Goal: Task Accomplishment & Management: Complete application form

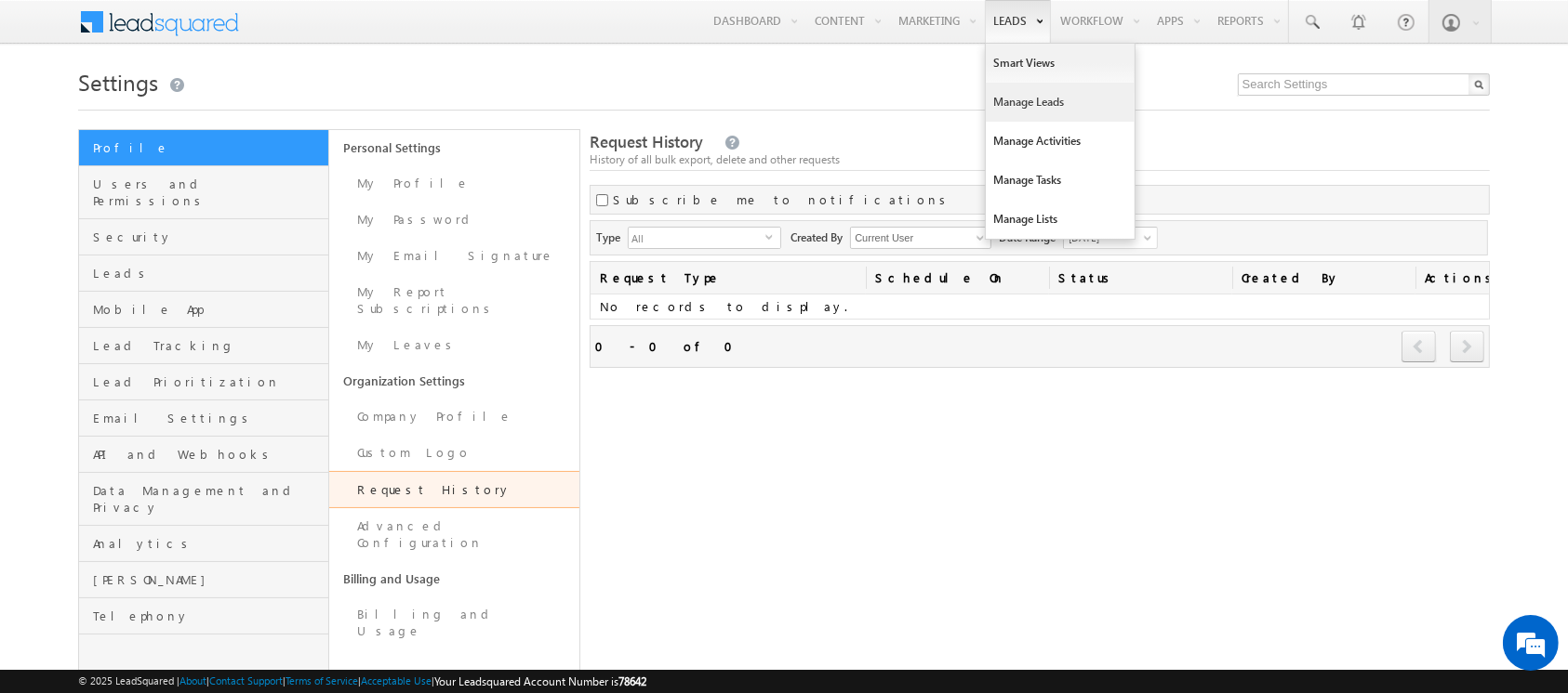
click at [1012, 112] on link "Manage Leads" at bounding box center [1060, 103] width 149 height 39
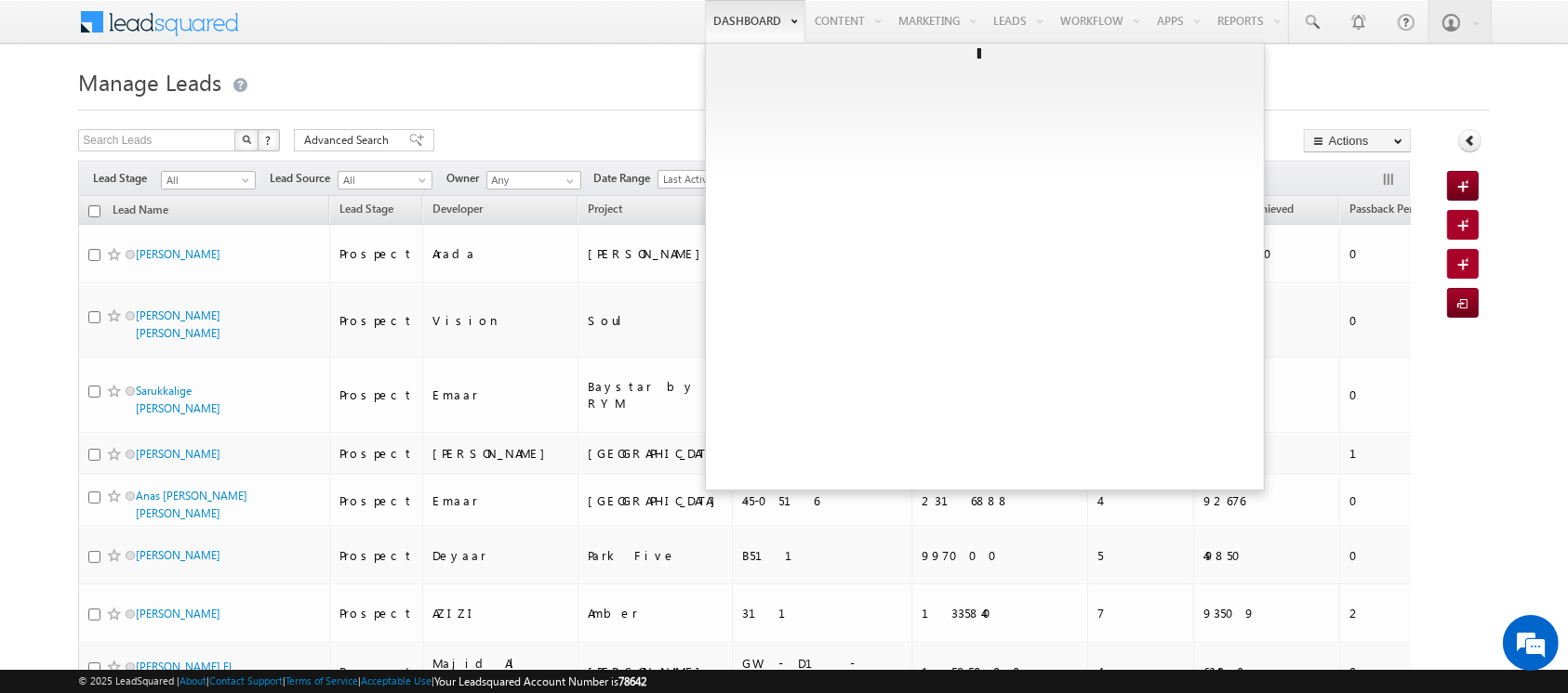
click at [736, 11] on link "Dashboard" at bounding box center [755, 22] width 101 height 43
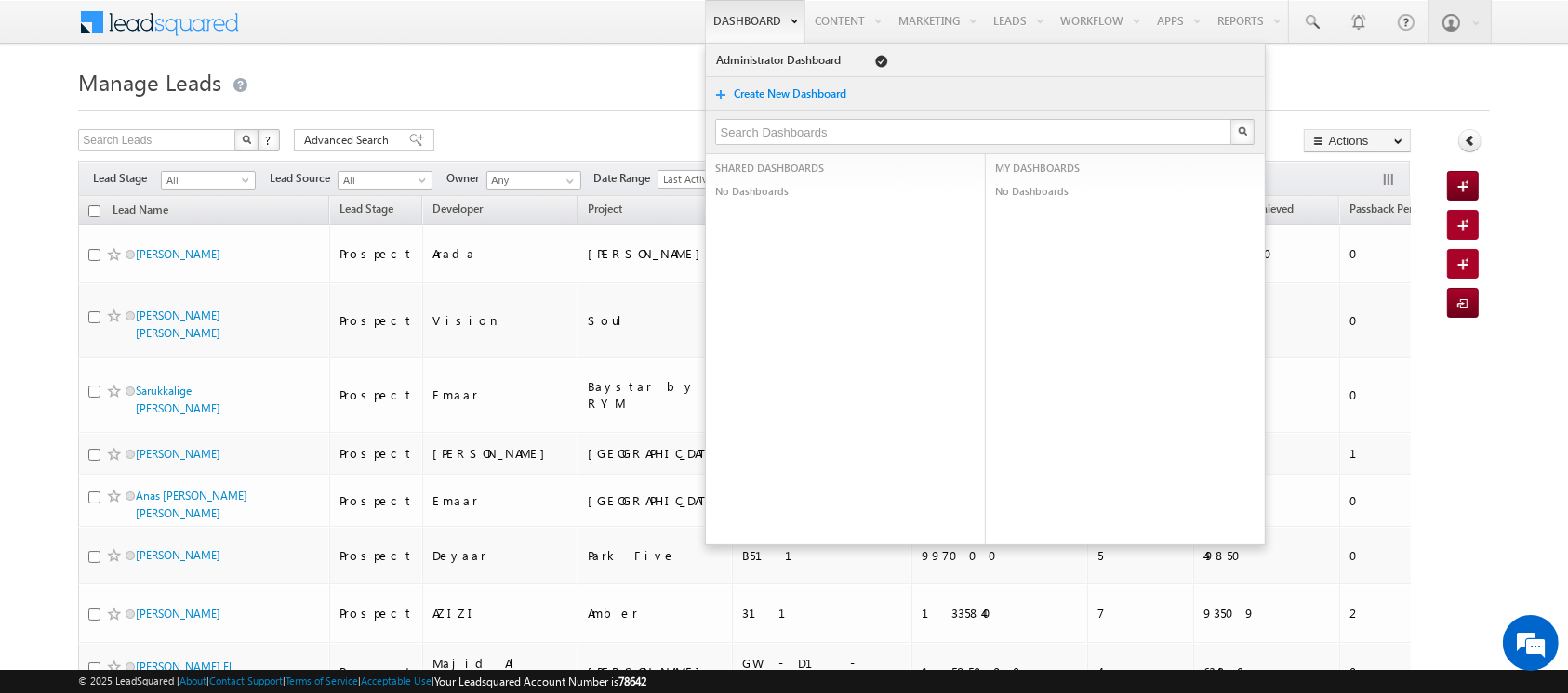
click at [754, 85] on link "Create New Dashboard" at bounding box center [798, 93] width 132 height 19
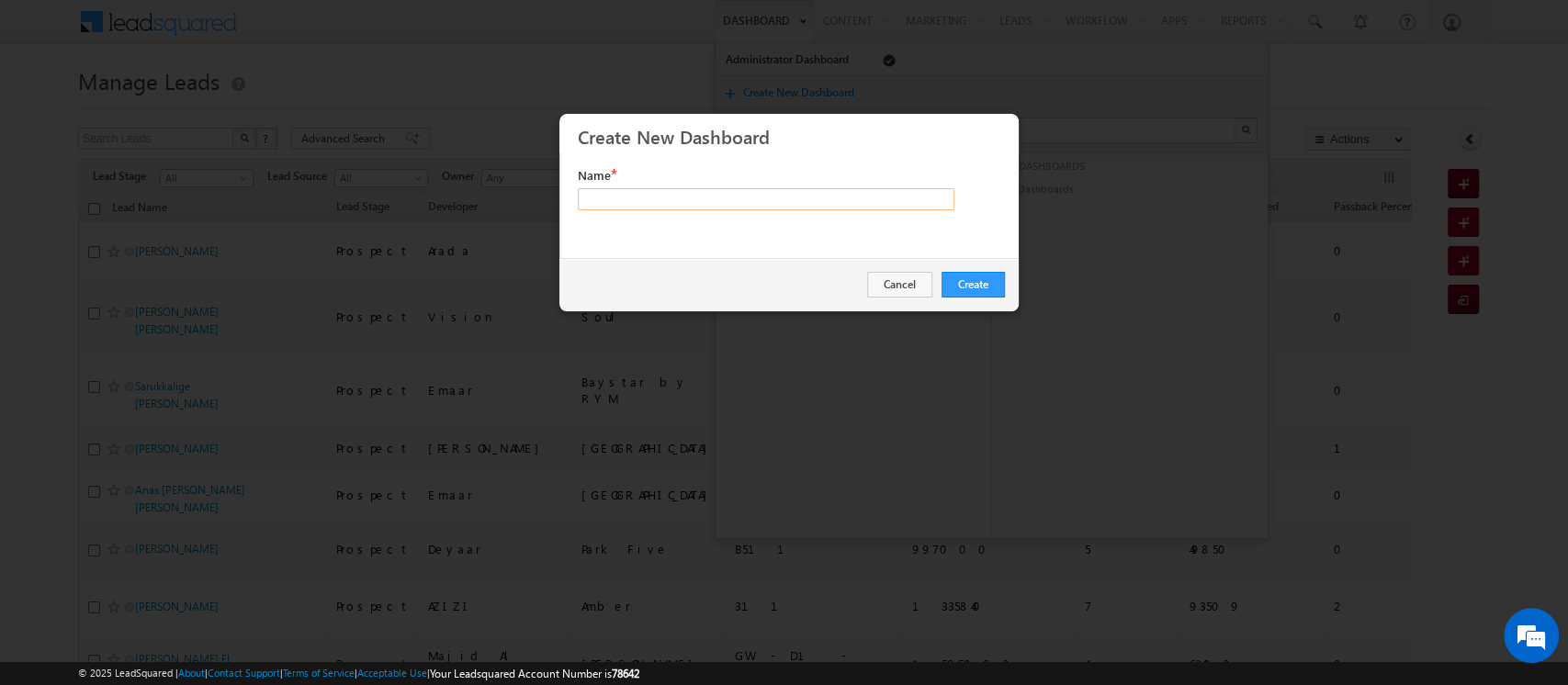
type input "O"
type input "Sales Dashboard"
click at [964, 285] on button "Create" at bounding box center [973, 284] width 64 height 26
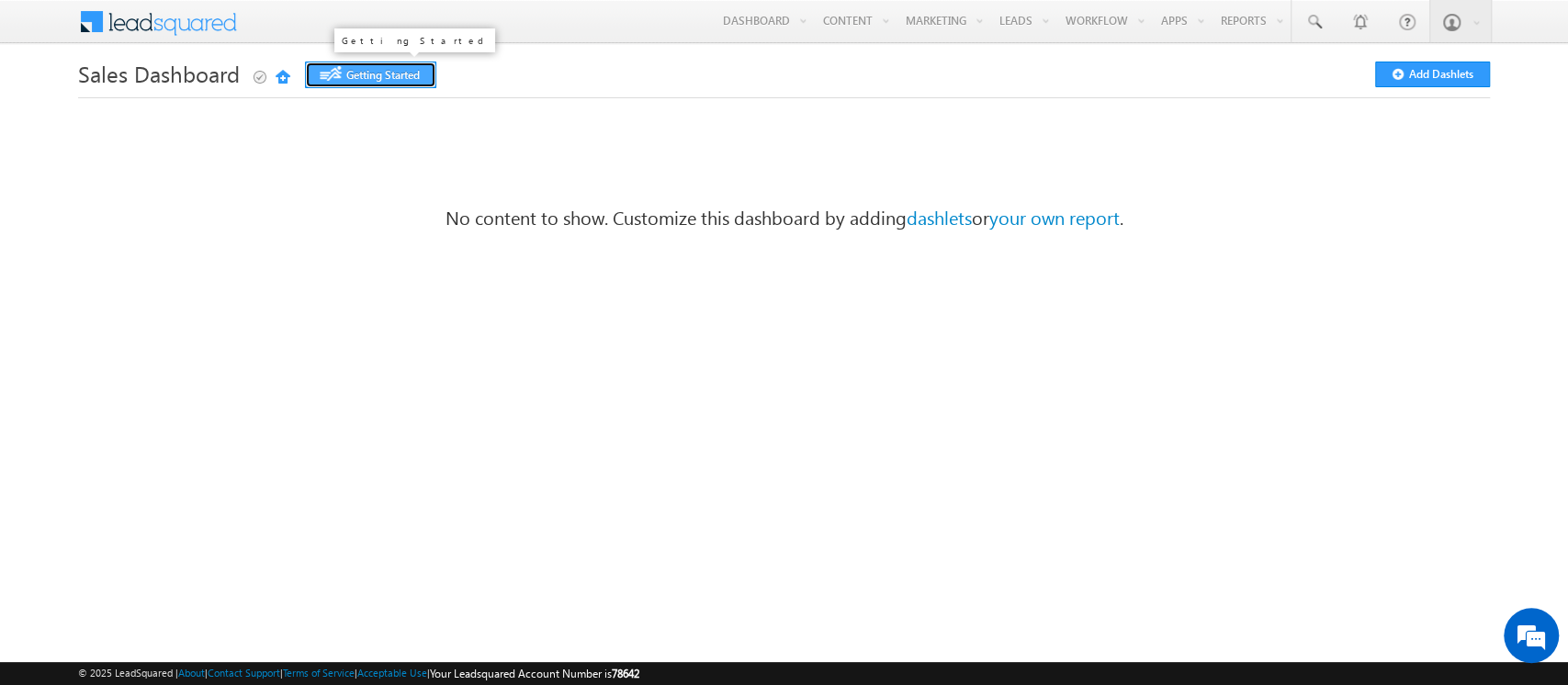
click at [324, 70] on span at bounding box center [333, 73] width 27 height 15
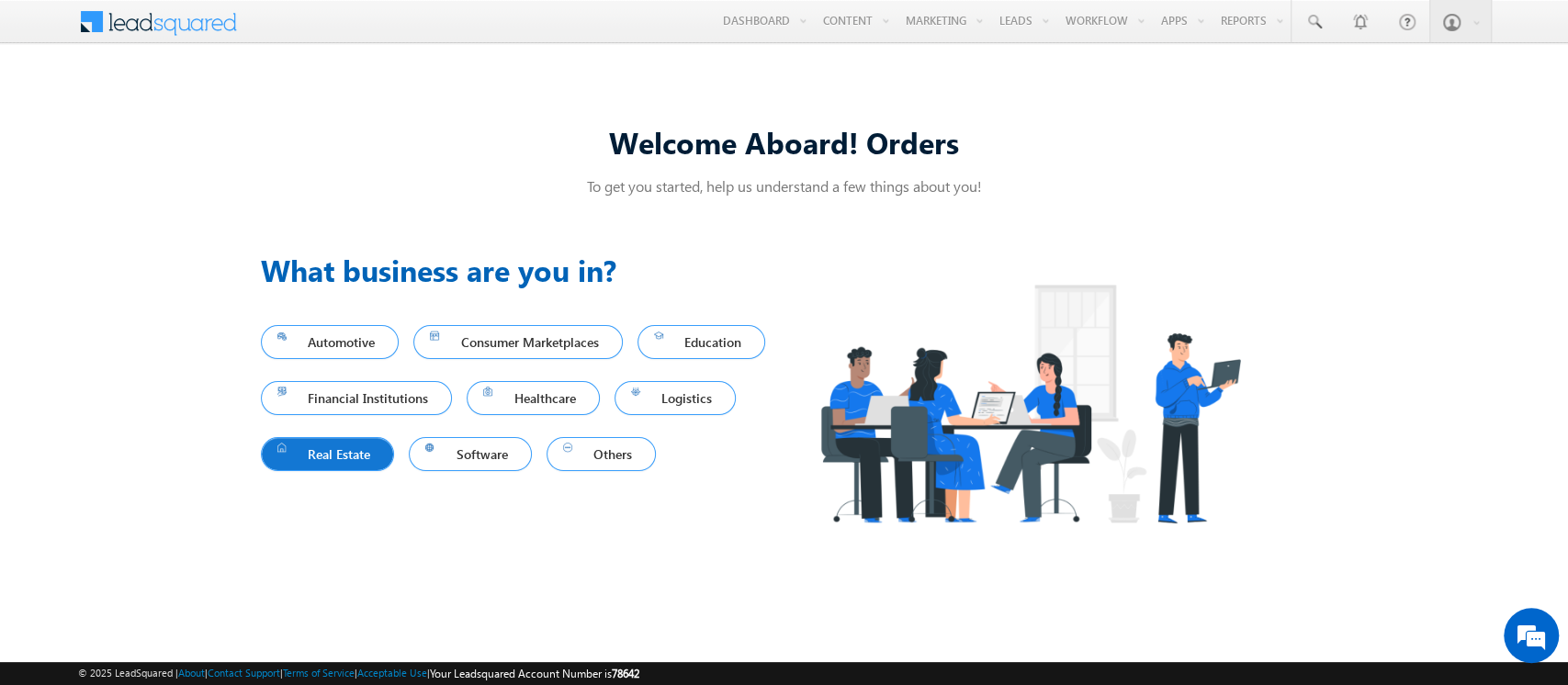
click at [378, 445] on span "Real Estate" at bounding box center [328, 455] width 101 height 25
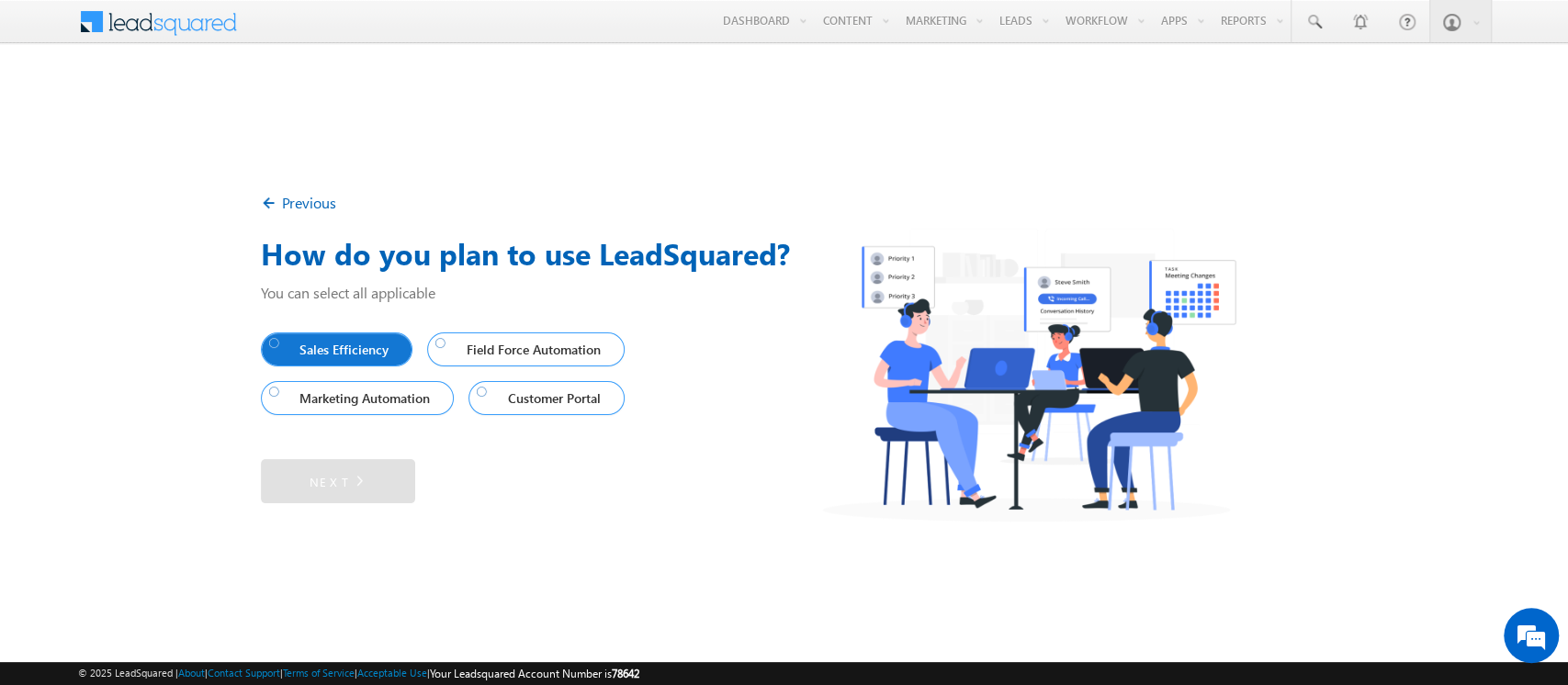
click at [343, 358] on span "Sales Efficiency" at bounding box center [333, 349] width 128 height 25
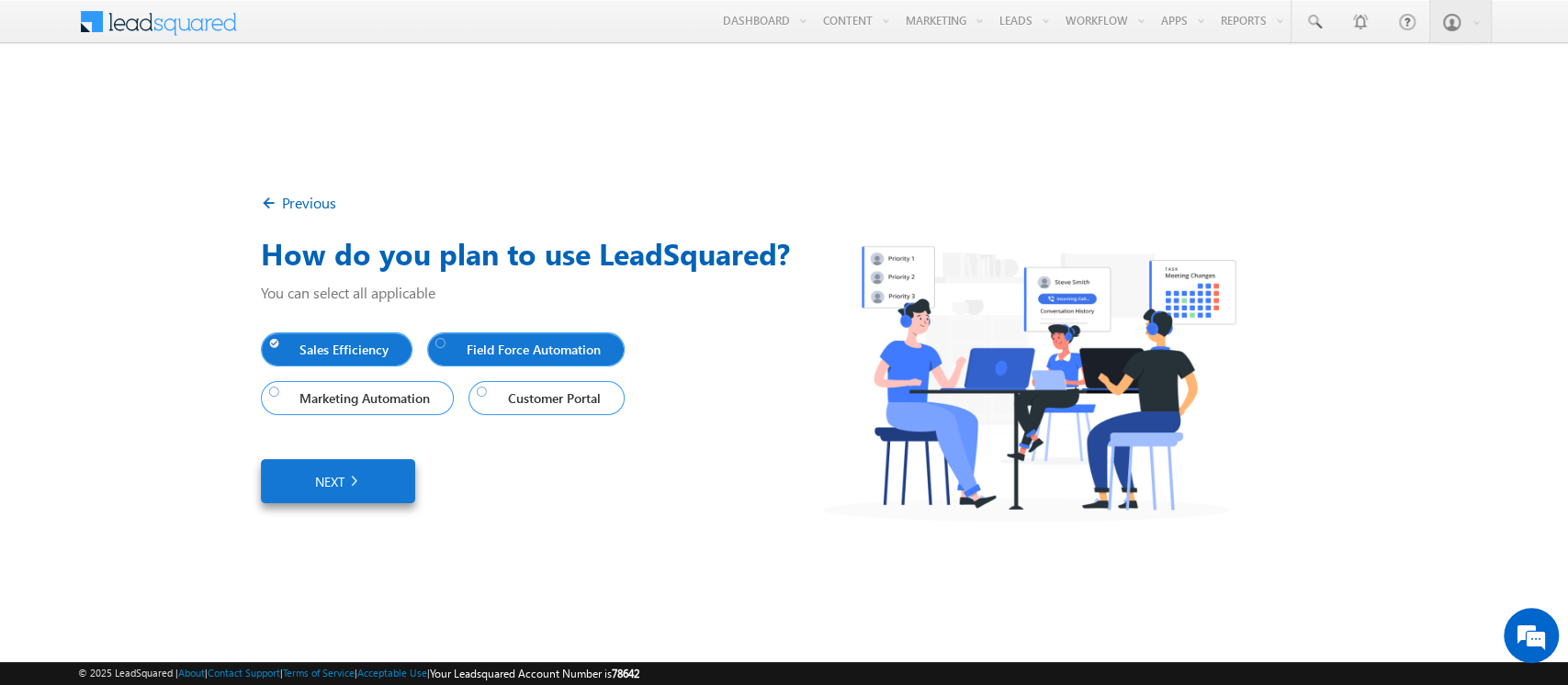
click at [485, 353] on span "Field Force Automation" at bounding box center [521, 349] width 173 height 25
click at [371, 483] on link "Next" at bounding box center [339, 482] width 155 height 45
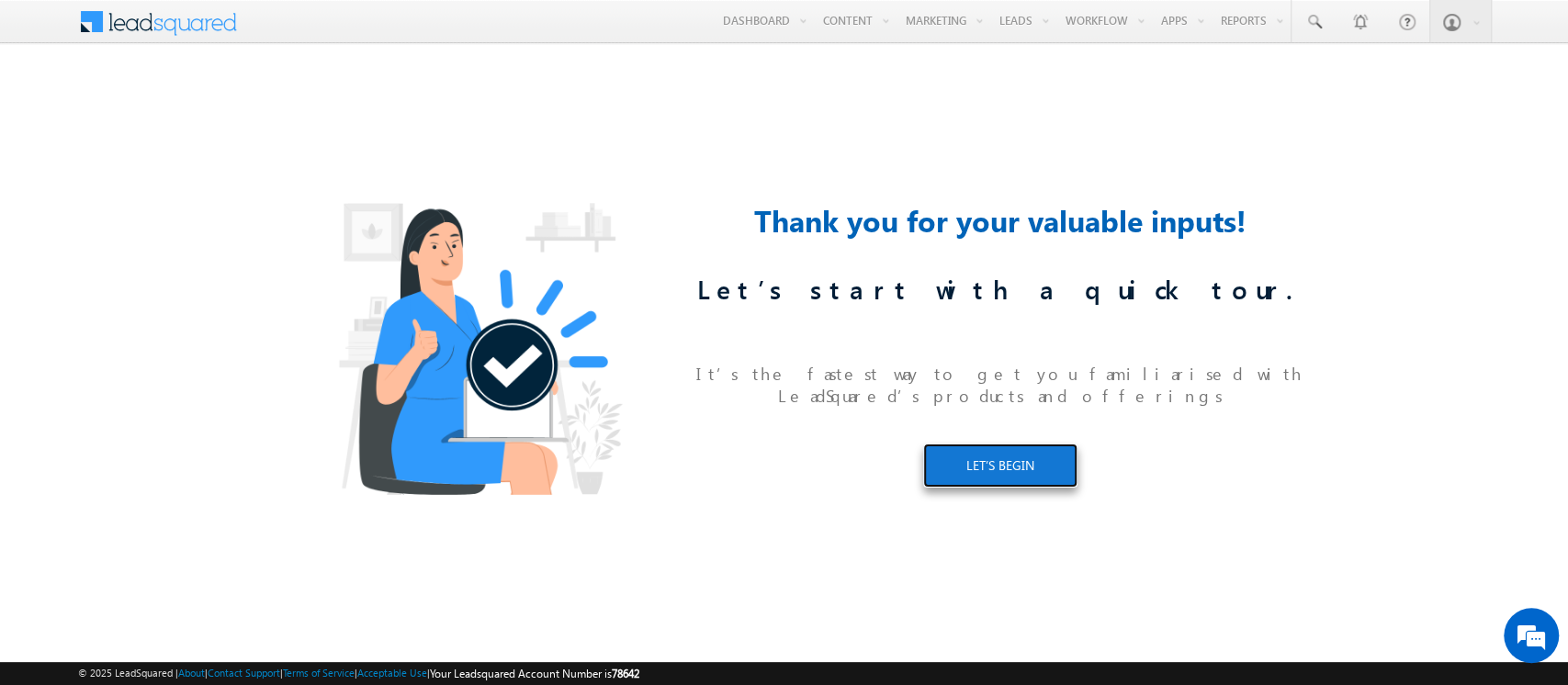
click at [1008, 464] on link "LET’S BEGIN" at bounding box center [1000, 466] width 155 height 45
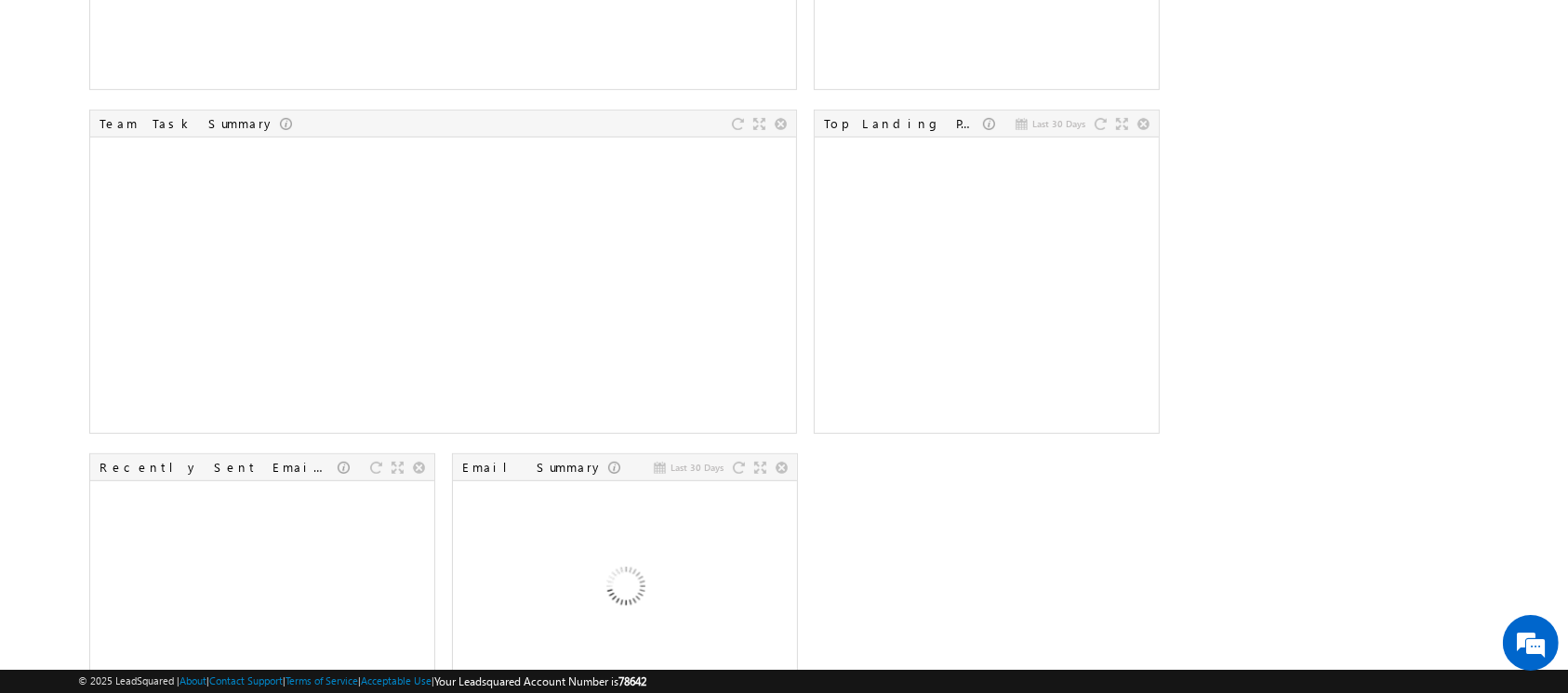
scroll to position [841, 0]
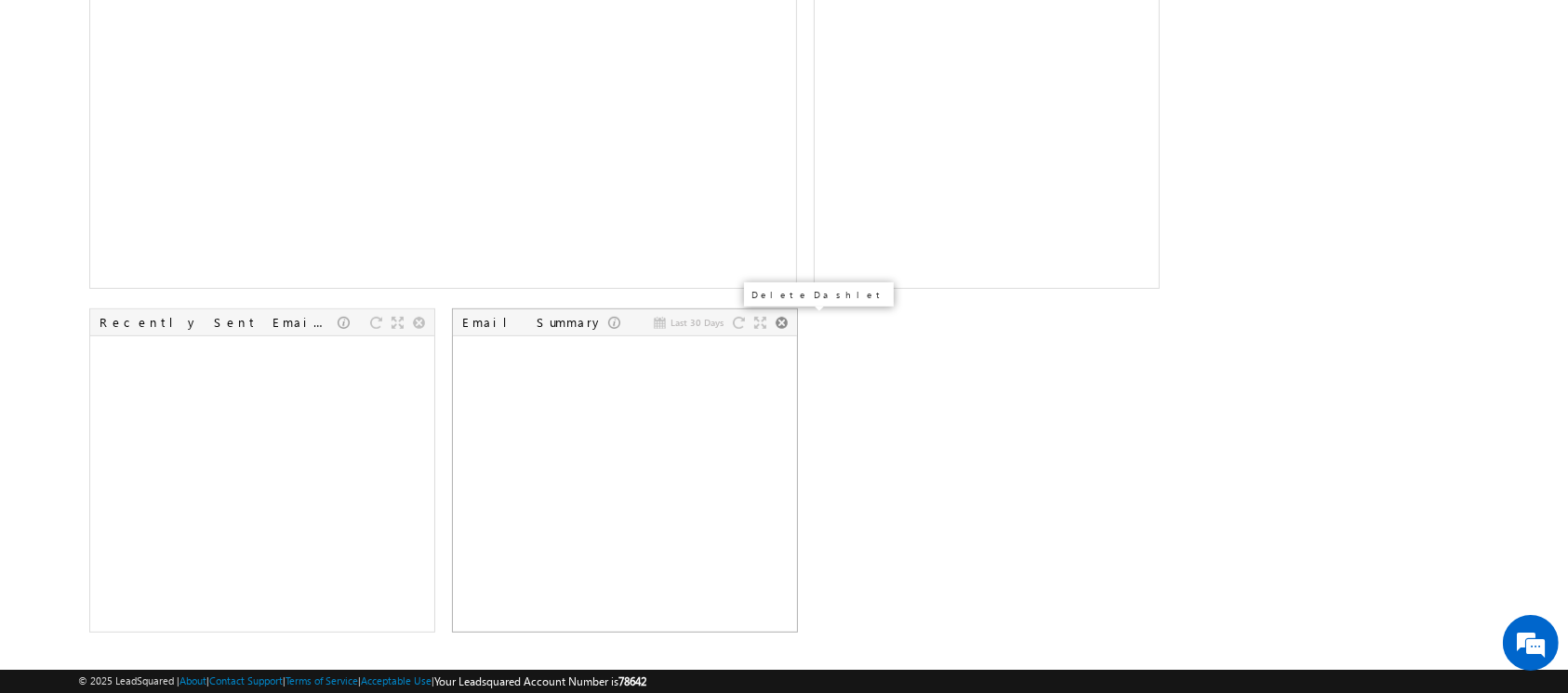
click at [783, 322] on div at bounding box center [782, 323] width 12 height 12
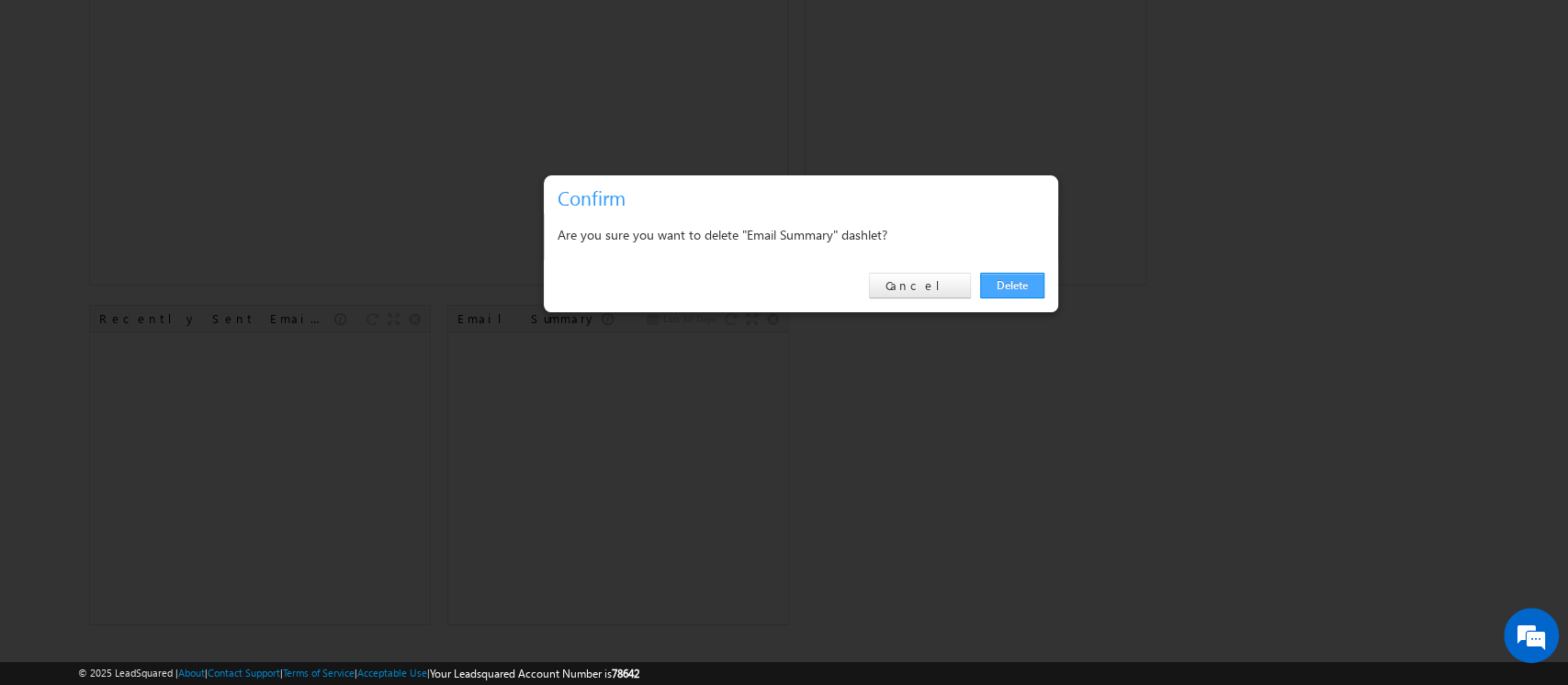
click at [1005, 290] on link "Delete" at bounding box center [1012, 285] width 64 height 26
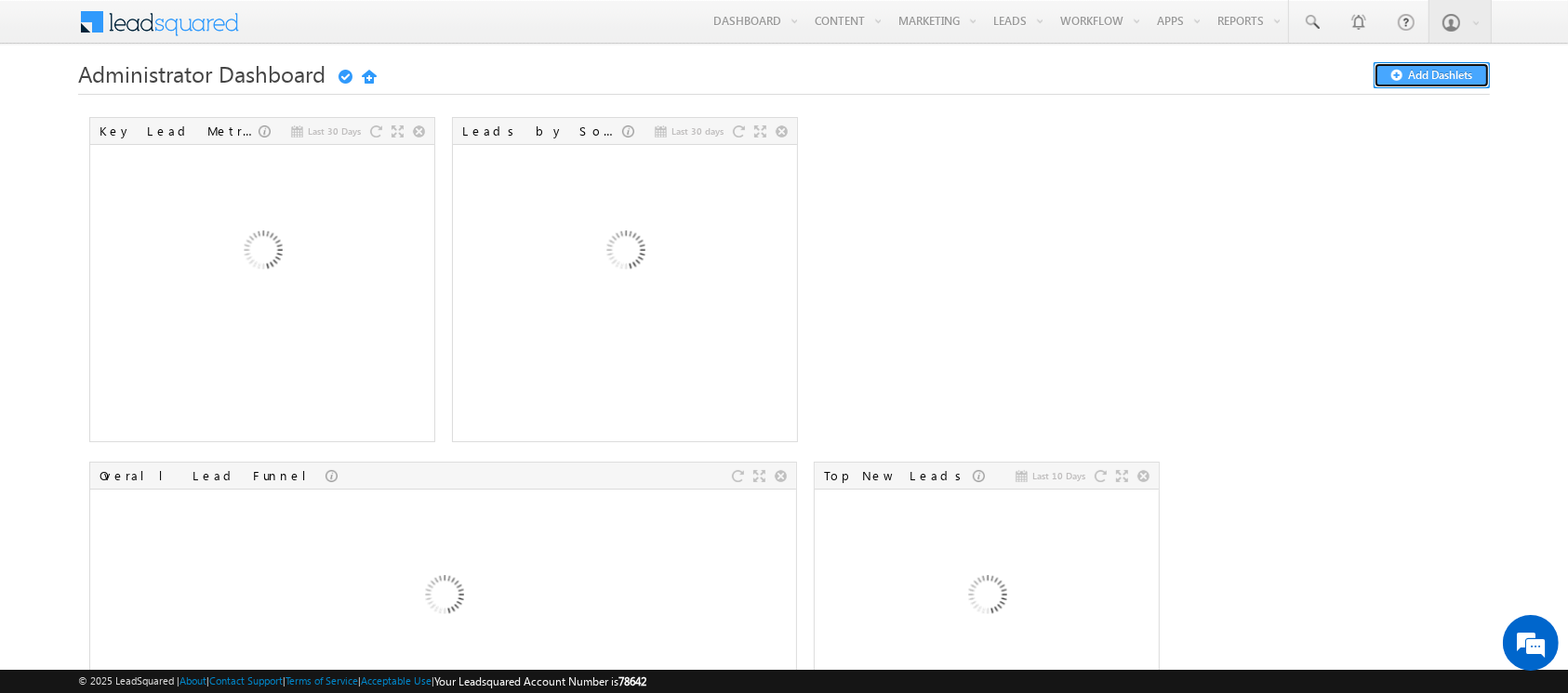
click at [1434, 73] on button "Add Dashlets" at bounding box center [1431, 75] width 117 height 26
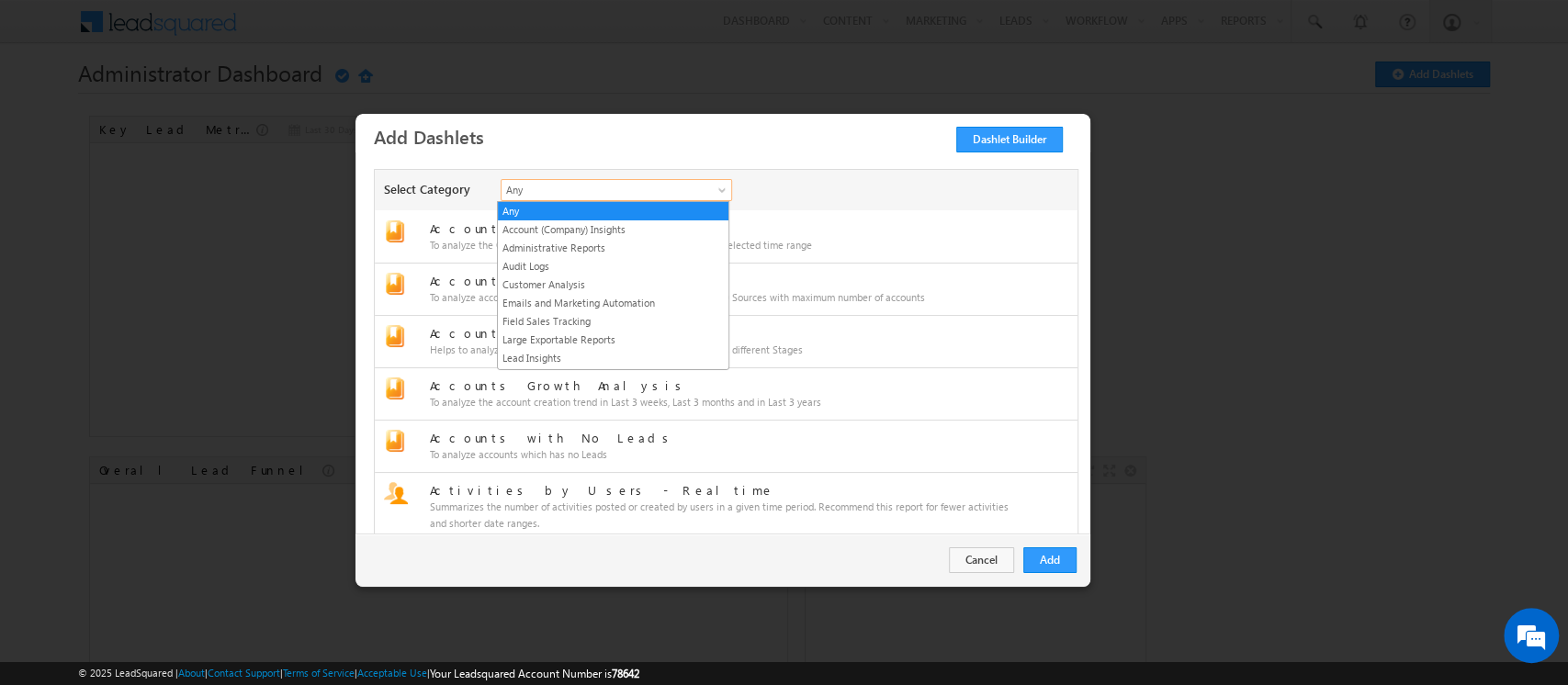
click at [550, 191] on span "Any" at bounding box center [604, 190] width 205 height 16
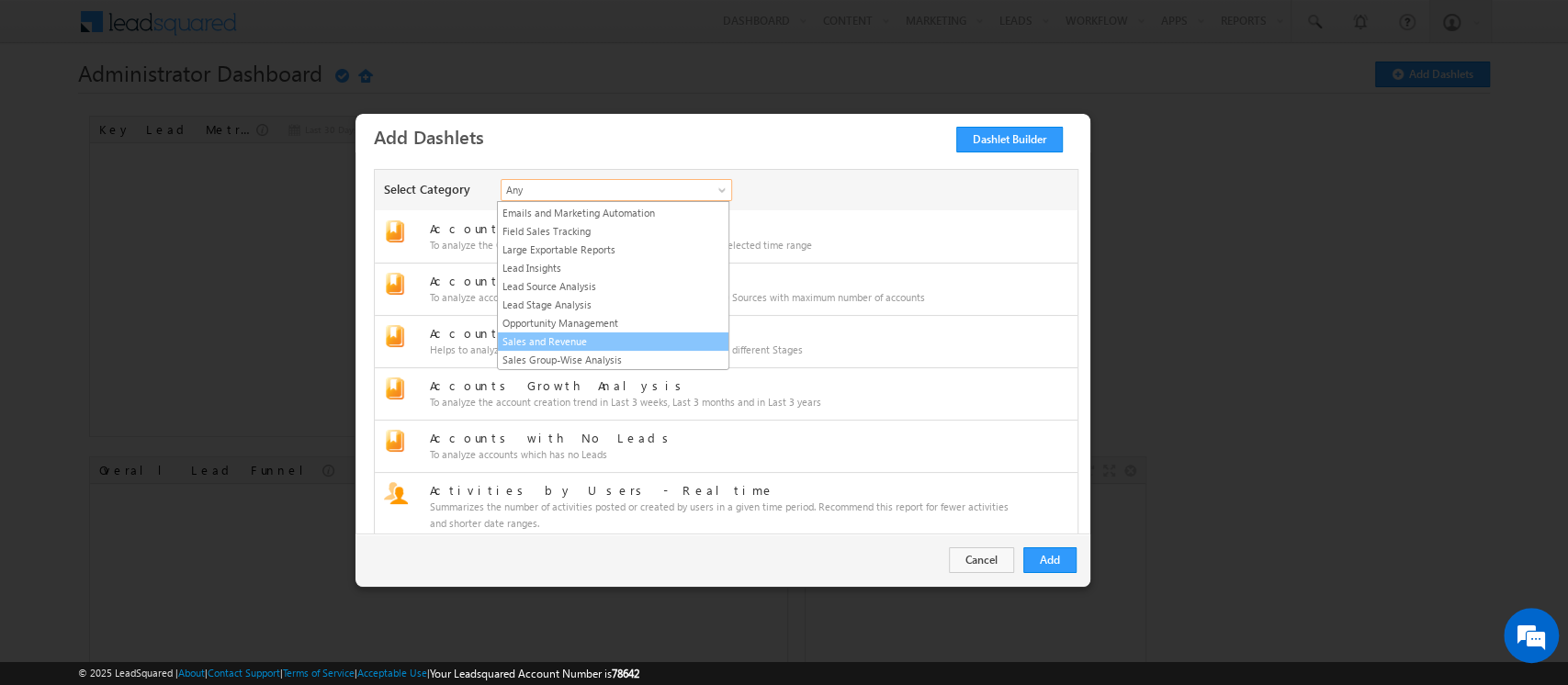
click at [603, 338] on link "Sales and Revenue" at bounding box center [613, 342] width 230 height 16
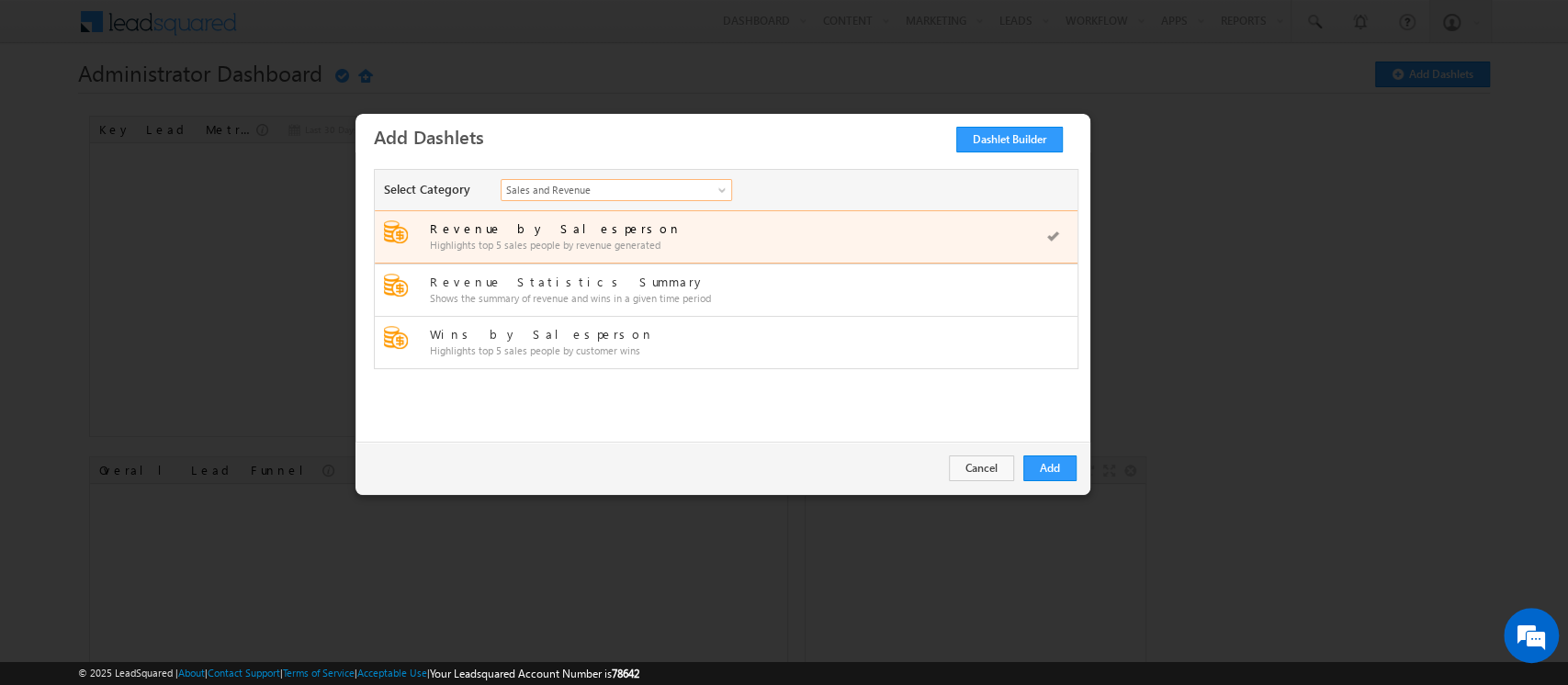
click at [588, 240] on div "Highlights top 5 sales people by revenue generated" at bounding box center [721, 245] width 582 height 16
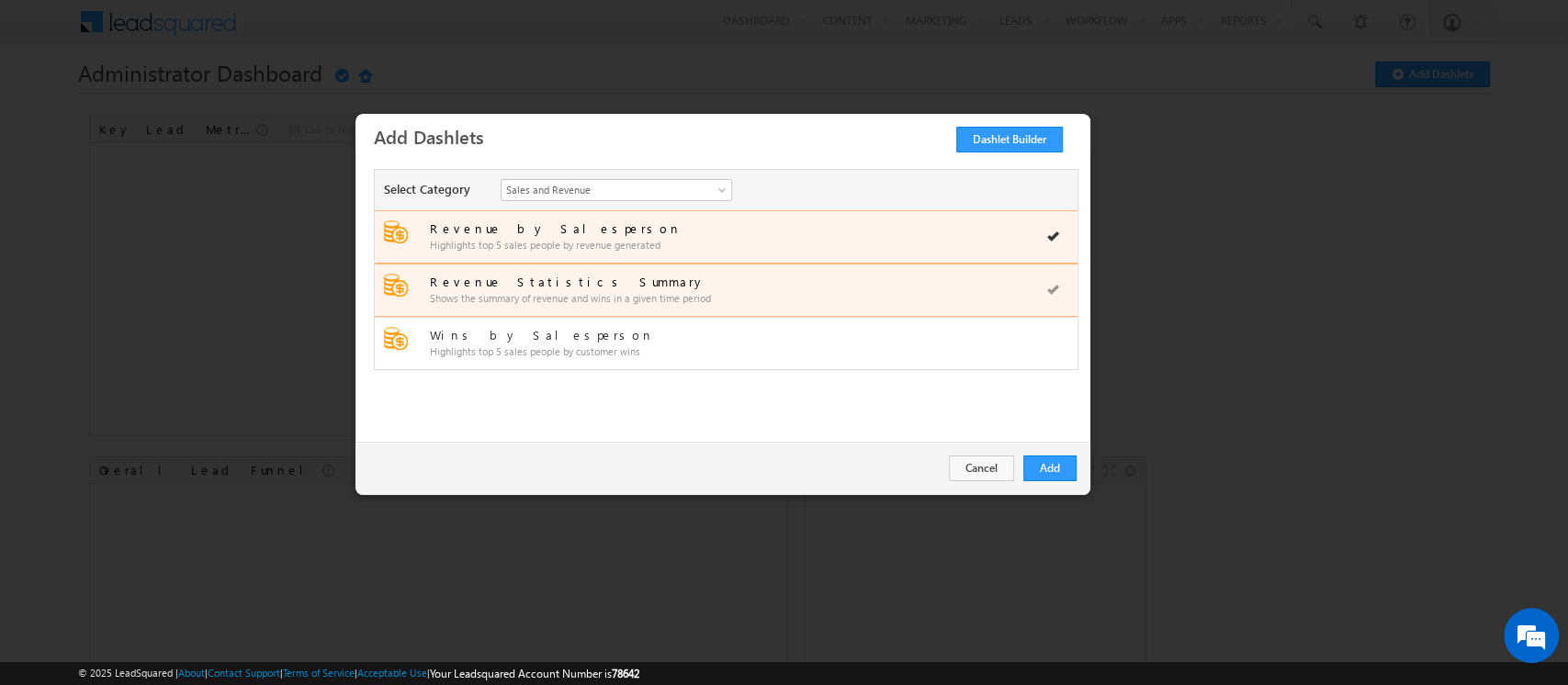
click at [754, 294] on div "Shows the summary of revenue and wins in a given time period" at bounding box center [721, 298] width 582 height 16
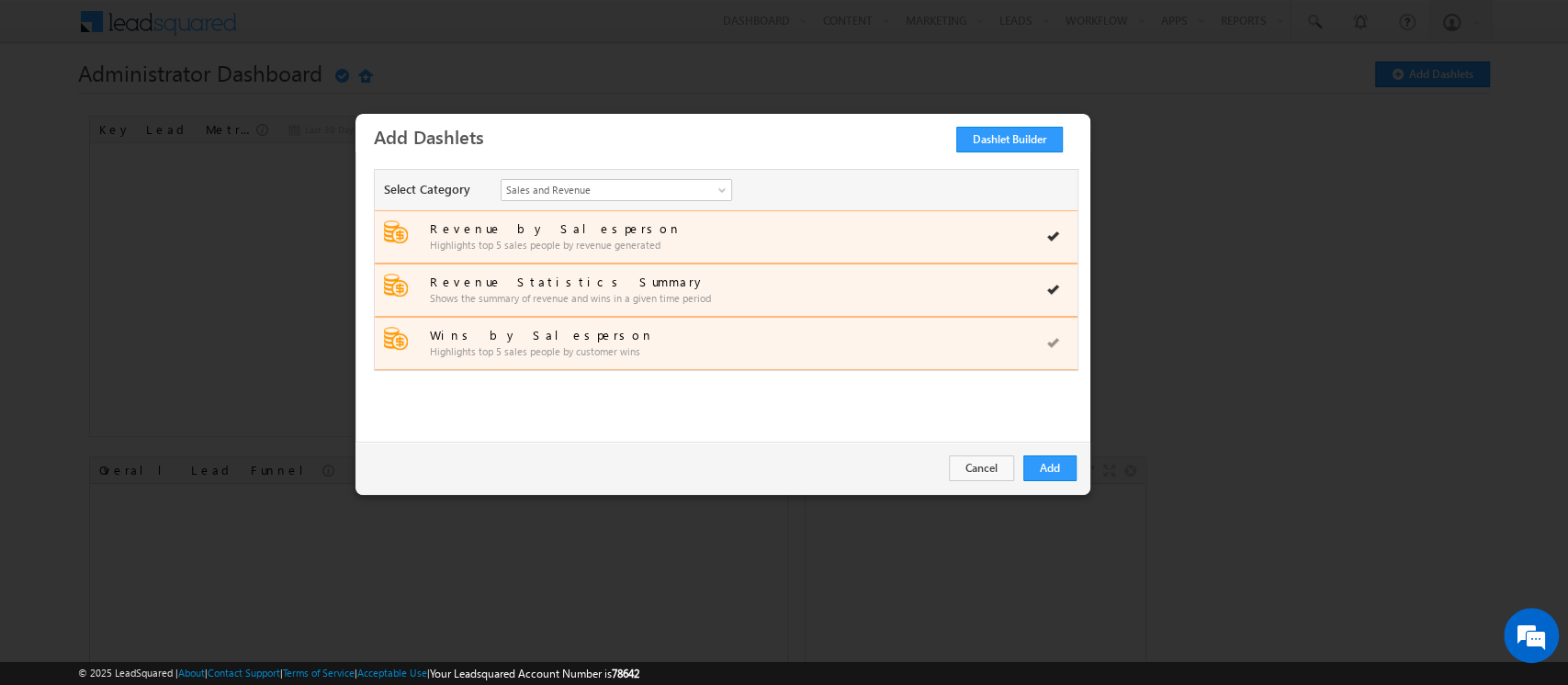
click at [770, 337] on div "Wins by Salesperson" at bounding box center [721, 335] width 582 height 16
click at [1049, 469] on button "Add" at bounding box center [1050, 468] width 53 height 26
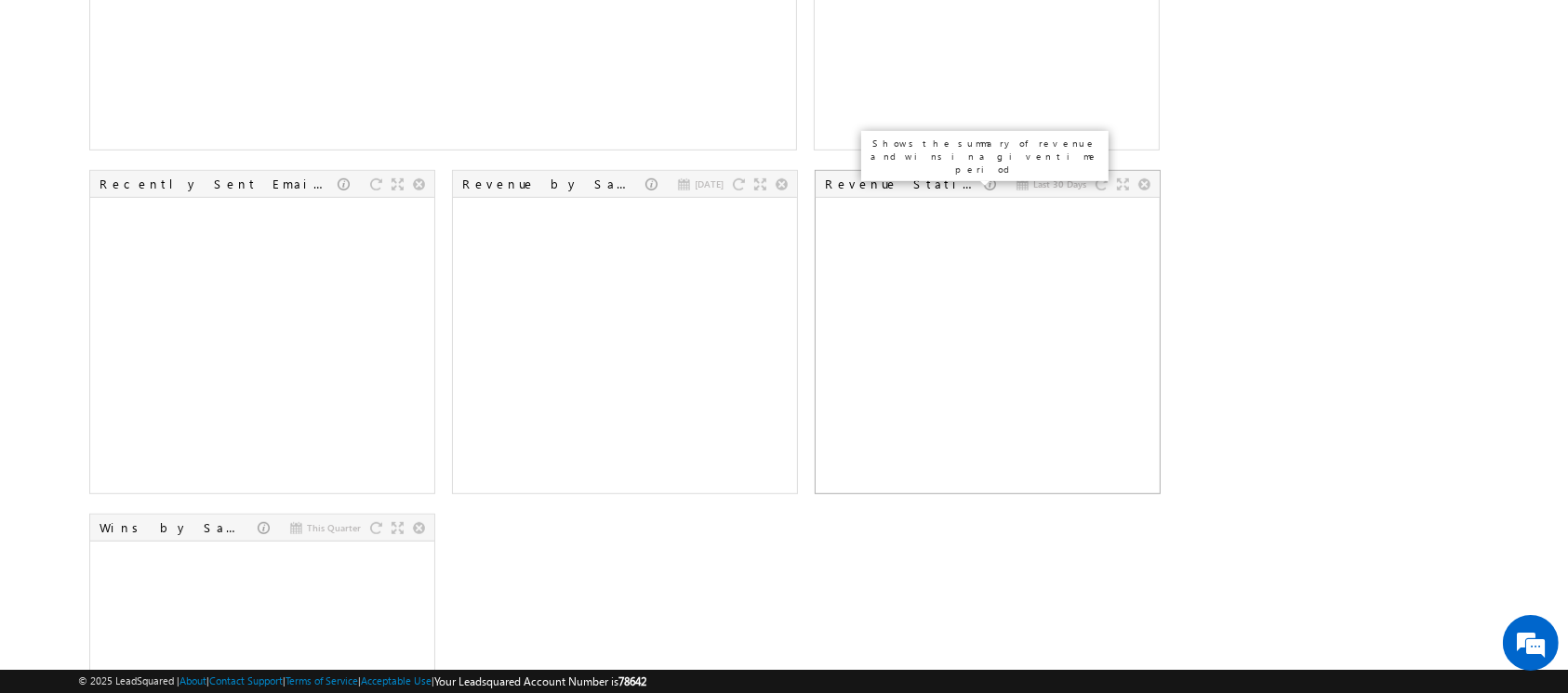
scroll to position [954, 0]
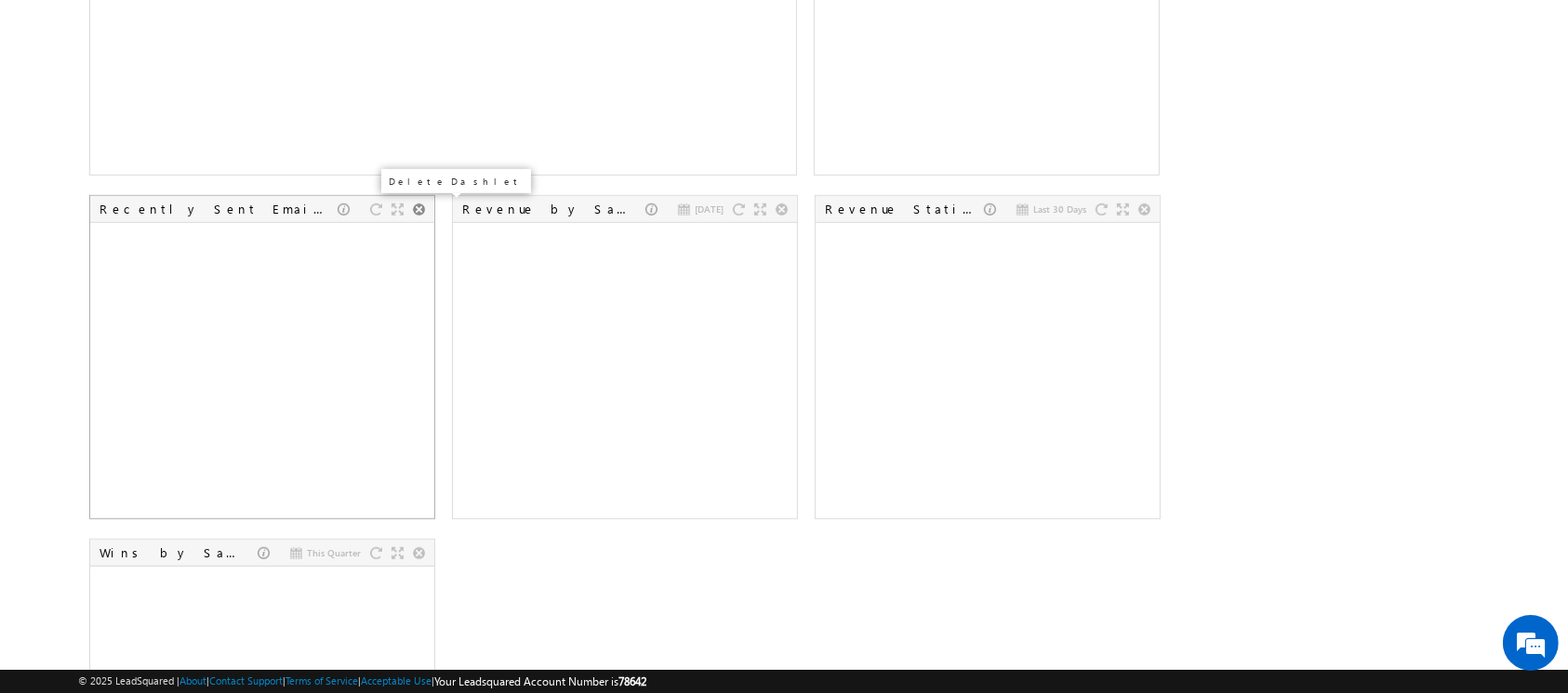
click at [423, 211] on div at bounding box center [419, 209] width 12 height 12
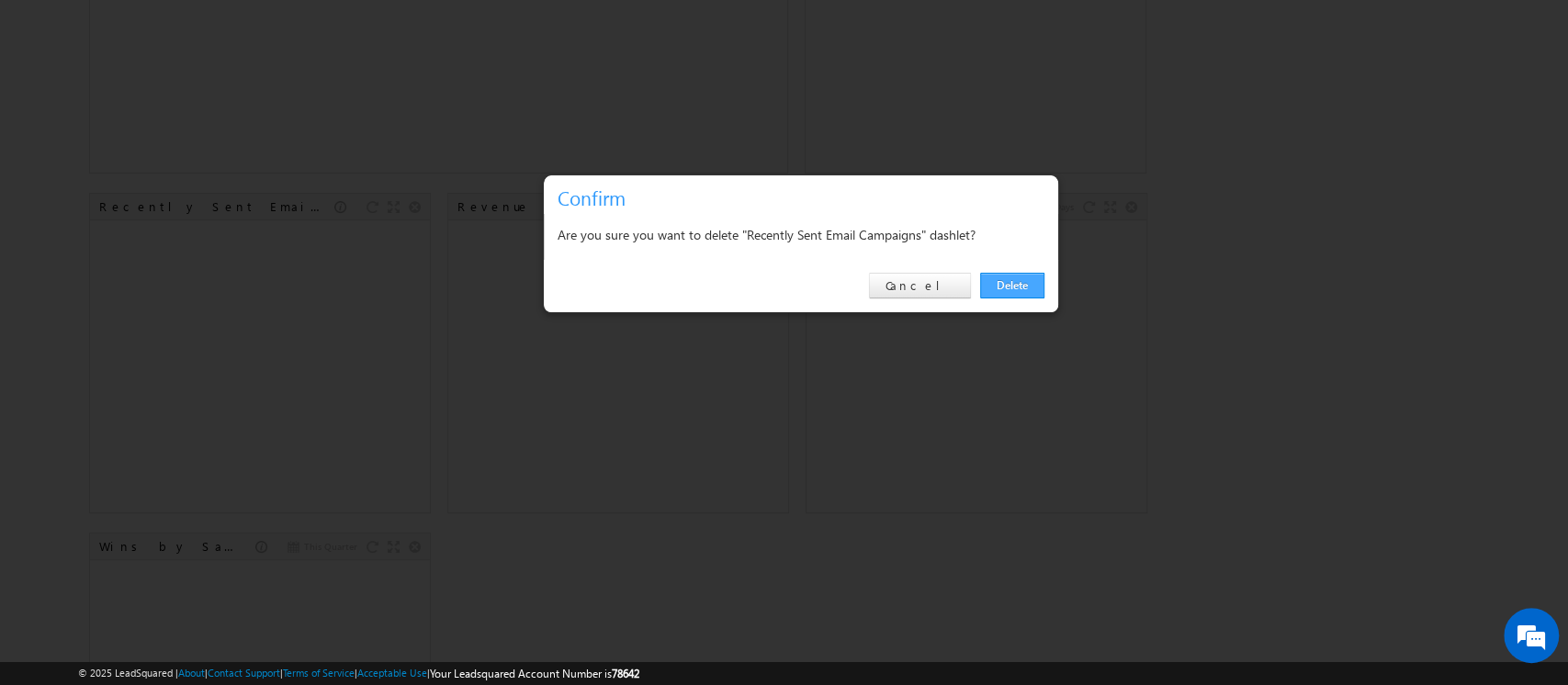
click at [1021, 283] on link "Delete" at bounding box center [1012, 285] width 64 height 26
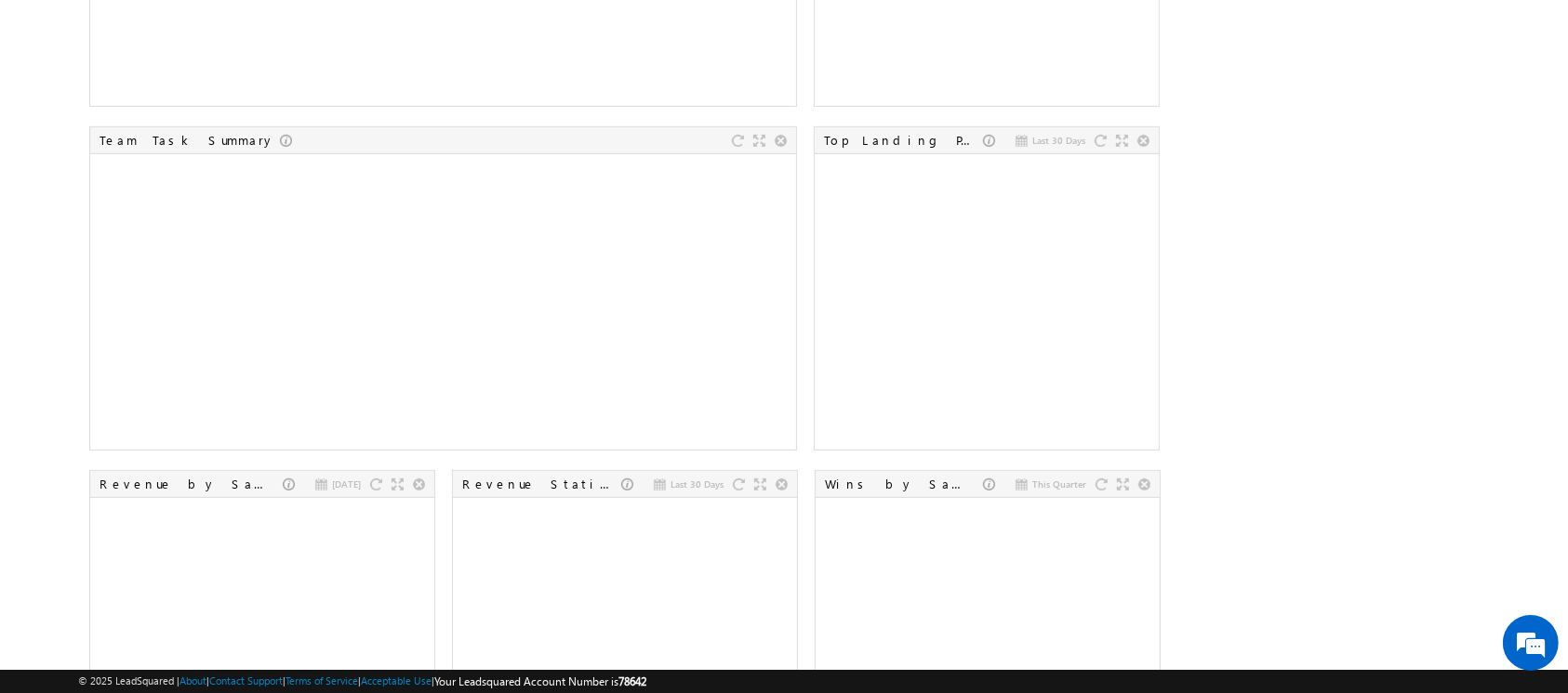
scroll to position [672, 0]
click at [1140, 148] on div at bounding box center [1143, 147] width 12 height 12
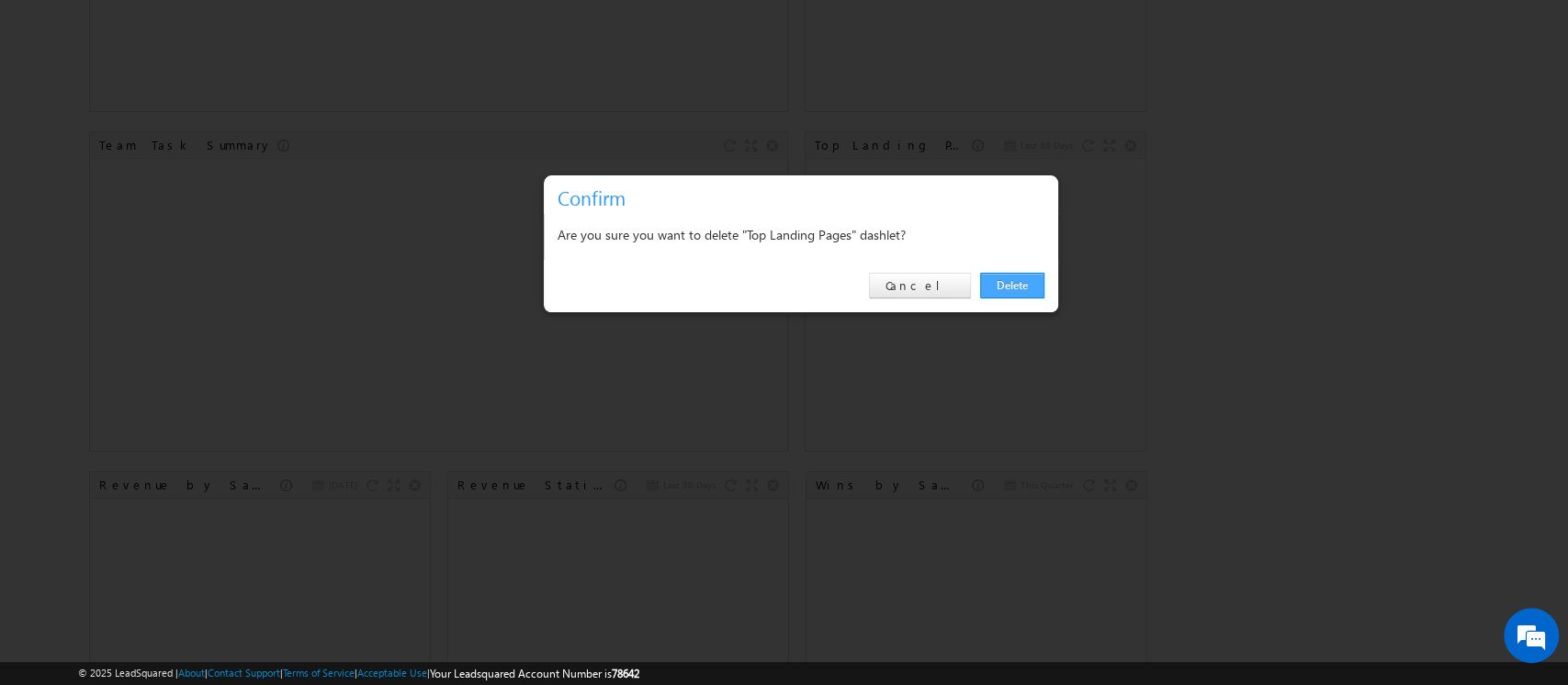
click at [1003, 288] on link "Delete" at bounding box center [1012, 285] width 64 height 26
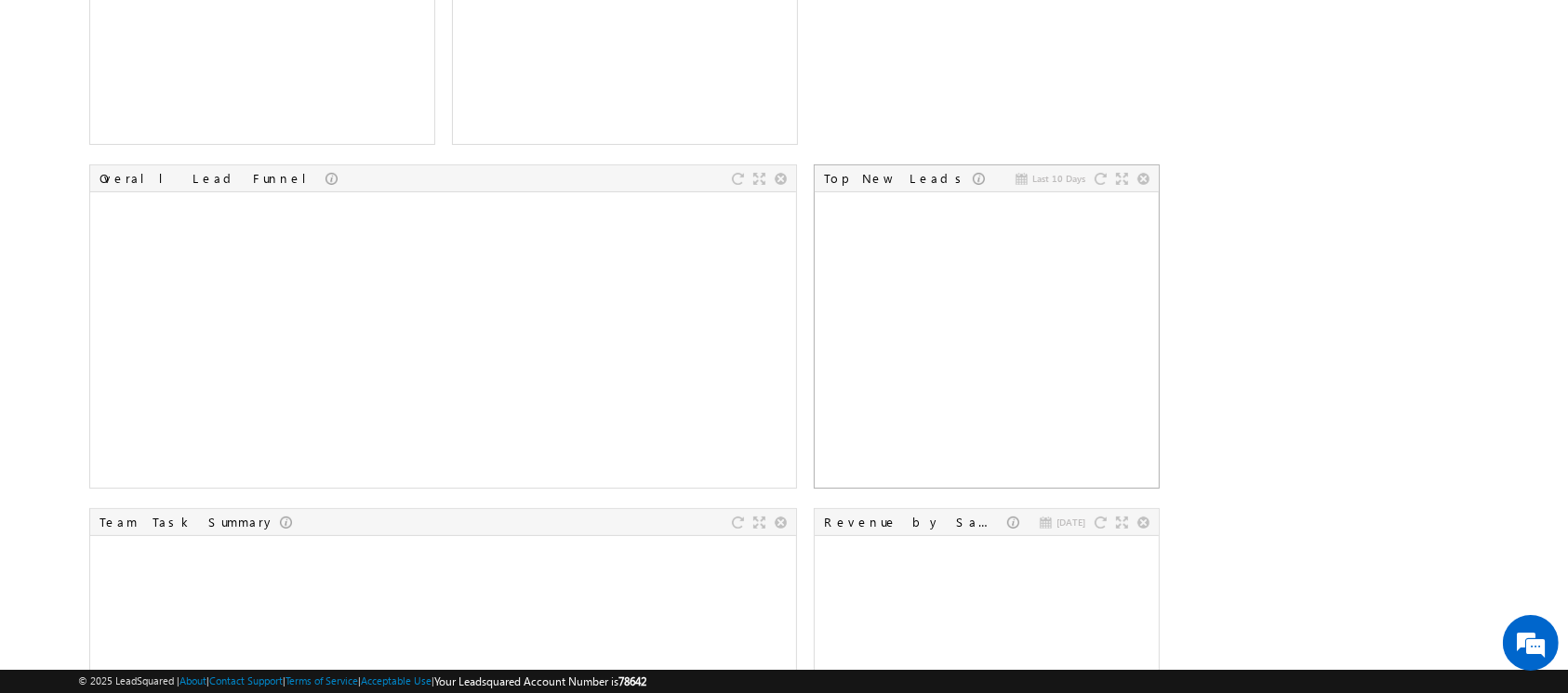
scroll to position [0, 0]
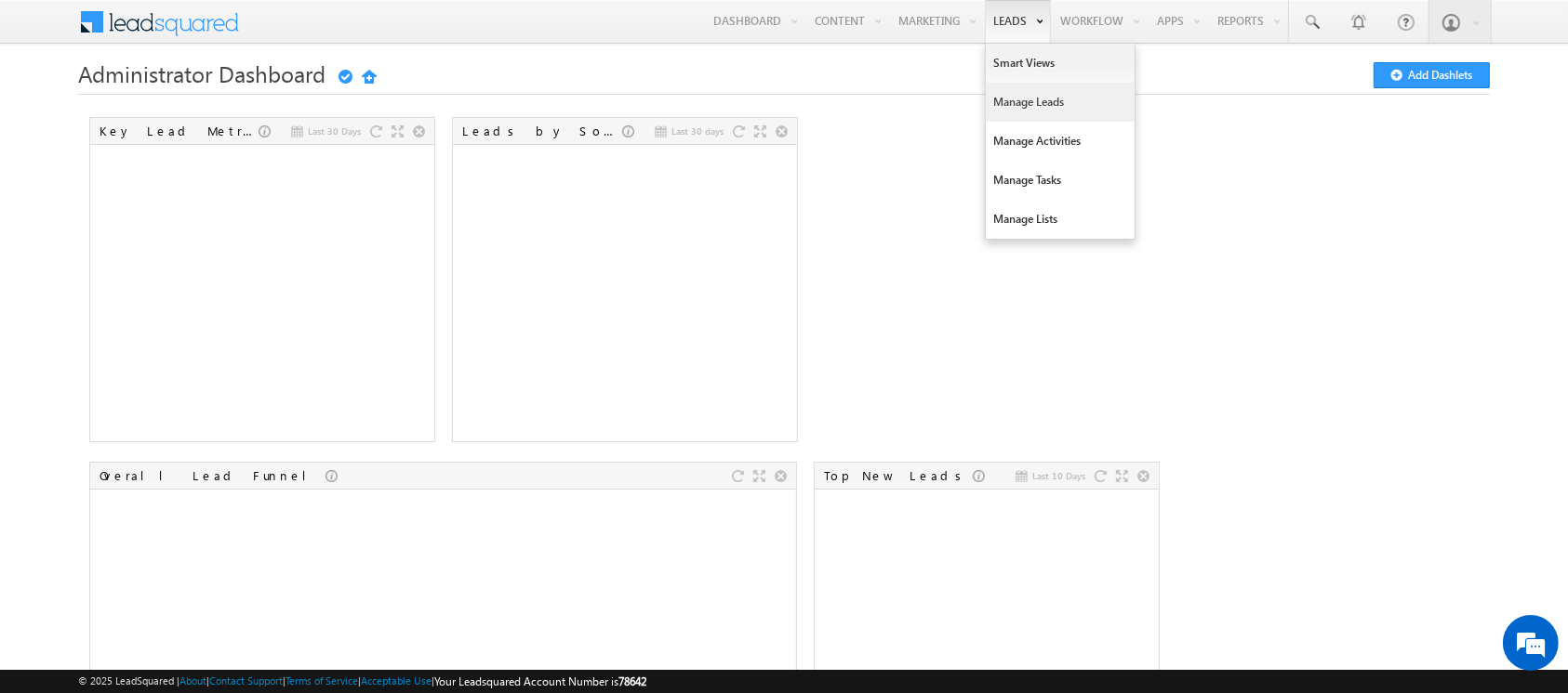
click at [997, 104] on link "Manage Leads" at bounding box center [1060, 103] width 149 height 39
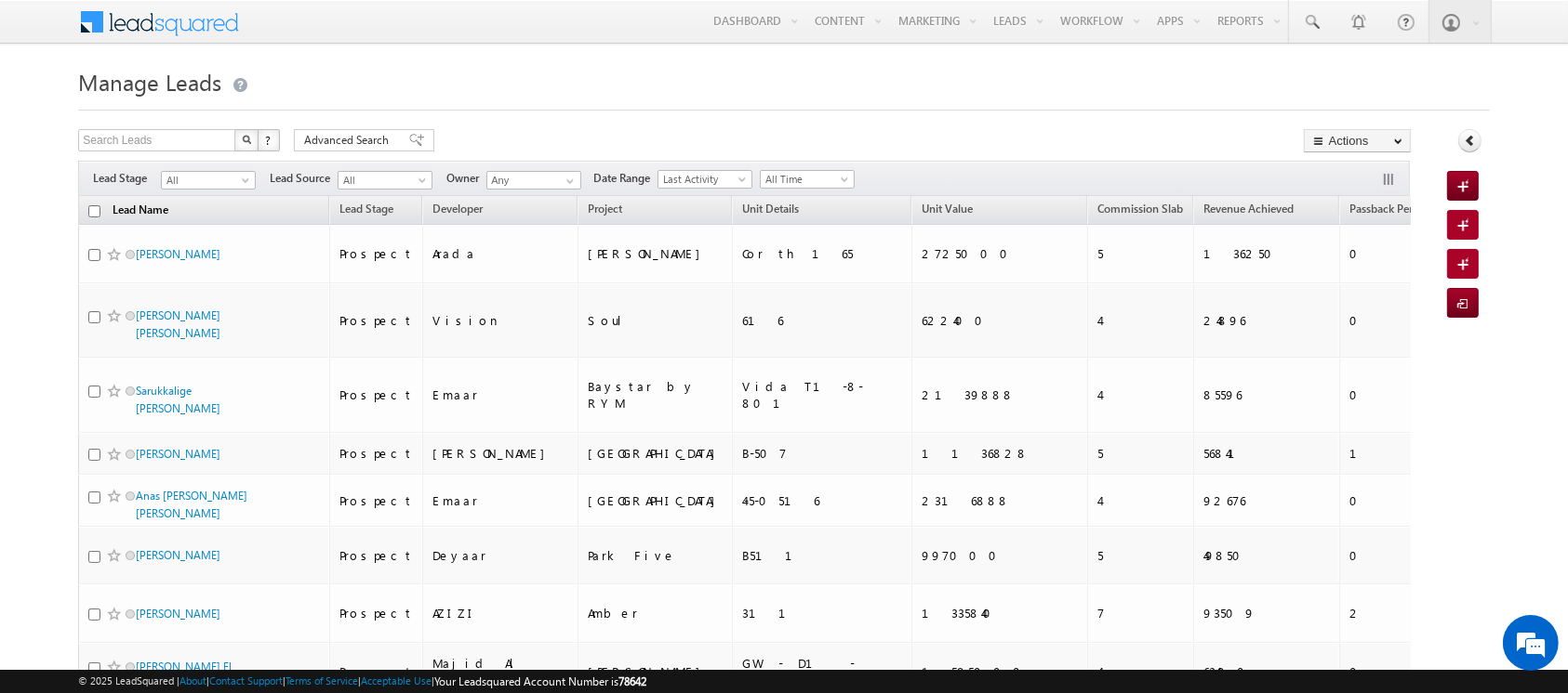
click at [135, 211] on link "Lead Name" at bounding box center [140, 211] width 74 height 24
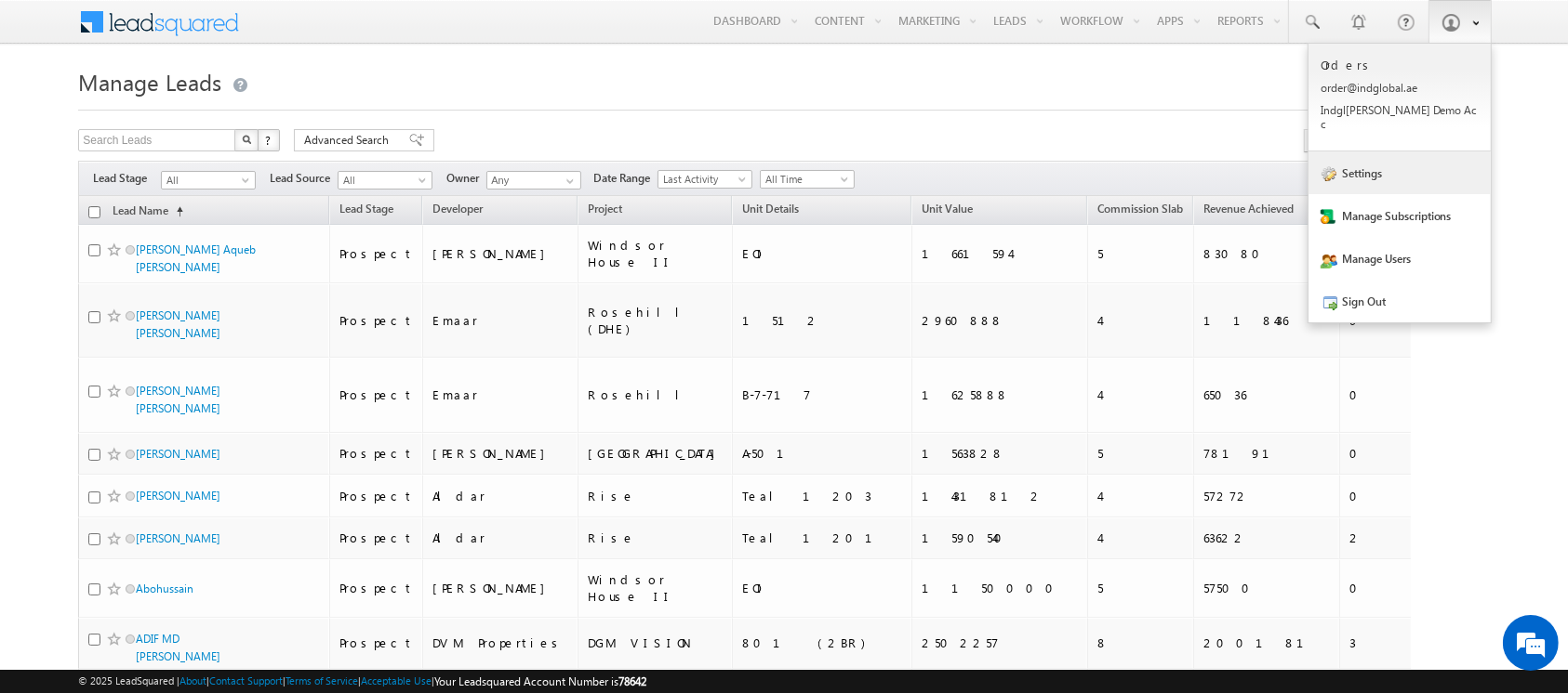
click at [1374, 161] on link "Settings" at bounding box center [1400, 173] width 182 height 43
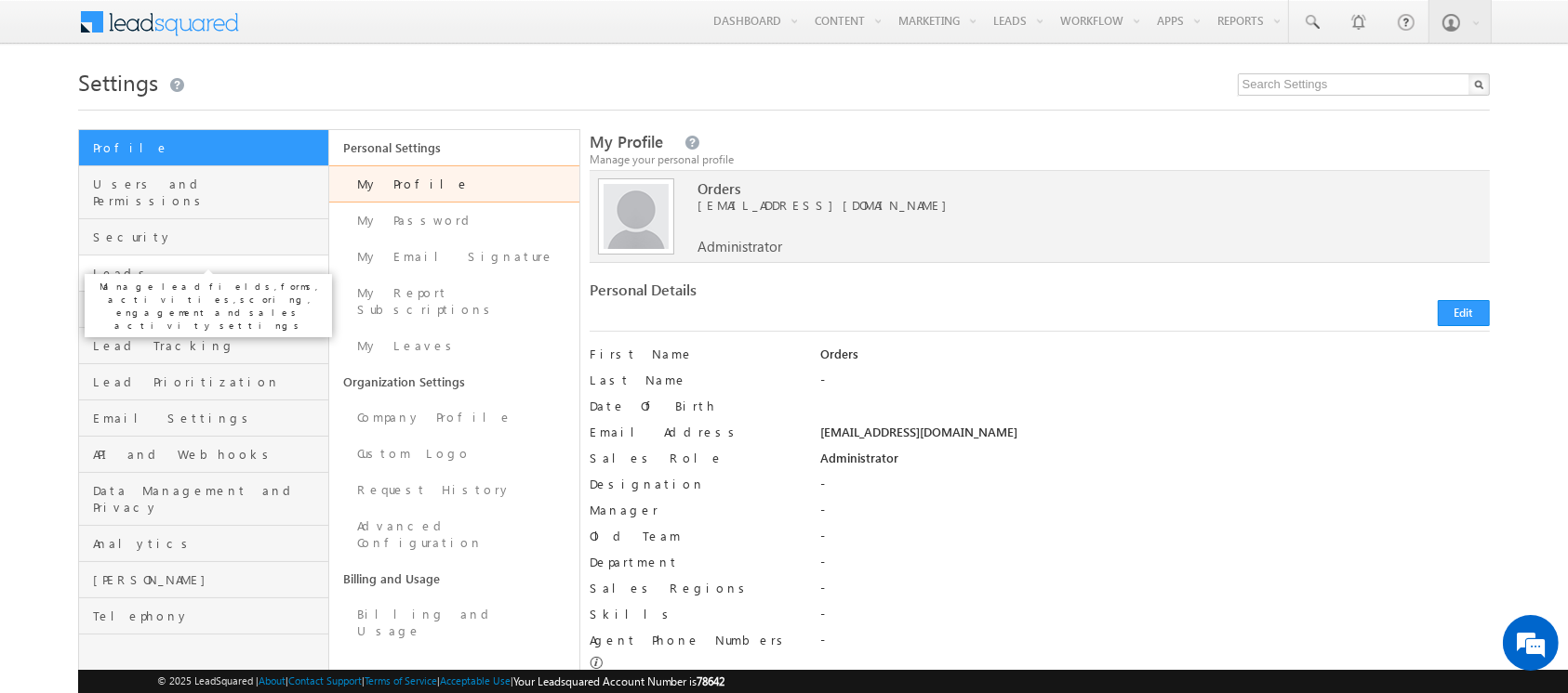
click at [137, 265] on span "Leads" at bounding box center [208, 273] width 230 height 17
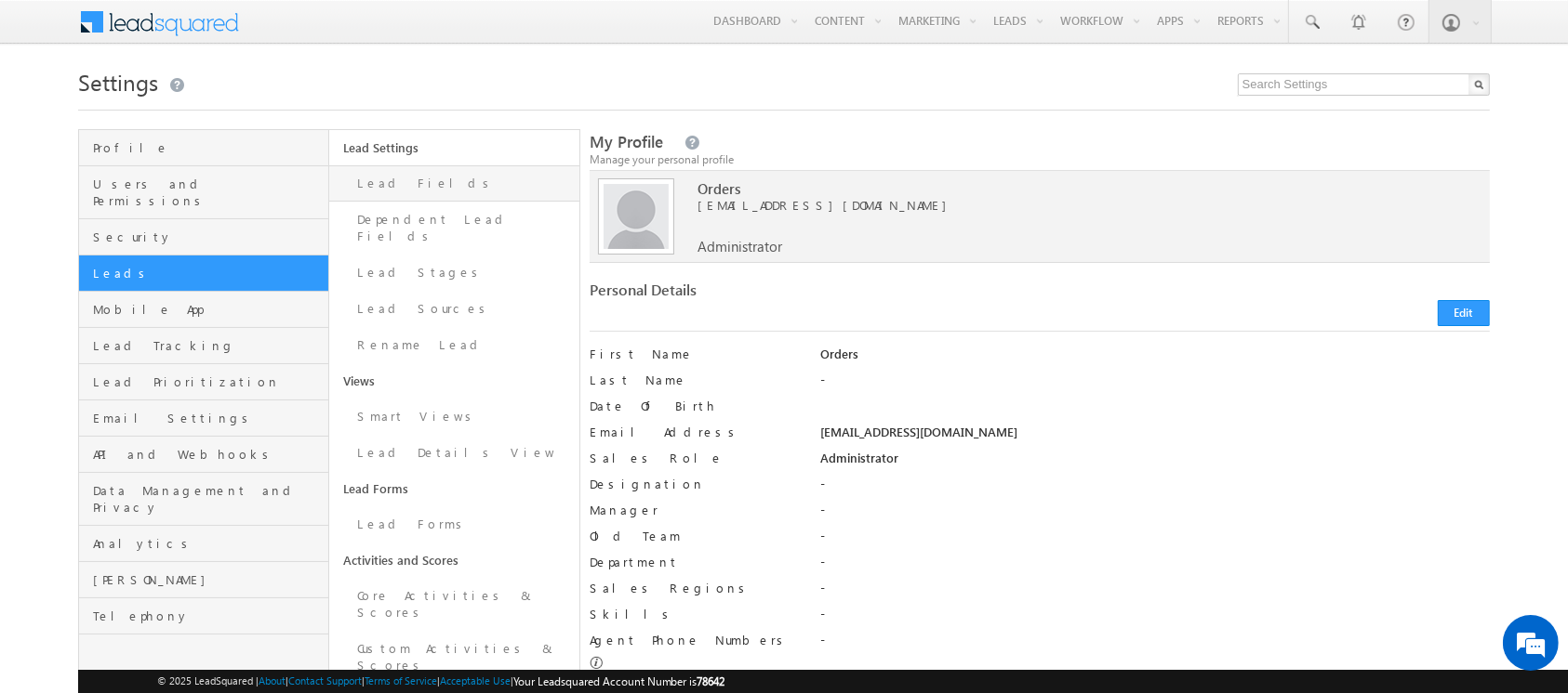
click at [409, 189] on link "Lead Fields" at bounding box center [453, 183] width 250 height 36
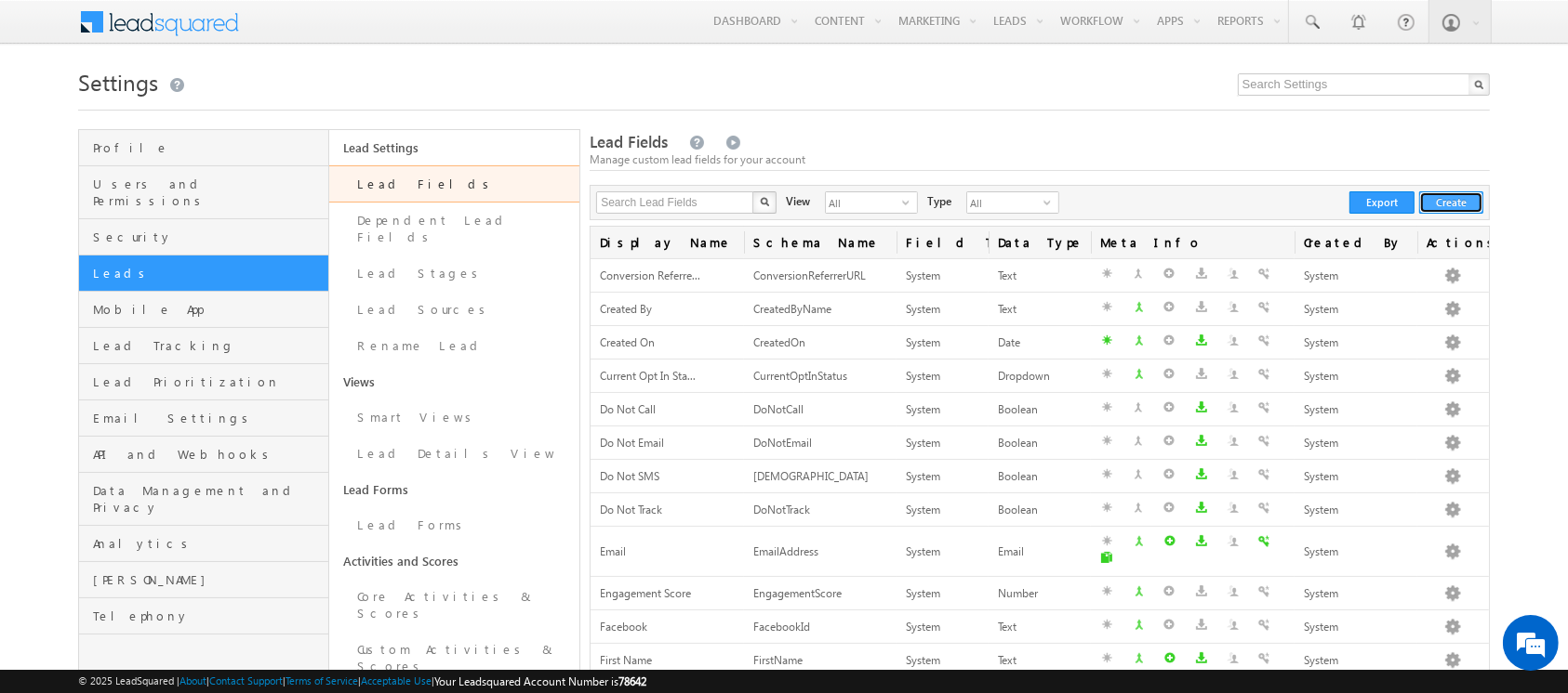
click at [1449, 201] on button "Create" at bounding box center [1451, 203] width 65 height 23
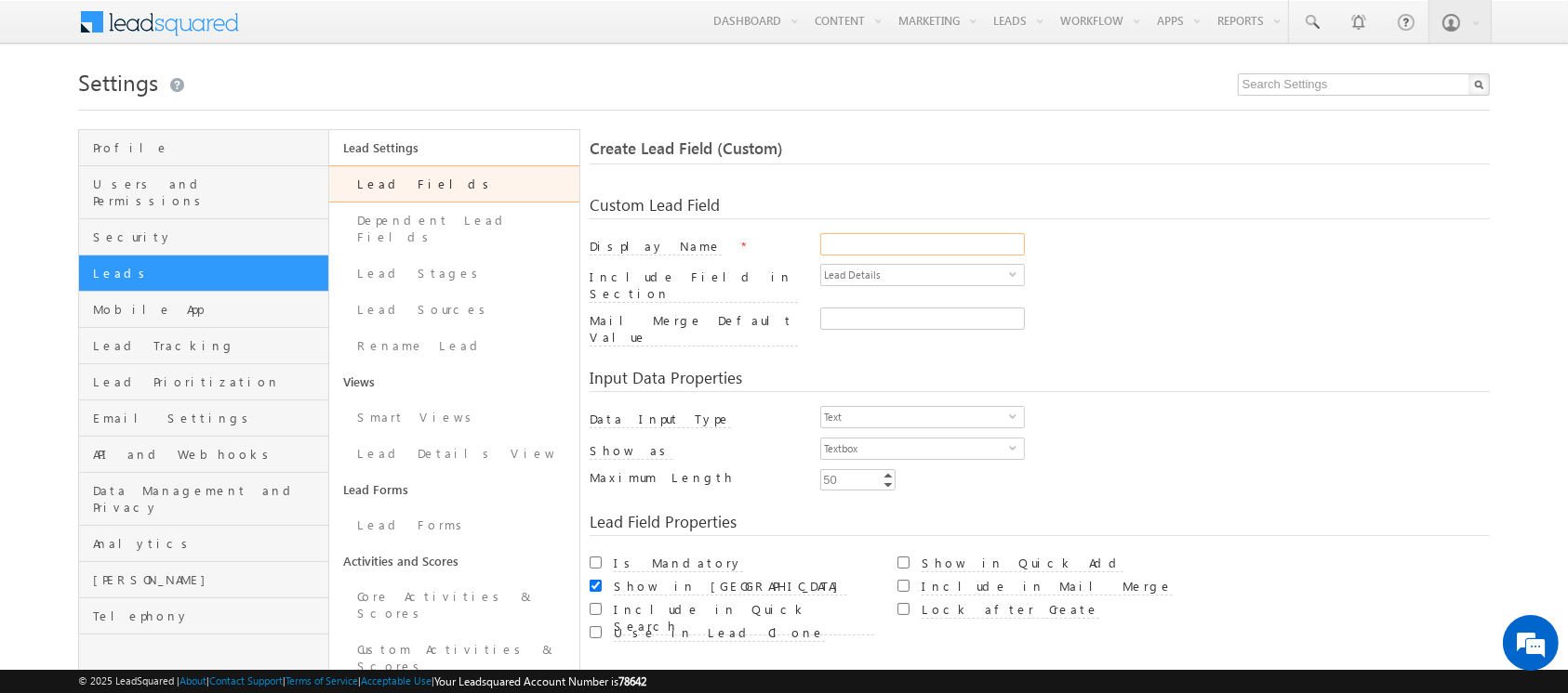
click at [953, 243] on input "Display Name" at bounding box center [922, 244] width 205 height 23
click at [853, 245] on input "Invoic Done" at bounding box center [922, 244] width 205 height 23
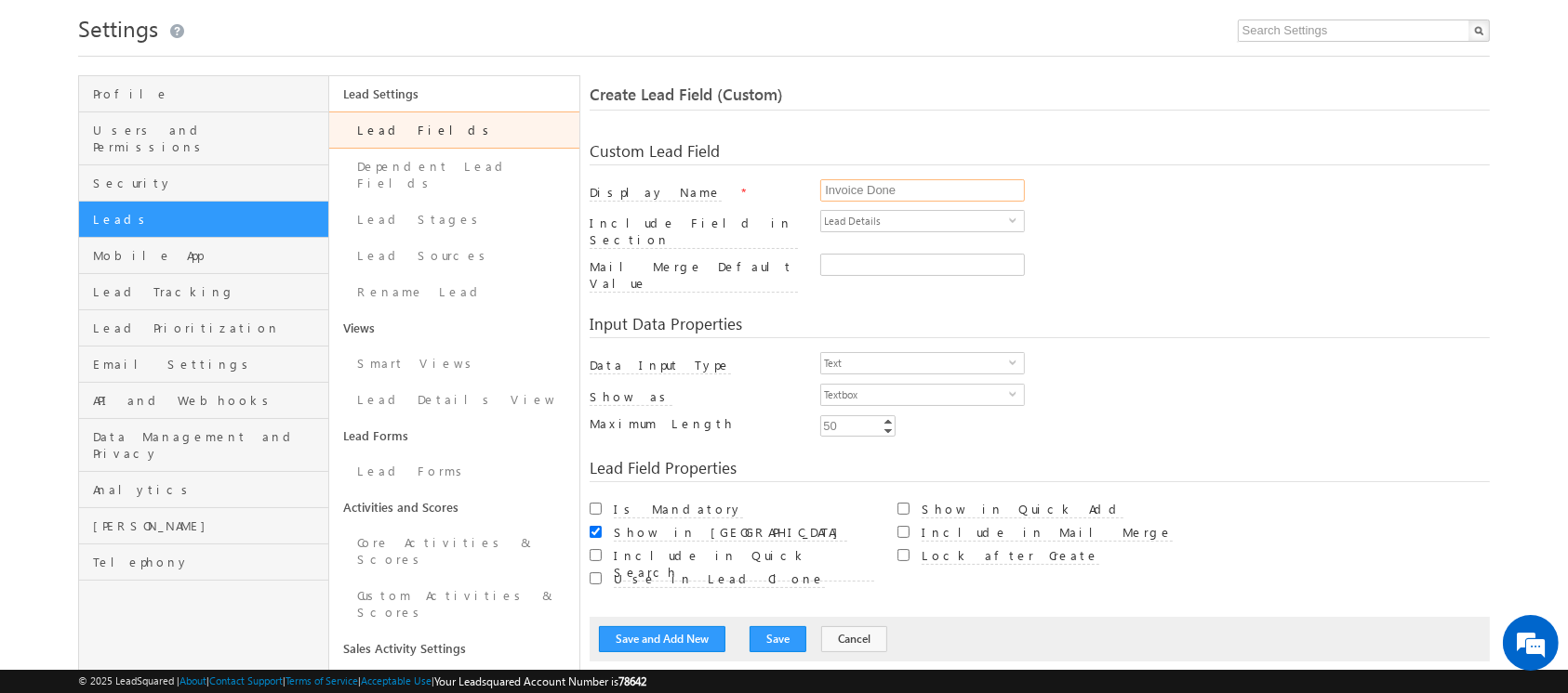
scroll to position [56, 0]
type input "Invoice Done"
click at [869, 351] on span "Text" at bounding box center [915, 361] width 188 height 21
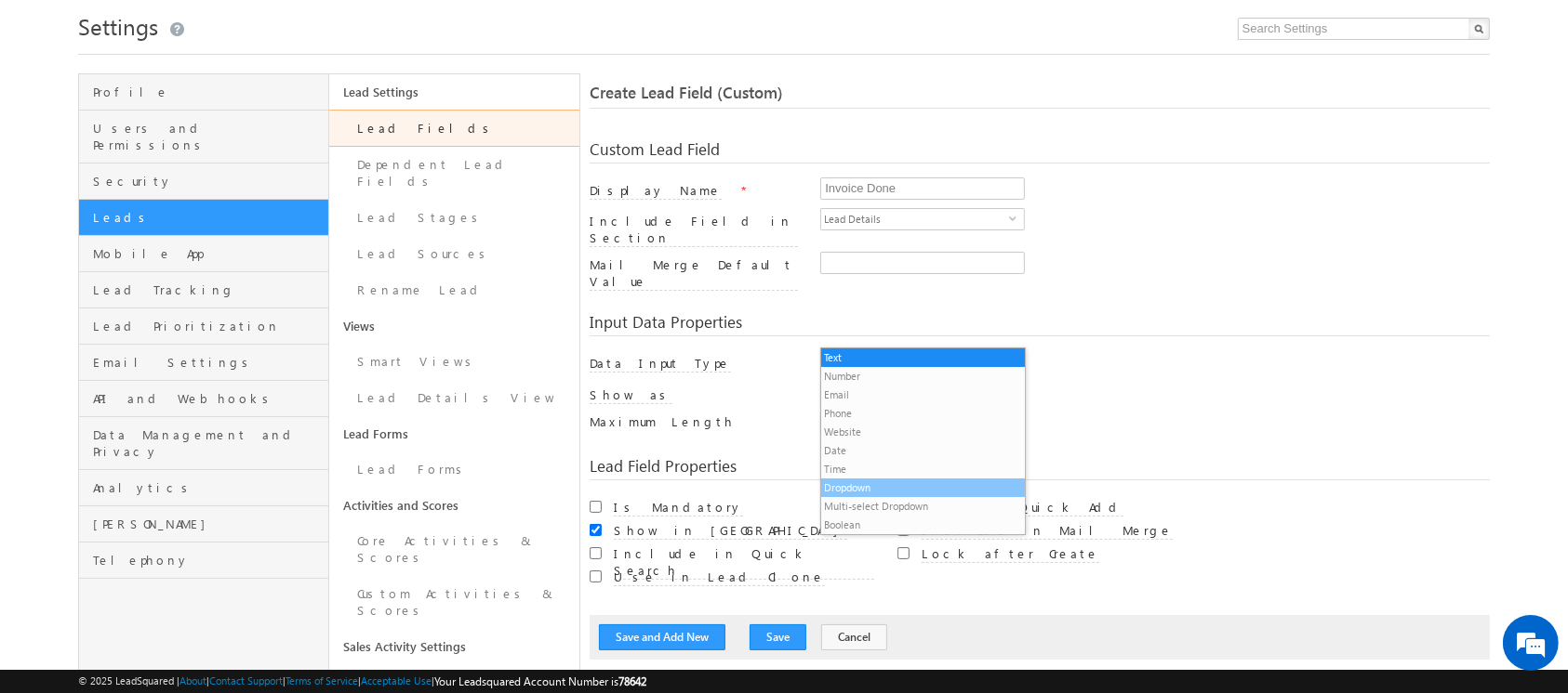
click at [855, 485] on li "Dropdown" at bounding box center [922, 487] width 203 height 19
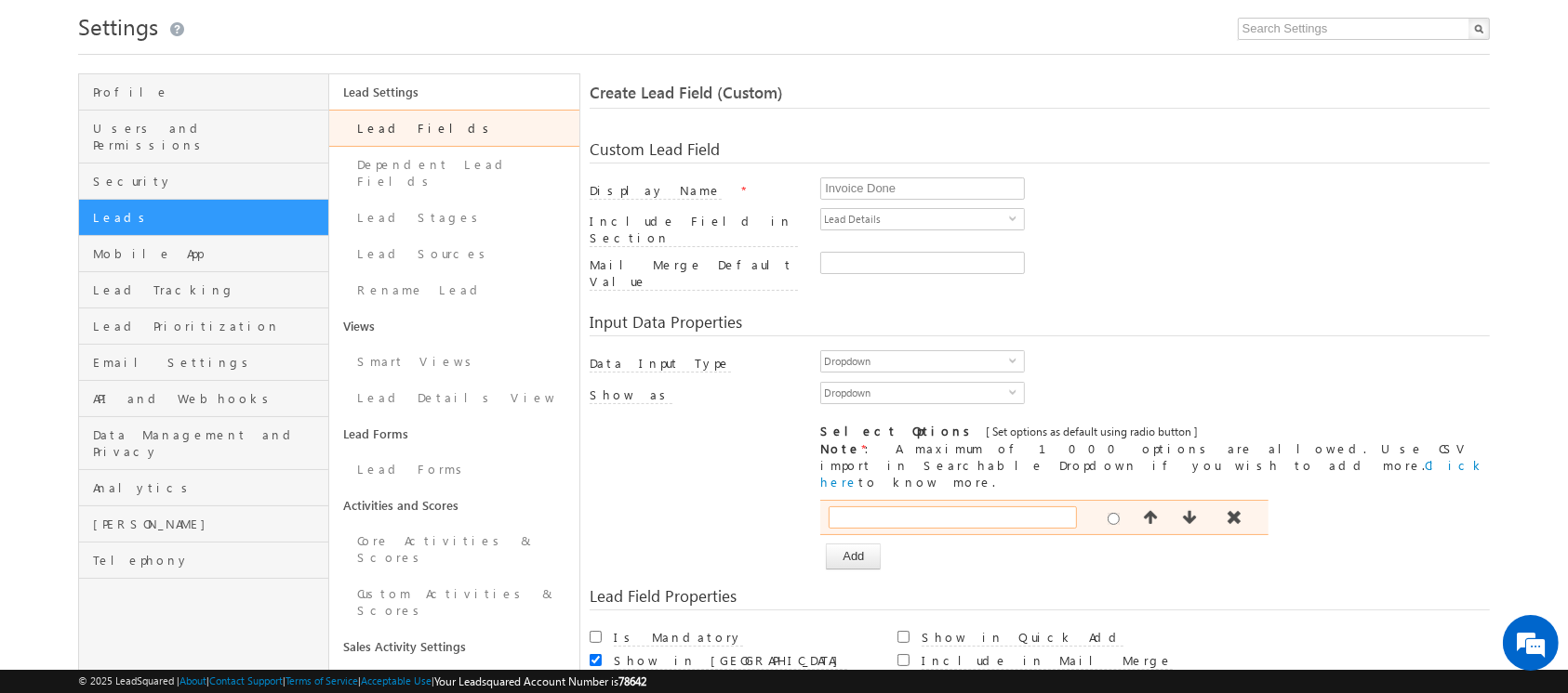
click at [865, 506] on input "text" at bounding box center [953, 517] width 249 height 23
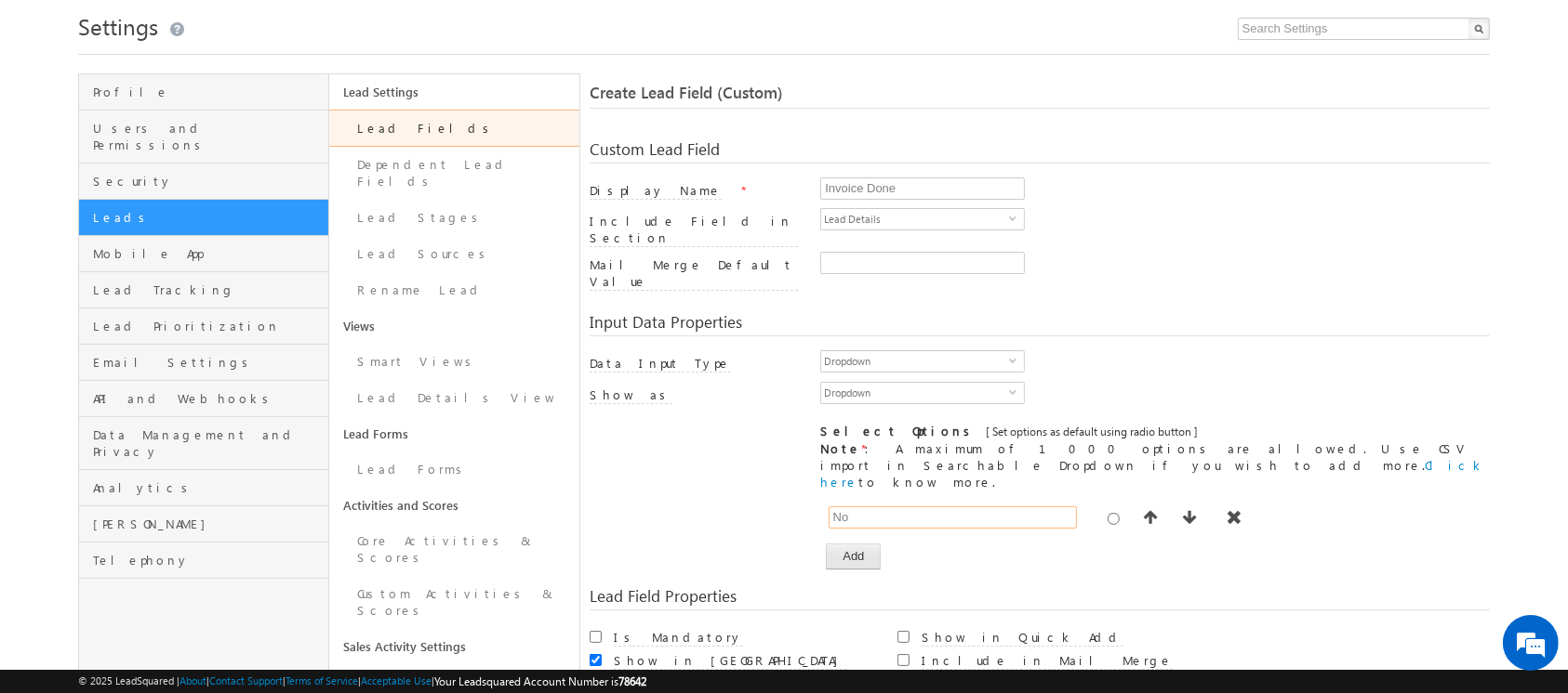
type input "No"
click at [856, 543] on button "Add" at bounding box center [853, 556] width 55 height 26
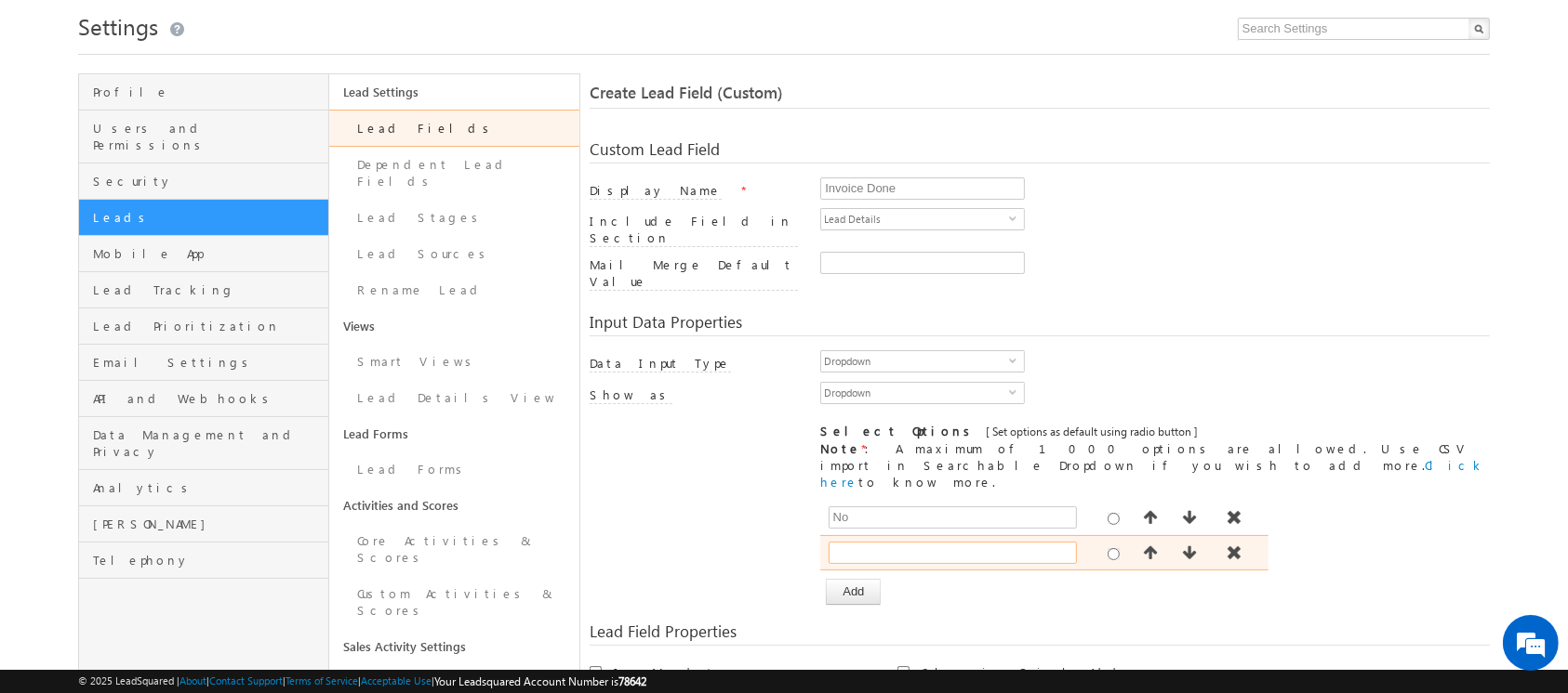
click at [853, 542] on input "text" at bounding box center [953, 553] width 249 height 23
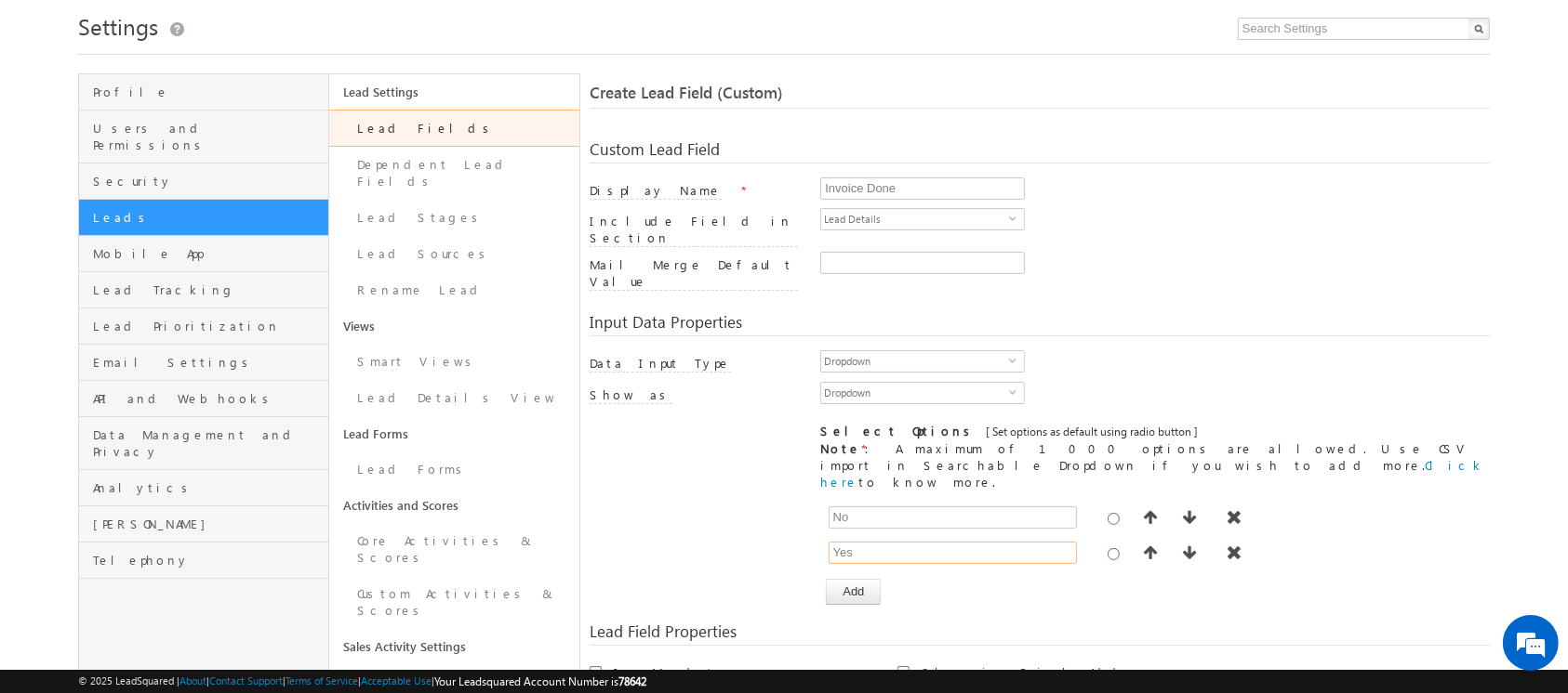
type input "Yes"
click at [715, 502] on div "[ Provide atleast one option to proceed further. ] Show Value as Text Get Optio…" at bounding box center [1039, 552] width 899 height 105
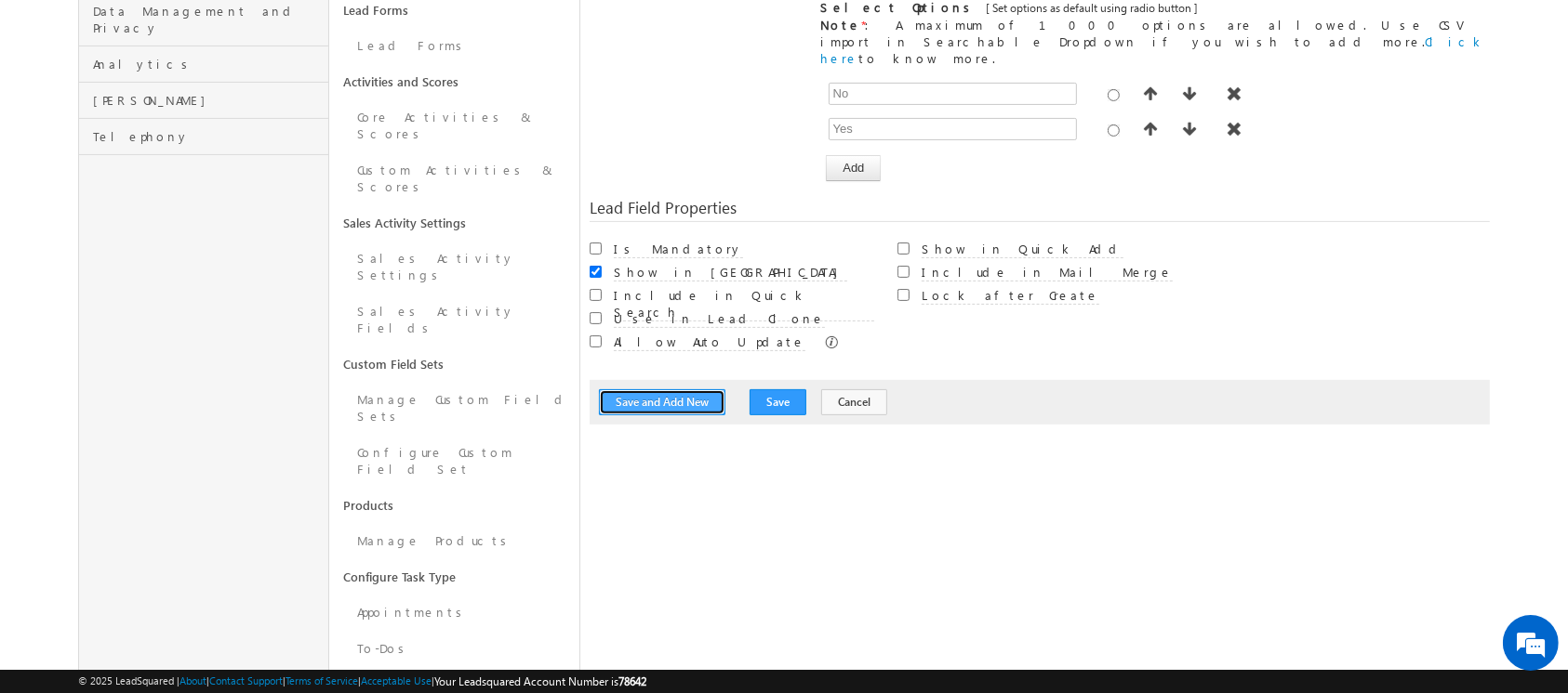
click at [677, 390] on button "Save and Add New" at bounding box center [661, 402] width 126 height 26
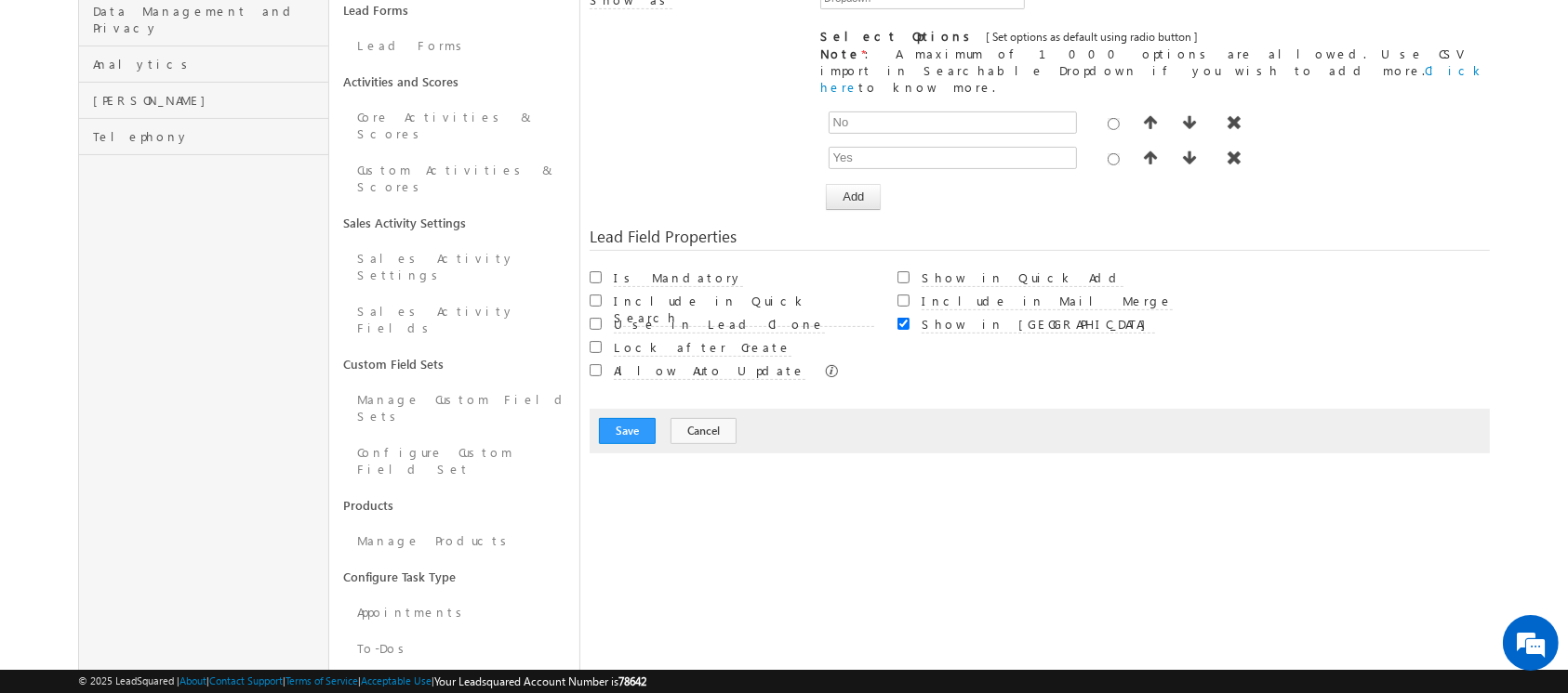
scroll to position [138, 0]
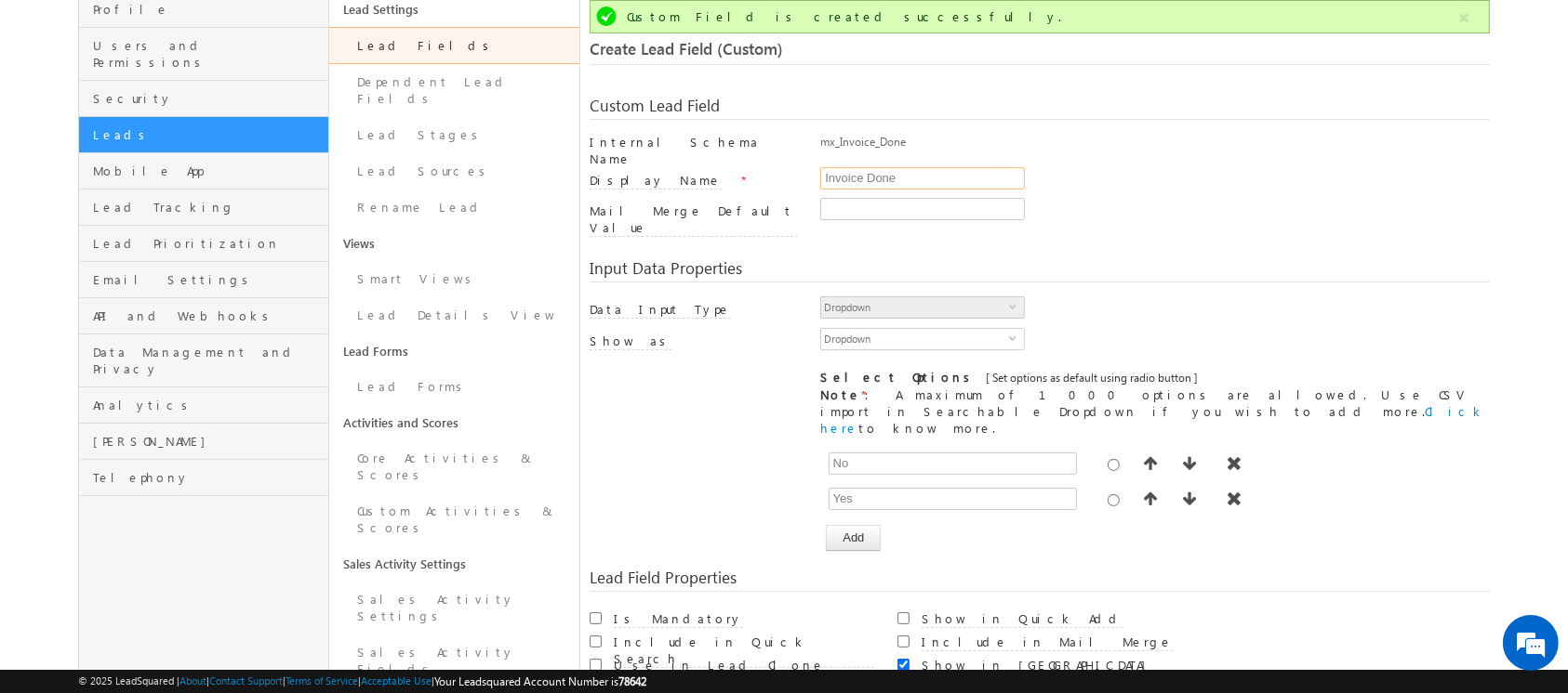
click at [871, 171] on input "Invoice Done" at bounding box center [922, 178] width 205 height 23
type input "Invoice Number"
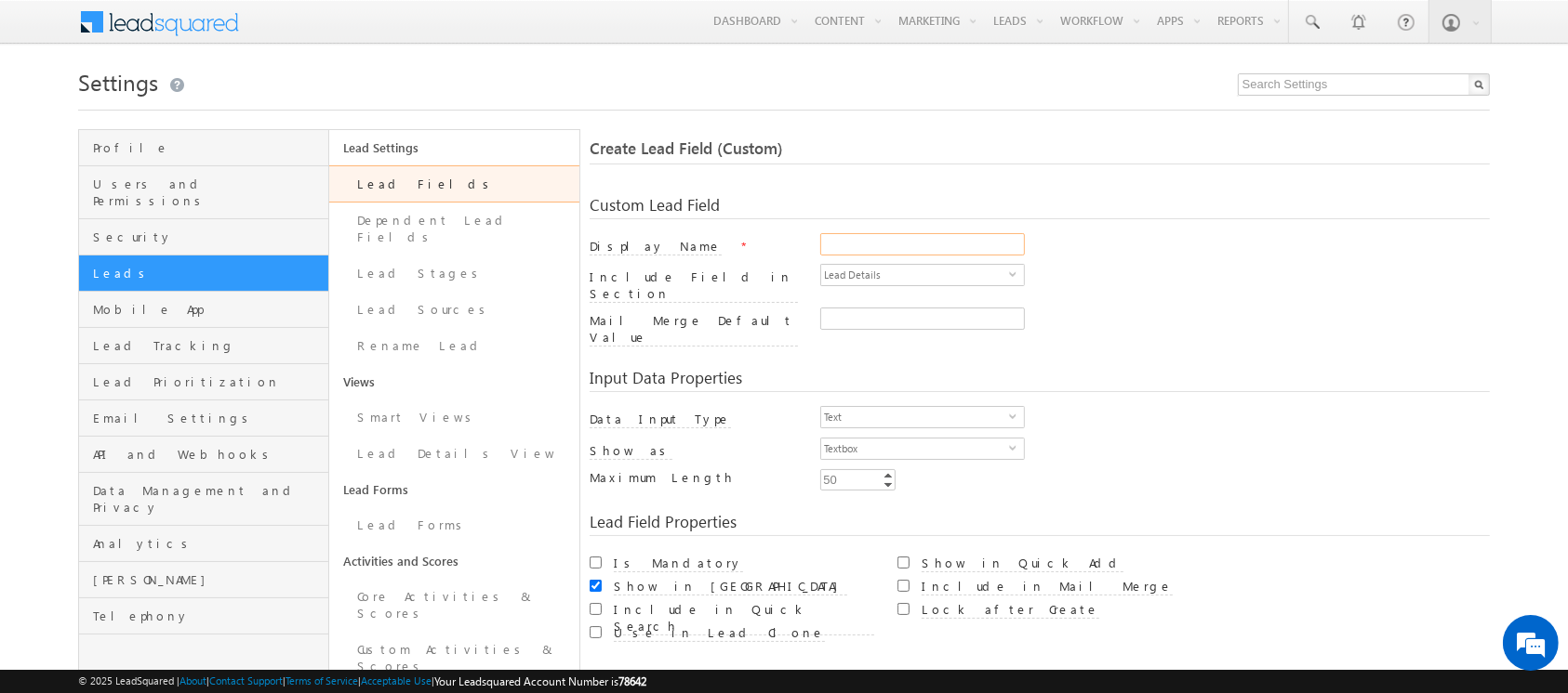
click at [842, 246] on input "Display Name" at bounding box center [922, 244] width 205 height 23
type input "Invoice Number"
click at [885, 273] on span "Lead Details" at bounding box center [915, 275] width 188 height 21
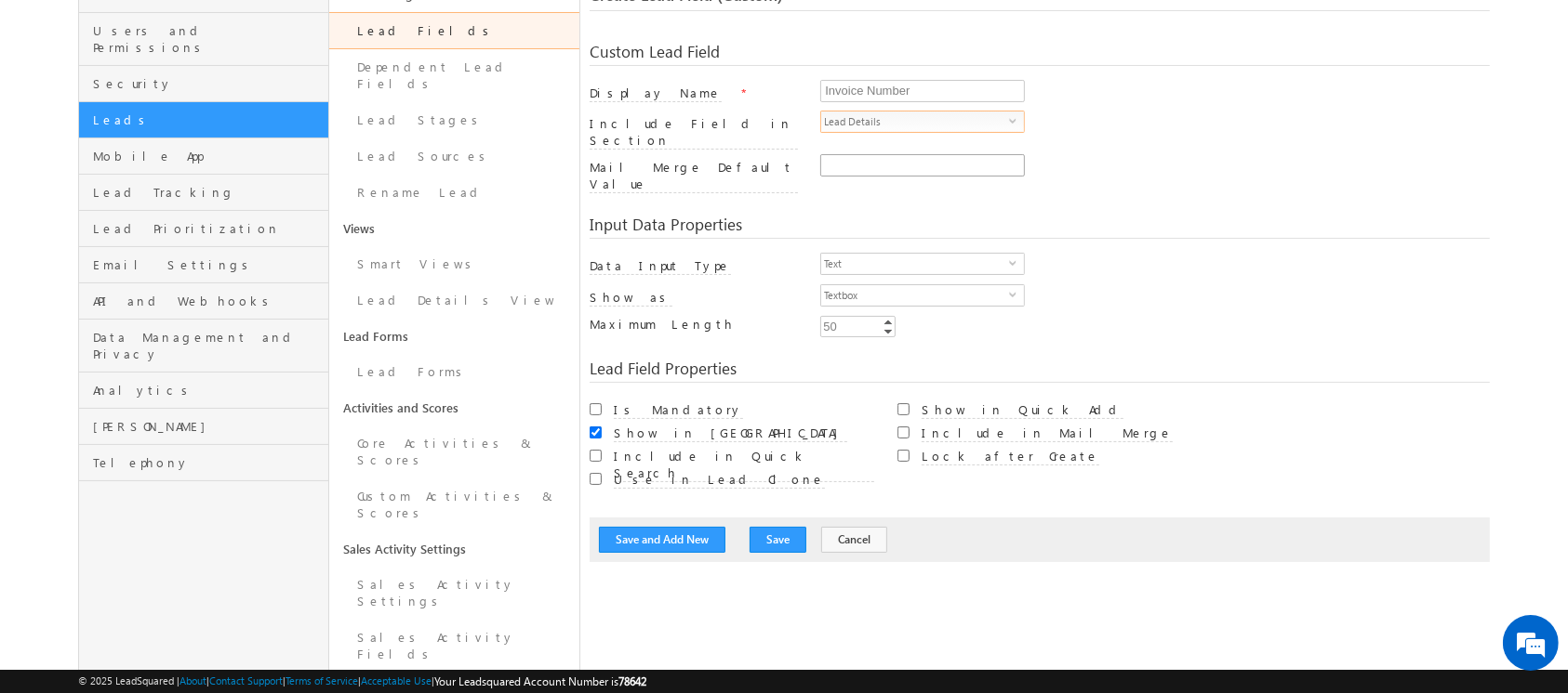
scroll to position [157, 0]
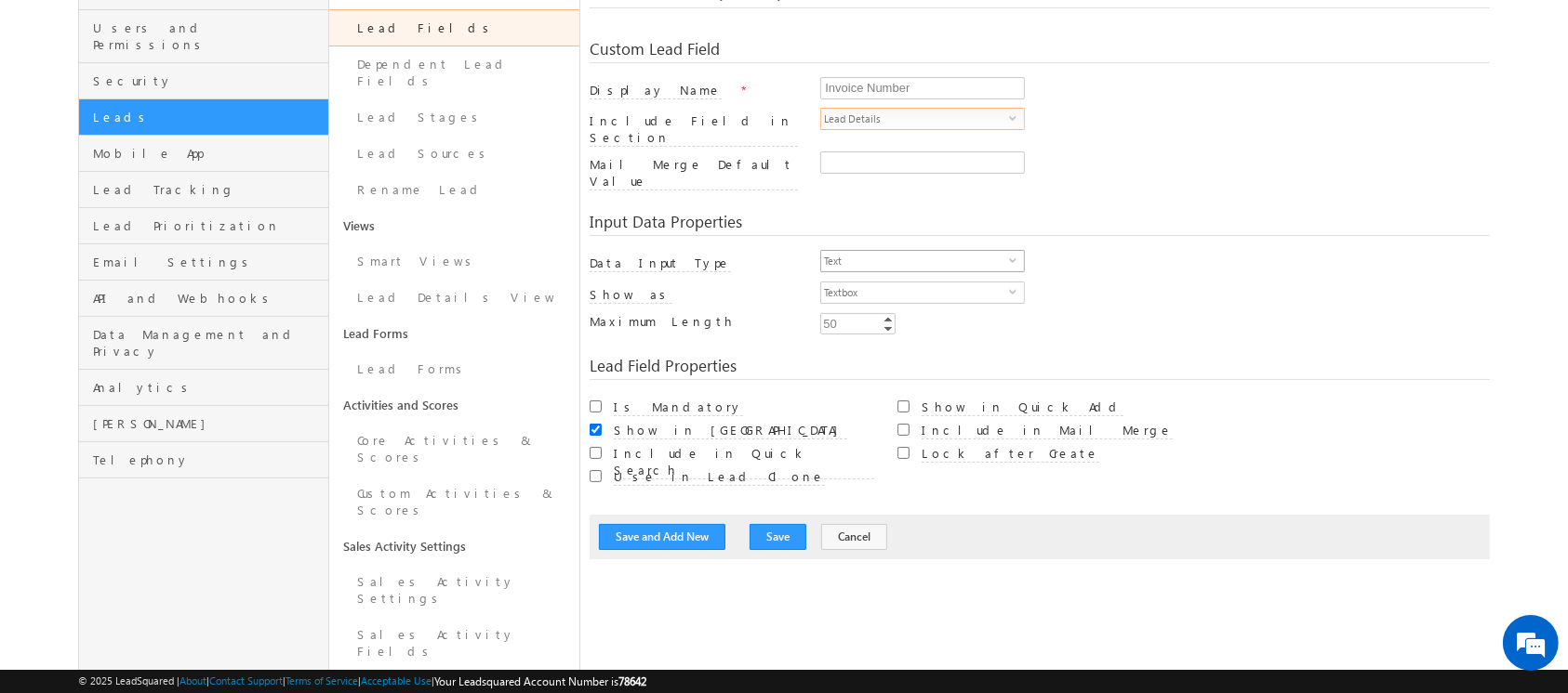
click at [851, 251] on span "Text" at bounding box center [915, 260] width 188 height 21
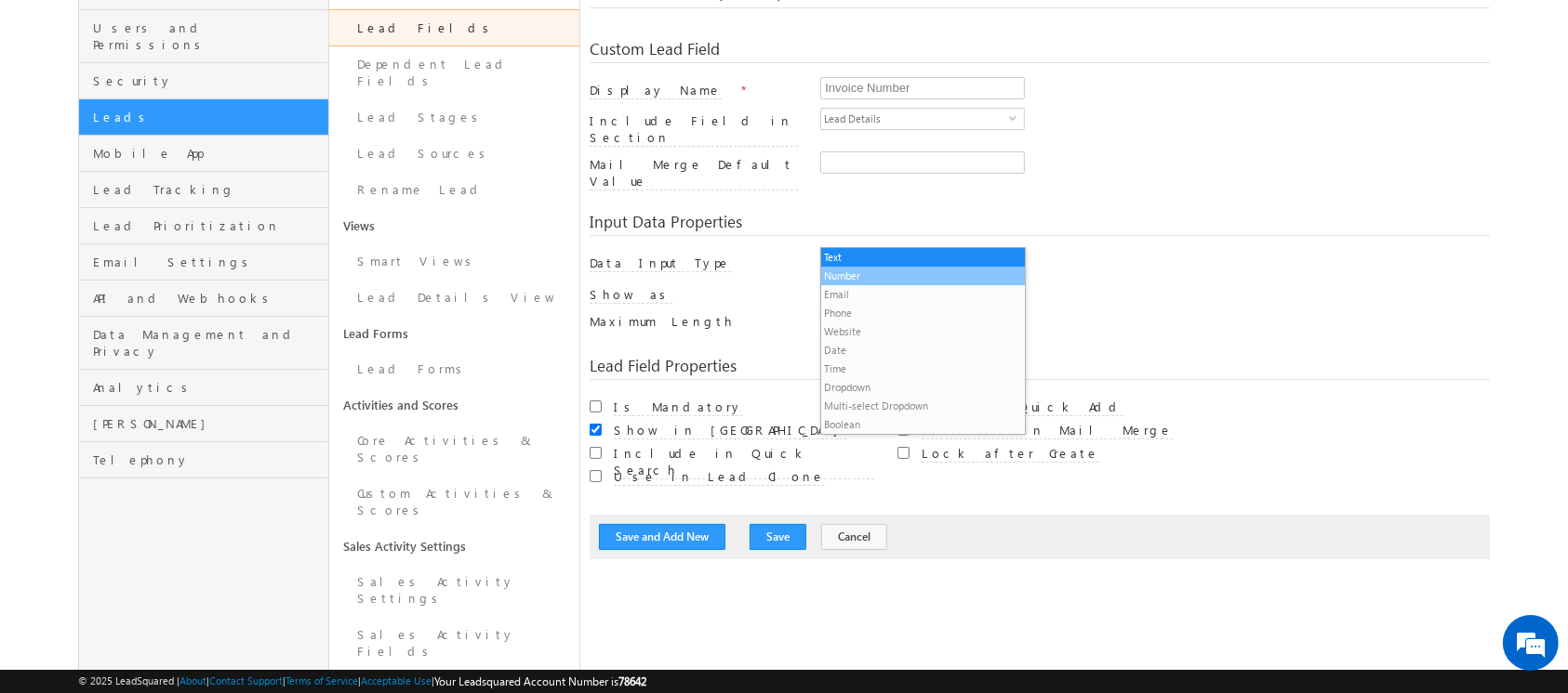
click at [856, 277] on li "Number" at bounding box center [922, 276] width 203 height 19
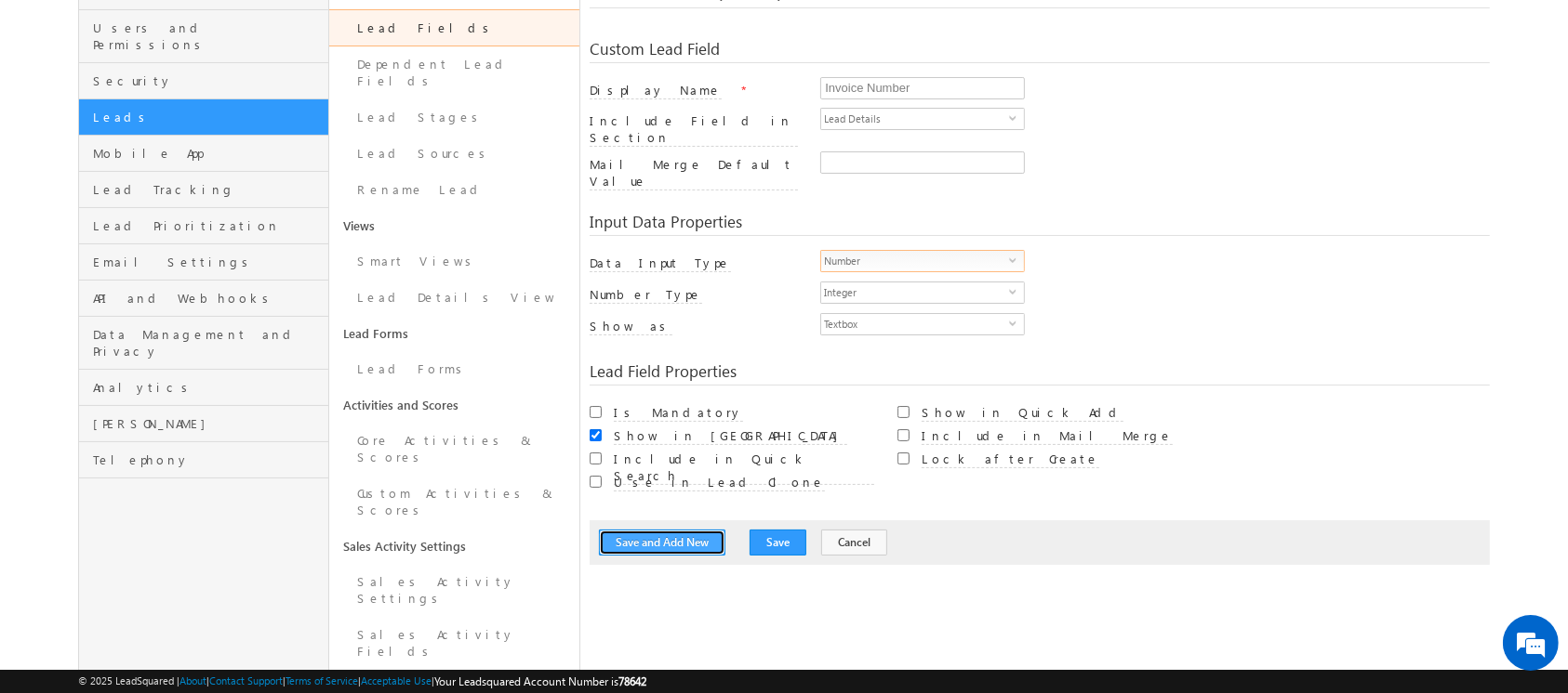
click at [694, 530] on button "Save and Add New" at bounding box center [661, 542] width 126 height 26
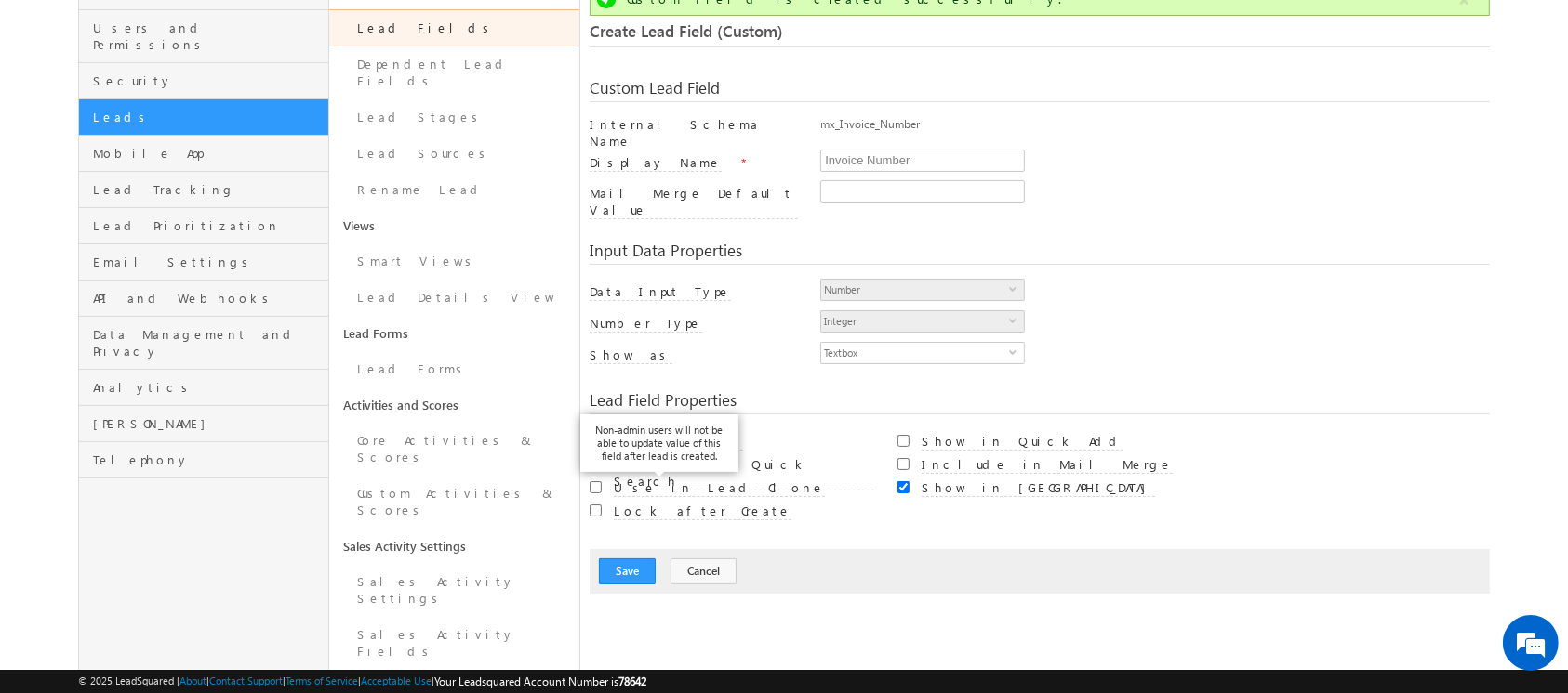
scroll to position [138, 0]
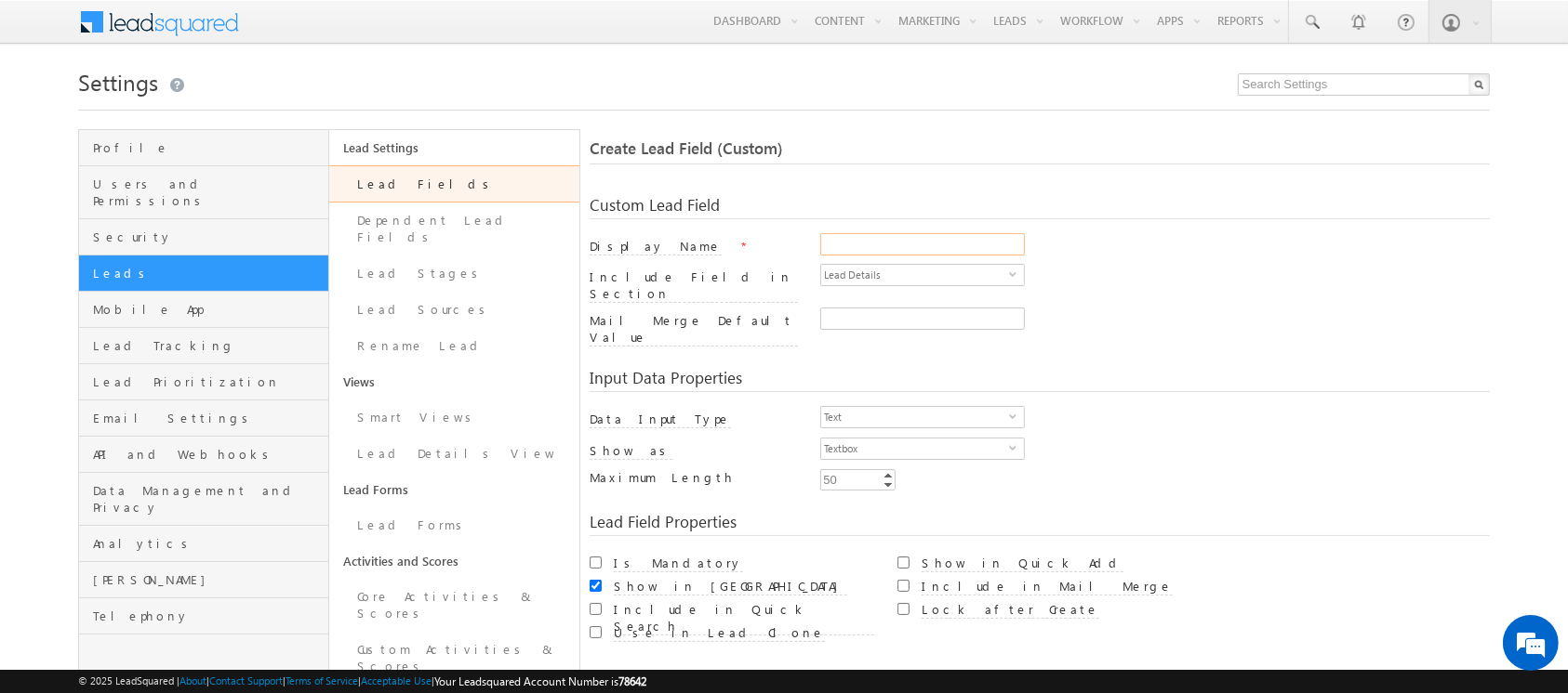
click at [863, 249] on input "Display Name" at bounding box center [922, 244] width 205 height 23
type input "Payment Reference Number"
click at [904, 407] on span "Text" at bounding box center [915, 417] width 188 height 21
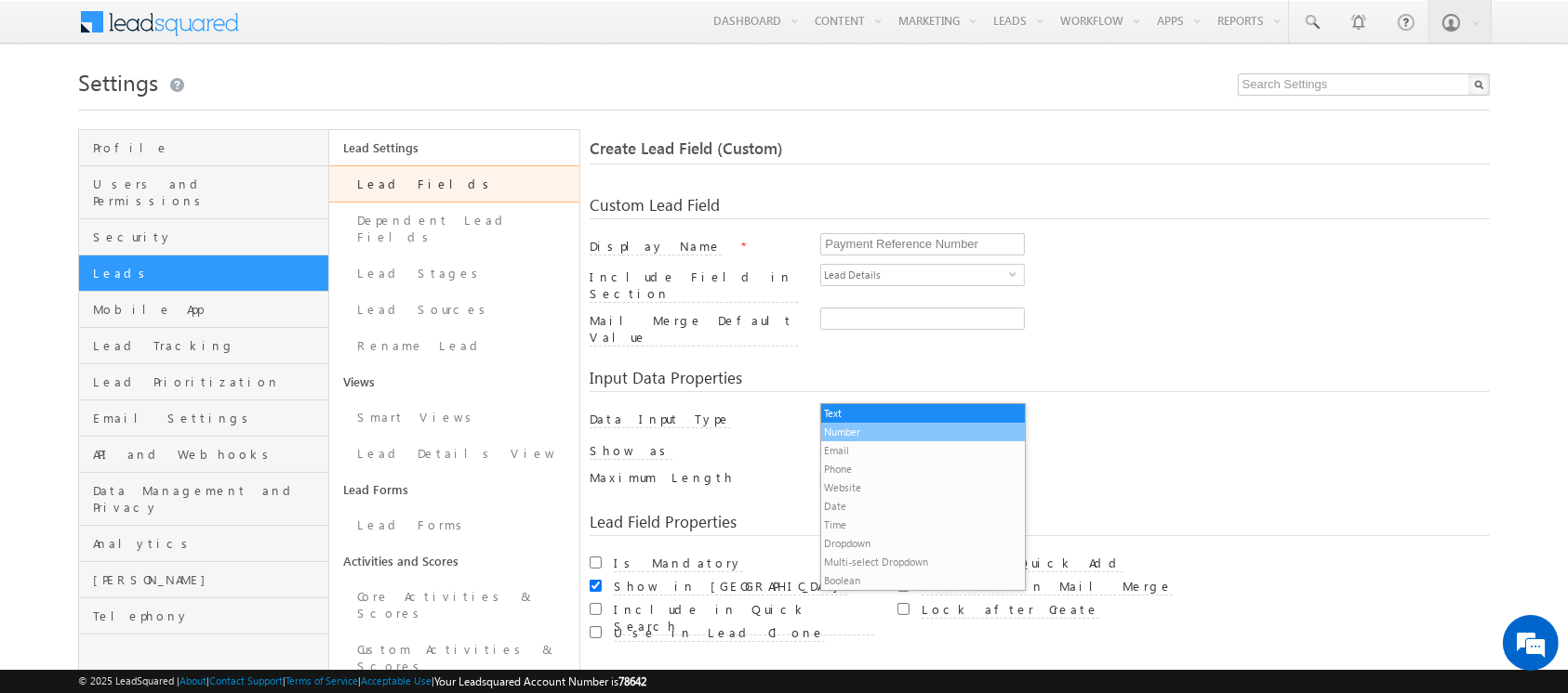
click at [869, 434] on li "Number" at bounding box center [922, 432] width 203 height 19
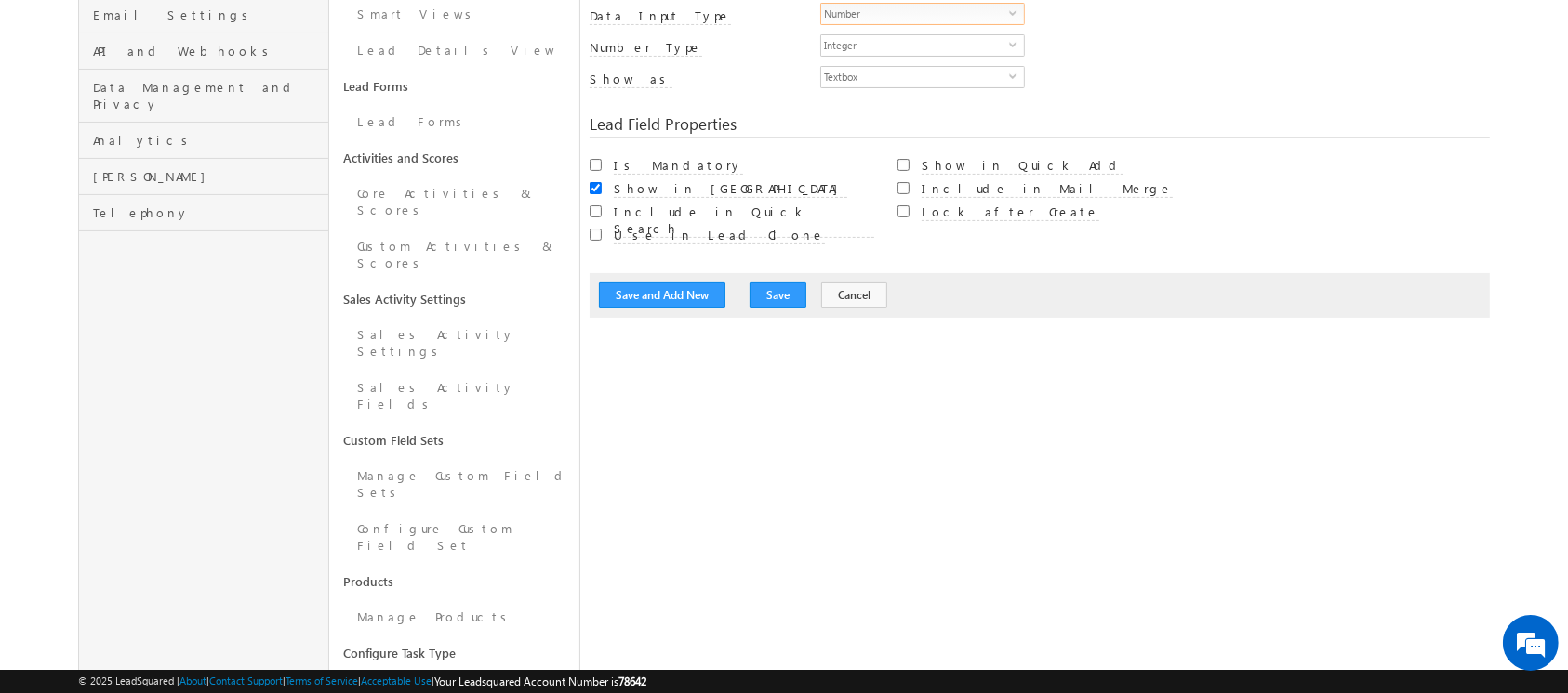
scroll to position [480, 0]
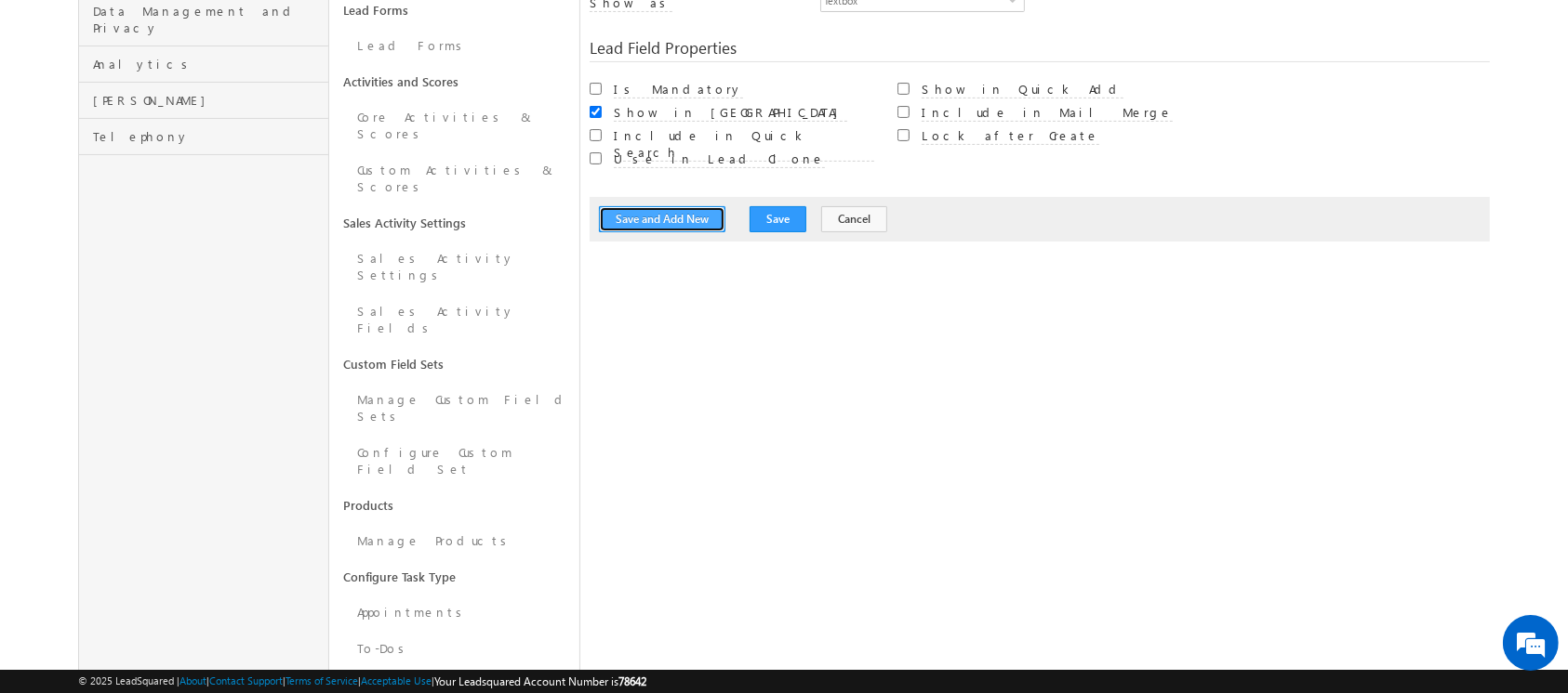
click at [640, 207] on button "Save and Add New" at bounding box center [661, 219] width 126 height 26
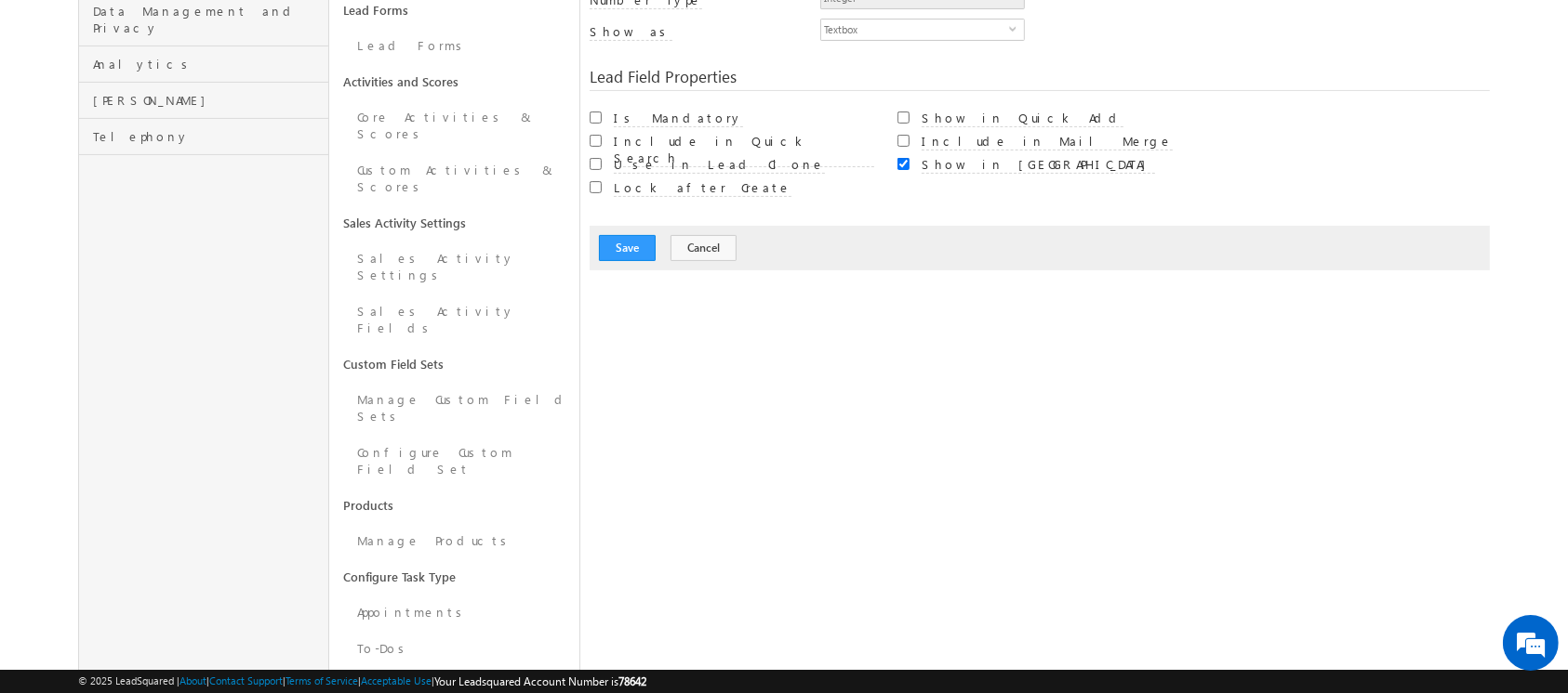
scroll to position [138, 0]
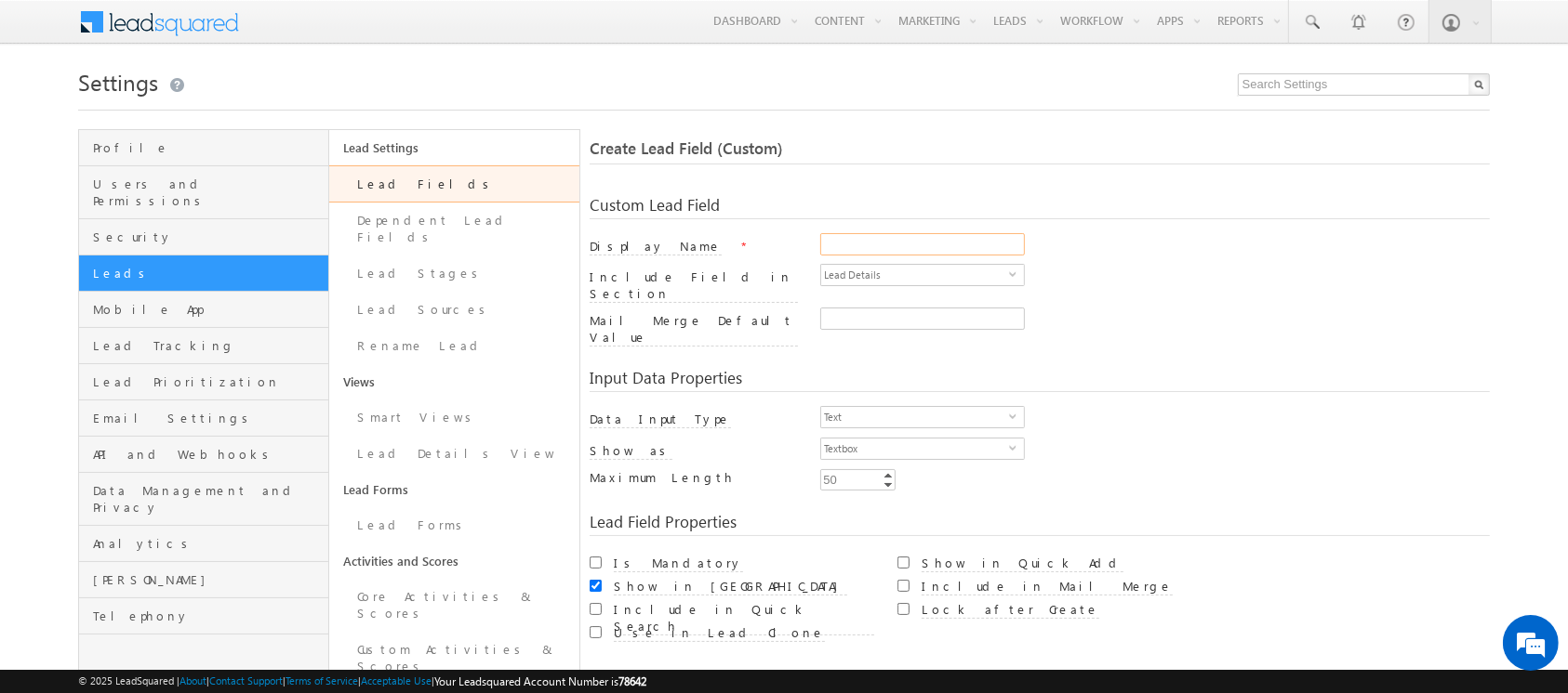
click at [879, 248] on input "Display Name" at bounding box center [922, 244] width 205 height 23
type input "Payment Received from Developer"
click at [900, 407] on span "Text" at bounding box center [915, 417] width 188 height 21
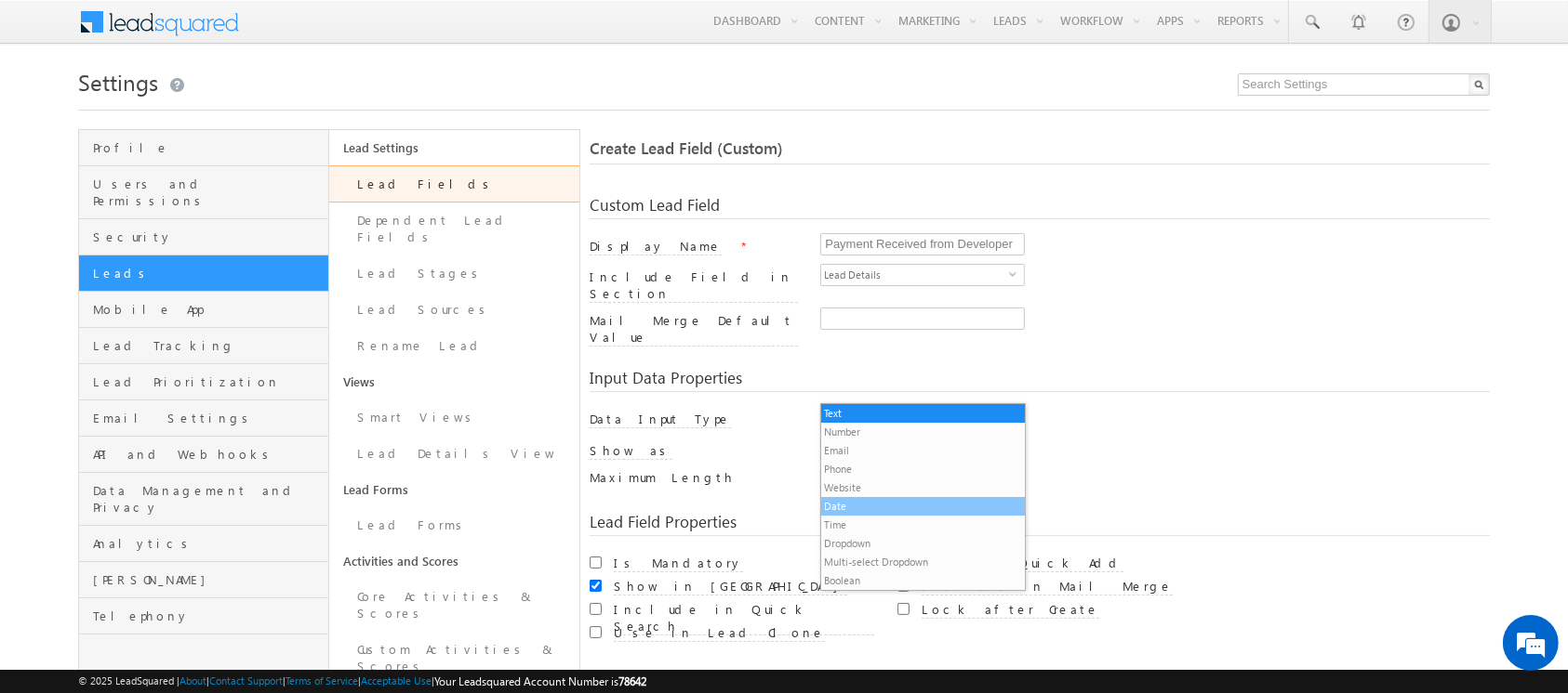
click at [912, 506] on li "Date" at bounding box center [922, 506] width 203 height 19
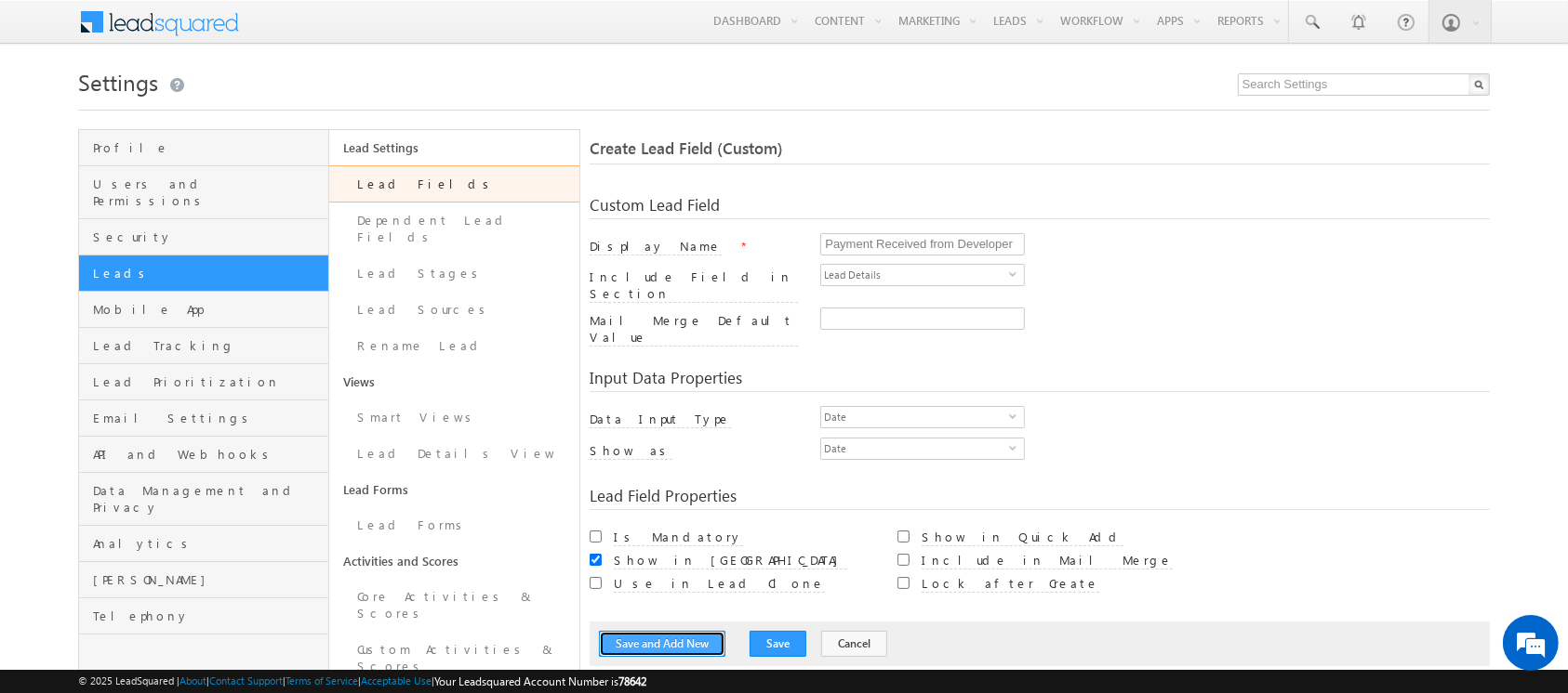
click at [659, 631] on button "Save and Add New" at bounding box center [661, 644] width 126 height 26
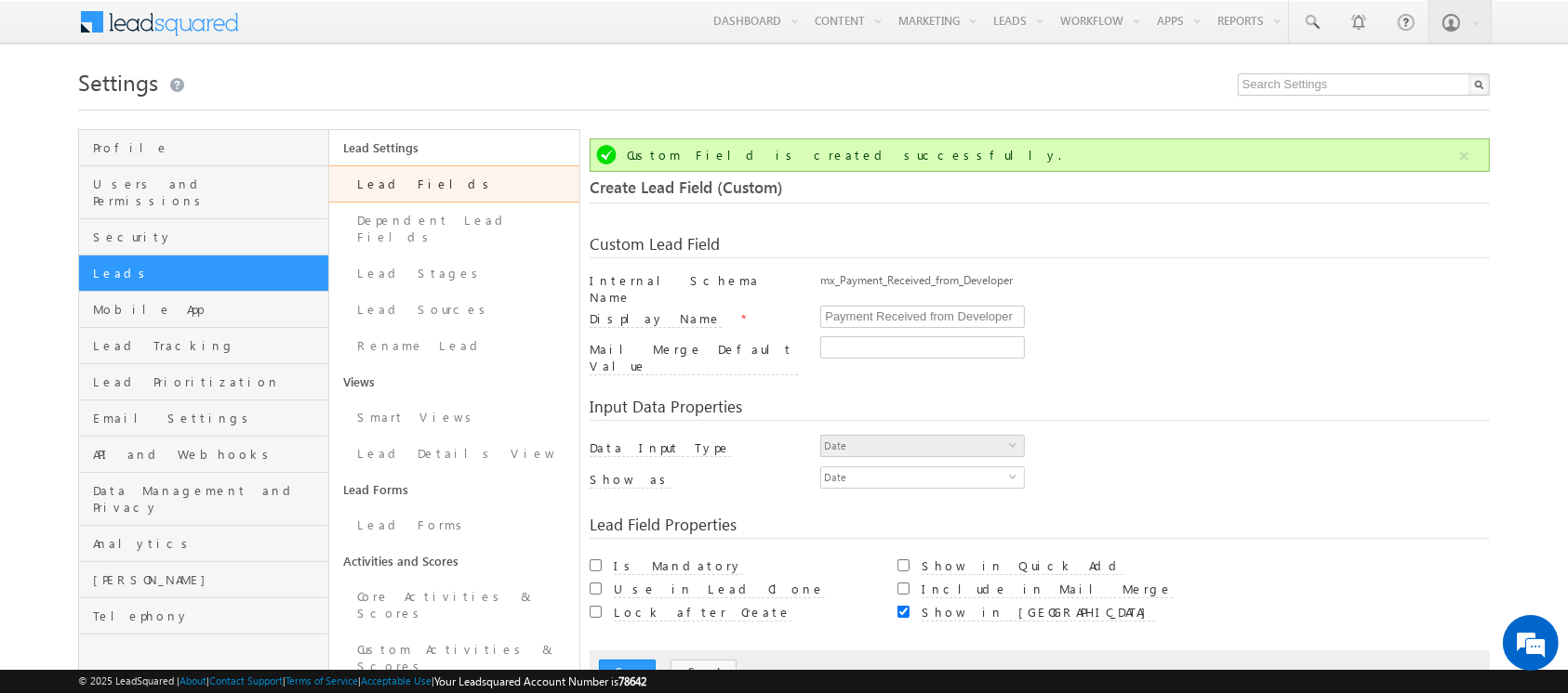
scroll to position [138, 0]
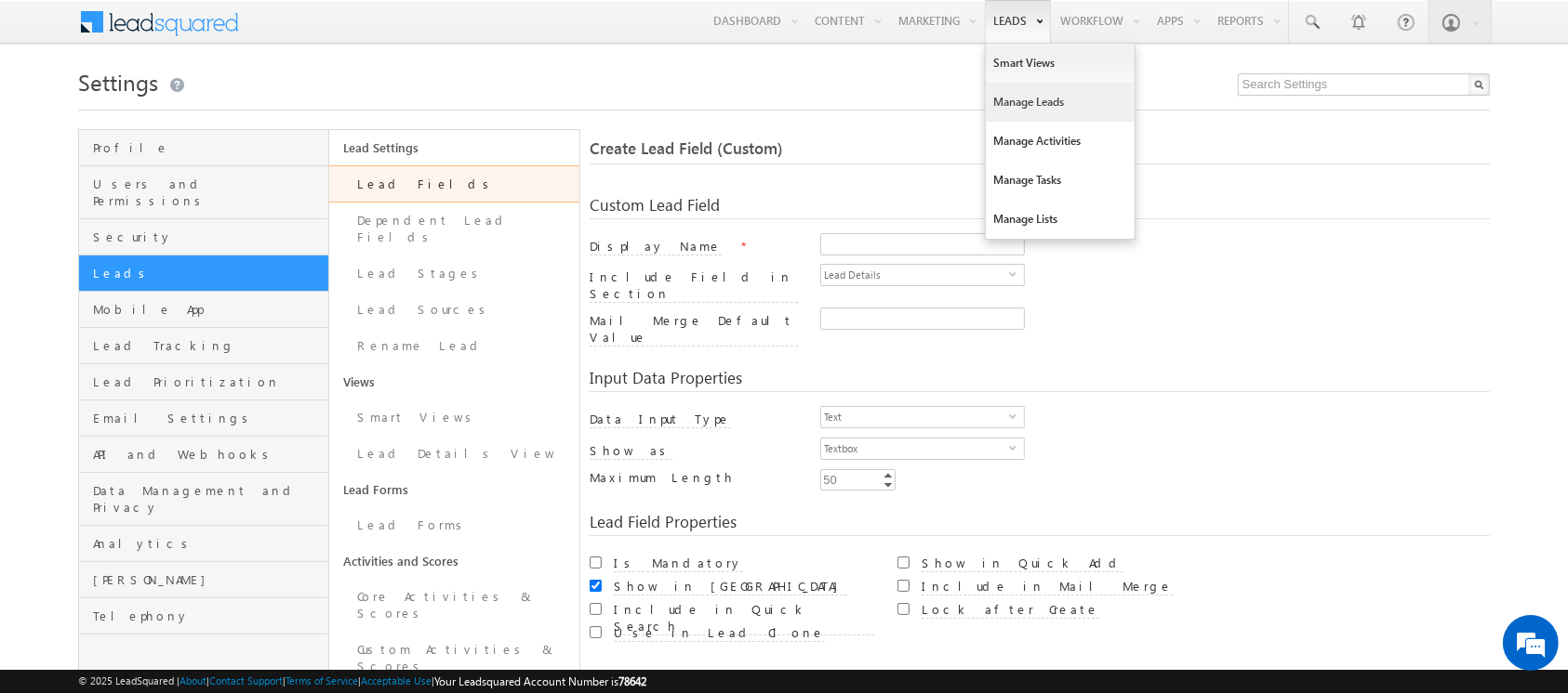
click at [1011, 108] on link "Manage Leads" at bounding box center [1060, 103] width 149 height 39
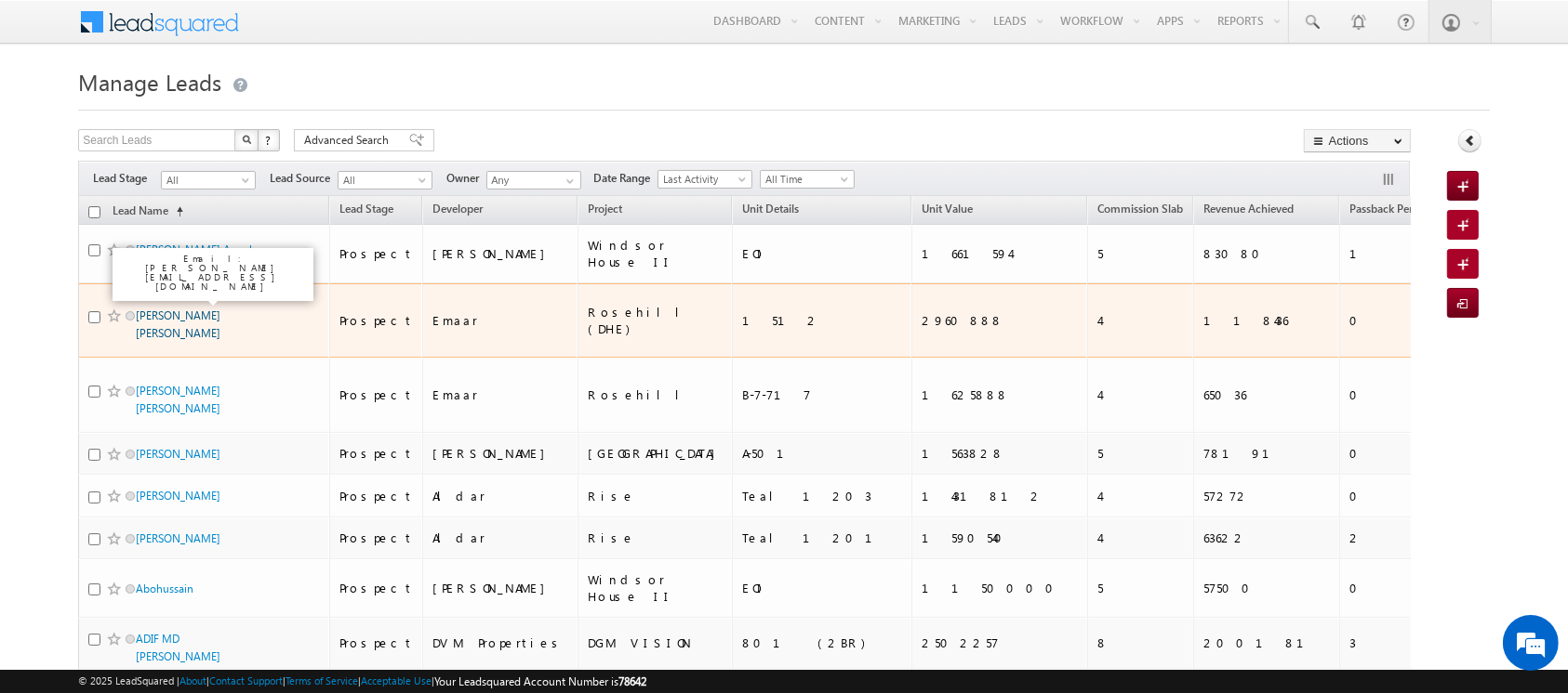
click at [194, 308] on link "[PERSON_NAME] [PERSON_NAME]" at bounding box center [178, 324] width 84 height 31
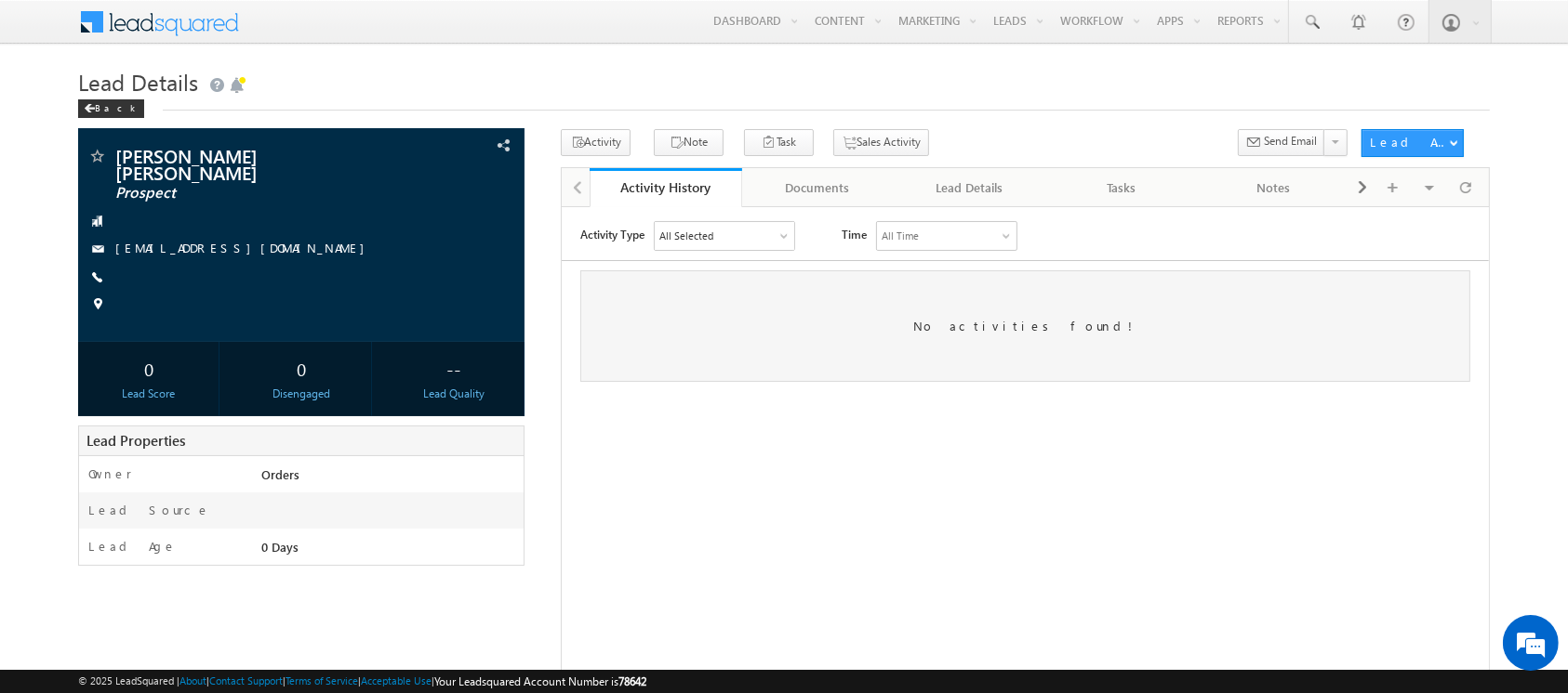
click at [718, 234] on div "All Selected" at bounding box center [724, 235] width 139 height 27
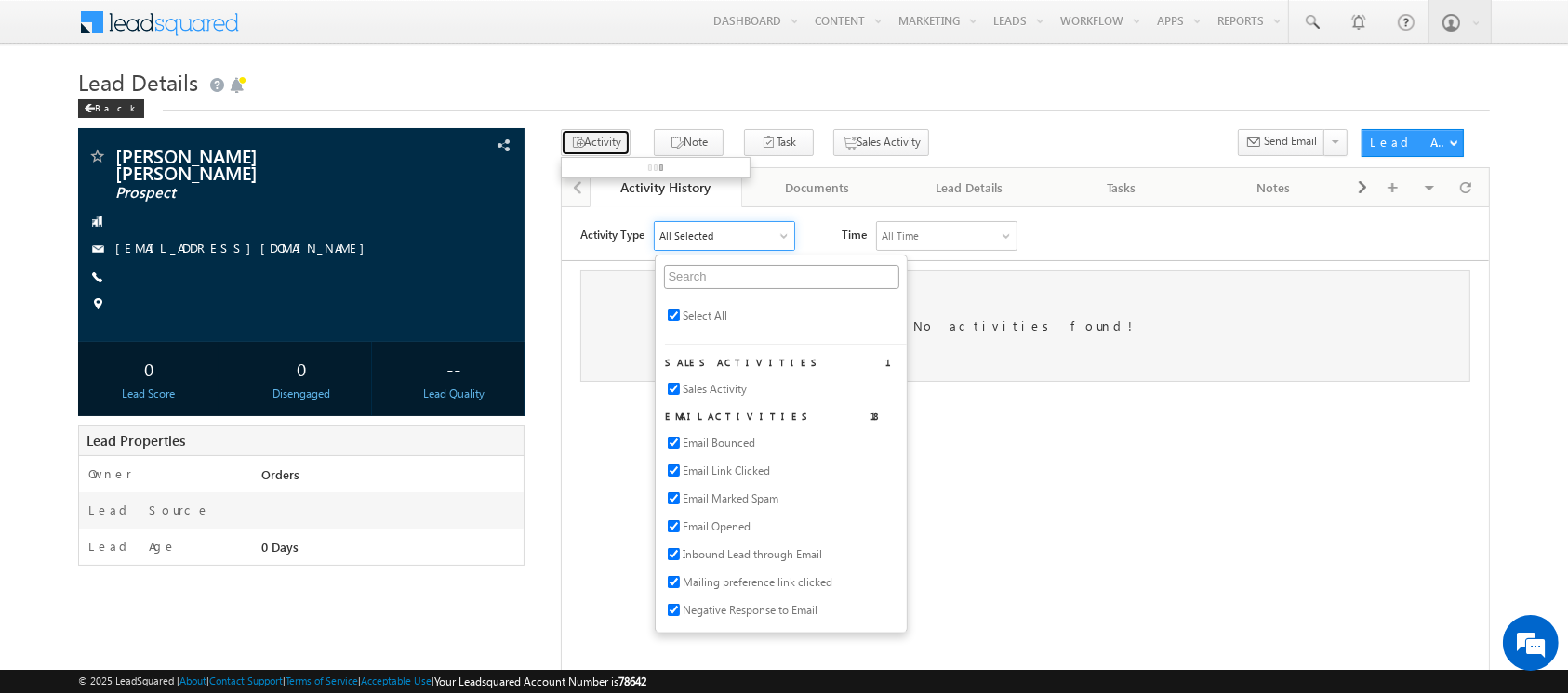
click at [590, 143] on button "Activity" at bounding box center [595, 143] width 70 height 27
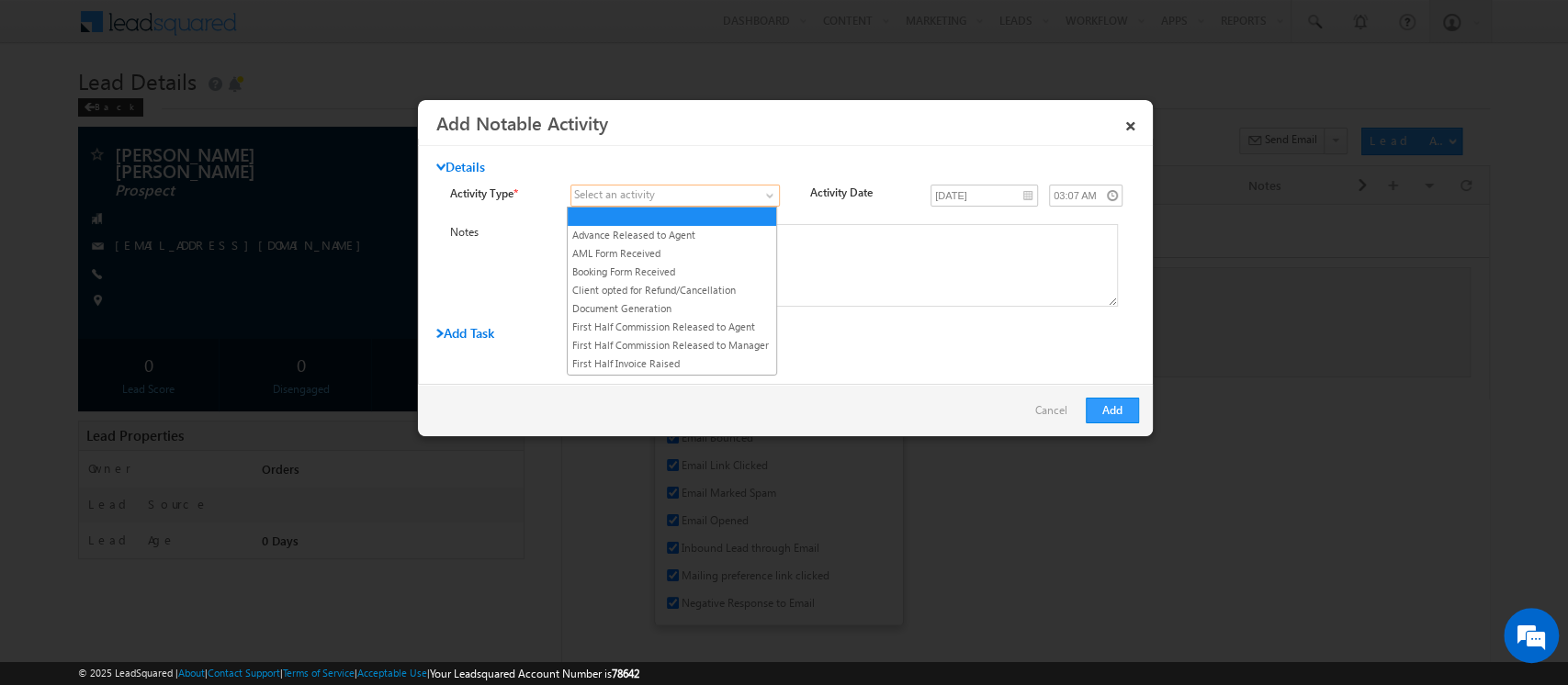
click at [678, 194] on span at bounding box center [665, 195] width 186 height 16
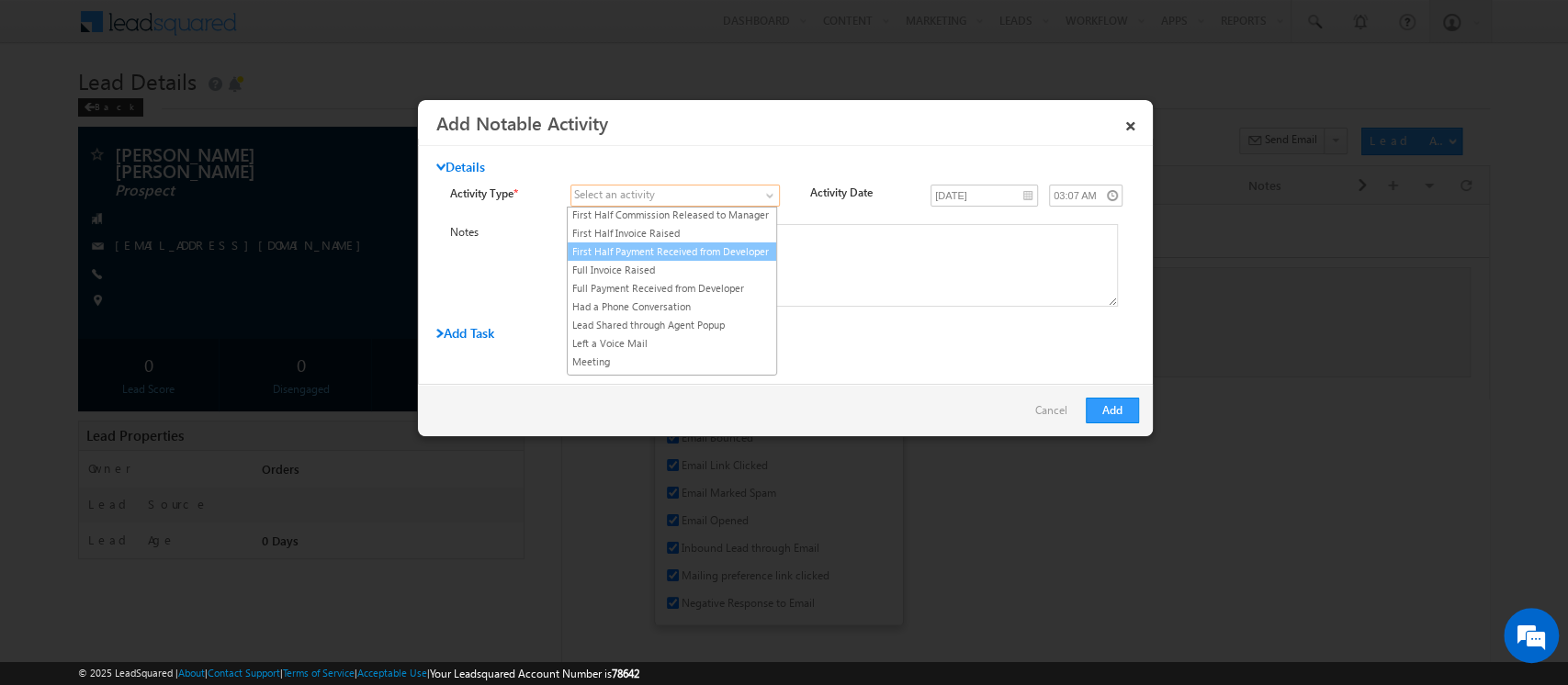
click at [694, 260] on link "First Half Payment Received from Developer" at bounding box center [672, 252] width 209 height 16
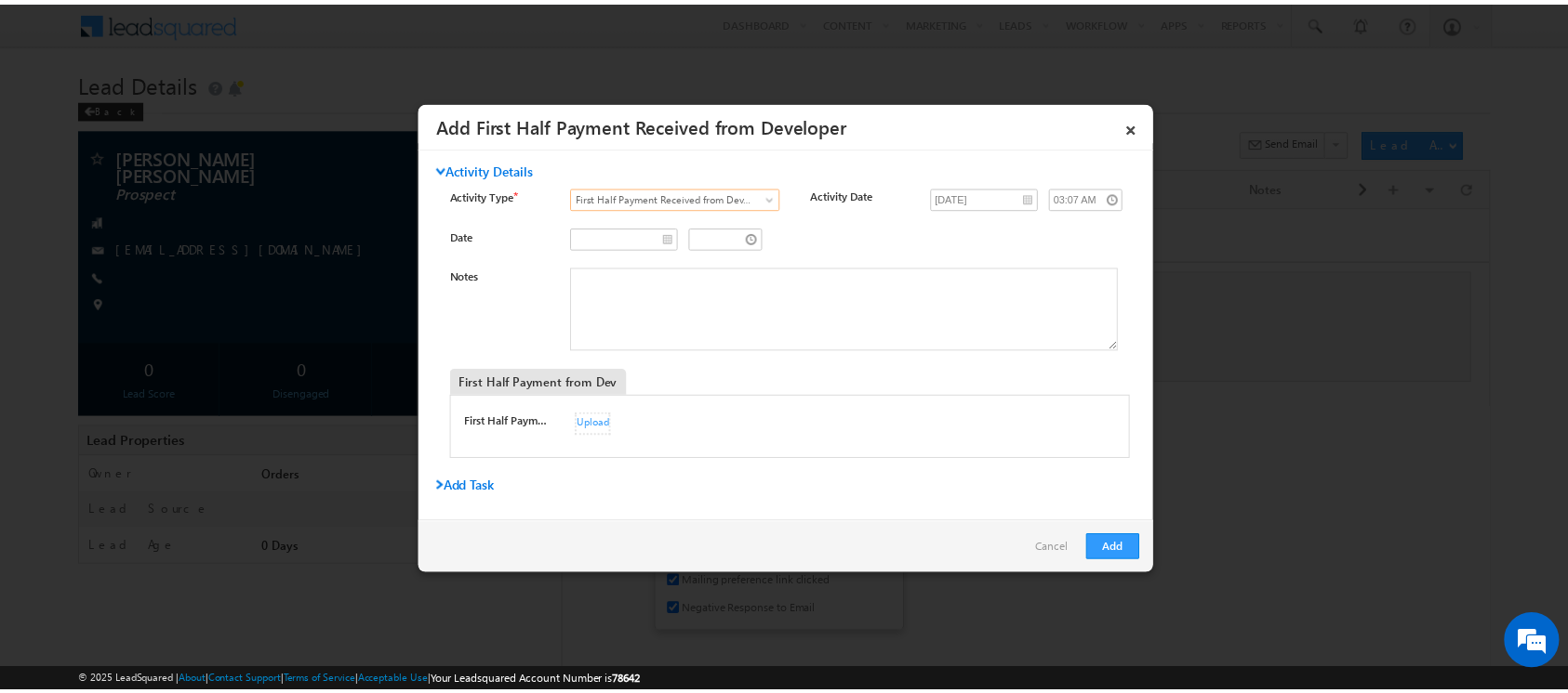
scroll to position [9, 0]
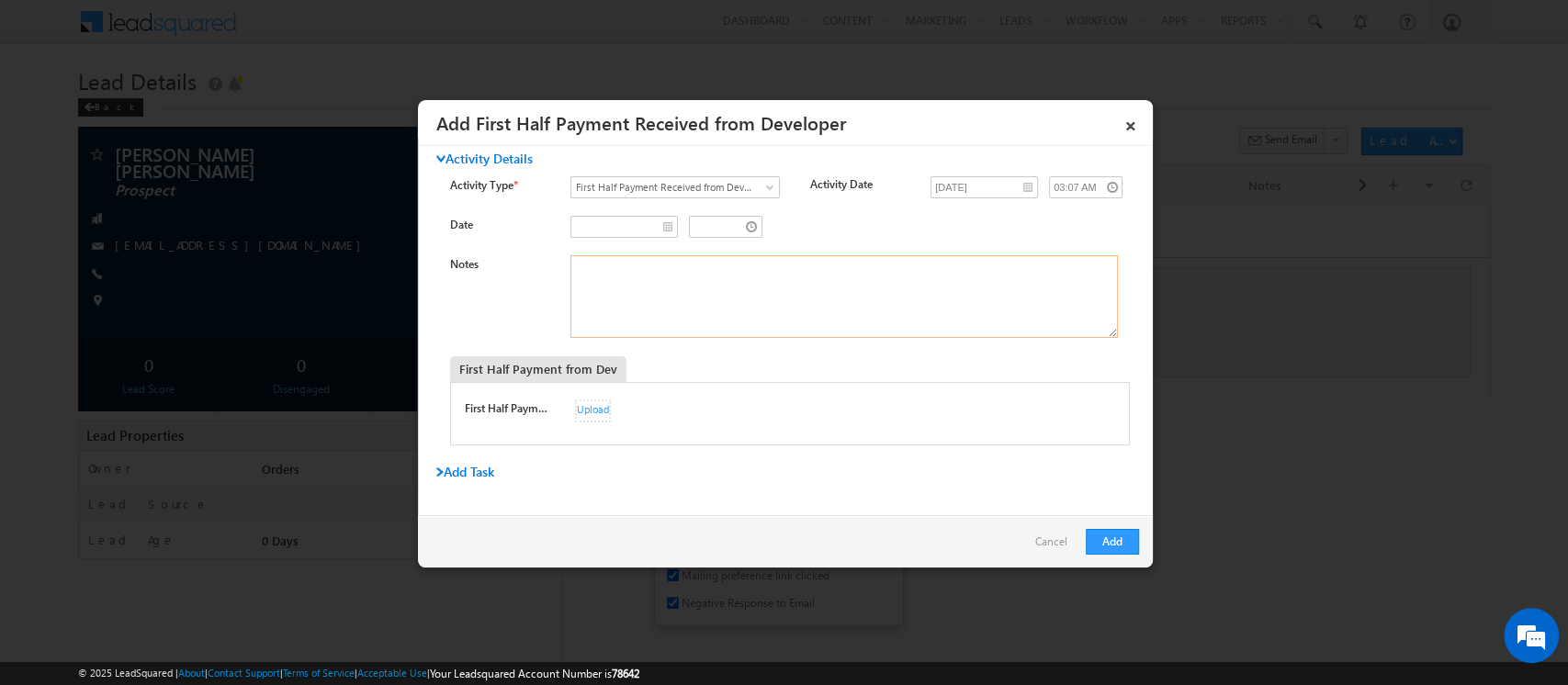
click at [606, 286] on textarea "Notes" at bounding box center [844, 296] width 547 height 82
paste textarea "033RDSK252460003"
type textarea "033RDSK252460003"
click at [664, 226] on input "__/__/____" at bounding box center [624, 226] width 107 height 22
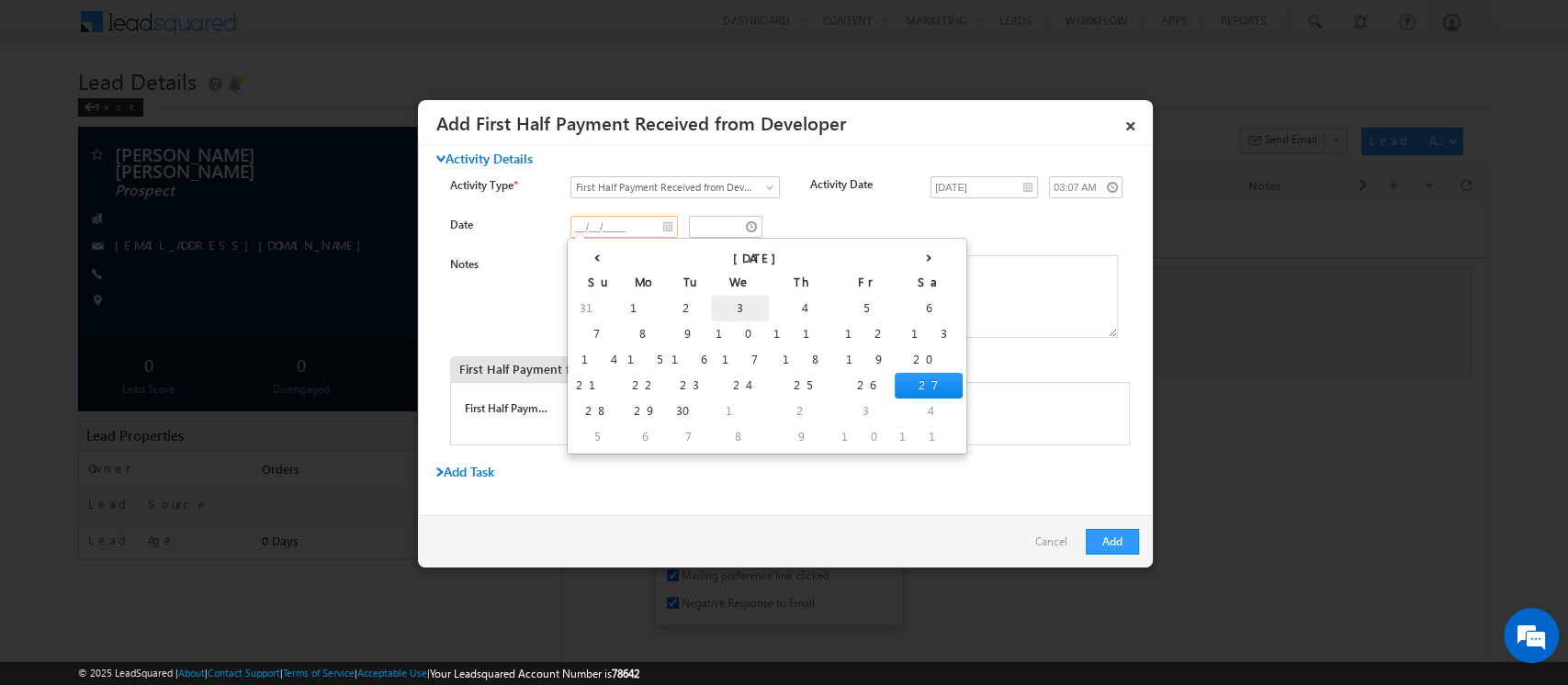
click at [711, 309] on td "3" at bounding box center [740, 309] width 58 height 26
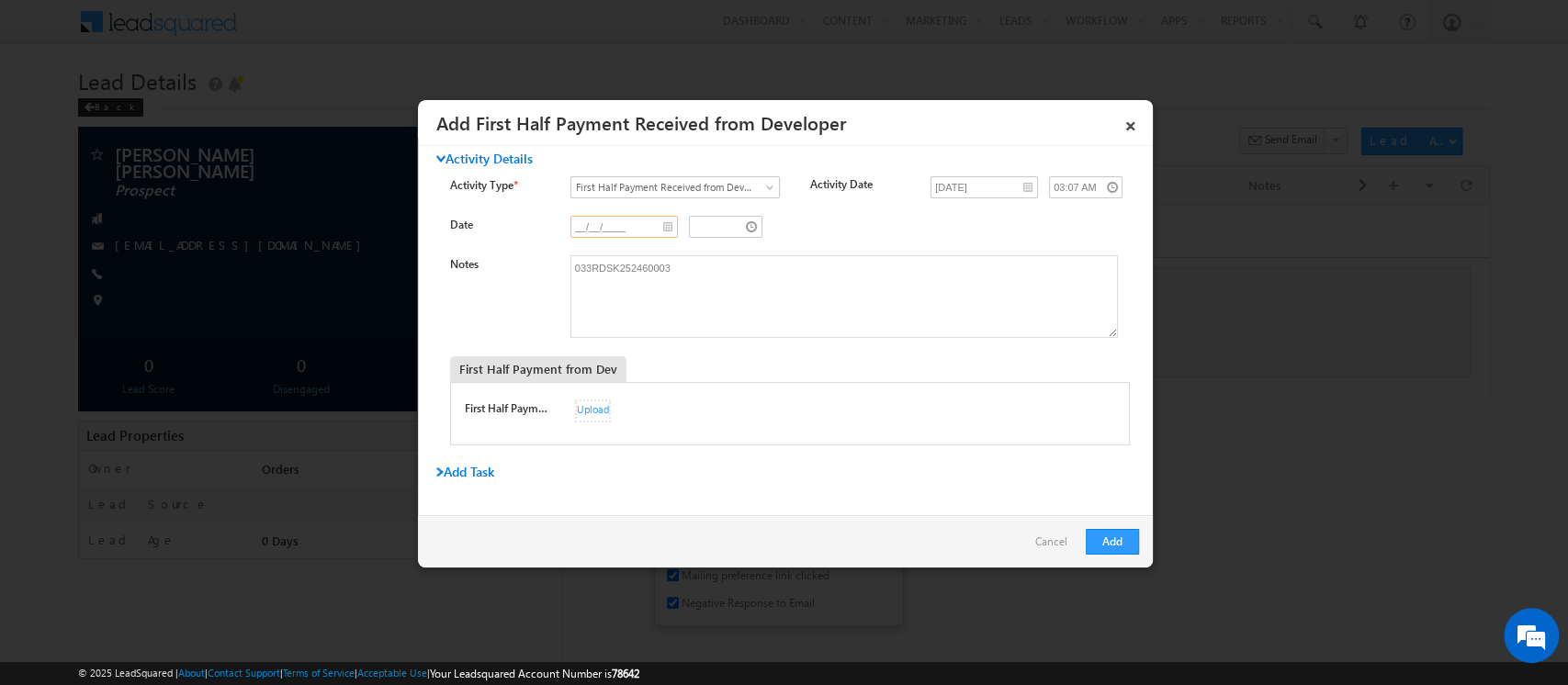
type input "09/03/2025"
type input "02:07 AM"
click at [867, 226] on div "09/03/2025 02:07 AM" at bounding box center [840, 228] width 538 height 26
click at [1108, 535] on button "Add" at bounding box center [1111, 542] width 53 height 26
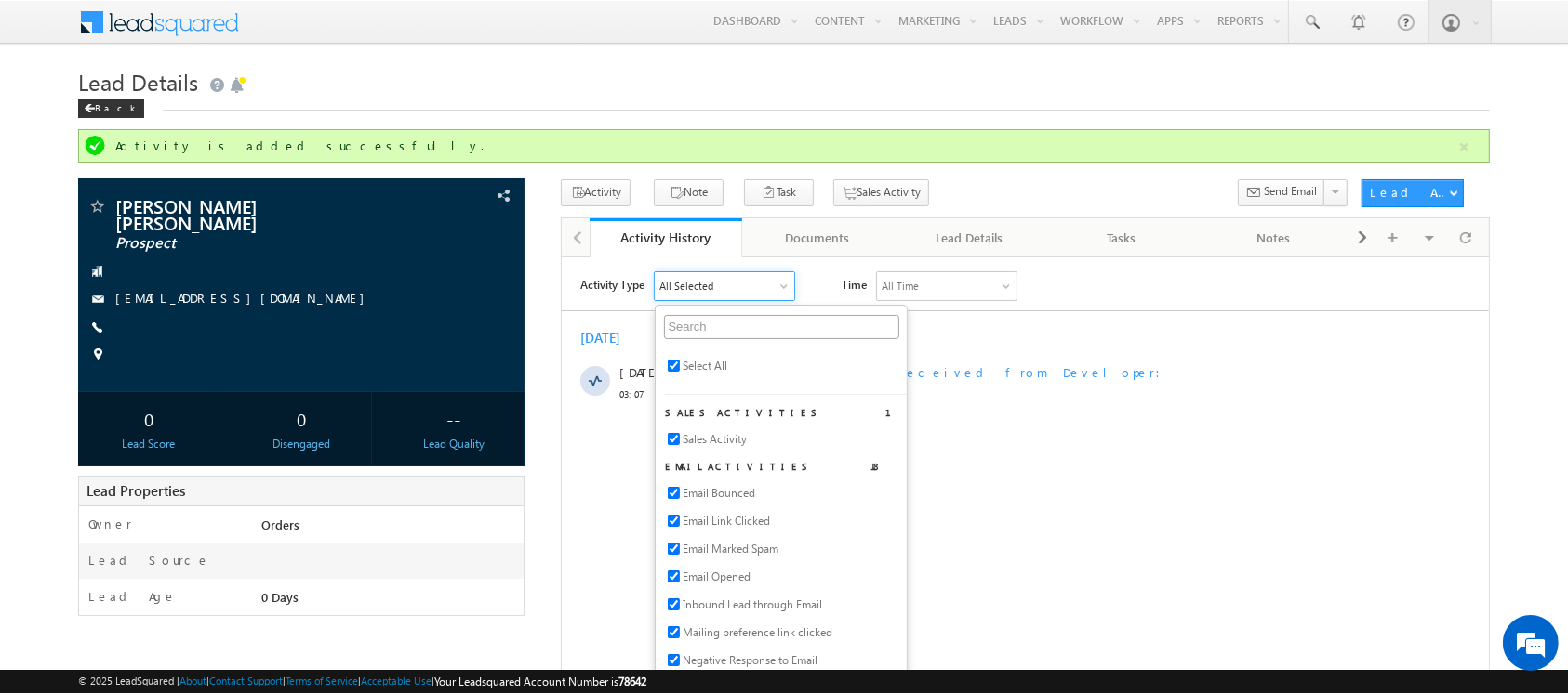
click at [1082, 190] on div "Activity Note Task Sales Activity Send Email" at bounding box center [956, 196] width 789 height 34
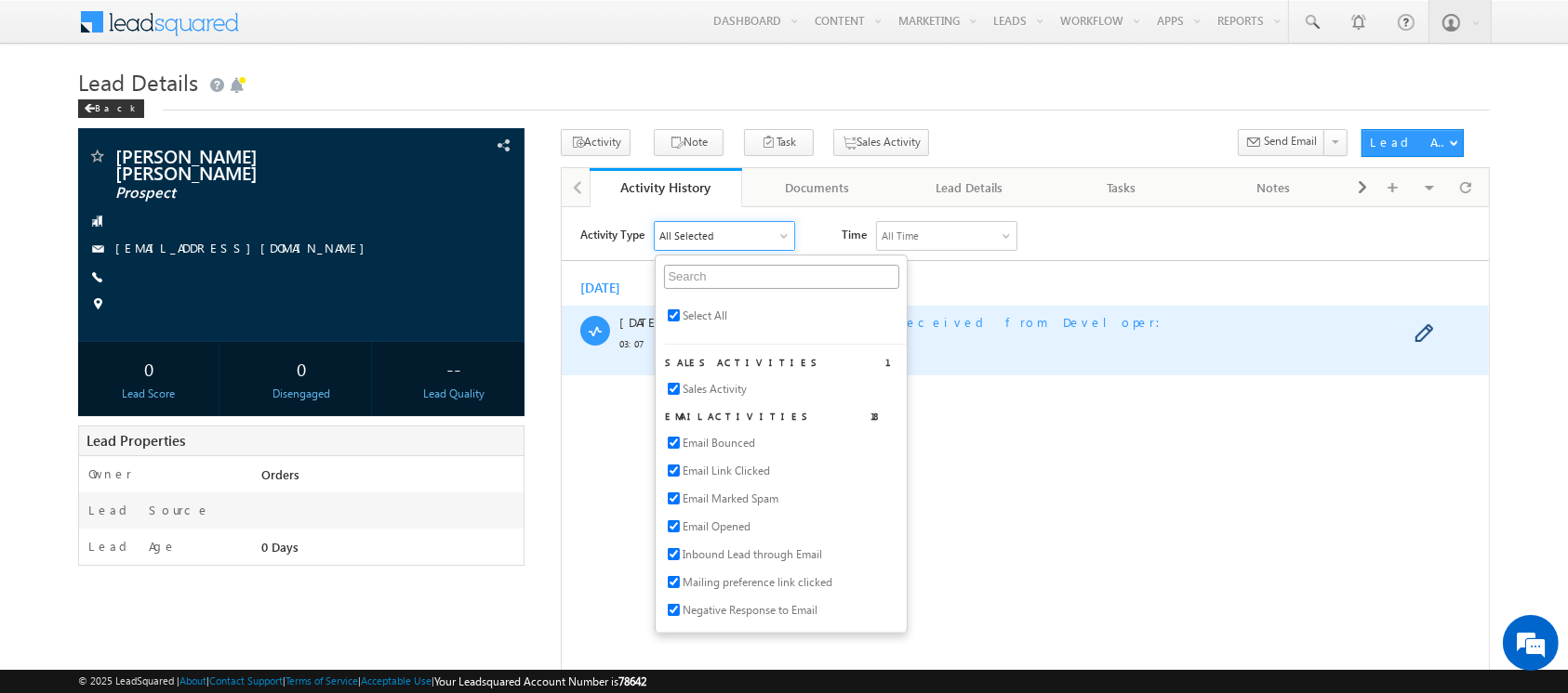
click at [1141, 349] on span "Added by Orders on 27 Sep 2025 03:08 AM" at bounding box center [1022, 357] width 682 height 17
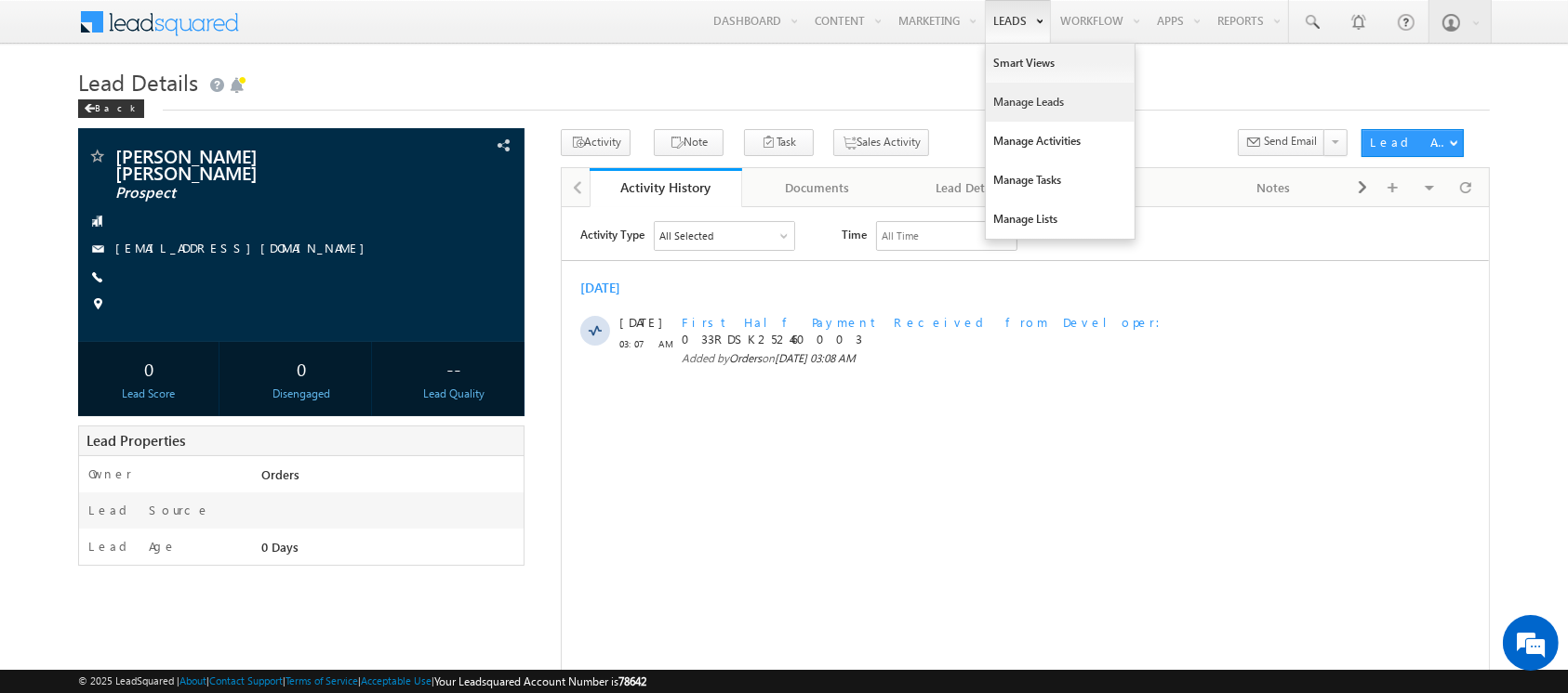
click at [1004, 100] on link "Manage Leads" at bounding box center [1060, 103] width 149 height 39
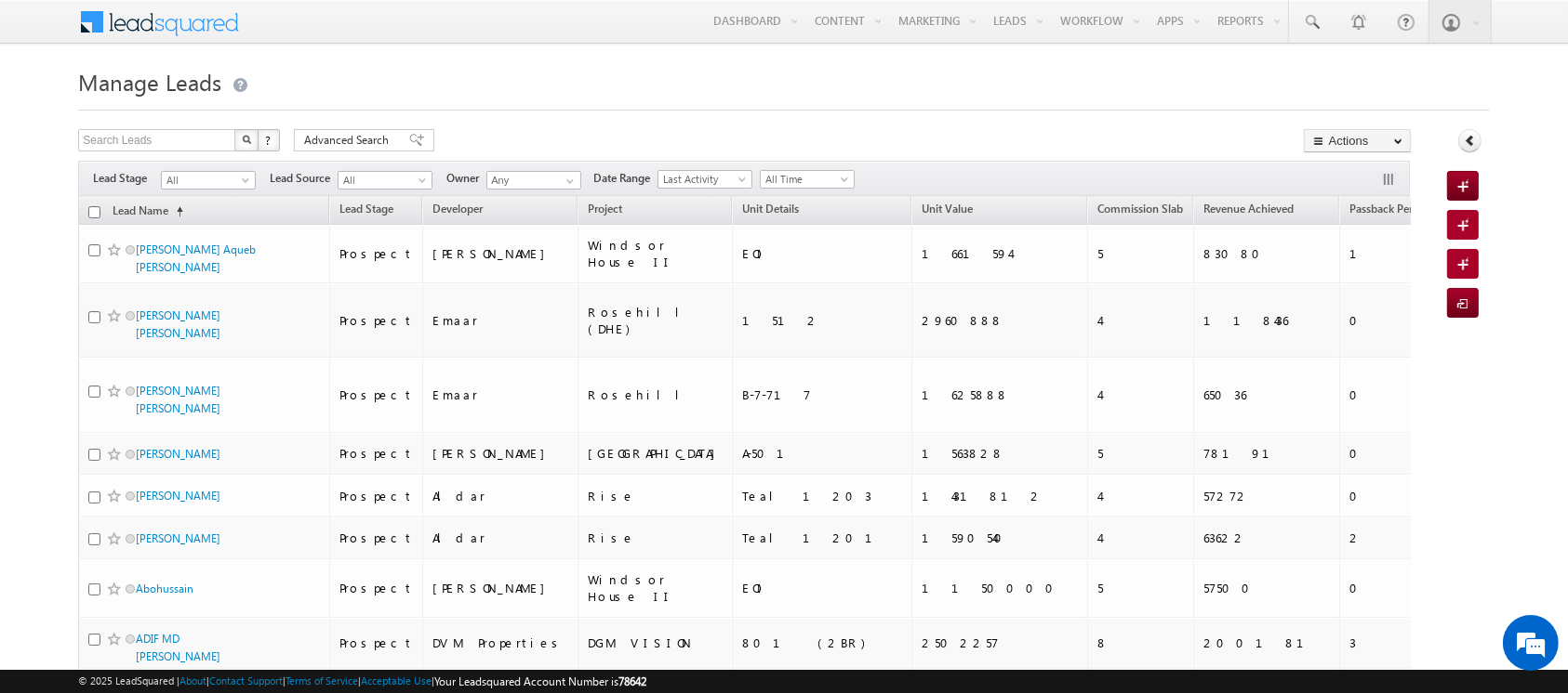
scroll to position [6061, 0]
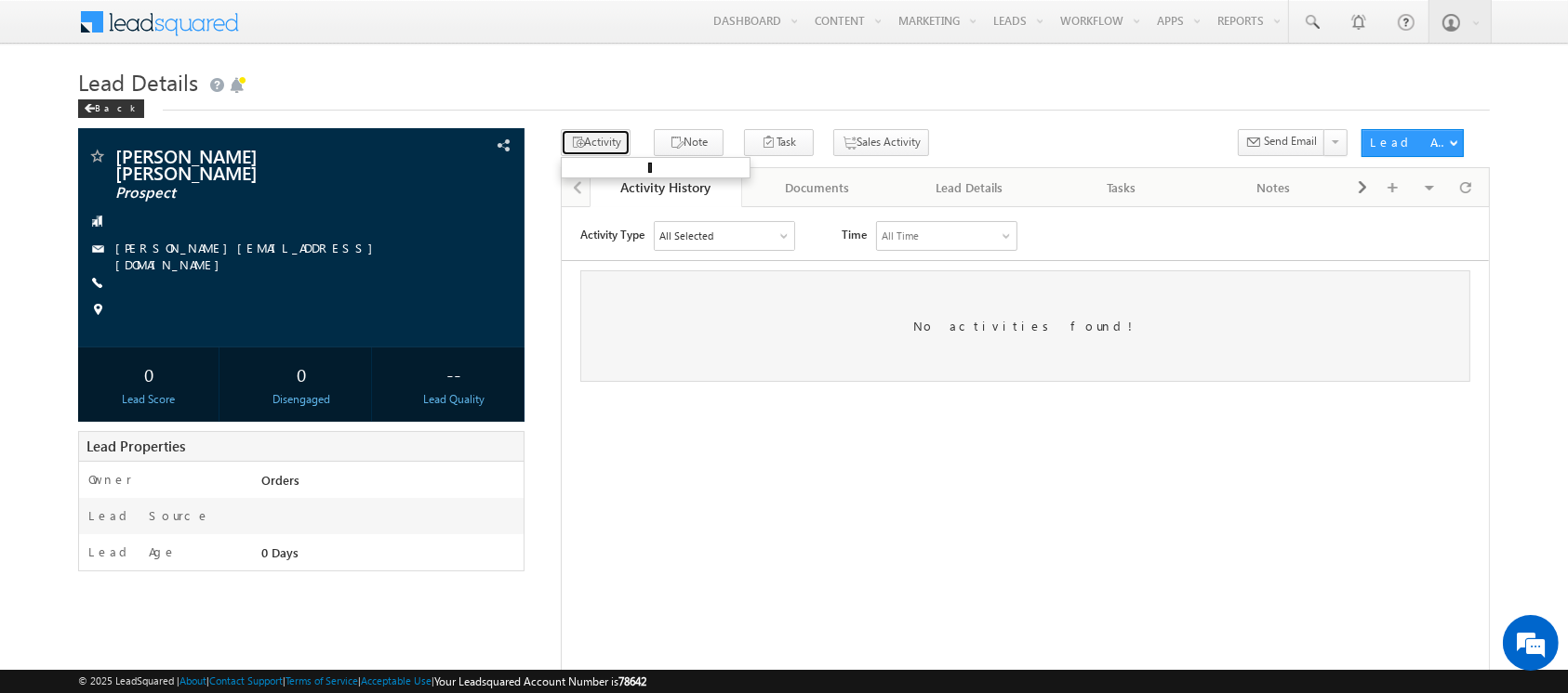
click at [603, 145] on button "Activity" at bounding box center [595, 143] width 70 height 27
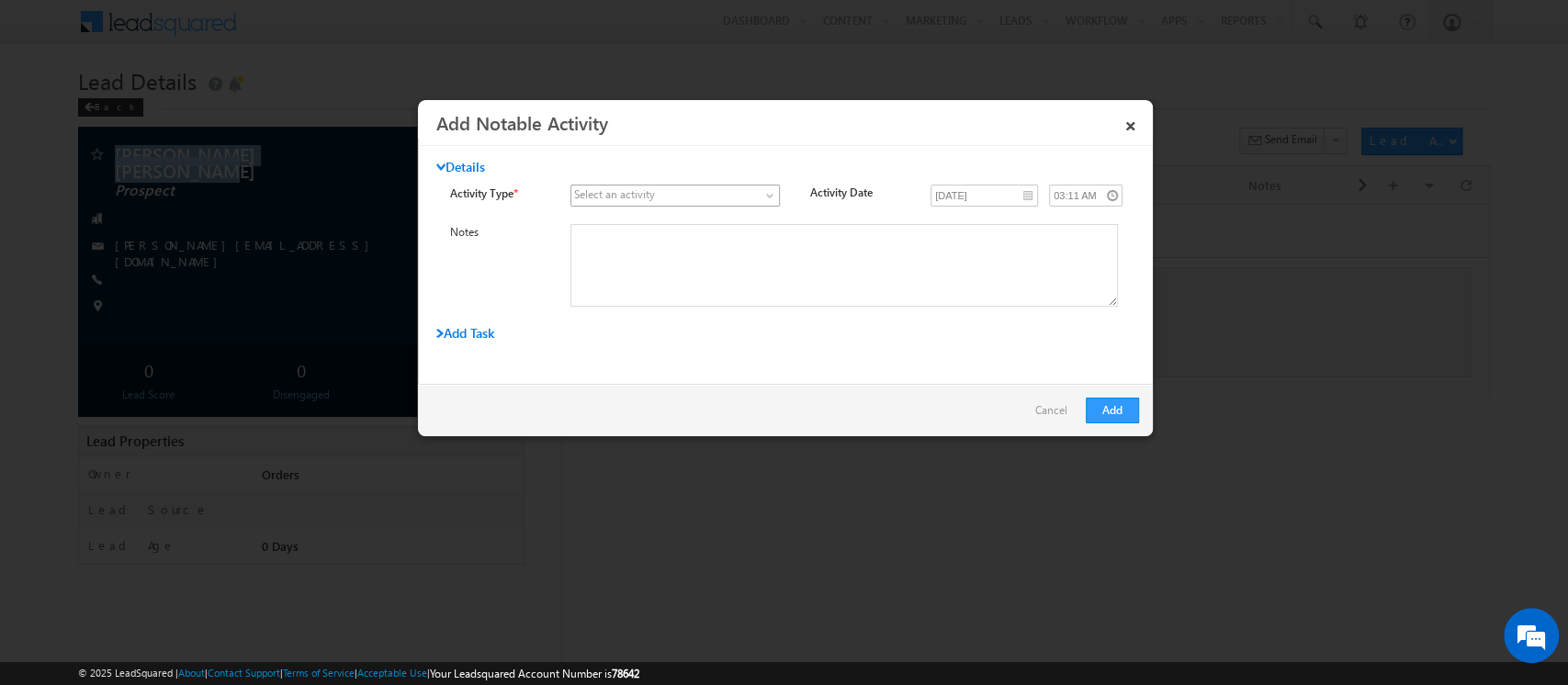
click at [697, 194] on span at bounding box center [665, 195] width 186 height 16
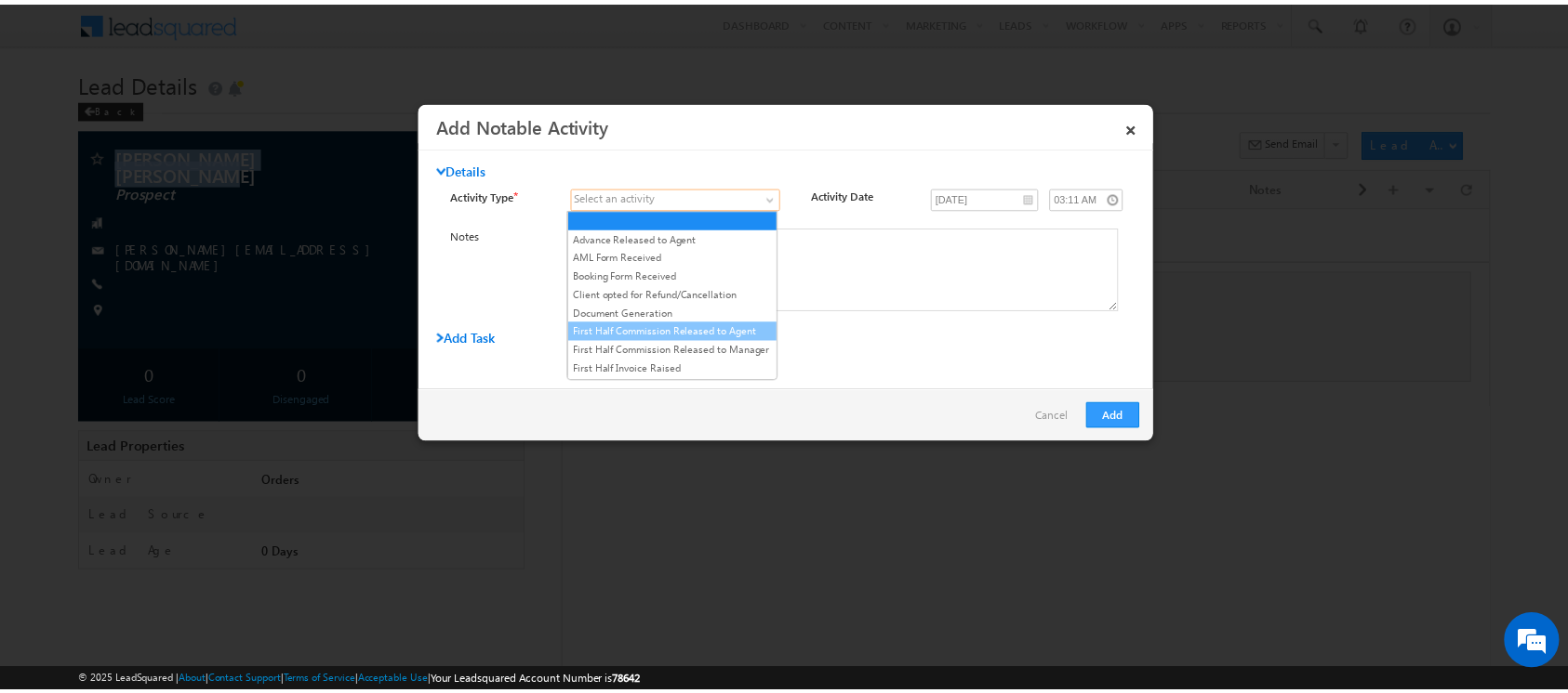
scroll to position [132, 0]
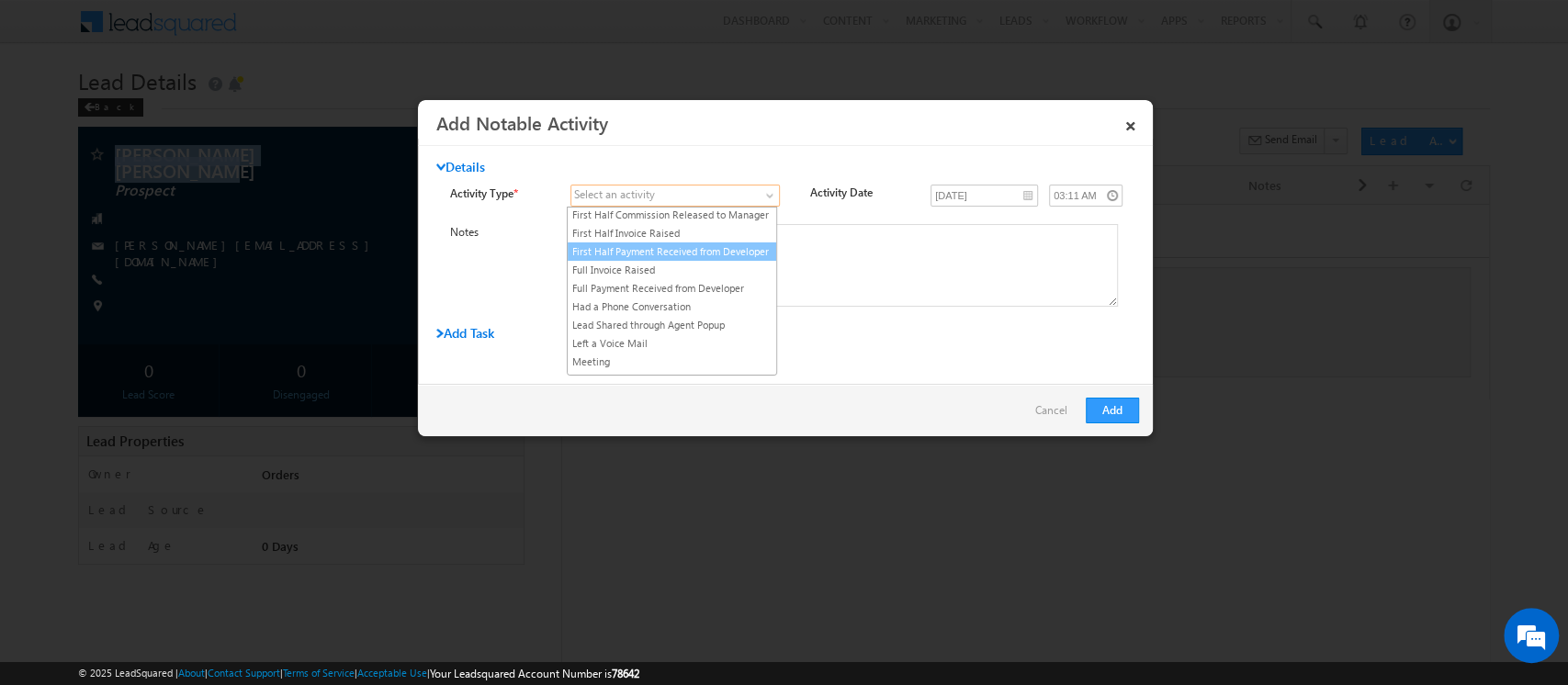
click at [718, 260] on link "First Half Payment Received from Developer" at bounding box center [672, 252] width 209 height 16
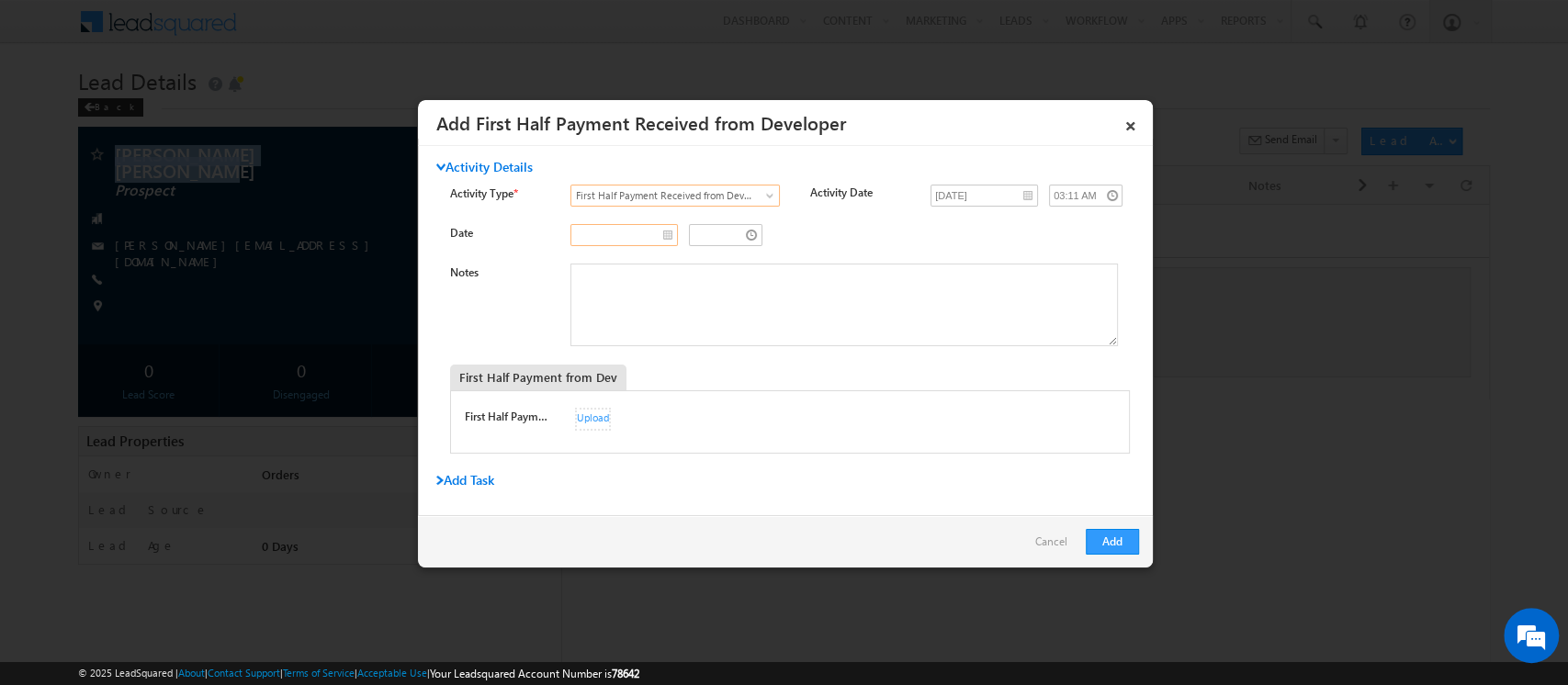
type input "__/__/____"
click at [662, 235] on input "__/__/____" at bounding box center [624, 235] width 107 height 22
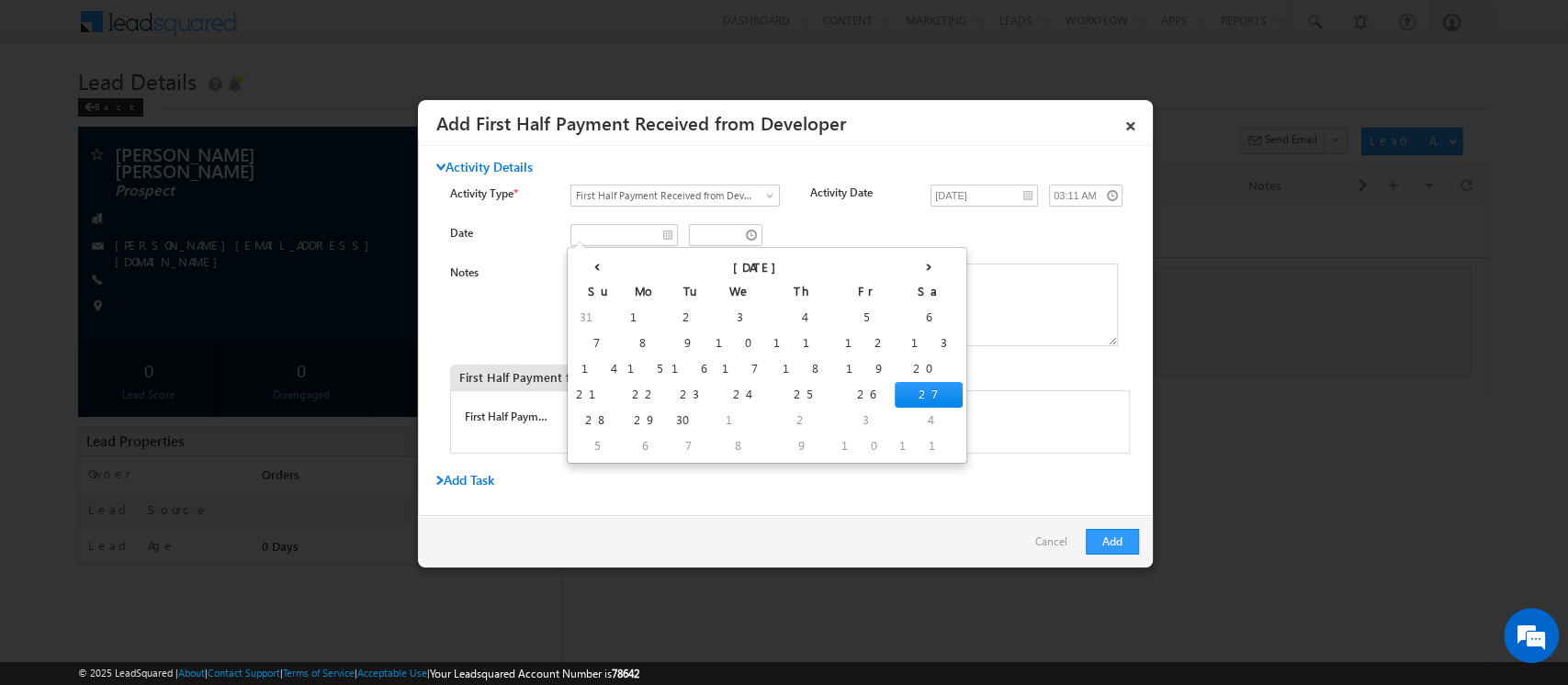
click at [860, 247] on div at bounding box center [840, 237] width 538 height 26
click at [666, 239] on input "__/__/____" at bounding box center [624, 235] width 107 height 22
click at [582, 268] on th "‹" at bounding box center [597, 265] width 51 height 27
click at [580, 272] on th "‹" at bounding box center [601, 265] width 58 height 27
click at [580, 274] on th "‹" at bounding box center [594, 265] width 45 height 27
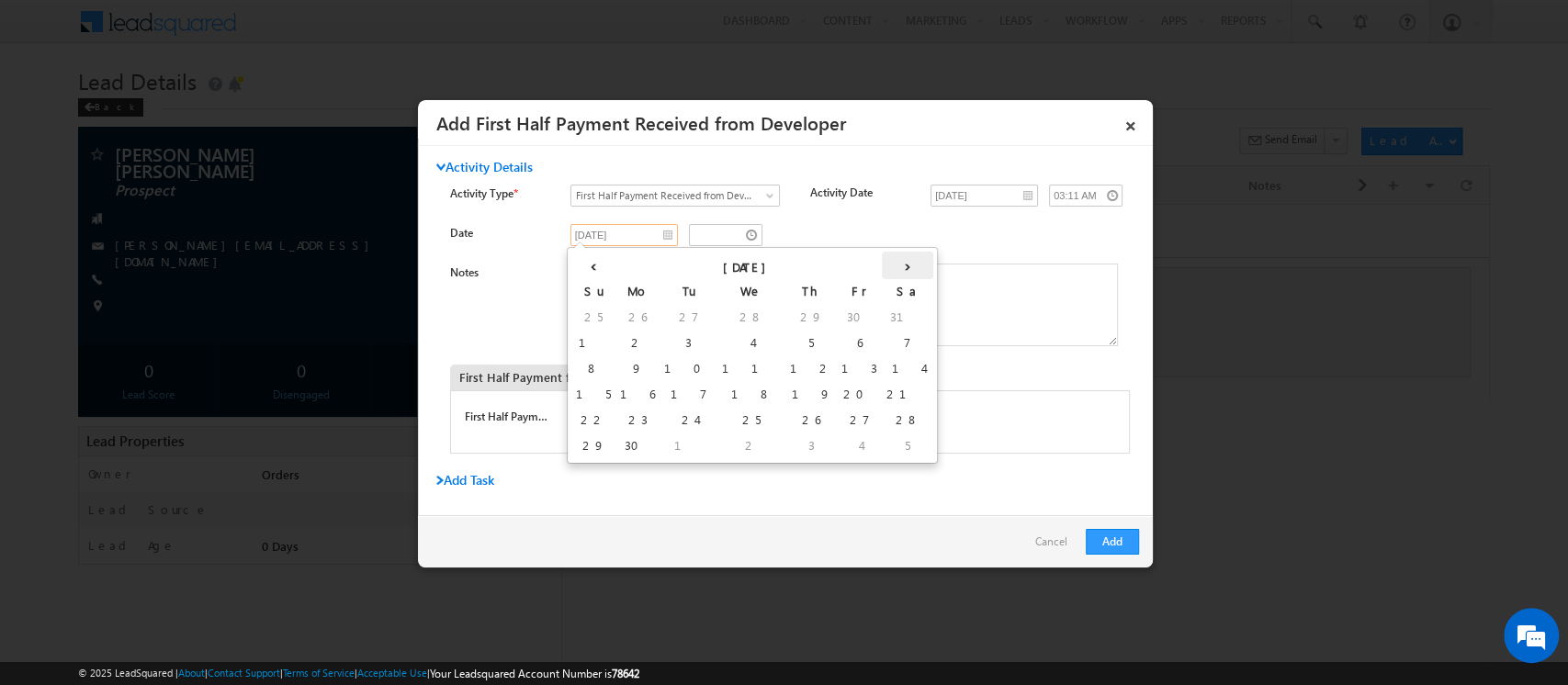
click at [882, 261] on th "›" at bounding box center [907, 265] width 51 height 27
click at [712, 347] on td "9" at bounding box center [734, 343] width 44 height 26
type input "07/09/2025"
type input "02:11 AM"
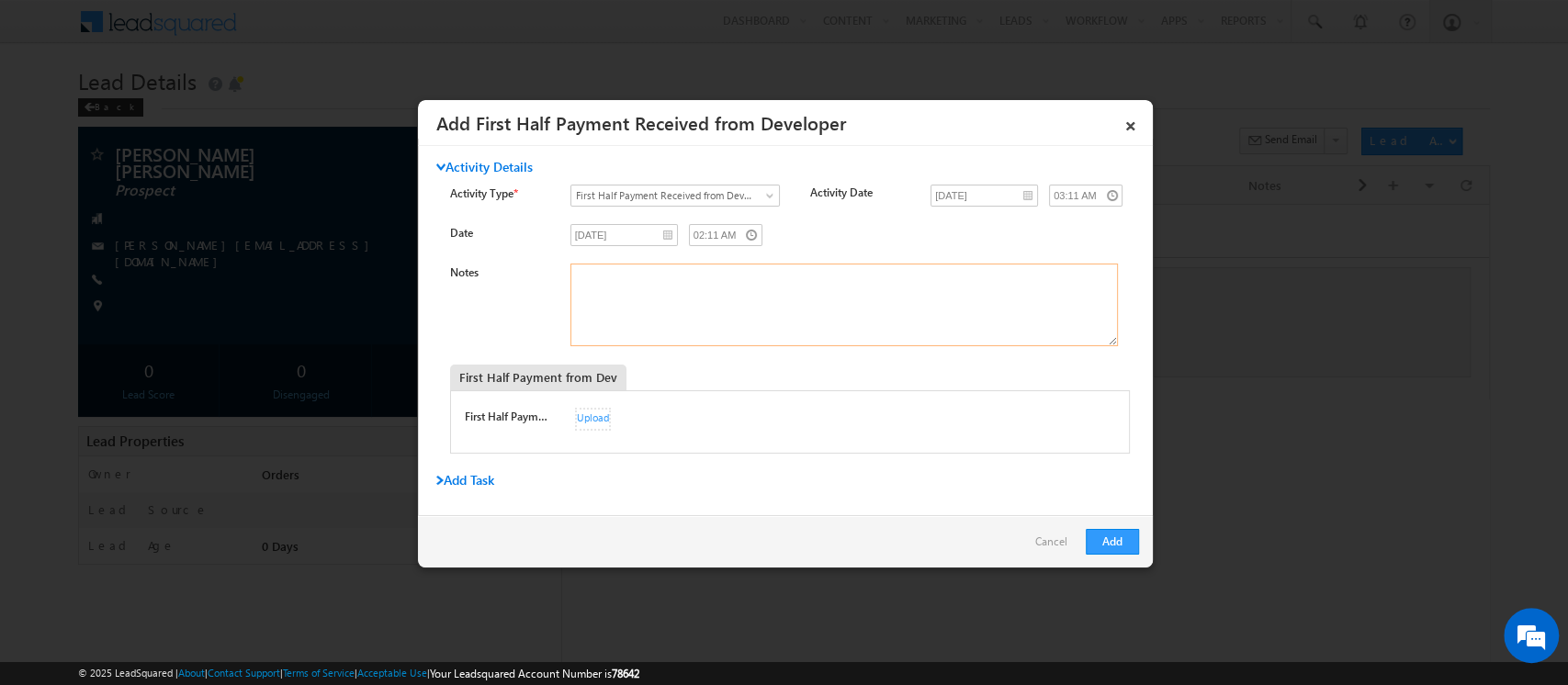
click at [669, 323] on textarea "Notes" at bounding box center [844, 305] width 547 height 82
paste textarea "033Q7T2251900003"
type textarea "033Q7T2251900003"
click at [510, 323] on div "Notes 033Q7T2251900003" at bounding box center [801, 310] width 702 height 92
click at [1095, 556] on div "Add Cancel" at bounding box center [785, 542] width 735 height 52
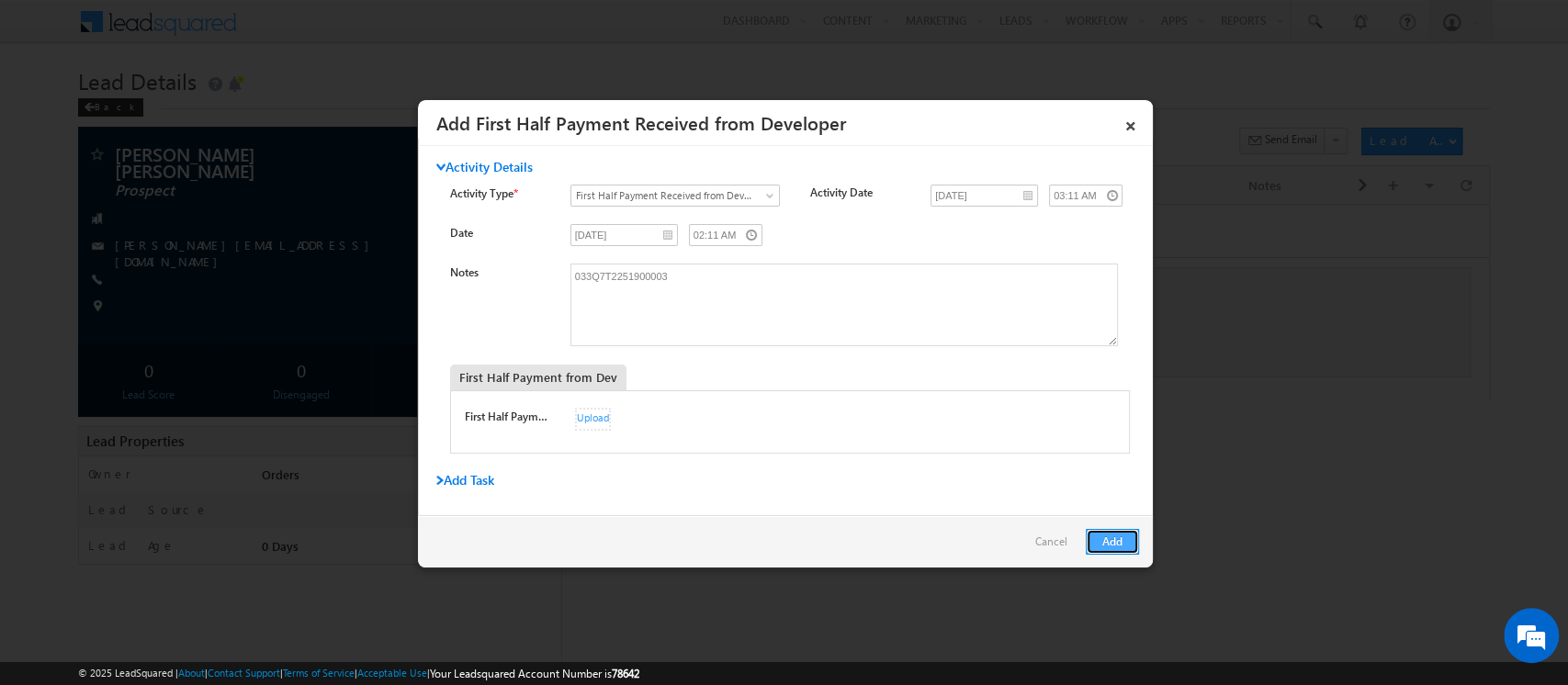
click at [1116, 540] on button "Add" at bounding box center [1111, 542] width 53 height 26
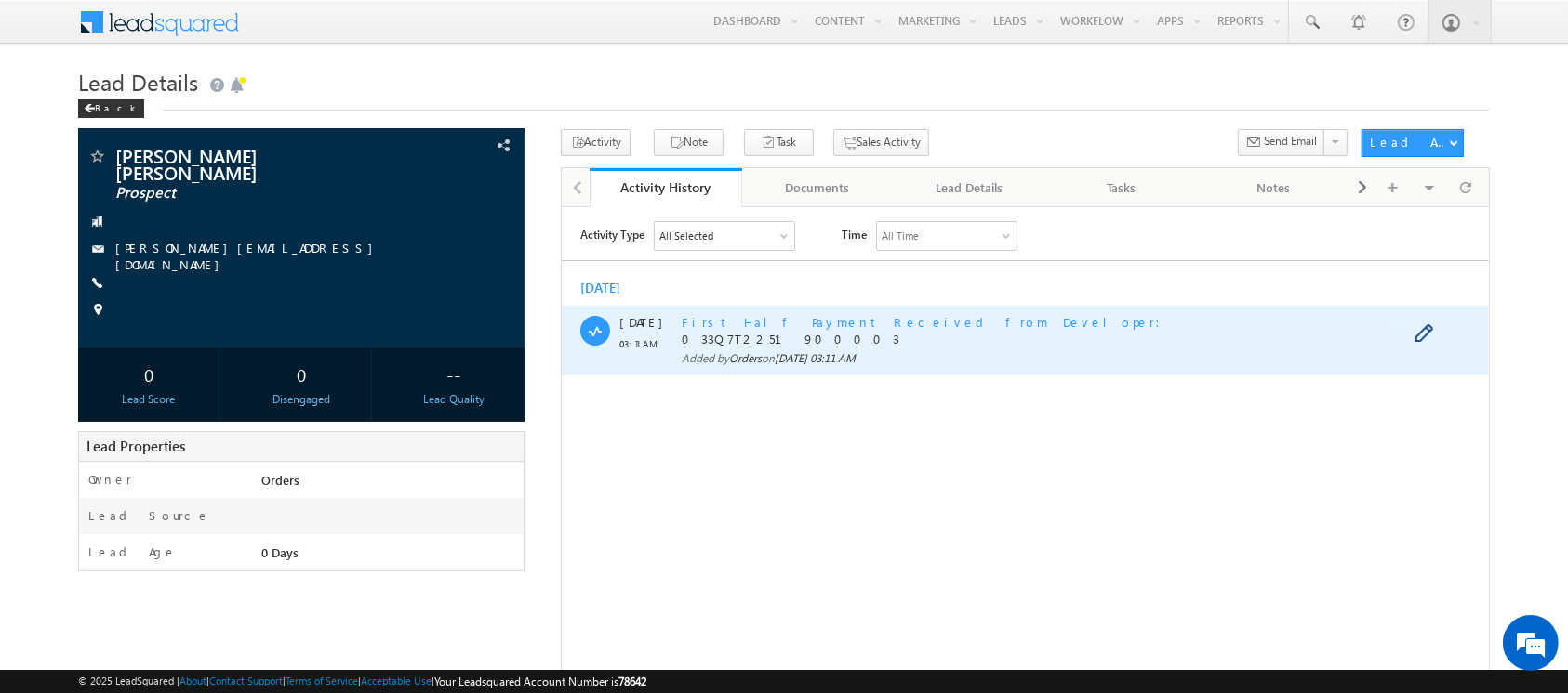
click at [851, 328] on span "First Half Payment Received from Developer" at bounding box center [926, 321] width 490 height 16
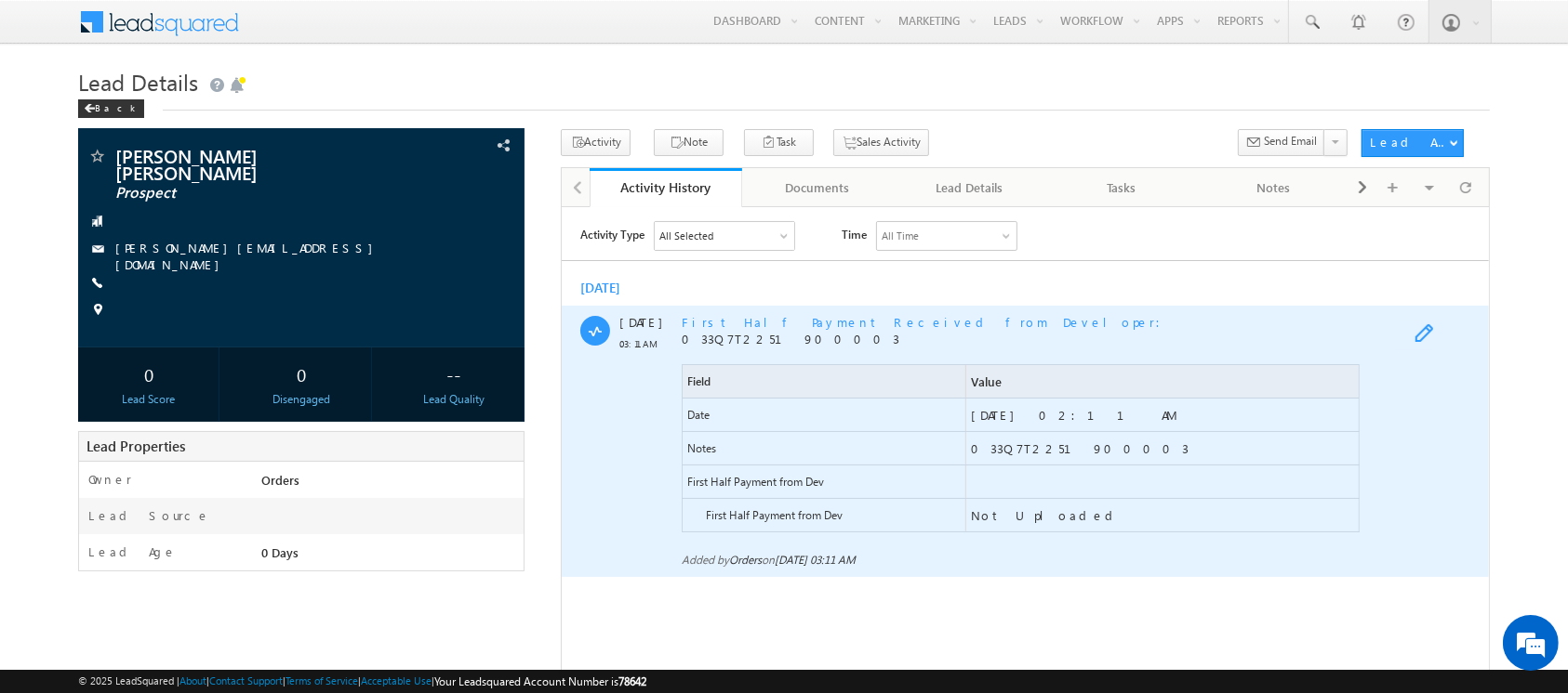
click at [1427, 332] on span at bounding box center [1427, 334] width 28 height 23
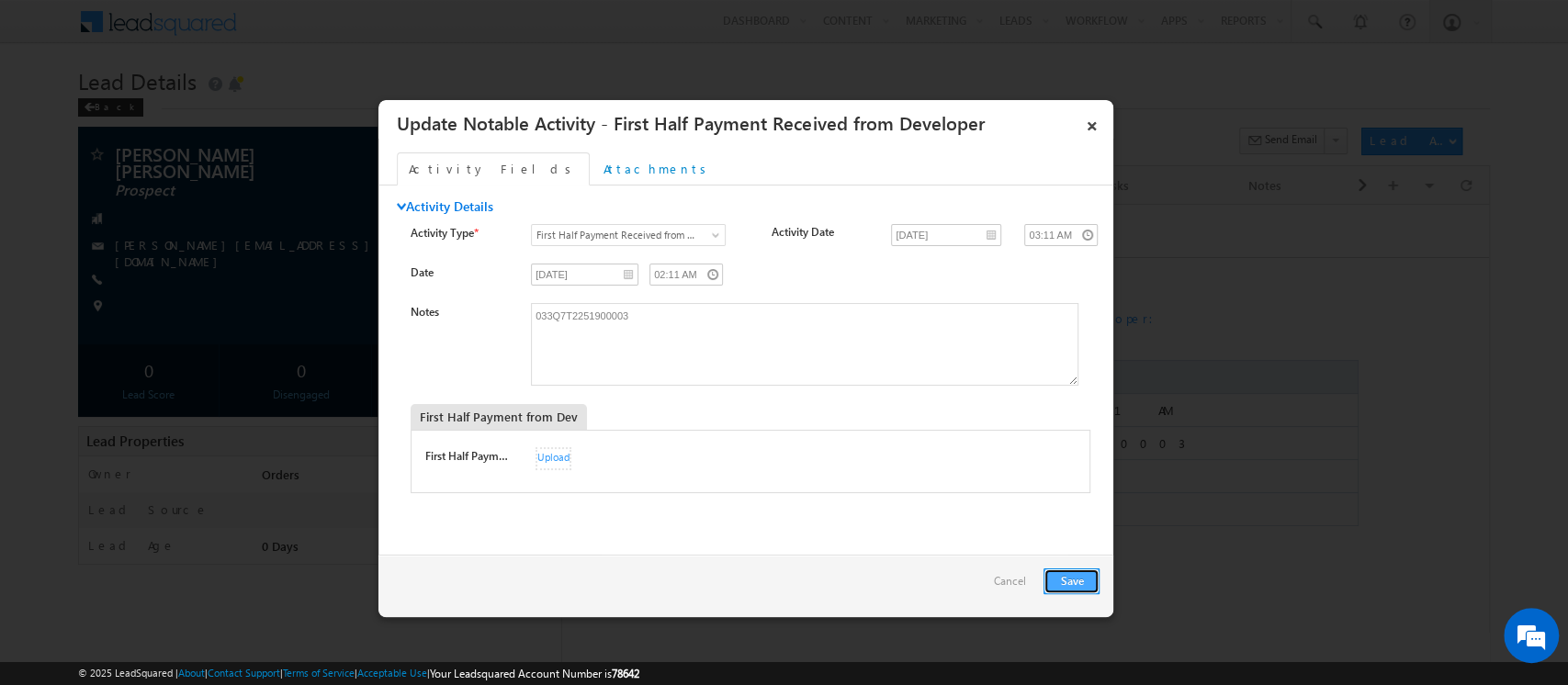
click at [1062, 580] on button "Save" at bounding box center [1072, 581] width 56 height 26
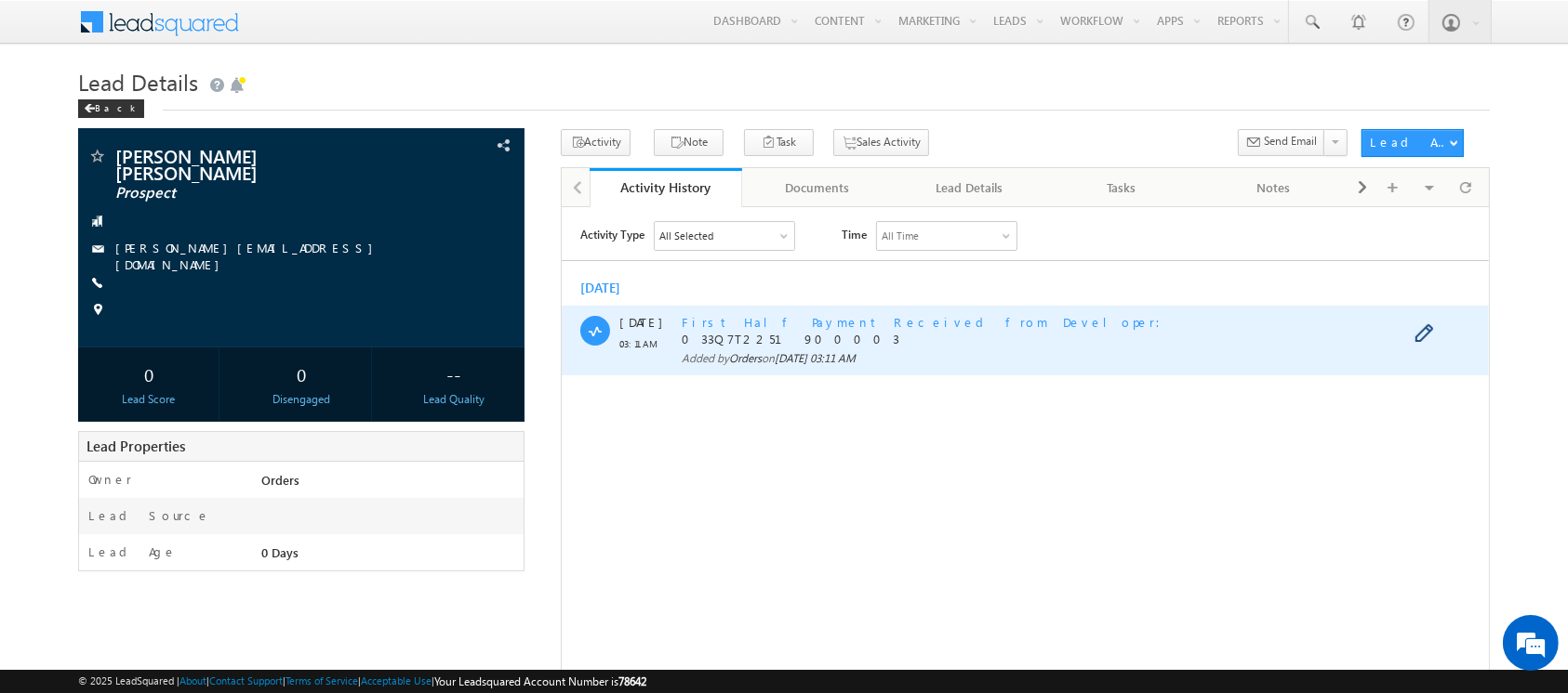
click at [854, 321] on span "First Half Payment Received from Developer" at bounding box center [926, 321] width 490 height 16
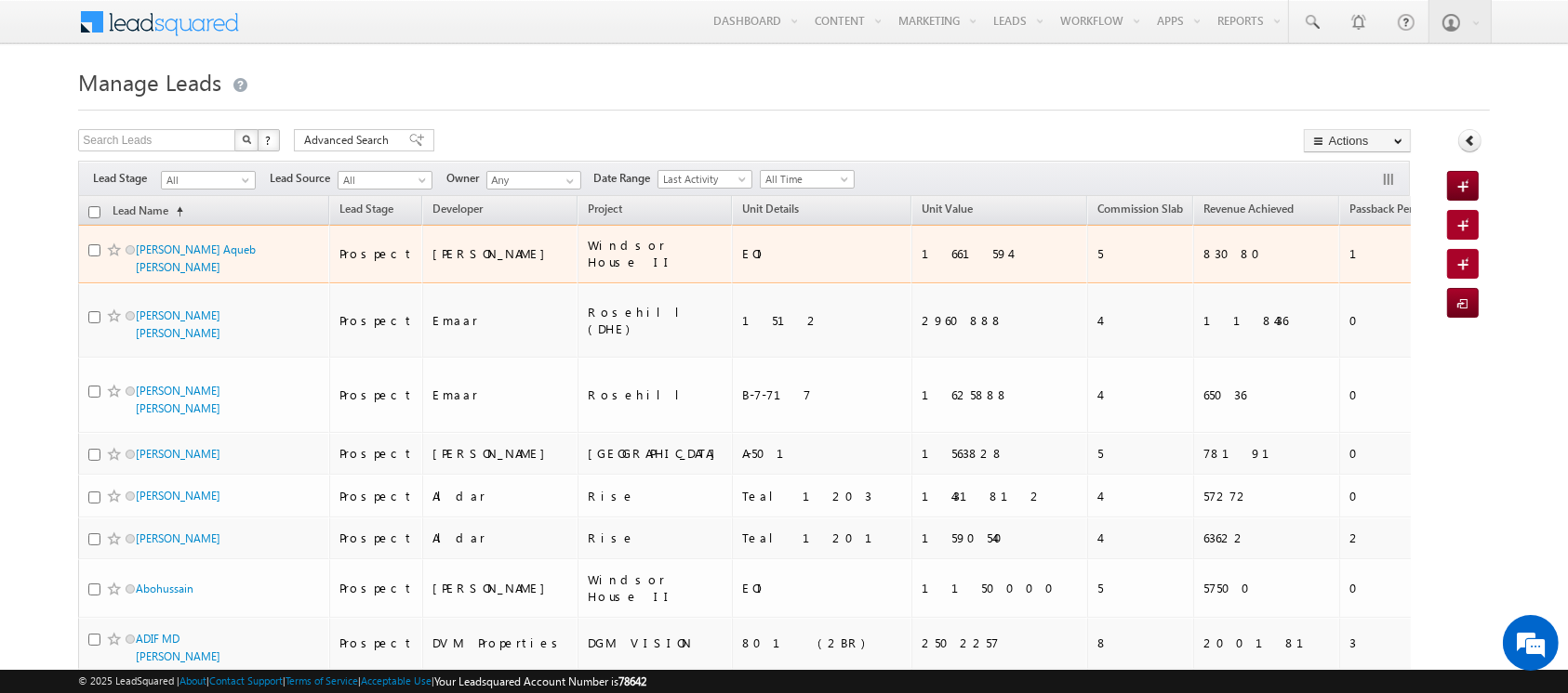
scroll to position [5463, 0]
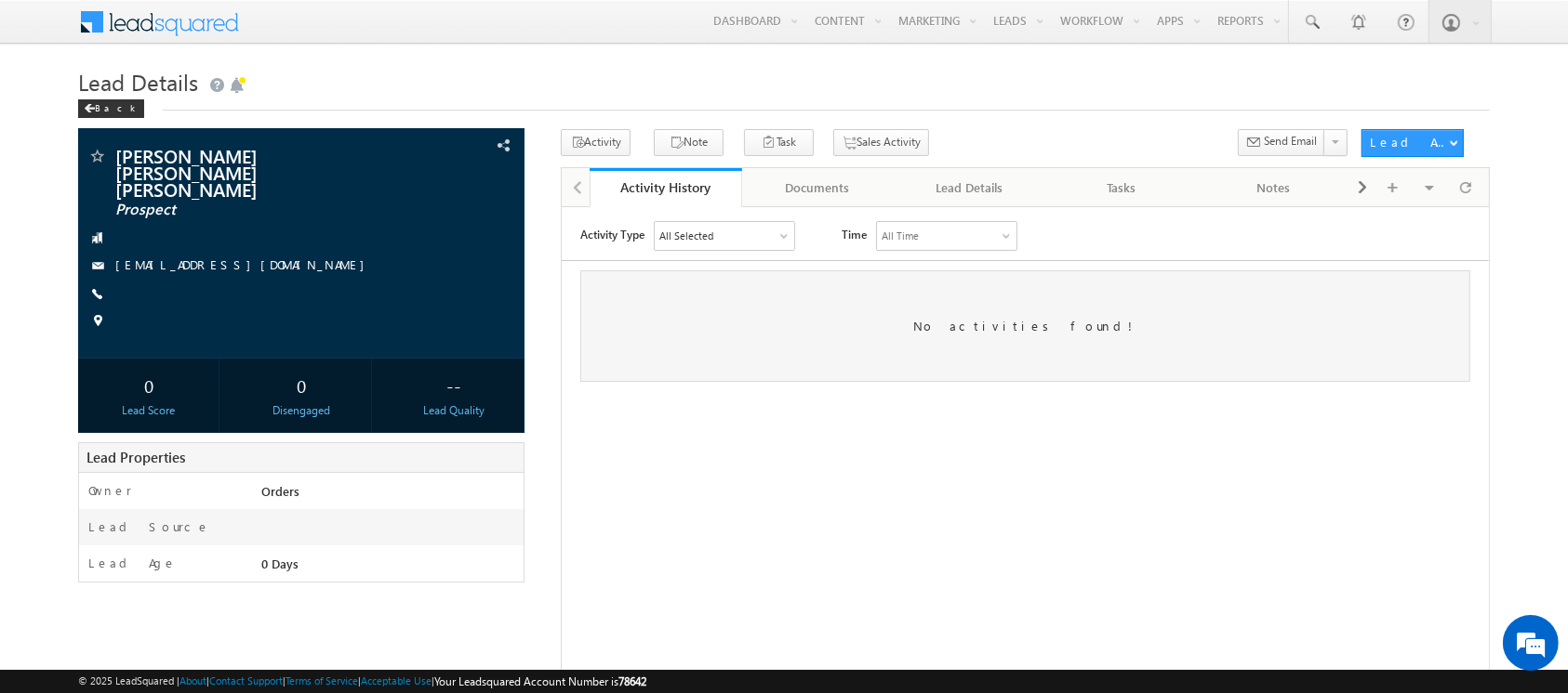
click at [739, 229] on div "All Selected" at bounding box center [724, 235] width 139 height 27
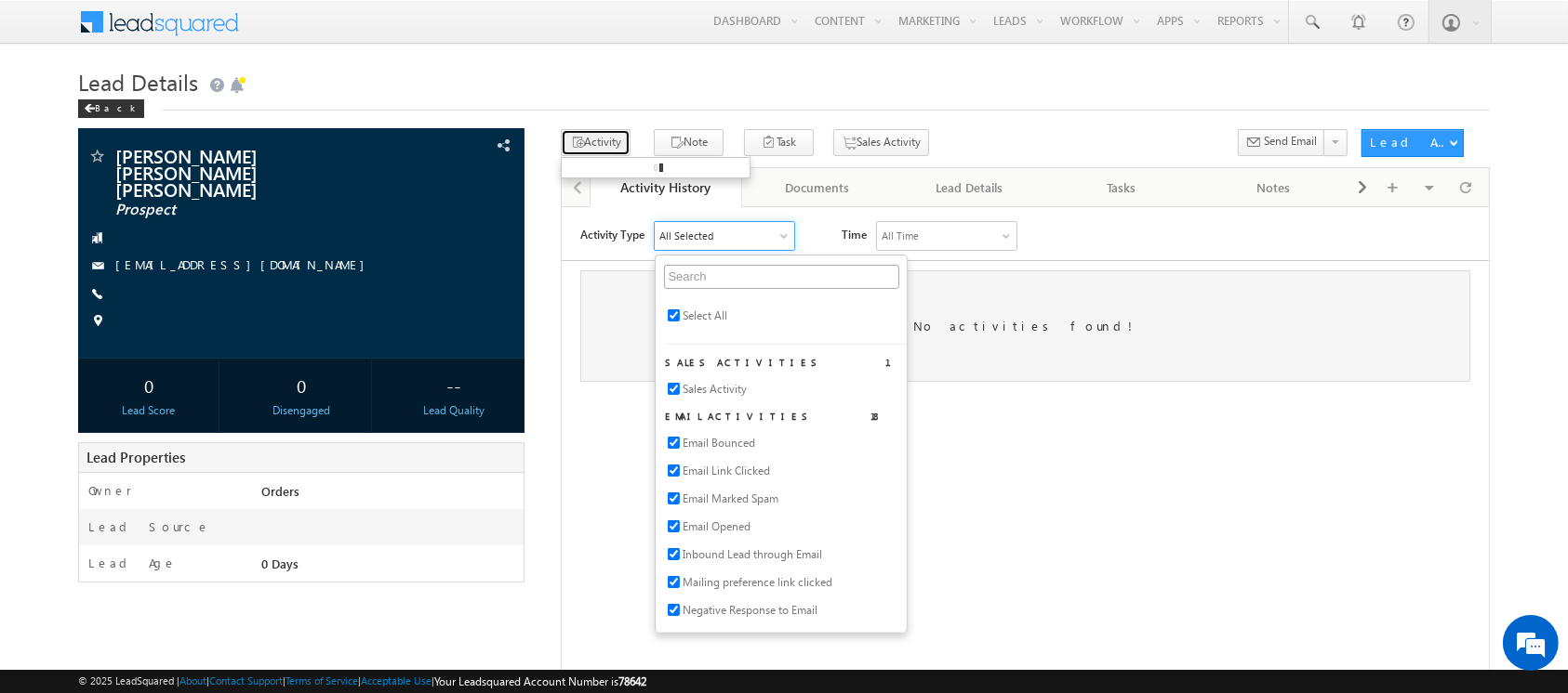
click at [617, 145] on button "Activity" at bounding box center [595, 143] width 70 height 27
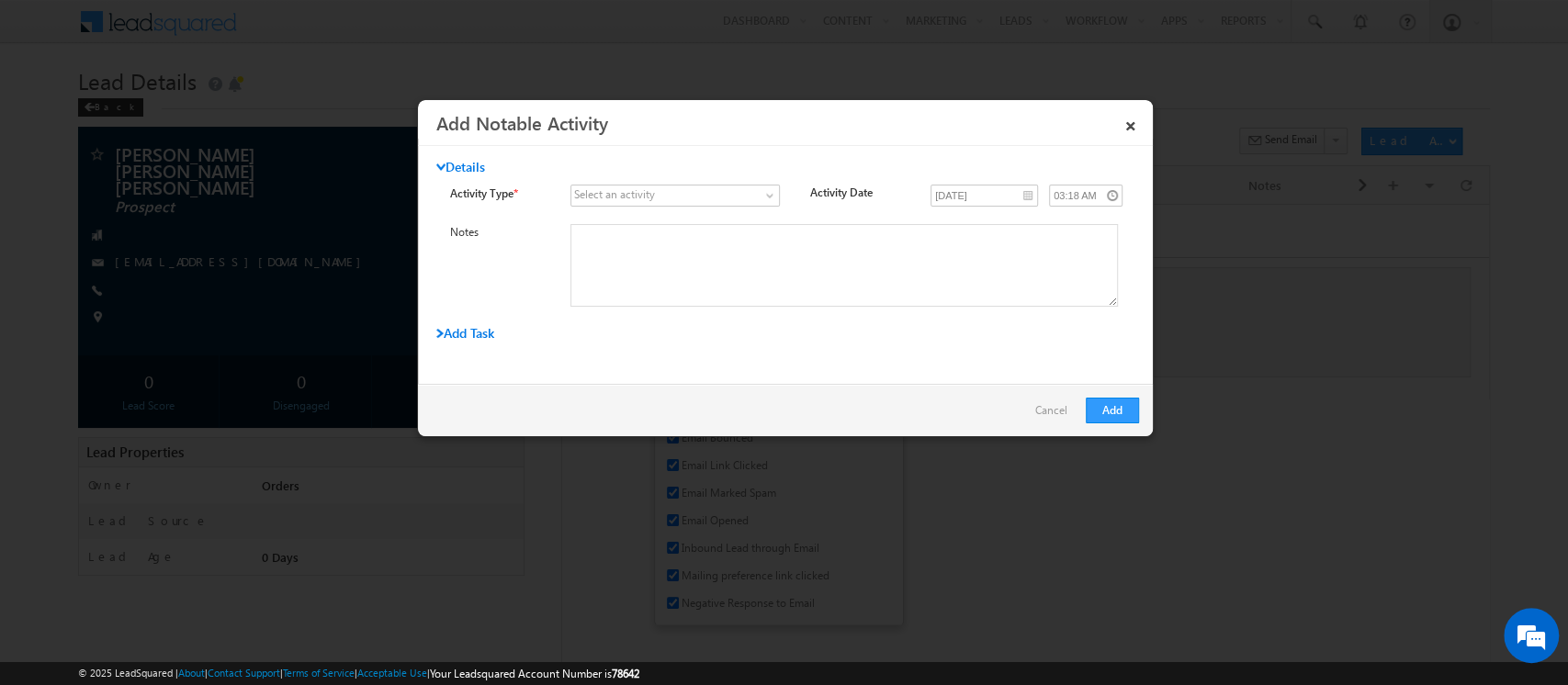
click at [632, 195] on div "Select an activity" at bounding box center [614, 194] width 81 height 16
click at [752, 194] on span at bounding box center [665, 195] width 186 height 16
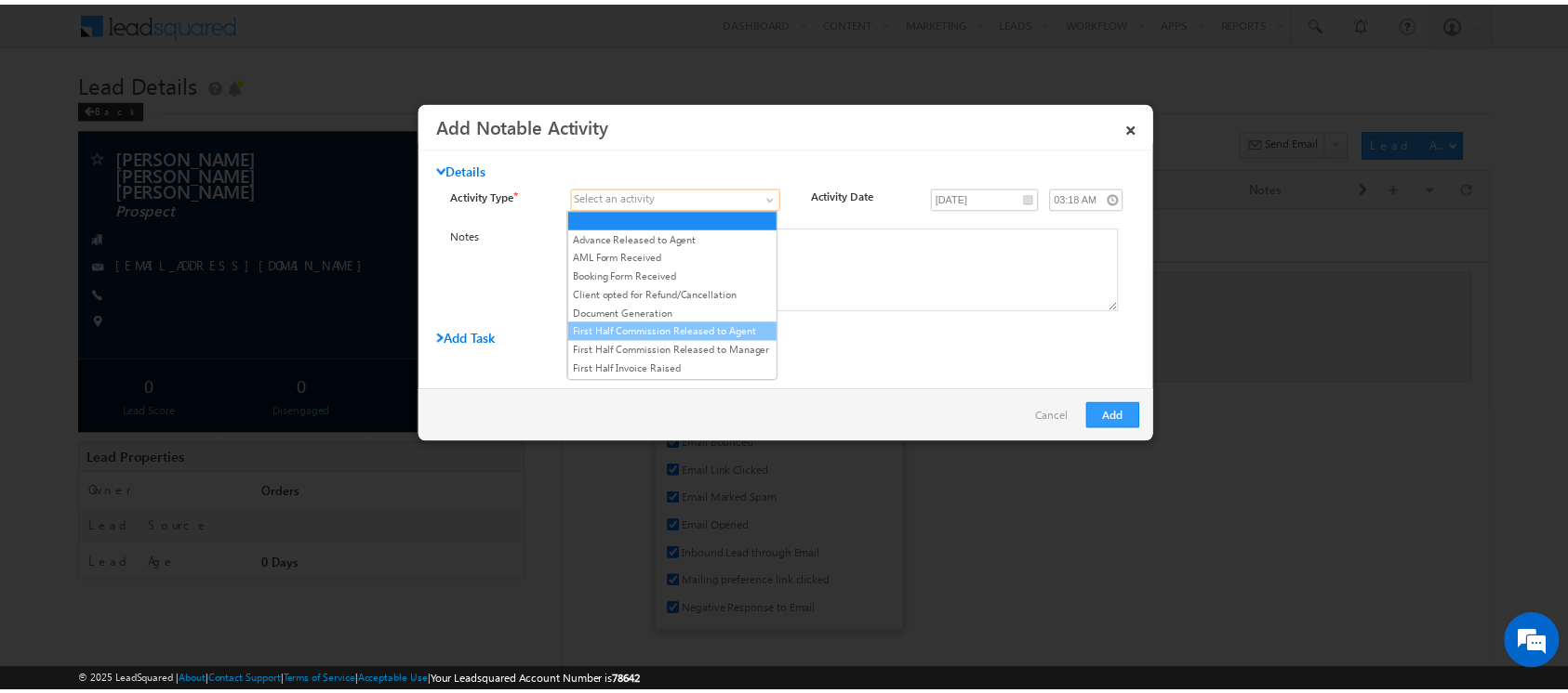
scroll to position [132, 0]
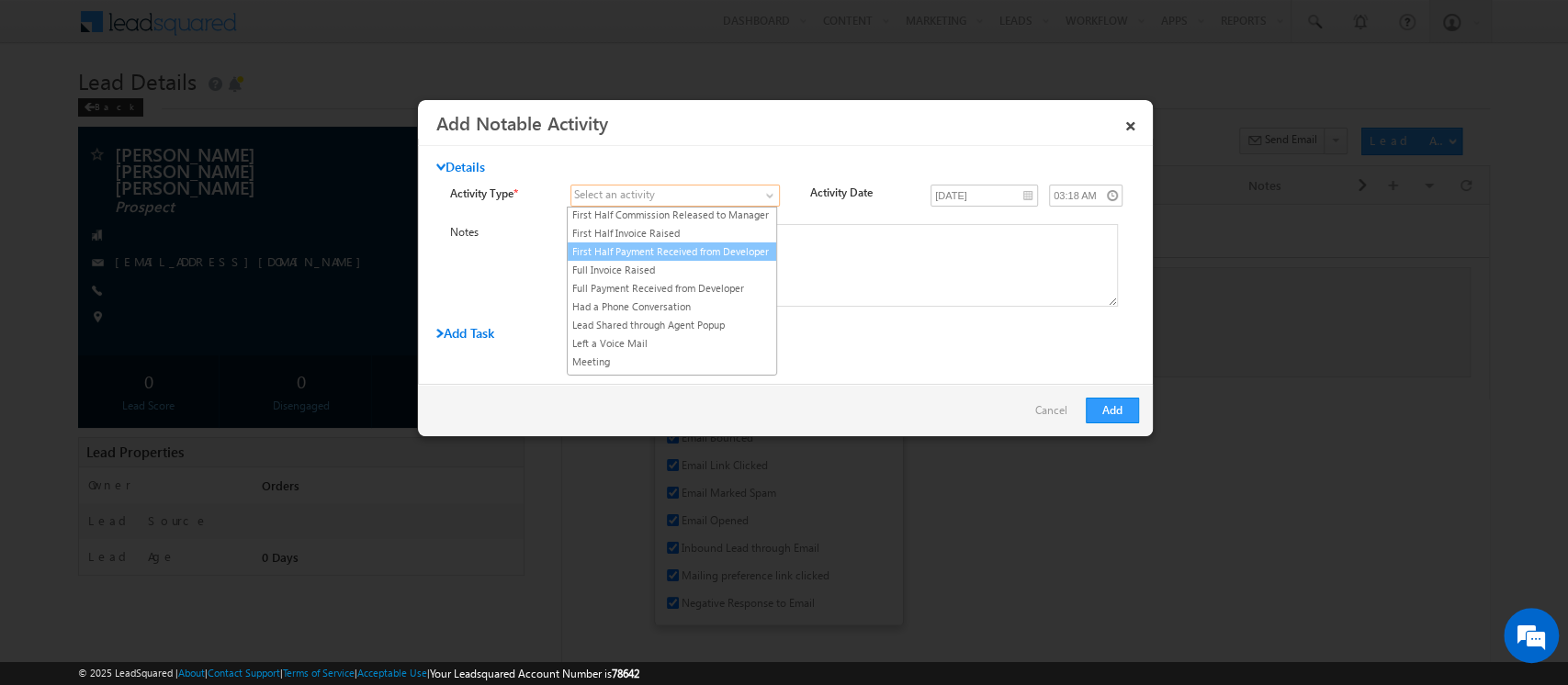
click at [733, 260] on link "First Half Payment Received from Developer" at bounding box center [672, 252] width 209 height 16
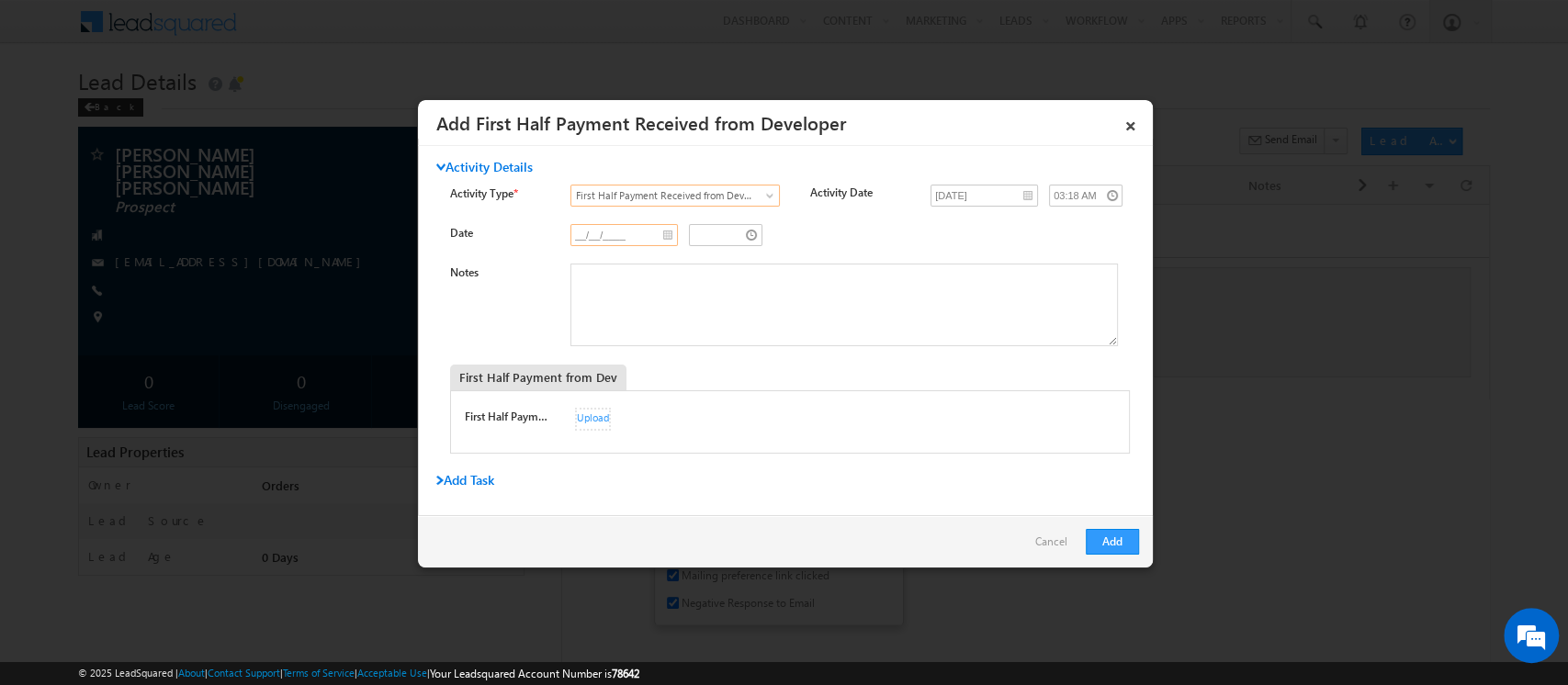
click at [658, 234] on input "__/__/____" at bounding box center [624, 235] width 107 height 22
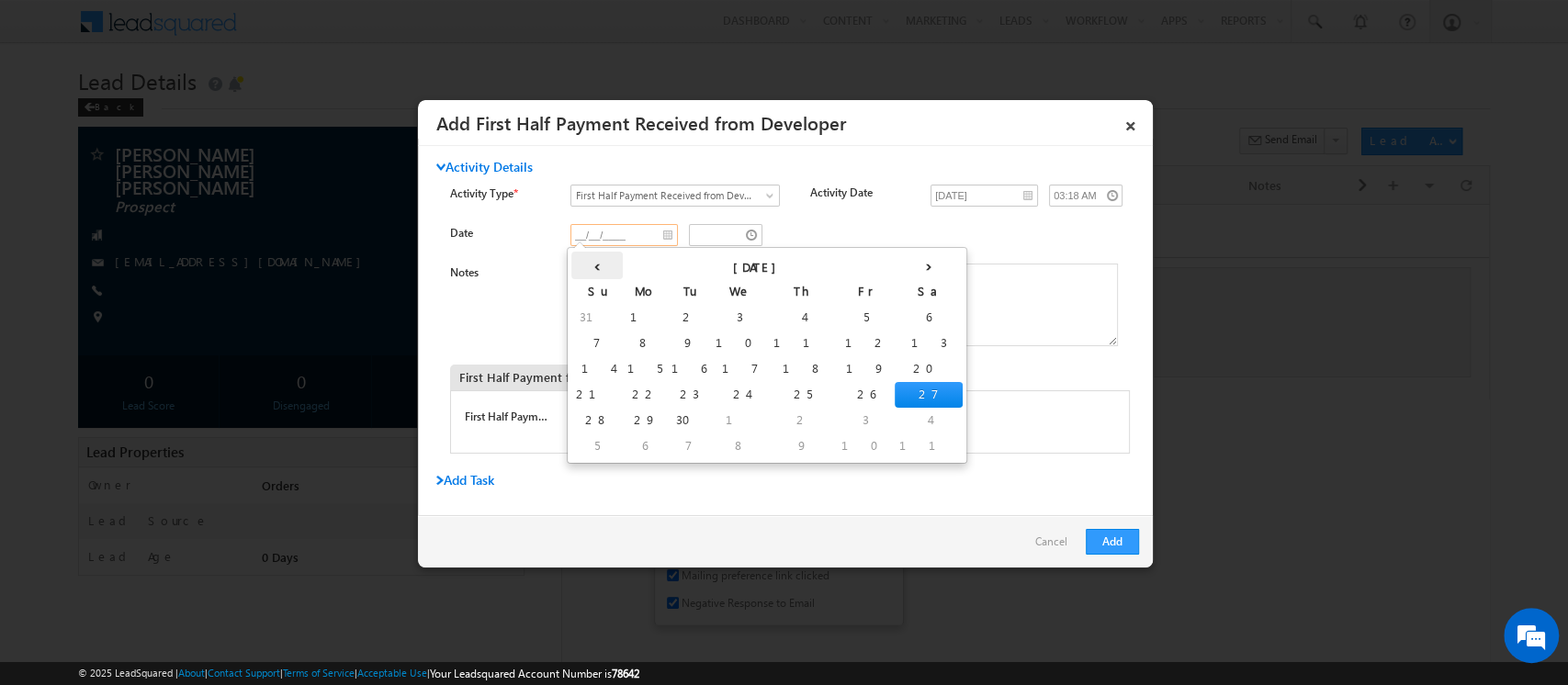
click at [589, 270] on th "‹" at bounding box center [597, 265] width 51 height 27
click at [589, 270] on th "‹" at bounding box center [601, 265] width 58 height 27
click at [589, 270] on th "‹" at bounding box center [594, 265] width 45 height 27
click at [589, 270] on th "‹" at bounding box center [594, 265] width 44 height 27
click at [589, 270] on th "‹" at bounding box center [606, 265] width 68 height 27
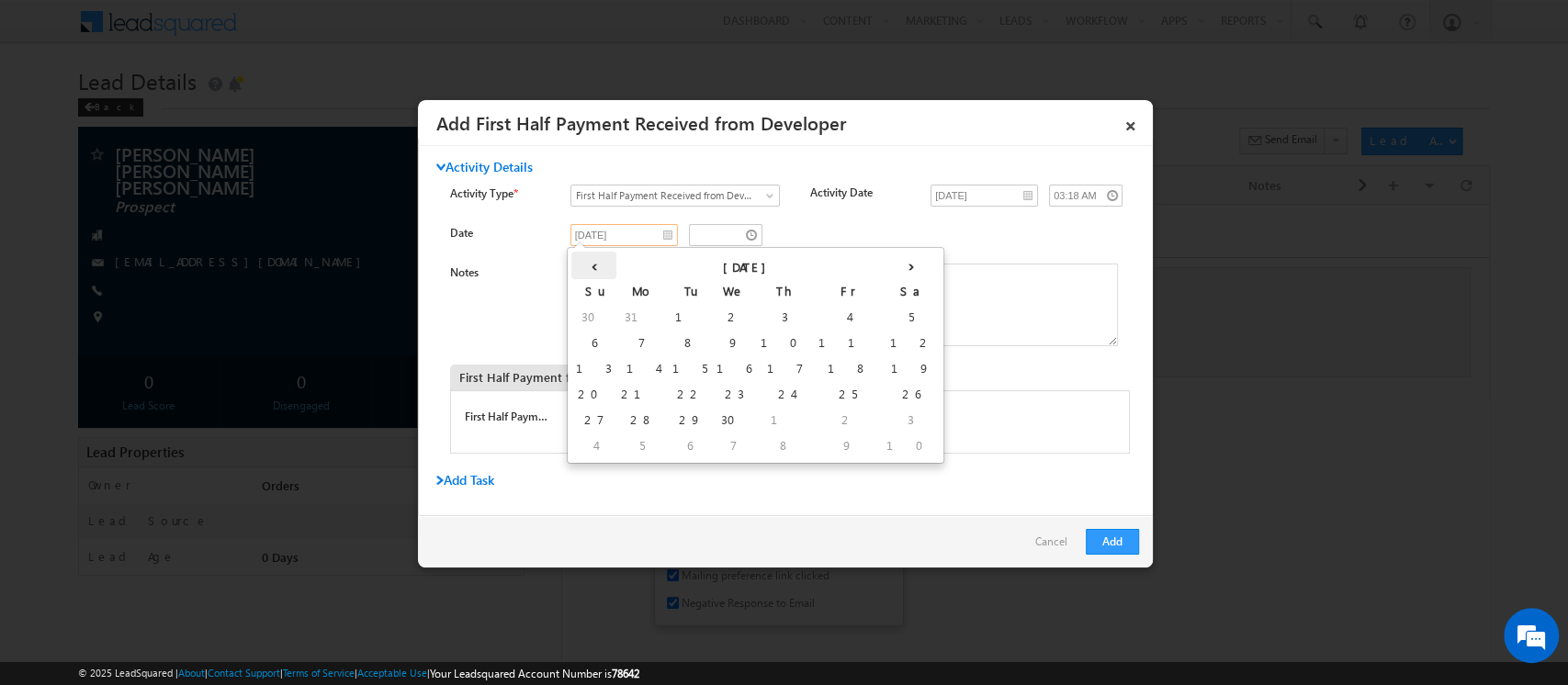
click at [589, 270] on th "‹" at bounding box center [594, 265] width 45 height 27
click at [589, 270] on th "‹" at bounding box center [594, 265] width 44 height 27
click at [719, 397] on td "22" at bounding box center [741, 395] width 44 height 26
type input "01/22/2025"
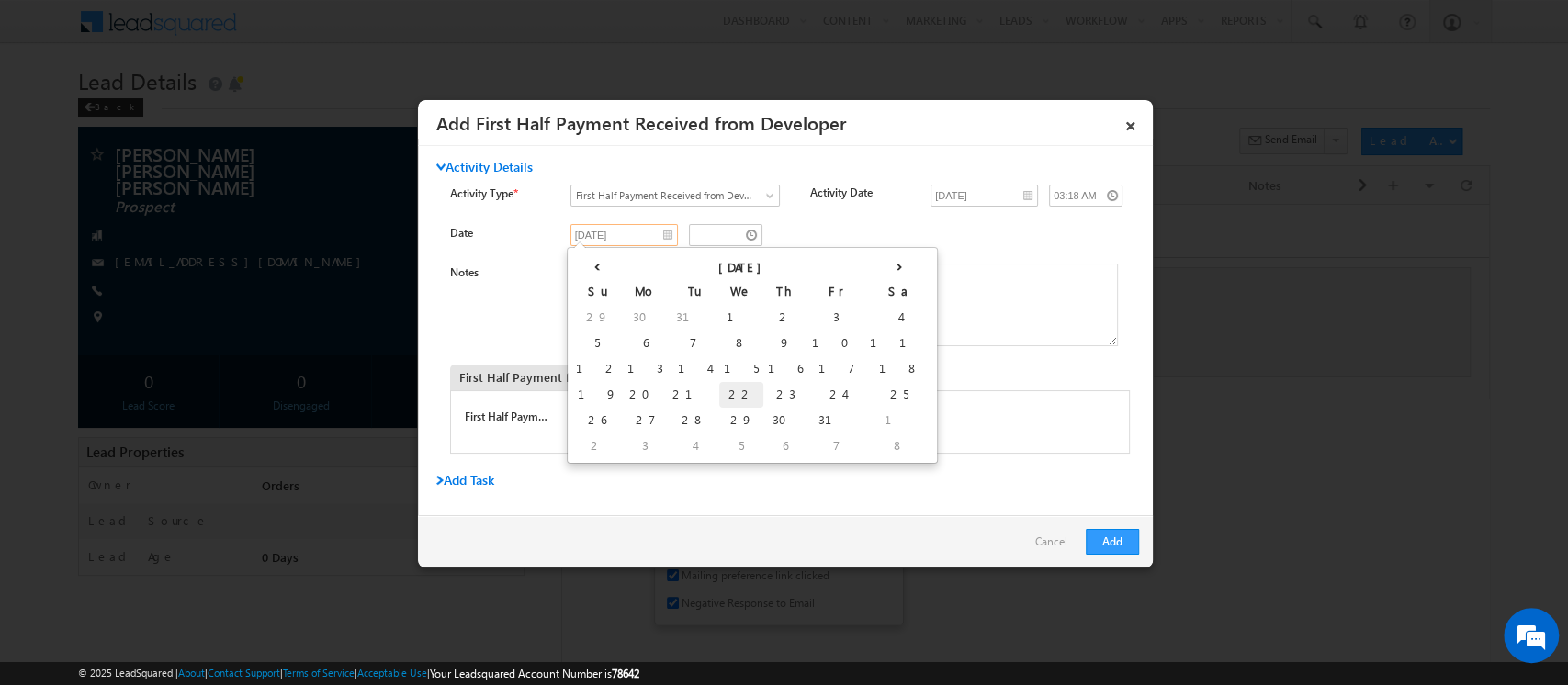
type input "02:18 AM"
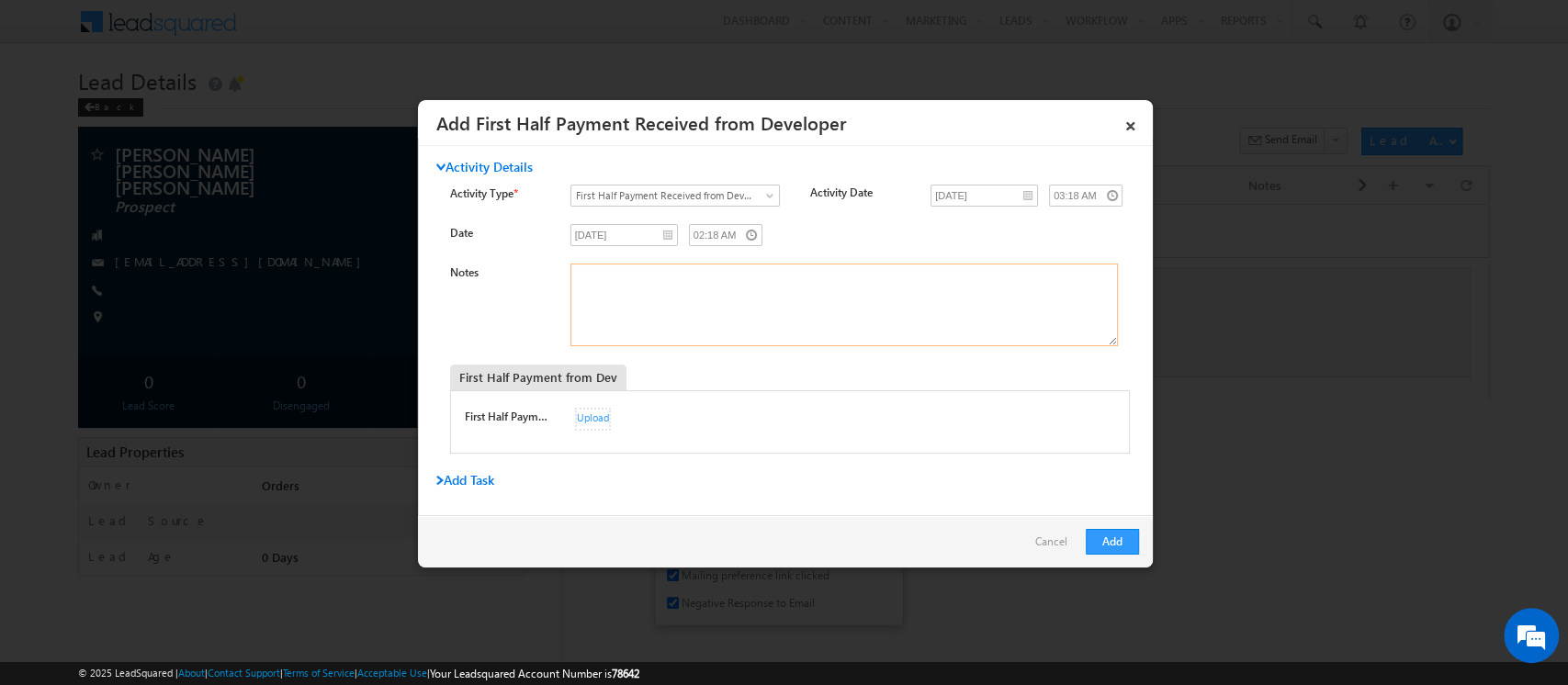
click at [643, 311] on textarea "Notes" at bounding box center [844, 305] width 547 height 82
paste textarea "033SVUC250220003"
type textarea "033SVUC250220003"
click at [1118, 548] on button "Add" at bounding box center [1111, 542] width 53 height 26
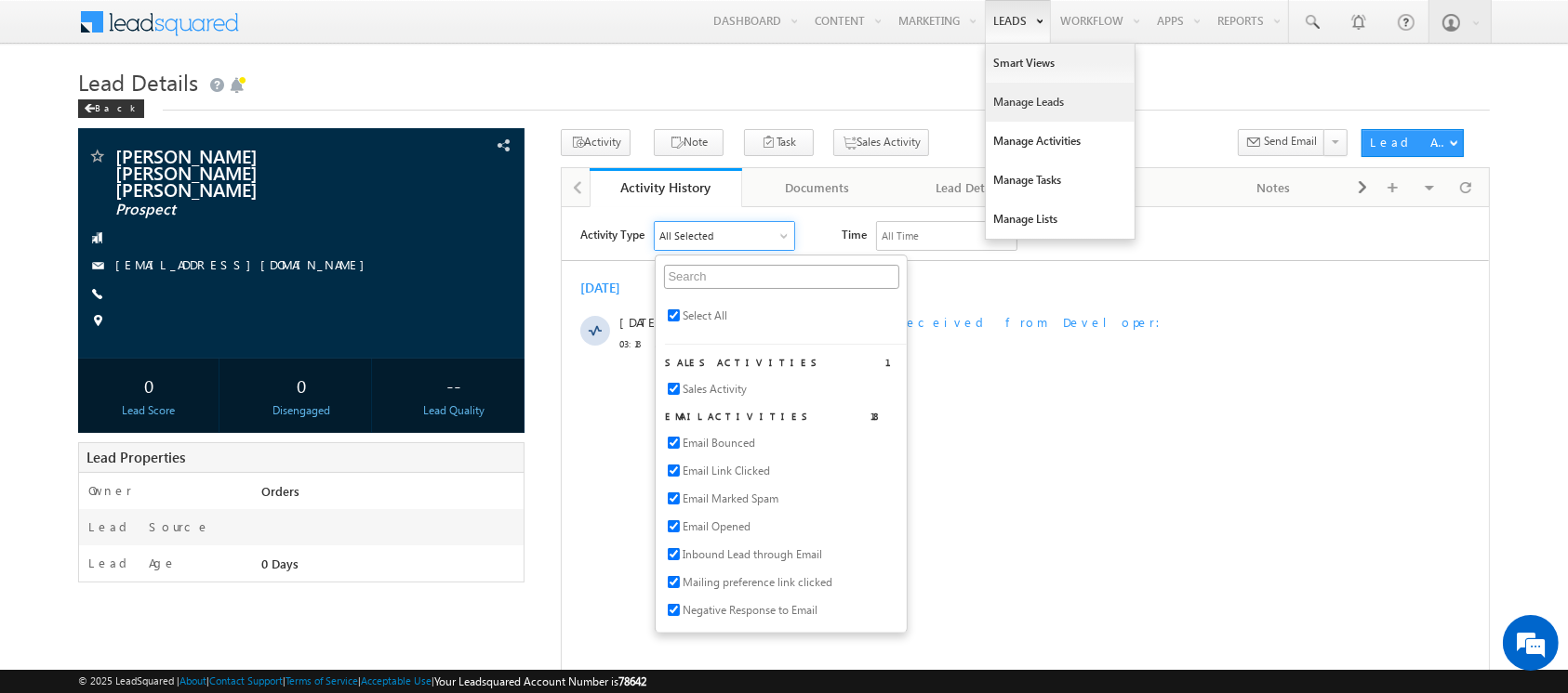
click at [1013, 105] on link "Manage Leads" at bounding box center [1060, 103] width 149 height 39
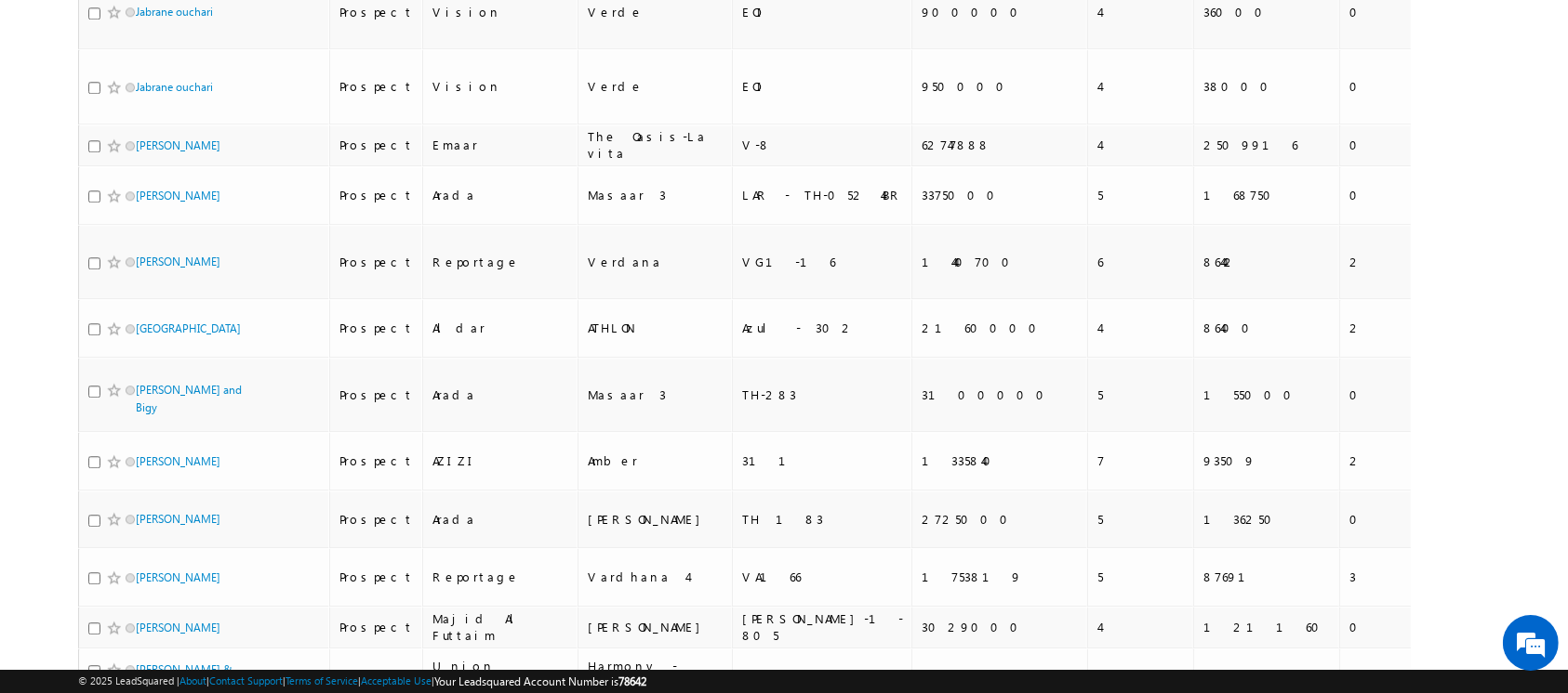
scroll to position [6440, 0]
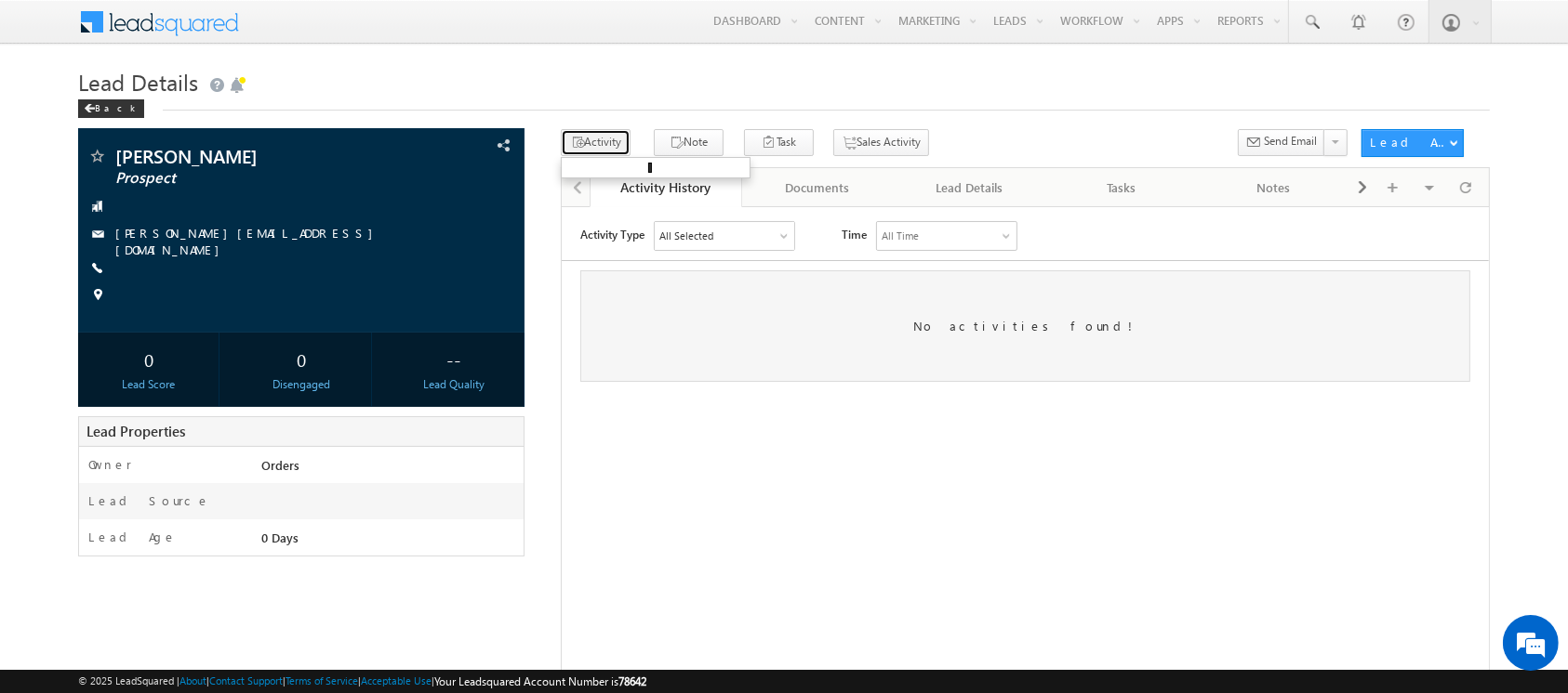
click at [597, 151] on button "Activity" at bounding box center [595, 143] width 70 height 27
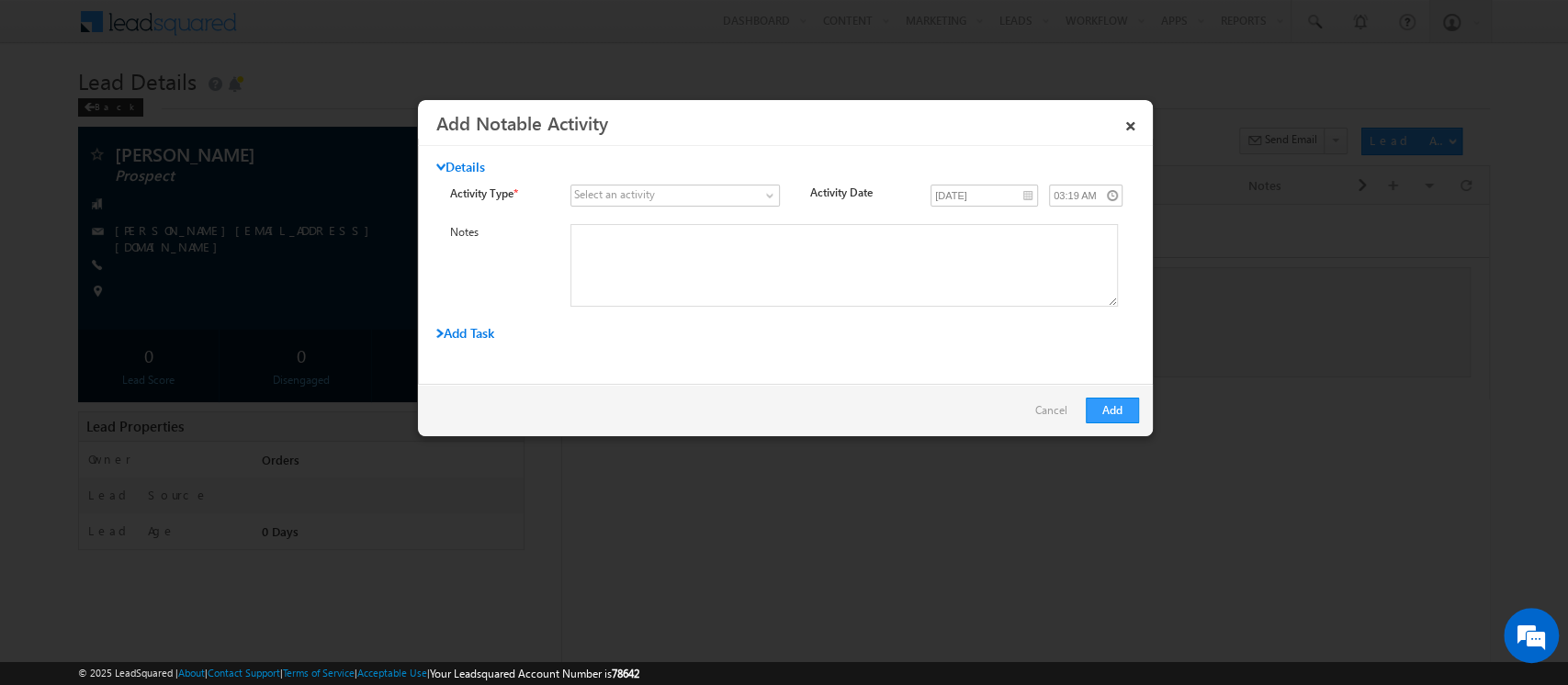
click at [632, 194] on div "Select an activity" at bounding box center [614, 194] width 81 height 16
click at [764, 192] on span at bounding box center [771, 198] width 15 height 15
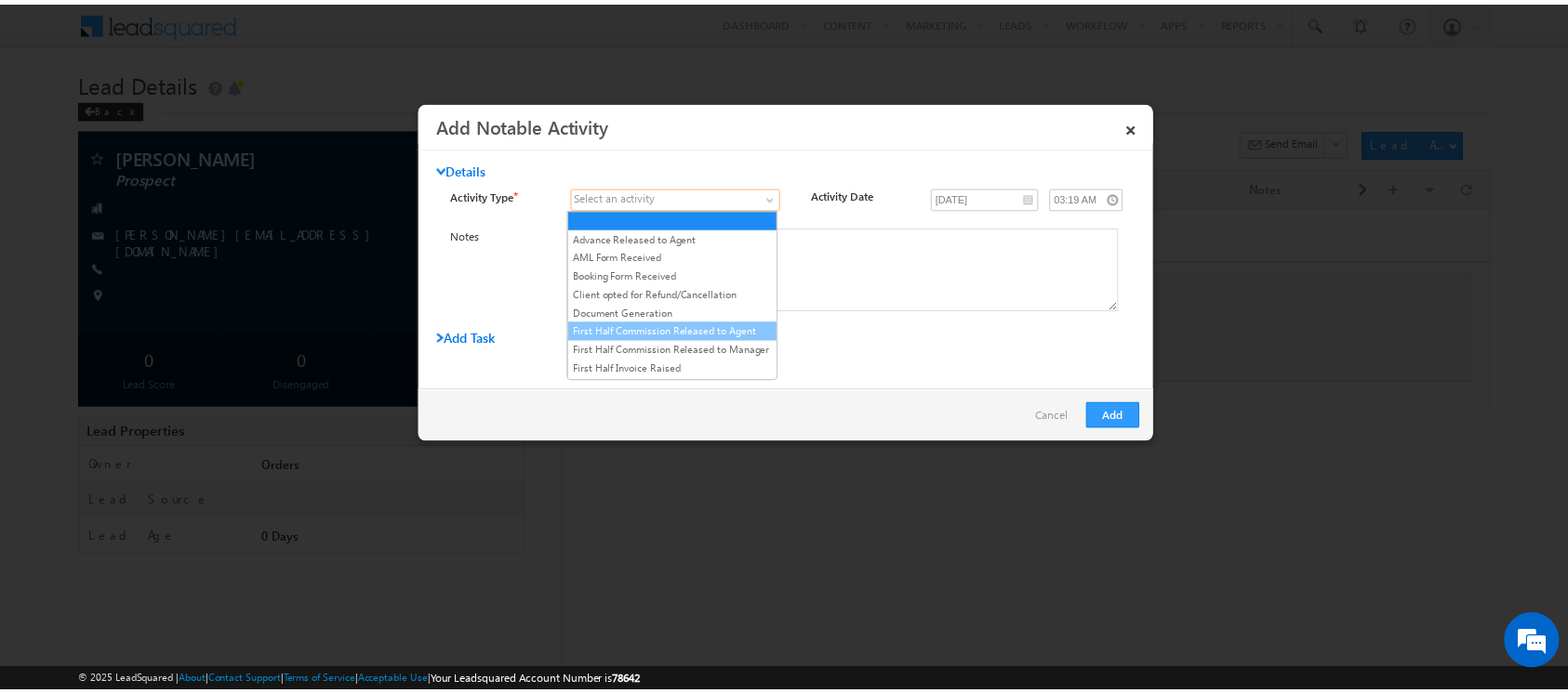
scroll to position [132, 0]
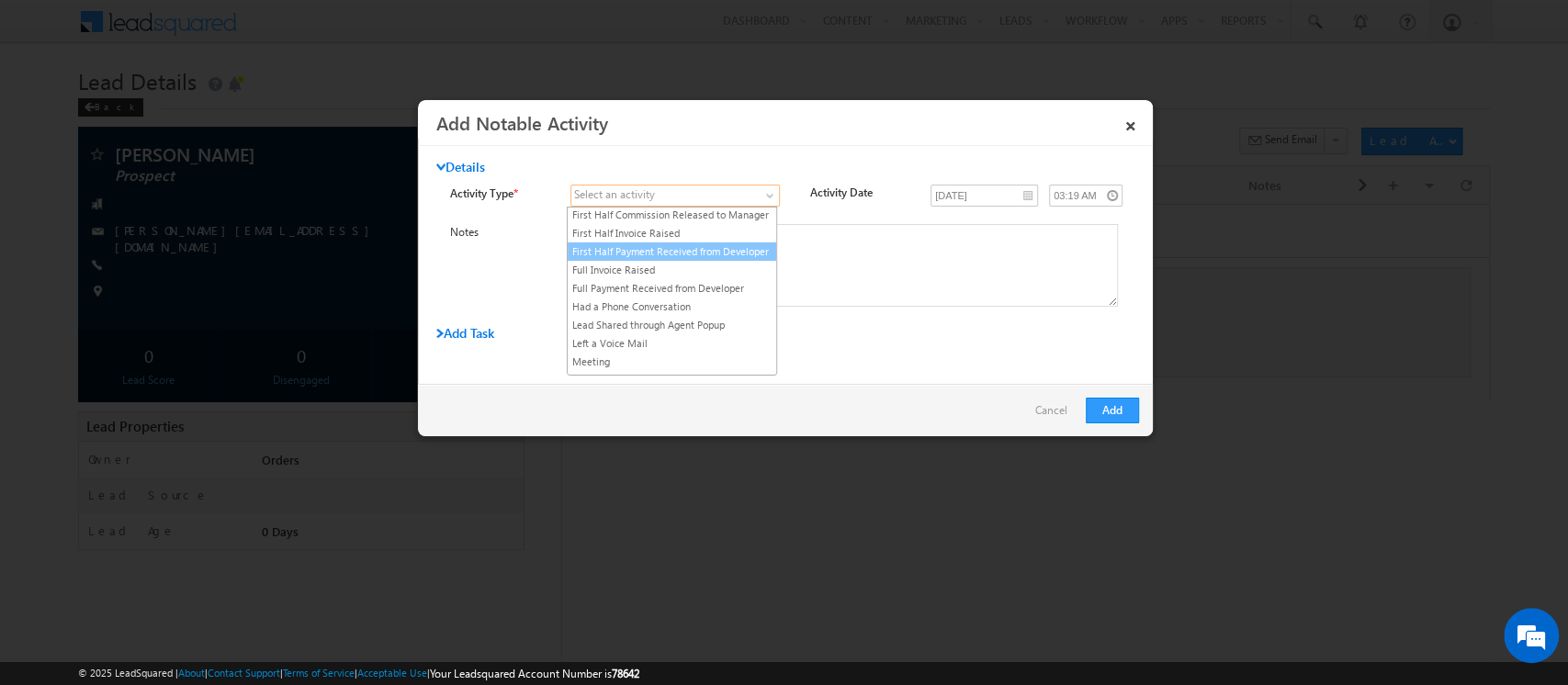
click at [698, 260] on link "First Half Payment Received from Developer" at bounding box center [672, 252] width 209 height 16
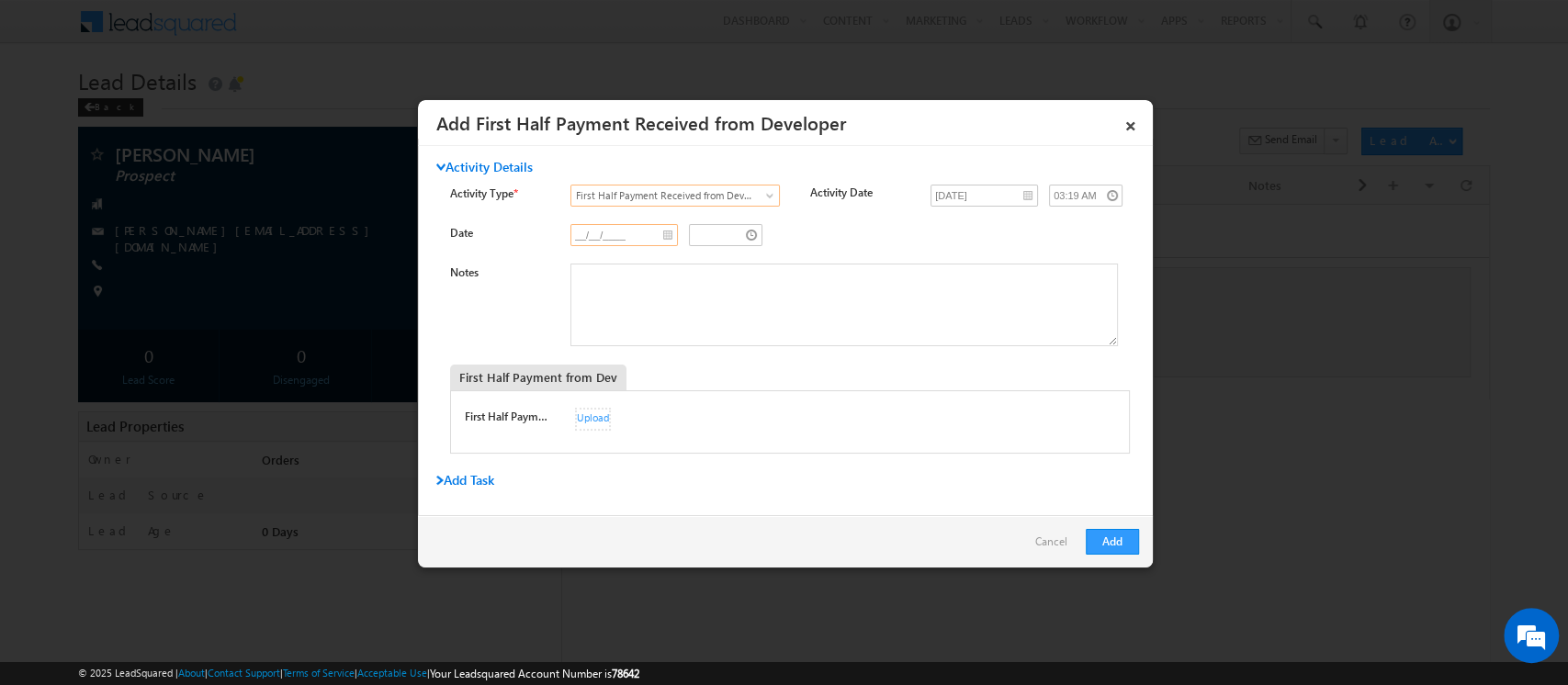
click at [662, 231] on input "__/__/____" at bounding box center [624, 235] width 107 height 22
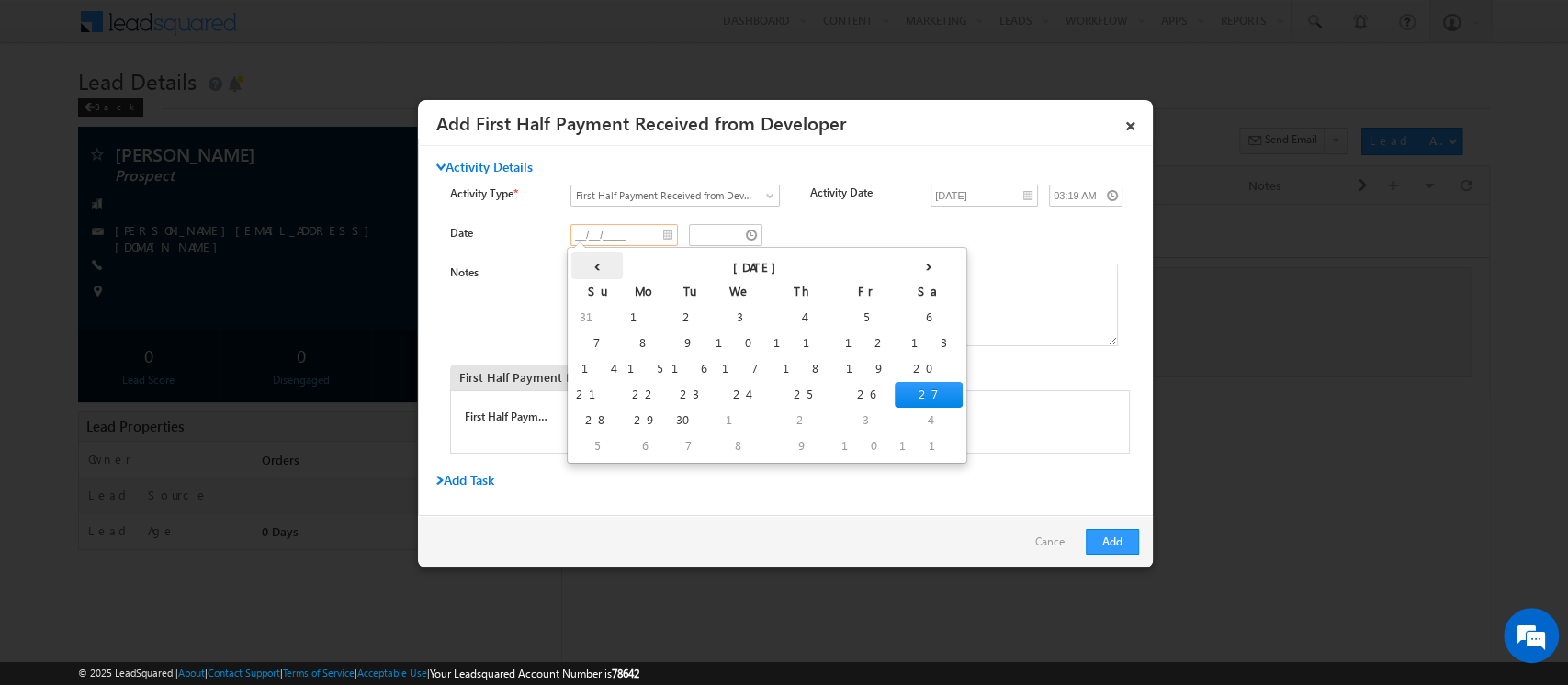
click at [581, 264] on th "‹" at bounding box center [597, 265] width 51 height 27
click at [629, 333] on td "4" at bounding box center [663, 343] width 68 height 26
type input "08/04/2025"
type input "02:19 AM"
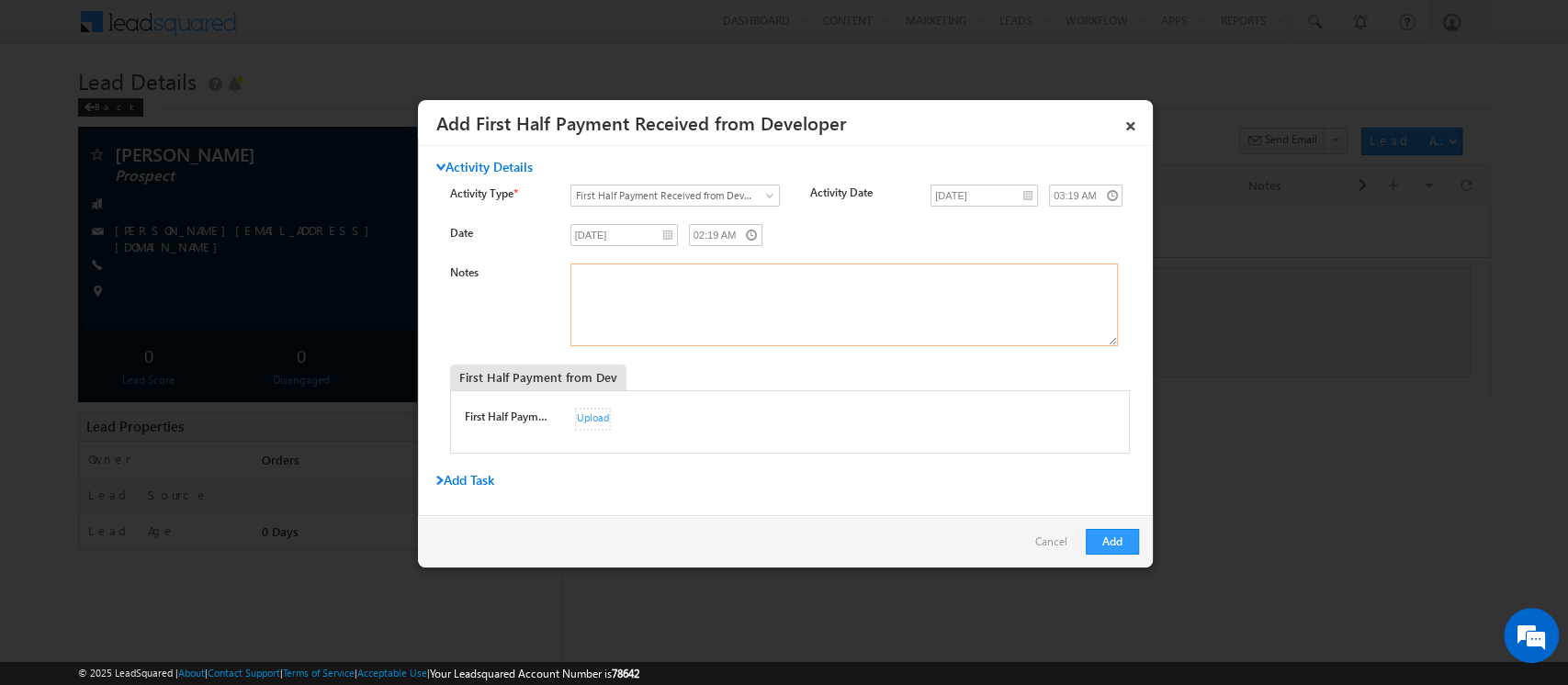
click at [695, 298] on textarea "Notes" at bounding box center [844, 305] width 547 height 82
paste textarea "033T21B252160003"
type textarea "033T21B252160003"
click at [1124, 542] on button "Add" at bounding box center [1111, 542] width 53 height 26
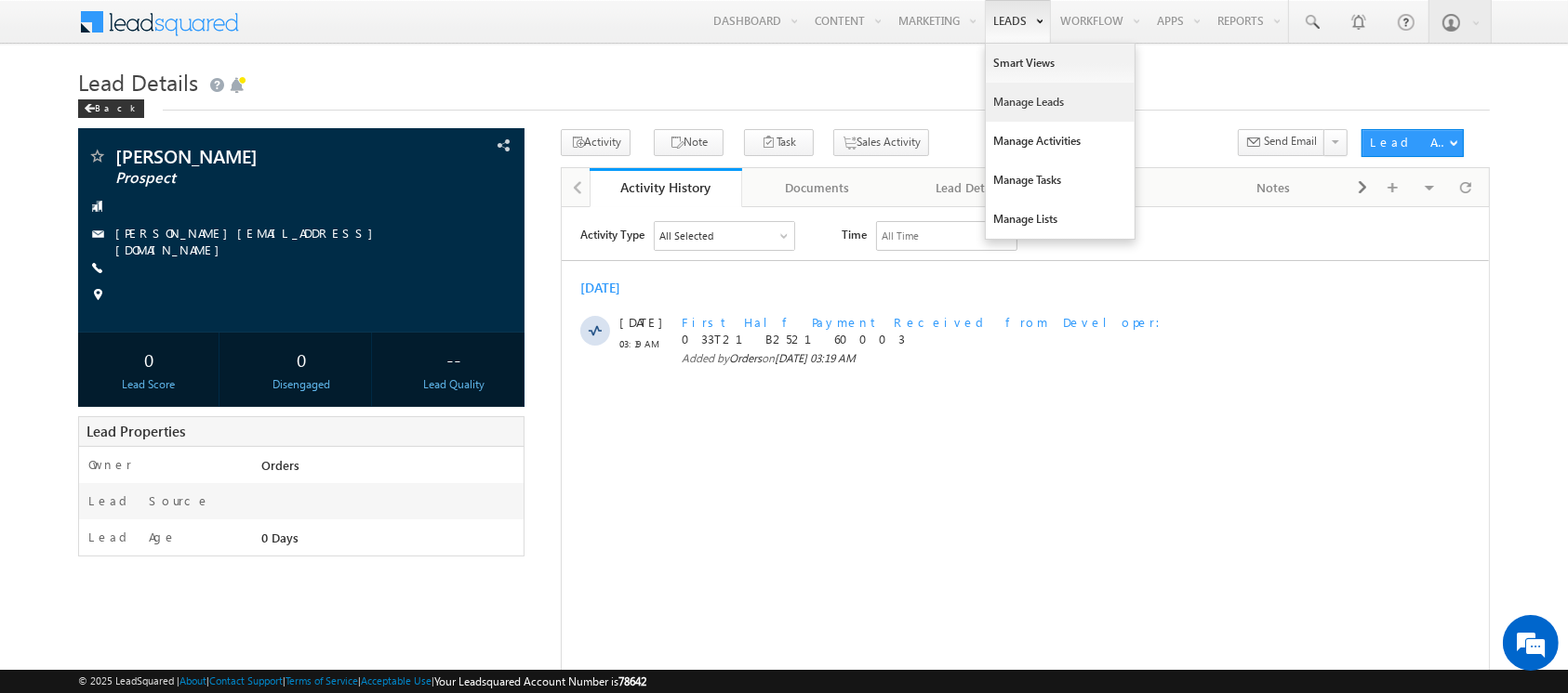
click at [1012, 105] on link "Manage Leads" at bounding box center [1060, 103] width 149 height 39
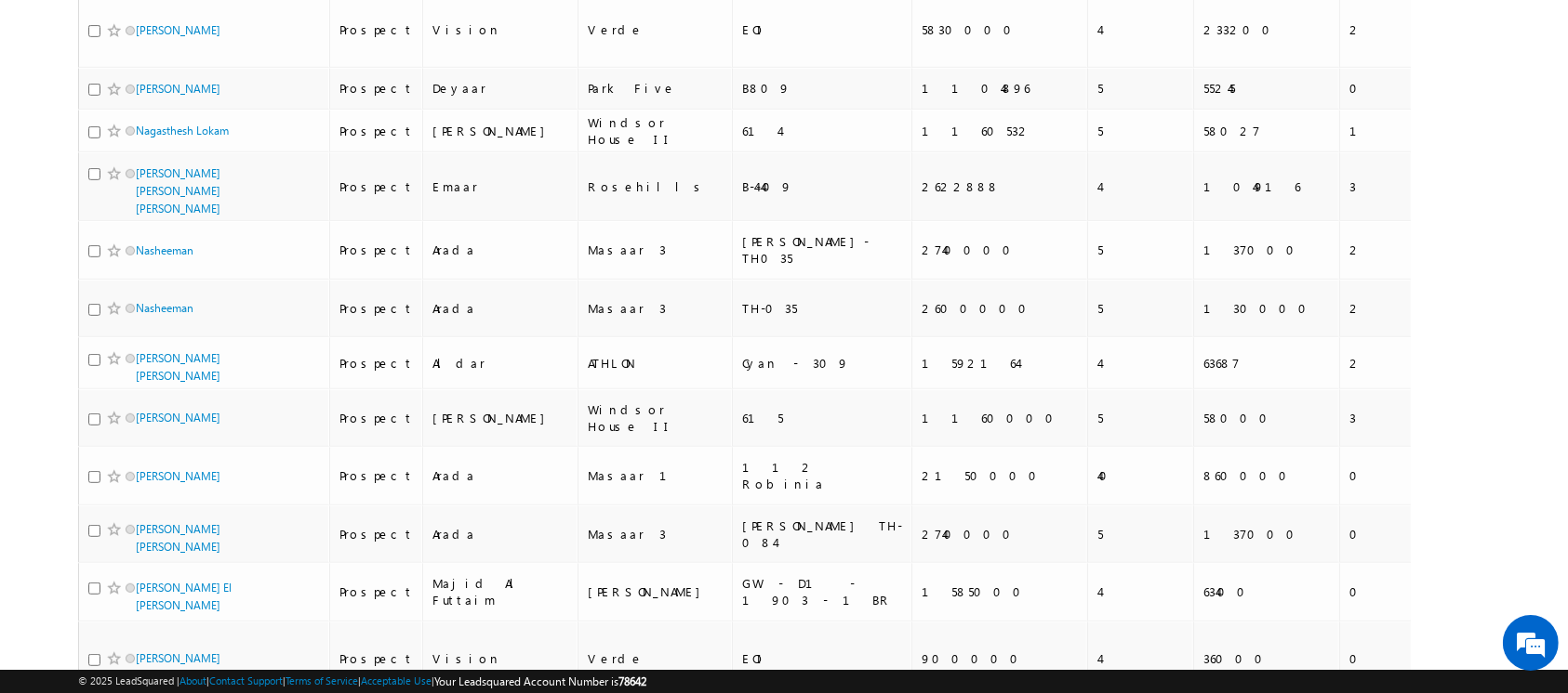
scroll to position [8607, 0]
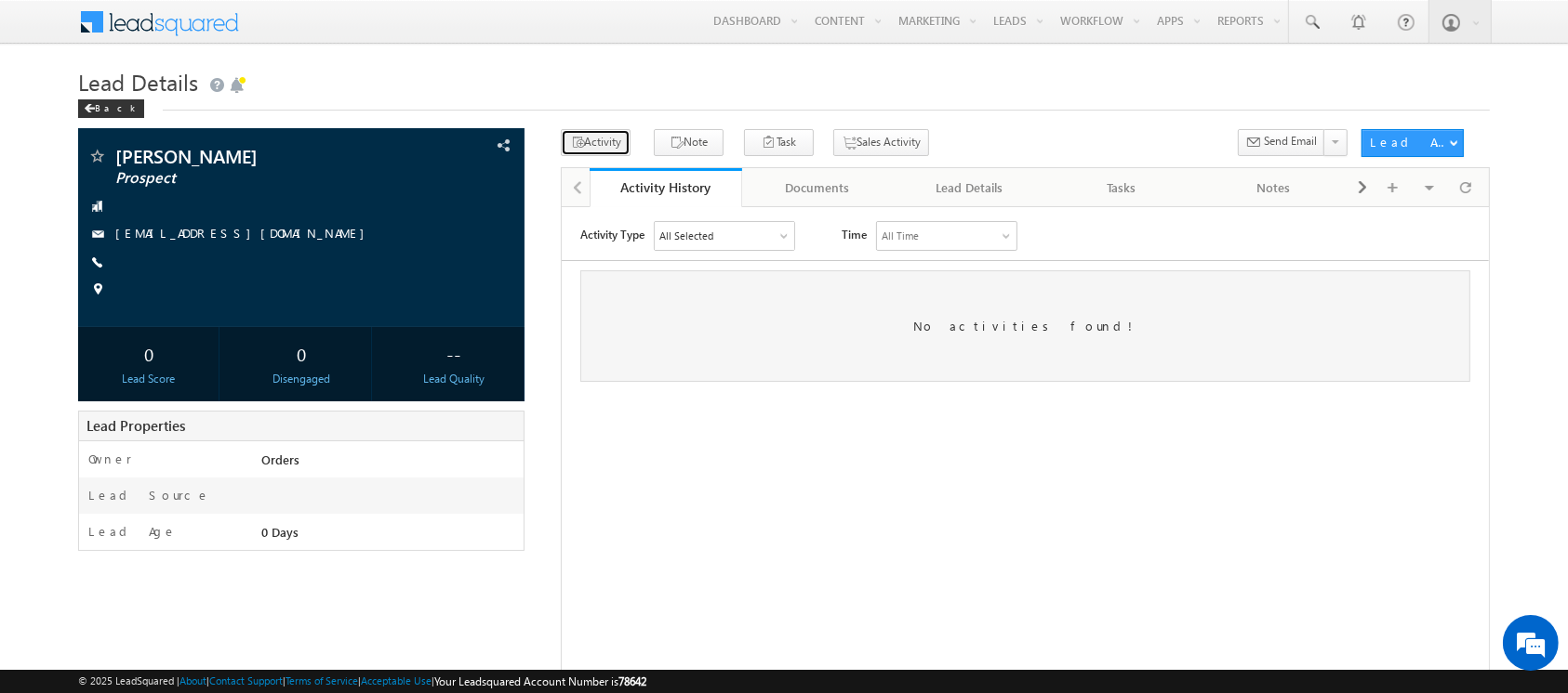
click at [594, 146] on button "Activity" at bounding box center [595, 143] width 70 height 27
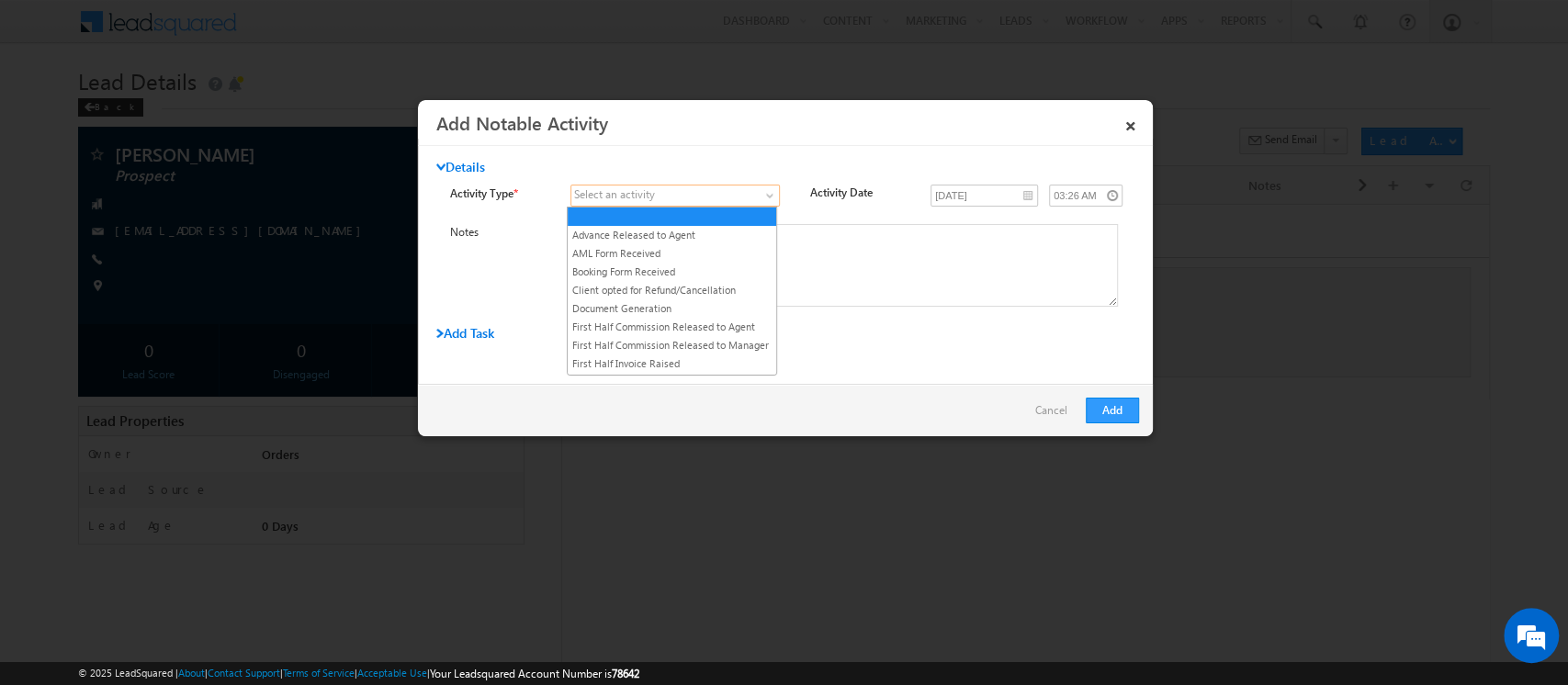
click at [706, 192] on span at bounding box center [665, 195] width 186 height 16
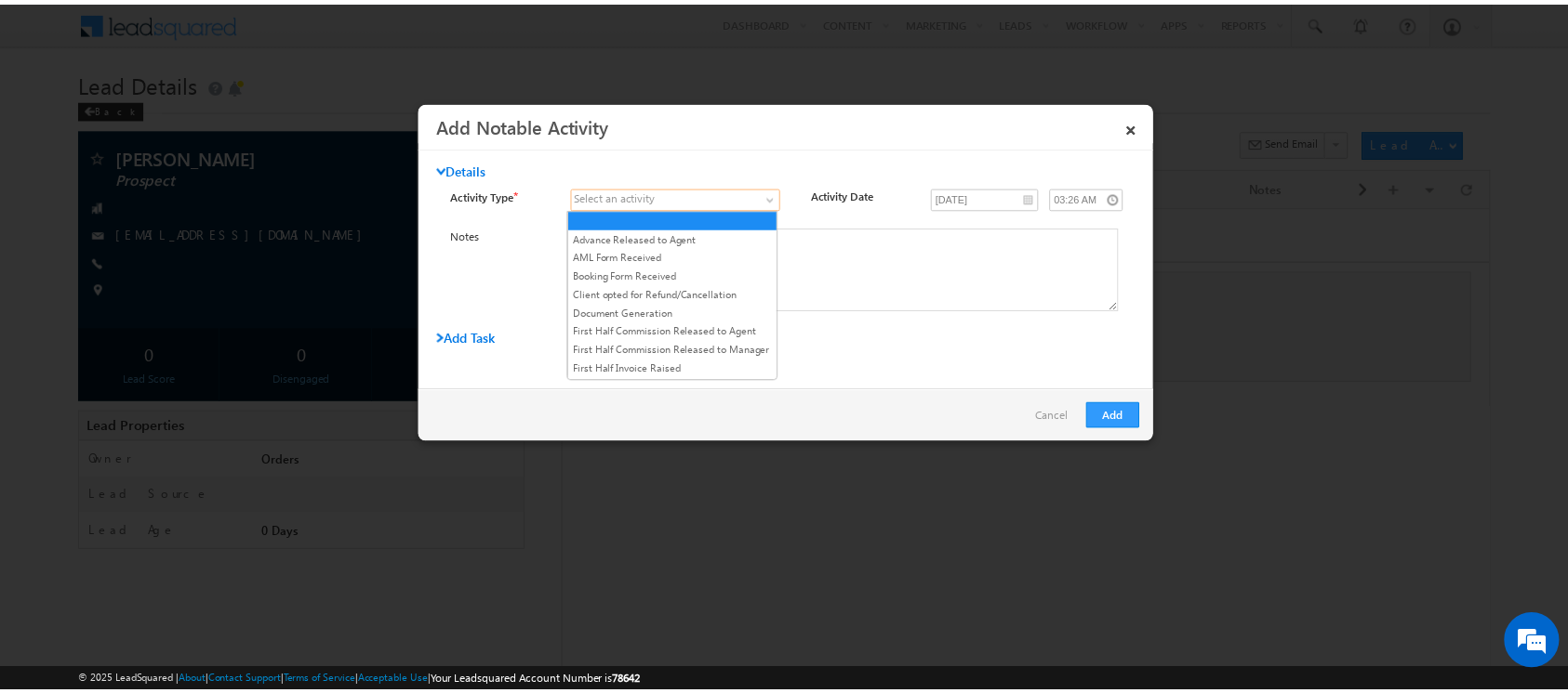
scroll to position [176, 0]
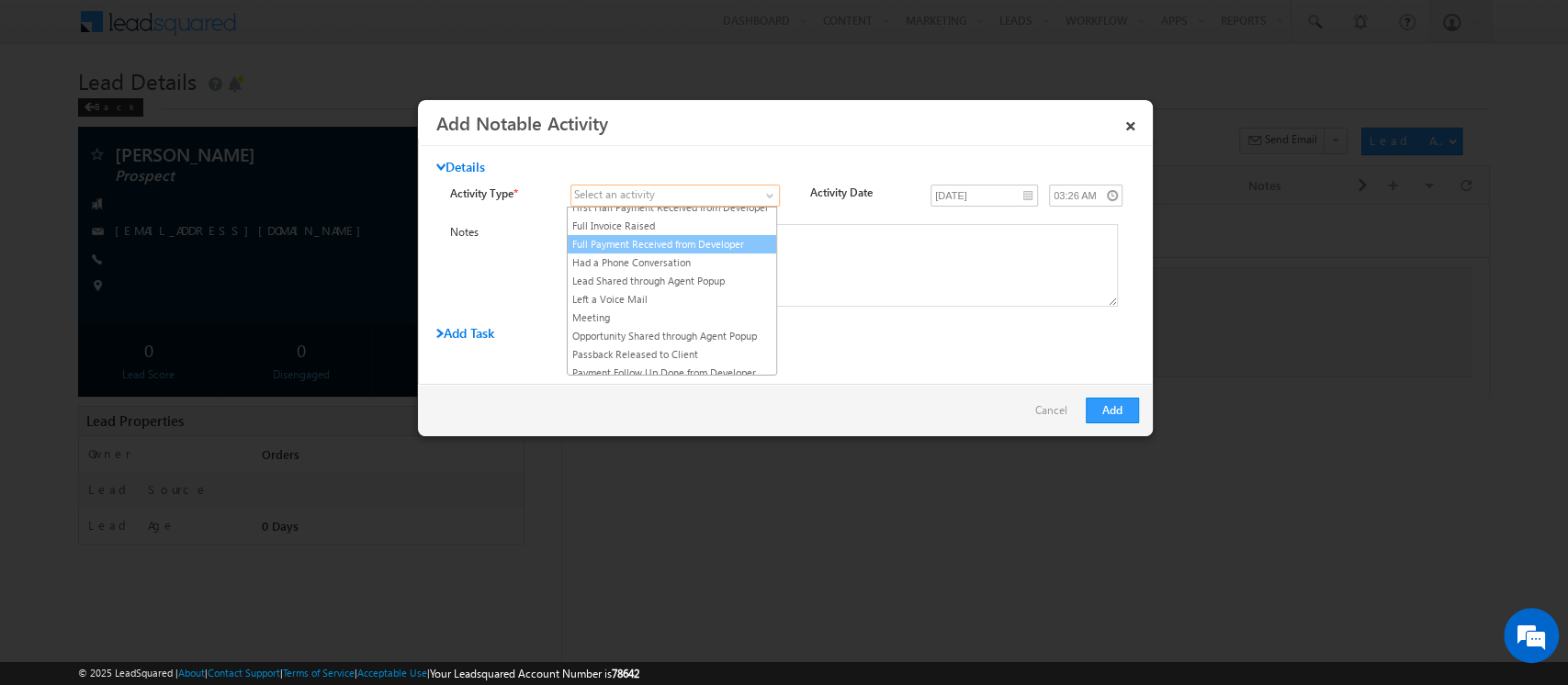
click at [697, 253] on link "Full Payment Received from Developer" at bounding box center [672, 244] width 209 height 16
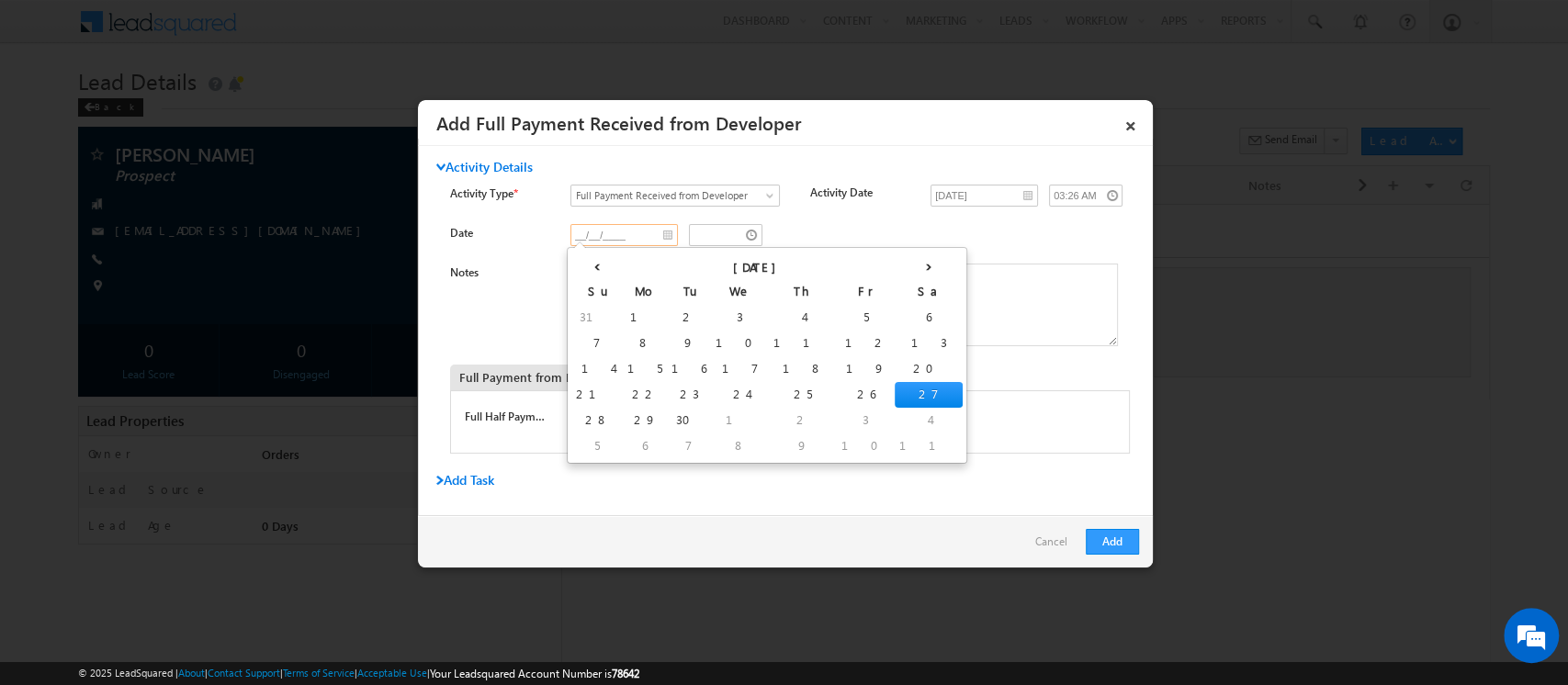
click at [663, 234] on input "__/__/____" at bounding box center [624, 235] width 107 height 22
click at [580, 264] on th "‹" at bounding box center [597, 265] width 51 height 27
click at [889, 262] on th "›" at bounding box center [911, 265] width 44 height 27
click at [623, 342] on td "8" at bounding box center [645, 343] width 44 height 26
type input "[DATE]"
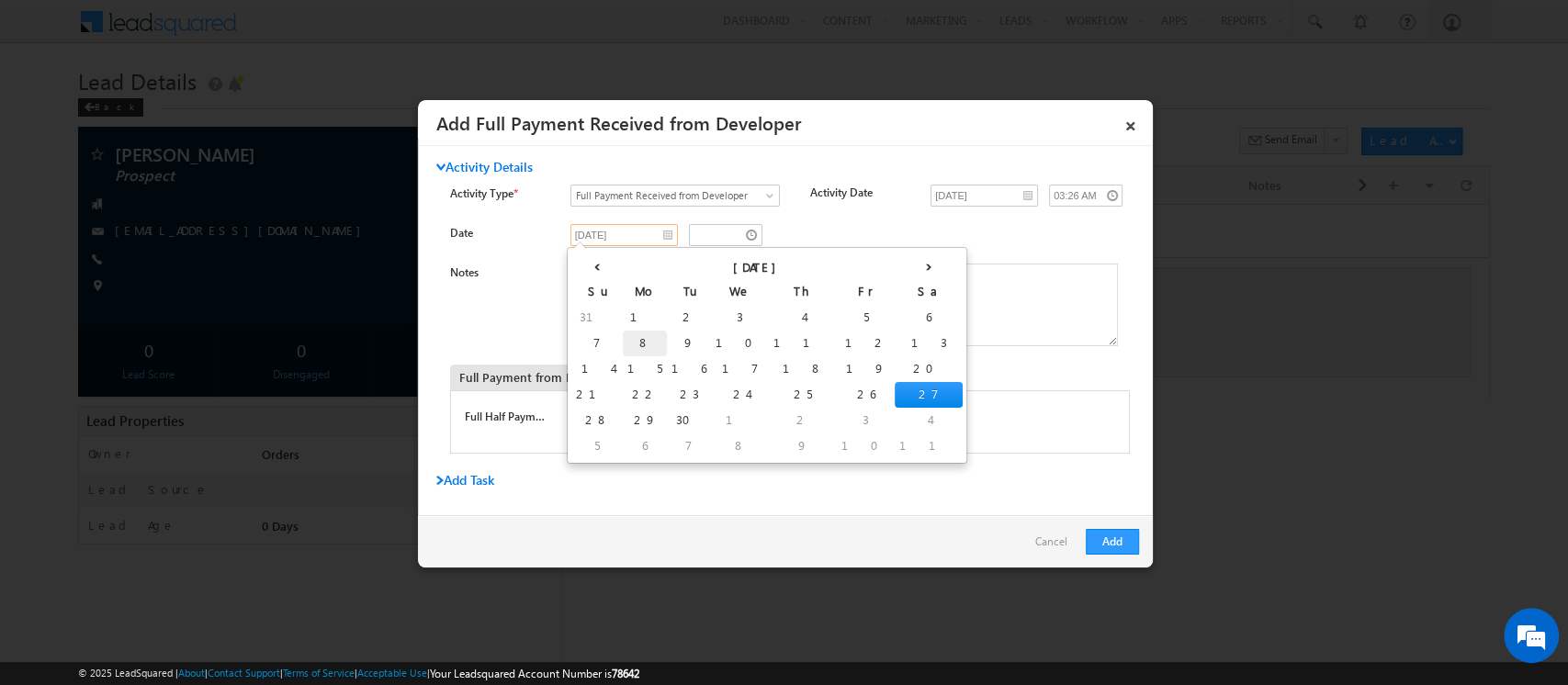
type input "02:26 AM"
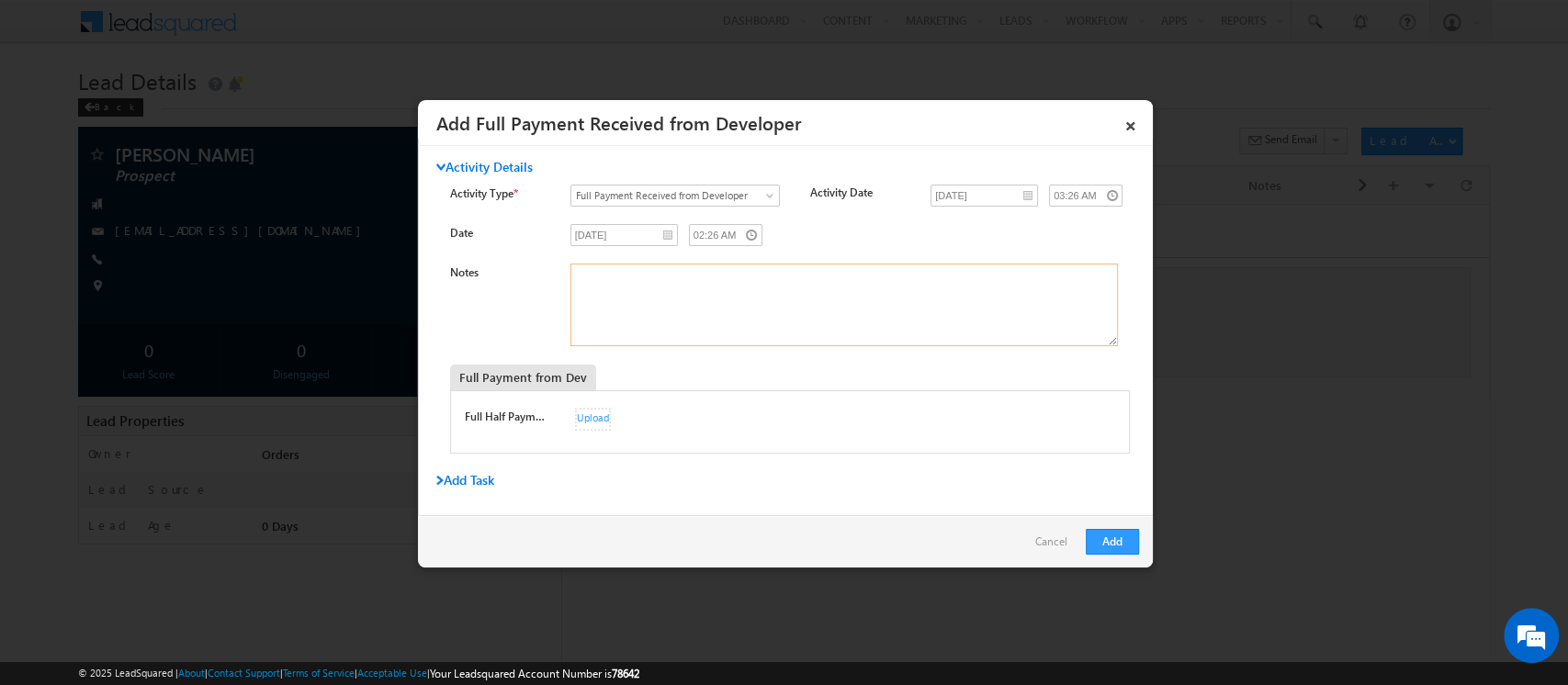
click at [646, 313] on textarea "Notes" at bounding box center [844, 305] width 547 height 82
paste textarea "033RSDN252510003"
type textarea "033RSDN252510003"
click at [1113, 540] on button "Add" at bounding box center [1111, 542] width 53 height 26
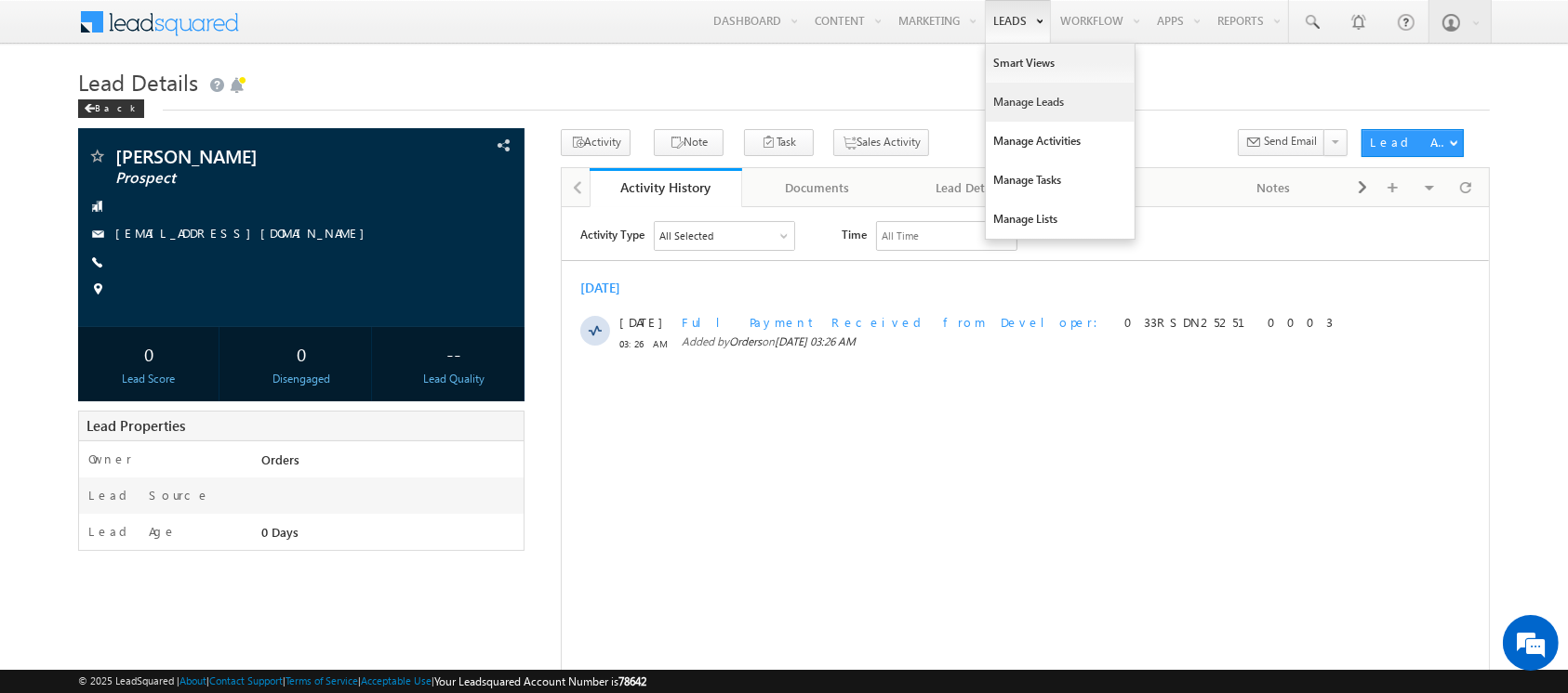
click at [1004, 107] on link "Manage Leads" at bounding box center [1060, 103] width 149 height 39
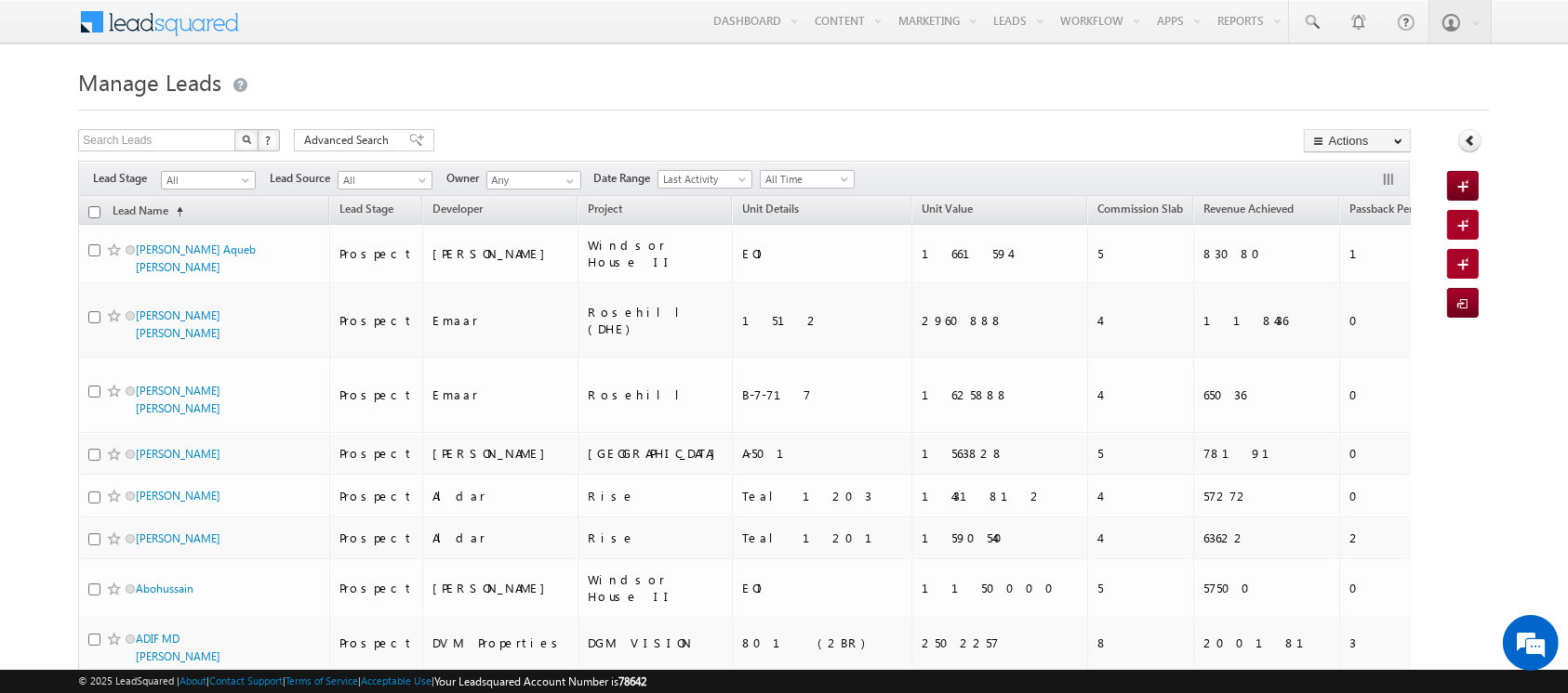
scroll to position [967, 0]
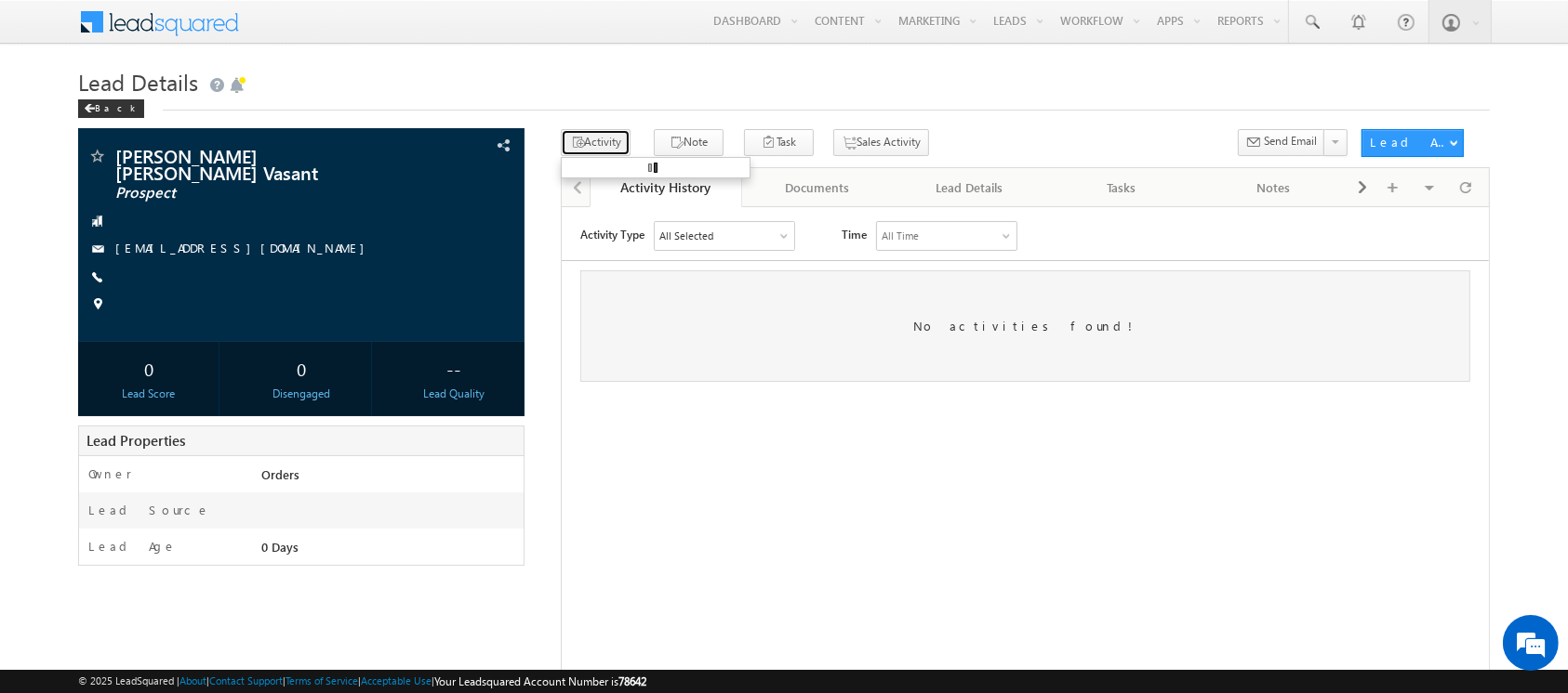
click at [600, 149] on button "Activity" at bounding box center [595, 143] width 70 height 27
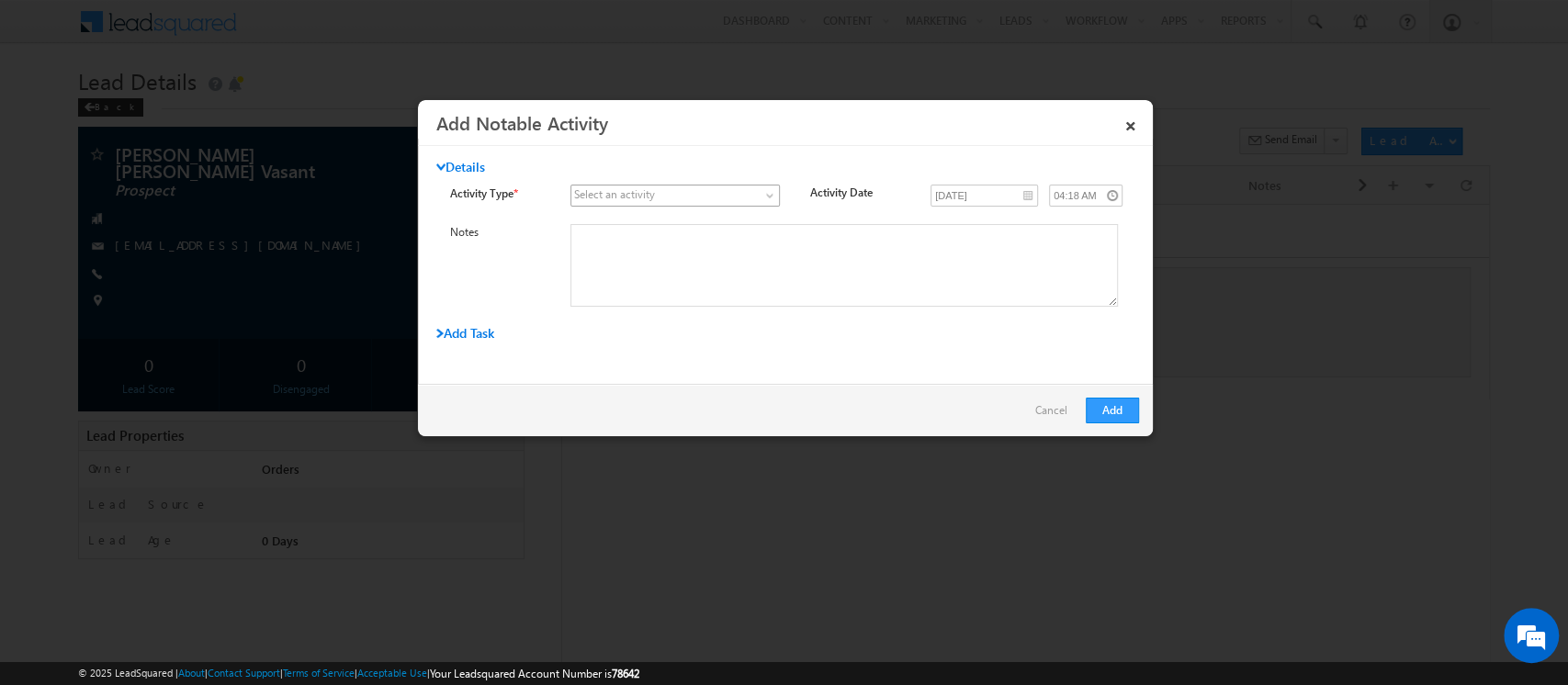
click at [628, 202] on span at bounding box center [665, 195] width 186 height 16
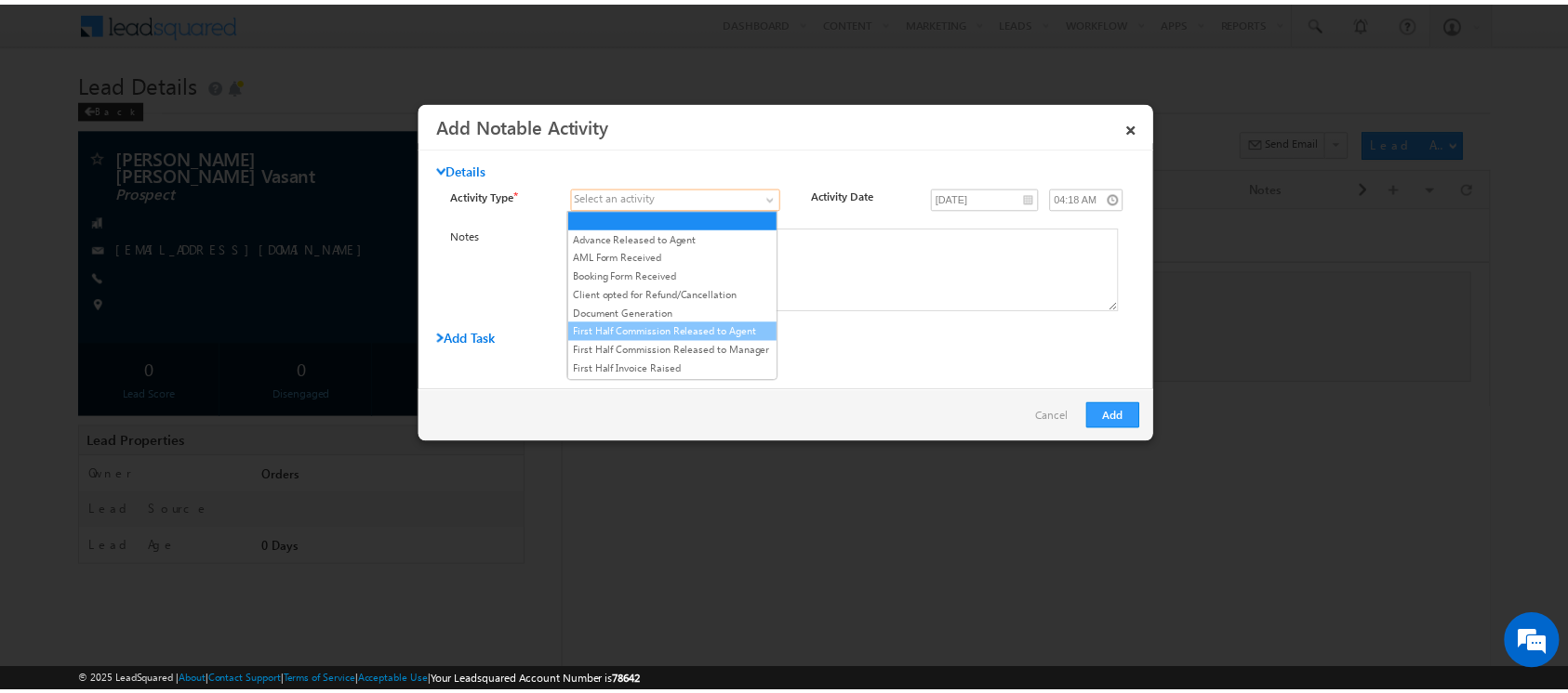
scroll to position [132, 0]
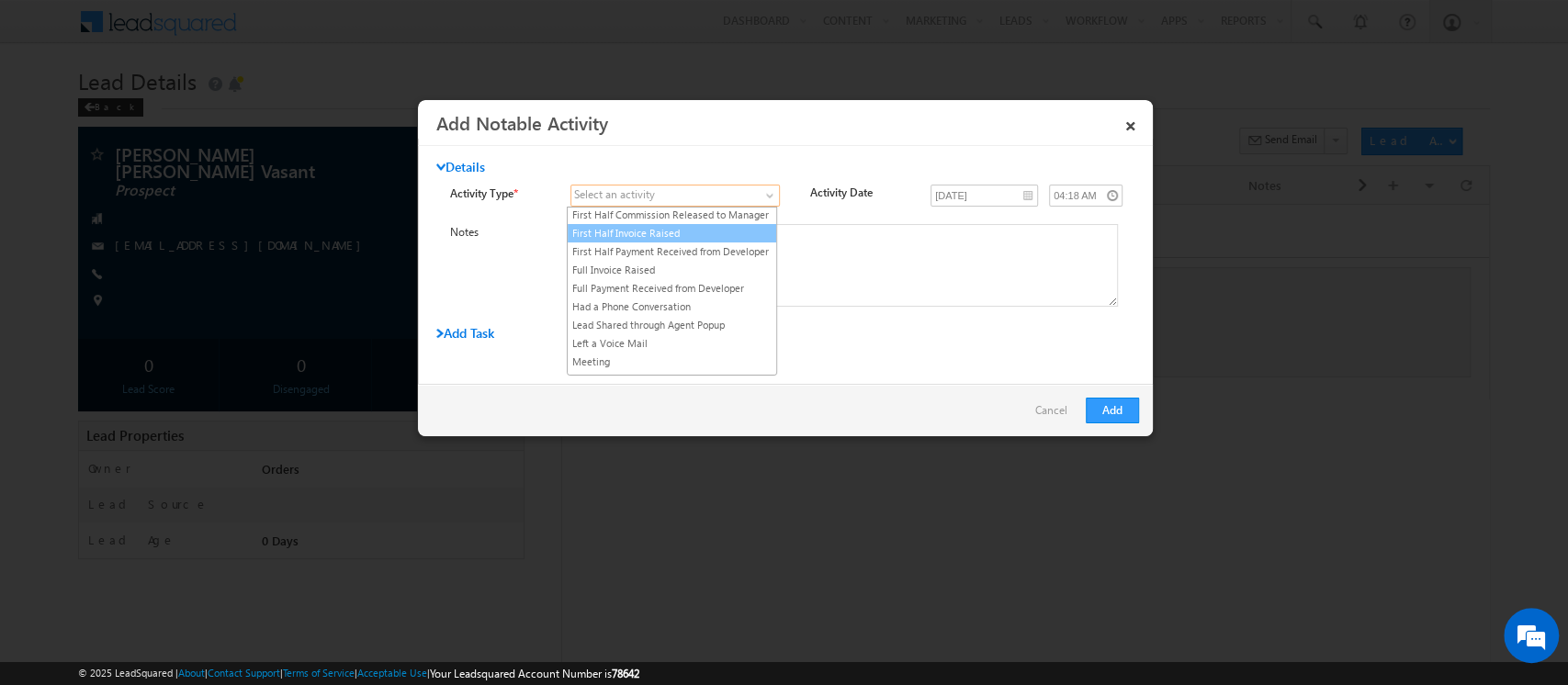
click at [665, 242] on link "First Half Invoice Raised" at bounding box center [672, 233] width 209 height 16
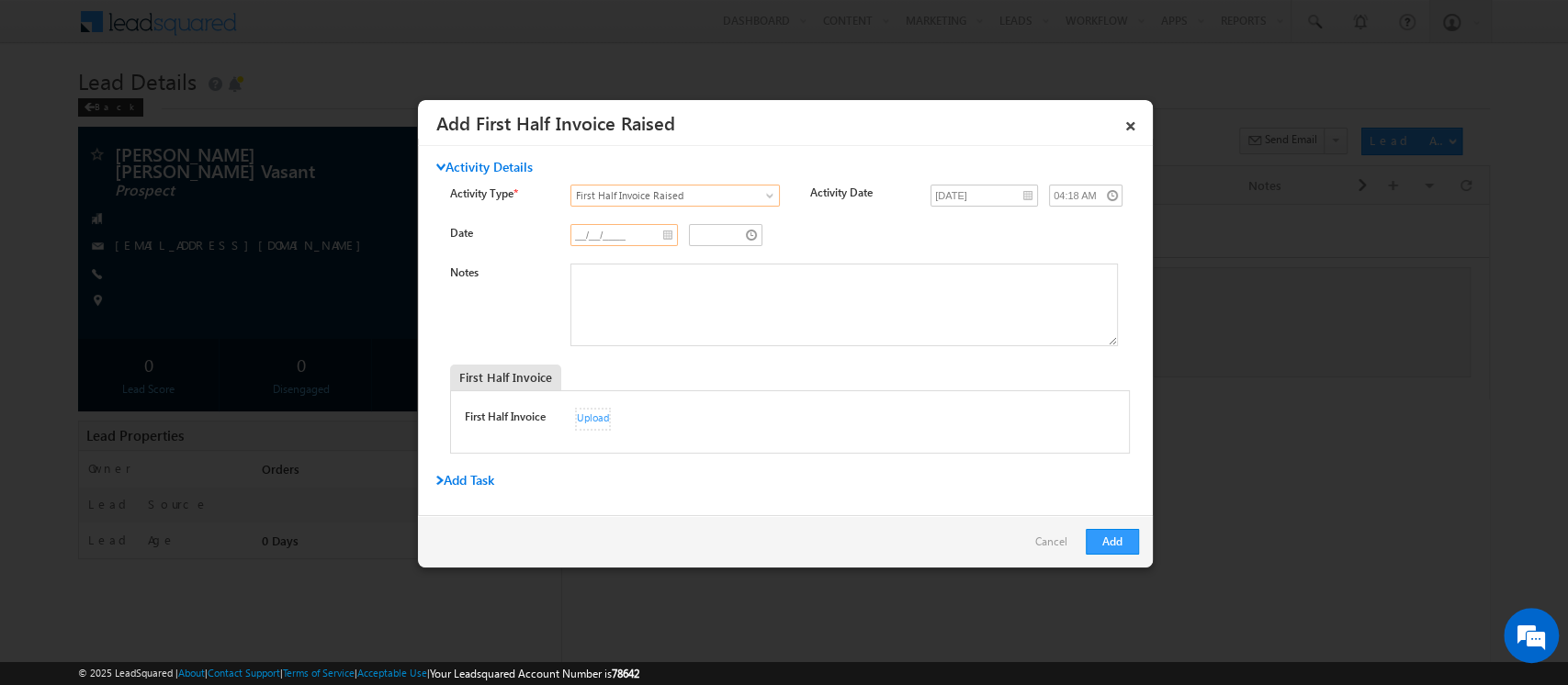
click at [662, 229] on input "__/__/____" at bounding box center [624, 235] width 107 height 22
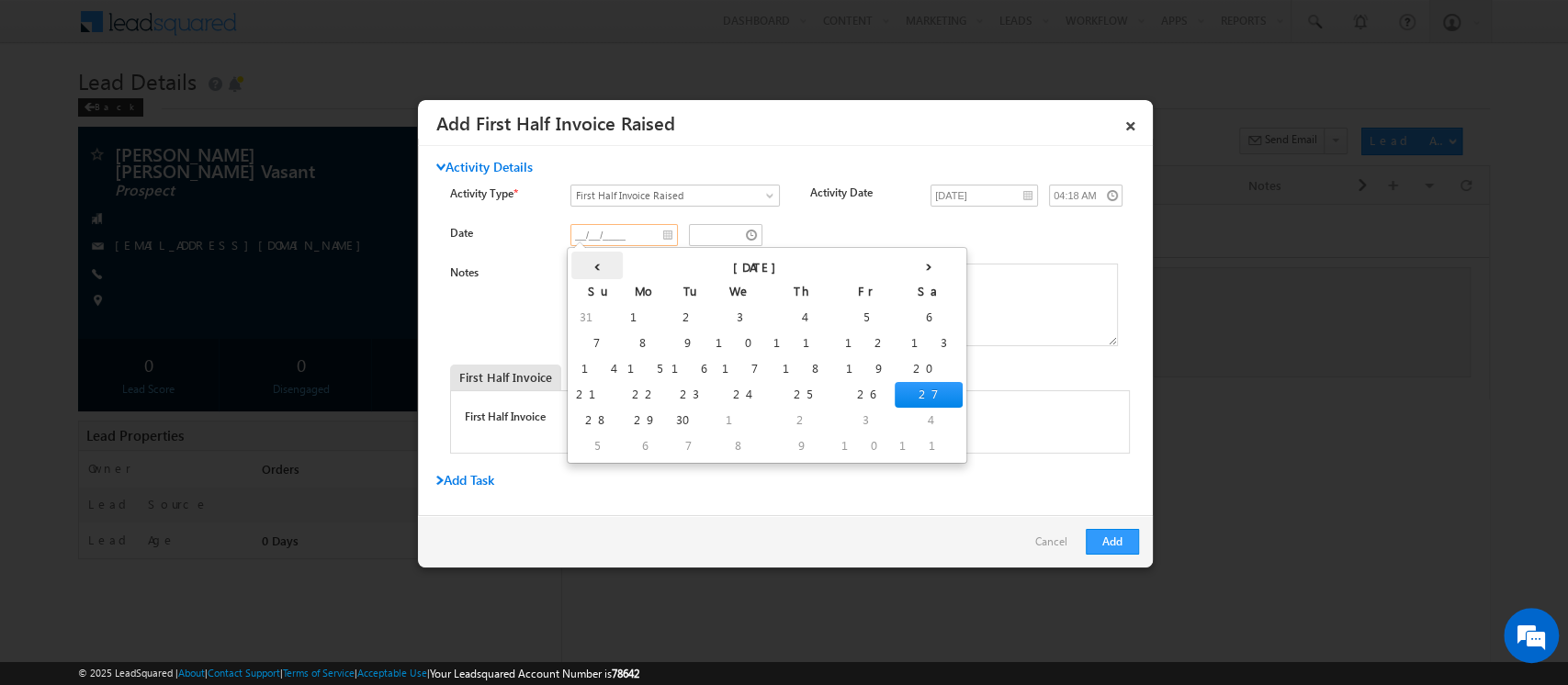
click at [589, 261] on th "‹" at bounding box center [597, 265] width 51 height 27
click at [845, 416] on td "29" at bounding box center [868, 421] width 44 height 26
type input "08/29/2025"
type input "03:18 AM"
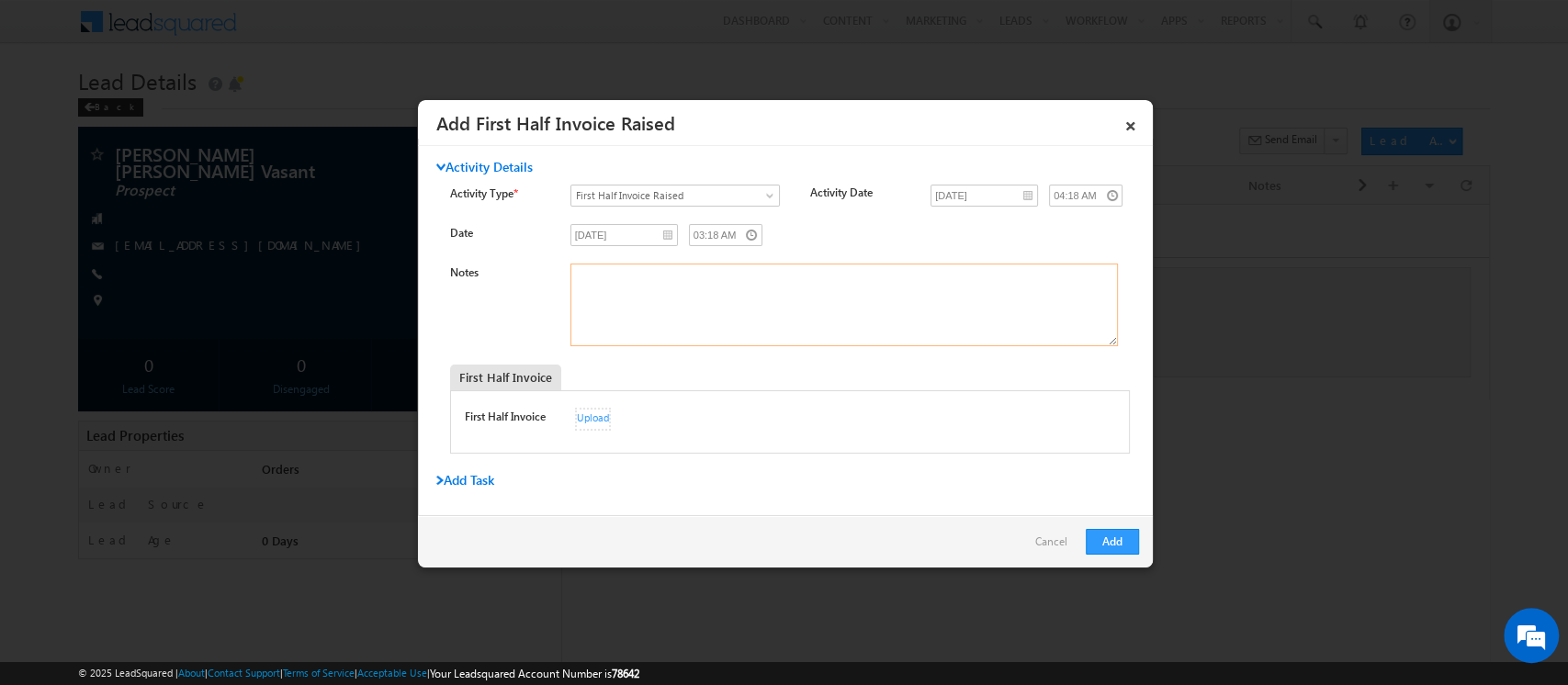
click at [651, 296] on textarea "Notes" at bounding box center [844, 305] width 547 height 82
paste textarea "[PERSON_NAME] [PERSON_NAME] Vasant"
type textarea "[PERSON_NAME] [PERSON_NAME] Vasant"
type textarea "Invoice No 290"
click at [691, 292] on textarea "Invoice No 290" at bounding box center [844, 305] width 547 height 82
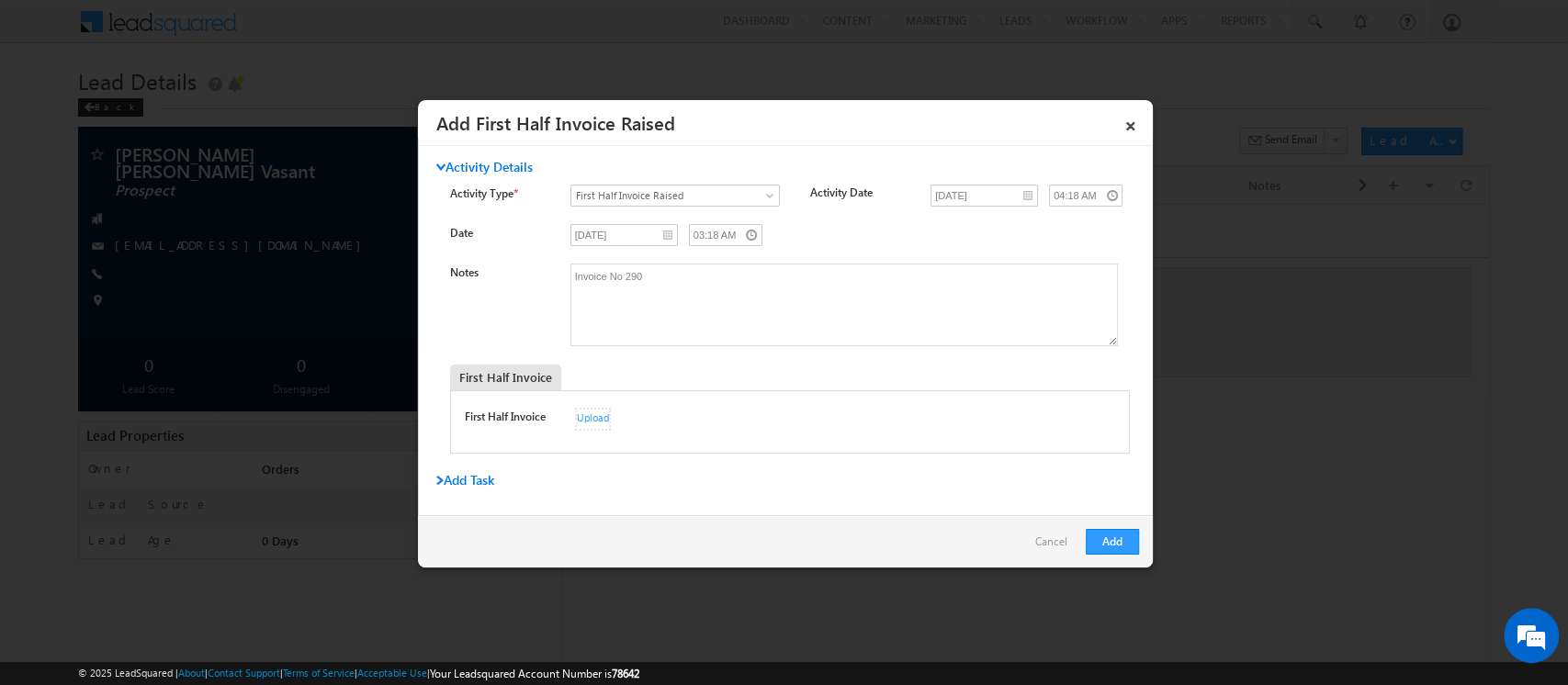
click at [593, 414] on div "Upload" at bounding box center [592, 420] width 36 height 23
click at [1109, 543] on button "Add" at bounding box center [1111, 542] width 53 height 26
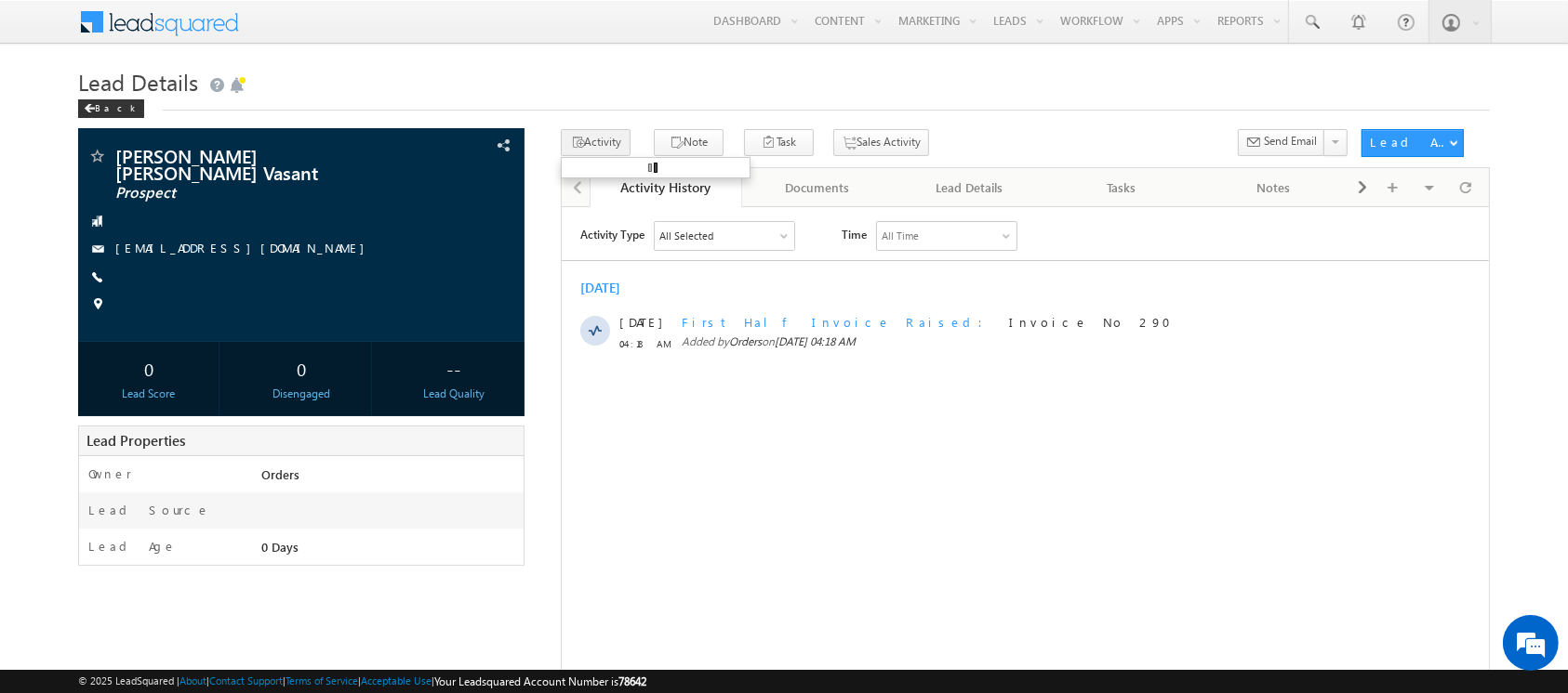
click at [598, 197] on link "Activity History" at bounding box center [666, 188] width 153 height 39
click at [586, 138] on button "Activity" at bounding box center [595, 143] width 70 height 27
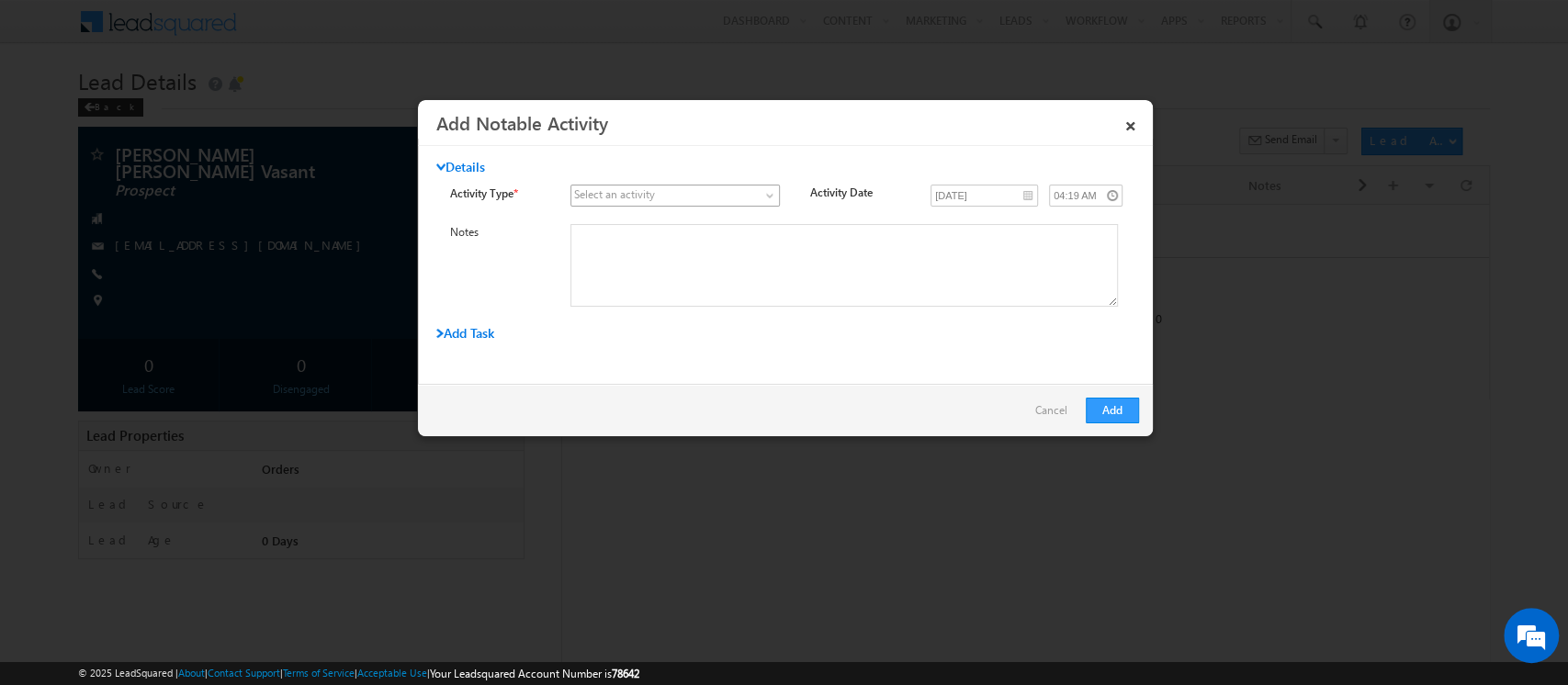
click at [664, 195] on span at bounding box center [665, 195] width 186 height 16
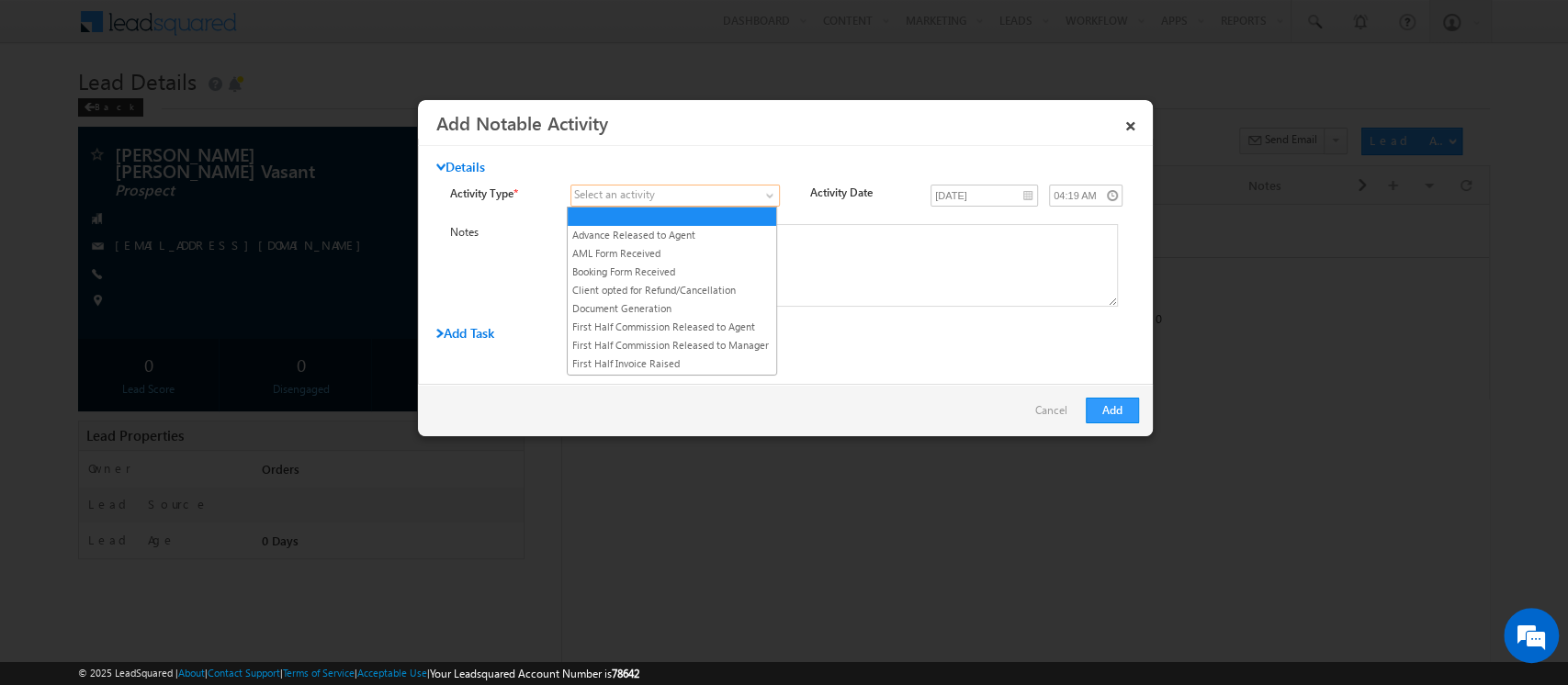
click at [682, 199] on span at bounding box center [665, 195] width 186 height 16
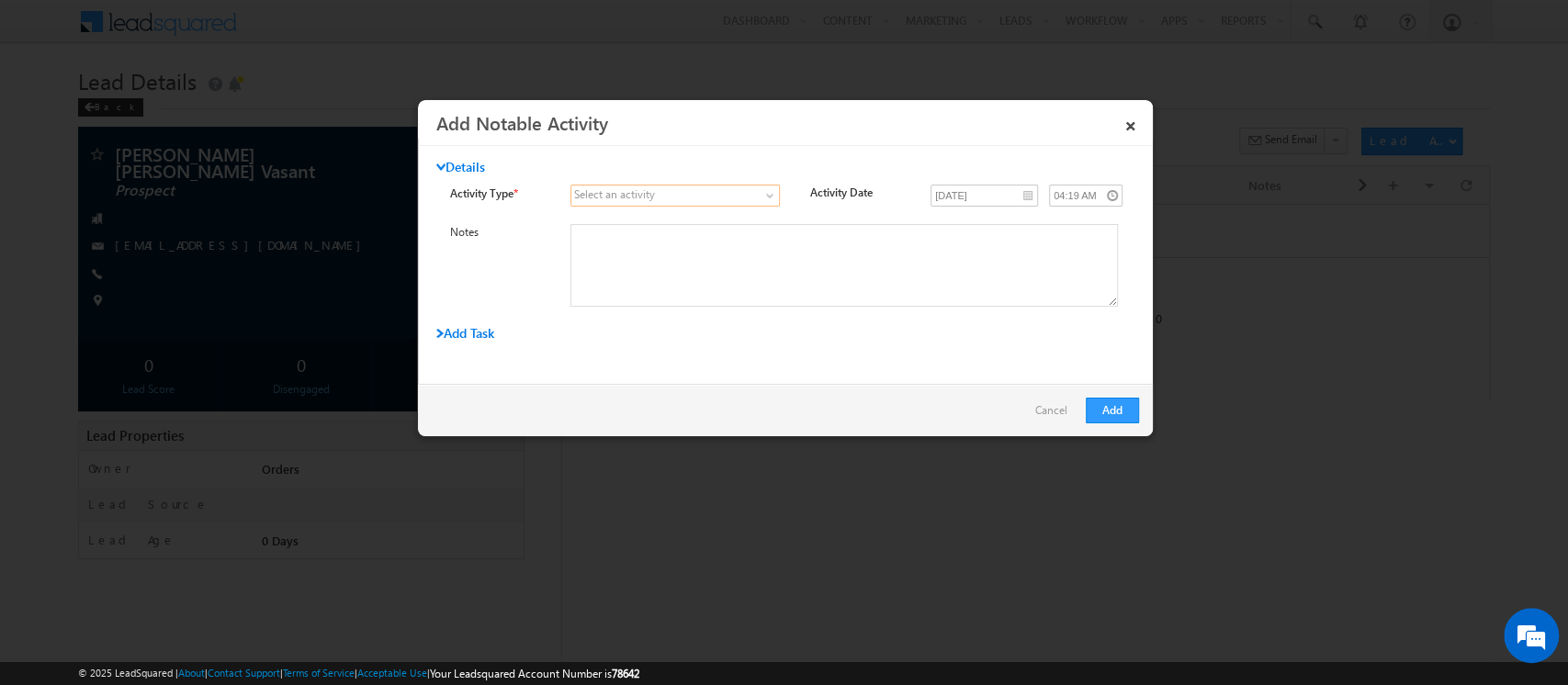
click at [1060, 409] on link "Cancel" at bounding box center [1055, 415] width 42 height 35
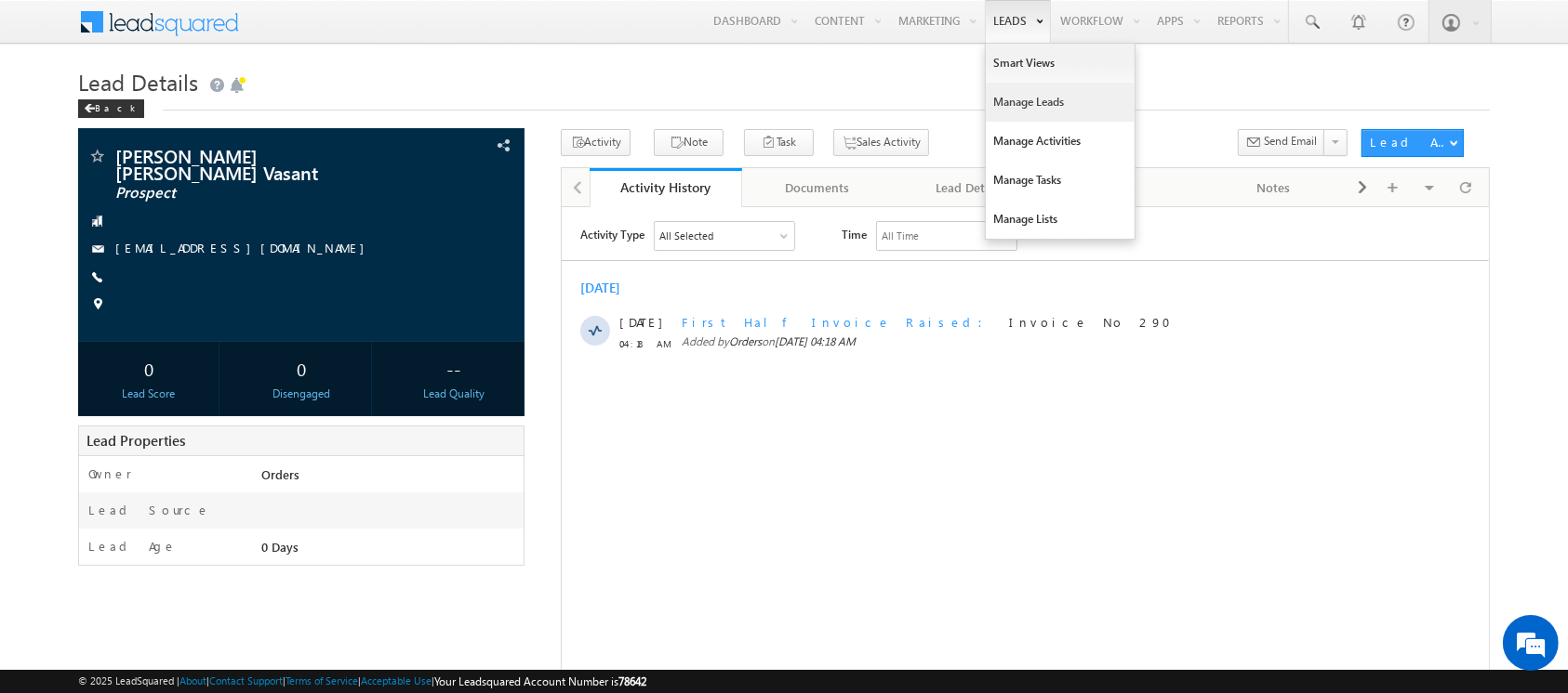
click at [1012, 103] on link "Manage Leads" at bounding box center [1060, 103] width 149 height 39
click at [1018, 107] on link "Manage Leads" at bounding box center [1060, 103] width 149 height 39
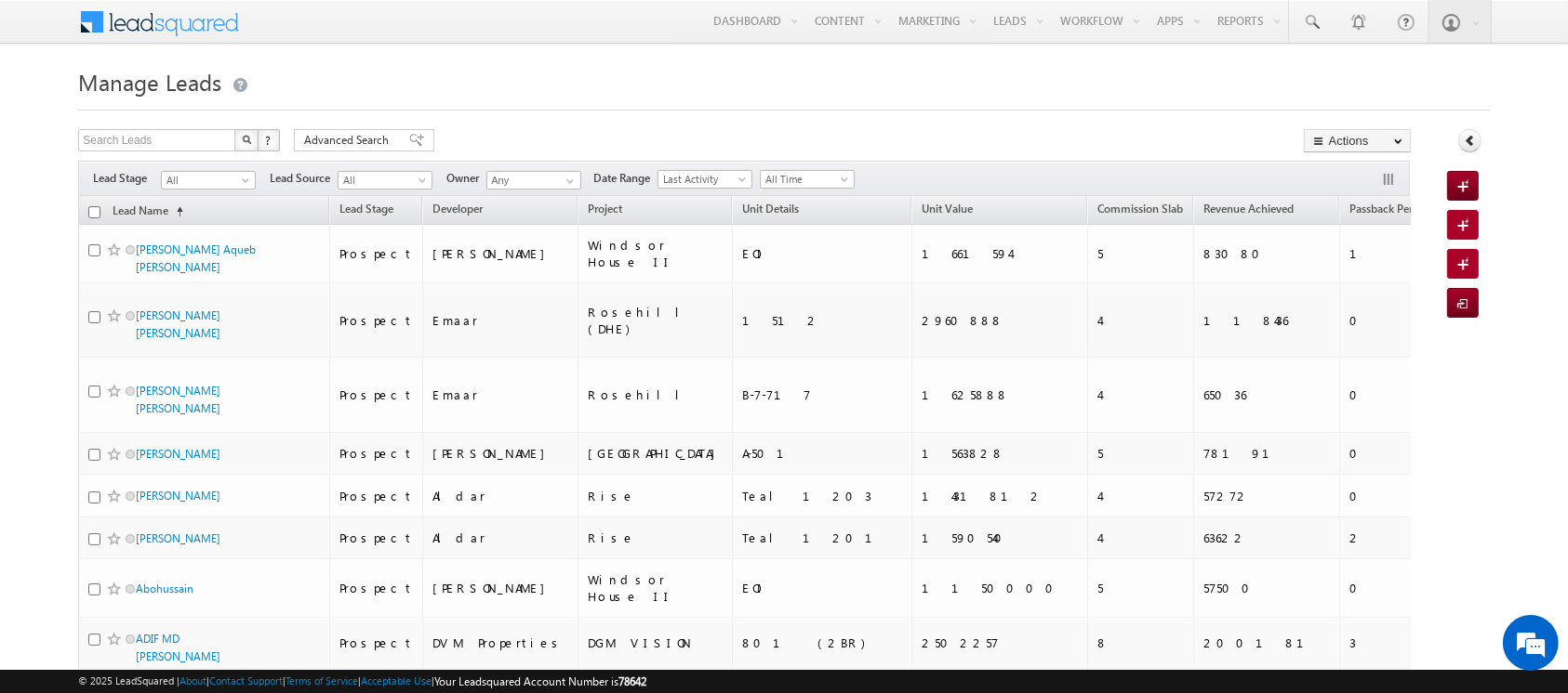
scroll to position [967, 0]
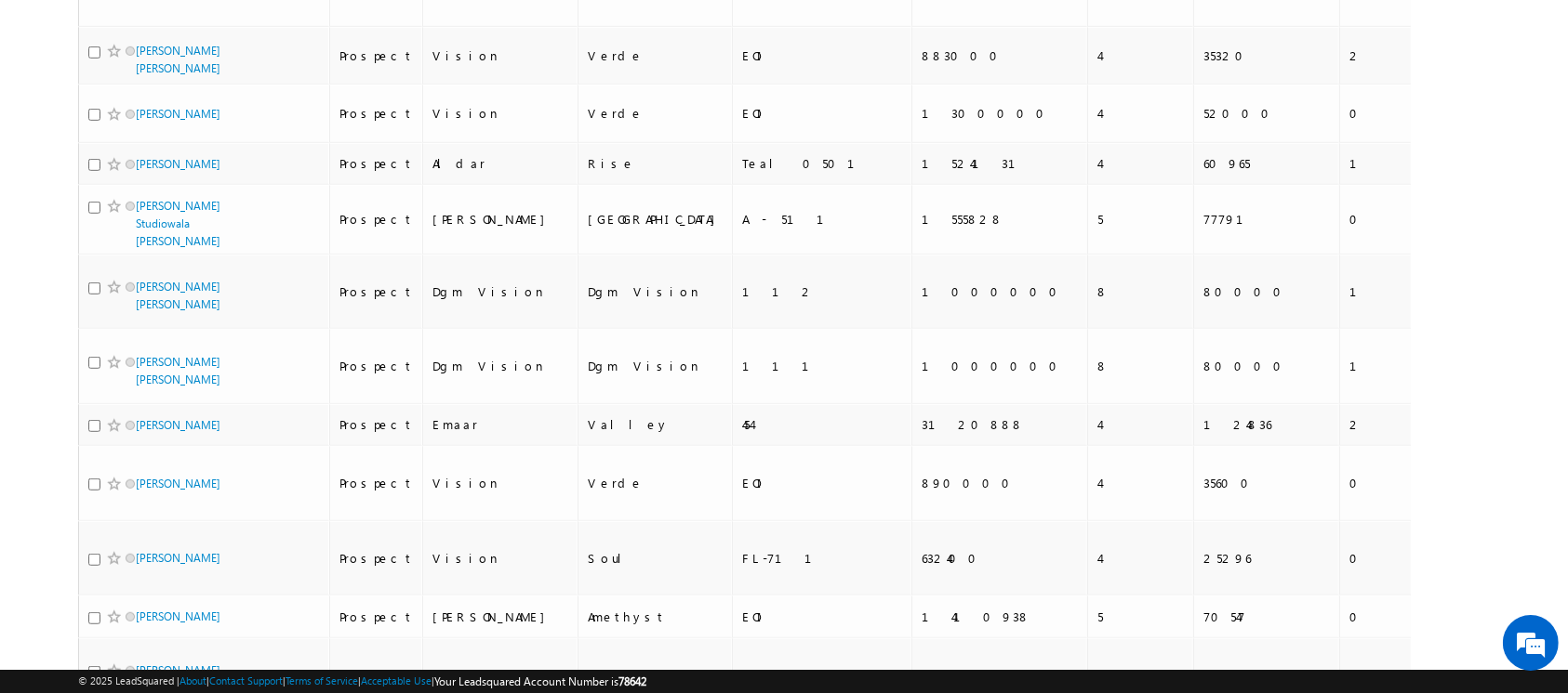
checkbox input "true"
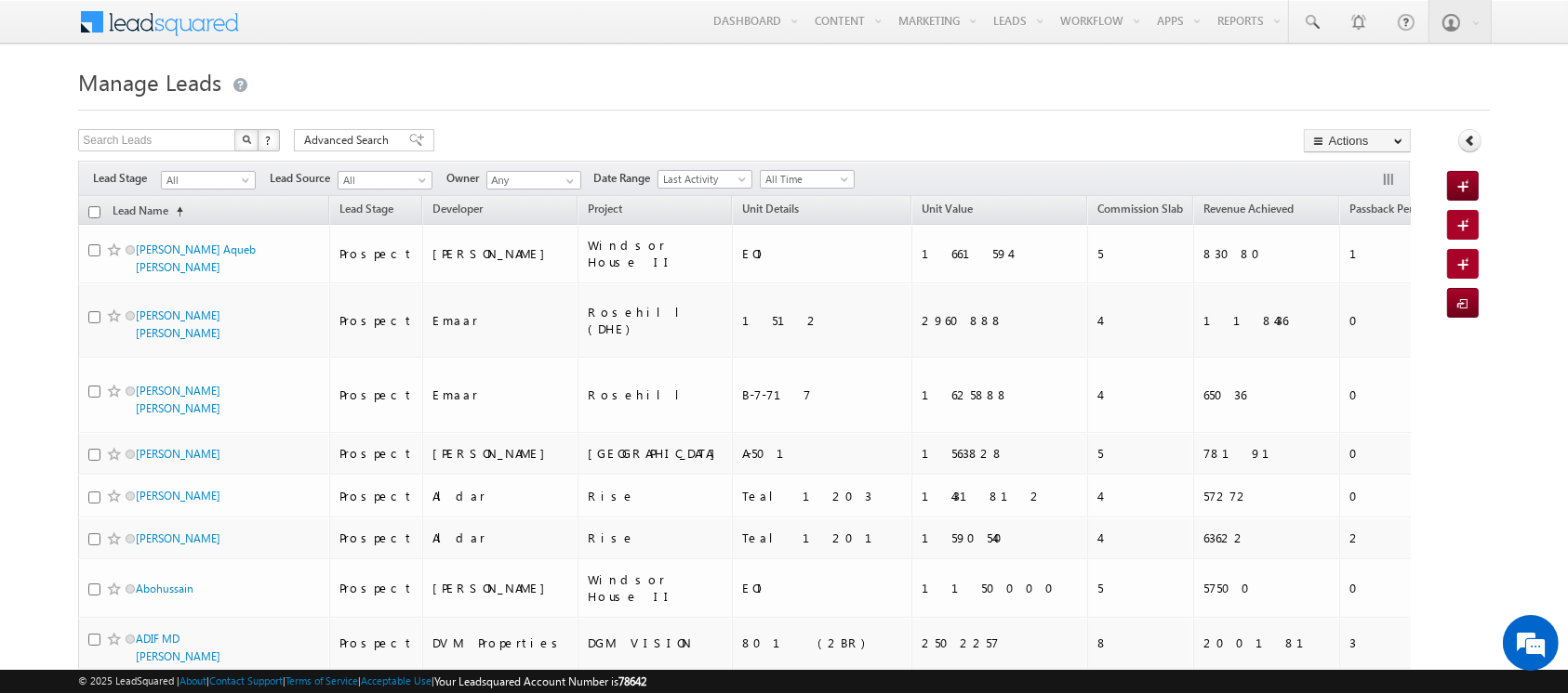
click at [1391, 183] on button "button" at bounding box center [1390, 181] width 19 height 19
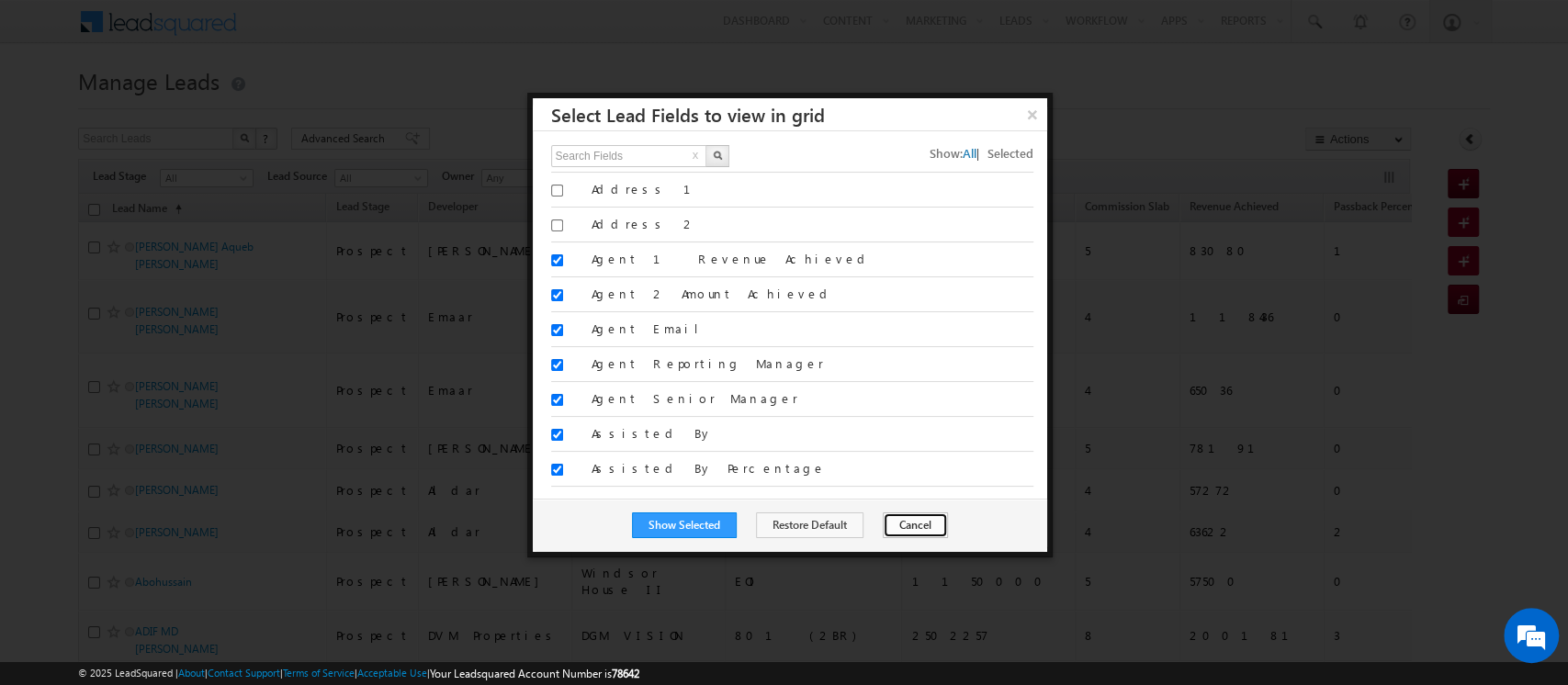
click at [901, 521] on button "Cancel" at bounding box center [914, 525] width 65 height 26
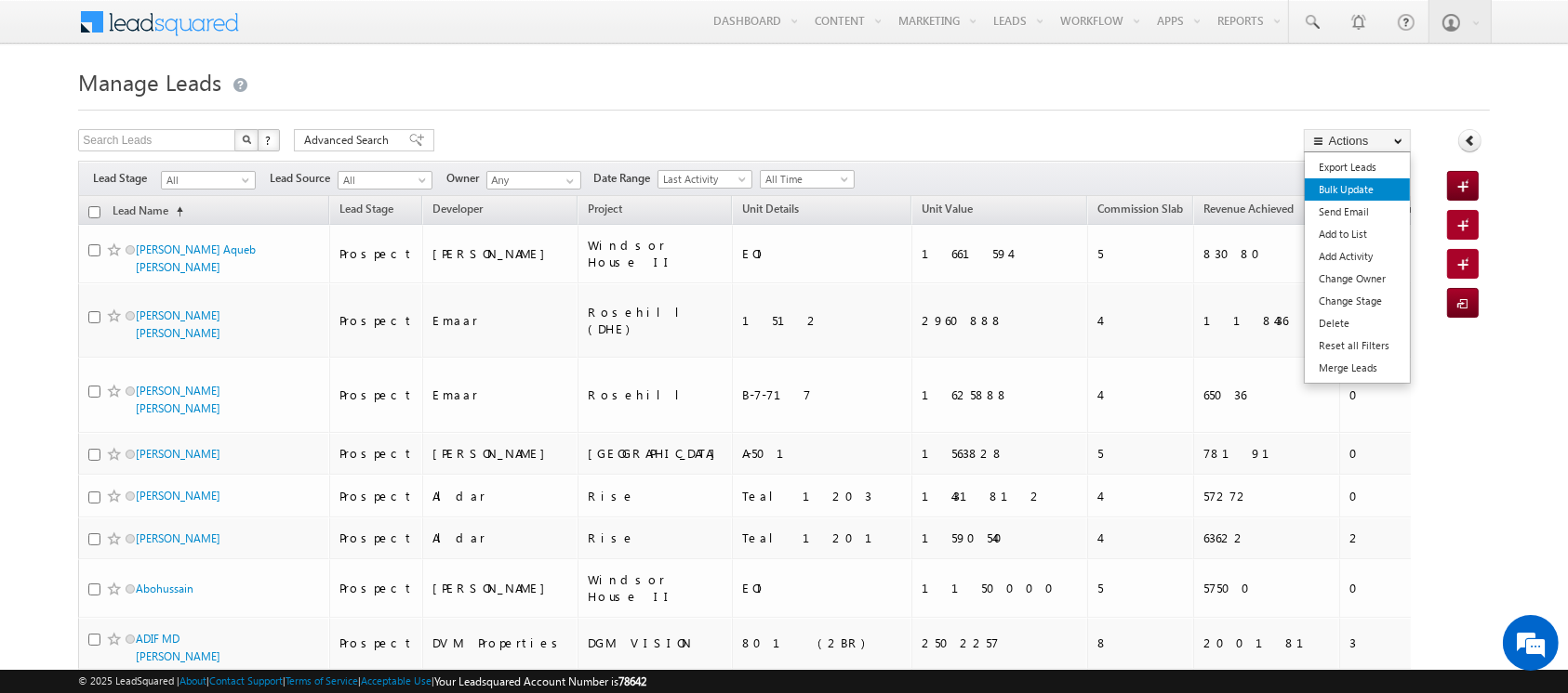
click at [1354, 197] on link "Bulk Update" at bounding box center [1356, 189] width 105 height 23
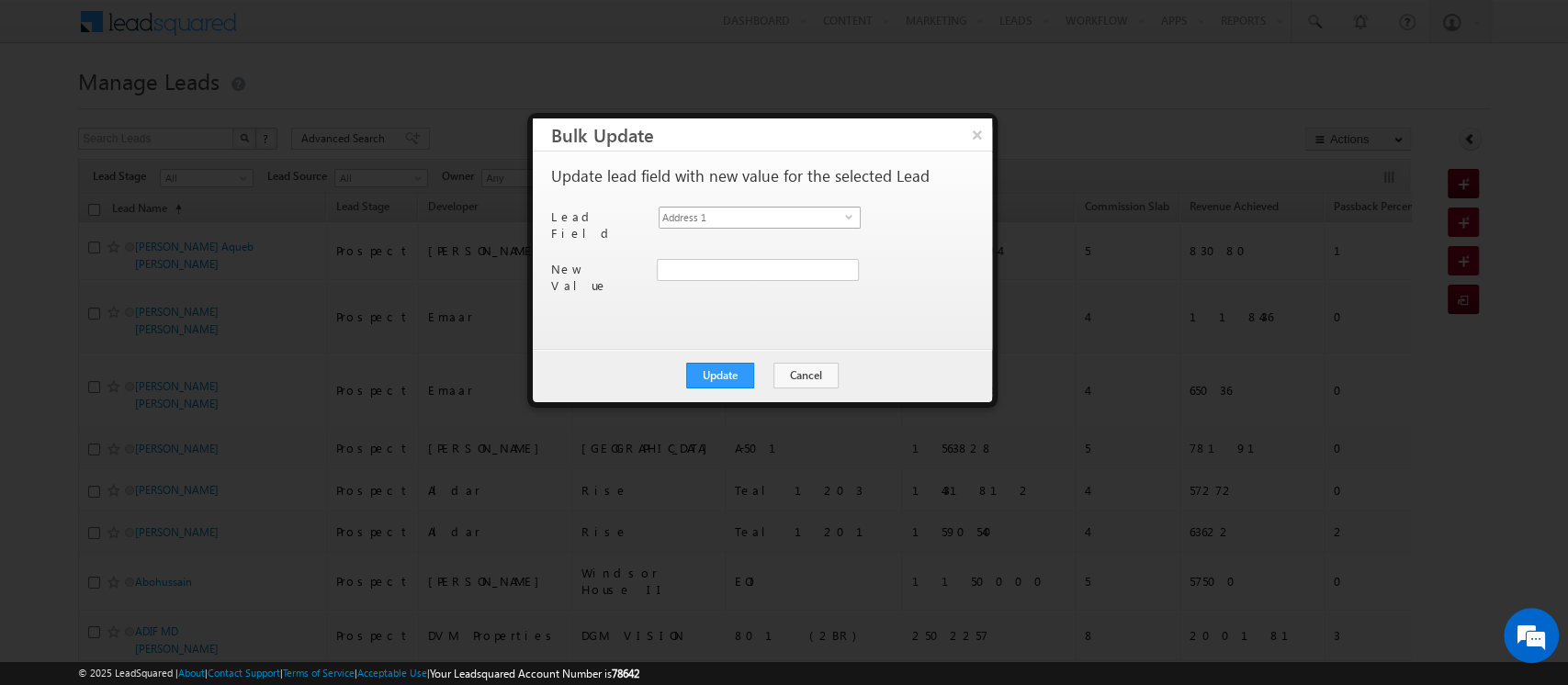
click at [712, 219] on span "Address 1" at bounding box center [753, 218] width 186 height 20
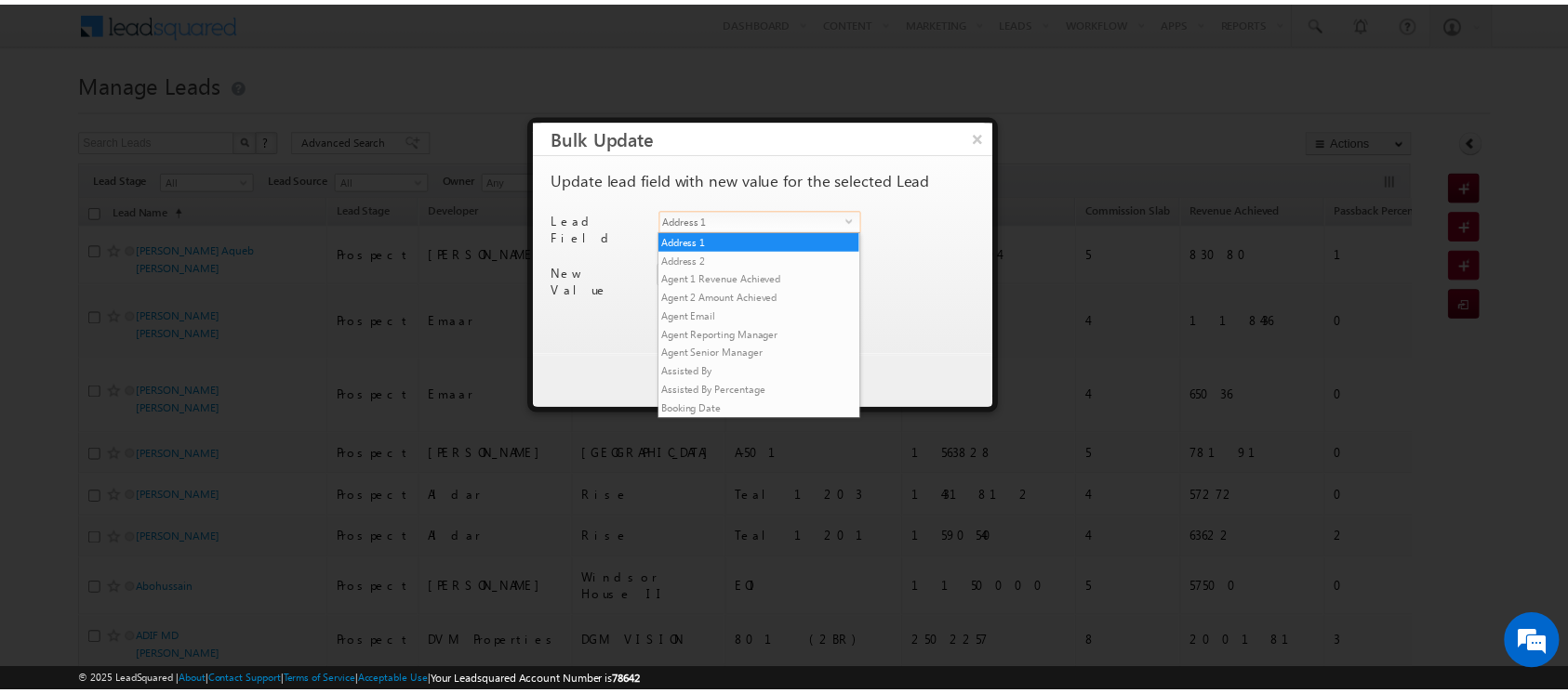
scroll to position [473, 0]
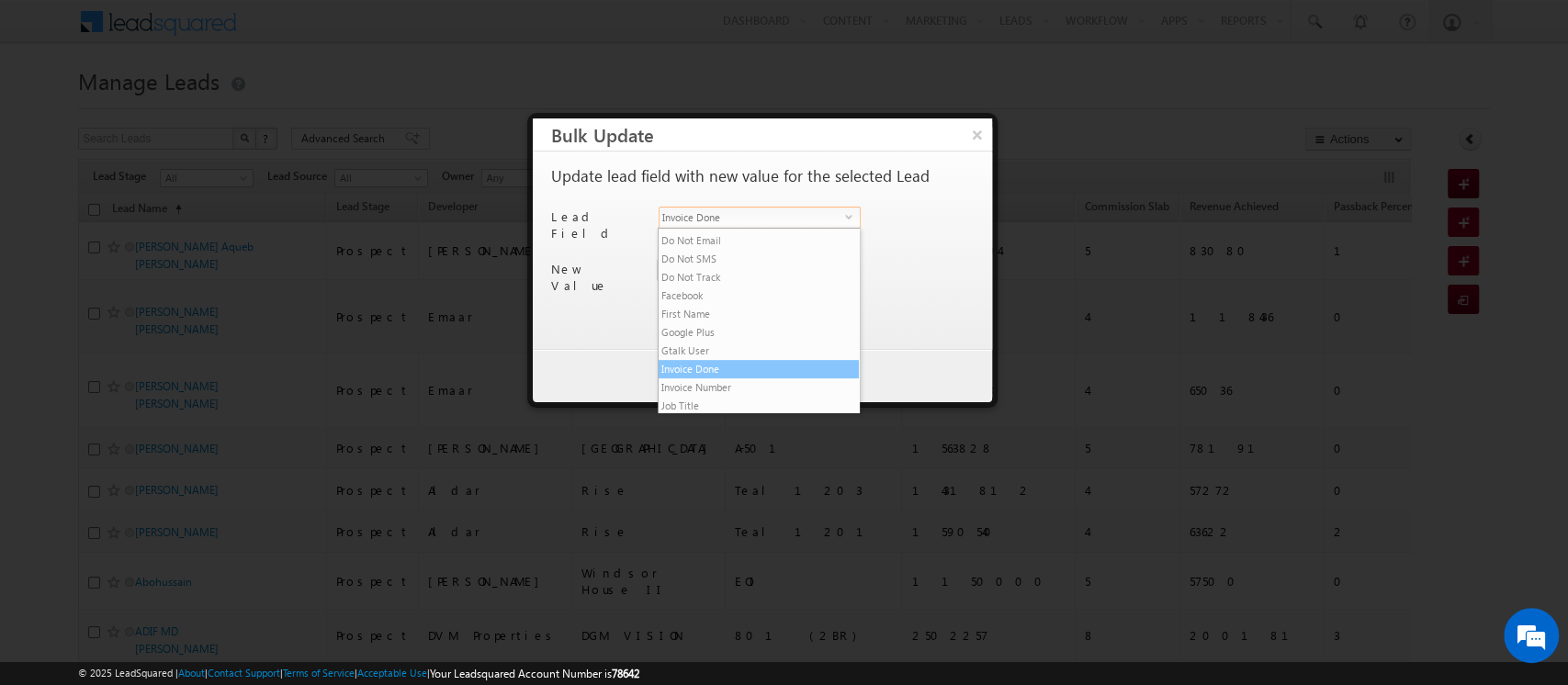
click at [726, 378] on li "Invoice Done" at bounding box center [758, 369] width 200 height 18
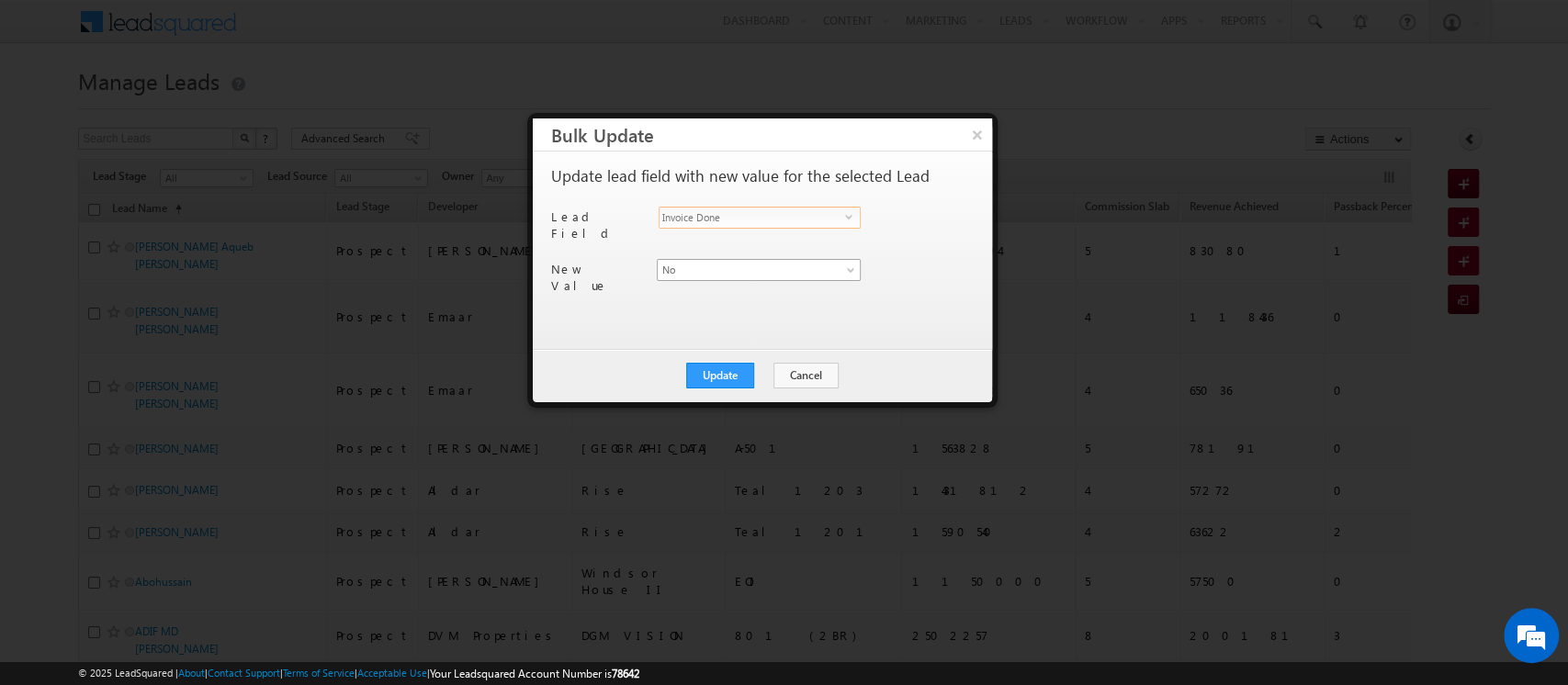
click at [708, 264] on span "No" at bounding box center [748, 270] width 181 height 16
click at [705, 300] on link "Yes" at bounding box center [758, 301] width 203 height 16
click at [725, 378] on button "Update" at bounding box center [720, 375] width 68 height 26
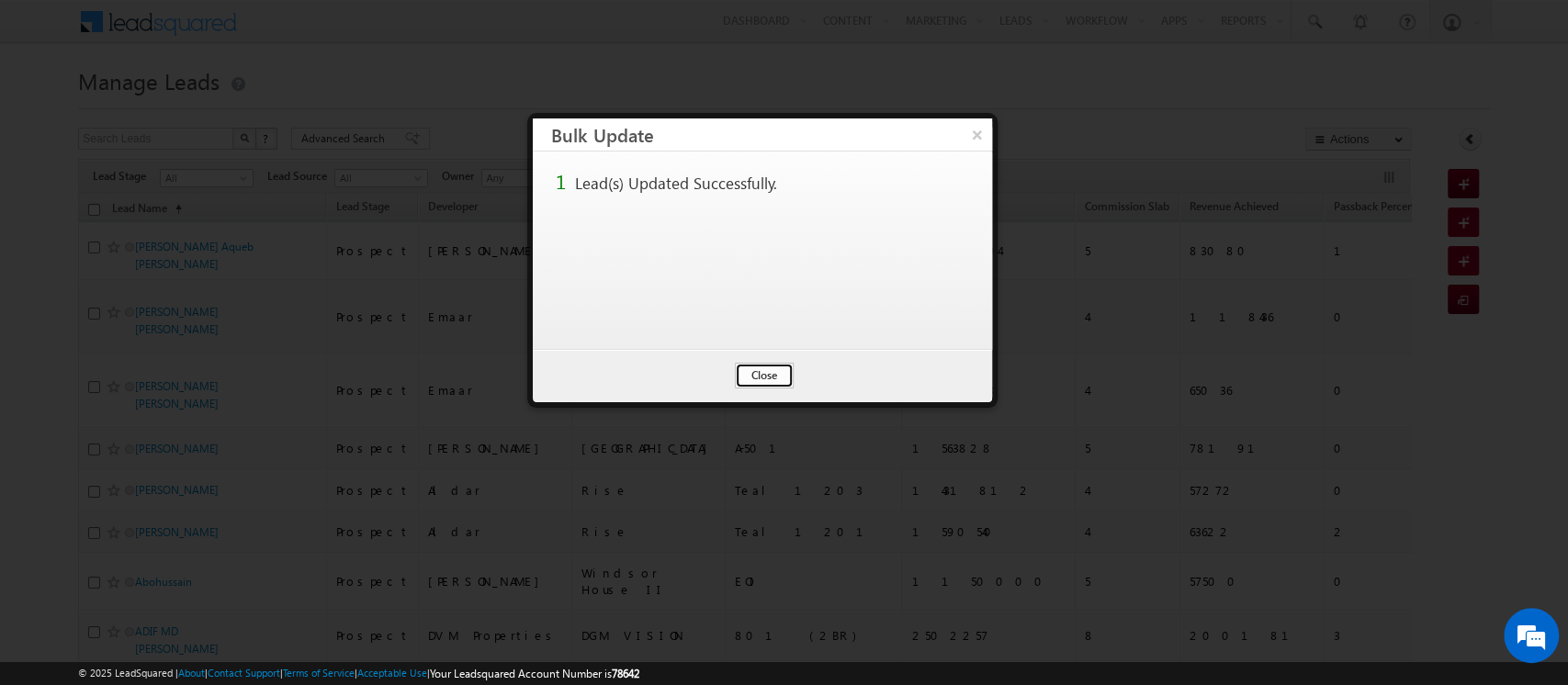
click at [769, 378] on button "Close" at bounding box center [764, 375] width 59 height 26
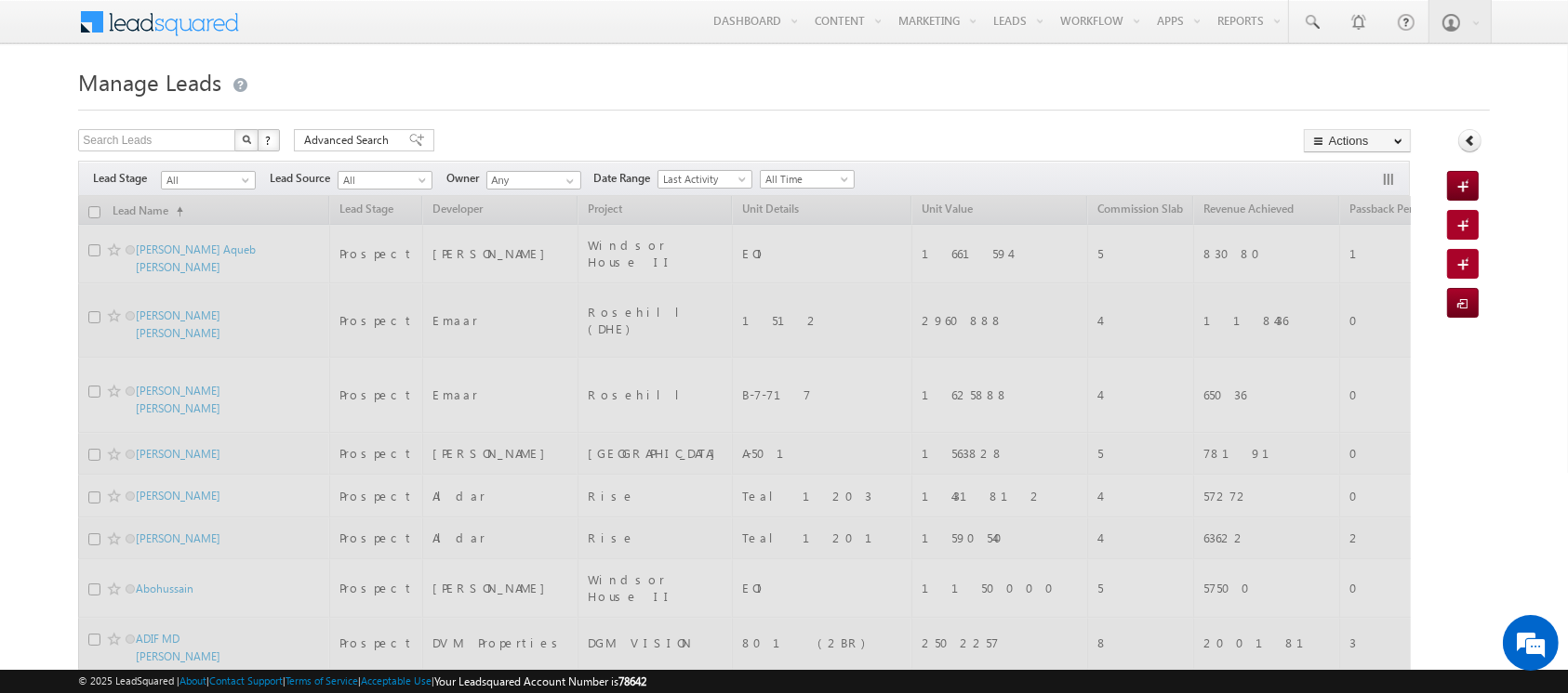
click at [0, 0] on link "Bulk Update" at bounding box center [0, 0] width 0 height 0
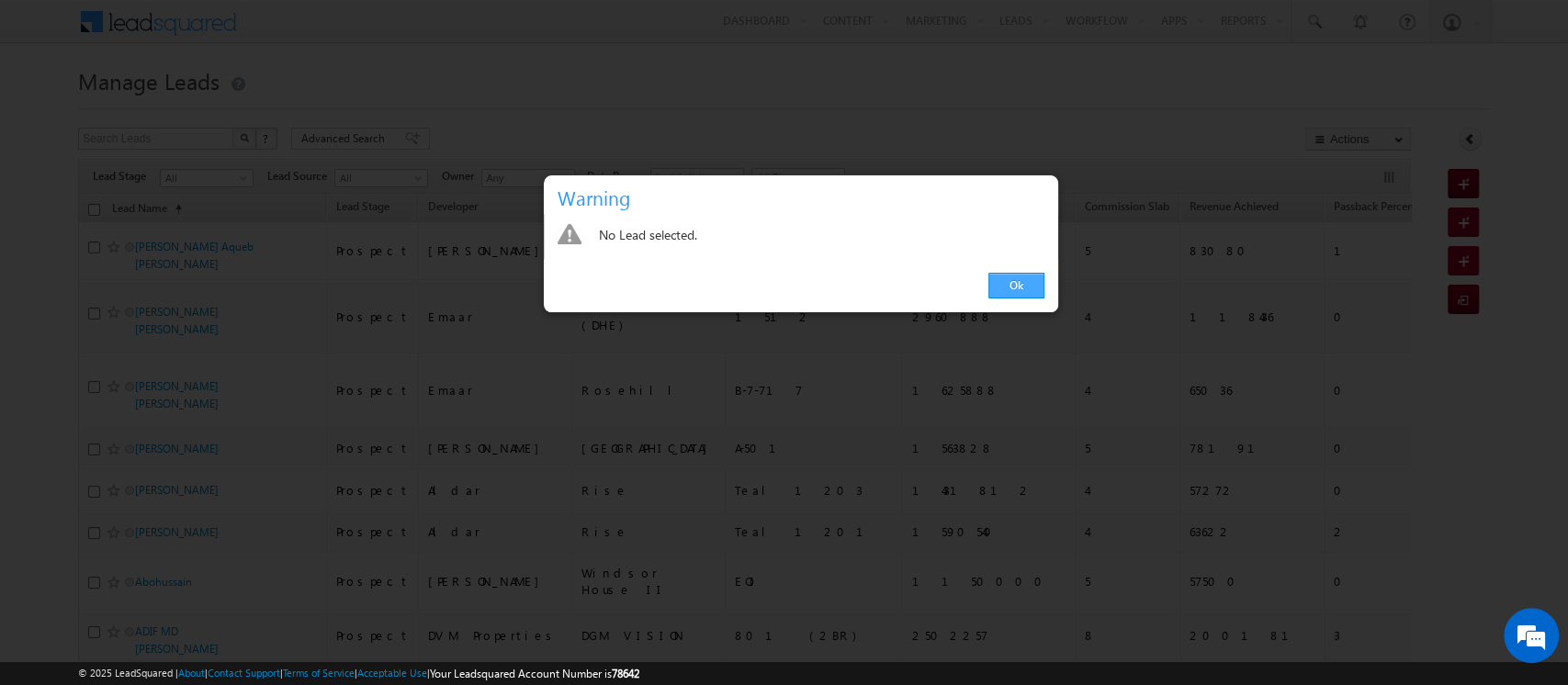
click at [1014, 280] on link "Ok" at bounding box center [1017, 285] width 56 height 26
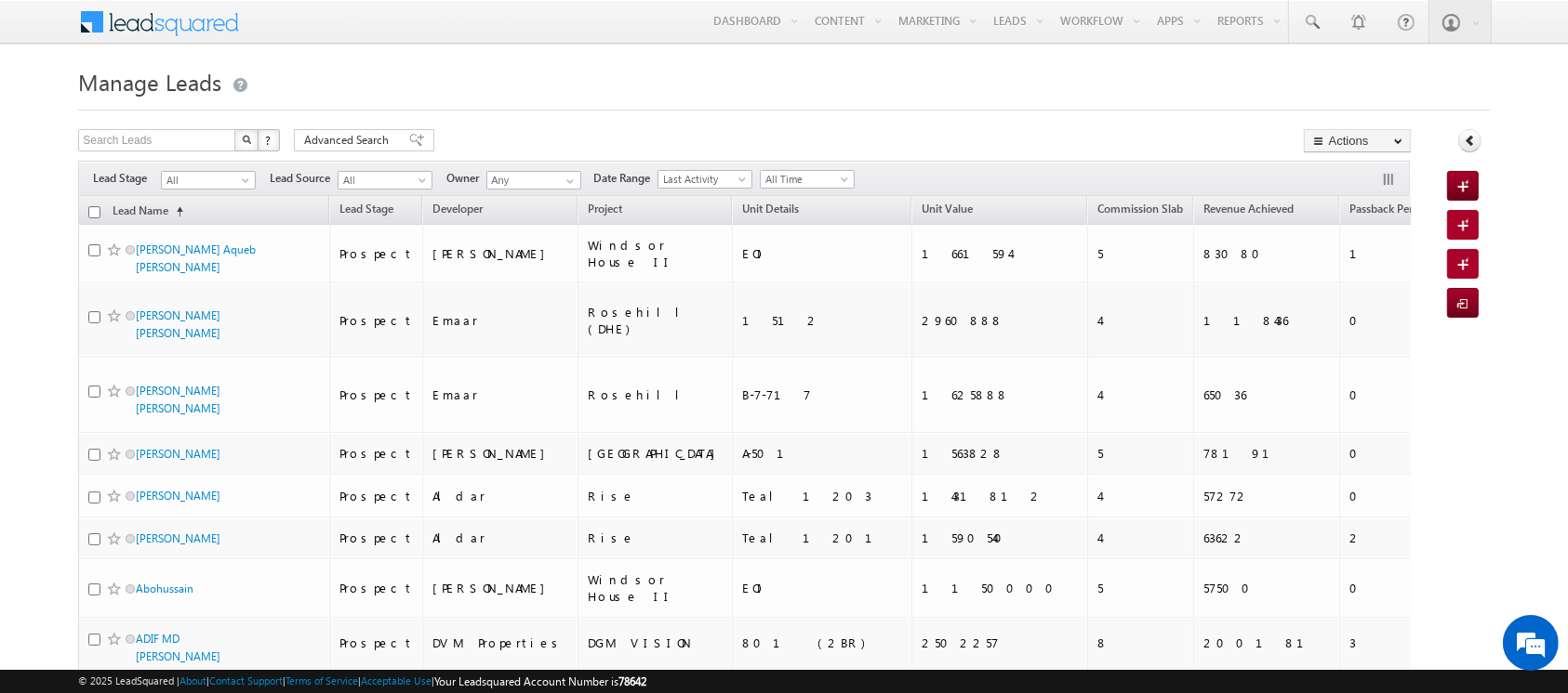
scroll to position [967, 0]
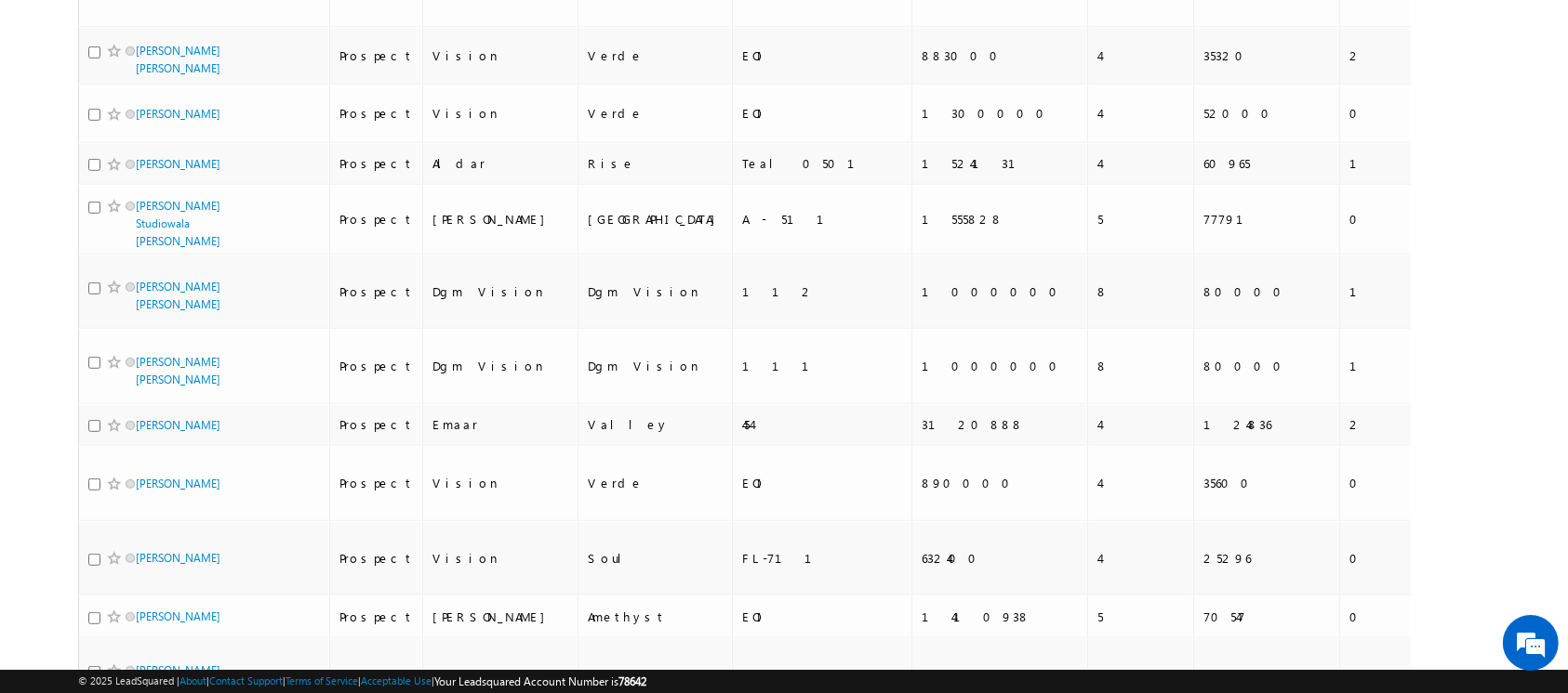
checkbox input "true"
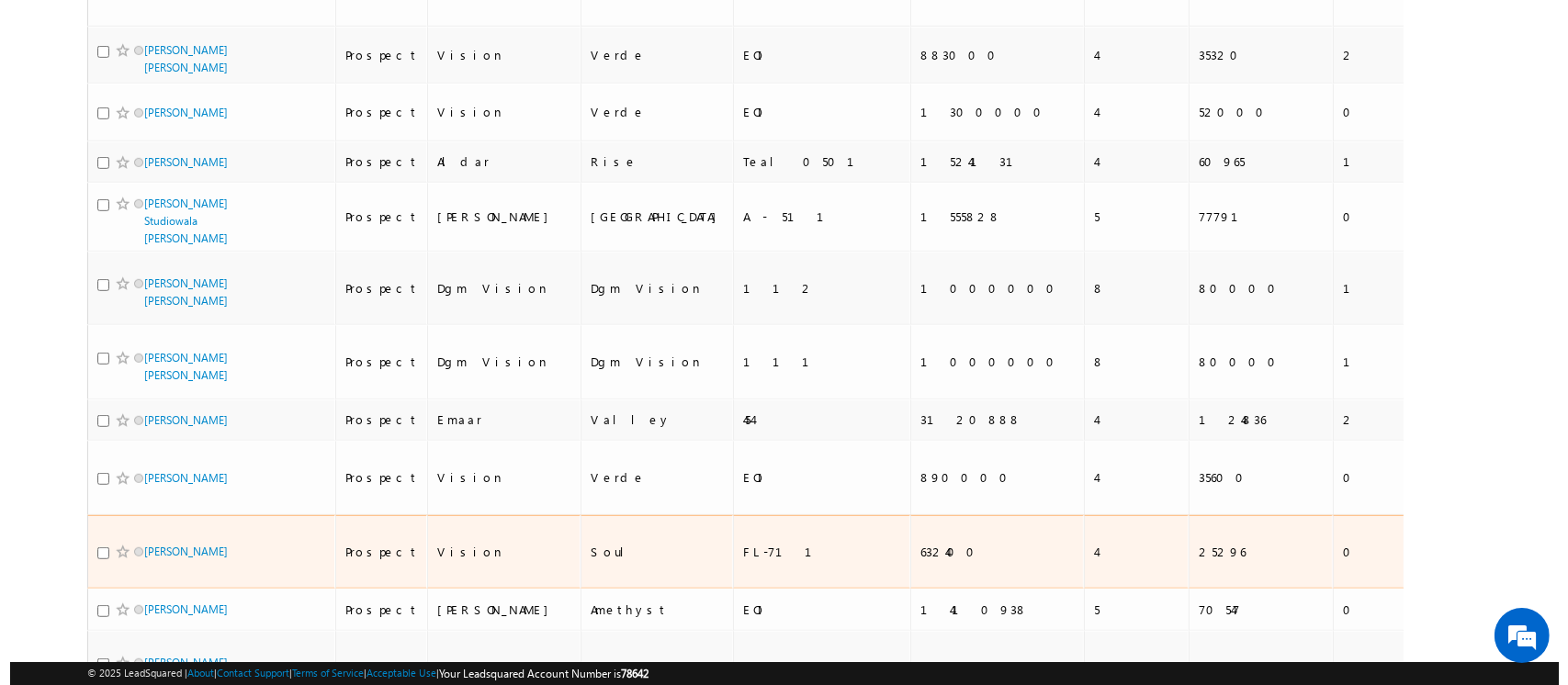
scroll to position [0, 0]
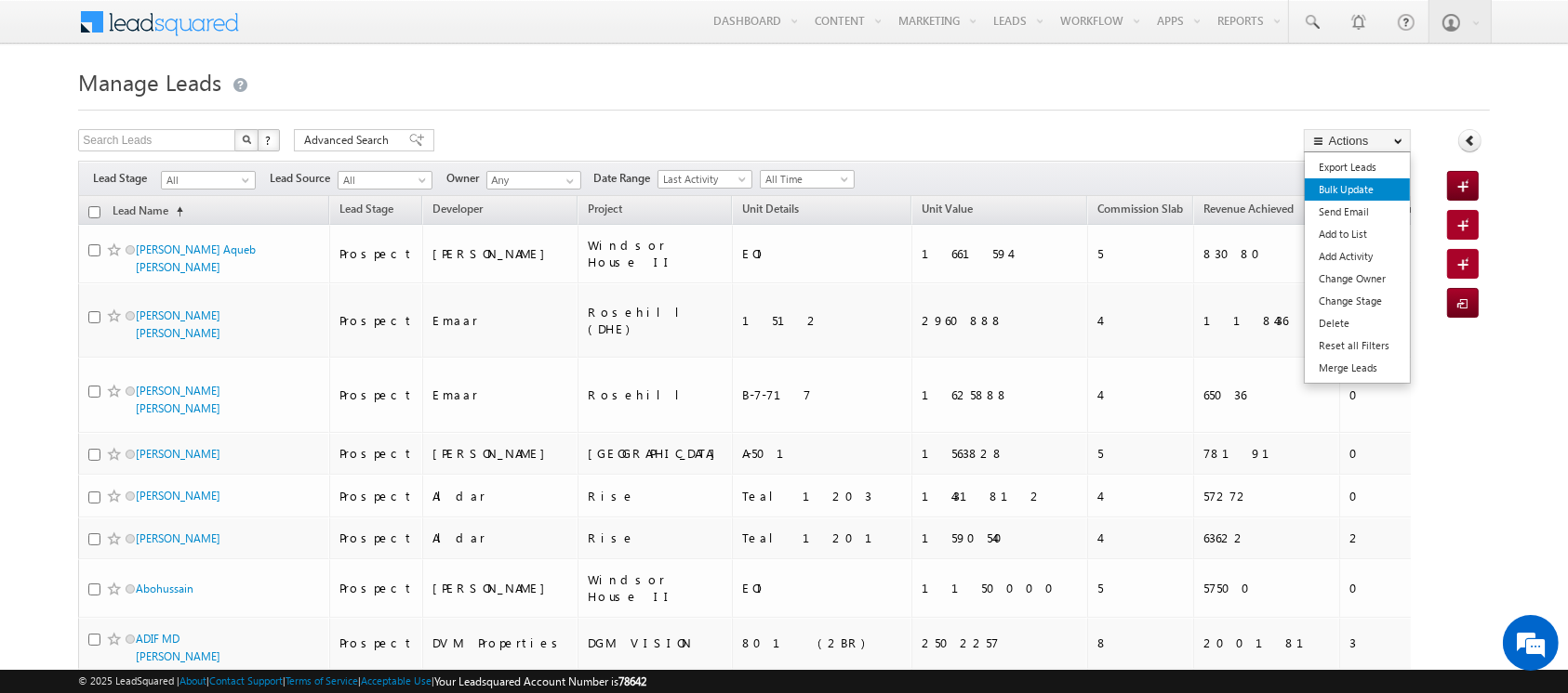
click at [1388, 197] on link "Bulk Update" at bounding box center [1356, 189] width 105 height 23
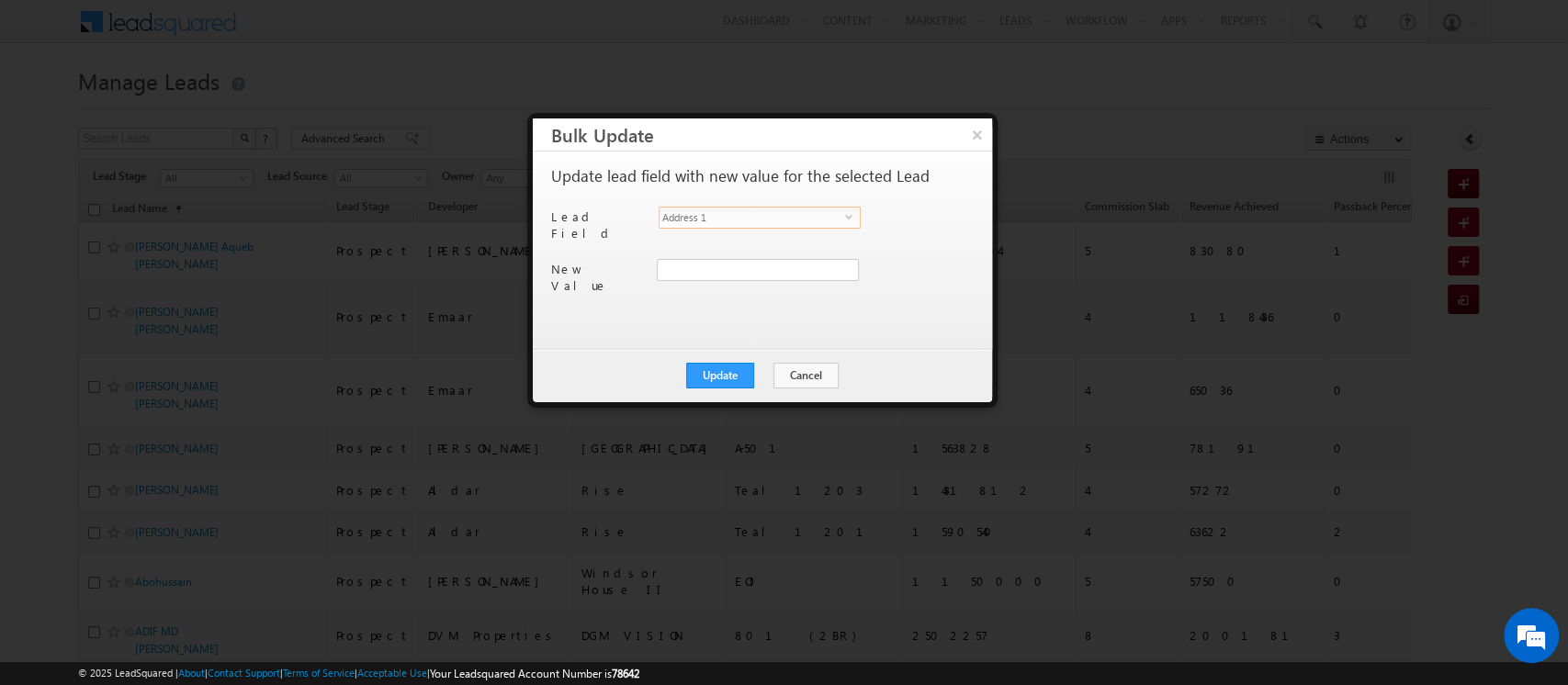
click at [684, 220] on span "Address 1" at bounding box center [753, 218] width 186 height 20
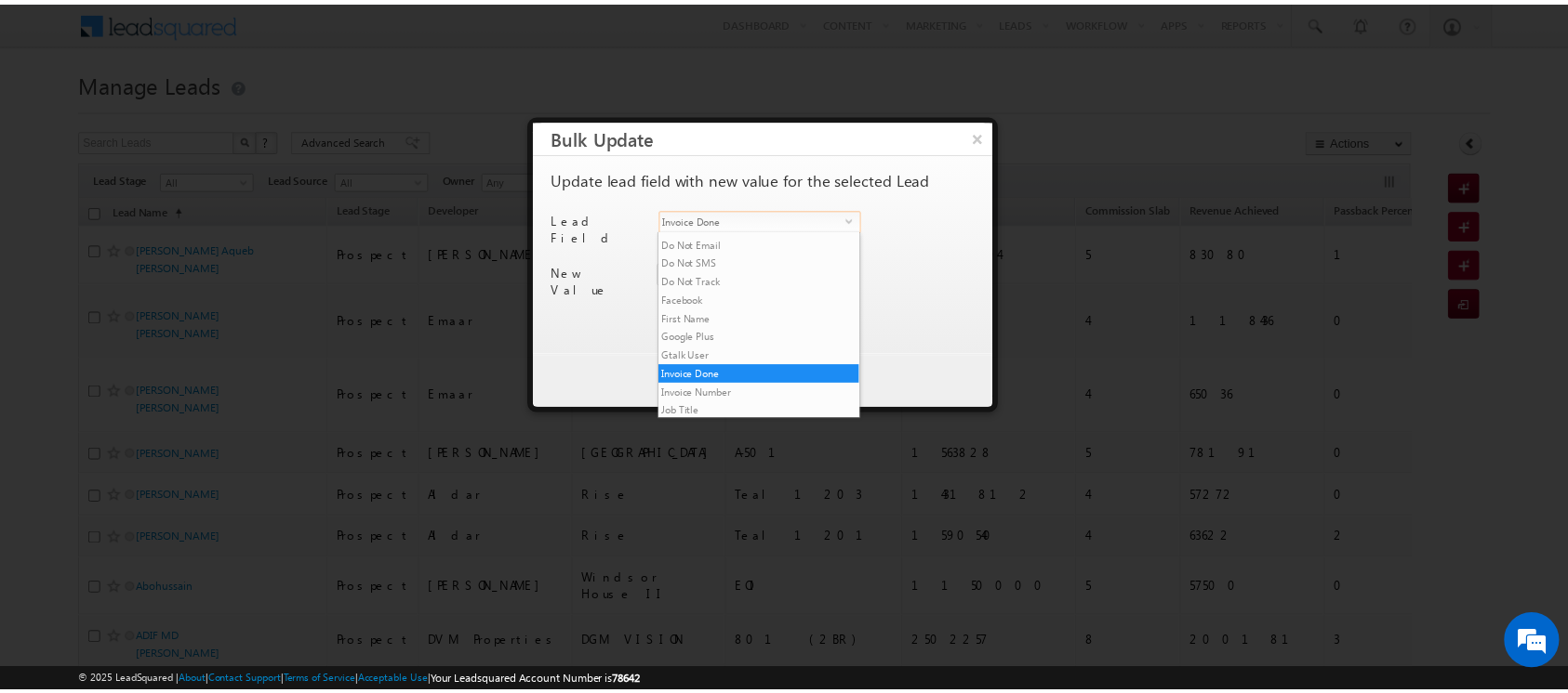
scroll to position [490, 0]
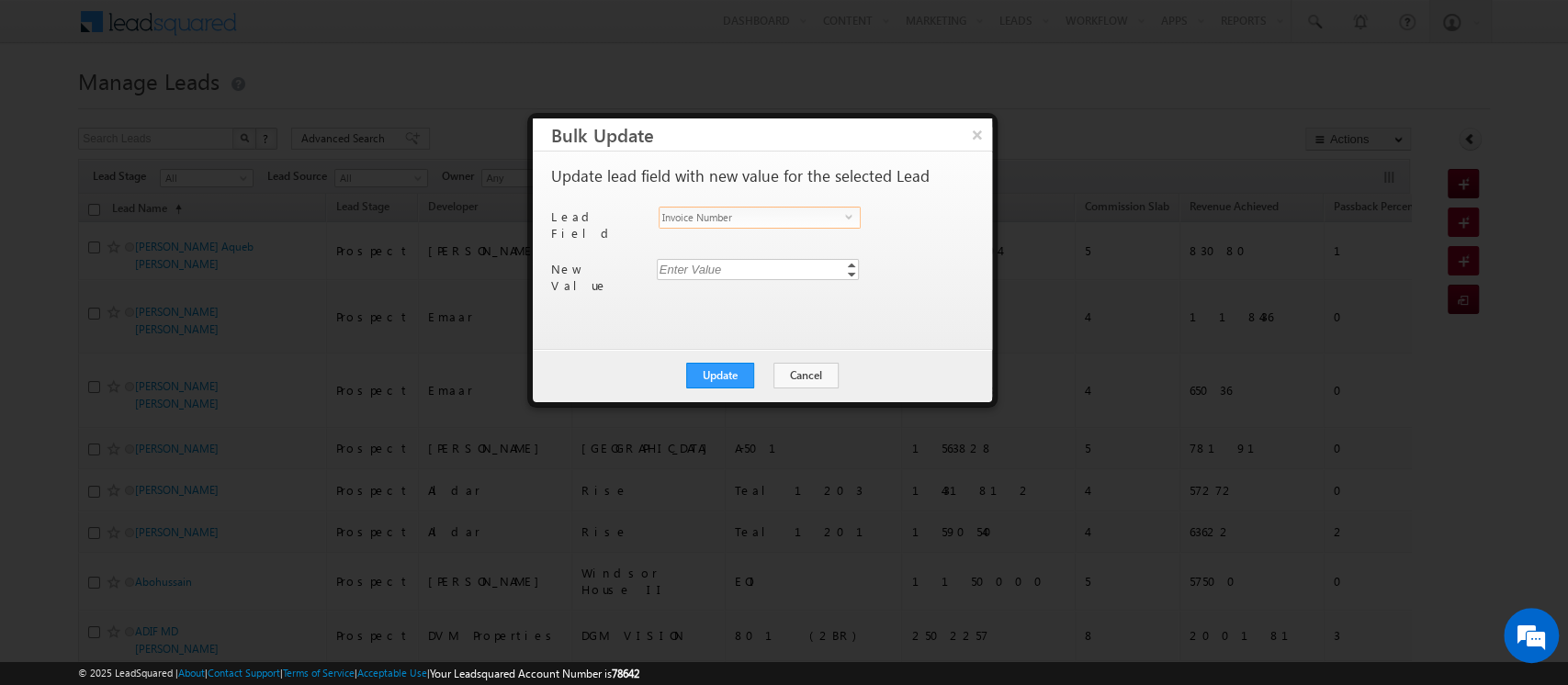
click at [699, 265] on div "Enter Value" at bounding box center [759, 270] width 205 height 21
type input "290"
click at [729, 375] on button "Update" at bounding box center [720, 375] width 68 height 26
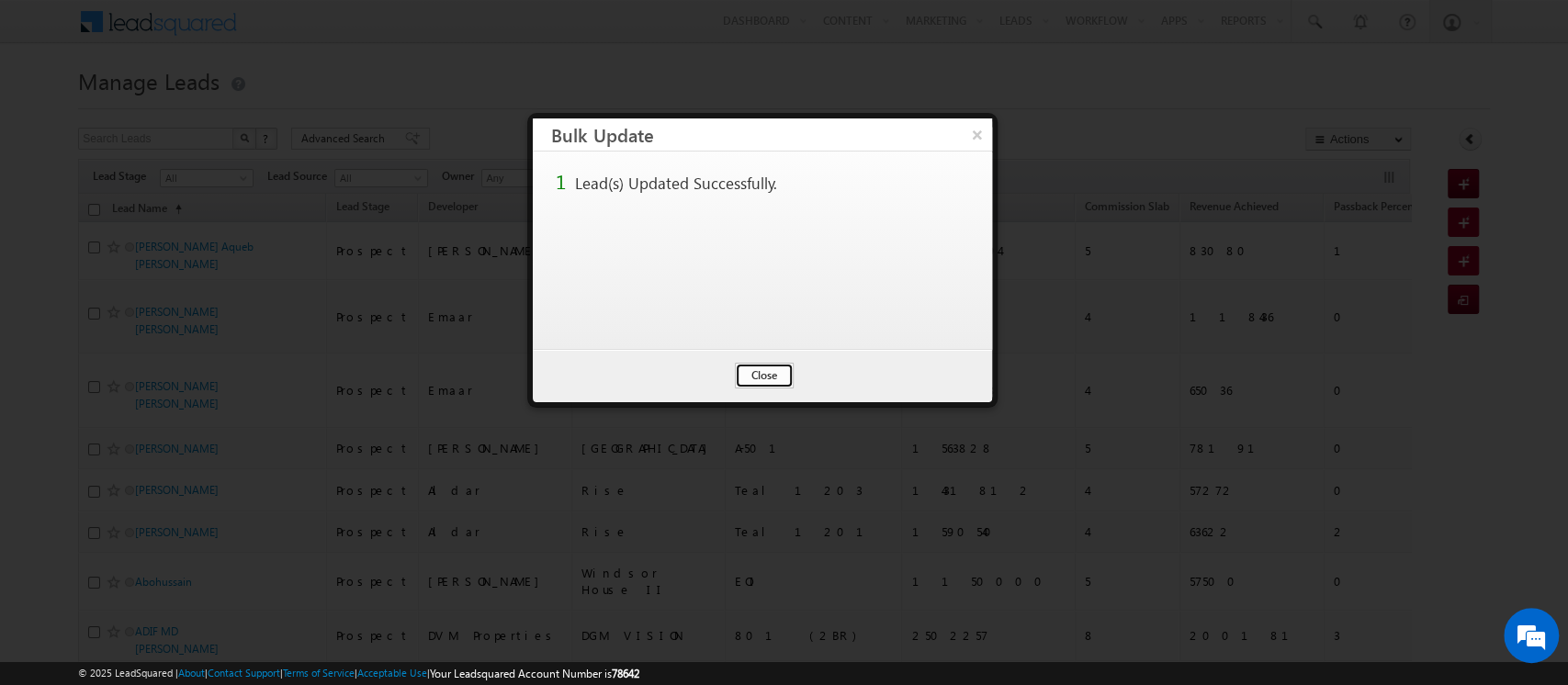
click at [750, 378] on button "Close" at bounding box center [764, 375] width 59 height 26
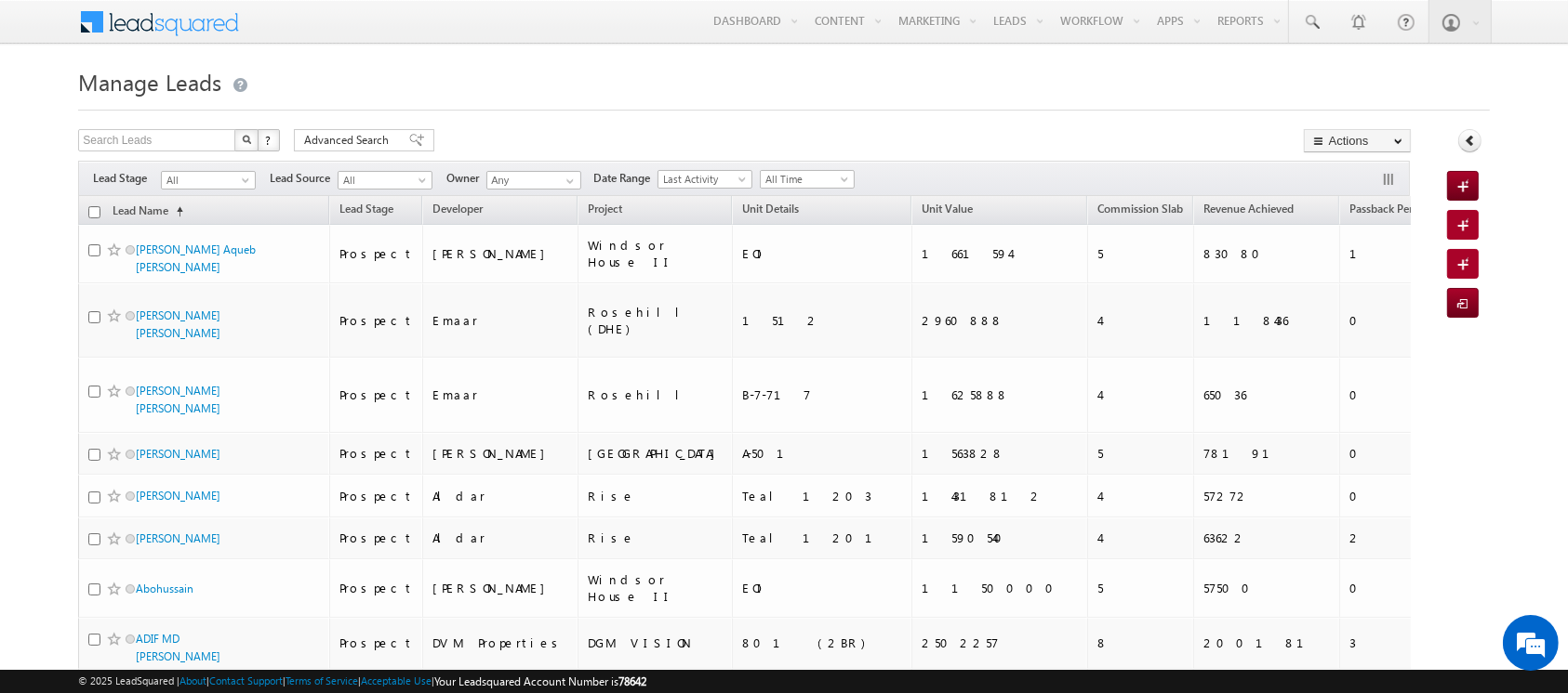
scroll to position [2006, 0]
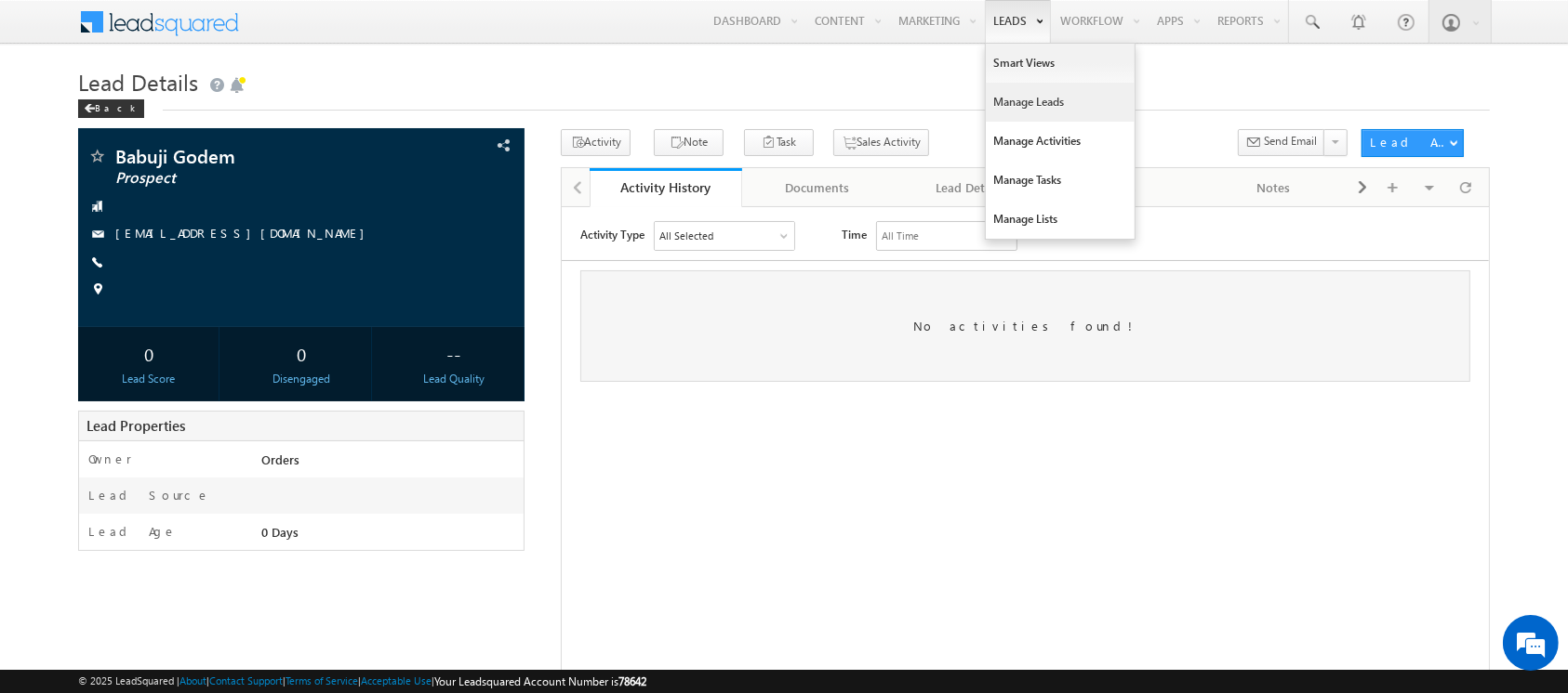
click at [1009, 108] on link "Manage Leads" at bounding box center [1060, 103] width 149 height 39
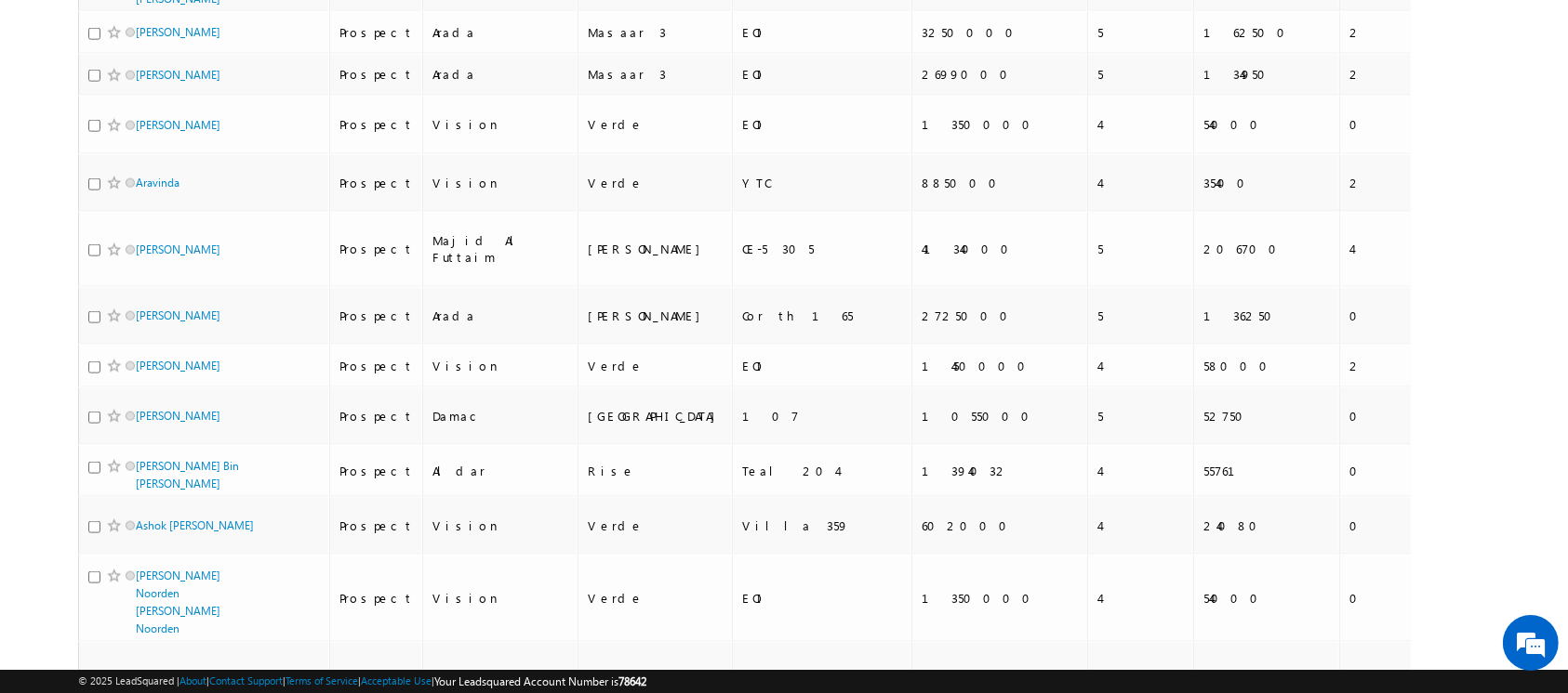
scroll to position [2183, 0]
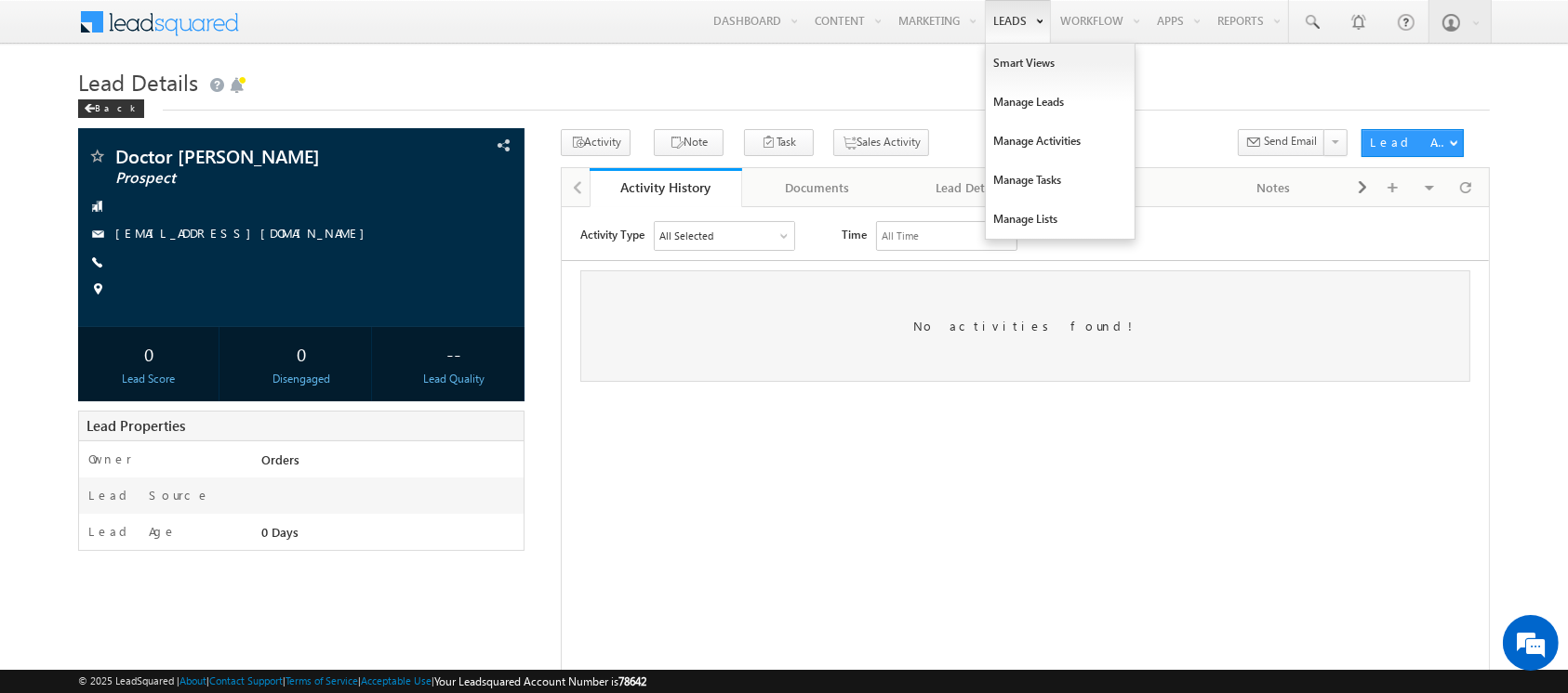
click at [985, 31] on link "Leads" at bounding box center [1018, 22] width 66 height 43
click at [1004, 104] on link "Manage Leads" at bounding box center [1060, 103] width 149 height 39
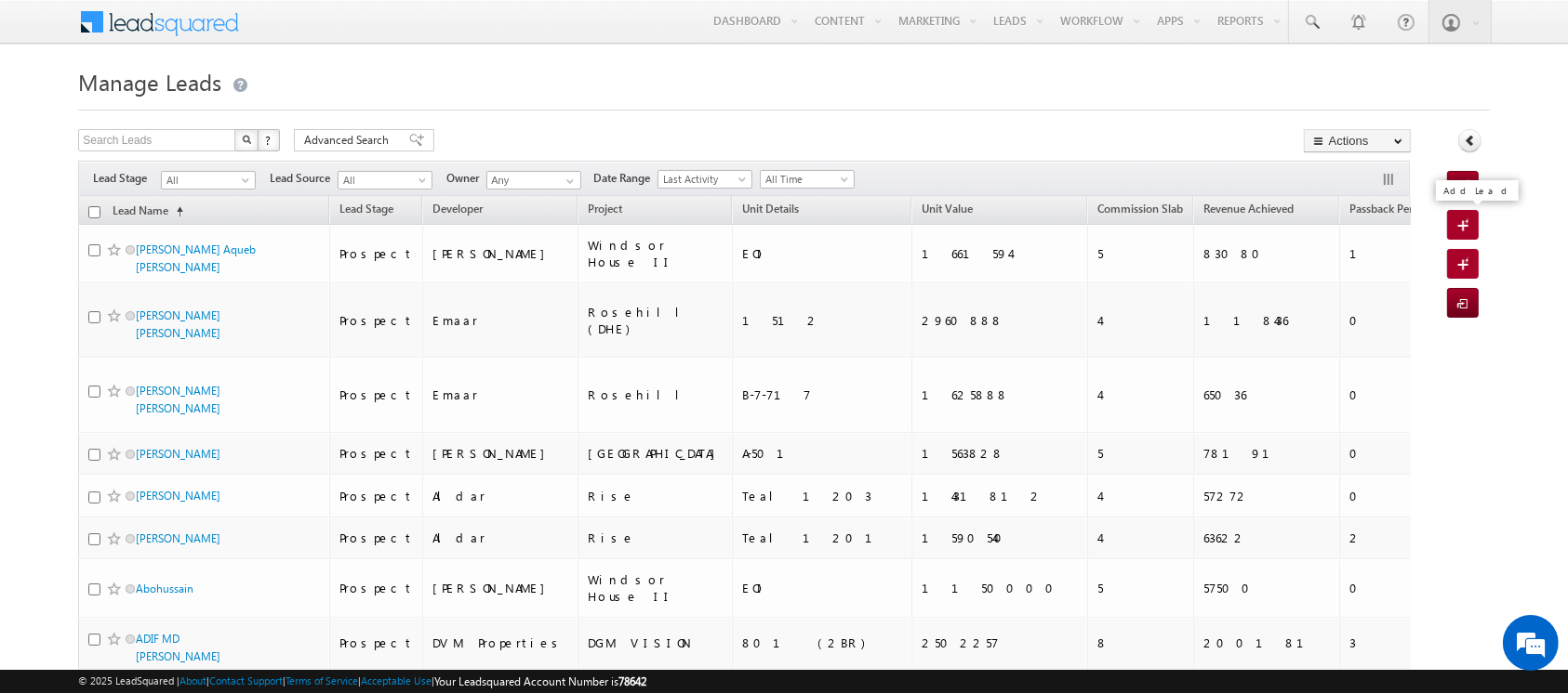
click at [1464, 219] on span at bounding box center [1466, 226] width 18 height 19
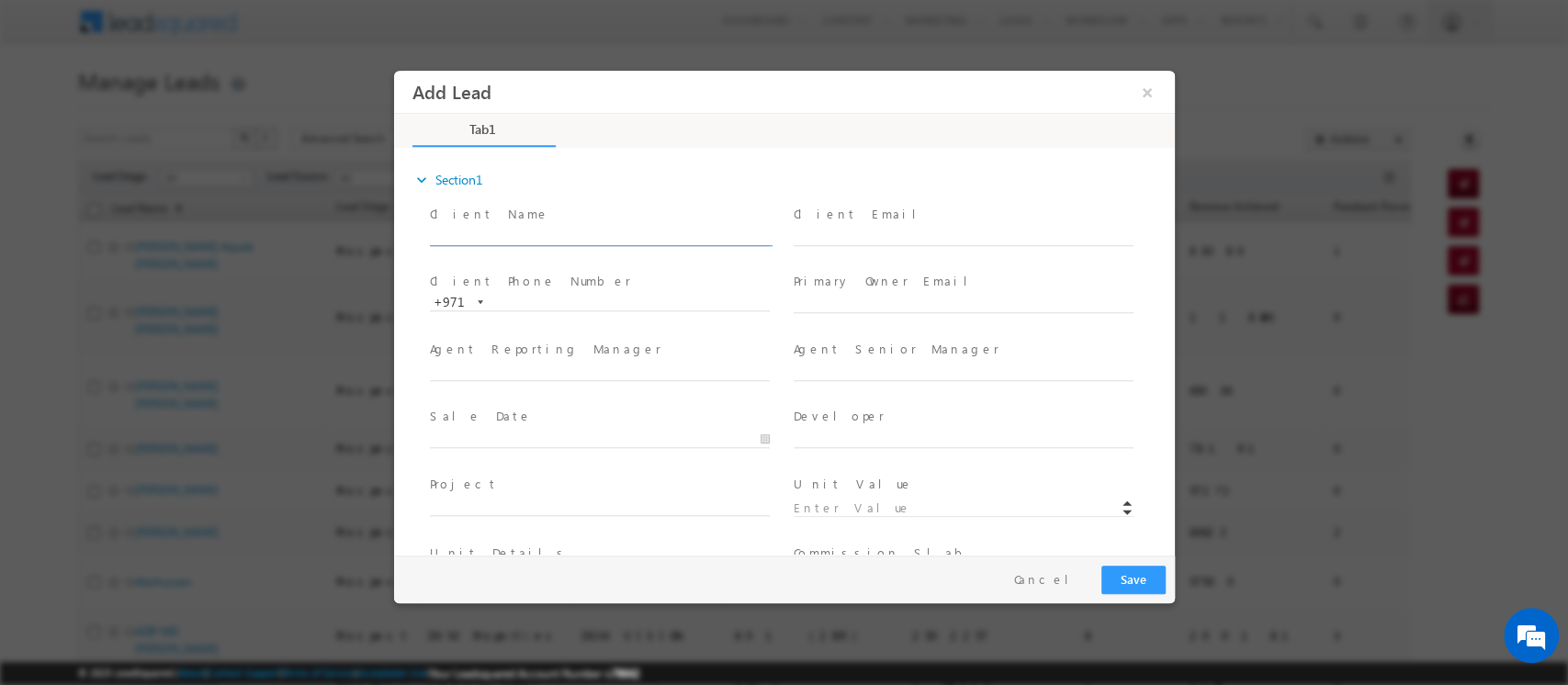
click at [573, 240] on input "text" at bounding box center [598, 236] width 340 height 18
type input "[PERSON_NAME]"
click at [847, 232] on input "text" at bounding box center [962, 236] width 340 height 18
paste input "[PERSON_NAME]"
click at [839, 233] on input "[PERSON_NAME]" at bounding box center [962, 236] width 340 height 18
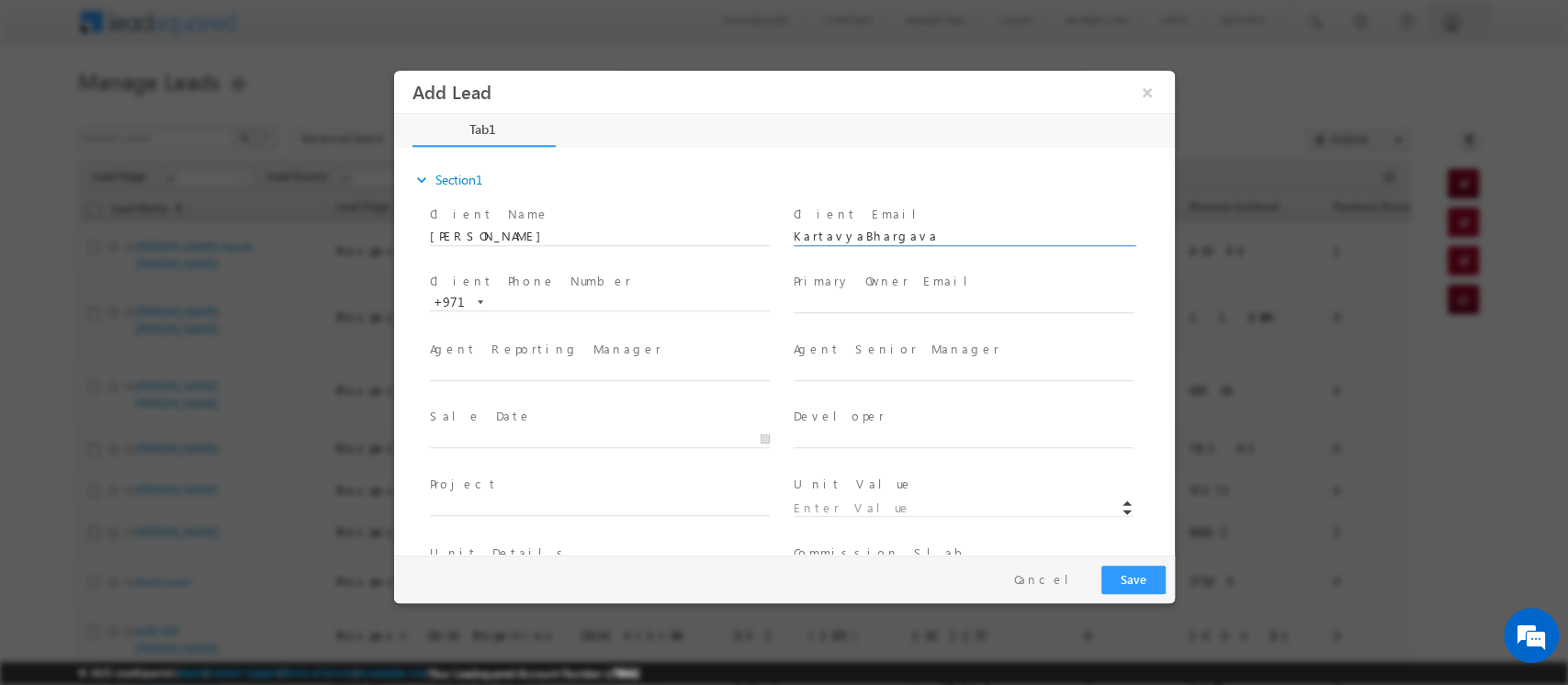
click at [903, 238] on input "KartavyaBhargava" at bounding box center [962, 236] width 340 height 18
type input "[EMAIL_ADDRESS][DOMAIN_NAME]"
click at [810, 300] on input "text" at bounding box center [962, 305] width 340 height 18
paste input "[EMAIL_ADDRESS][DOMAIN_NAME]"
type input "[EMAIL_ADDRESS][DOMAIN_NAME]"
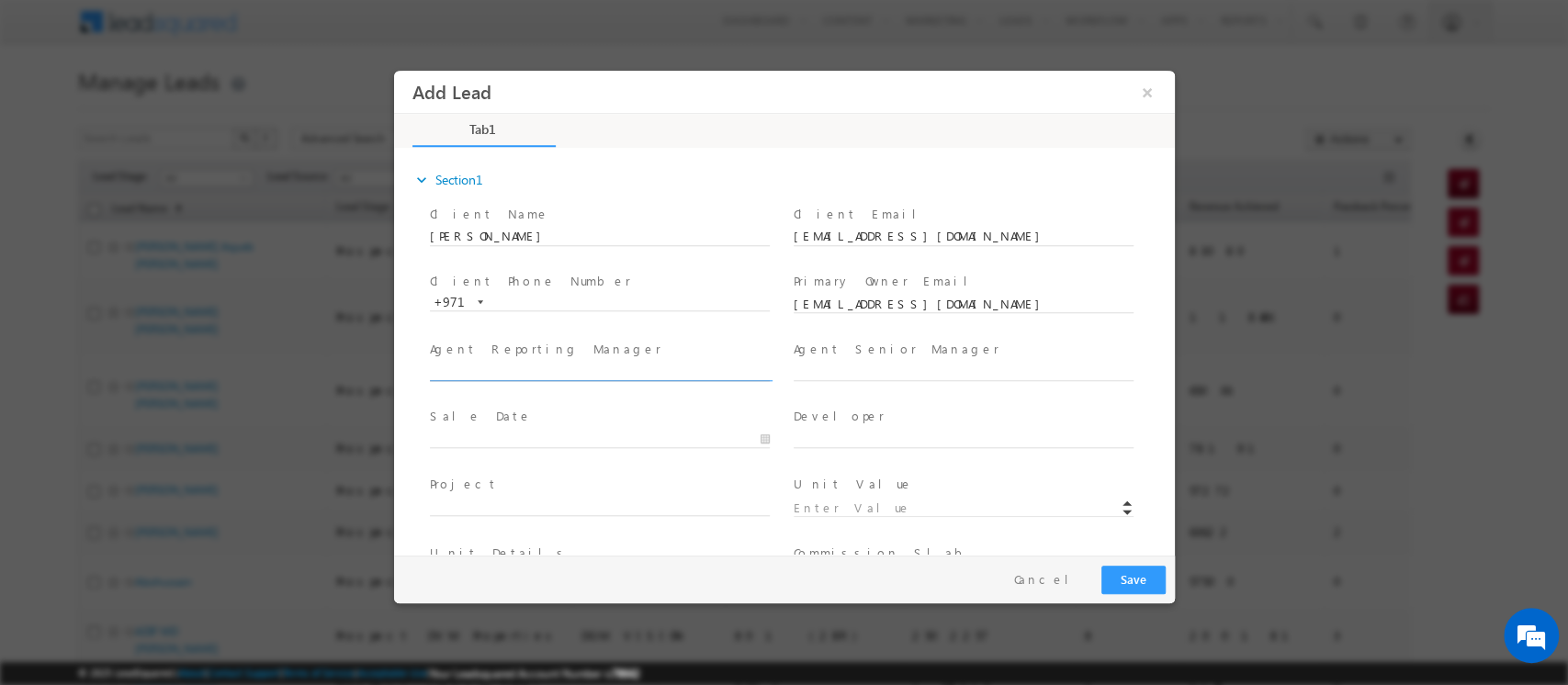
drag, startPoint x: 558, startPoint y: 368, endPoint x: 546, endPoint y: 372, distance: 12.6
click at [558, 368] on input "text" at bounding box center [598, 372] width 340 height 18
type input "None"
paste input "[PERSON_NAME][EMAIL_ADDRESS][PERSON_NAME][DOMAIN_NAME]"
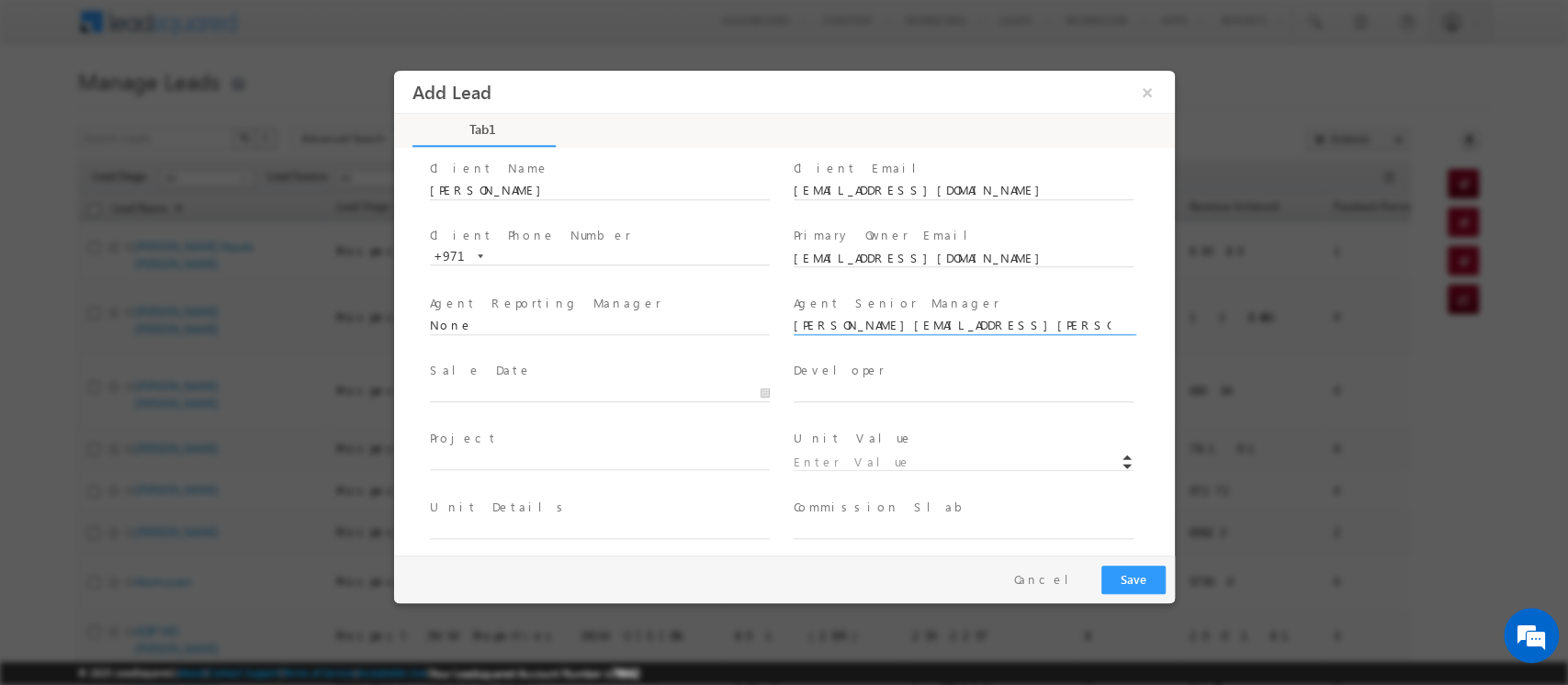
scroll to position [52, 0]
type input "bhavya.sheth@indglobal.ae"
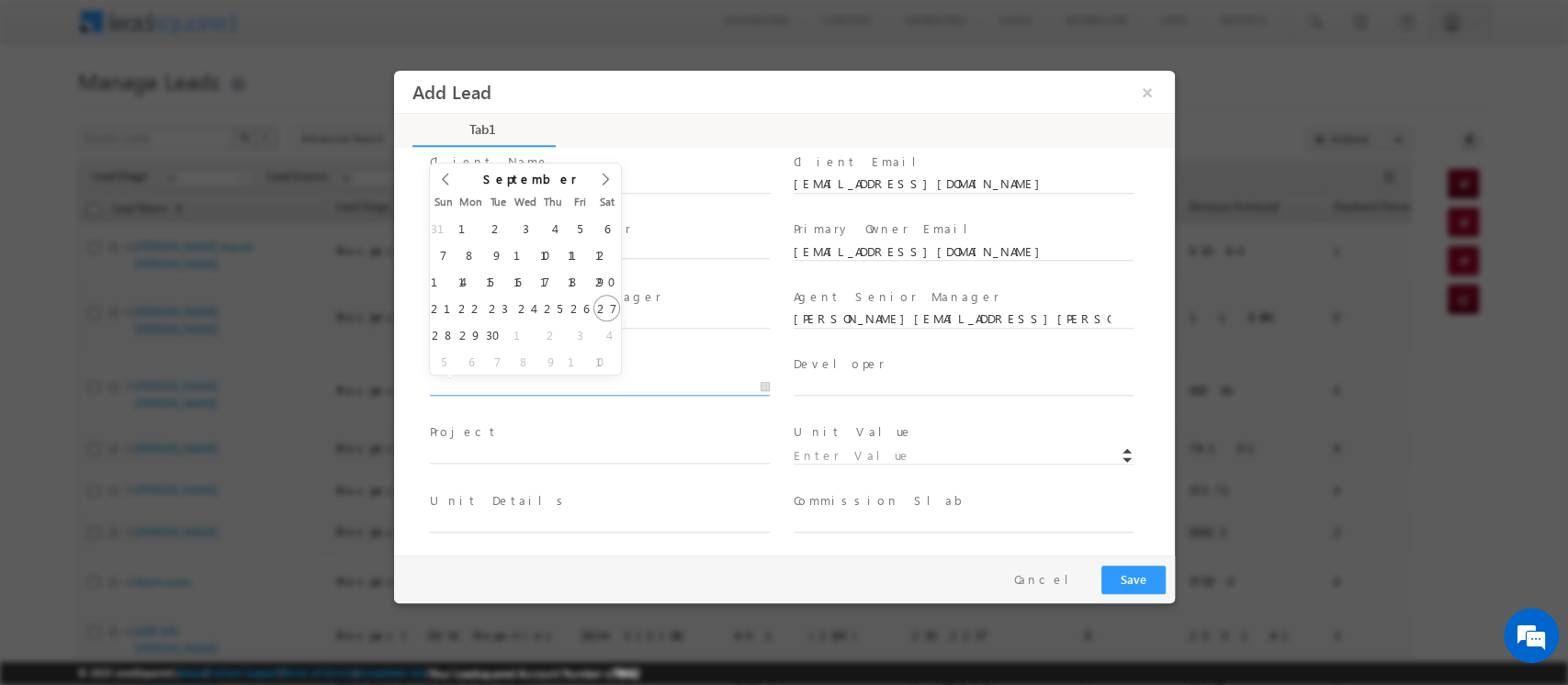
click at [543, 391] on input "text" at bounding box center [598, 387] width 340 height 18
click at [448, 183] on icon at bounding box center [444, 179] width 13 height 13
type input "07/04/2025"
click at [877, 381] on input "text" at bounding box center [962, 387] width 340 height 18
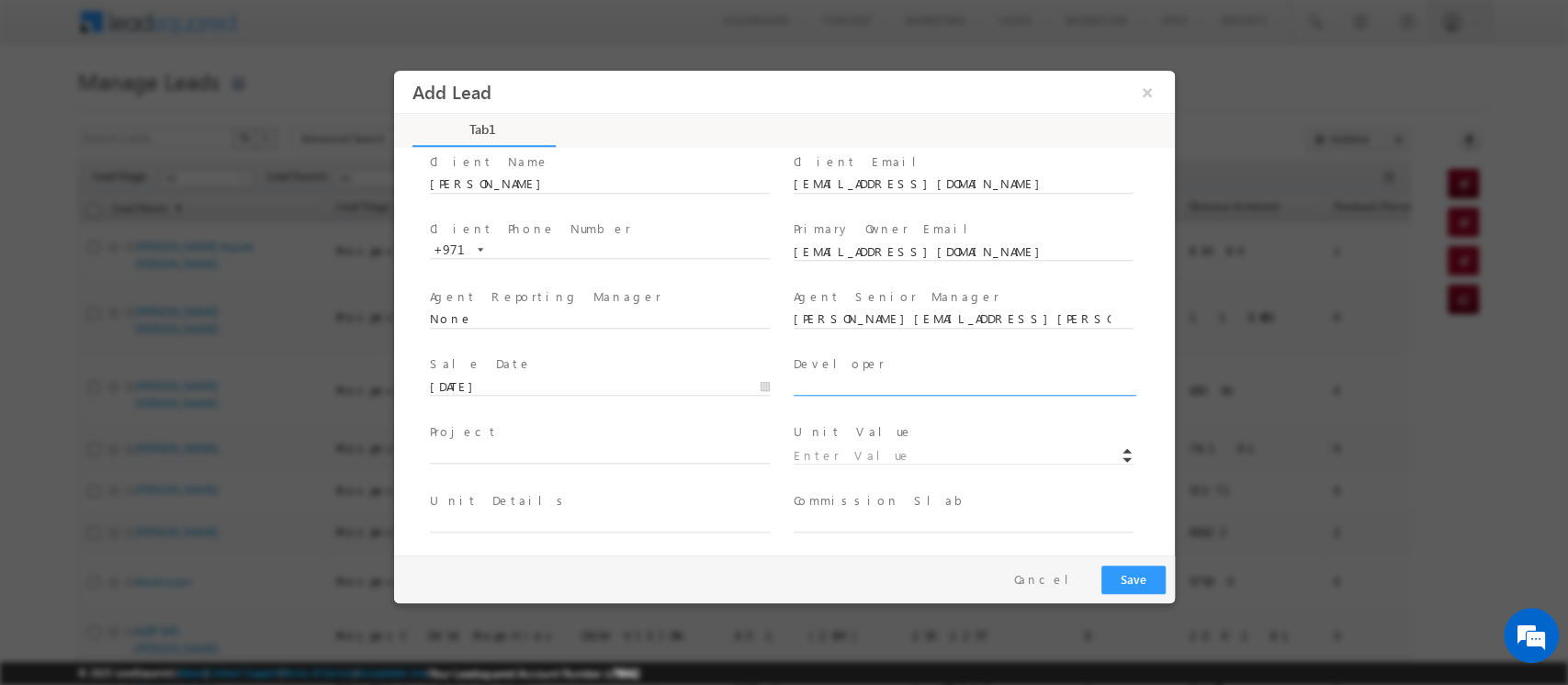
paste input "[PERSON_NAME]"
type input "[PERSON_NAME]"
click at [606, 446] on input "text" at bounding box center [598, 455] width 340 height 18
paste input "Belgravia Gardens"
type input "Belgravia Gardens"
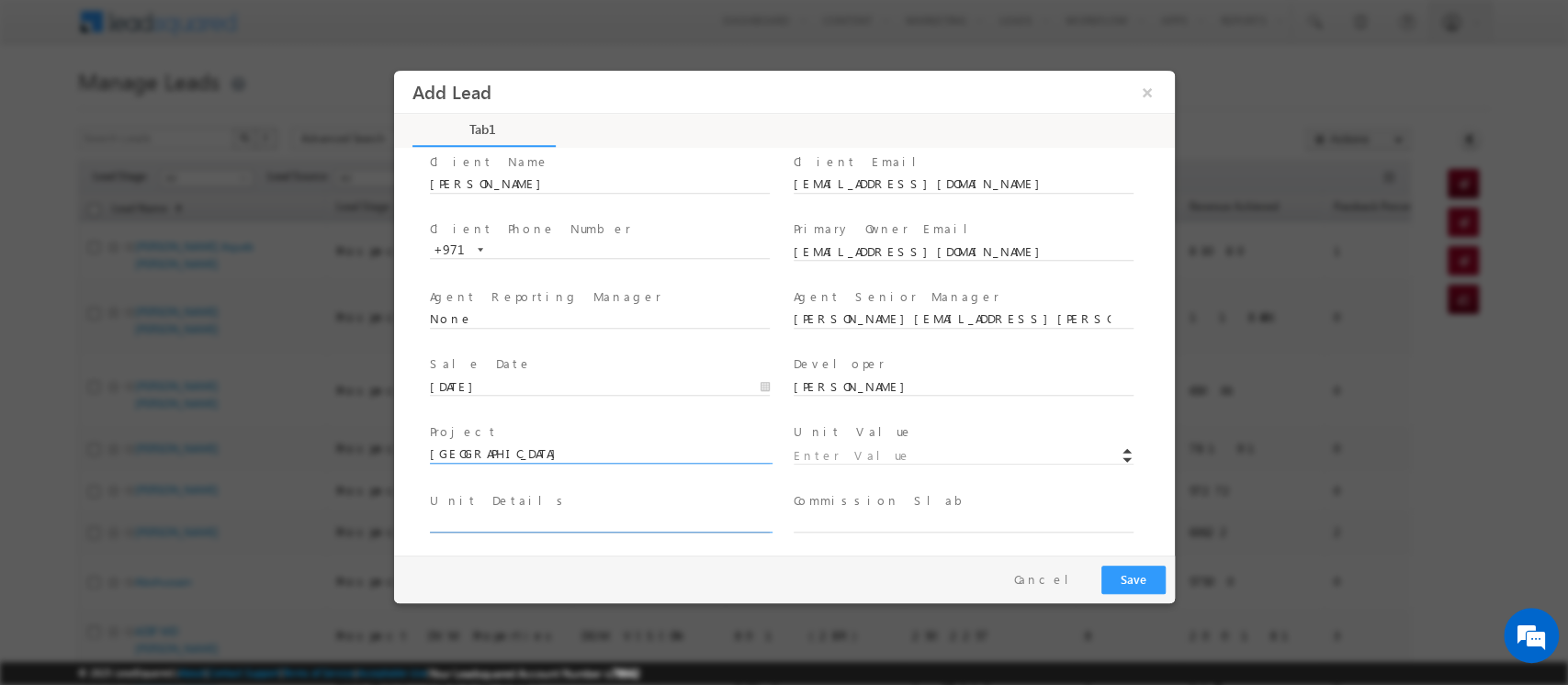
click at [593, 521] on input "text" at bounding box center [598, 523] width 340 height 18
paste input "D107"
type input "D107"
click at [825, 455] on input at bounding box center [962, 456] width 340 height 18
paste input "1285828"
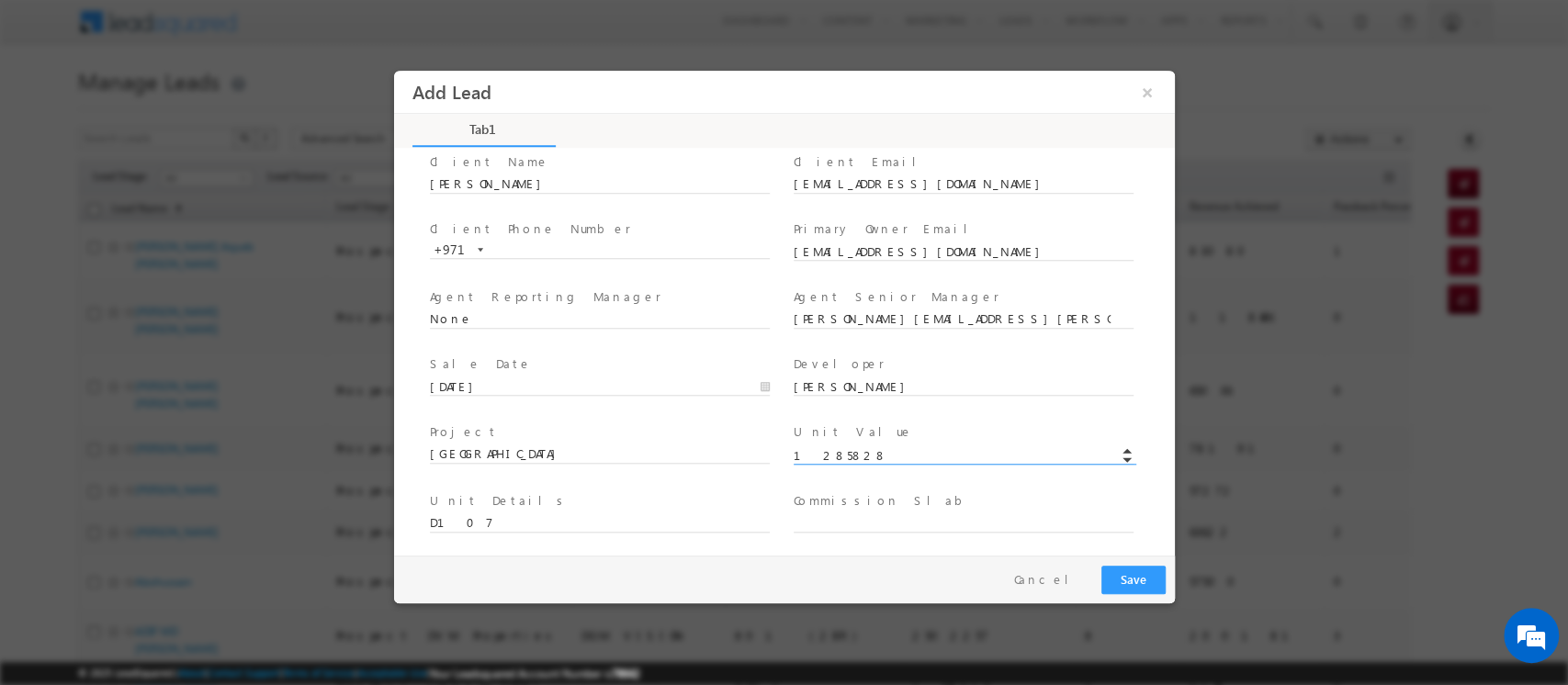
type input "1285828"
click at [890, 519] on input "text" at bounding box center [962, 523] width 340 height 18
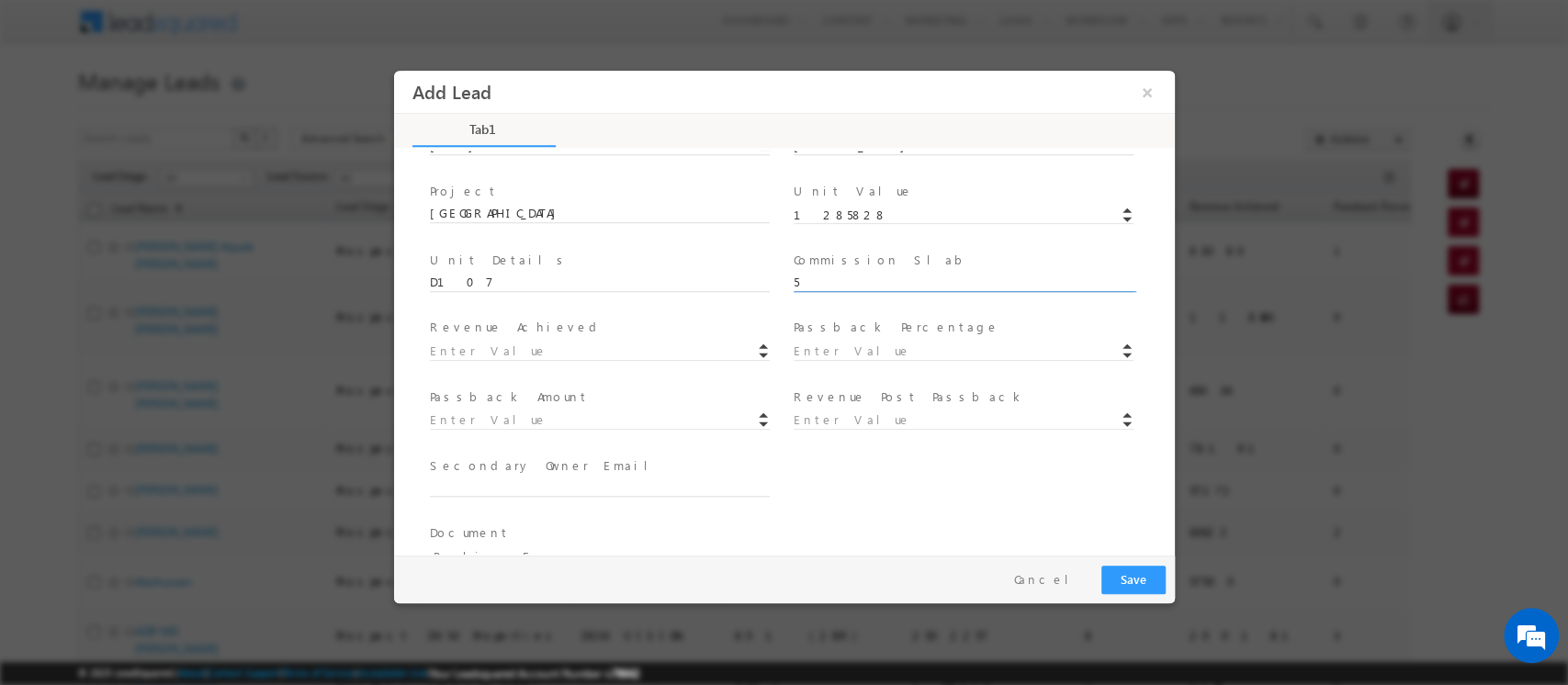
type input "5"
type input "64291"
click at [842, 344] on input at bounding box center [962, 351] width 340 height 18
type input "0"
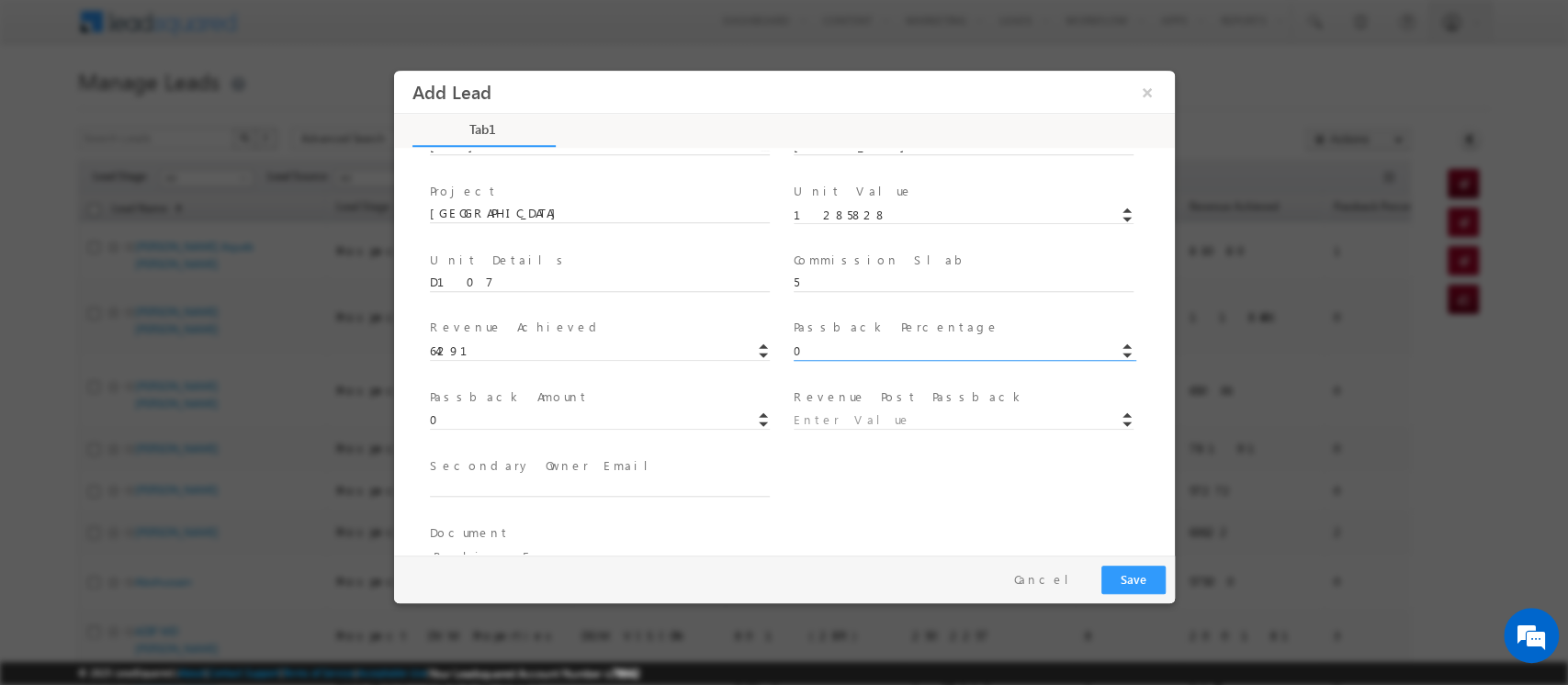
type input "64291"
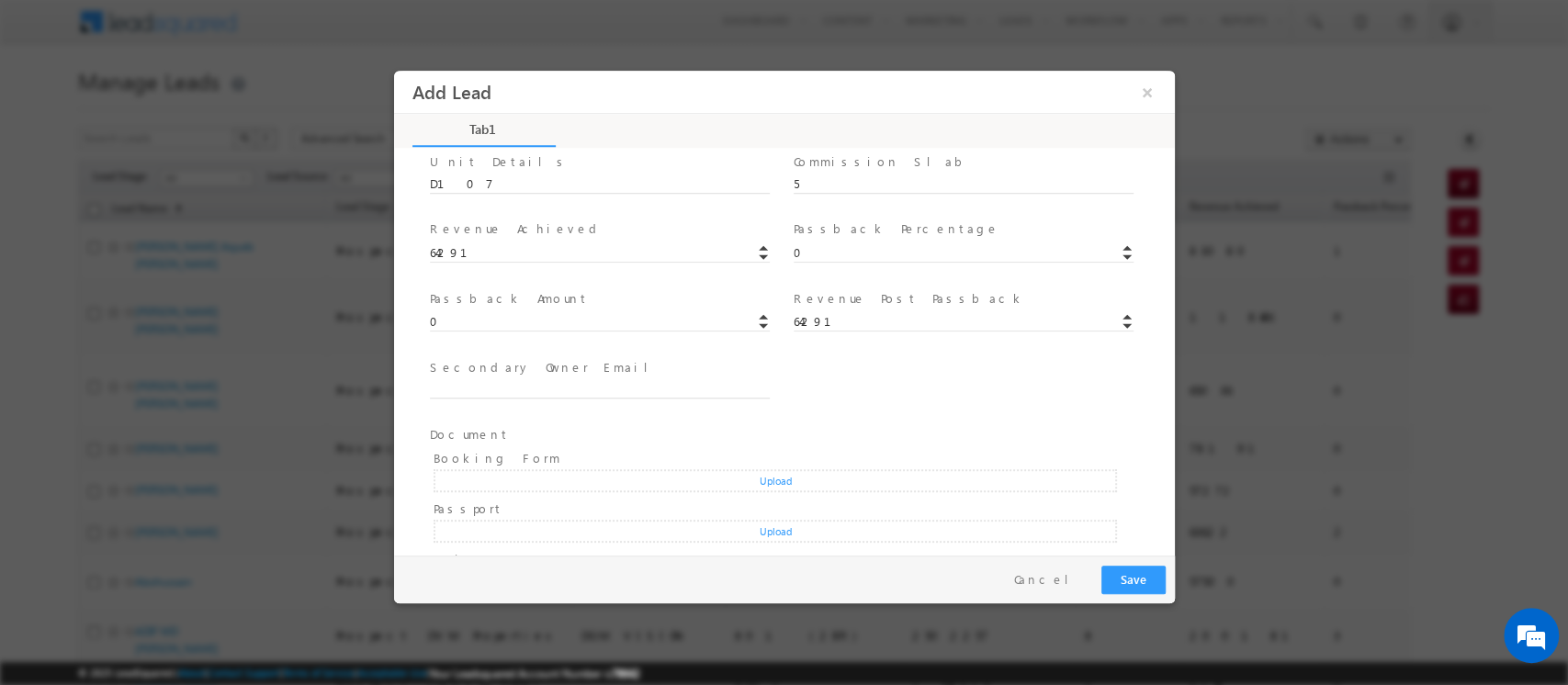
click at [586, 375] on div "Secondary Owner Email *" at bounding box center [606, 379] width 356 height 43
click at [584, 393] on input "text" at bounding box center [598, 390] width 340 height 18
type input "None"
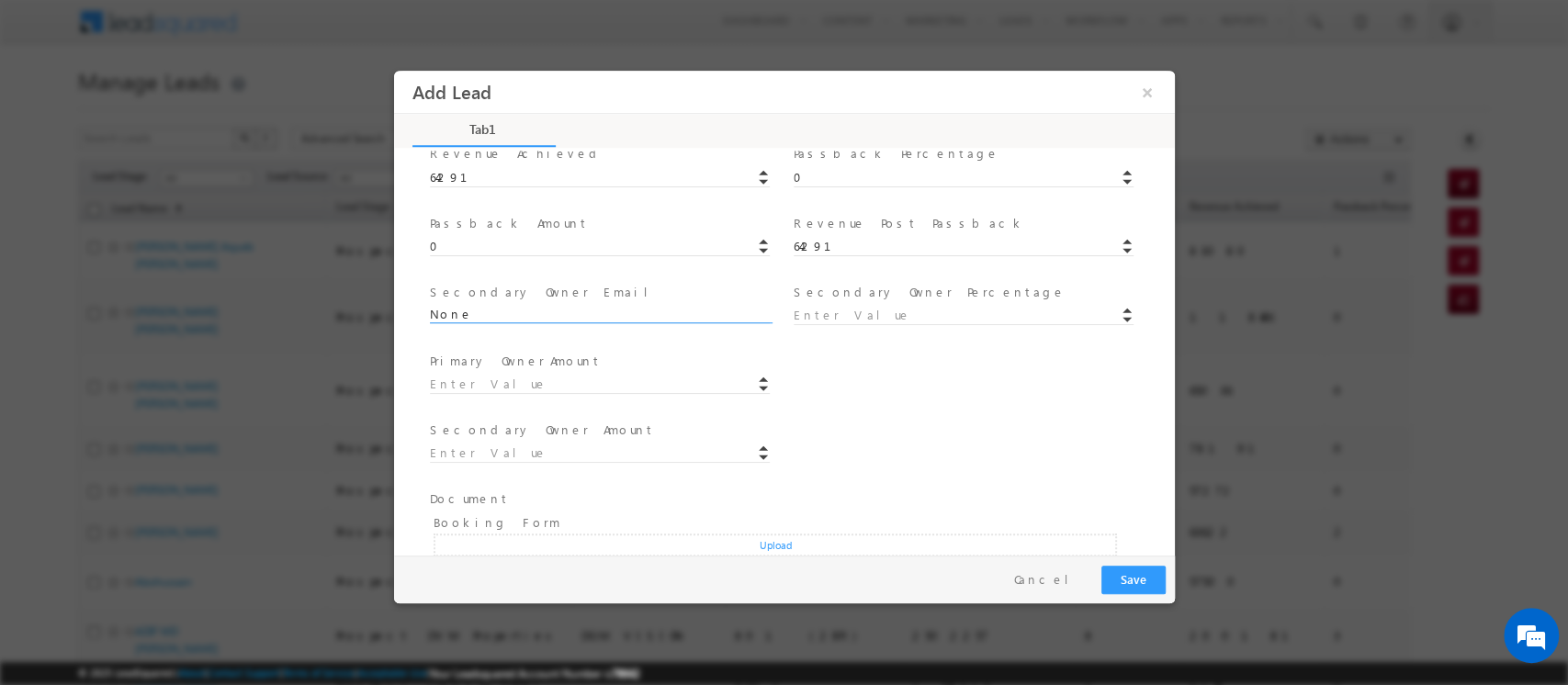
scroll to position [464, 0]
click at [822, 314] on input at bounding box center [962, 317] width 340 height 18
type input "0"
type input "100"
type input "0"
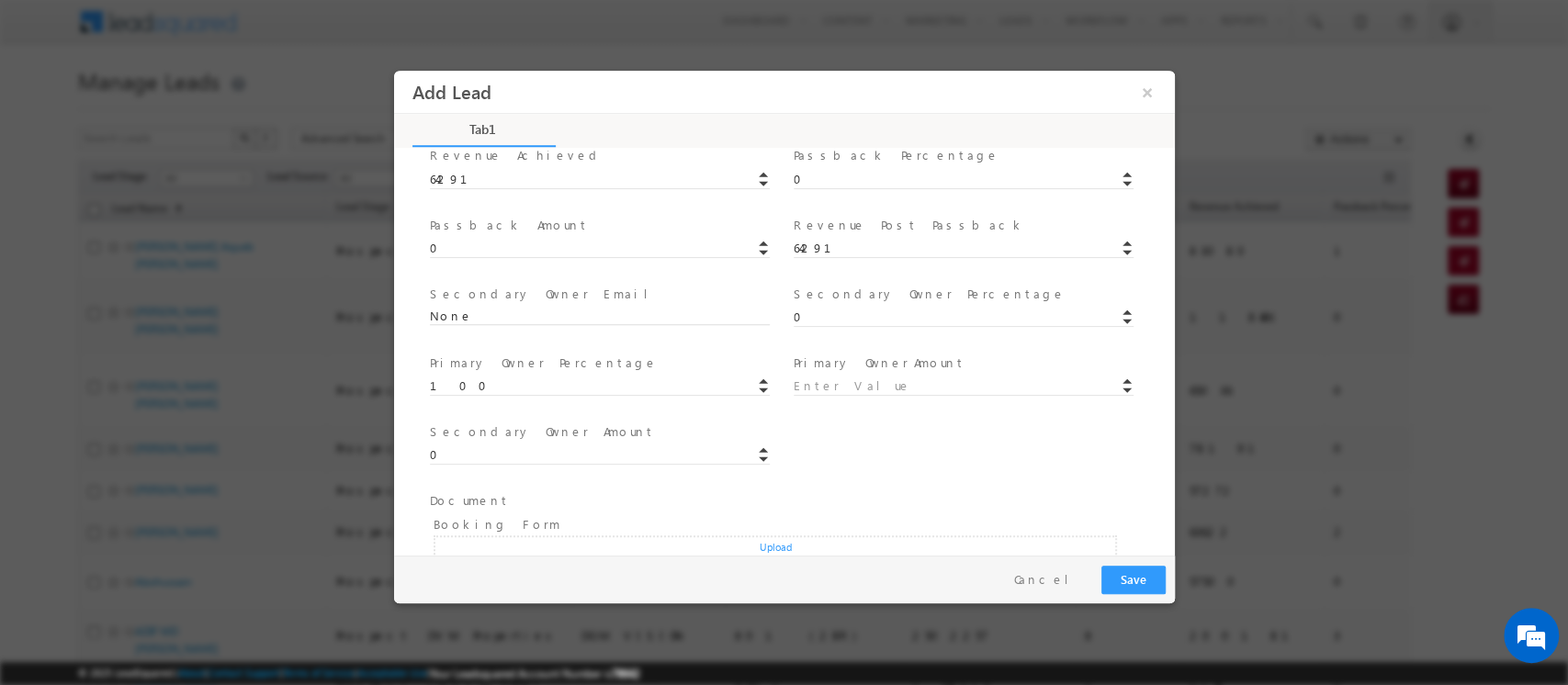
type input "64291"
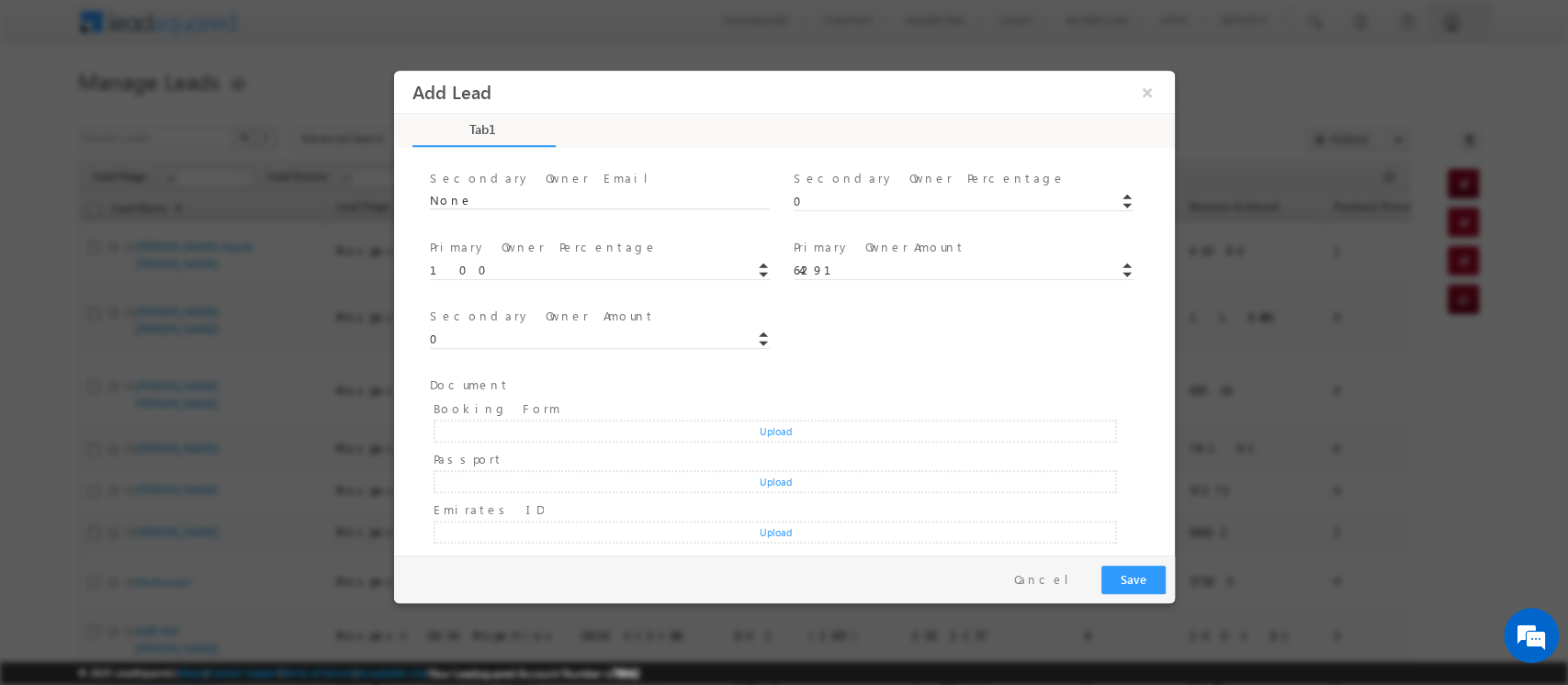
scroll to position [582, 0]
click at [1137, 578] on button "Save" at bounding box center [1133, 580] width 64 height 28
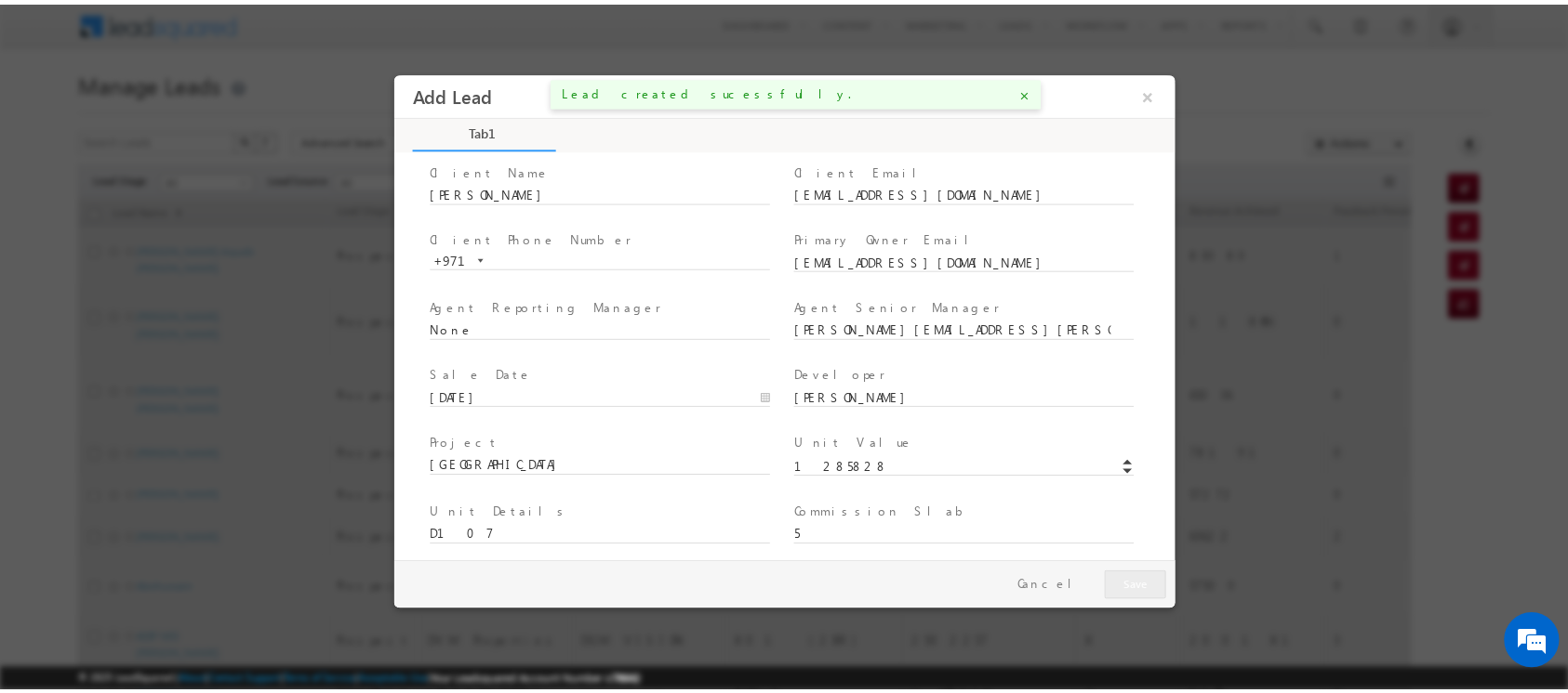
scroll to position [0, 0]
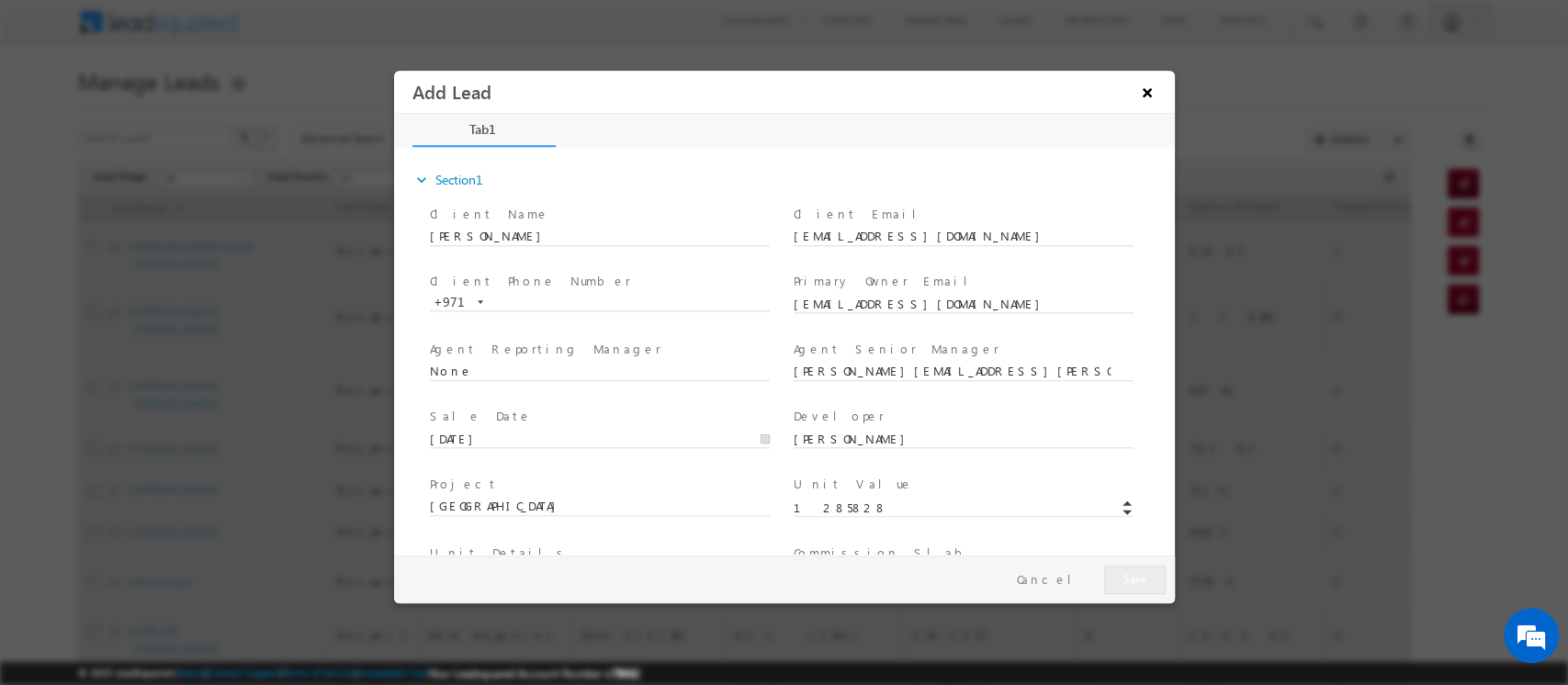
click at [1143, 98] on button "×" at bounding box center [1146, 92] width 31 height 34
click at [1144, 86] on button "×" at bounding box center [1146, 92] width 31 height 34
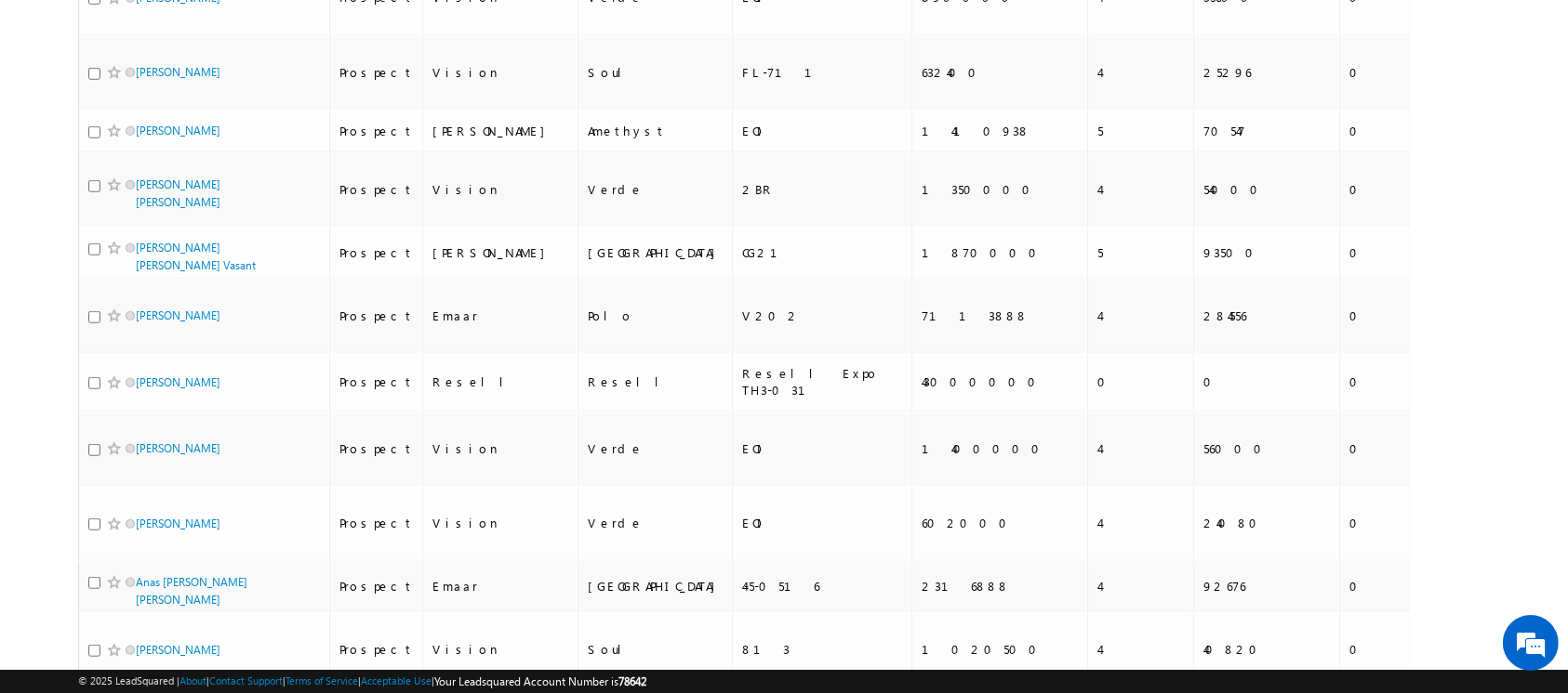
scroll to position [4000, 0]
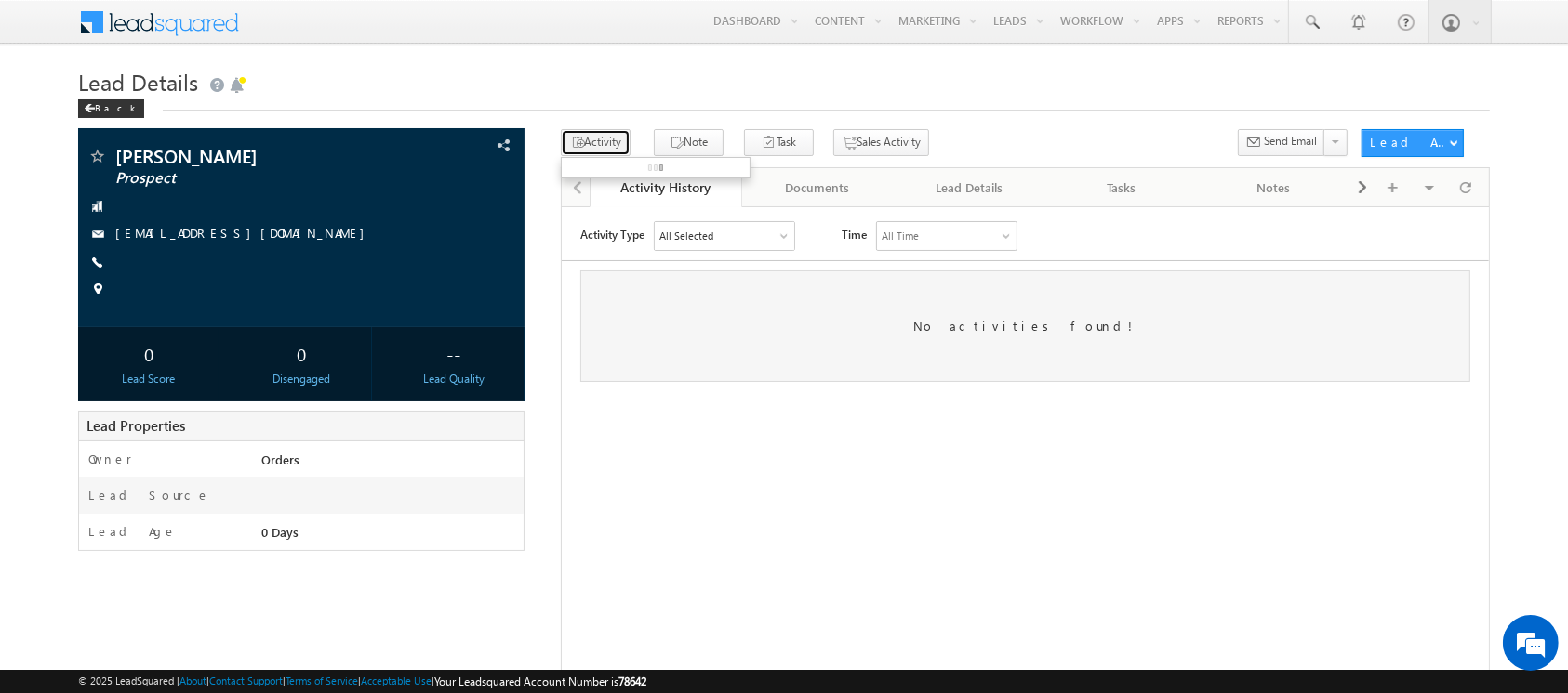
click at [580, 138] on icon "button" at bounding box center [577, 144] width 15 height 18
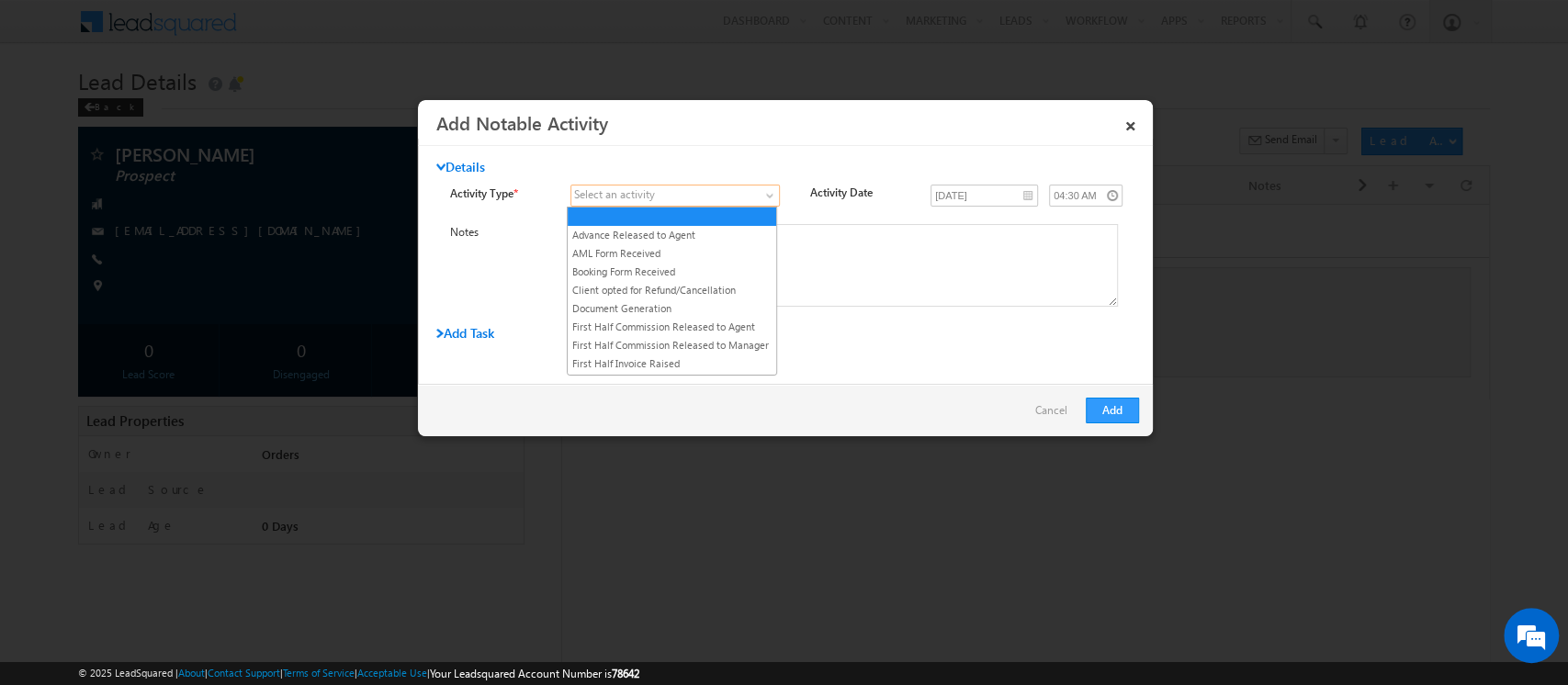
click at [670, 198] on span at bounding box center [665, 195] width 186 height 16
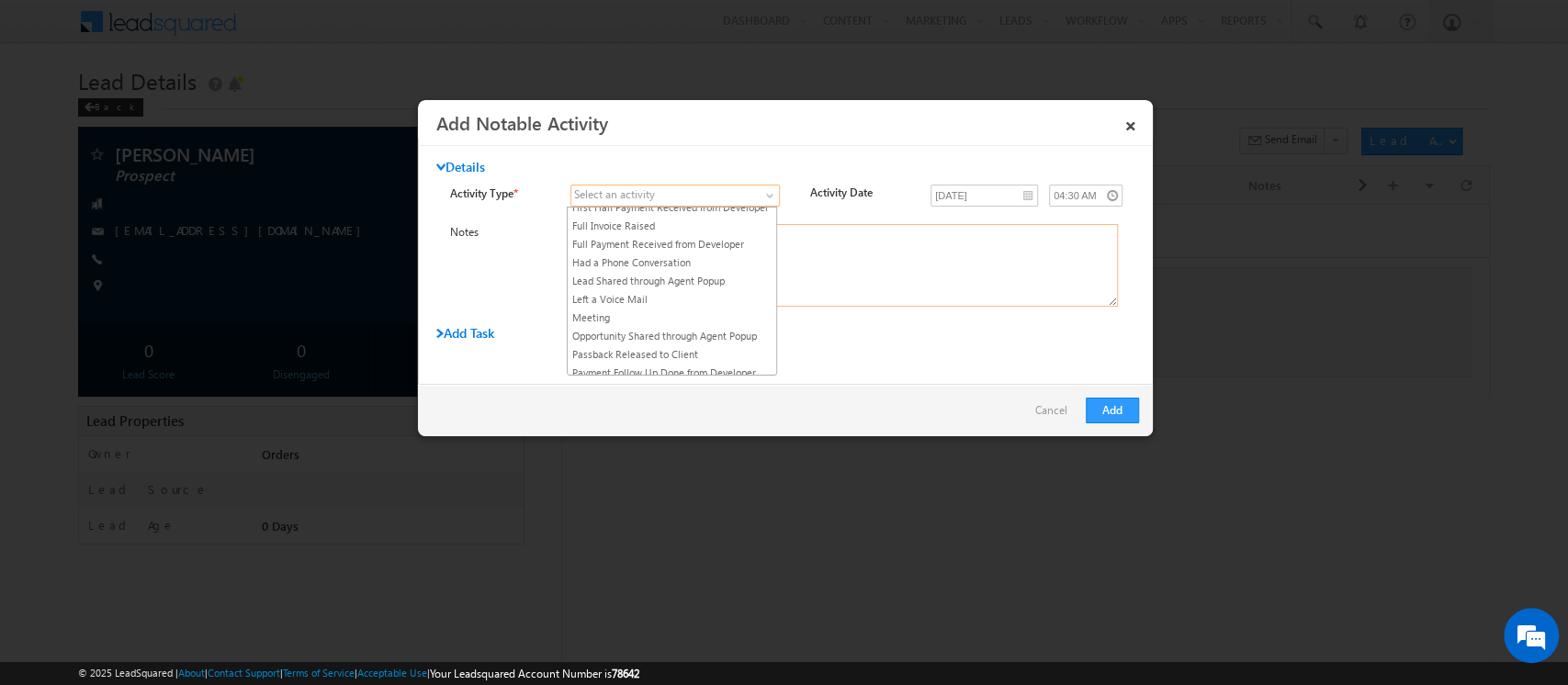
click at [781, 253] on textarea at bounding box center [844, 265] width 547 height 82
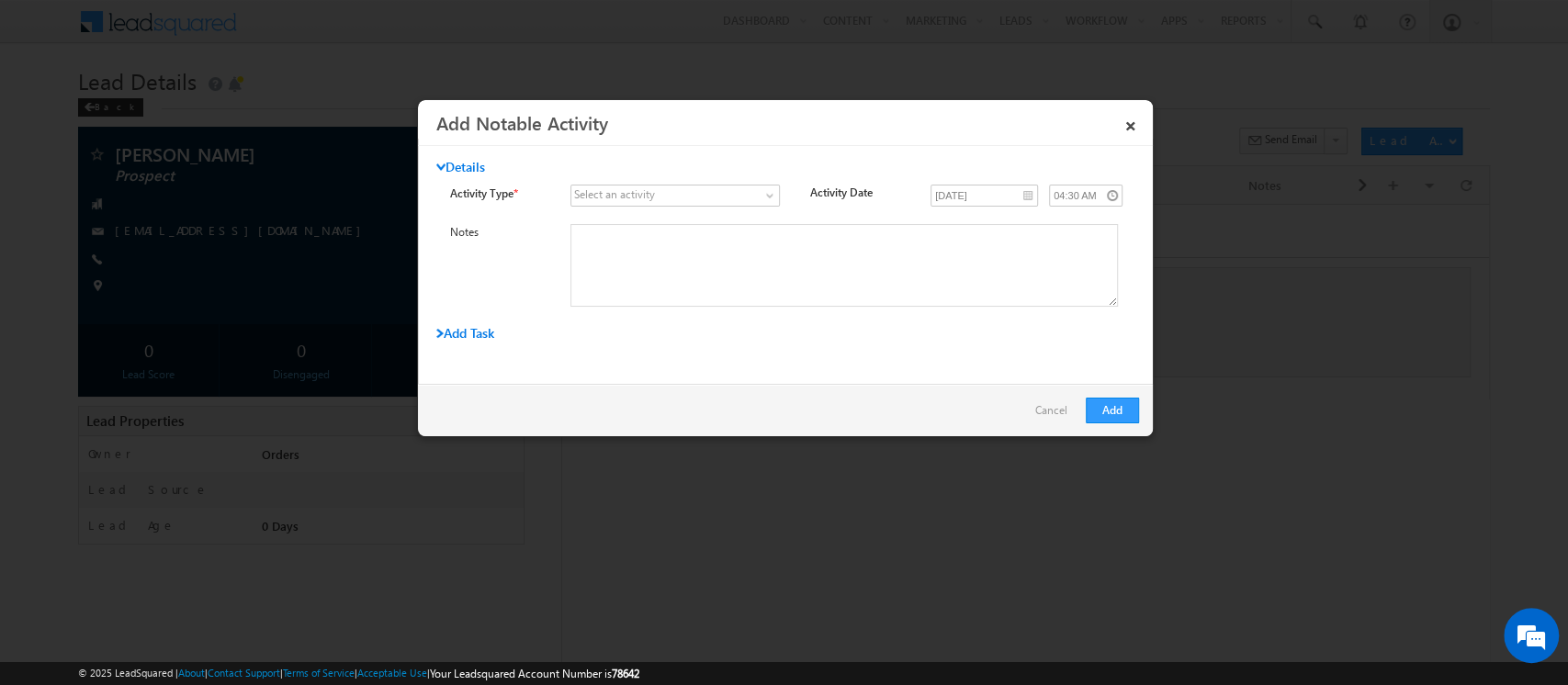
click at [625, 191] on div "Select an activity" at bounding box center [614, 194] width 81 height 16
click at [764, 196] on span at bounding box center [771, 198] width 15 height 15
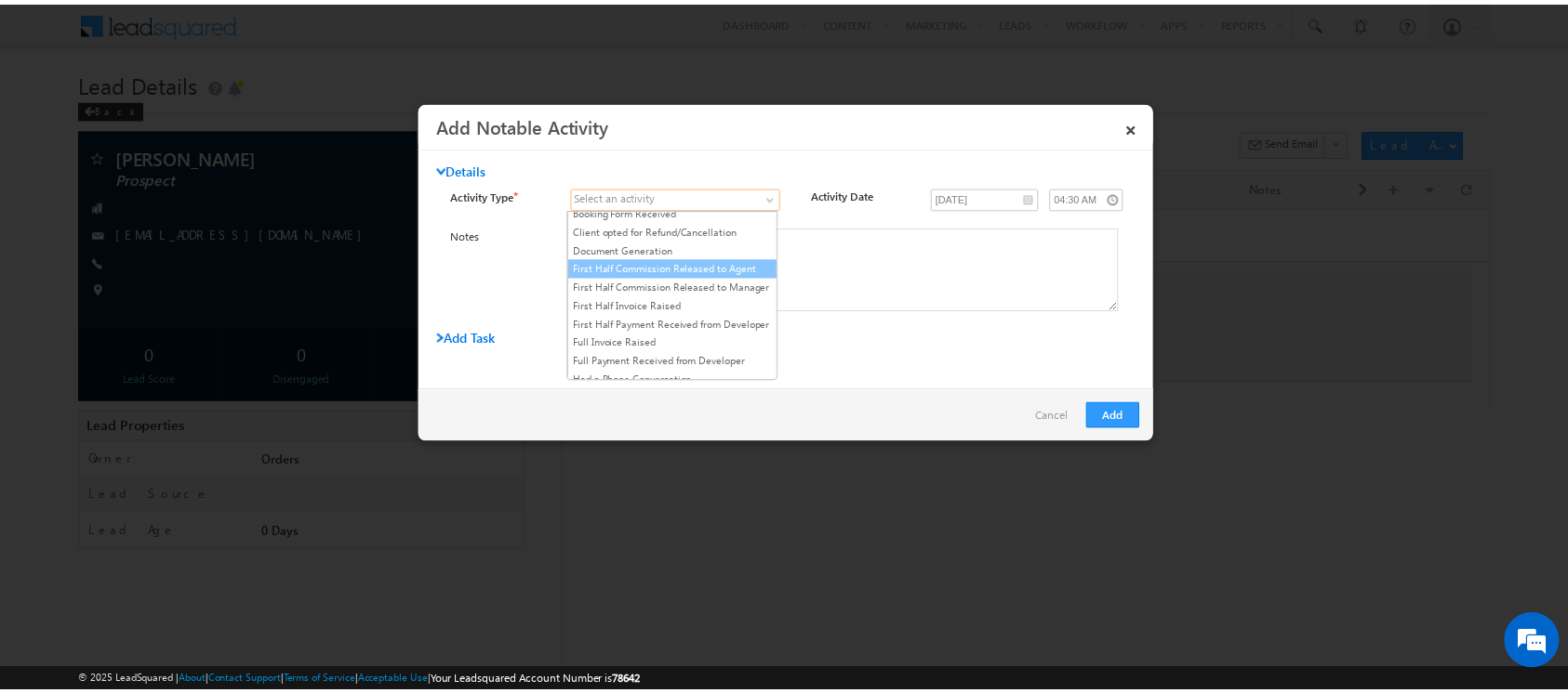
scroll to position [65, 0]
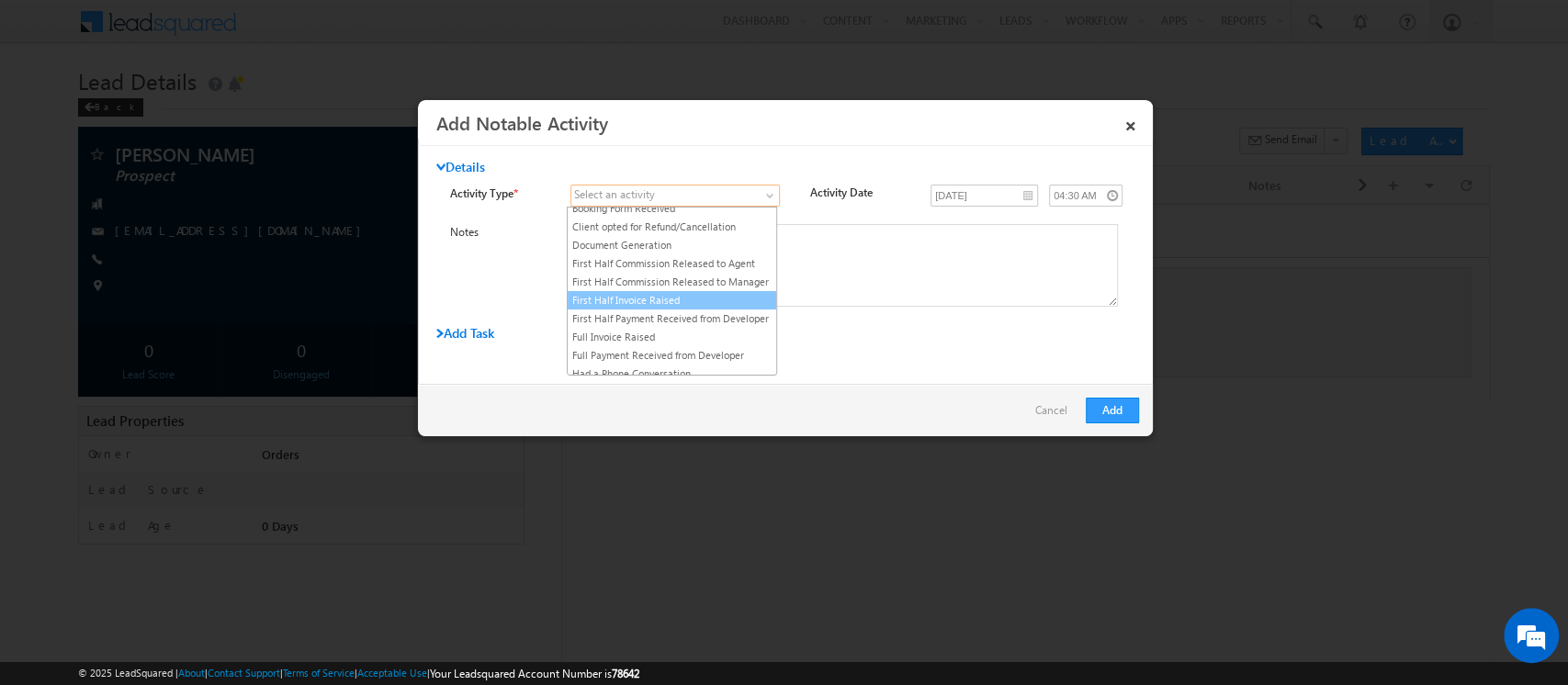
click at [682, 309] on link "First Half Invoice Raised" at bounding box center [672, 300] width 209 height 16
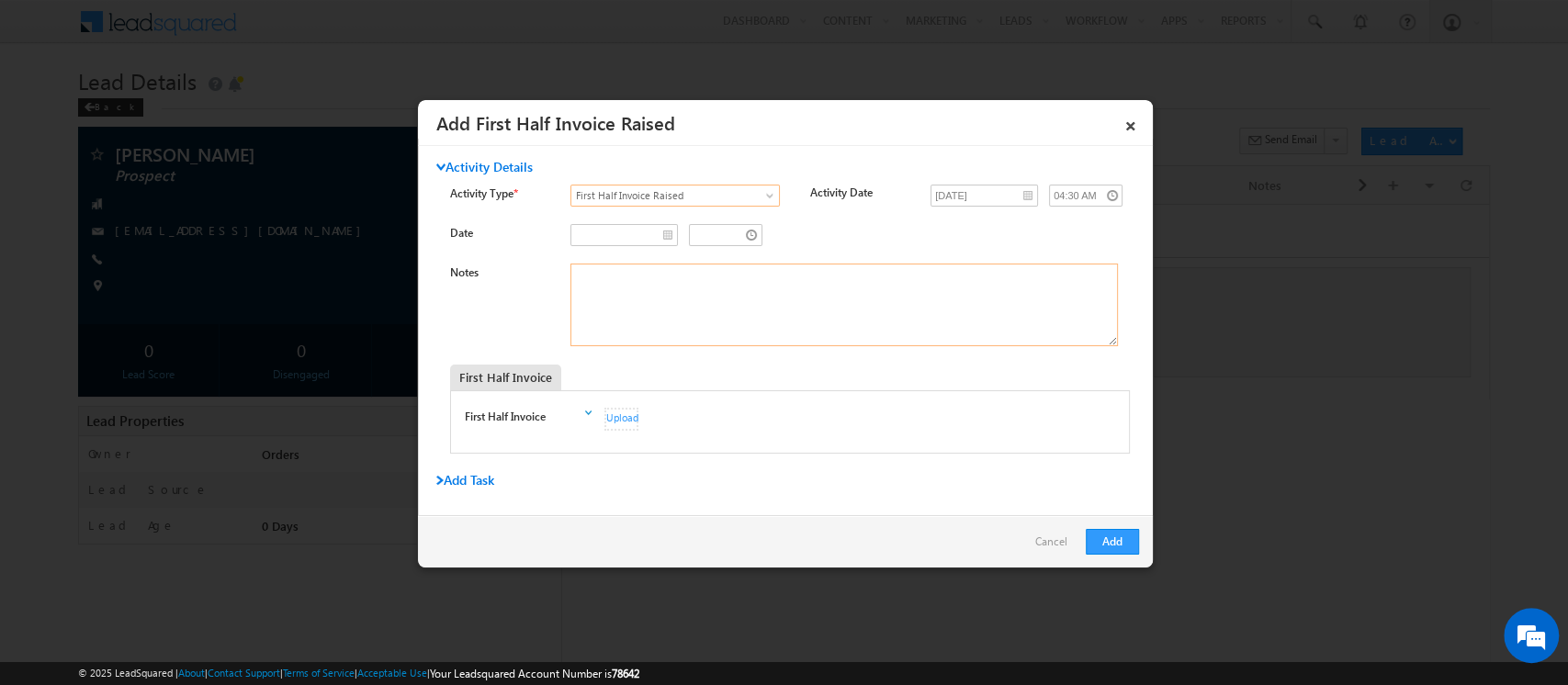
click at [650, 264] on textarea "Notes" at bounding box center [844, 305] width 547 height 82
click at [665, 229] on input "__/__/____" at bounding box center [624, 235] width 107 height 22
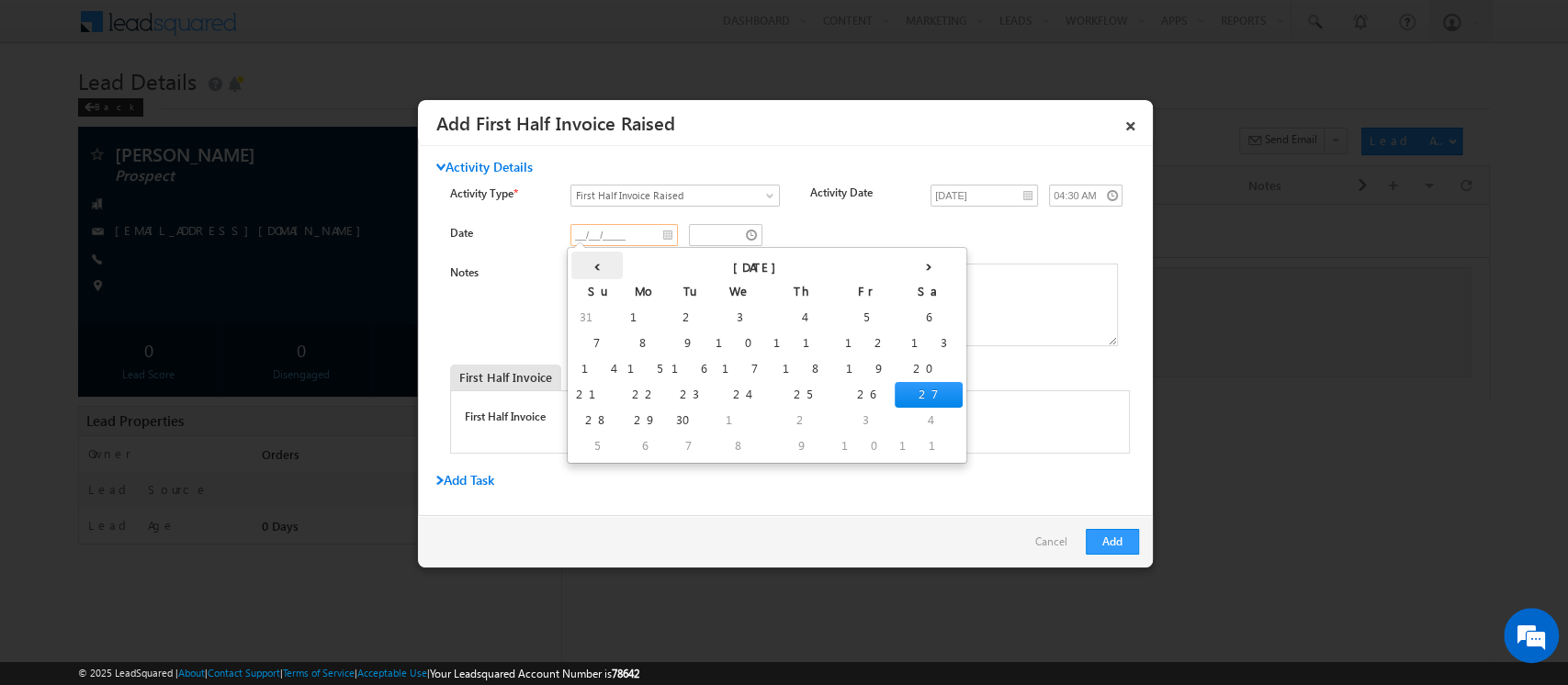
click at [588, 270] on th "‹" at bounding box center [597, 265] width 51 height 27
click at [587, 270] on th "‹" at bounding box center [601, 265] width 58 height 27
click at [814, 312] on td "4" at bounding box center [847, 317] width 68 height 26
type input "07/04/2025"
type input "03:30 AM"
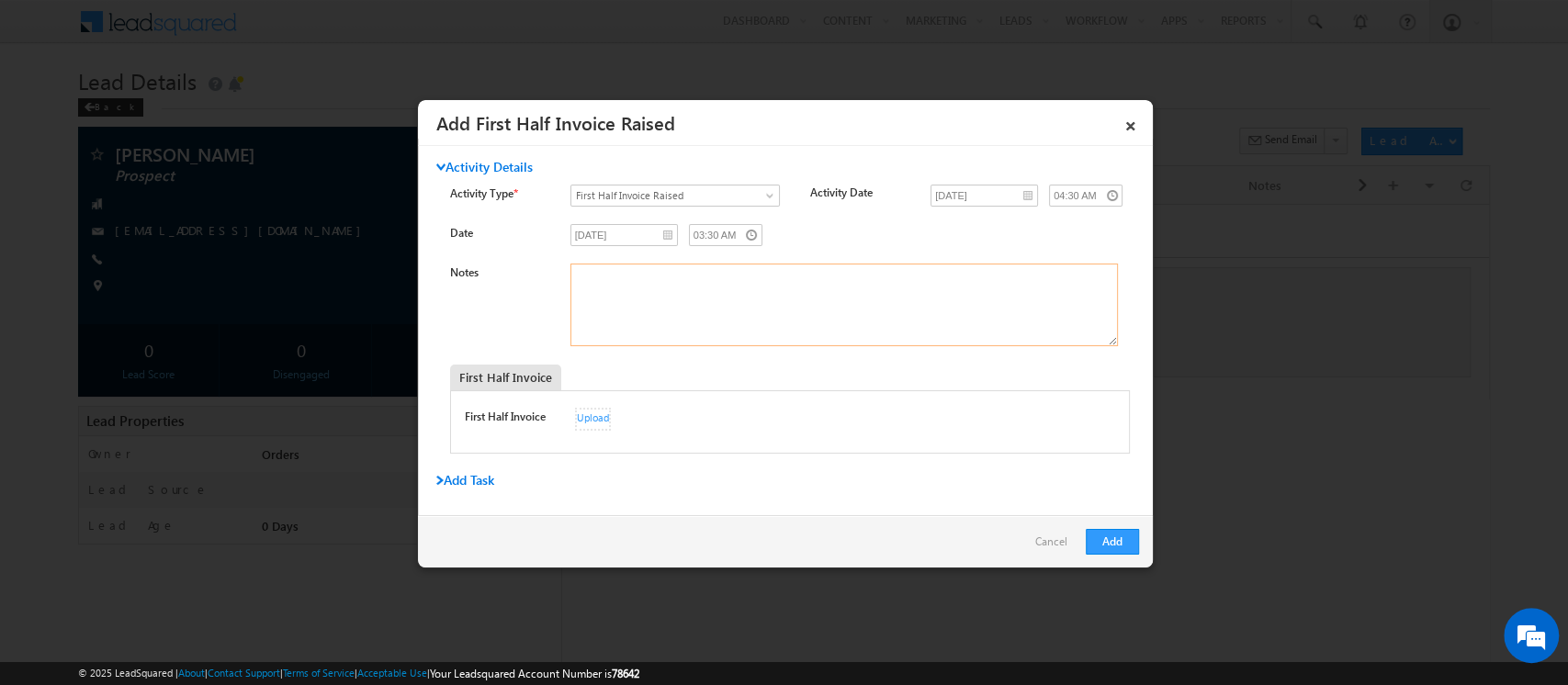
click at [636, 308] on textarea "Notes" at bounding box center [844, 305] width 547 height 82
type textarea "Invoice No 273"
click at [578, 423] on div "Upload" at bounding box center [592, 420] width 36 height 23
click at [1097, 534] on button "Add" at bounding box center [1111, 542] width 53 height 26
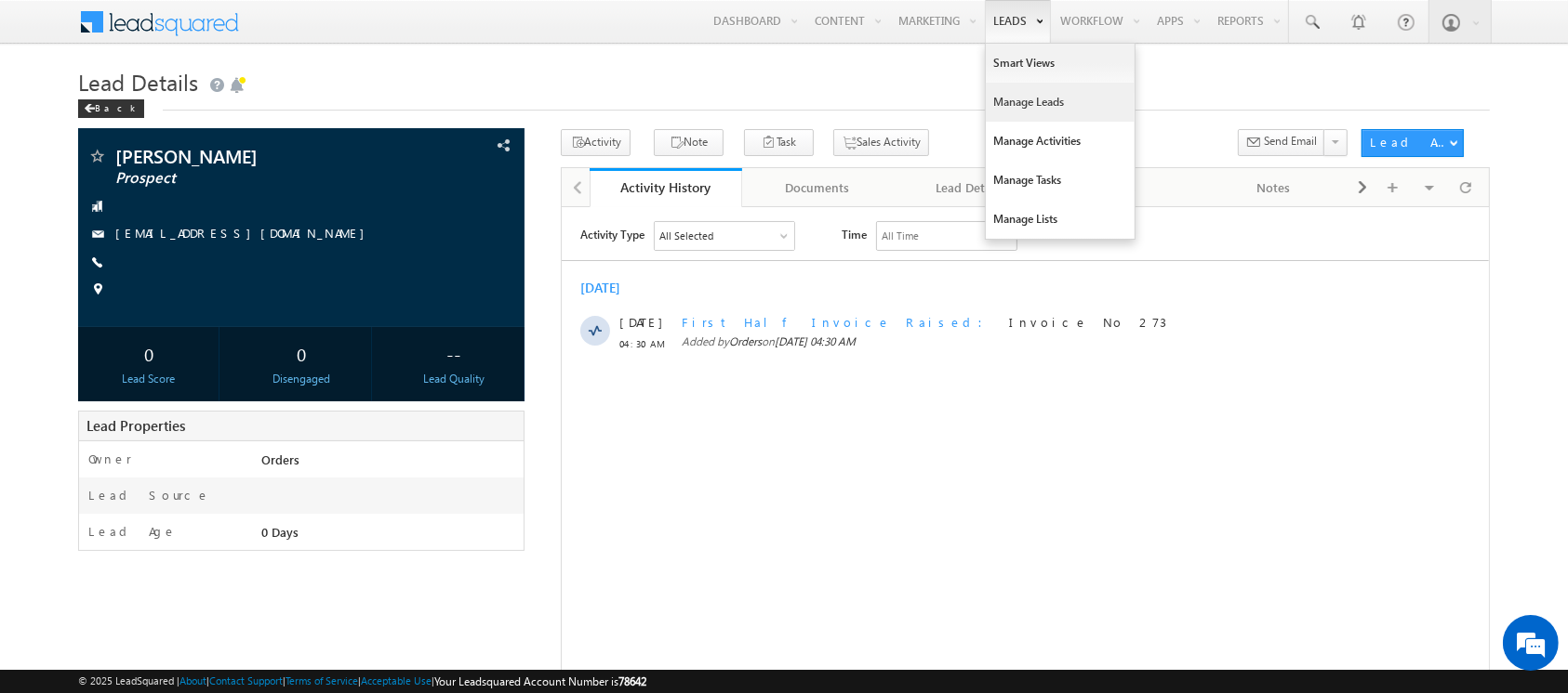
click at [1015, 104] on link "Manage Leads" at bounding box center [1060, 103] width 149 height 39
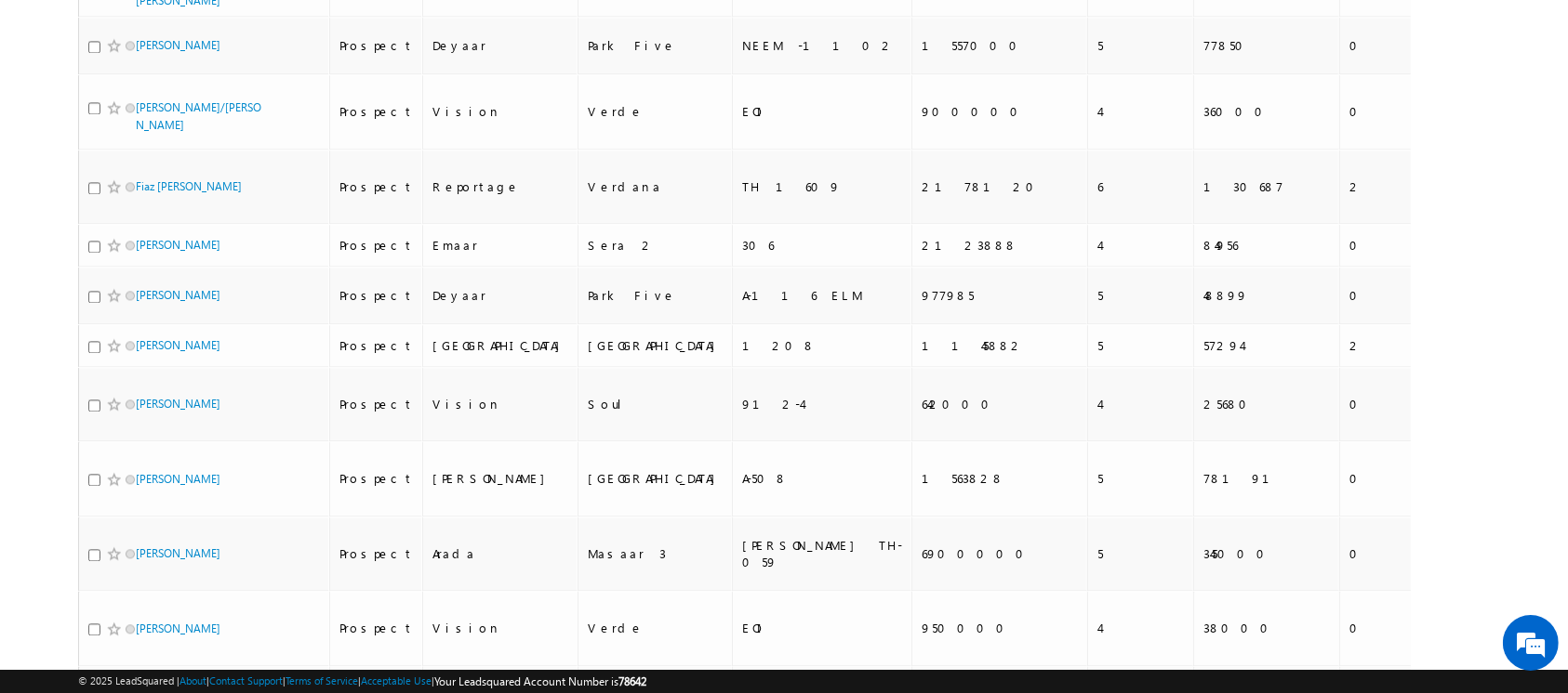
checkbox input "true"
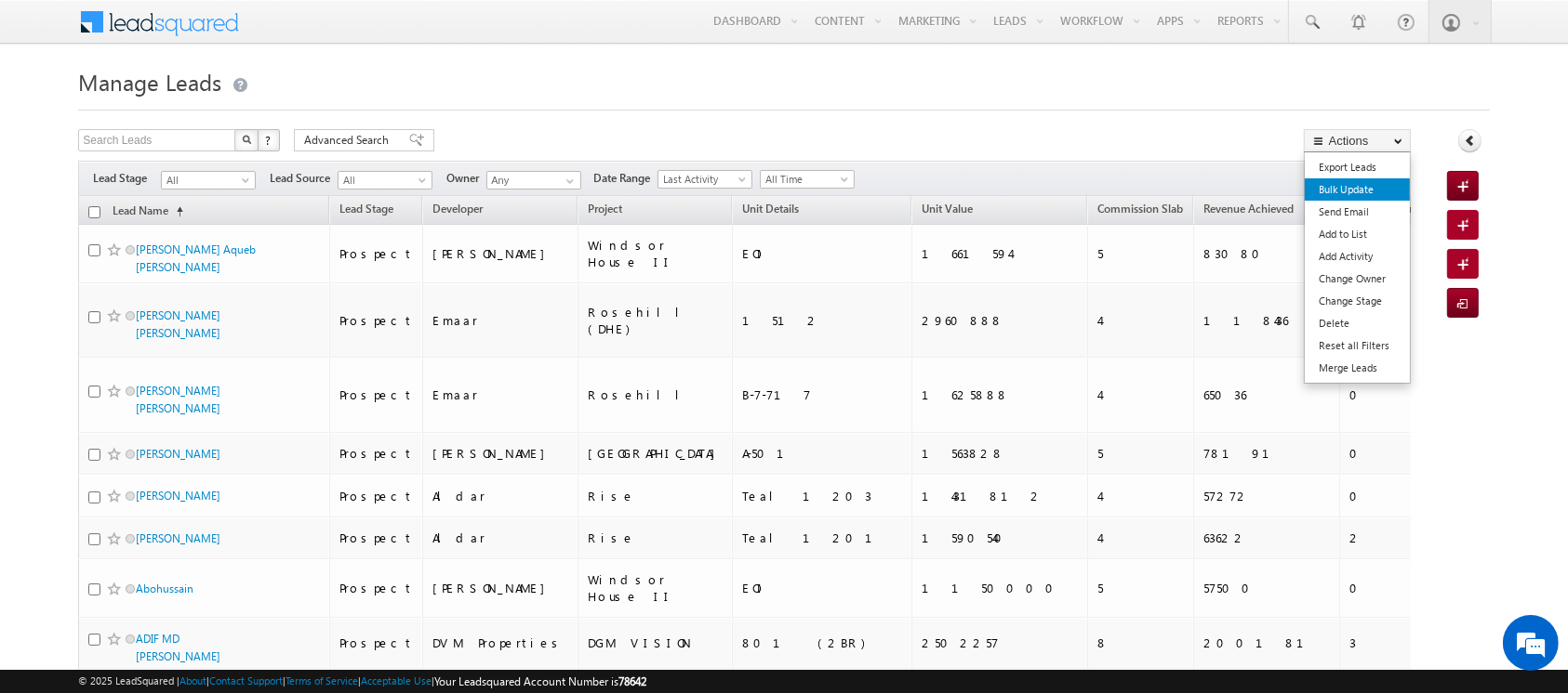
click at [1335, 199] on link "Bulk Update" at bounding box center [1356, 189] width 105 height 23
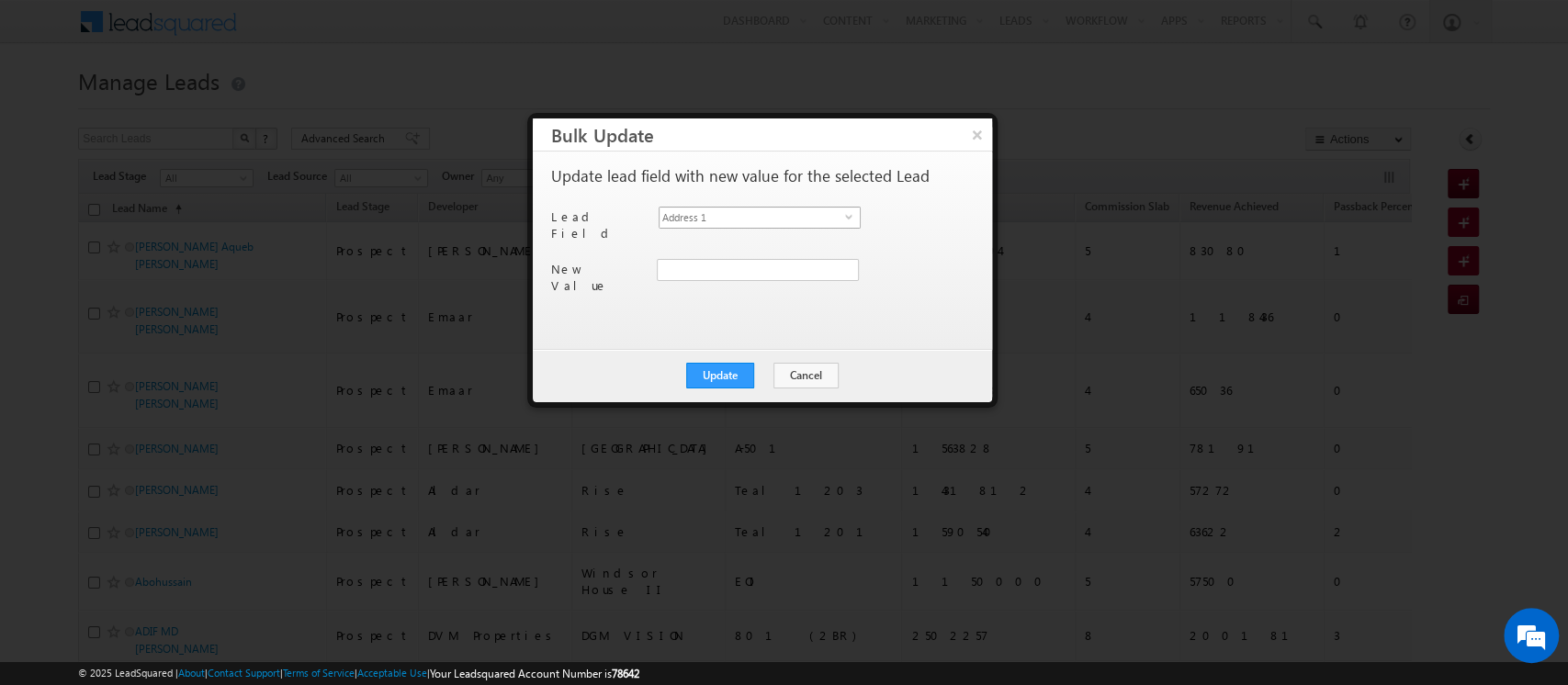
click at [749, 210] on span "Address 1" at bounding box center [753, 218] width 186 height 20
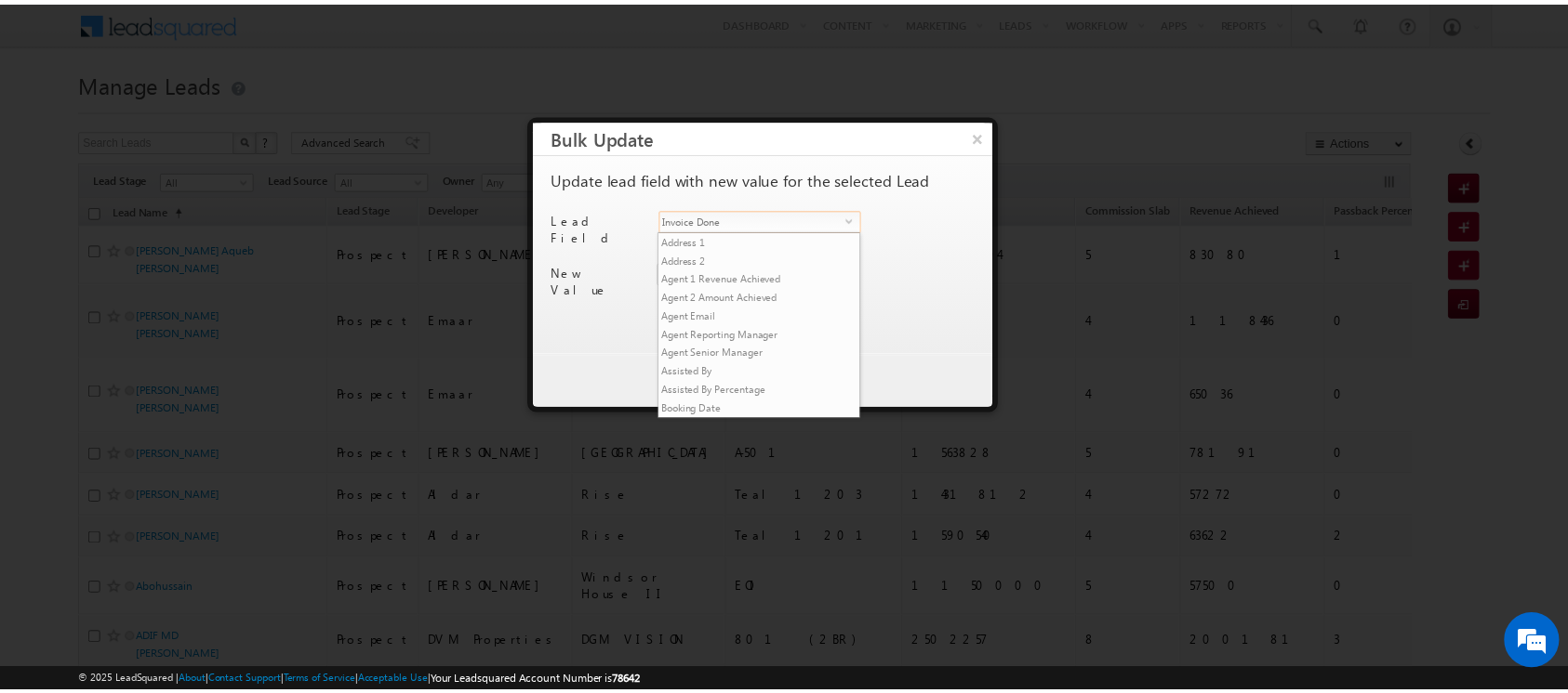
scroll to position [473, 0]
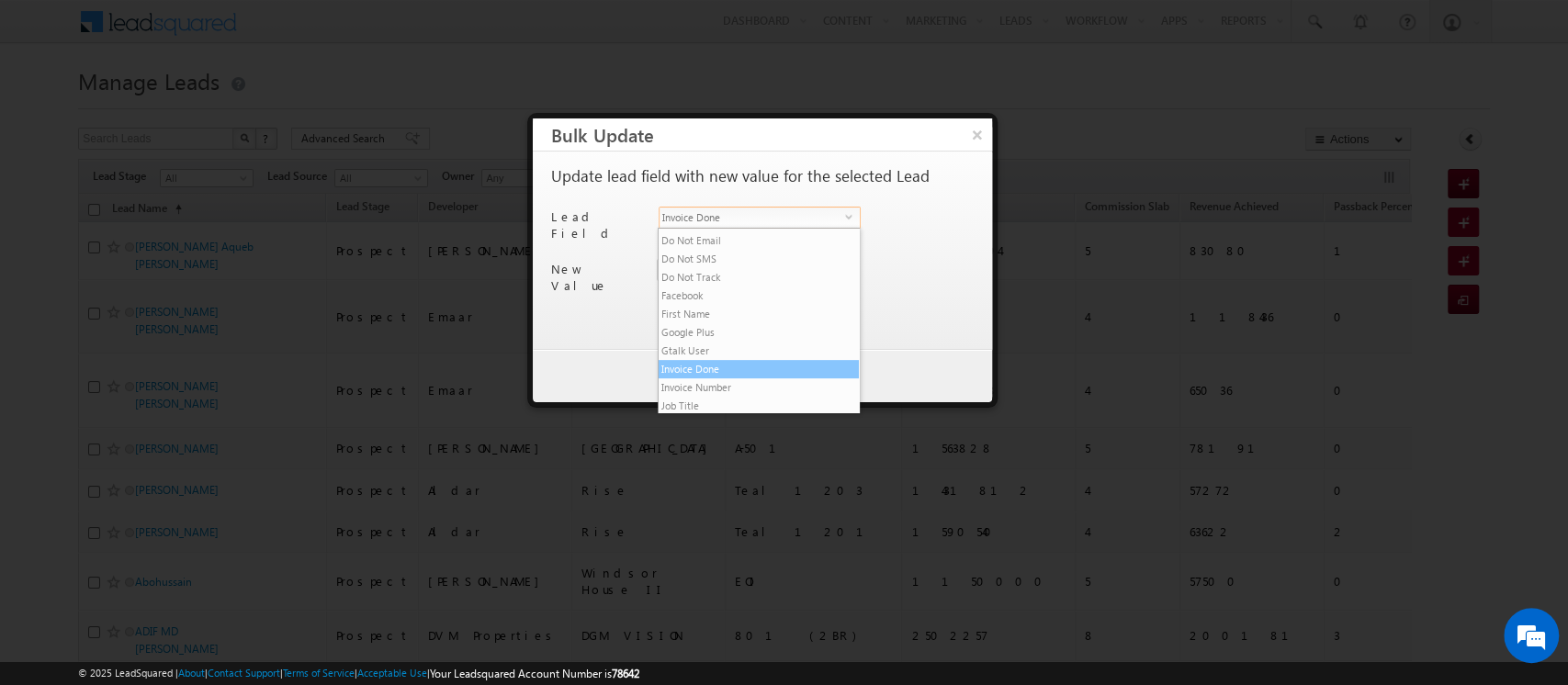
click at [718, 378] on li "Invoice Done" at bounding box center [758, 369] width 200 height 18
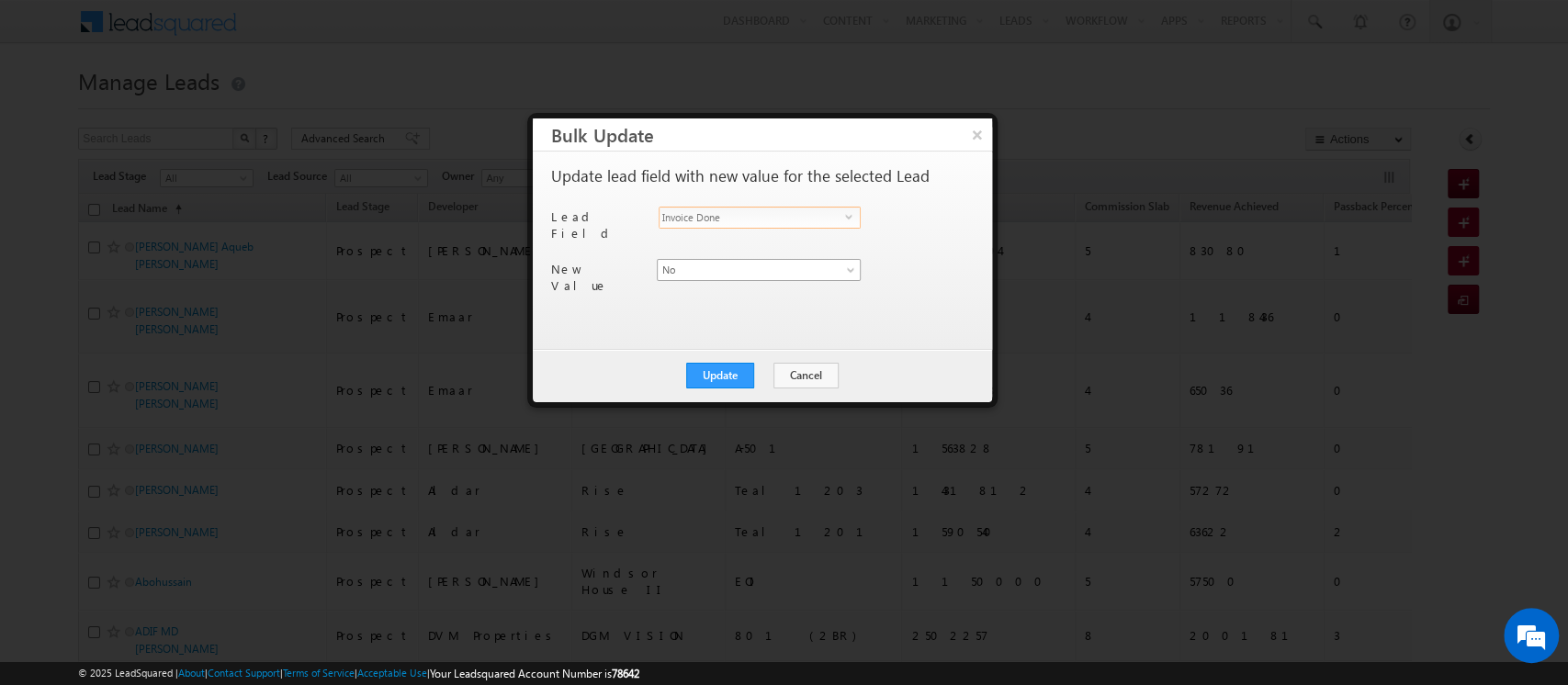
click at [685, 266] on span "No" at bounding box center [748, 270] width 181 height 16
click at [683, 307] on link "Yes" at bounding box center [758, 301] width 203 height 16
click at [722, 370] on button "Update" at bounding box center [720, 375] width 68 height 26
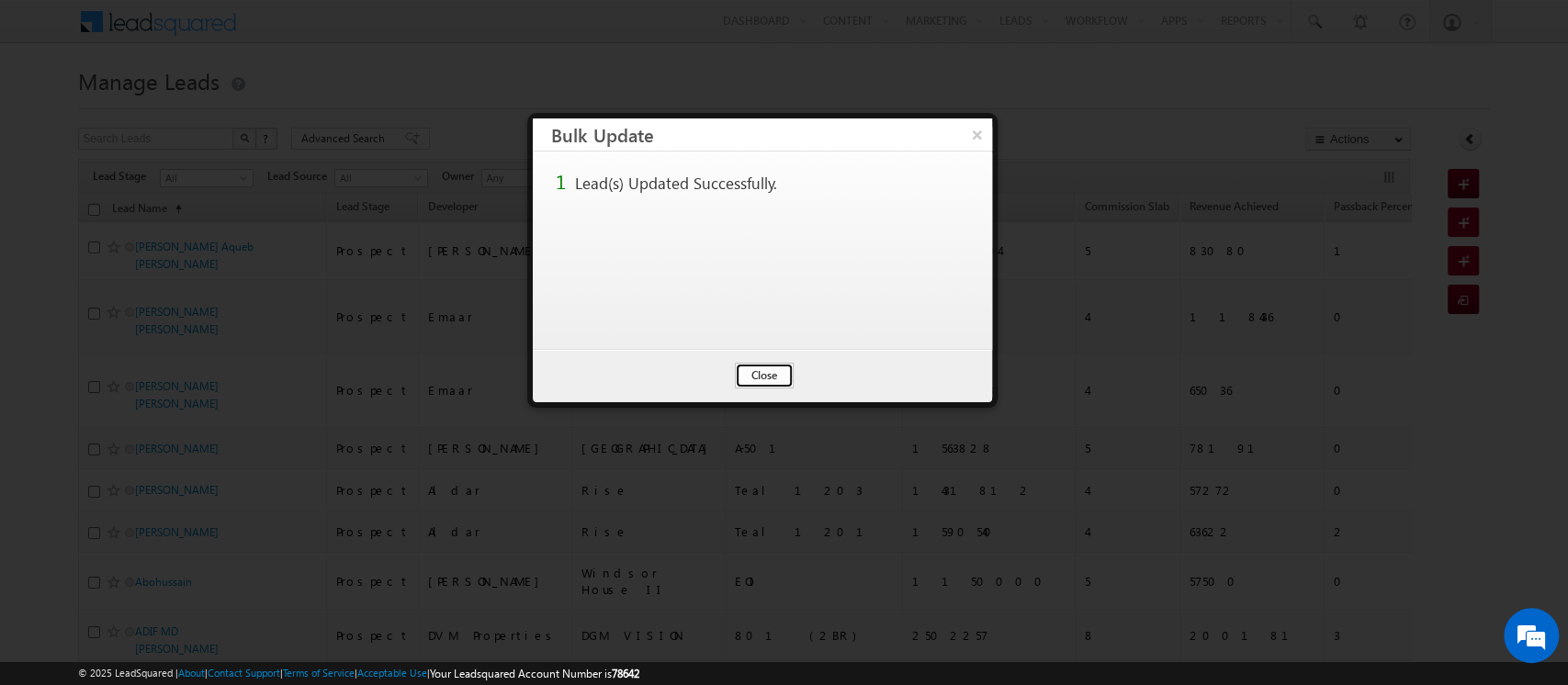
click at [773, 369] on button "Close" at bounding box center [764, 375] width 59 height 26
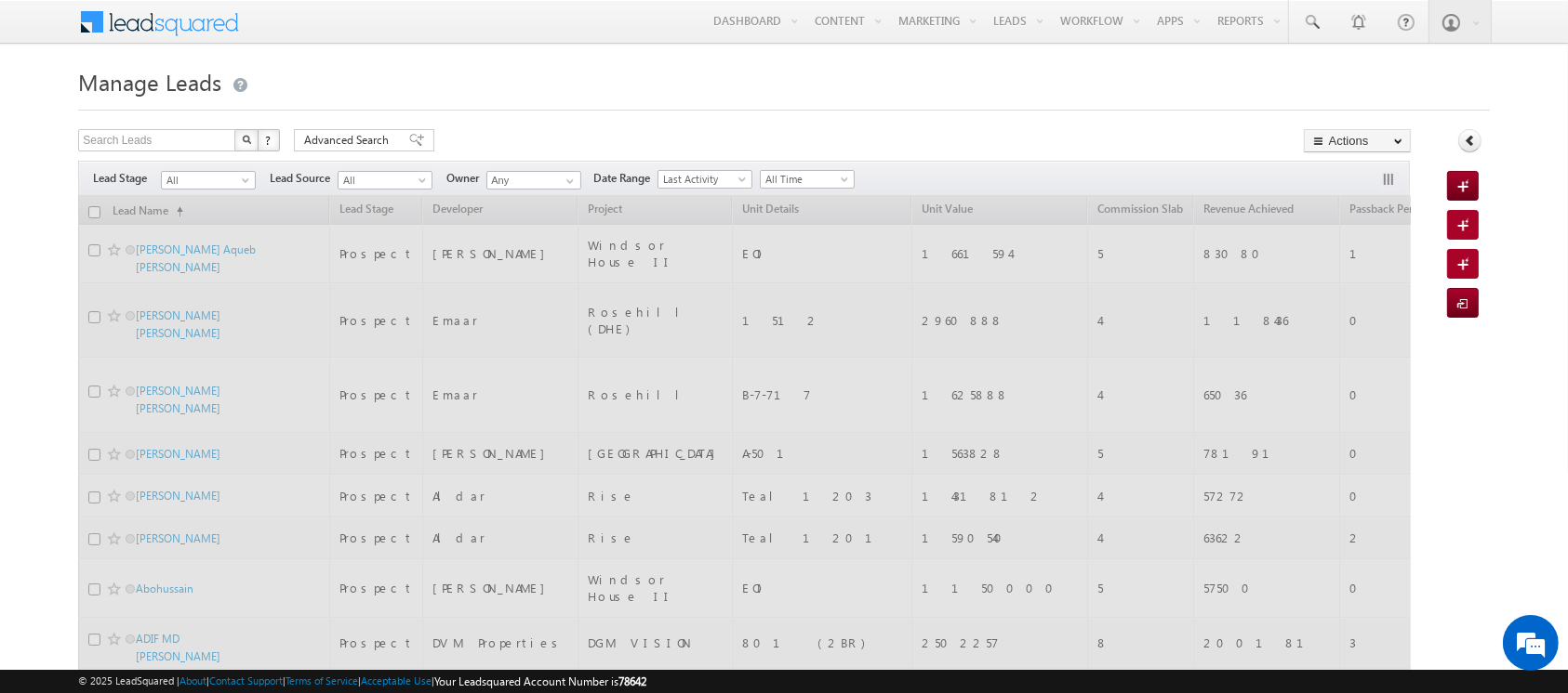
scroll to position [4000, 0]
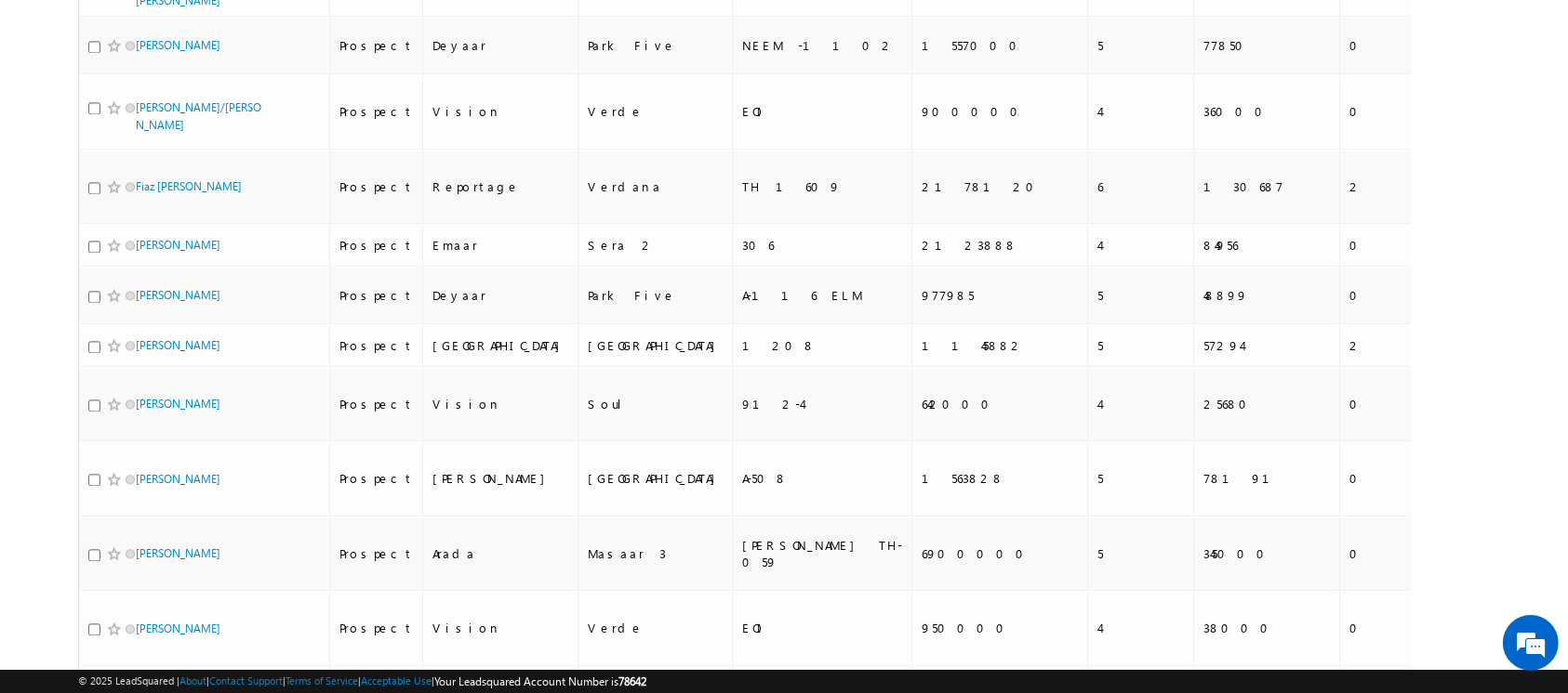
checkbox input "true"
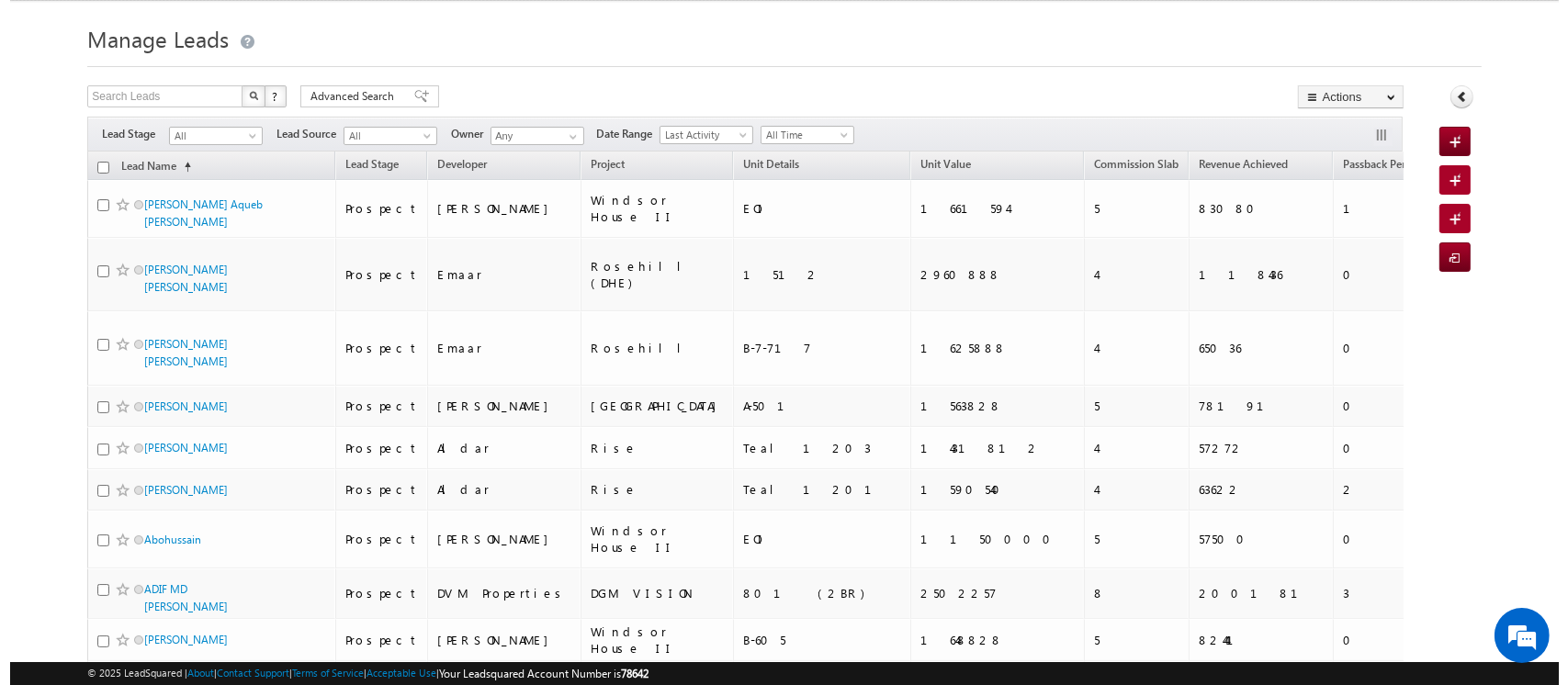
scroll to position [0, 0]
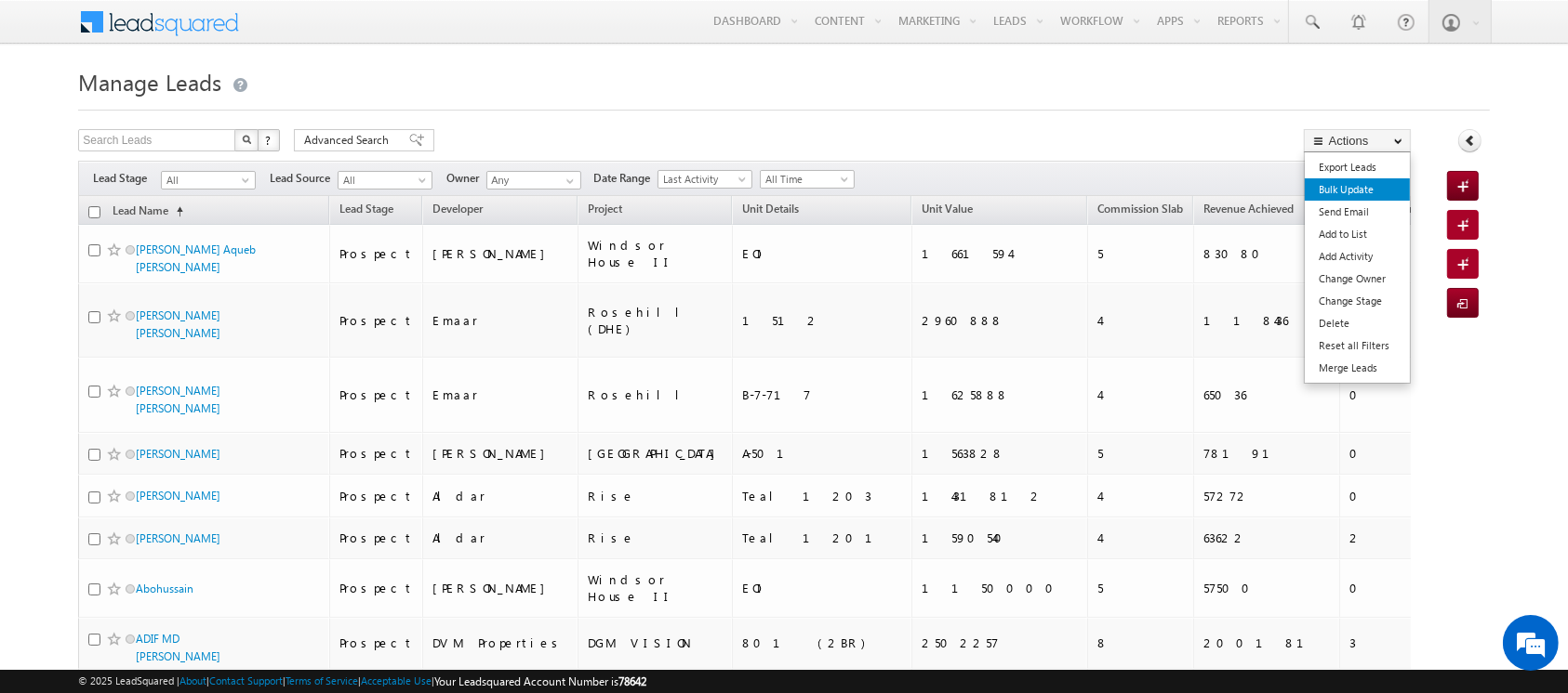
click at [1361, 190] on link "Bulk Update" at bounding box center [1356, 189] width 105 height 23
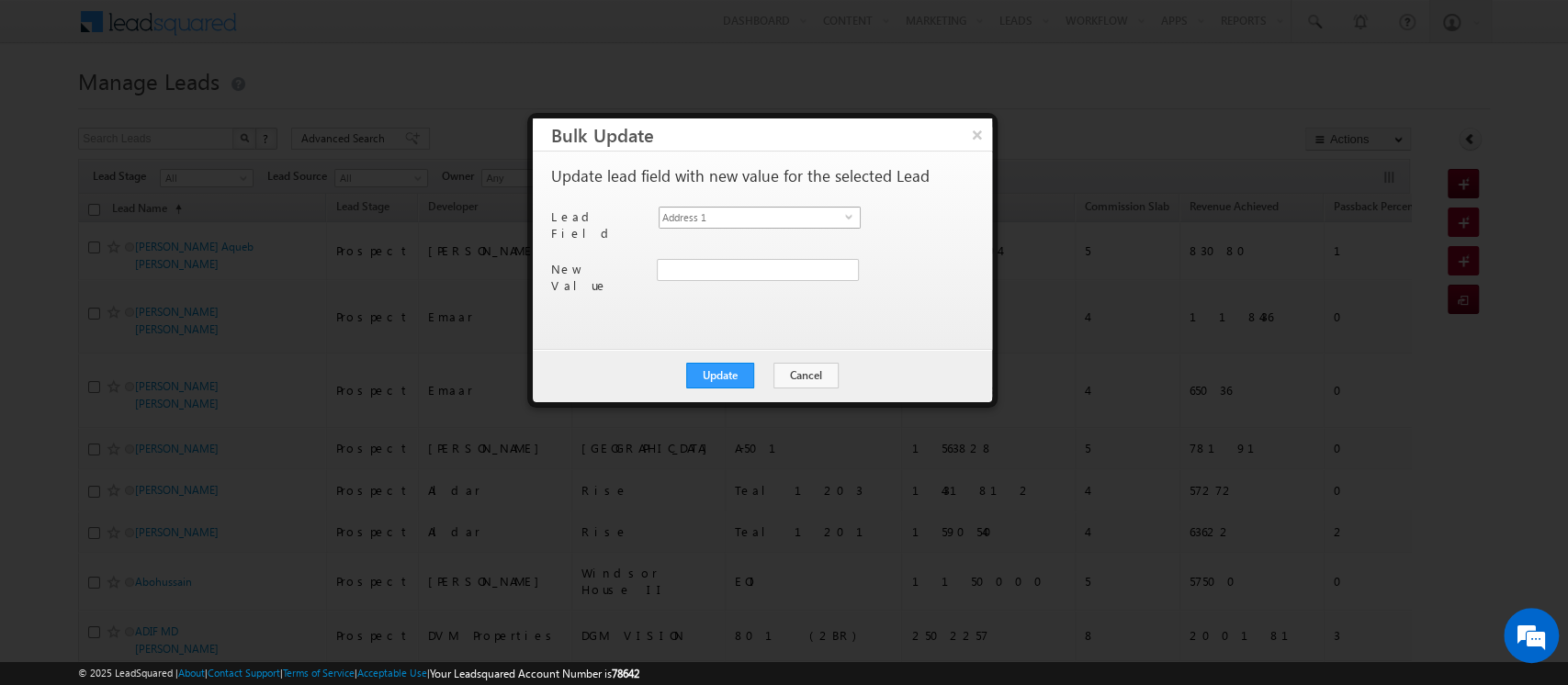
click at [700, 223] on span "Address 1" at bounding box center [753, 218] width 186 height 20
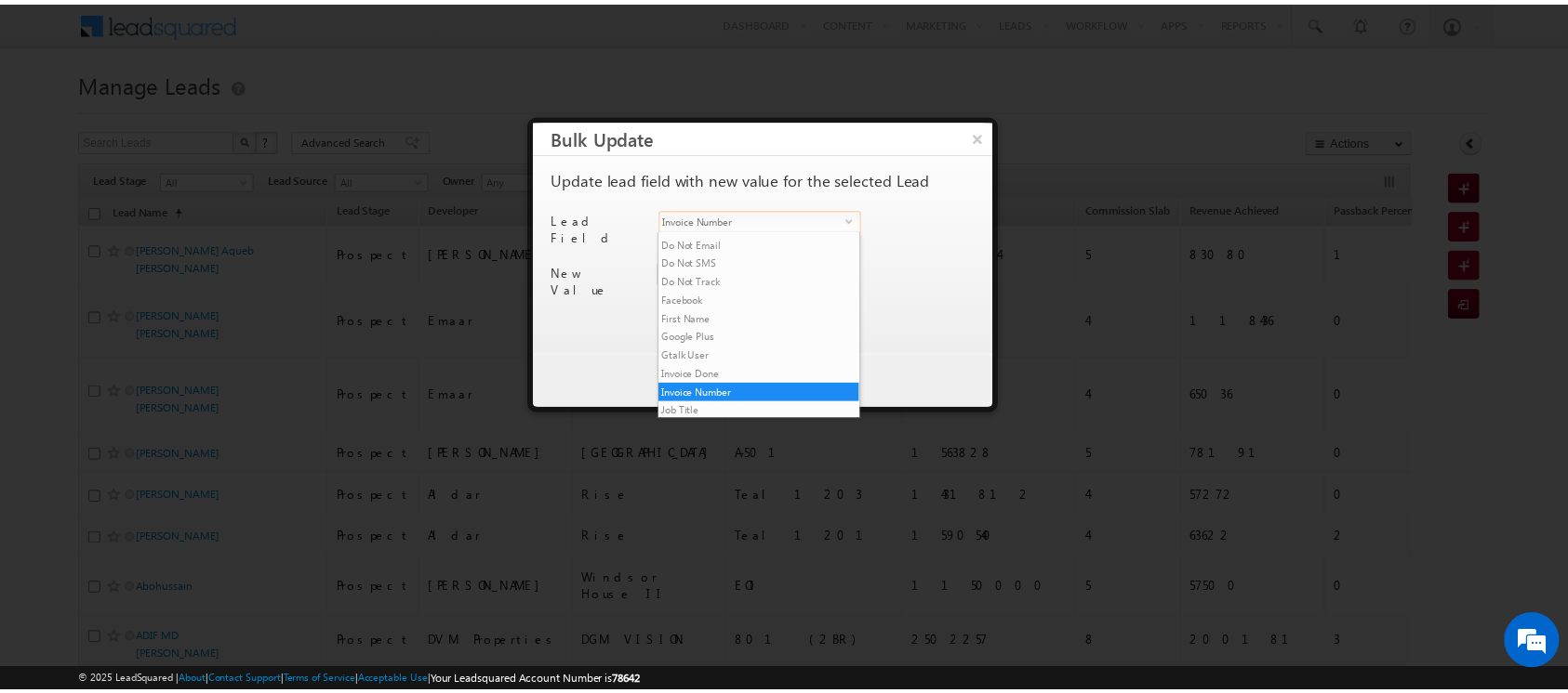
scroll to position [490, 0]
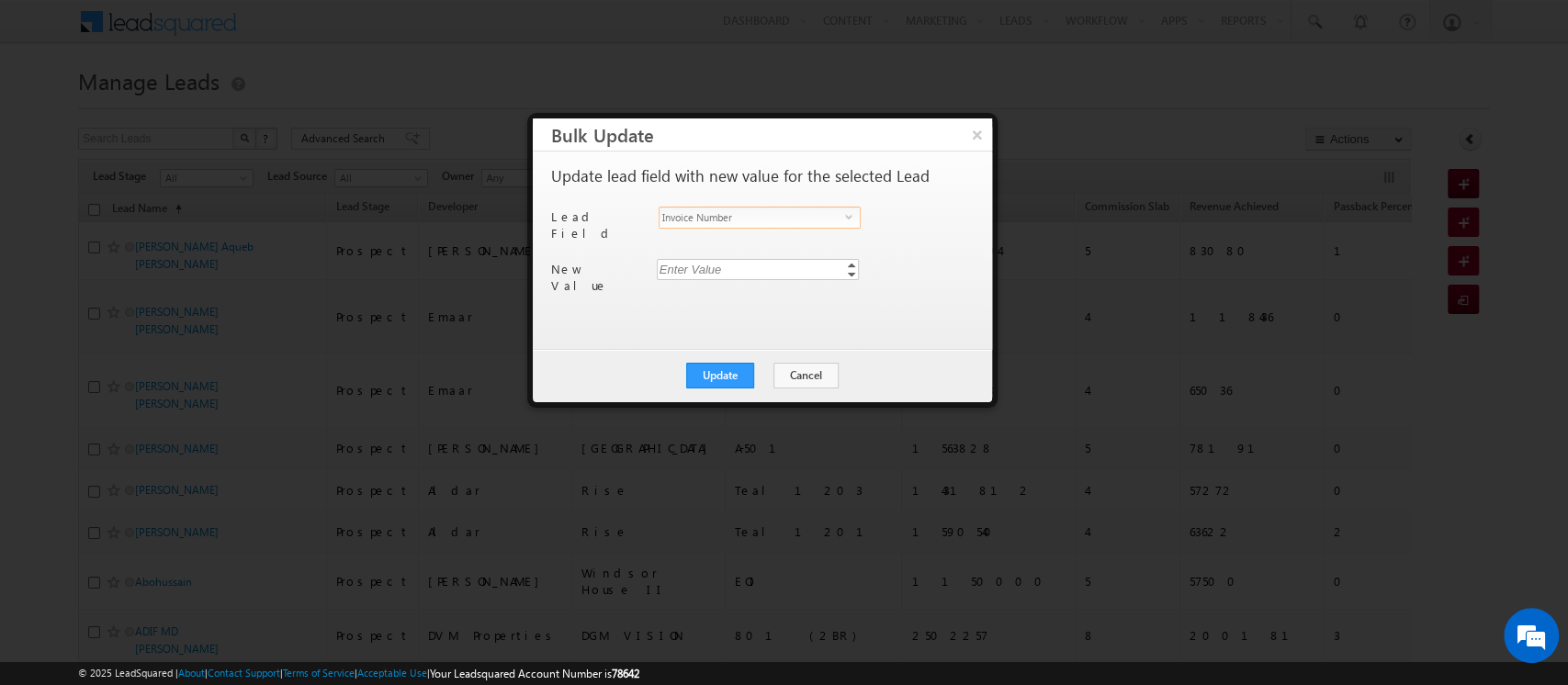
click at [704, 267] on div "Enter Value" at bounding box center [759, 270] width 205 height 21
type input "273"
click at [727, 378] on button "Update" at bounding box center [720, 375] width 68 height 26
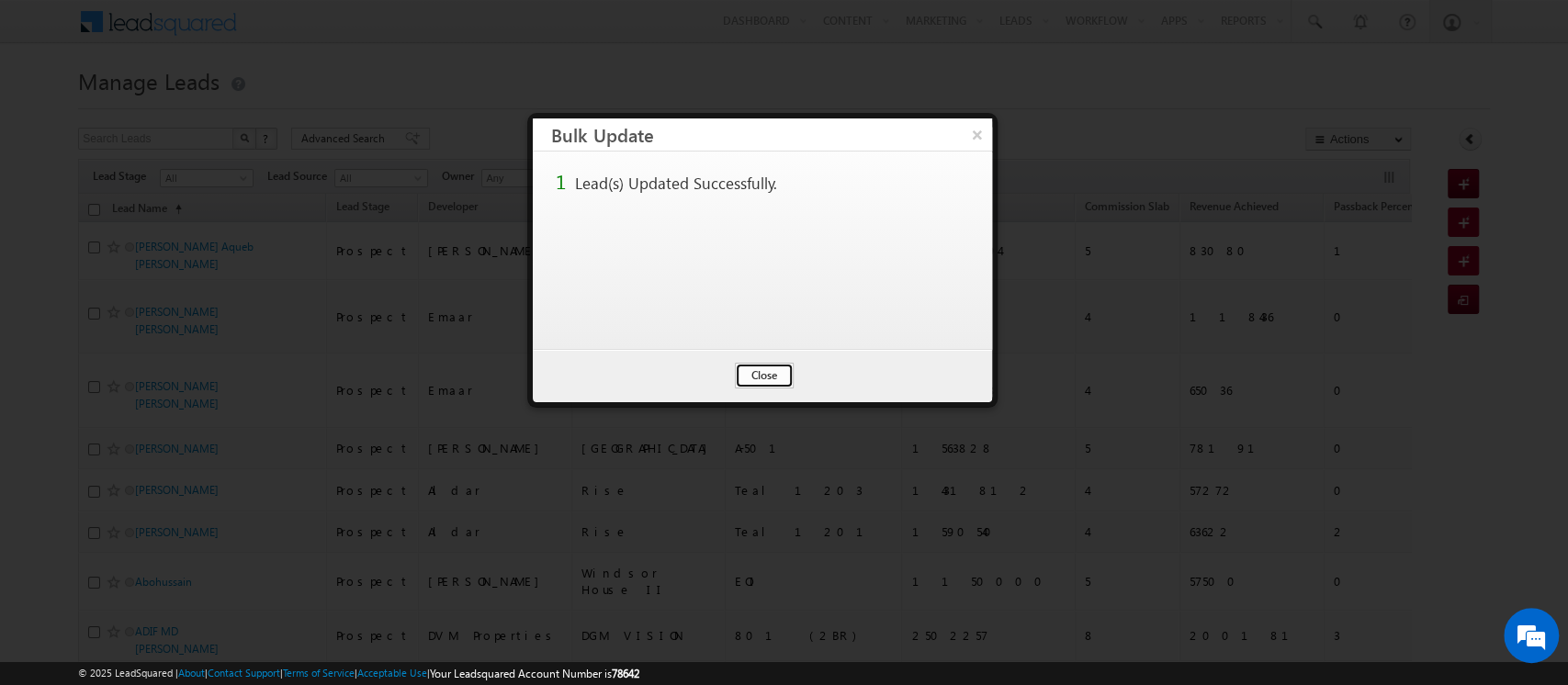
click at [779, 372] on button "Close" at bounding box center [764, 375] width 59 height 26
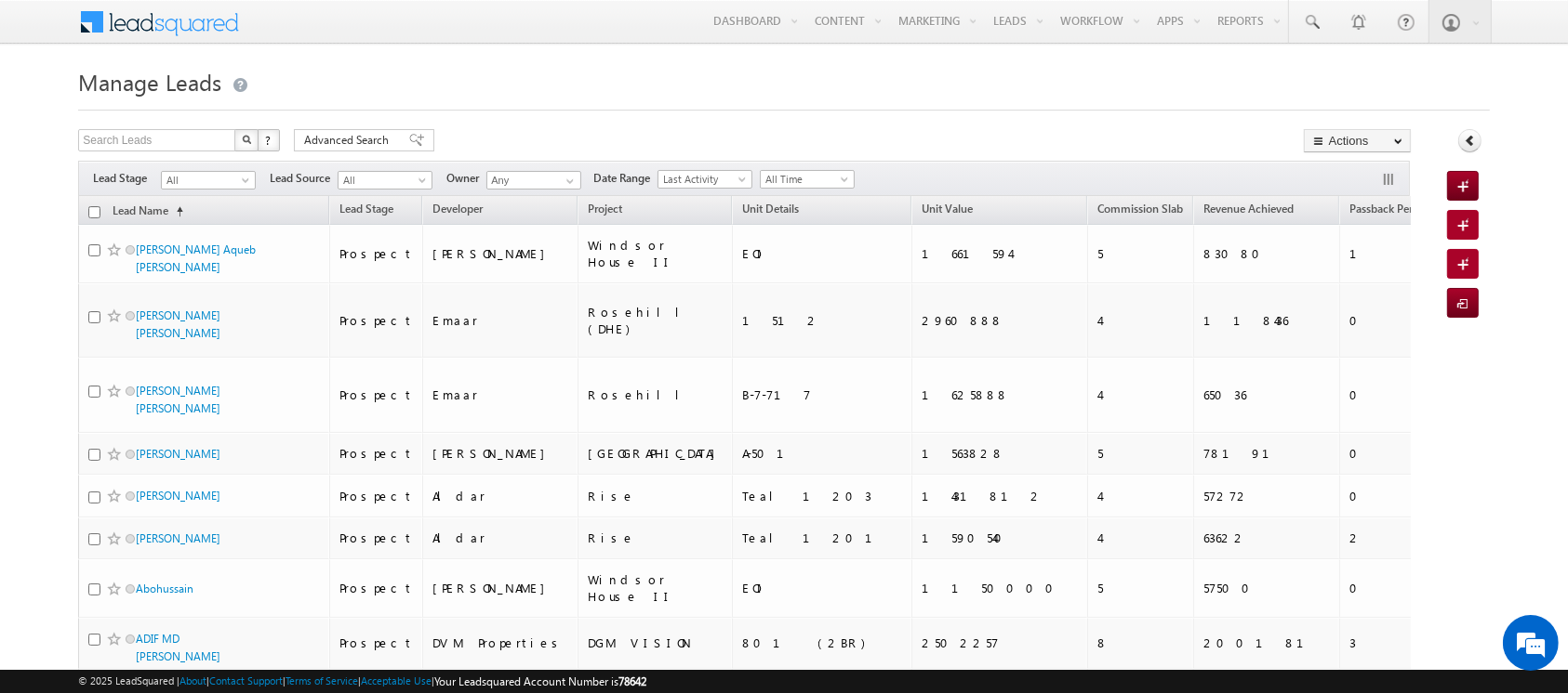
scroll to position [4000, 0]
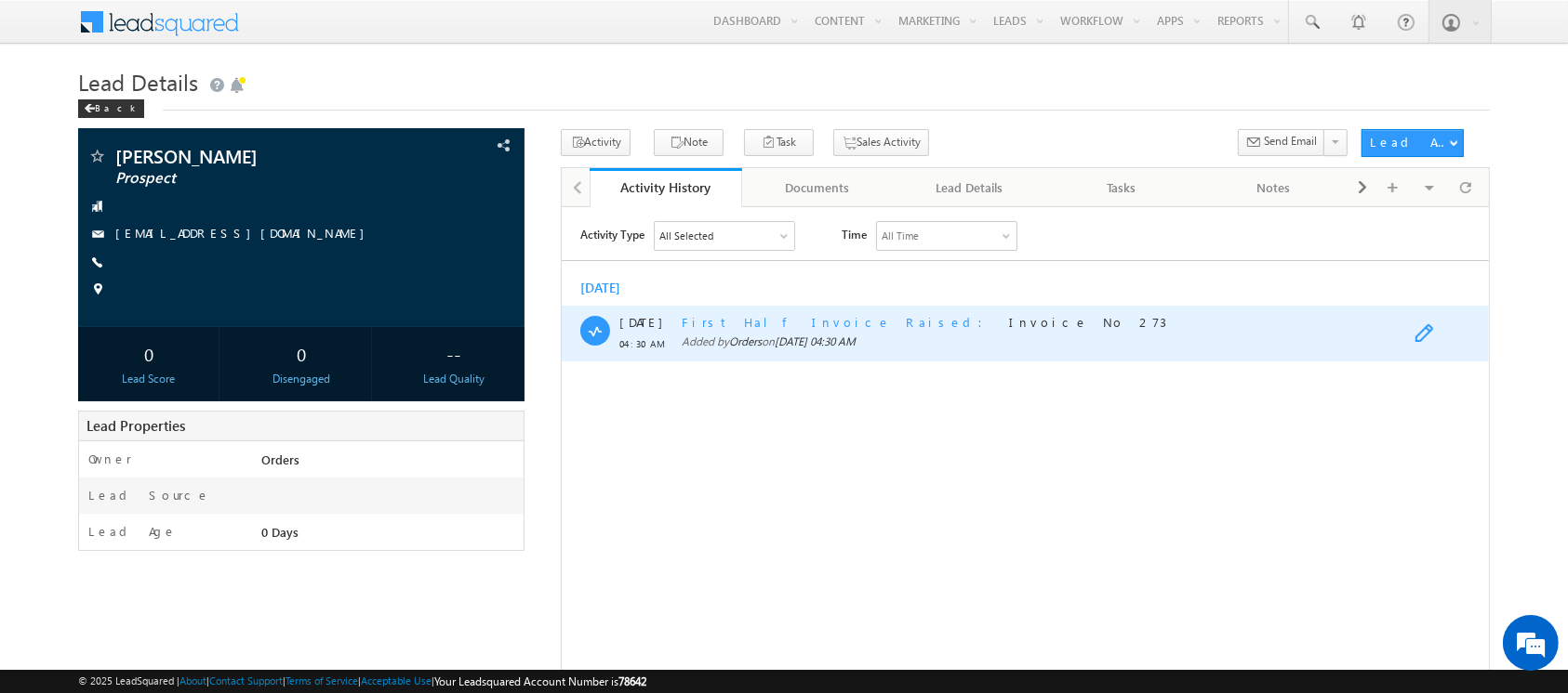
click at [1427, 330] on span at bounding box center [1427, 334] width 28 height 23
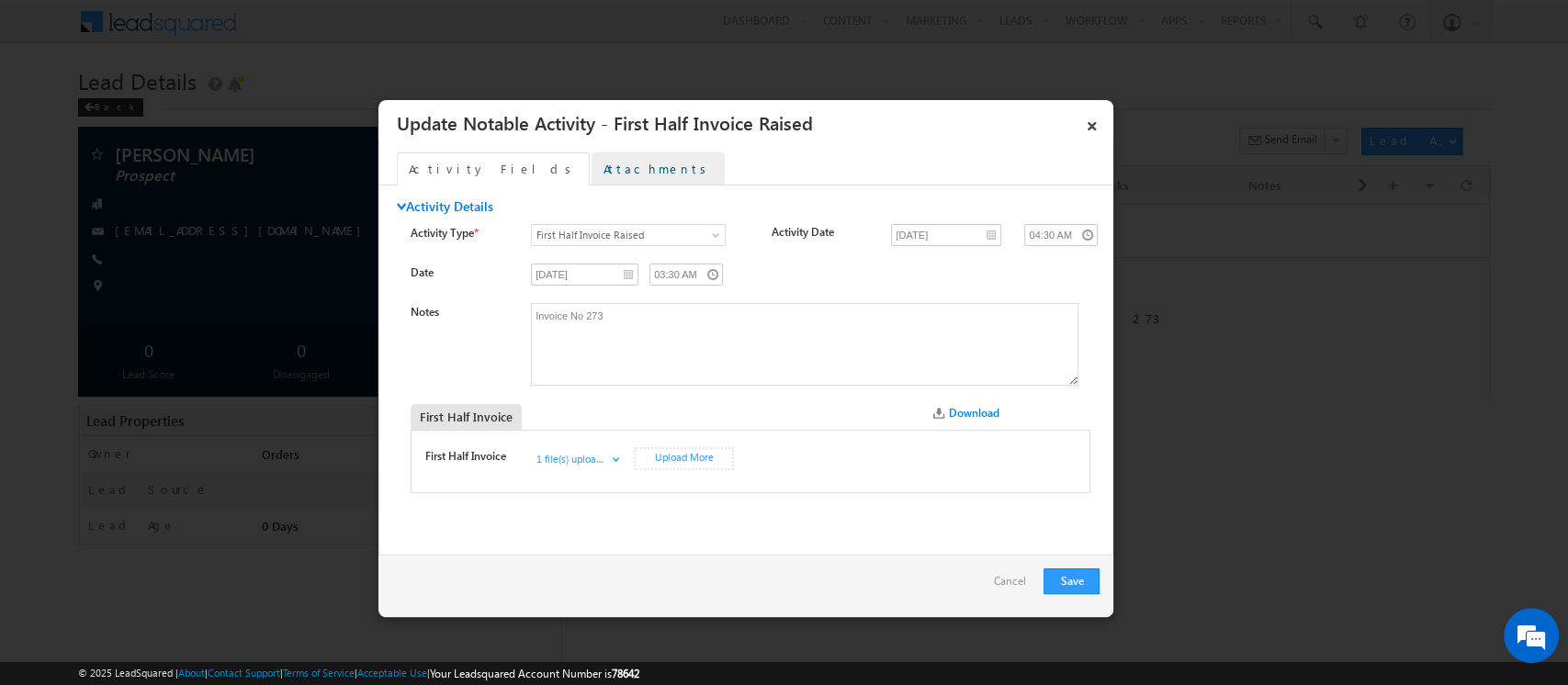
click at [591, 165] on link "Attachments" at bounding box center [658, 169] width 133 height 33
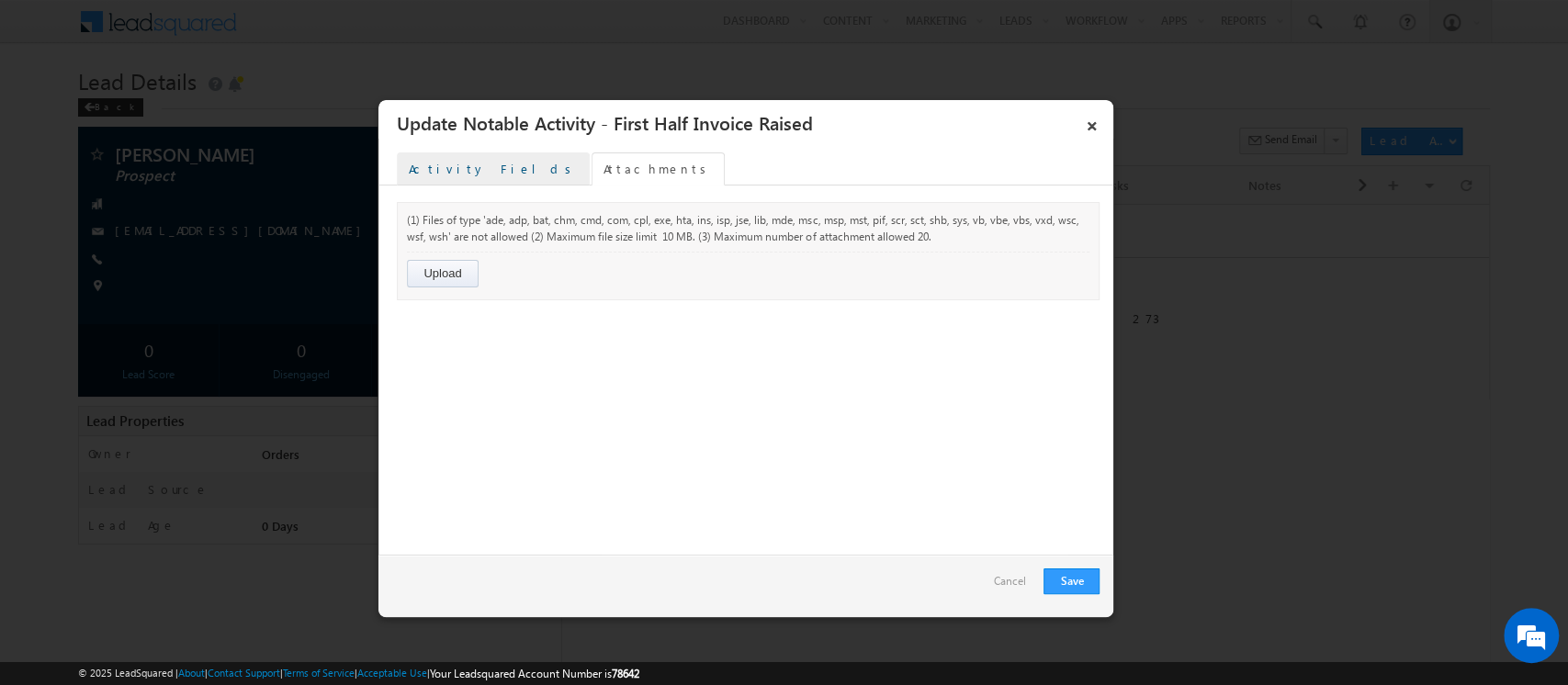
click at [445, 166] on link "Activity Fields" at bounding box center [492, 169] width 192 height 33
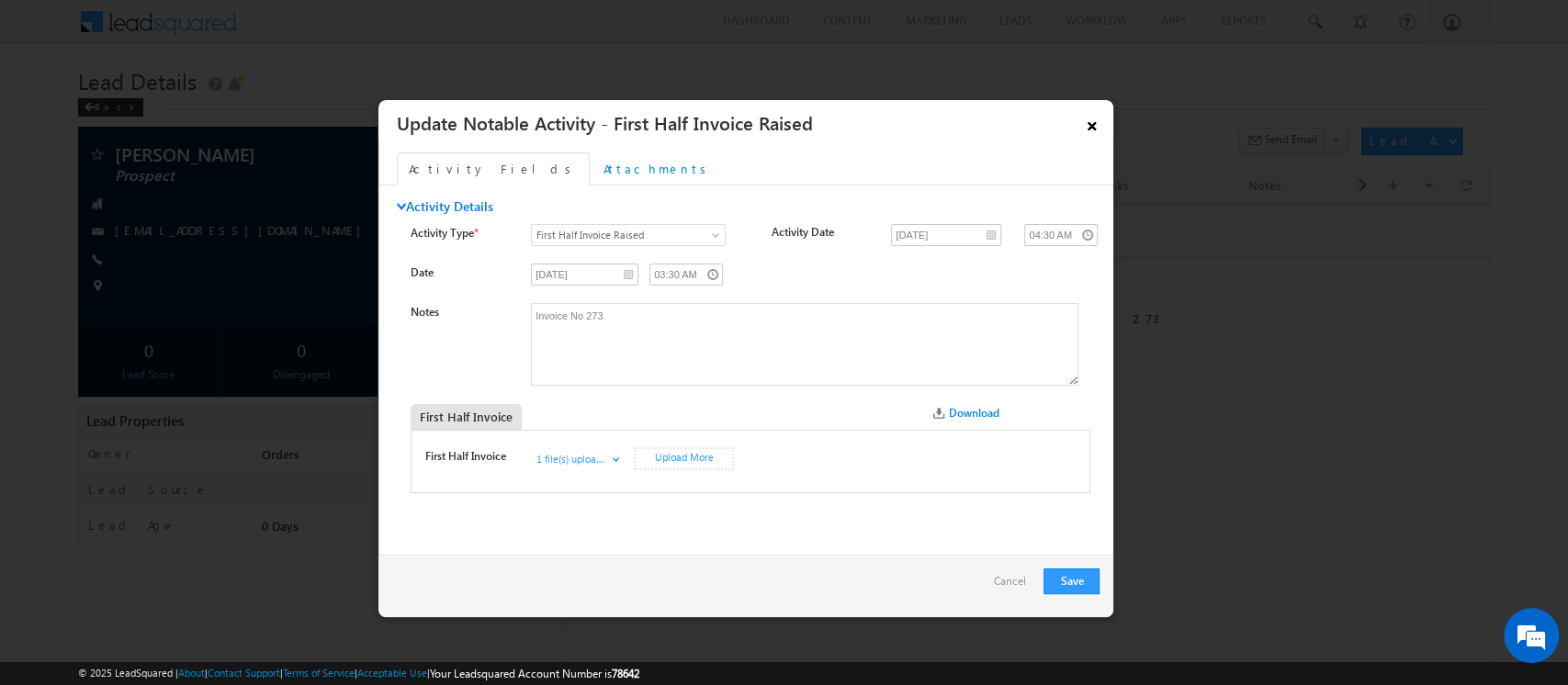
click at [1095, 125] on link "×" at bounding box center [1091, 122] width 31 height 32
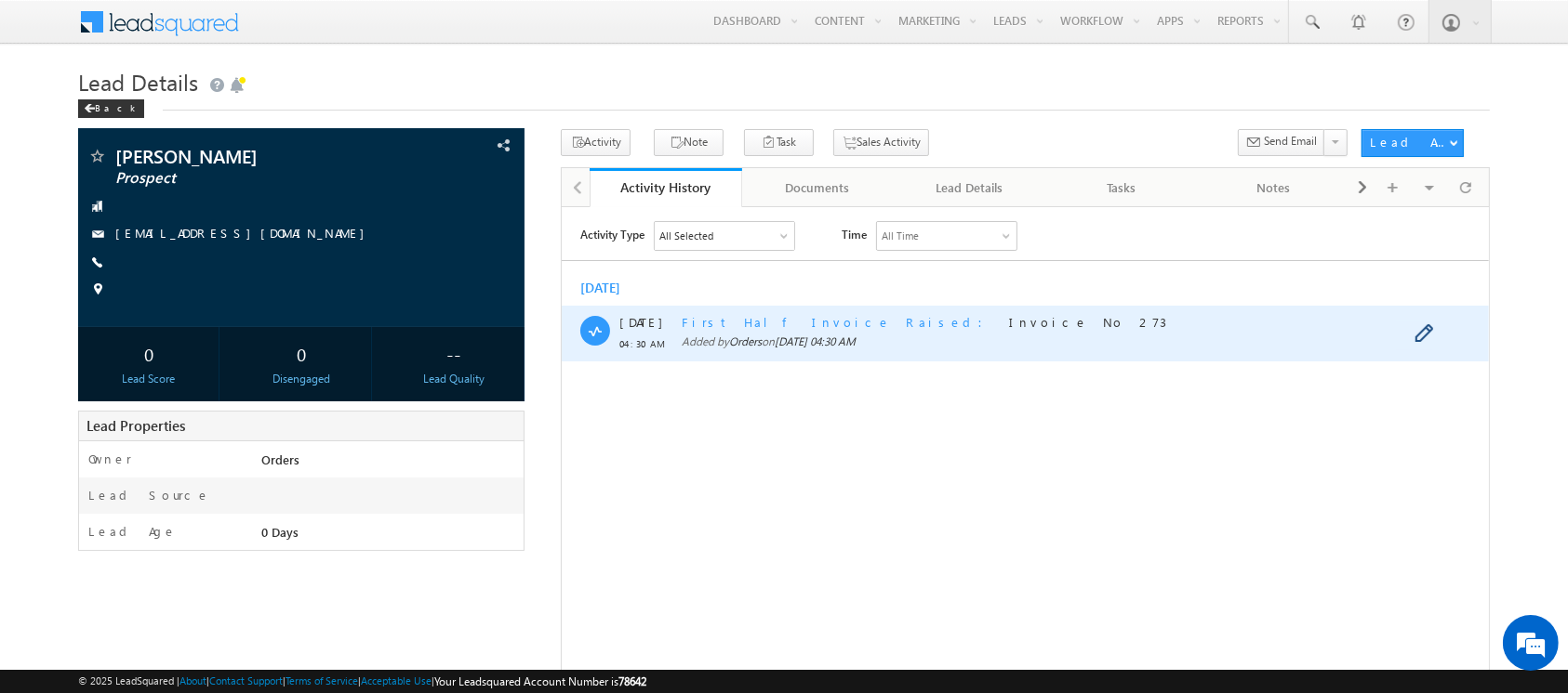
click at [593, 331] on span at bounding box center [594, 329] width 17 height 11
click at [1419, 334] on span at bounding box center [1427, 334] width 28 height 23
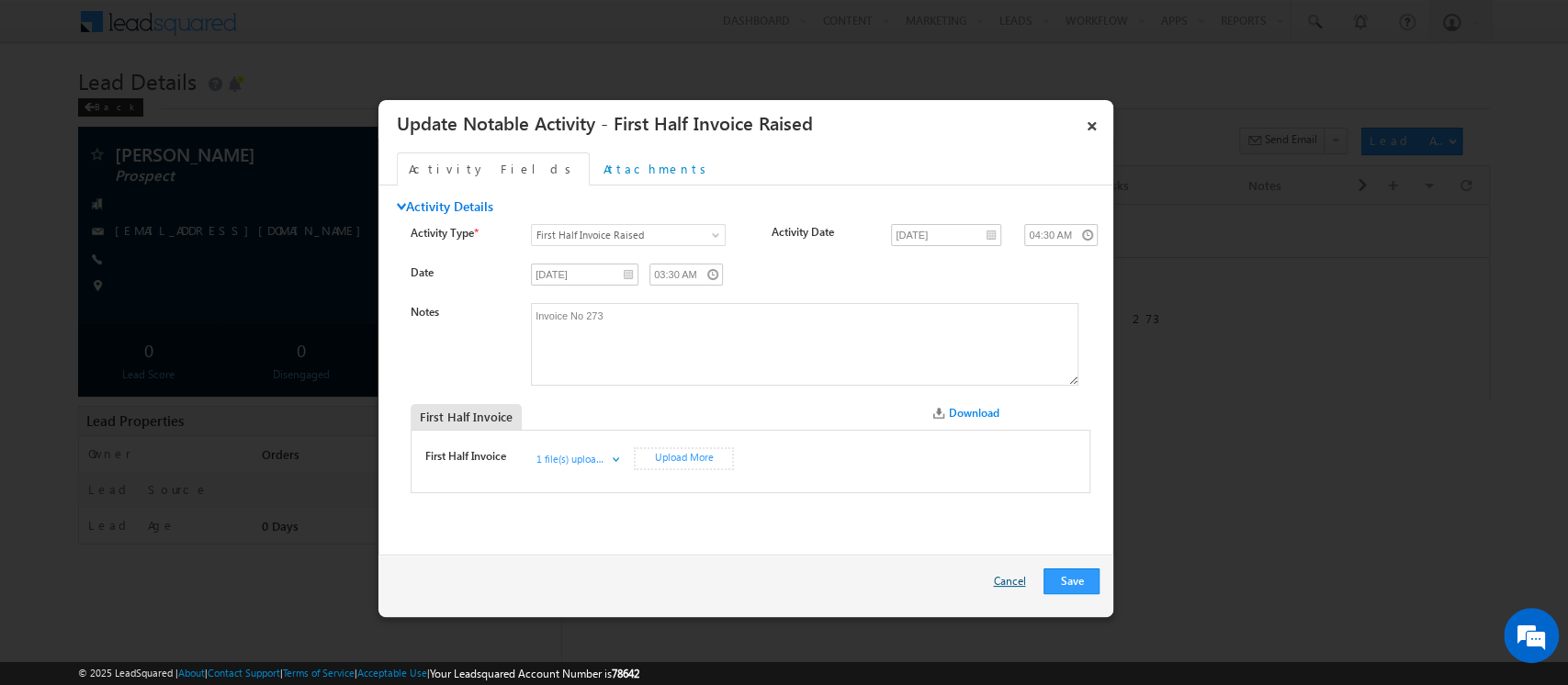
click at [1023, 581] on link "Cancel" at bounding box center [1013, 586] width 42 height 35
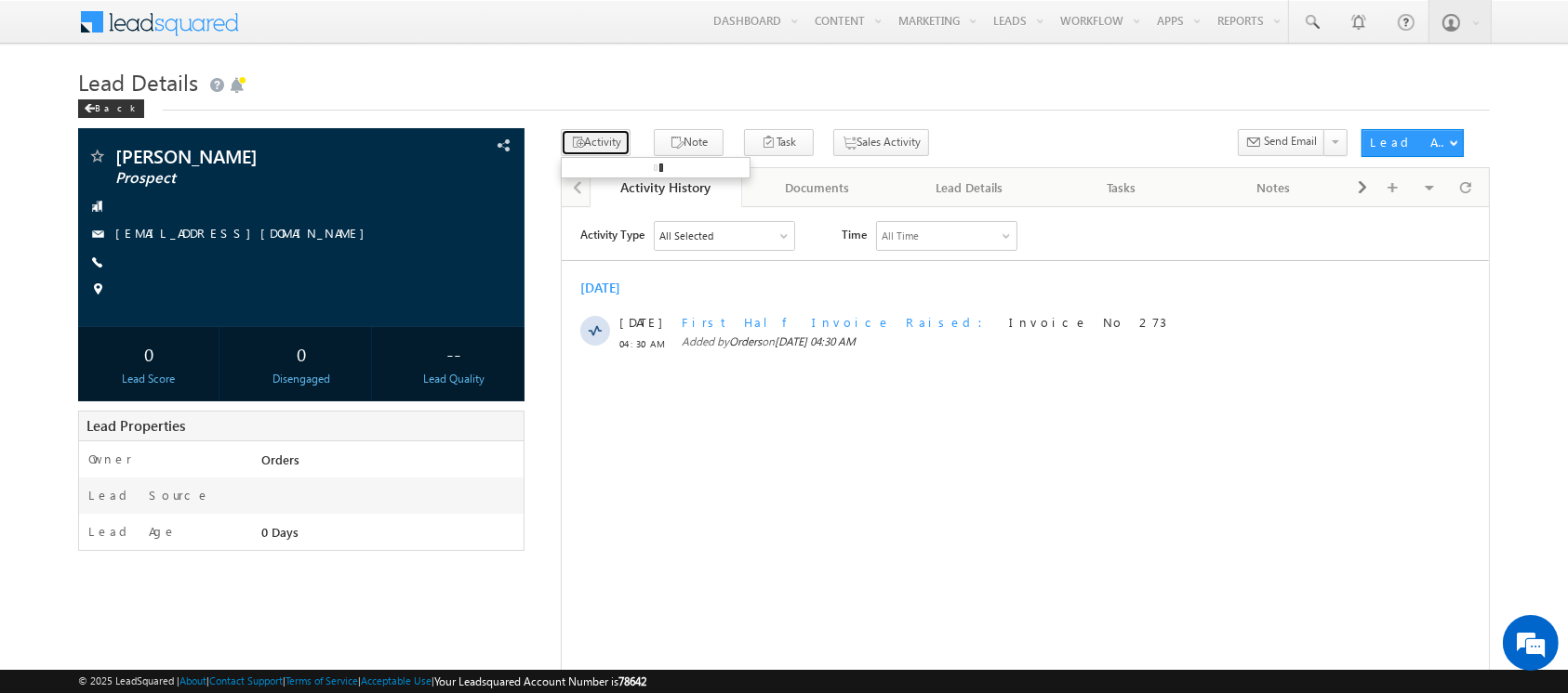
click at [585, 146] on button "Activity" at bounding box center [595, 143] width 70 height 27
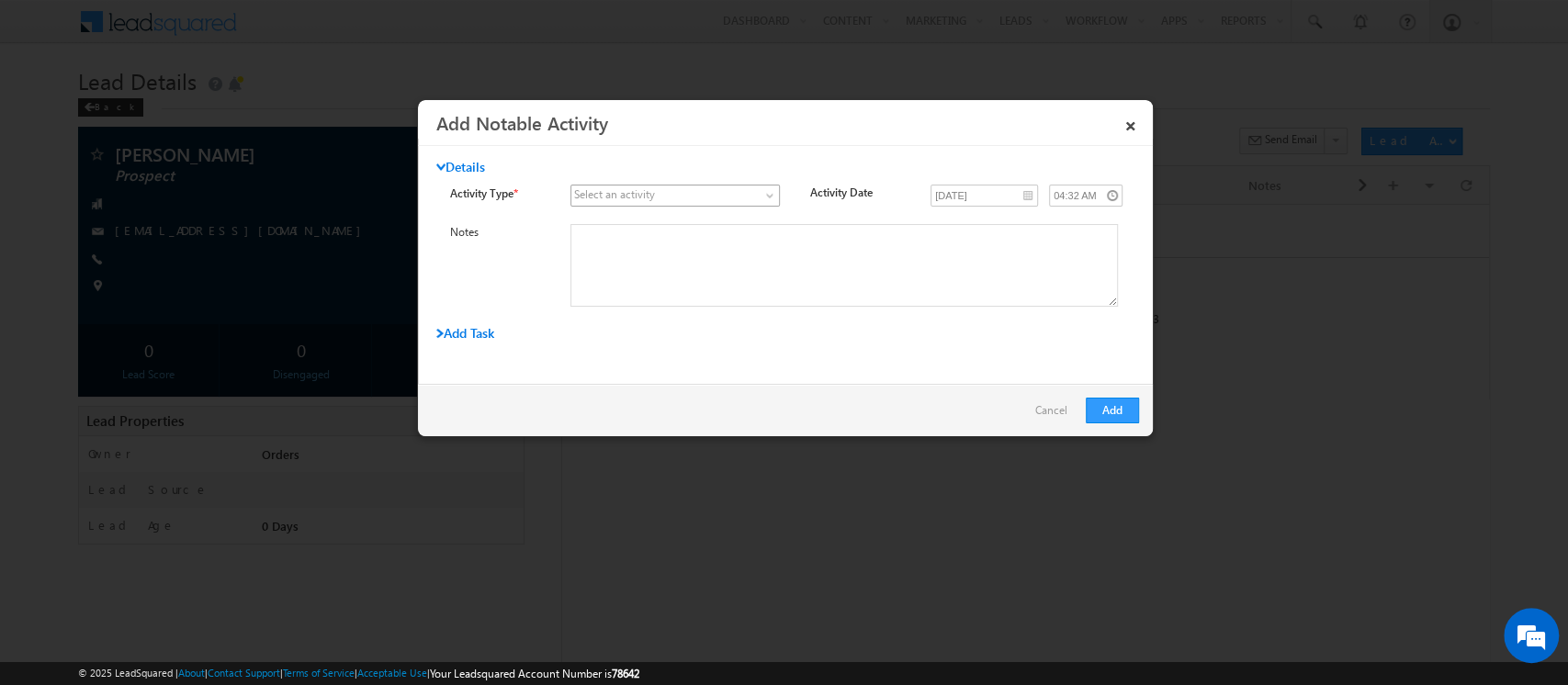
click at [668, 191] on span at bounding box center [665, 195] width 186 height 16
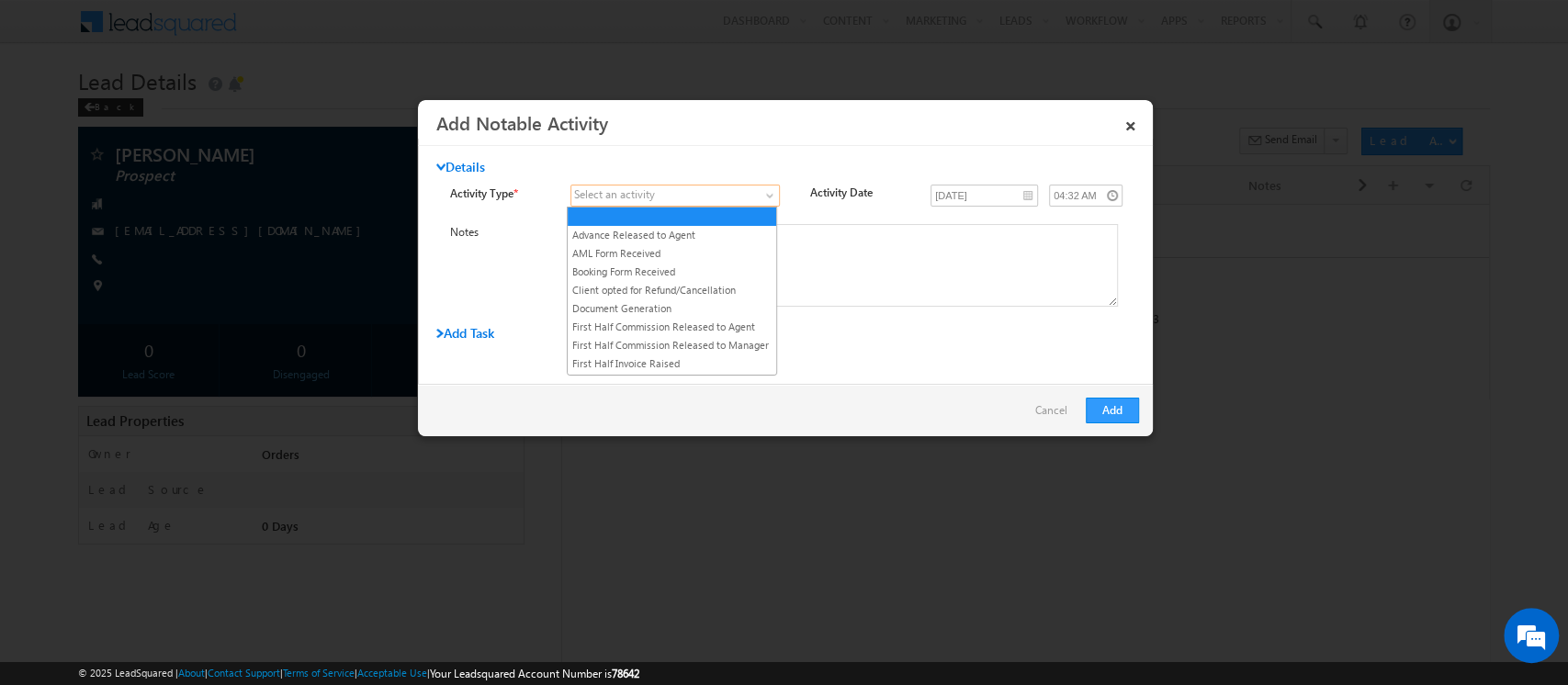
scroll to position [174, 0]
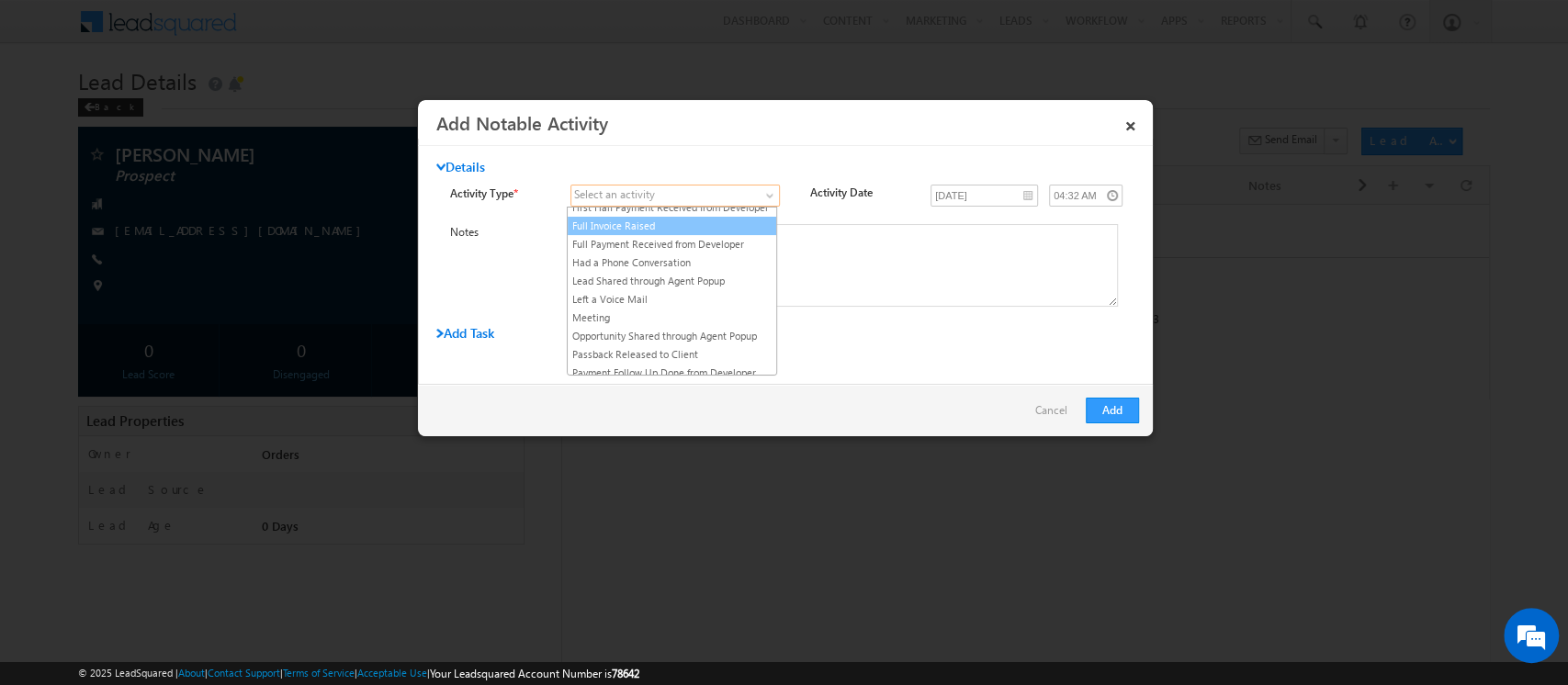
click at [661, 234] on link "Full Invoice Raised" at bounding box center [672, 225] width 209 height 16
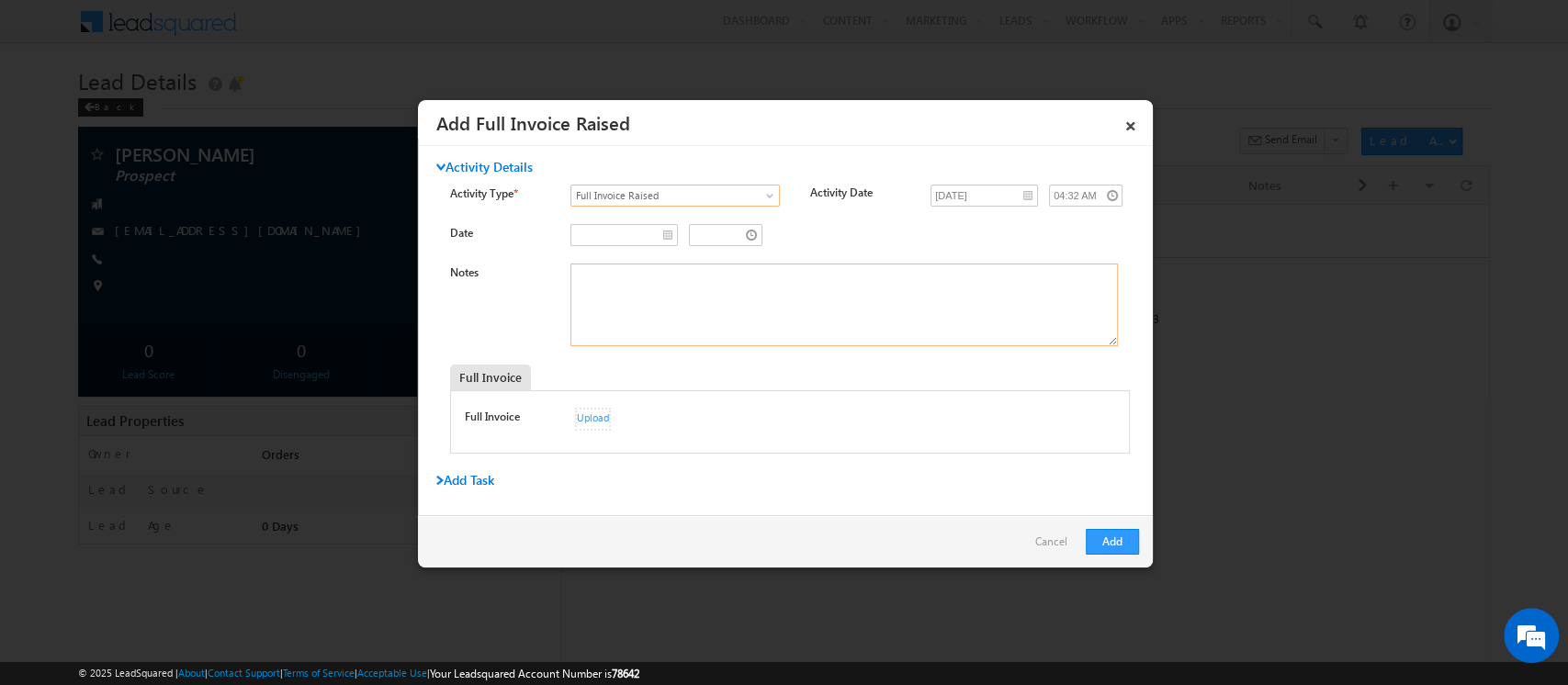
click at [656, 276] on textarea "Notes" at bounding box center [844, 305] width 547 height 82
type textarea "Invoice 273"
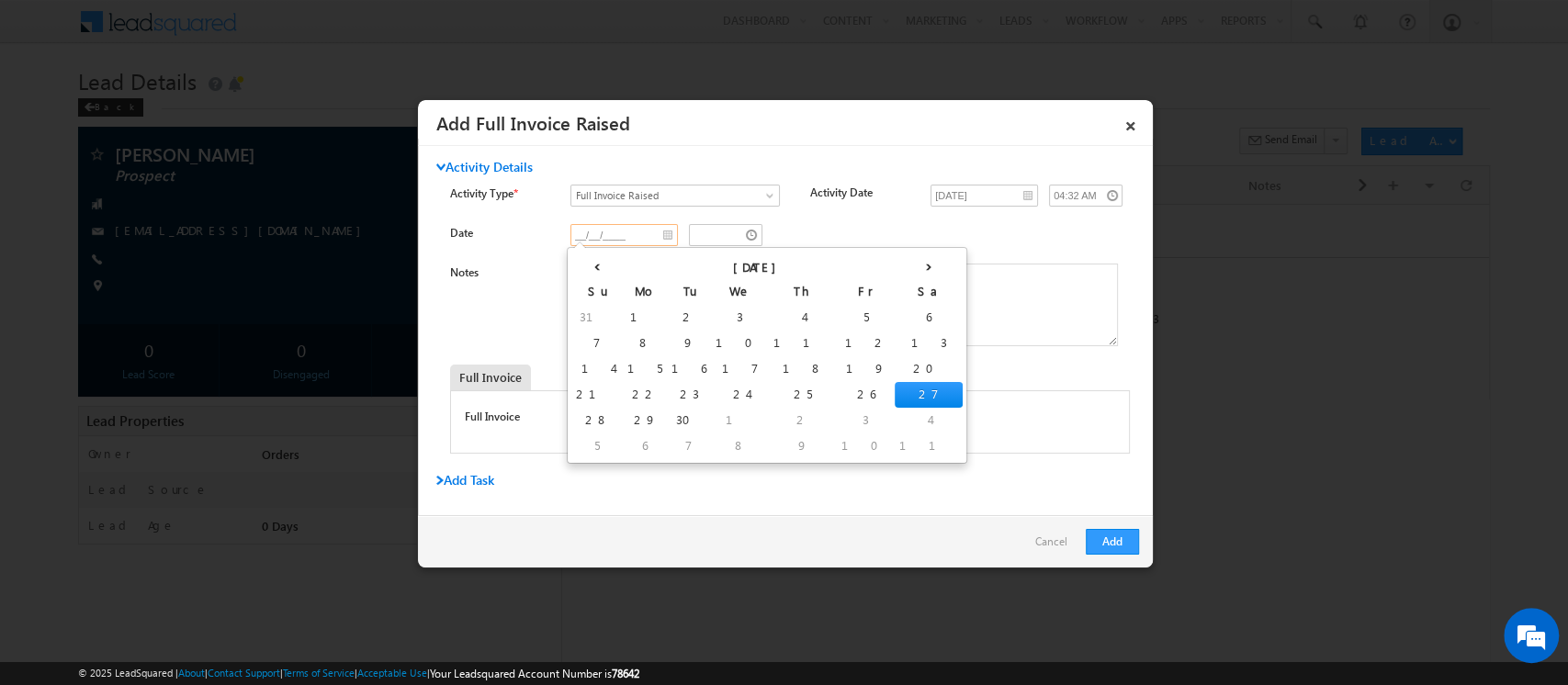
click at [664, 236] on input "__/__/____" at bounding box center [624, 235] width 107 height 22
click at [590, 269] on th "‹" at bounding box center [597, 265] width 51 height 27
click at [587, 269] on th "‹" at bounding box center [601, 265] width 58 height 27
click at [814, 313] on td "4" at bounding box center [847, 317] width 68 height 26
type input "[DATE]"
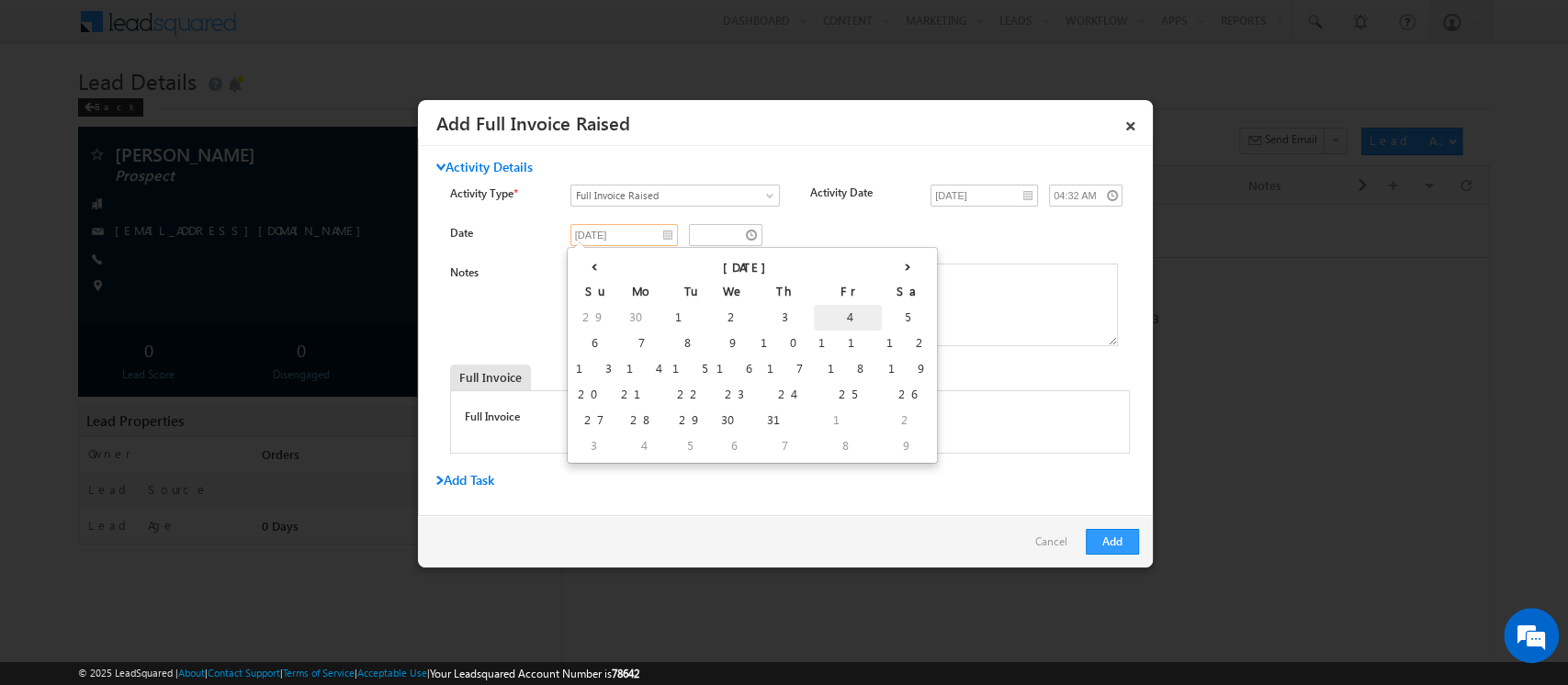
type input "03:32 AM"
click at [591, 418] on div "Upload" at bounding box center [592, 420] width 36 height 23
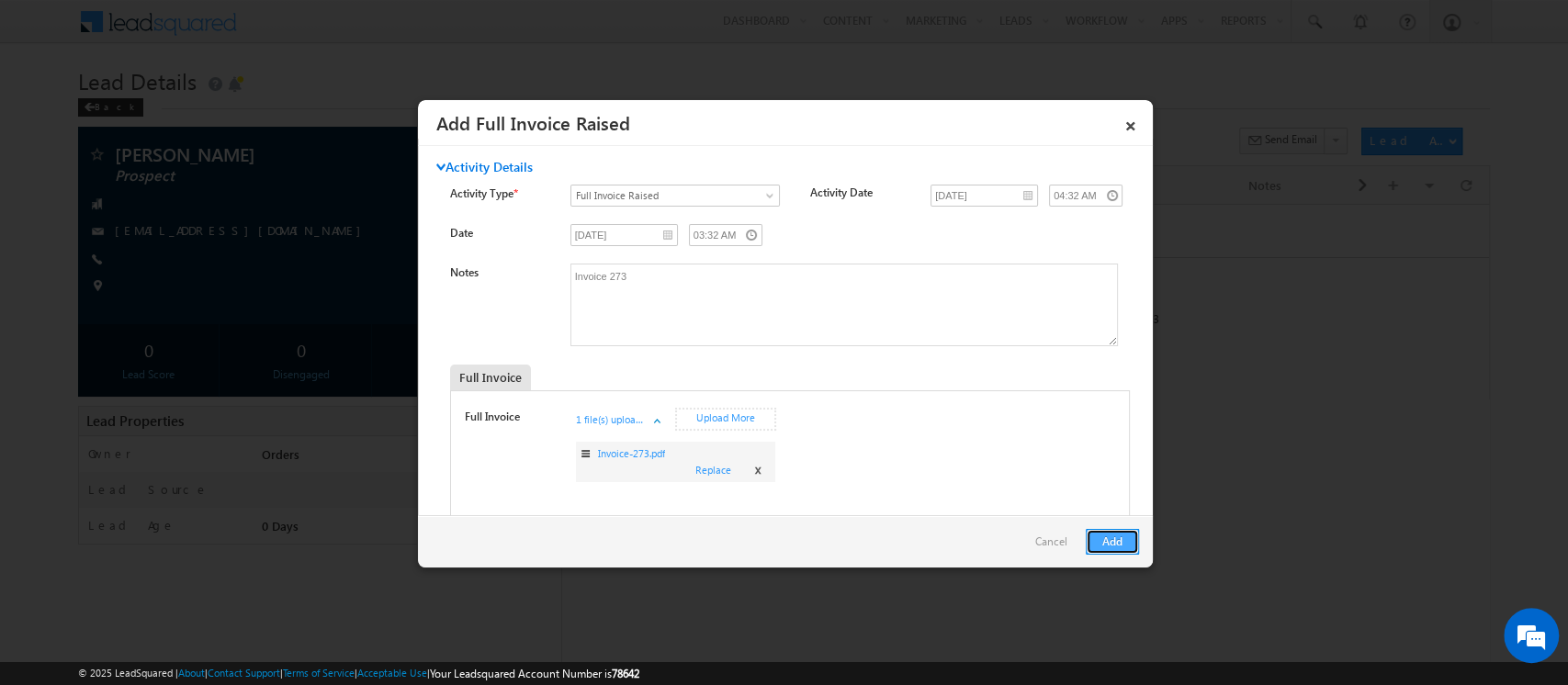
click at [1102, 540] on button "Add" at bounding box center [1111, 542] width 53 height 26
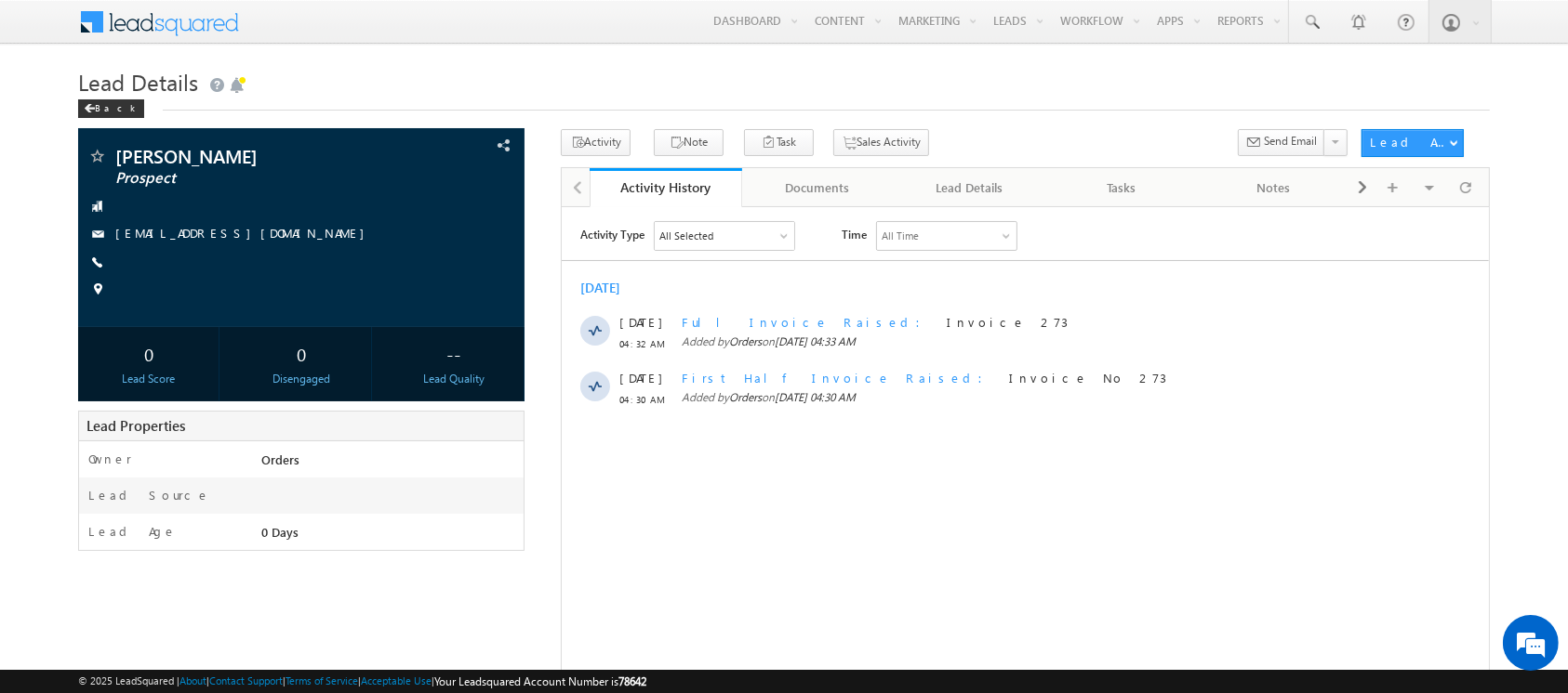
click at [607, 190] on div "Activity History" at bounding box center [665, 187] width 124 height 18
click at [595, 139] on button "Activity" at bounding box center [595, 143] width 70 height 27
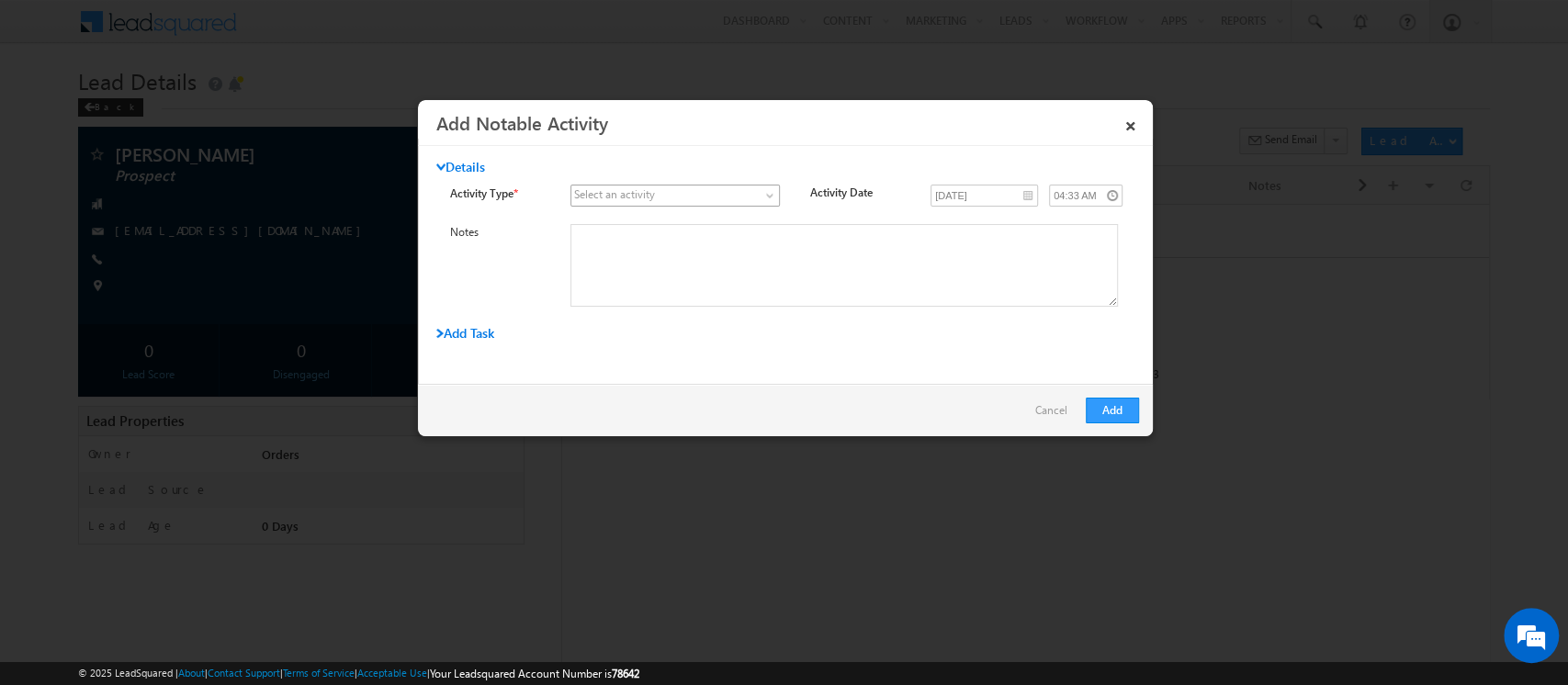
click at [588, 203] on link at bounding box center [675, 195] width 209 height 22
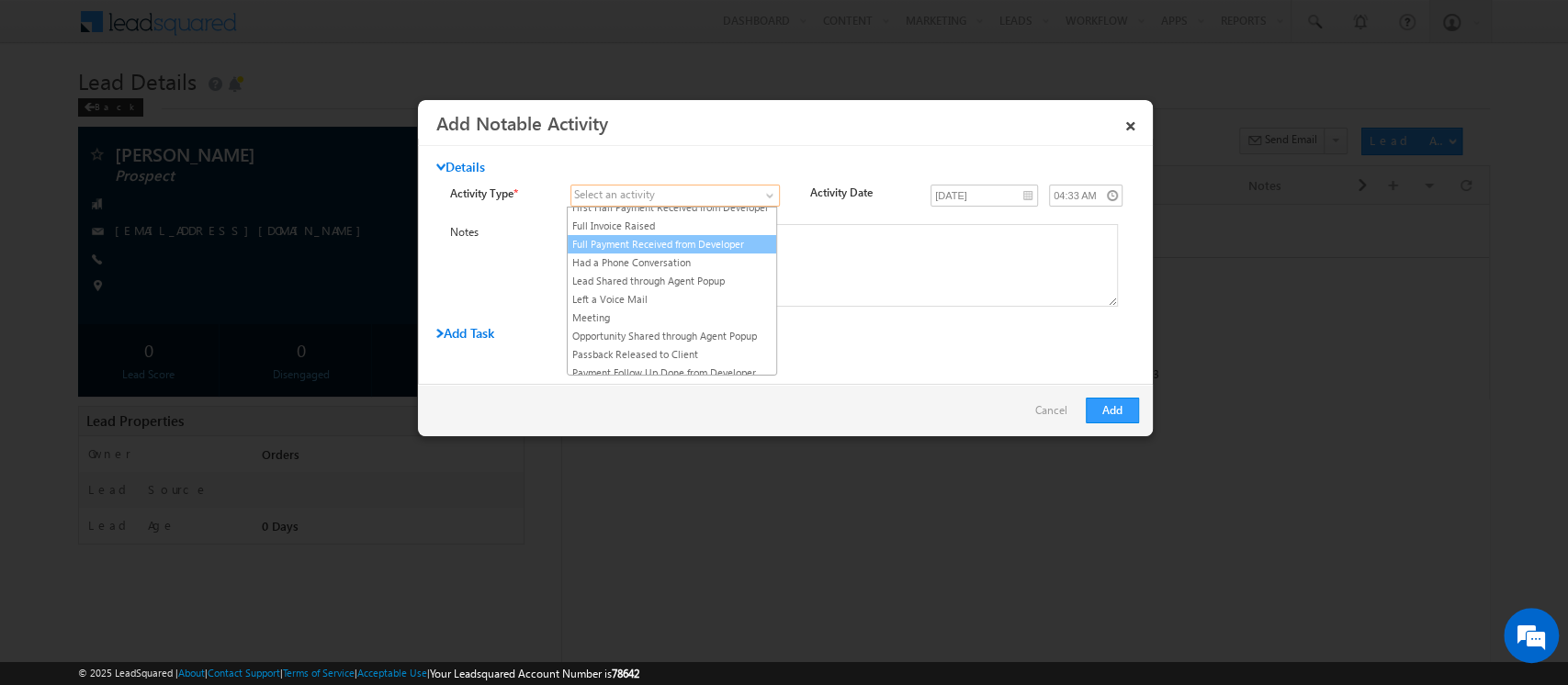
click at [684, 253] on link "Full Payment Received from Developer" at bounding box center [672, 244] width 209 height 16
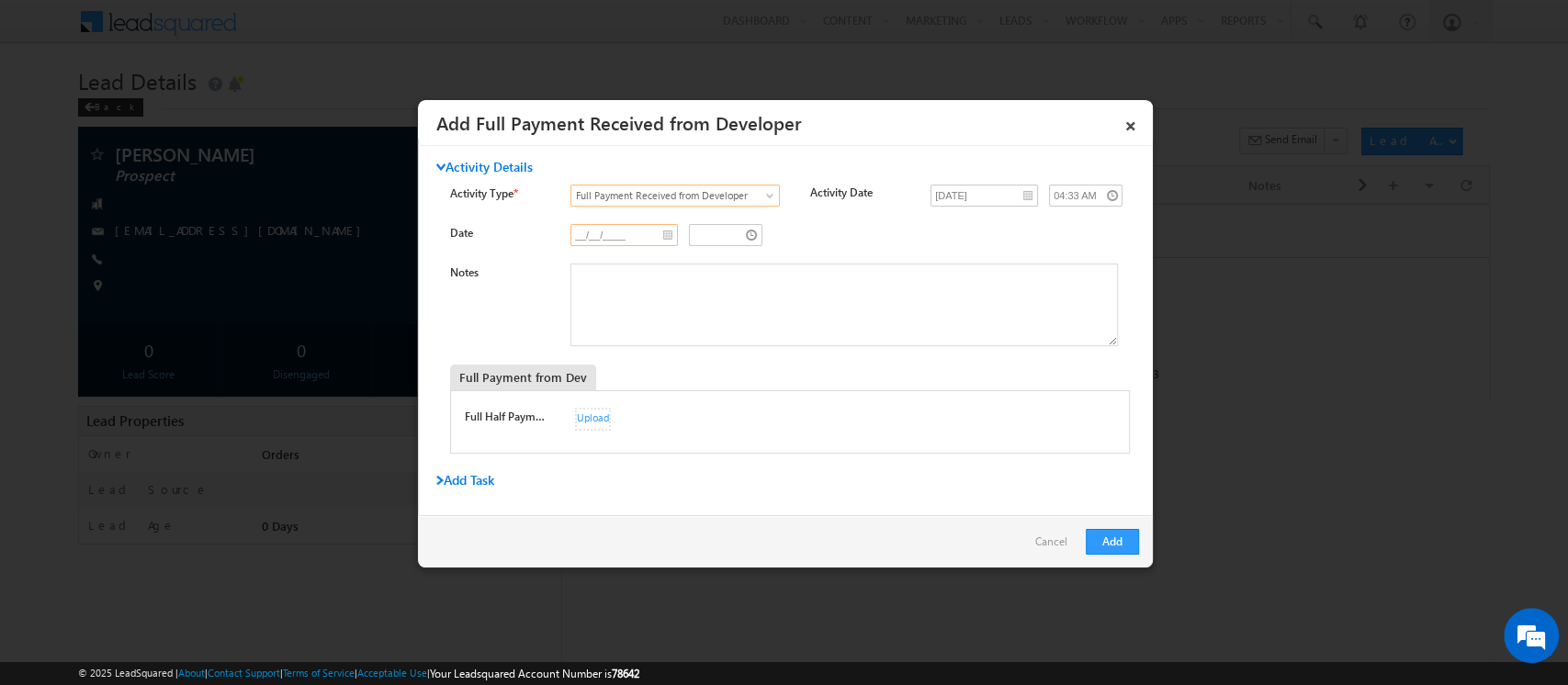
click at [666, 235] on input "__/__/____" at bounding box center [624, 235] width 107 height 22
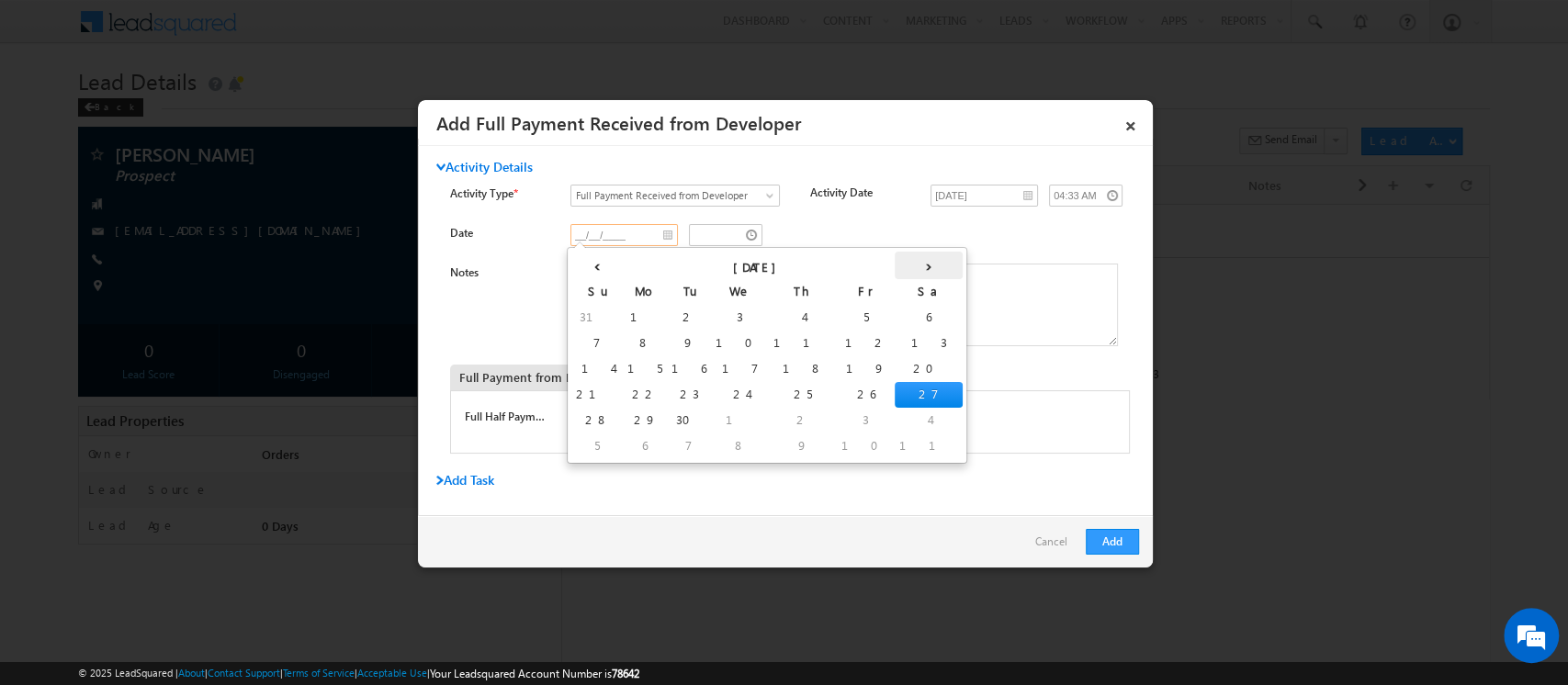
click at [895, 262] on th "›" at bounding box center [929, 265] width 68 height 27
click at [587, 264] on th "‹" at bounding box center [597, 265] width 51 height 27
click at [697, 421] on td "26" at bounding box center [723, 421] width 51 height 26
type input "08/26/2025"
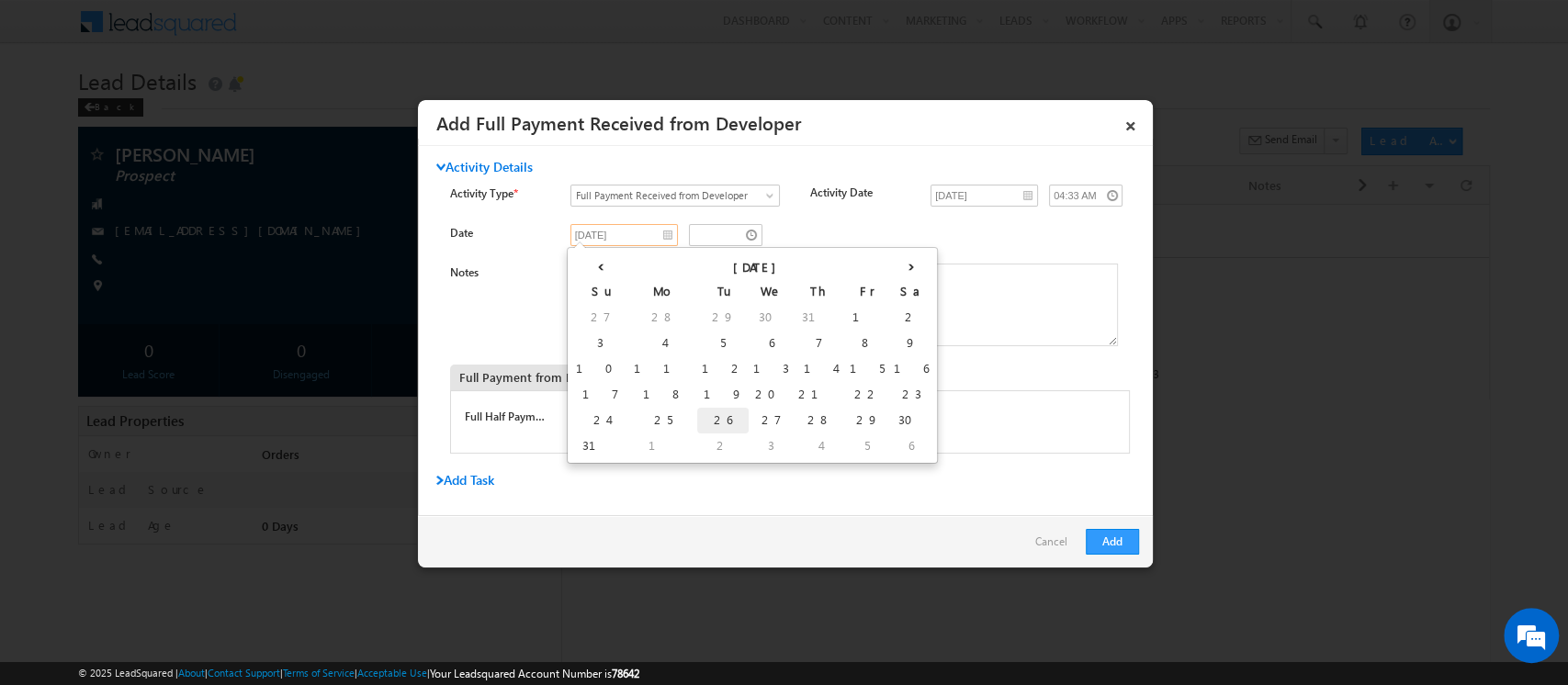
type input "03:33 AM"
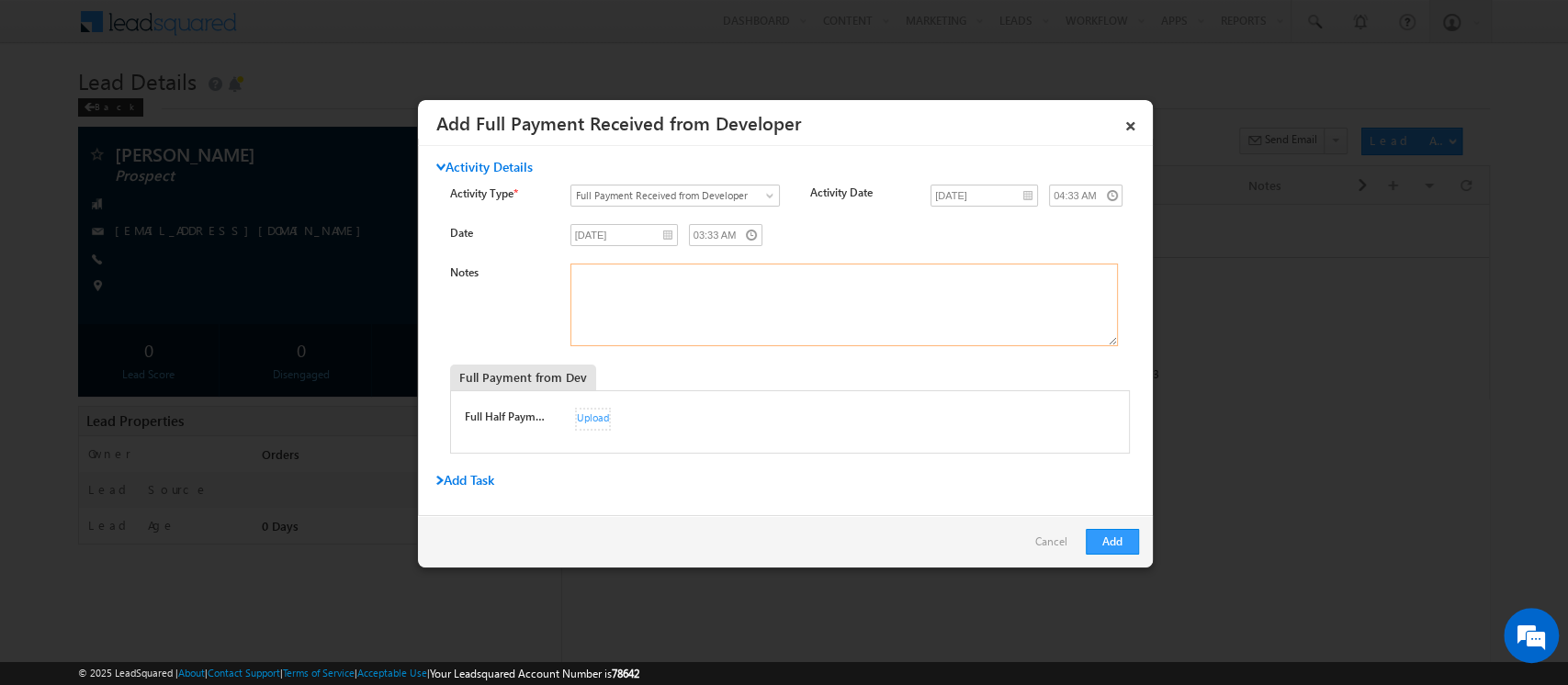
click at [609, 285] on textarea "Notes" at bounding box center [844, 305] width 547 height 82
paste textarea "033ICLB252383056"
type textarea "033ICLB252383056"
click at [1112, 541] on button "Add" at bounding box center [1111, 542] width 53 height 26
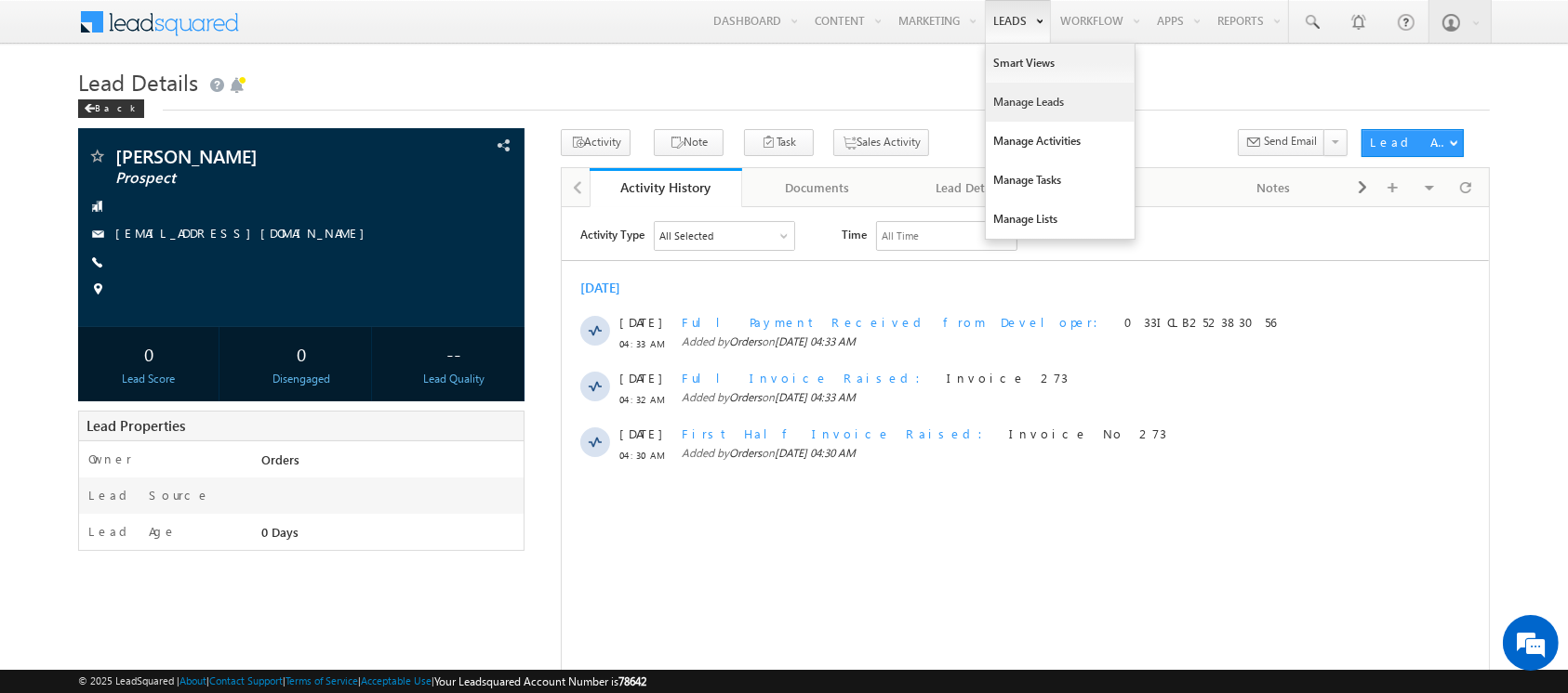
click at [1007, 96] on link "Manage Leads" at bounding box center [1060, 103] width 149 height 39
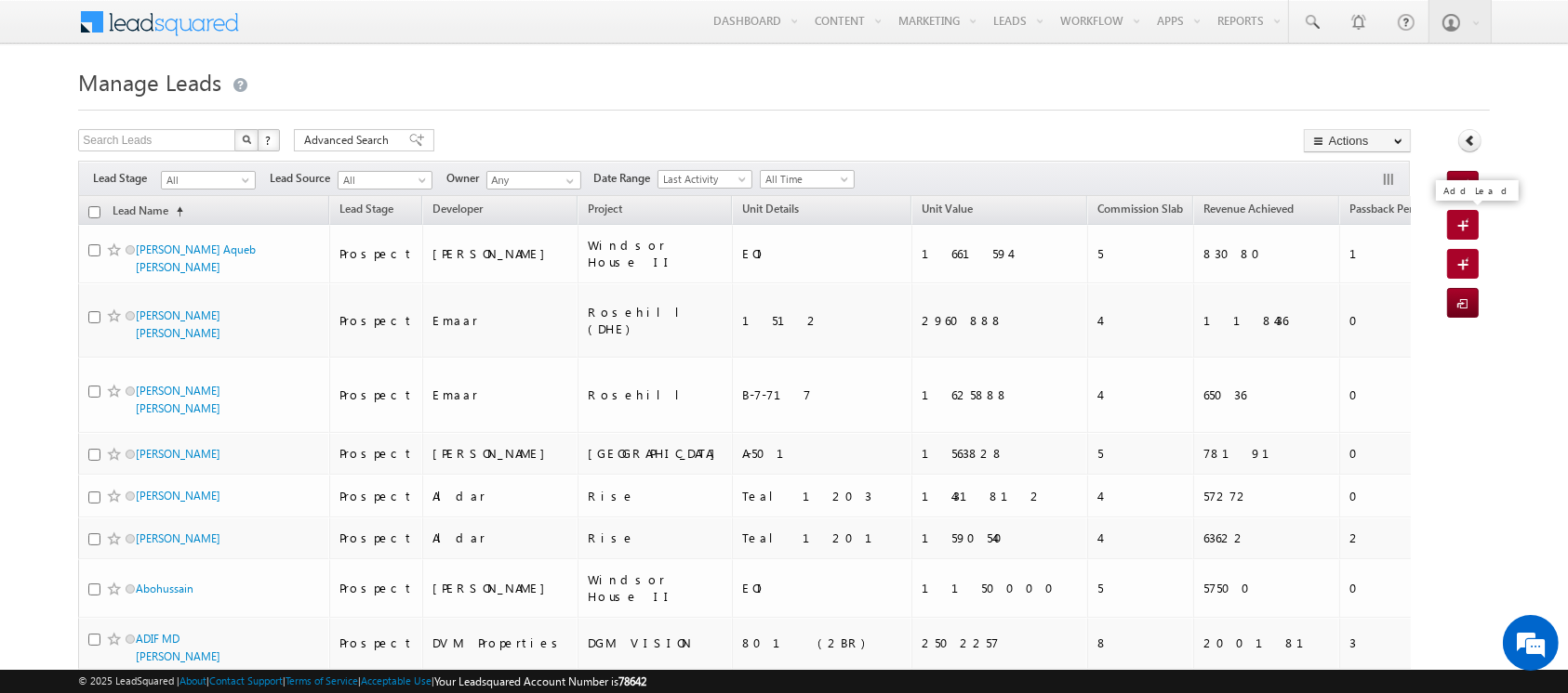
click at [1458, 219] on span at bounding box center [1466, 226] width 18 height 19
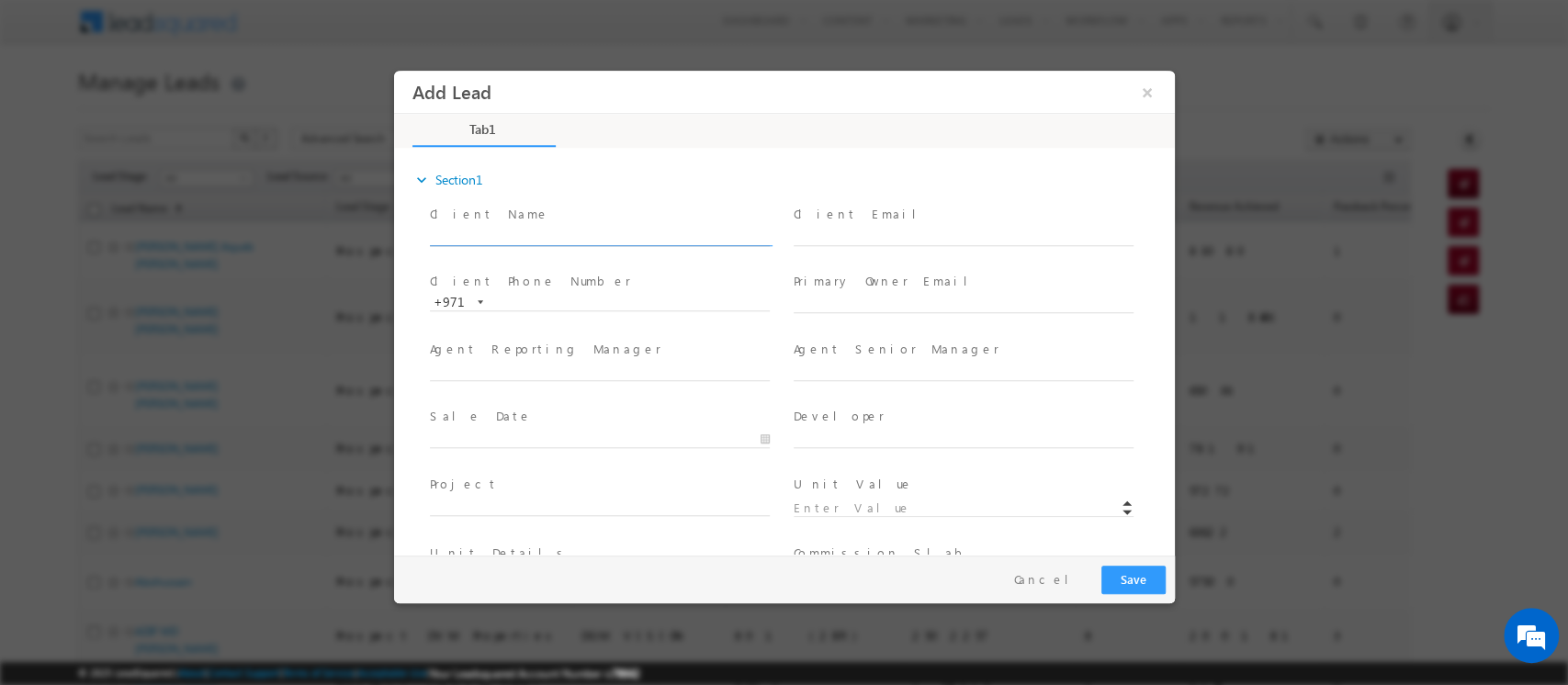
click at [512, 240] on input "text" at bounding box center [598, 236] width 340 height 18
type input "[PERSON_NAME]"
paste input "[PERSON_NAME]"
click at [820, 234] on input "[PERSON_NAME]" at bounding box center [962, 236] width 340 height 18
click at [939, 242] on input "Vivek.Shrivastava" at bounding box center [962, 236] width 340 height 18
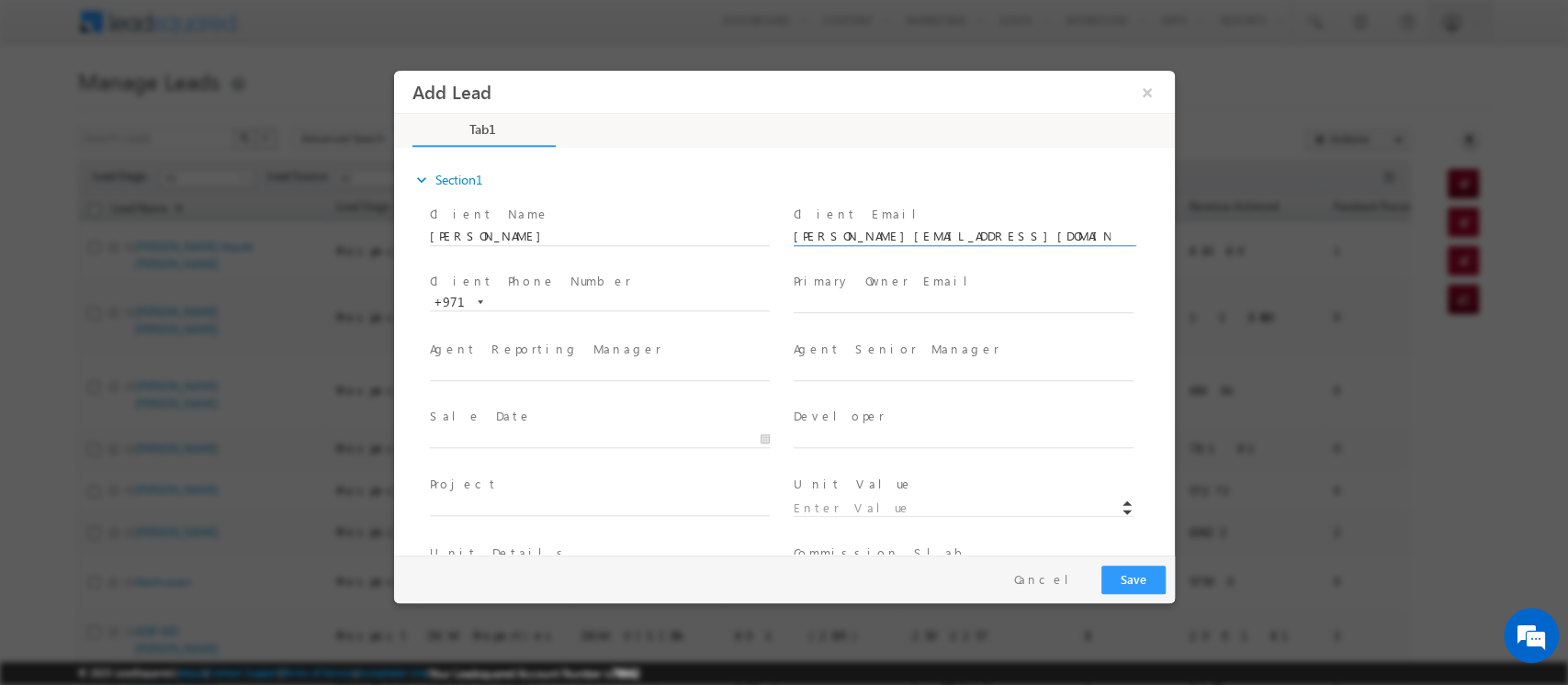
type input "Vivek.Shrivastava@gmail.com"
paste input "[EMAIL_ADDRESS][DOMAIN_NAME]"
type input "[EMAIL_ADDRESS][DOMAIN_NAME]"
click at [592, 373] on input "text" at bounding box center [598, 372] width 340 height 18
type input "None"
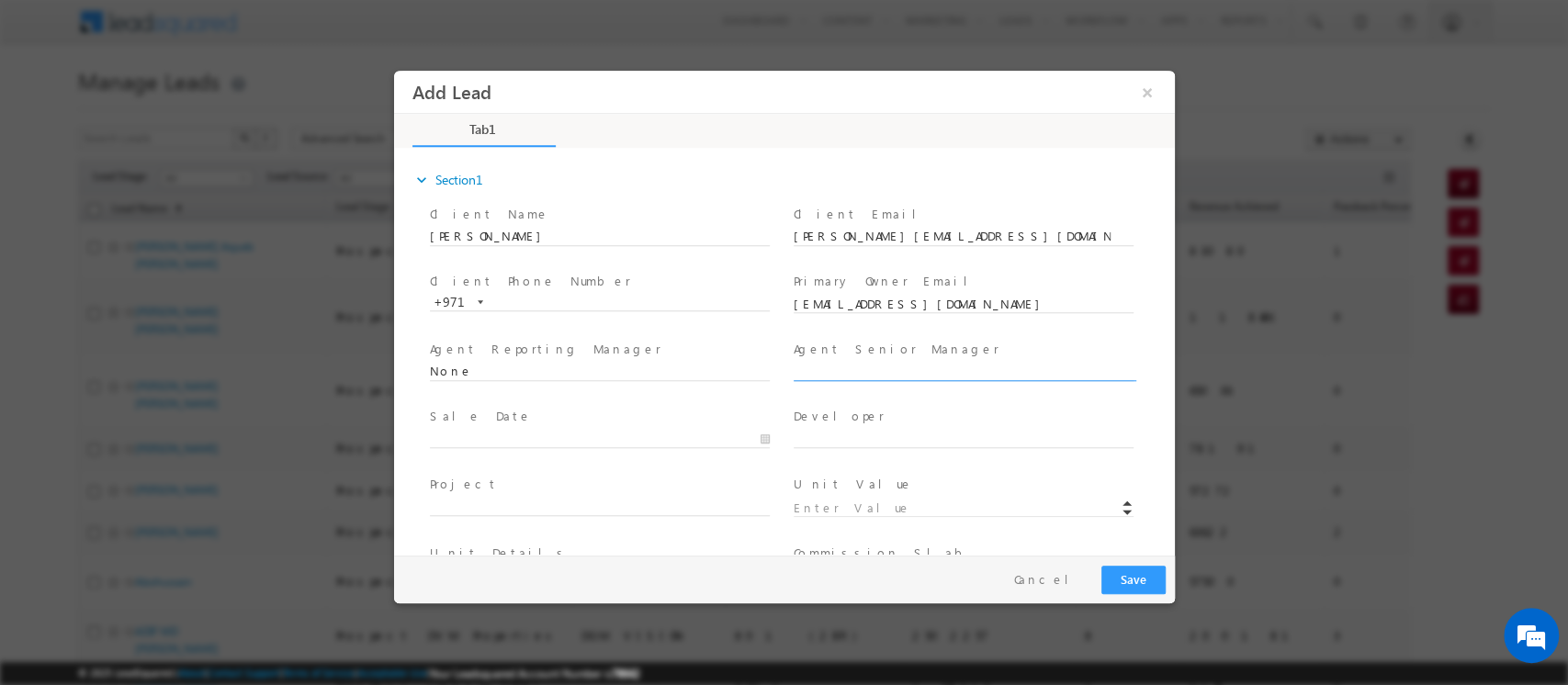
paste input "[PERSON_NAME][EMAIL_ADDRESS][PERSON_NAME][DOMAIN_NAME]"
type input "[PERSON_NAME][EMAIL_ADDRESS][PERSON_NAME][DOMAIN_NAME]"
click at [544, 426] on span "Sale Date *" at bounding box center [598, 418] width 339 height 20
click at [548, 436] on input "text" at bounding box center [598, 439] width 340 height 18
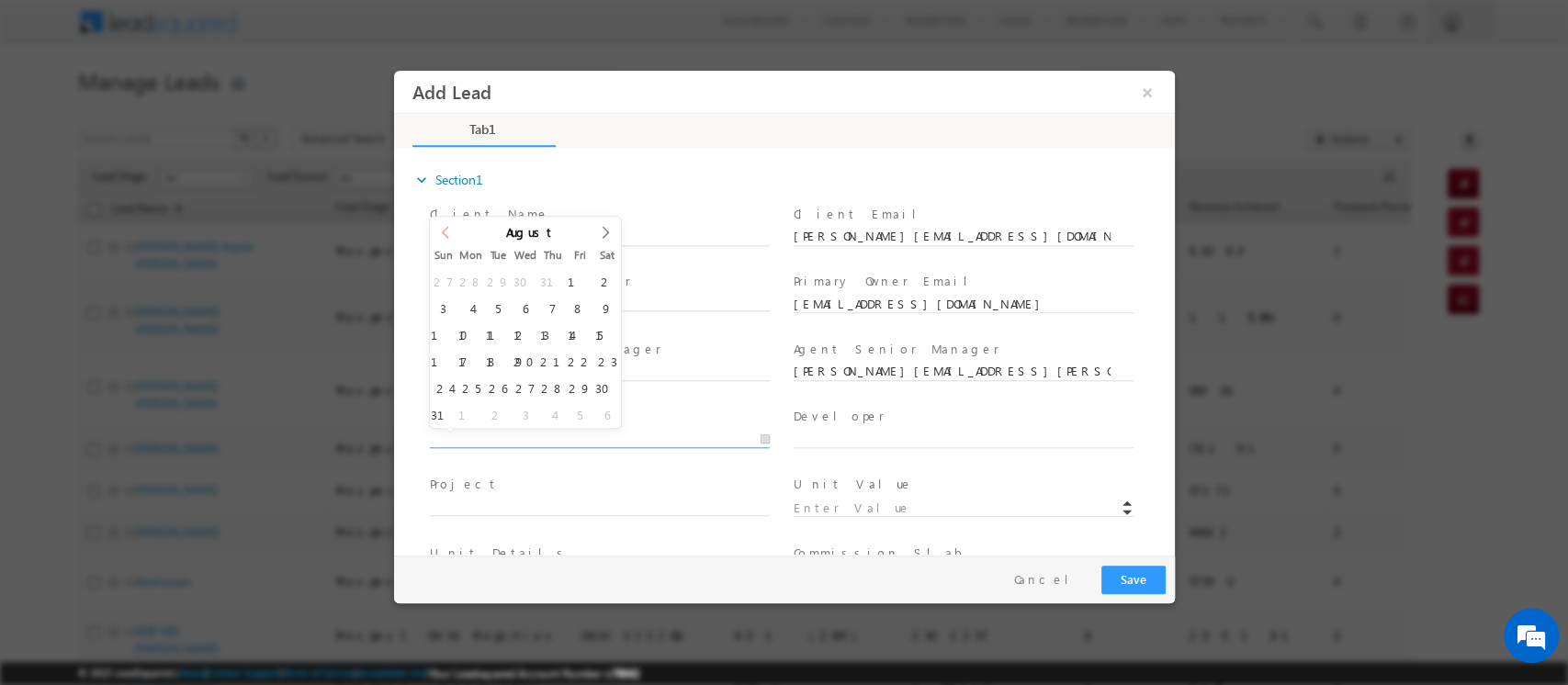
click at [446, 231] on icon at bounding box center [444, 232] width 13 height 13
type input "07/04/2025"
click at [844, 440] on input "text" at bounding box center [962, 439] width 340 height 18
paste input "[PERSON_NAME]"
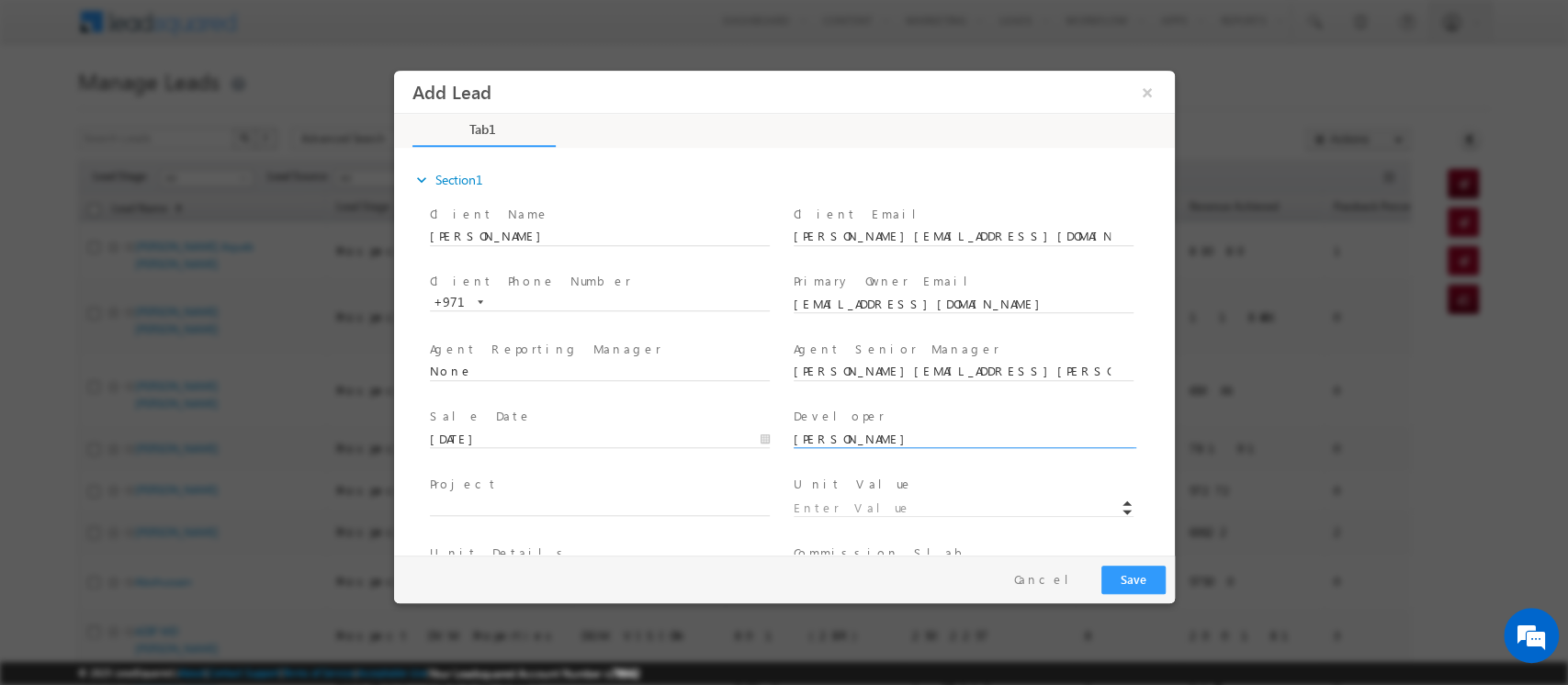
type input "[PERSON_NAME]"
click at [547, 499] on input "text" at bounding box center [598, 507] width 340 height 18
paste input "[GEOGRAPHIC_DATA]"
type input "[GEOGRAPHIC_DATA]"
paste input "C115"
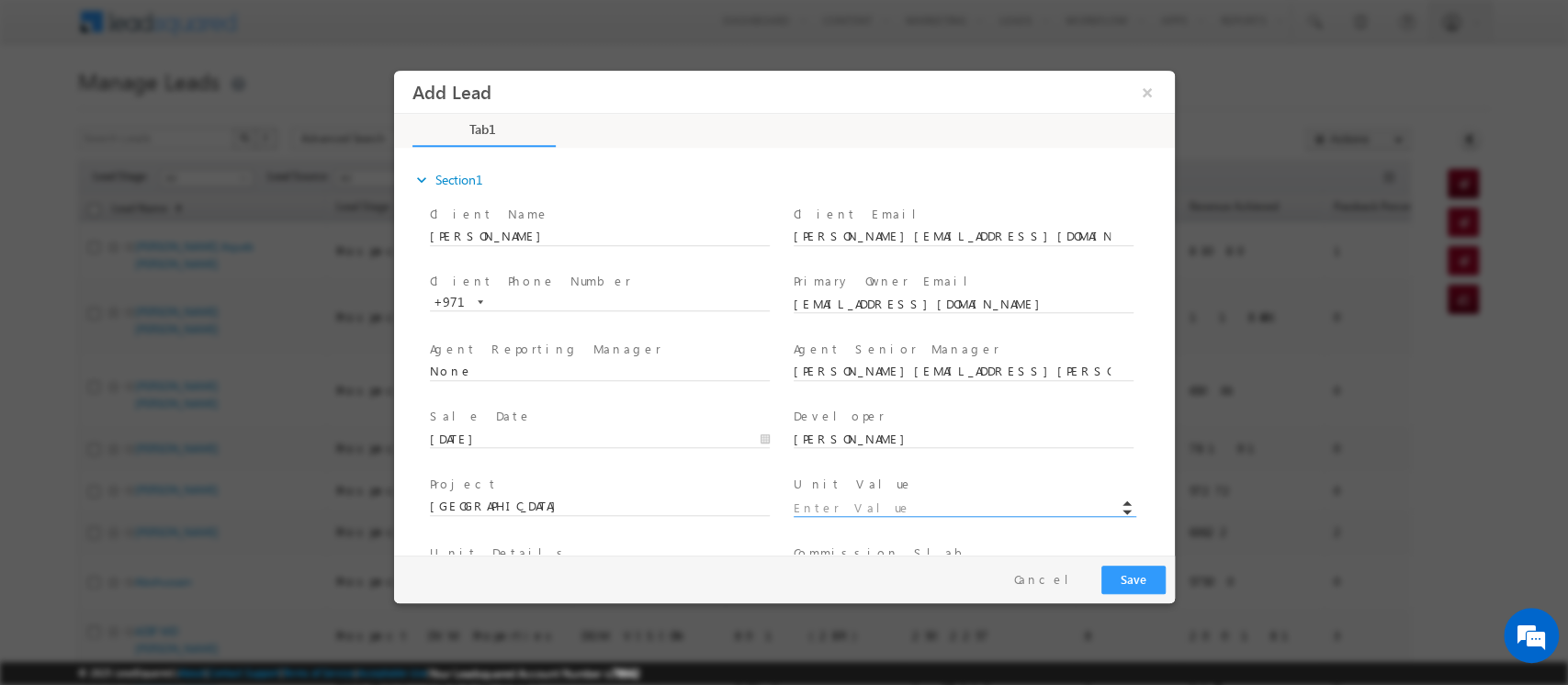
type input "C115"
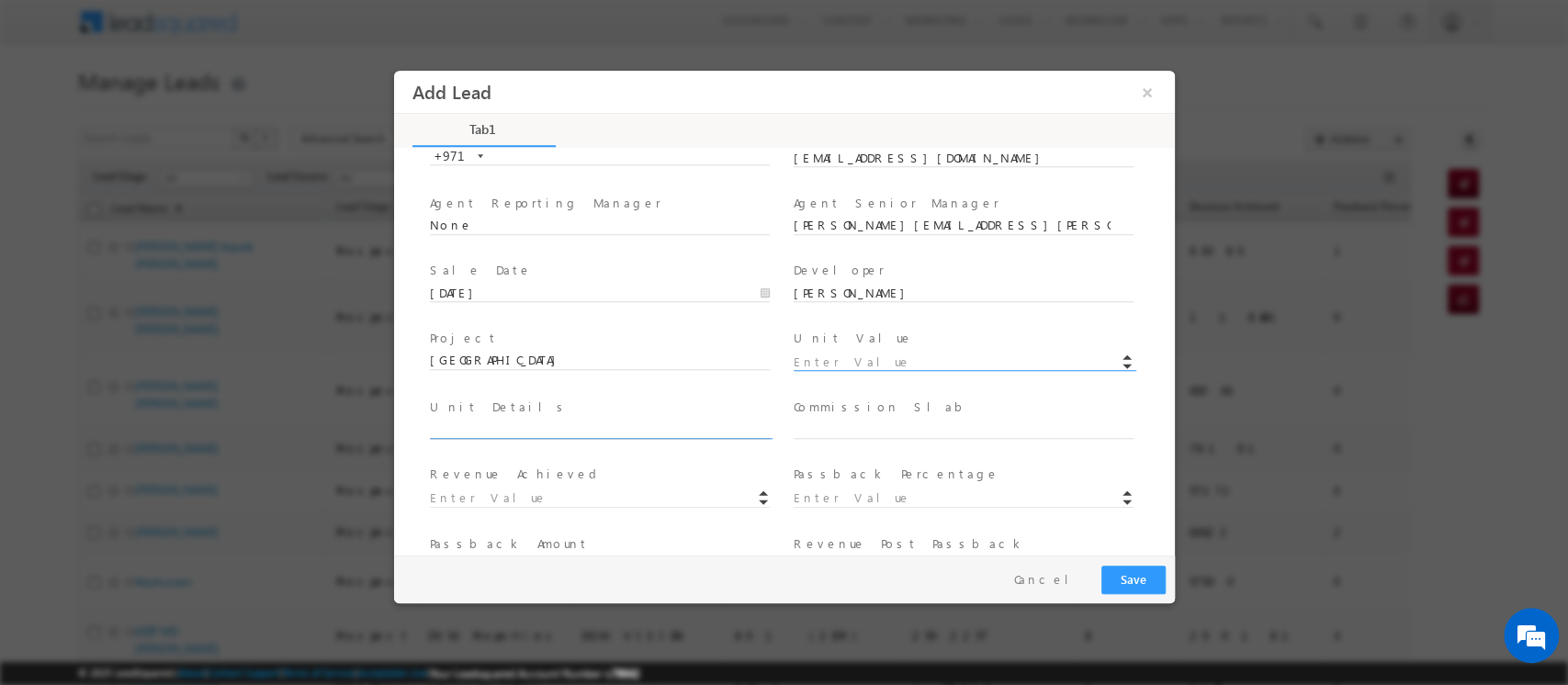
click at [497, 421] on input "text" at bounding box center [598, 430] width 340 height 18
paste input "C115"
type input "C115"
click at [826, 354] on input at bounding box center [962, 363] width 340 height 18
paste input "1603828"
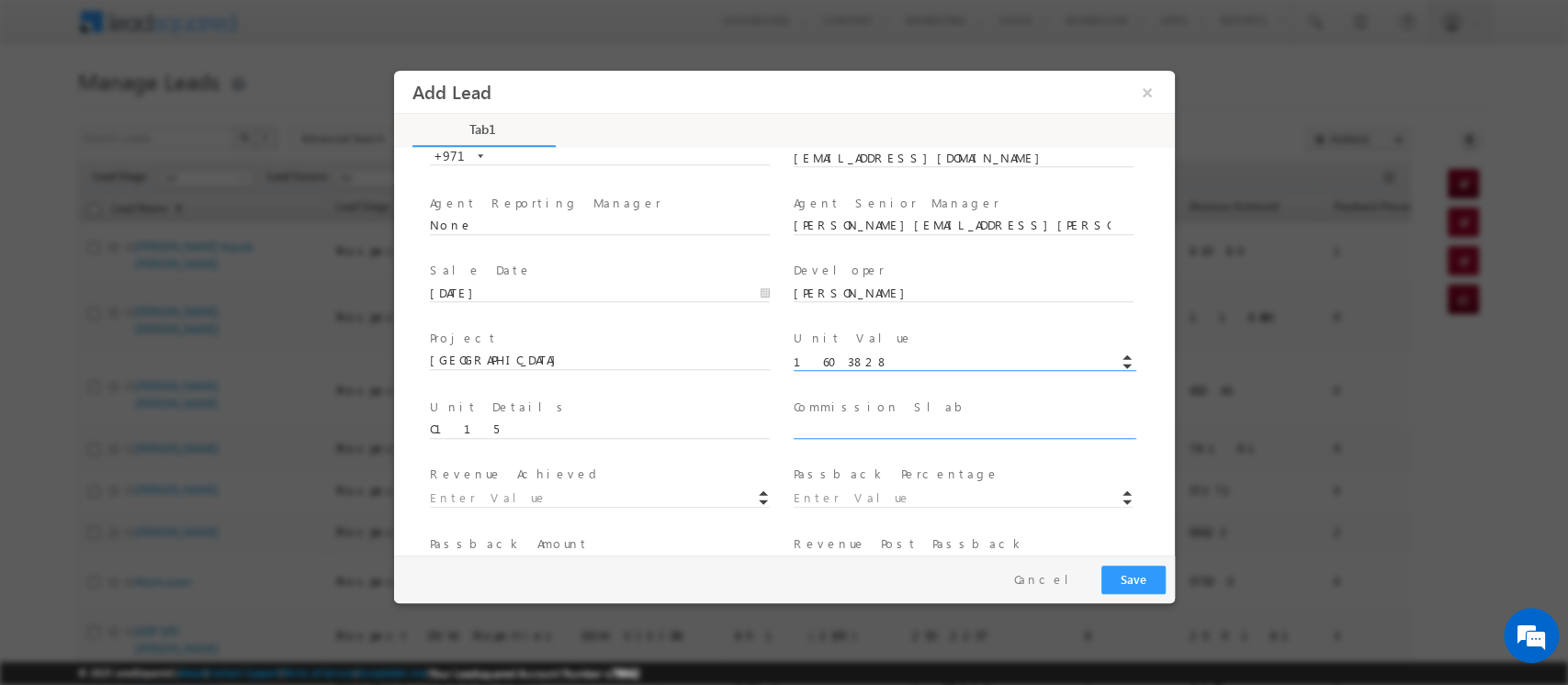
type input "1603828"
click at [823, 425] on input "text" at bounding box center [962, 430] width 340 height 18
type input "5"
type input "80191"
click at [767, 288] on div "Sale Date * 07/04/2025" at bounding box center [606, 283] width 356 height 43
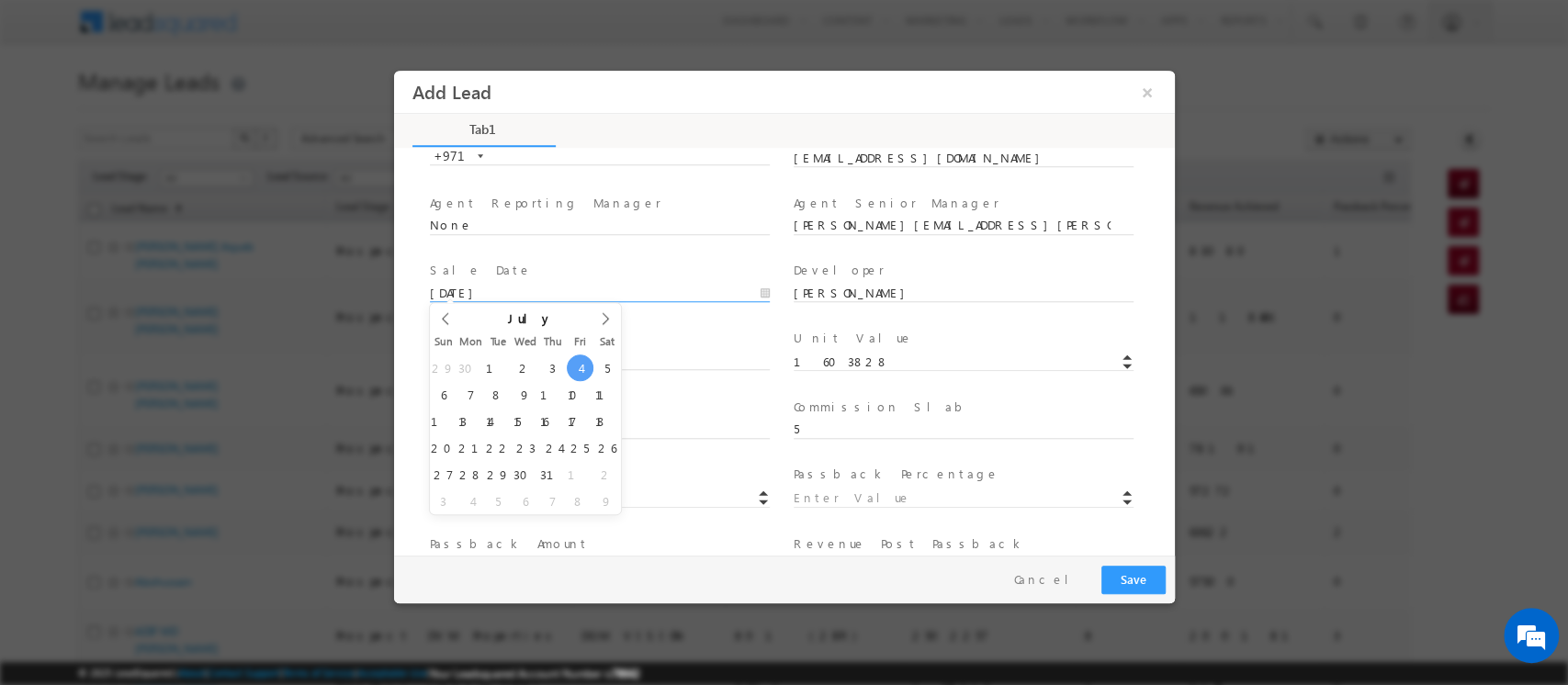
click at [754, 287] on input "07/04/2025" at bounding box center [598, 293] width 340 height 18
click at [448, 315] on icon at bounding box center [444, 318] width 13 height 13
click at [450, 318] on icon at bounding box center [444, 318] width 13 height 13
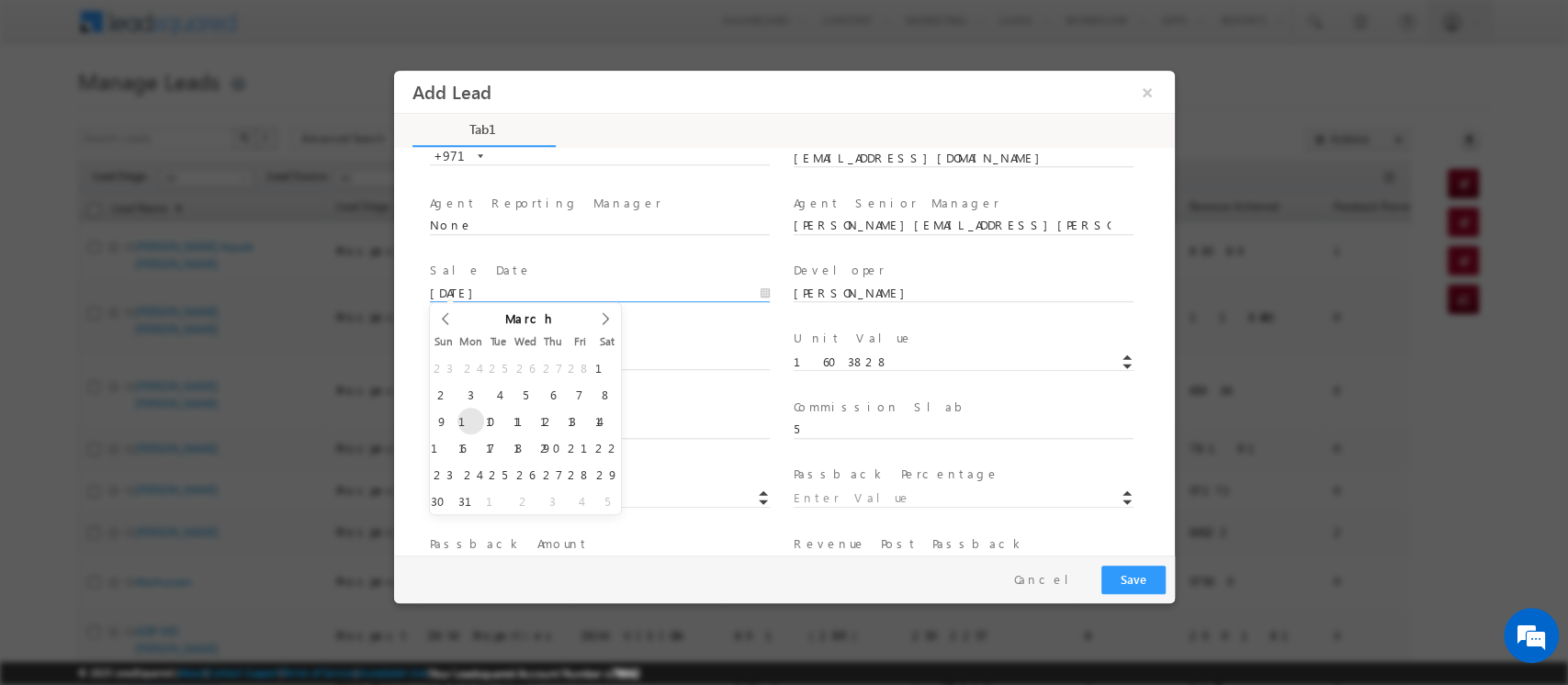
type input "03/10/2025"
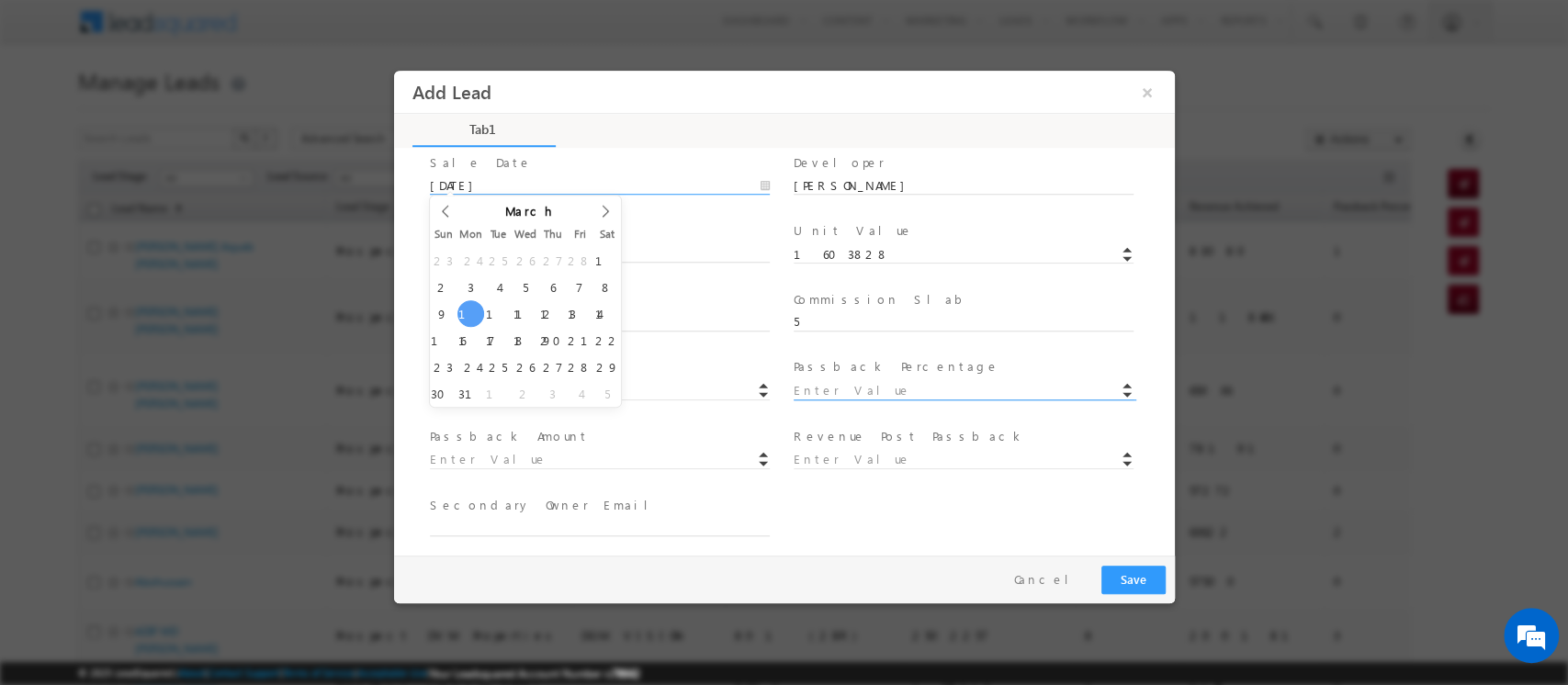
click at [865, 388] on input at bounding box center [962, 391] width 340 height 18
type input "0"
type input "80191"
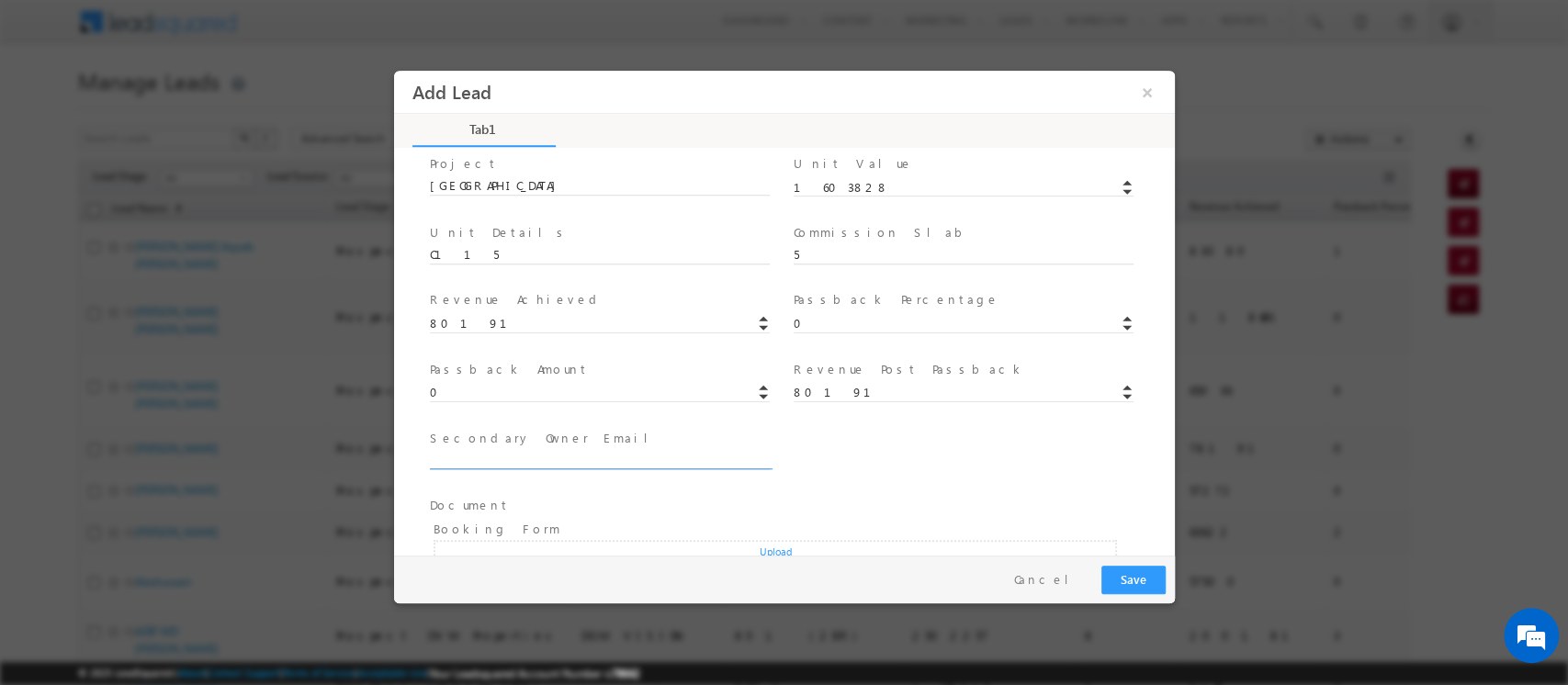
click at [575, 464] on input "text" at bounding box center [598, 461] width 340 height 18
type input "None"
click at [895, 464] on input at bounding box center [962, 462] width 340 height 18
type input "0"
type input "100"
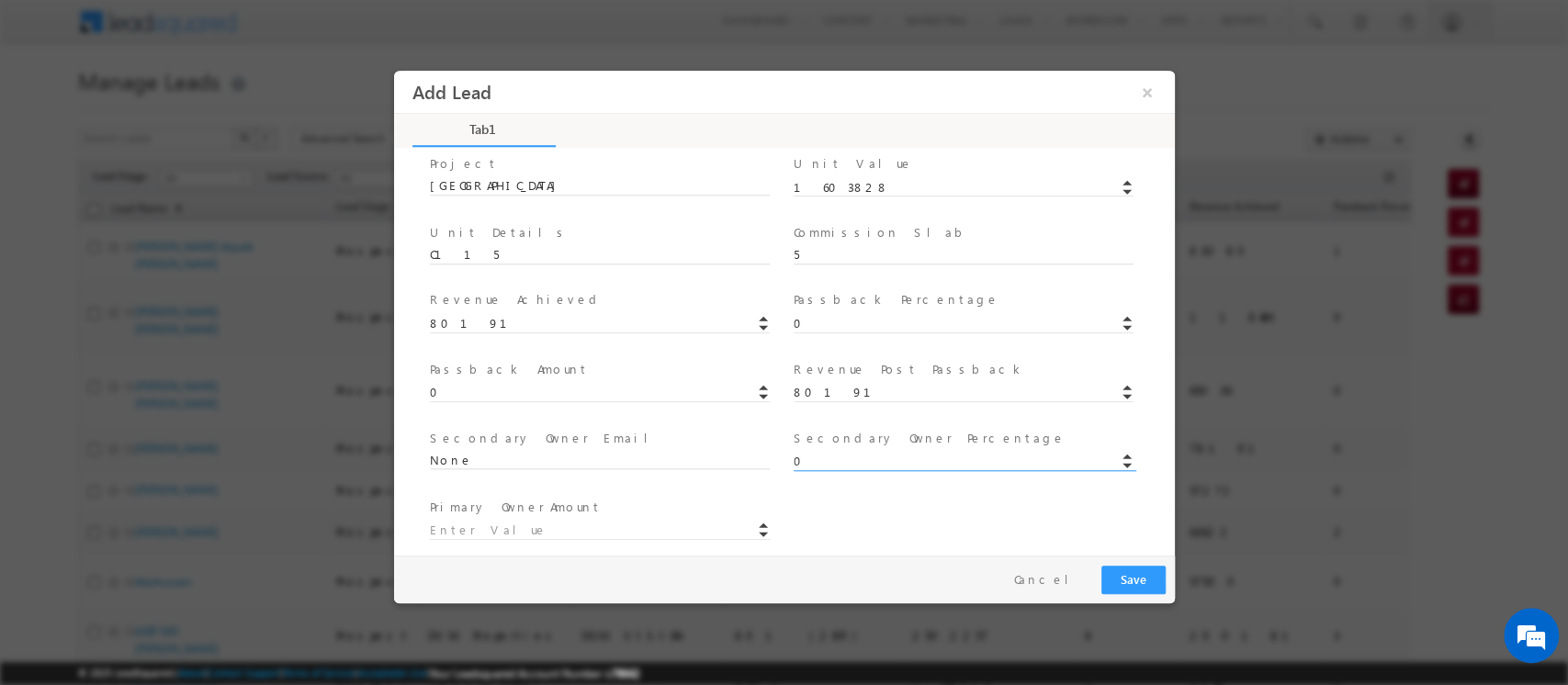
type input "0"
type input "80191"
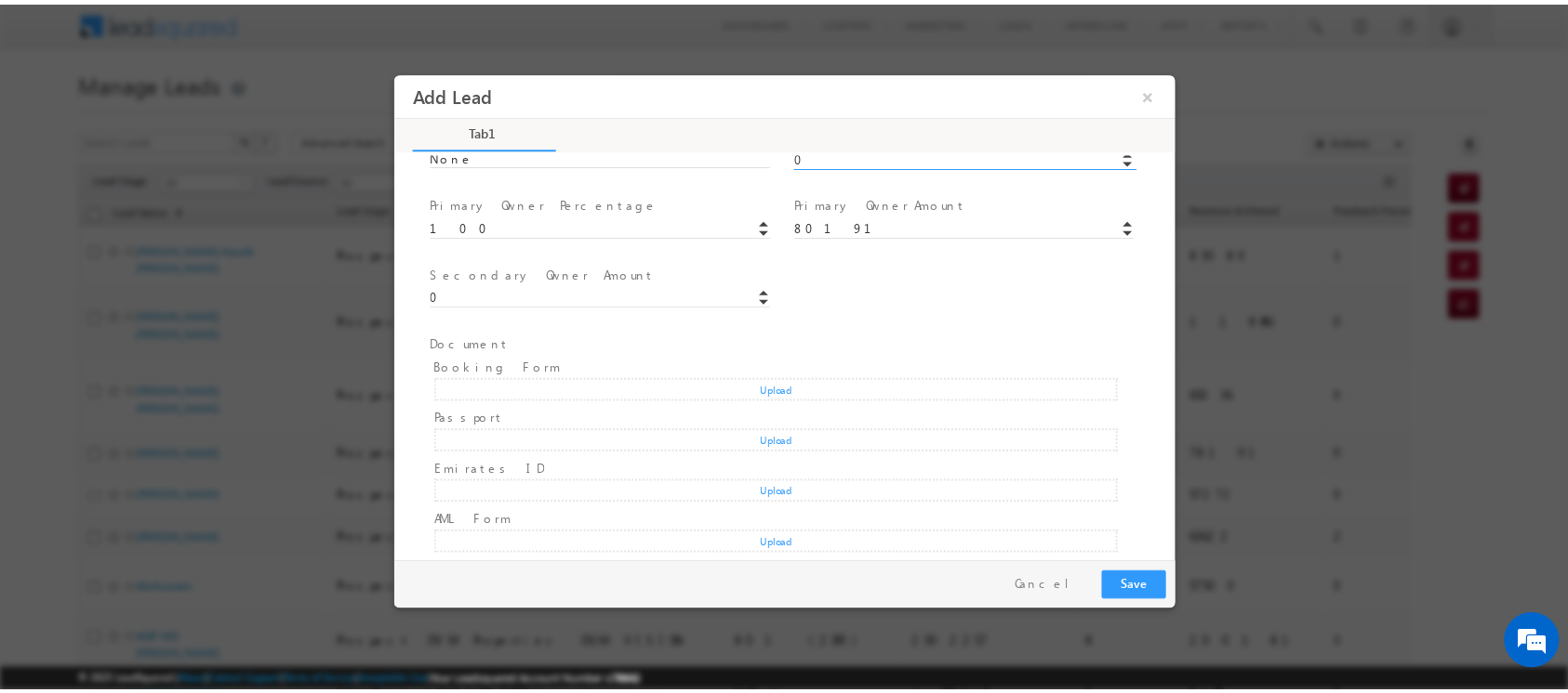
scroll to position [636, 0]
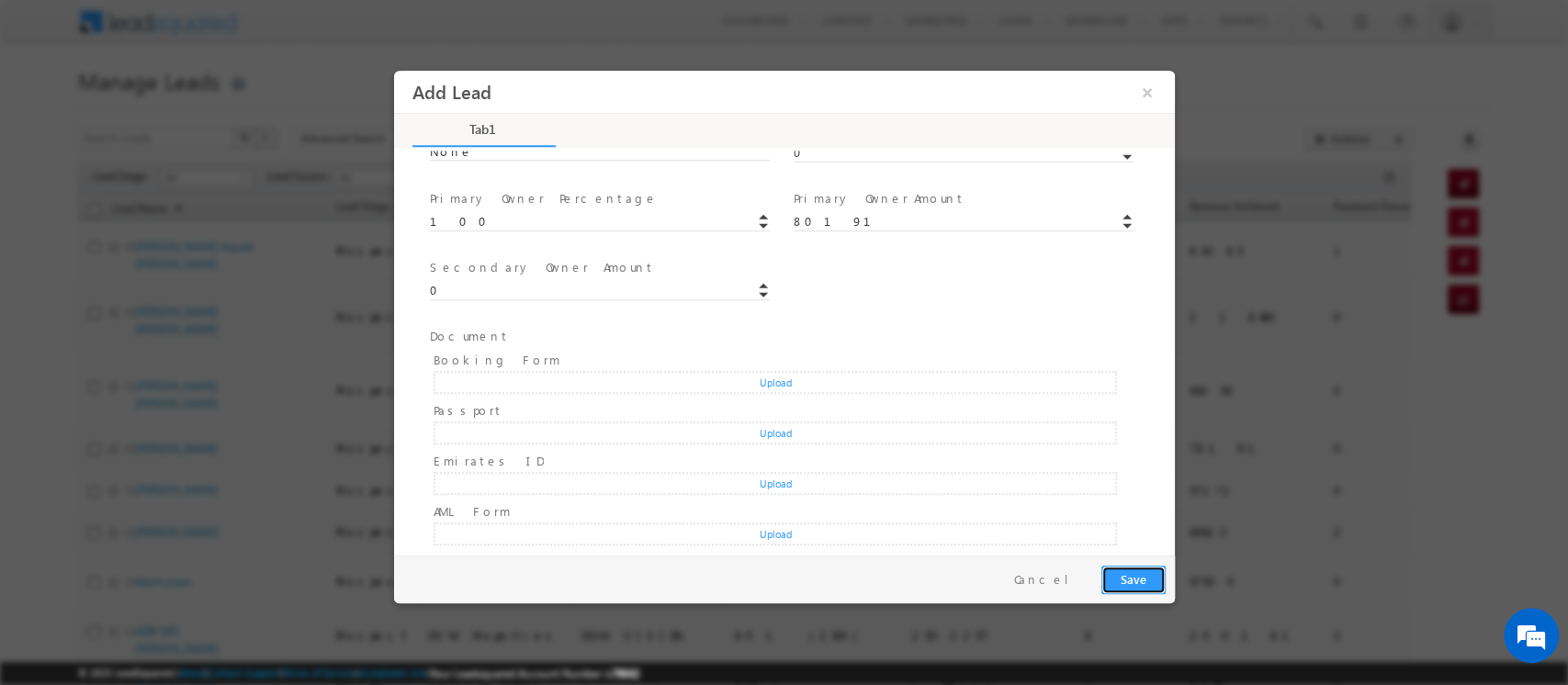
click at [1155, 583] on button "Save" at bounding box center [1133, 580] width 64 height 28
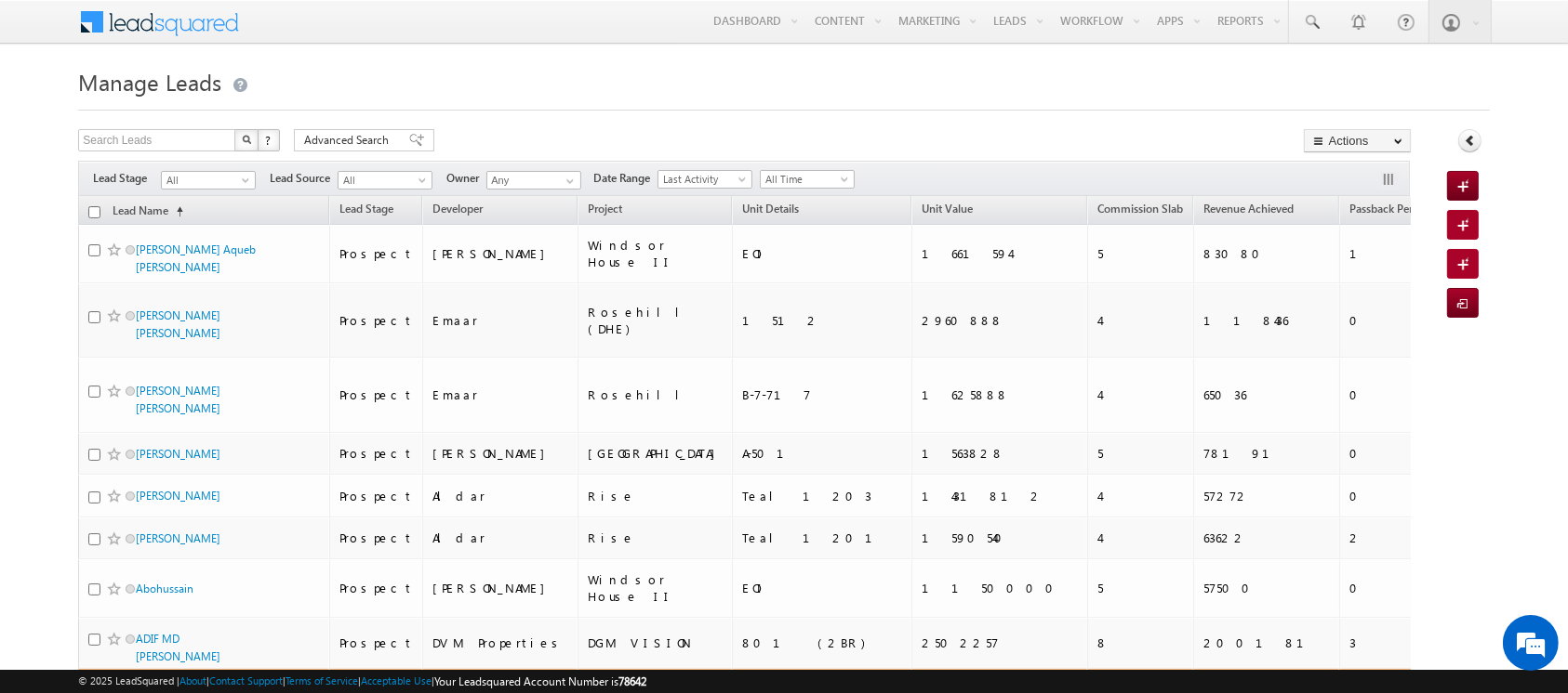
scroll to position [8648, 0]
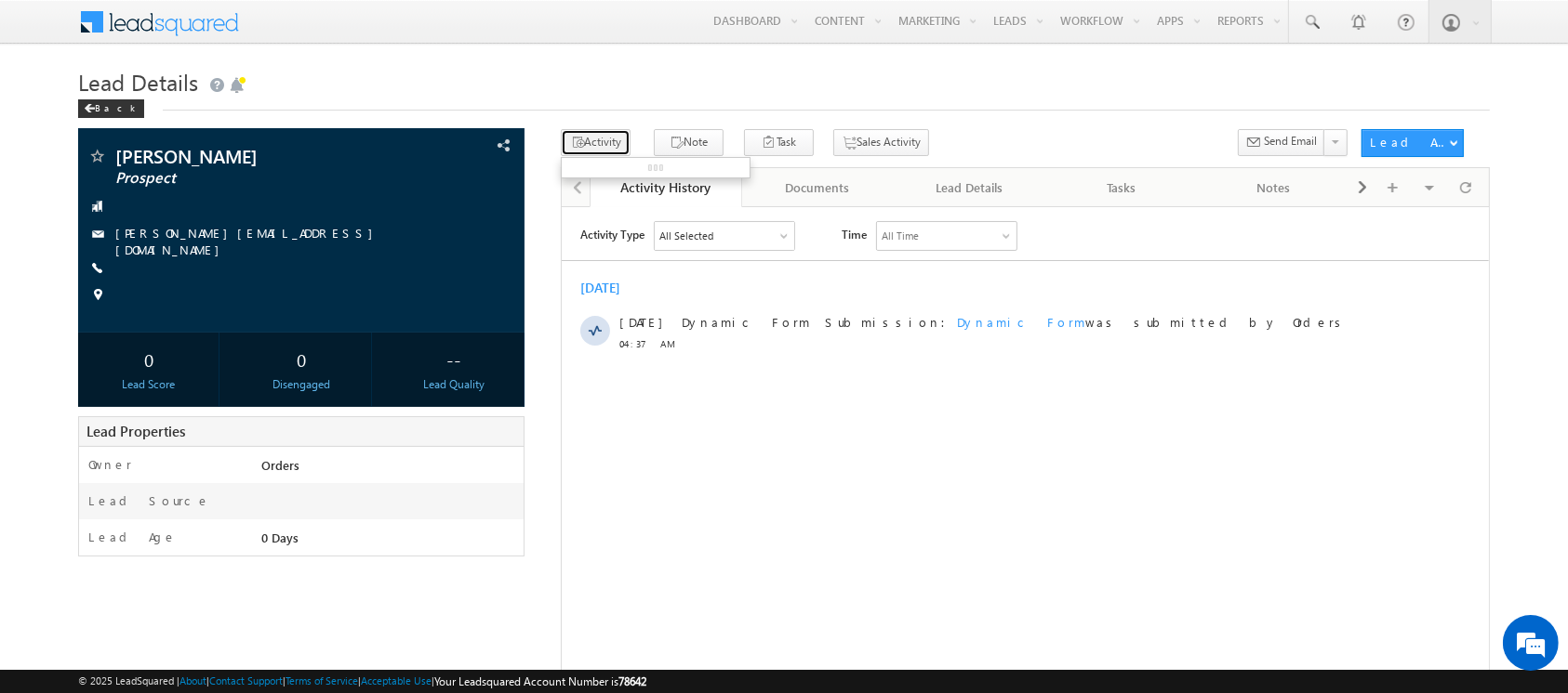
click at [607, 143] on button "Activity" at bounding box center [595, 143] width 70 height 27
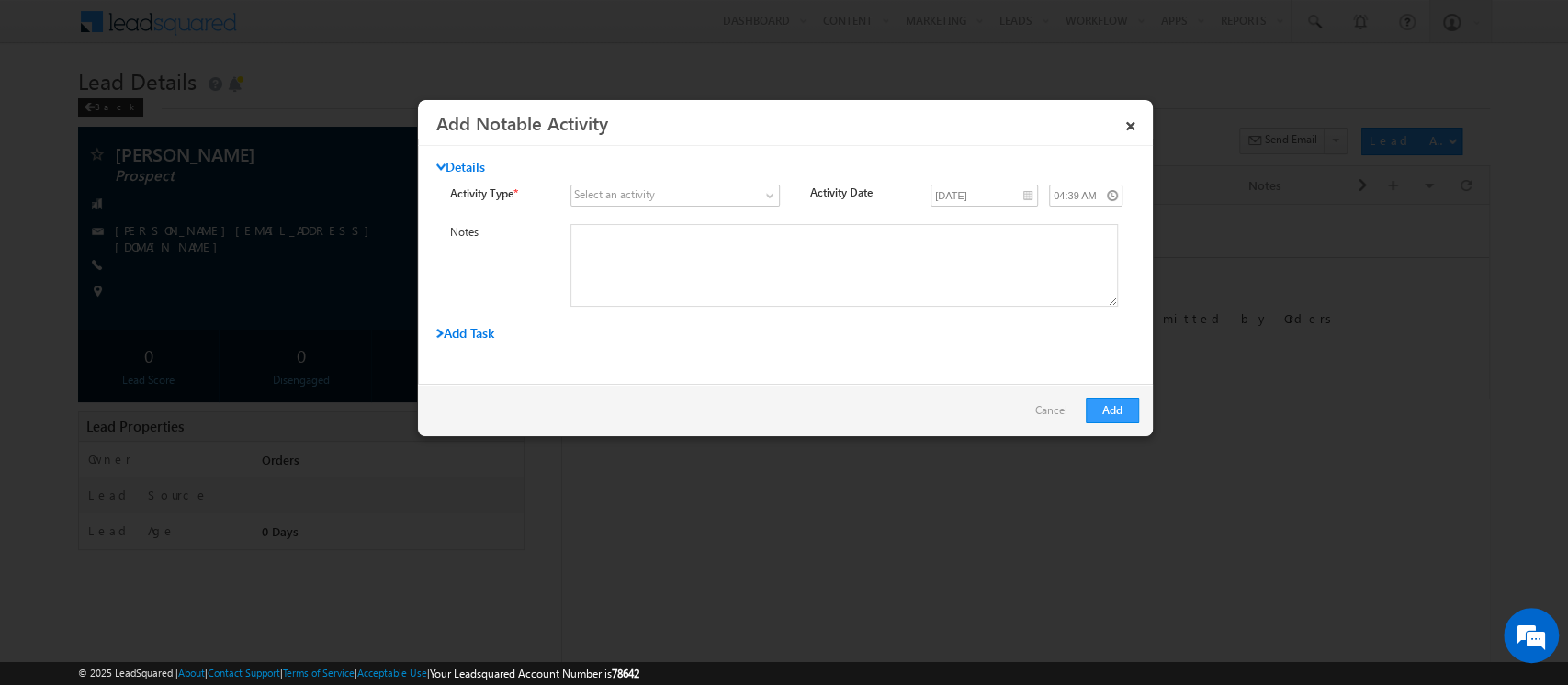
click at [598, 193] on div "Select an activity" at bounding box center [614, 194] width 81 height 16
click at [757, 190] on link at bounding box center [675, 195] width 209 height 22
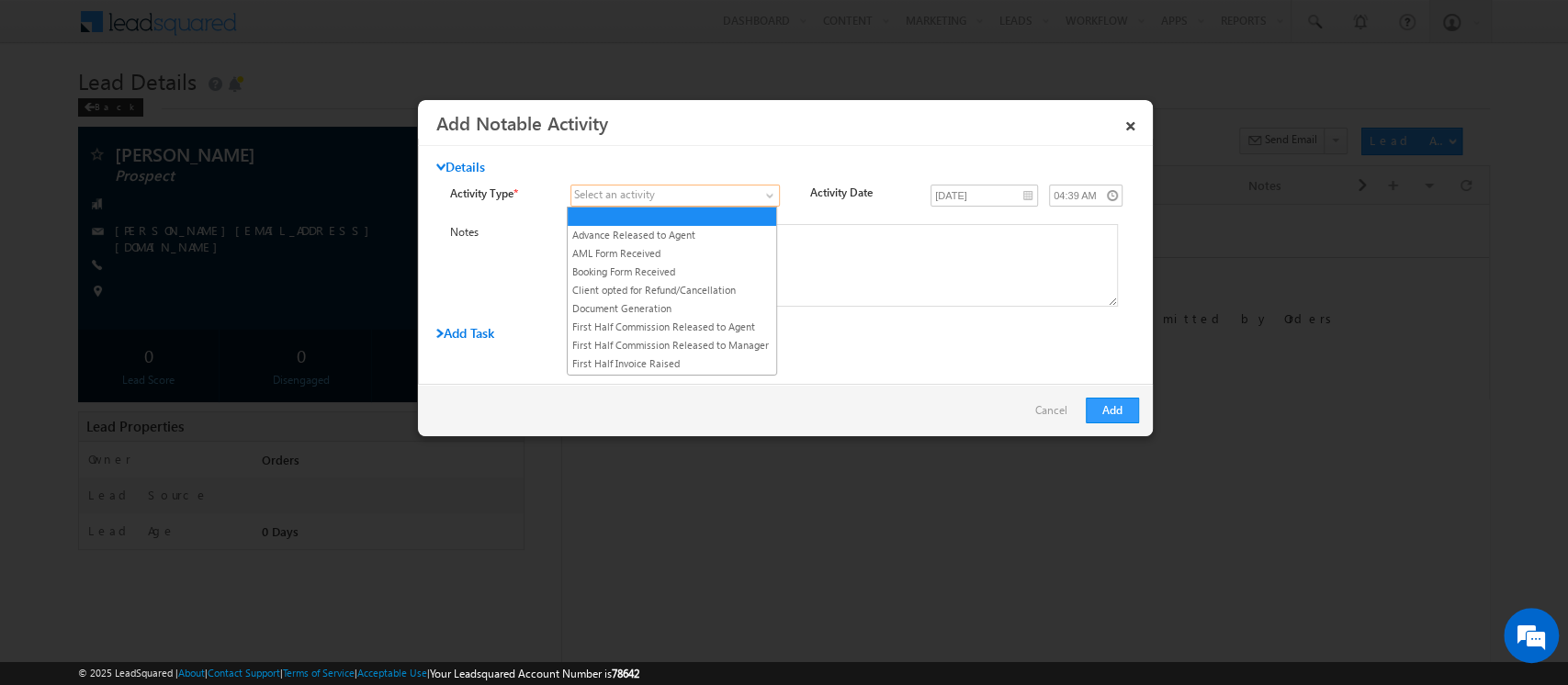
scroll to position [174, 0]
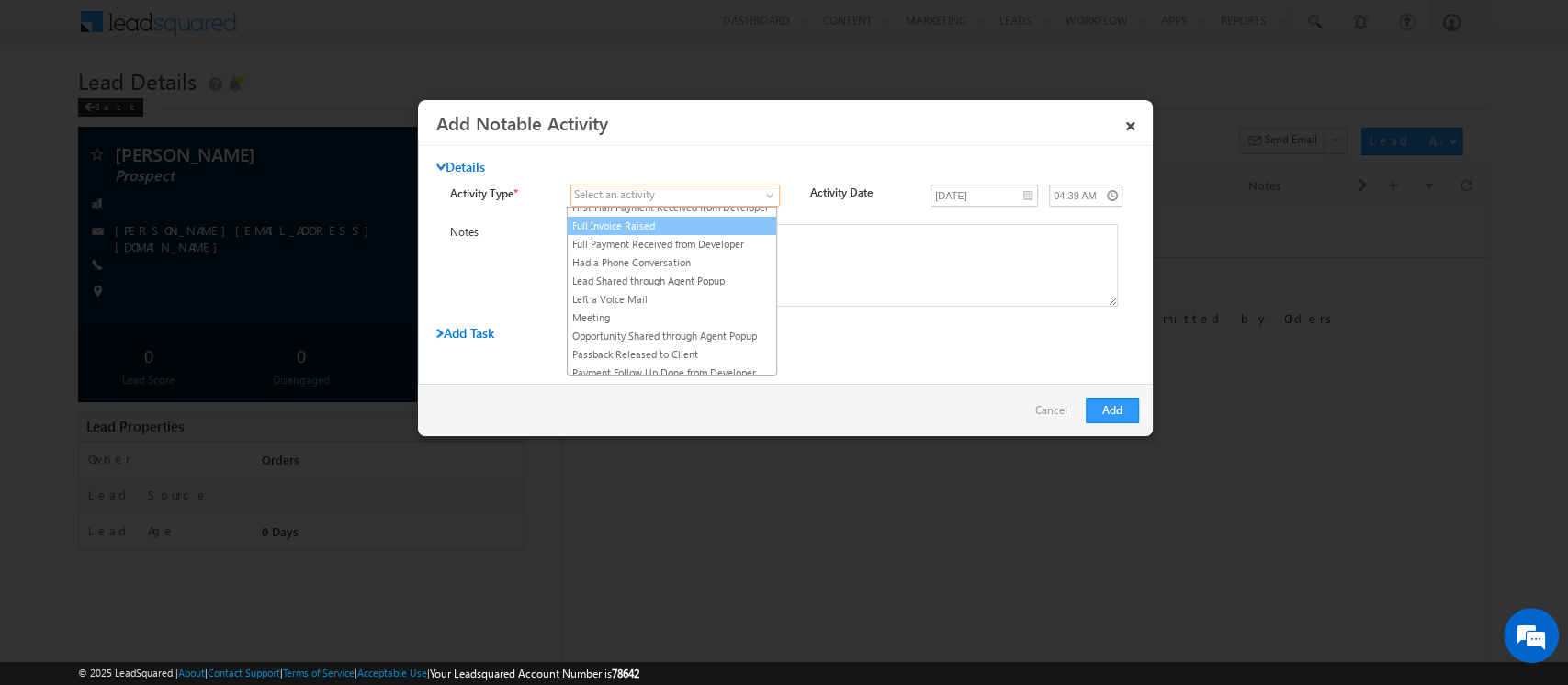
click at [650, 234] on link "Full Invoice Raised" at bounding box center [672, 225] width 209 height 16
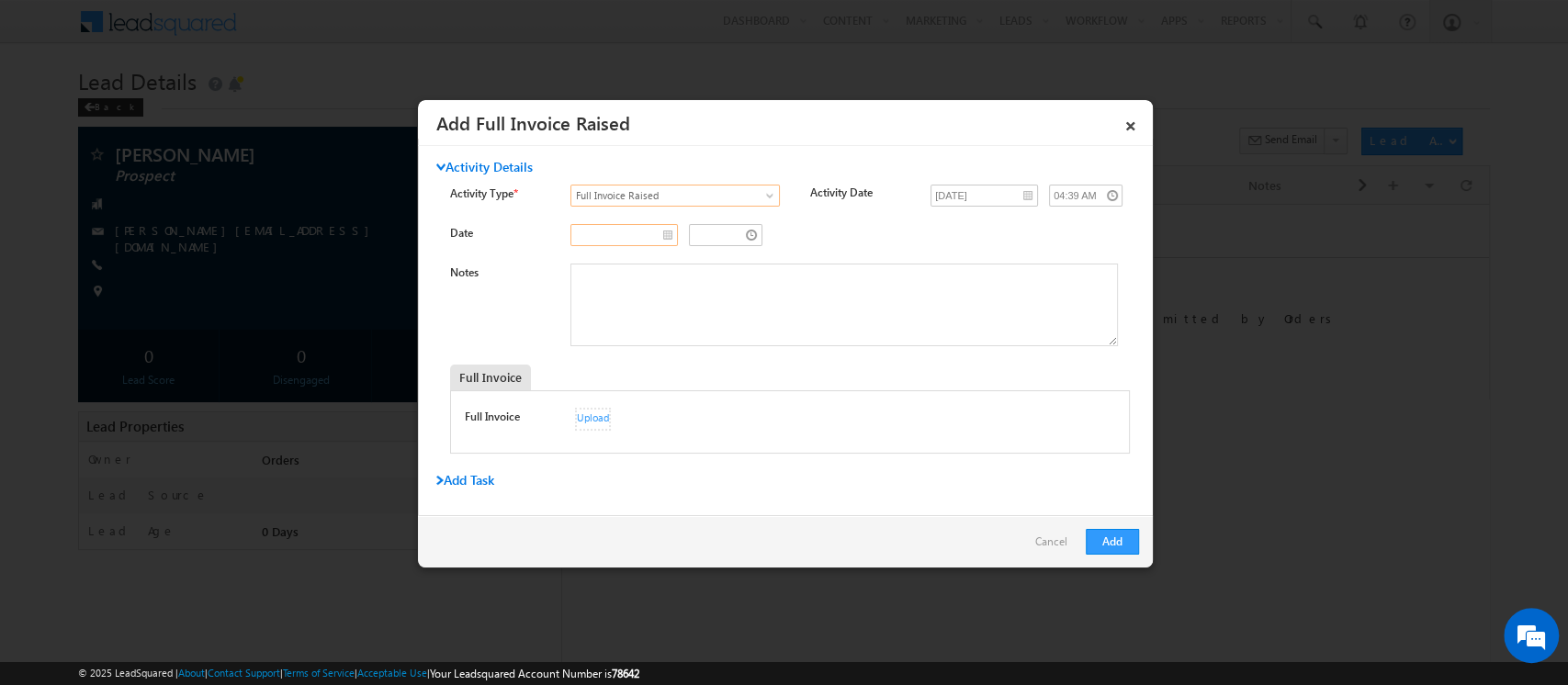
type input "__/__/____"
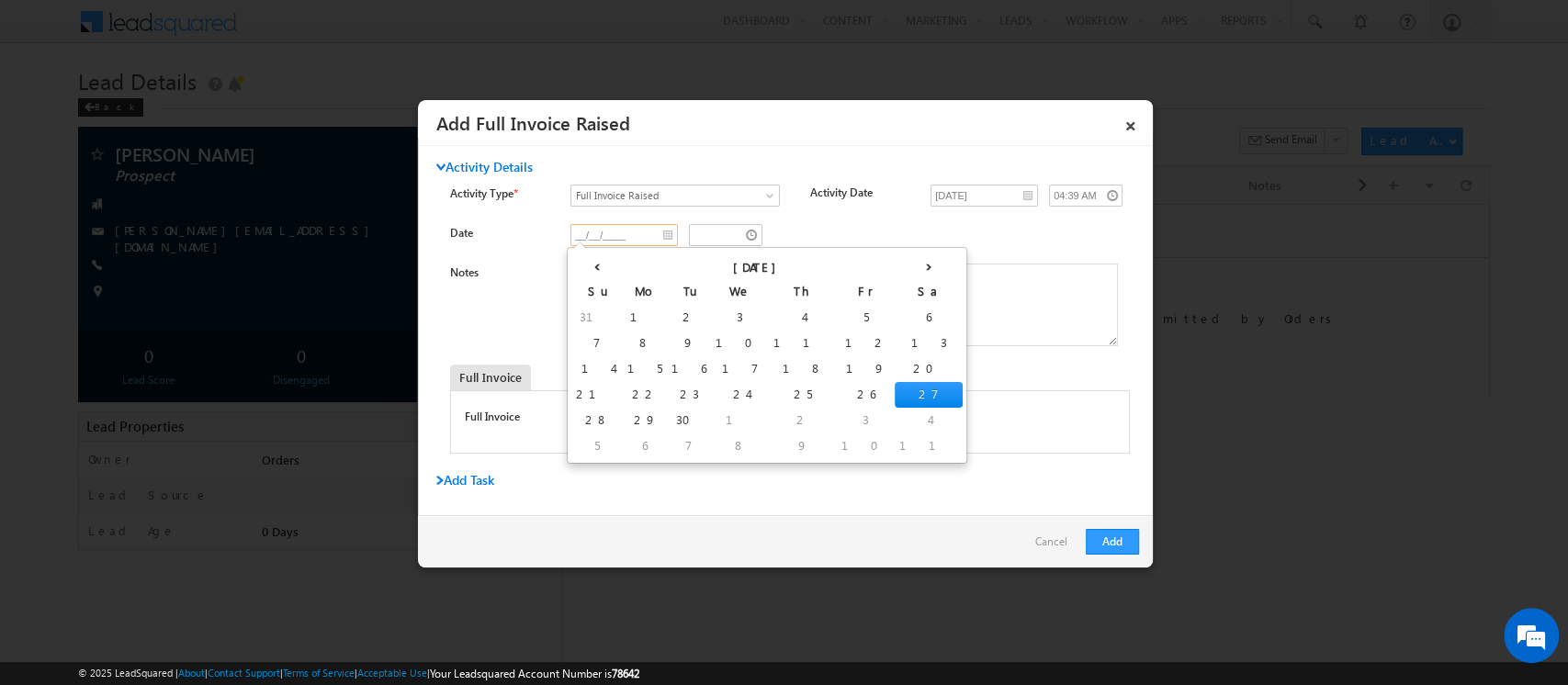
click at [659, 237] on input "__/__/____" at bounding box center [624, 235] width 107 height 22
click at [587, 268] on th "‹" at bounding box center [597, 265] width 51 height 27
click at [587, 268] on th "‹" at bounding box center [601, 265] width 58 height 27
click at [814, 317] on td "4" at bounding box center [847, 317] width 68 height 26
type input "07/04/2025"
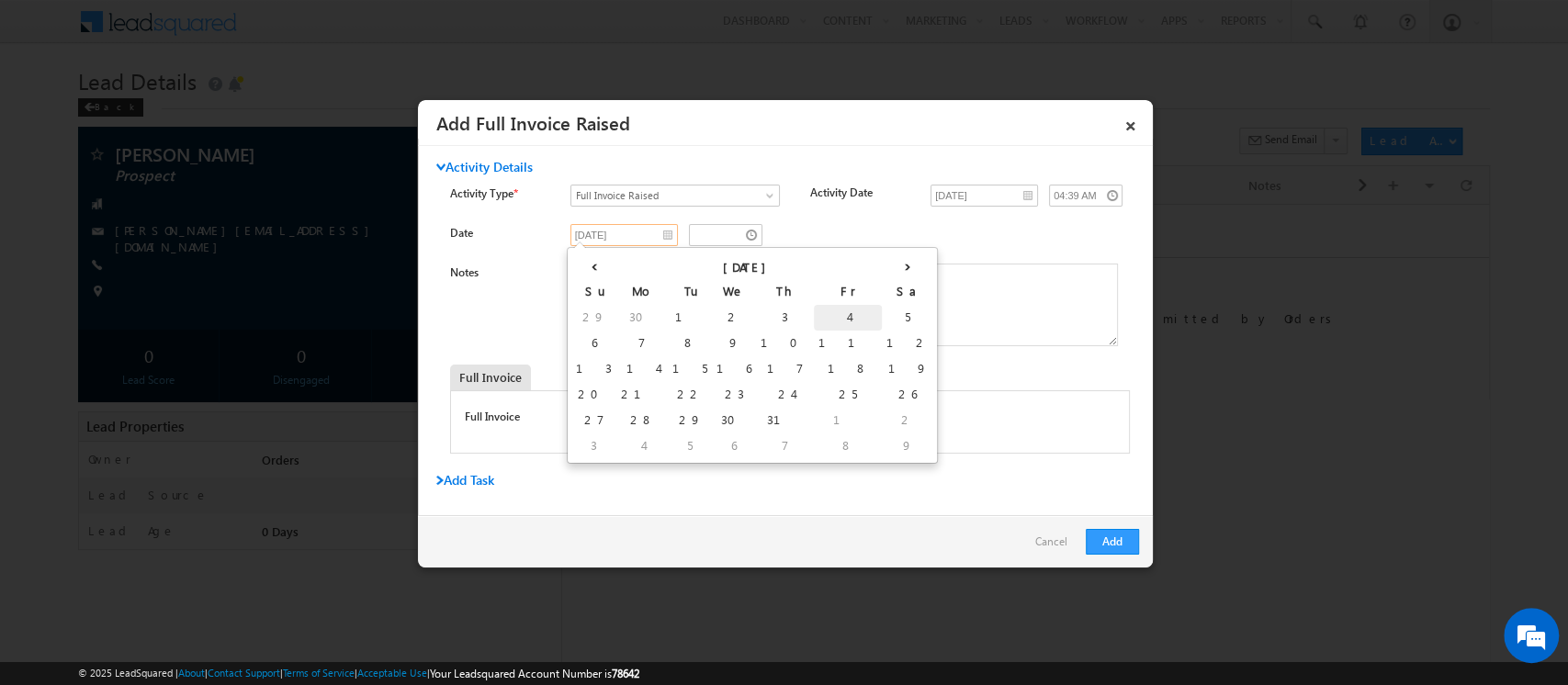
type input "03:39 AM"
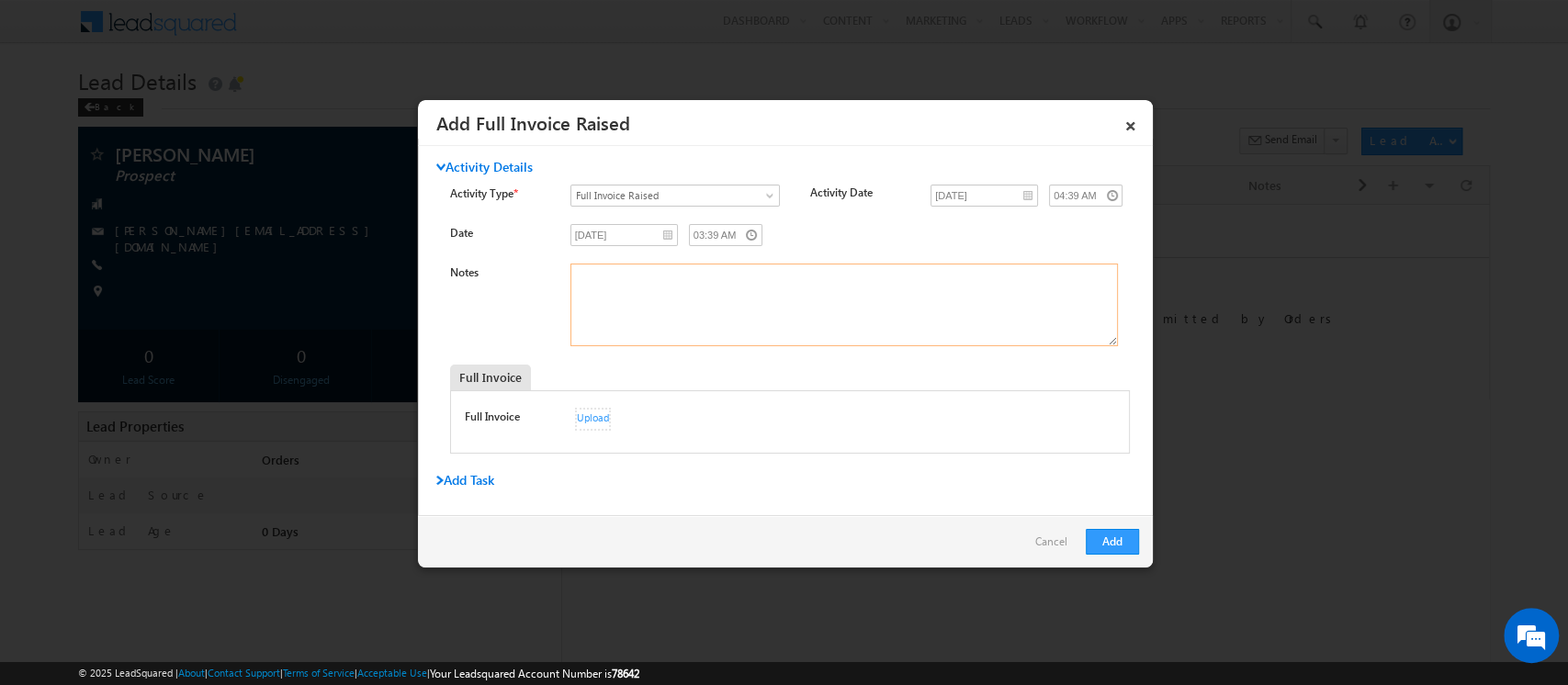
click at [679, 293] on textarea "Notes" at bounding box center [844, 305] width 547 height 82
type textarea "Invoice No 274"
click at [591, 419] on div "Upload" at bounding box center [592, 420] width 36 height 23
click at [1118, 536] on button "Add" at bounding box center [1111, 542] width 53 height 26
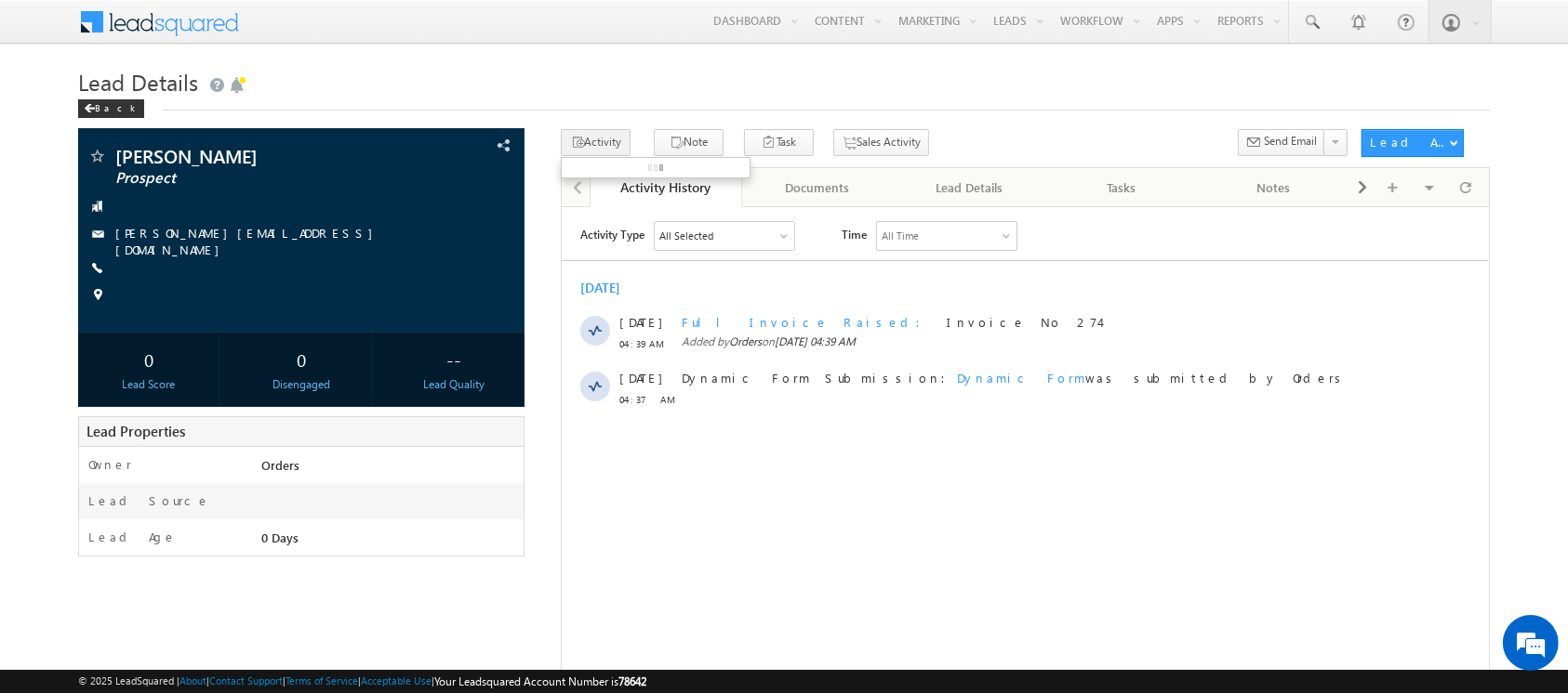
click at [597, 190] on link "Activity History" at bounding box center [666, 188] width 153 height 39
click at [595, 149] on button "Activity" at bounding box center [595, 143] width 70 height 27
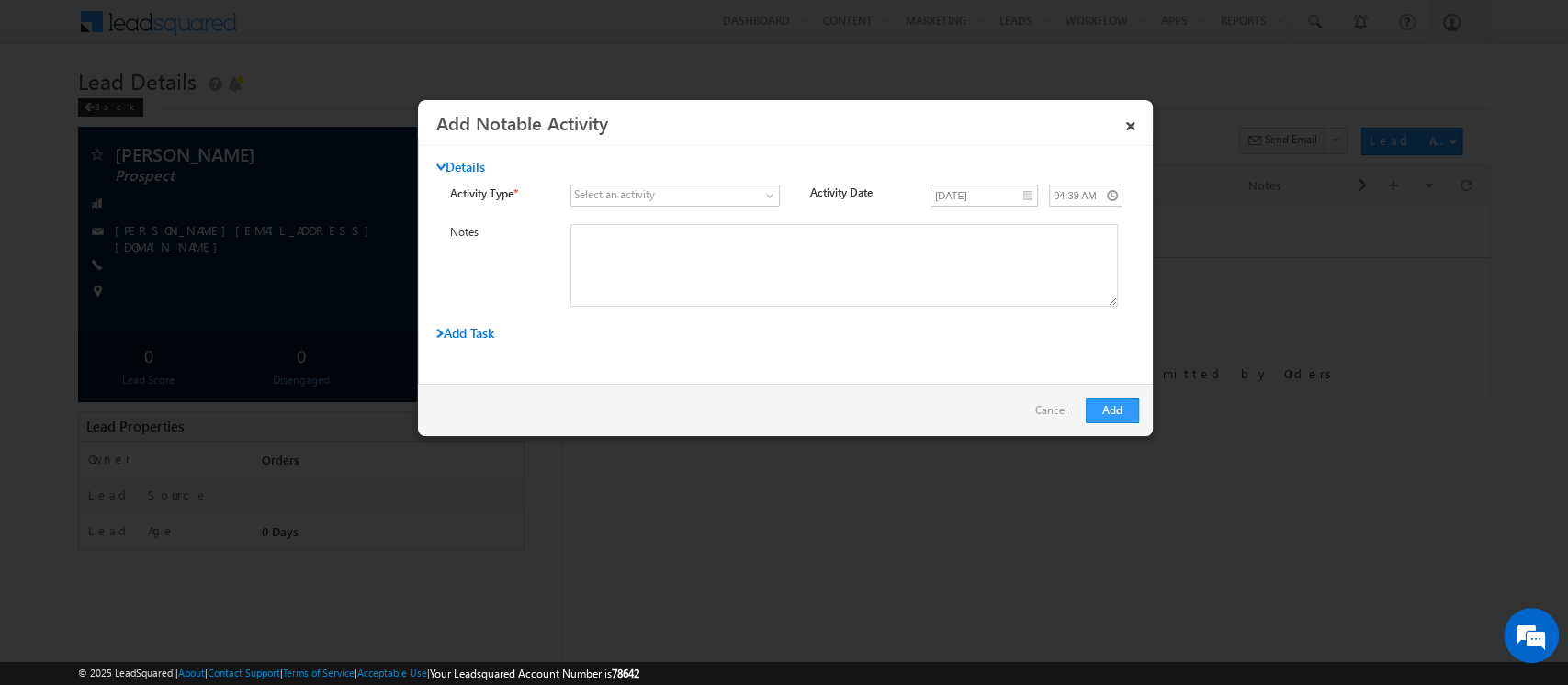
click at [606, 194] on div "Select an activity" at bounding box center [614, 194] width 81 height 16
click at [782, 195] on div "Select an activity Advance Released to Agent AML Form Received Booking Form Rec…" at bounding box center [682, 197] width 222 height 26
click at [764, 194] on span at bounding box center [771, 198] width 15 height 15
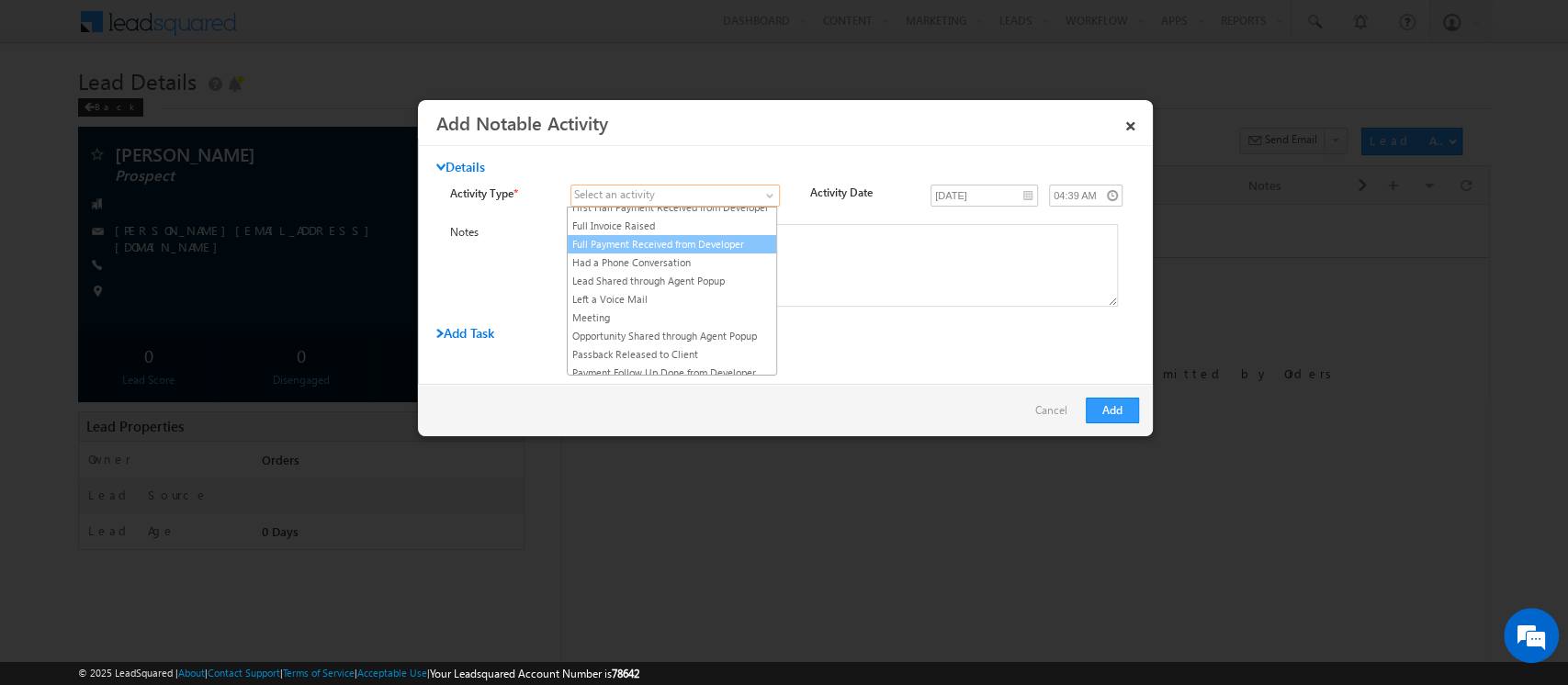
click at [709, 253] on link "Full Payment Received from Developer" at bounding box center [672, 244] width 209 height 16
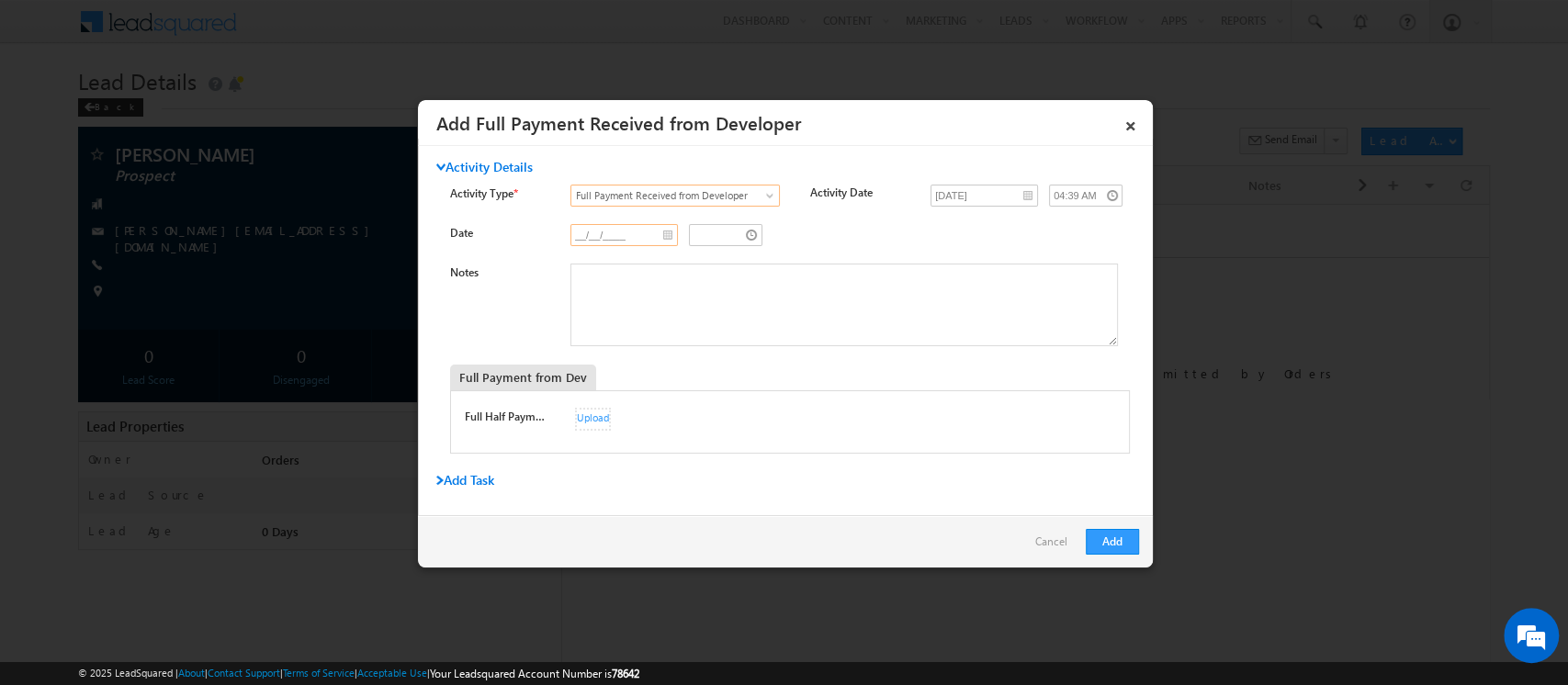
click at [661, 235] on input "__/__/____" at bounding box center [624, 235] width 107 height 22
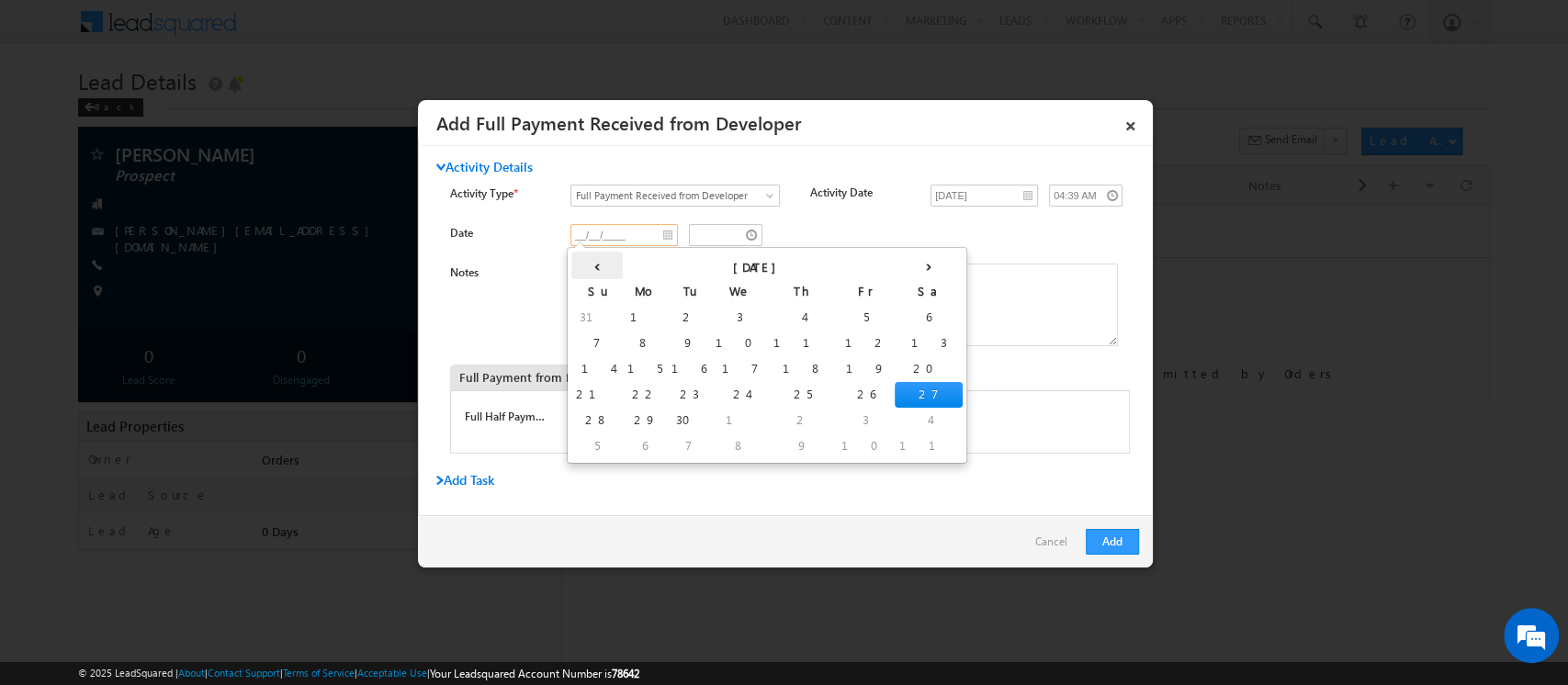
click at [582, 264] on th "‹" at bounding box center [597, 265] width 51 height 27
click at [697, 416] on td "26" at bounding box center [723, 421] width 51 height 26
type input "08/26/2025"
type input "03:39 AM"
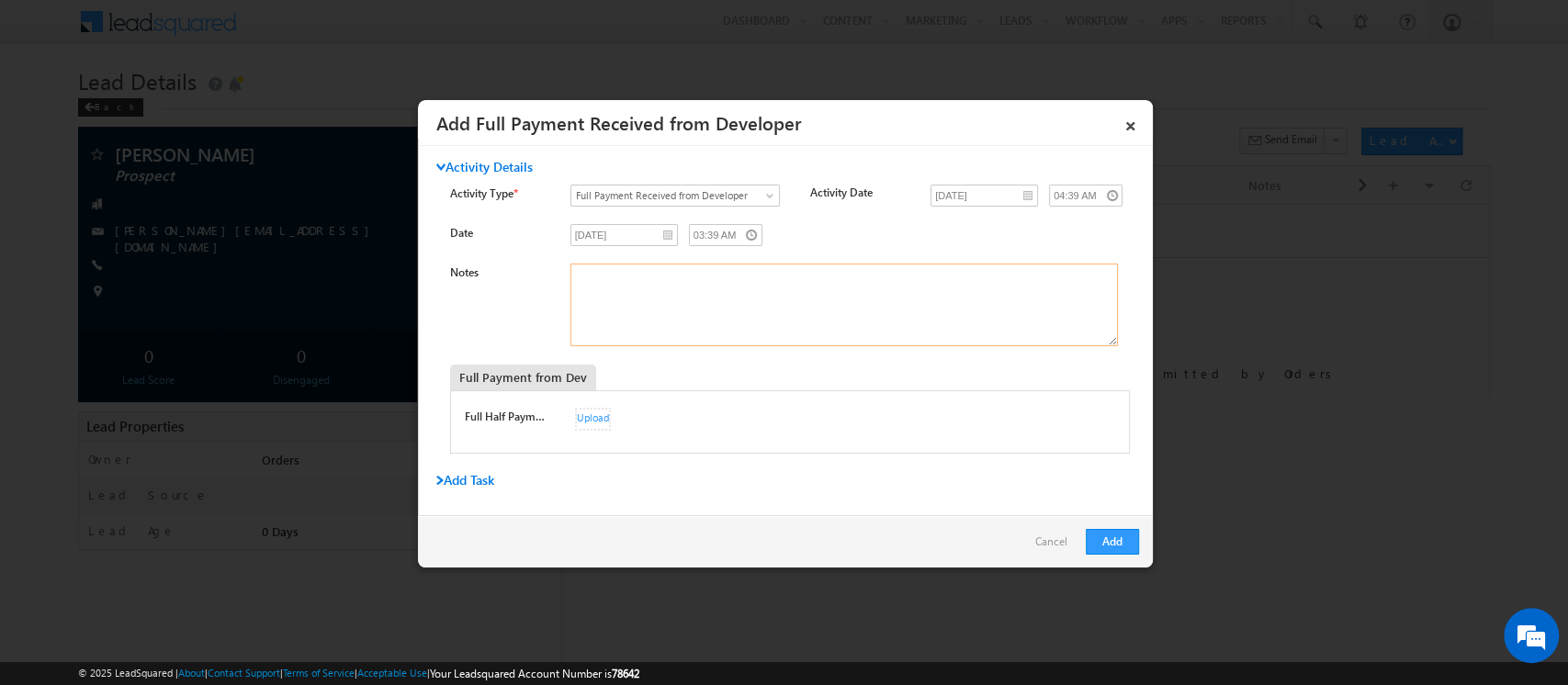
click at [625, 295] on textarea "Notes" at bounding box center [844, 305] width 547 height 82
paste textarea "033ICLB252383056"
type textarea "033ICLB252383056"
click at [1121, 546] on button "Add" at bounding box center [1111, 542] width 53 height 26
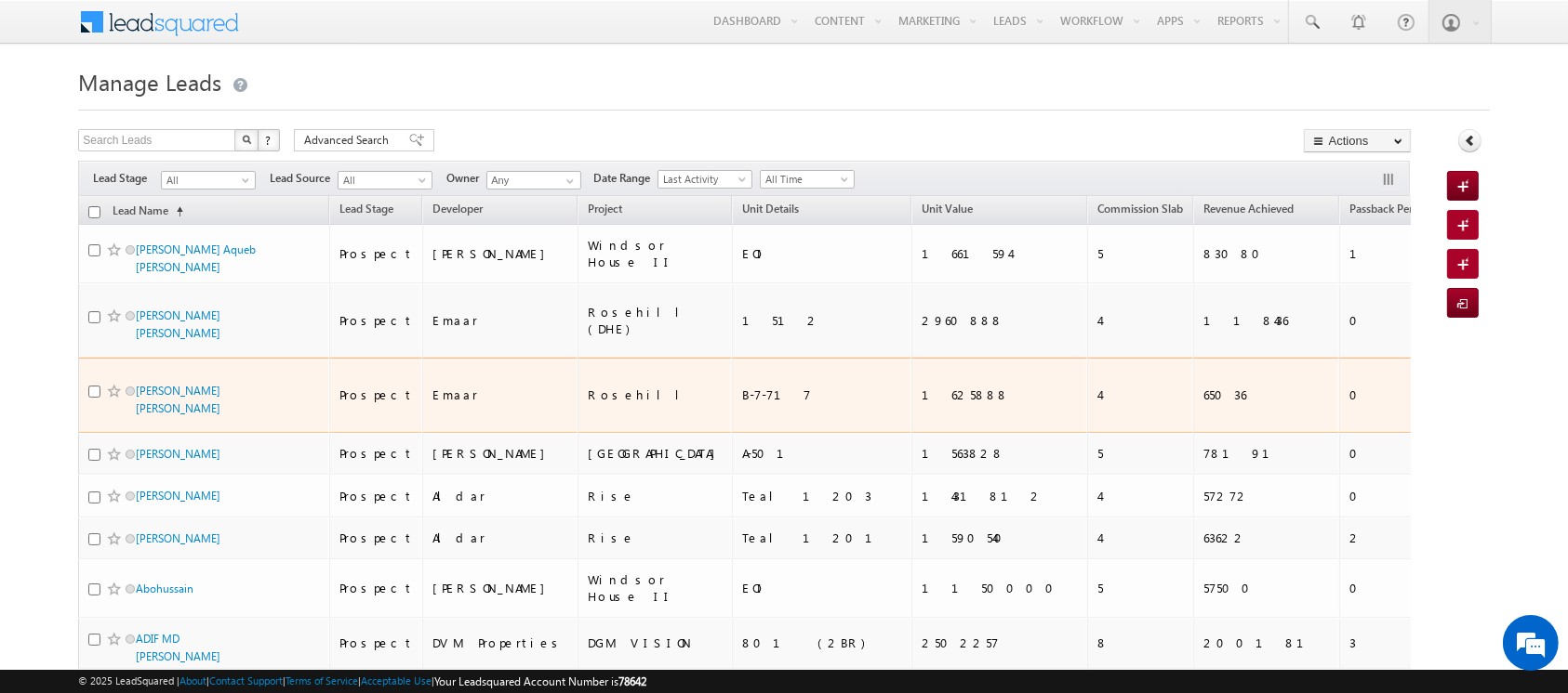
scroll to position [8648, 0]
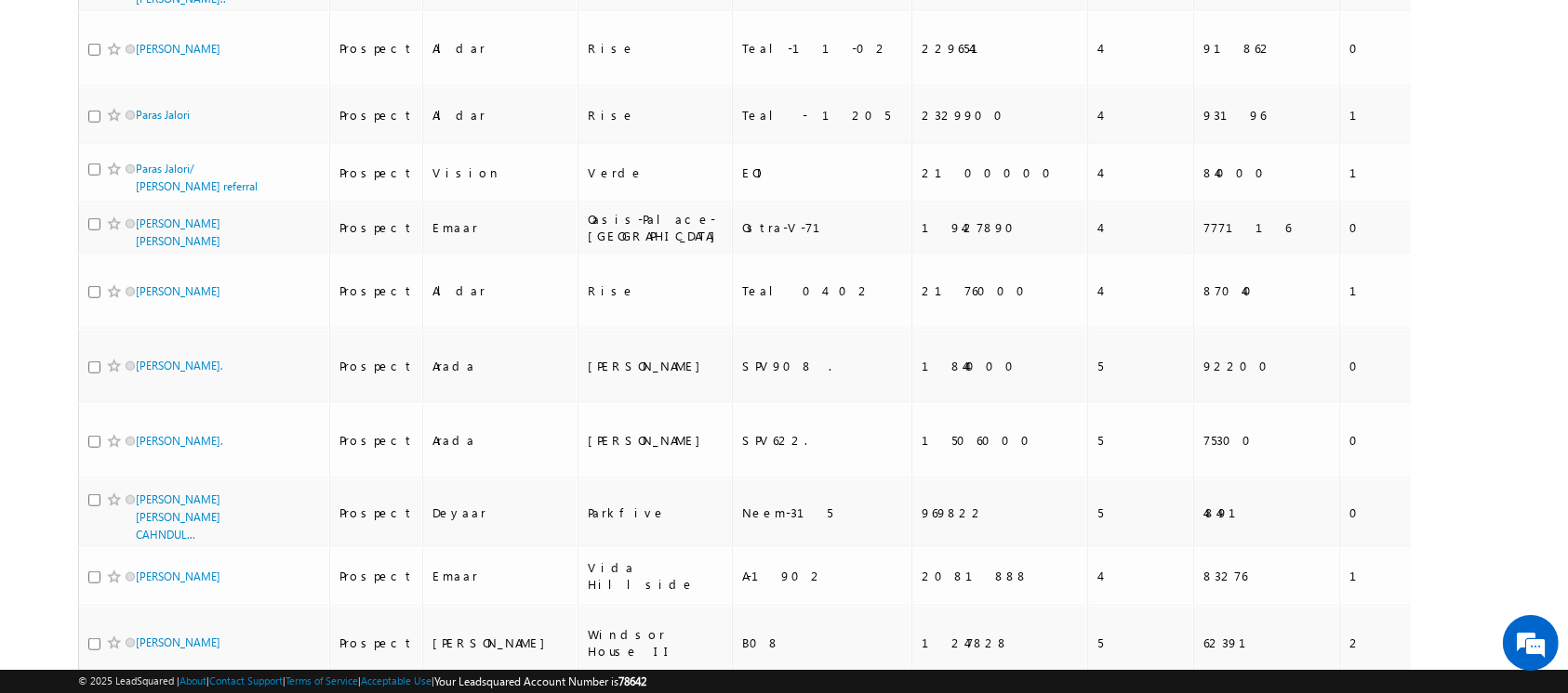
checkbox input "true"
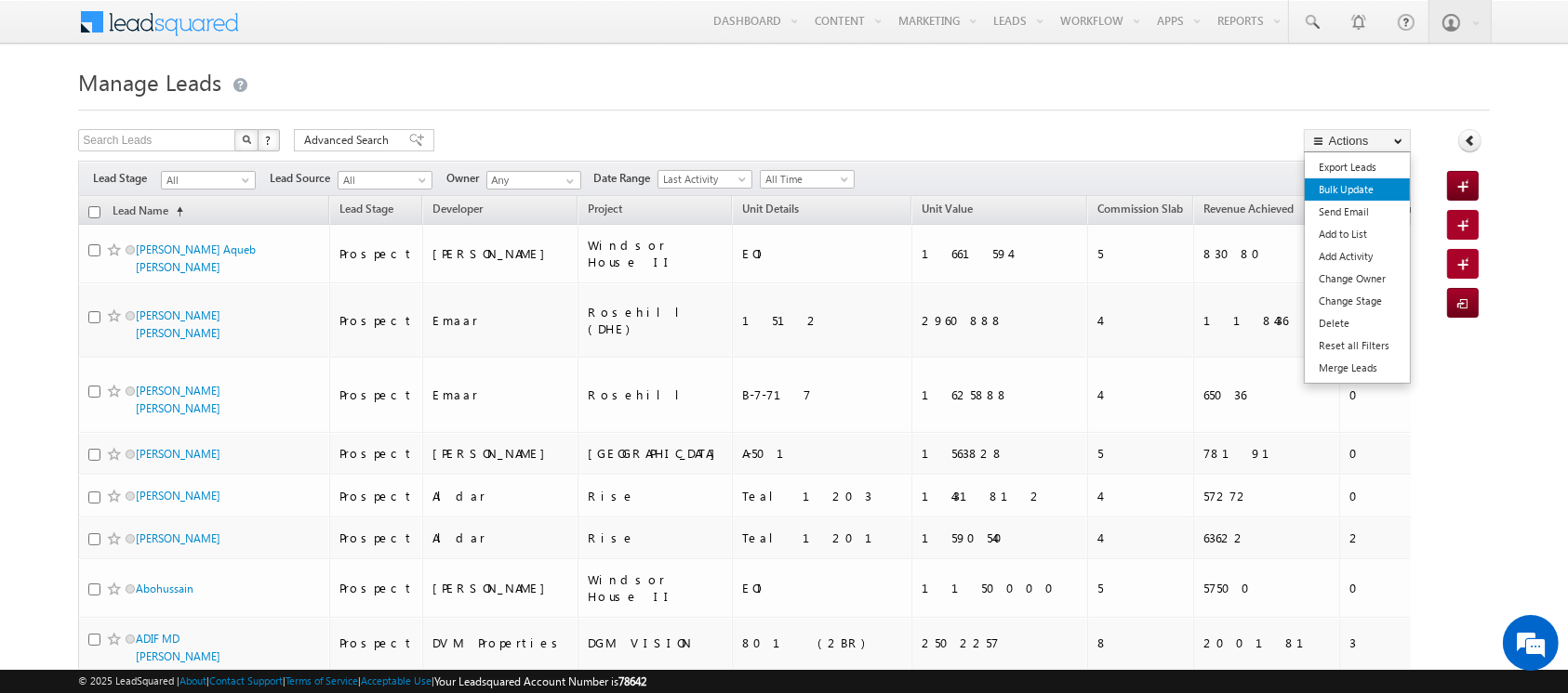
click at [1334, 197] on link "Bulk Update" at bounding box center [1356, 189] width 105 height 23
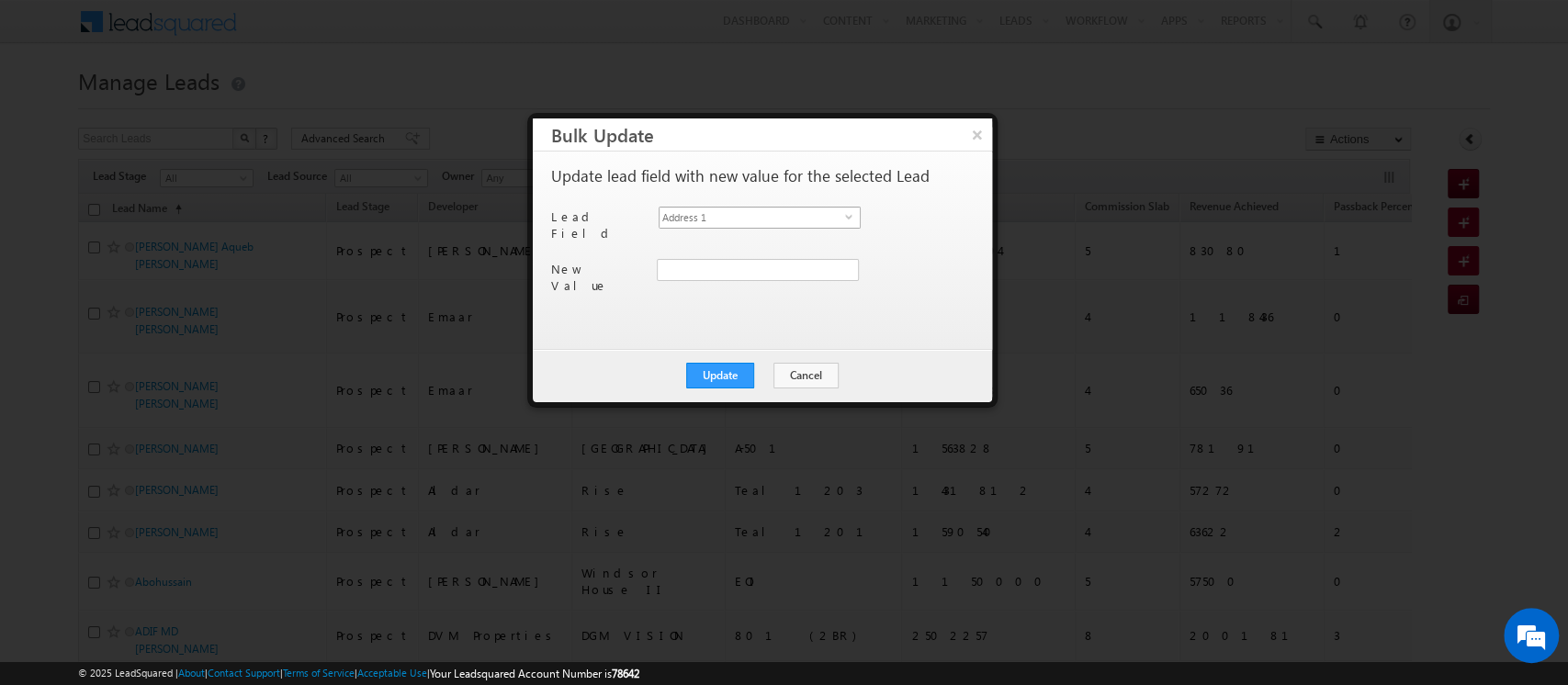
click at [766, 221] on span "Address 1" at bounding box center [753, 218] width 186 height 20
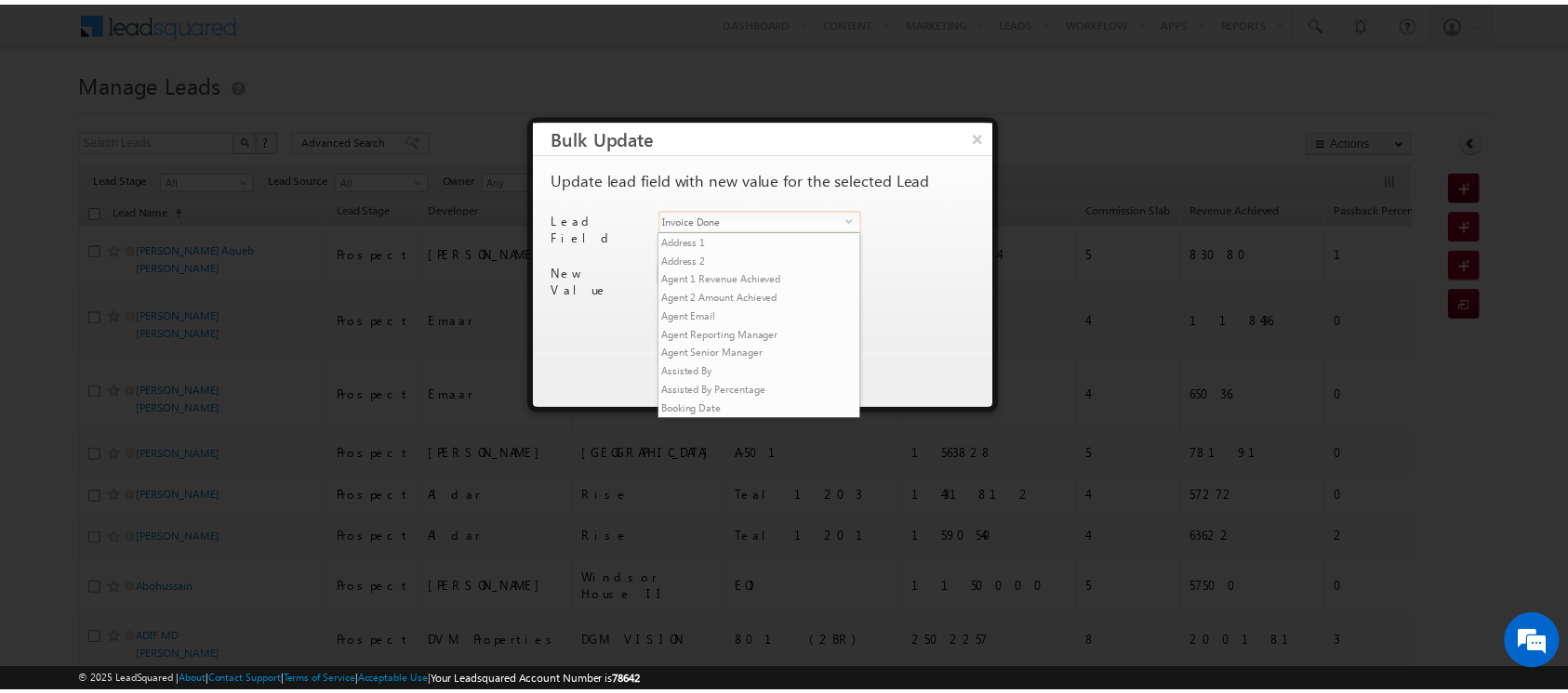
scroll to position [473, 0]
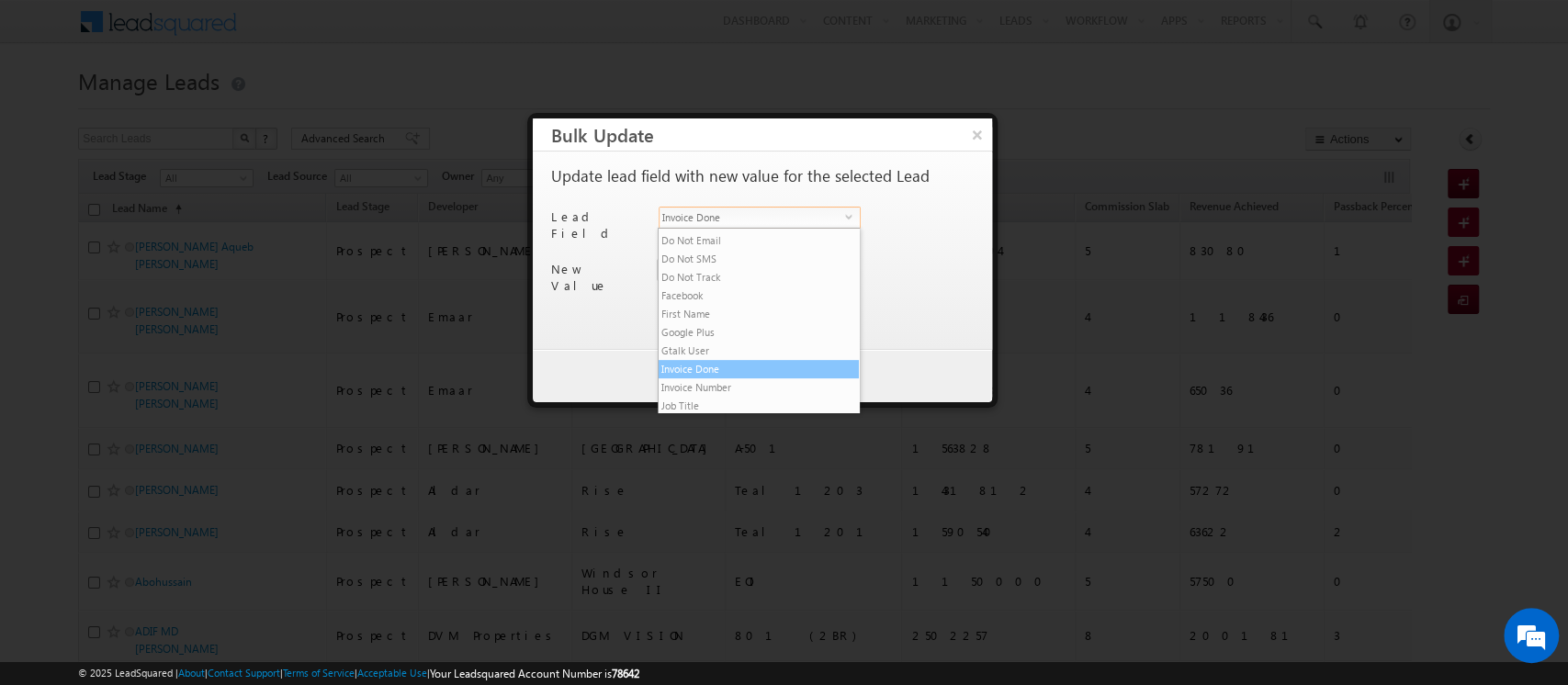
click at [719, 378] on li "Invoice Done" at bounding box center [758, 369] width 200 height 18
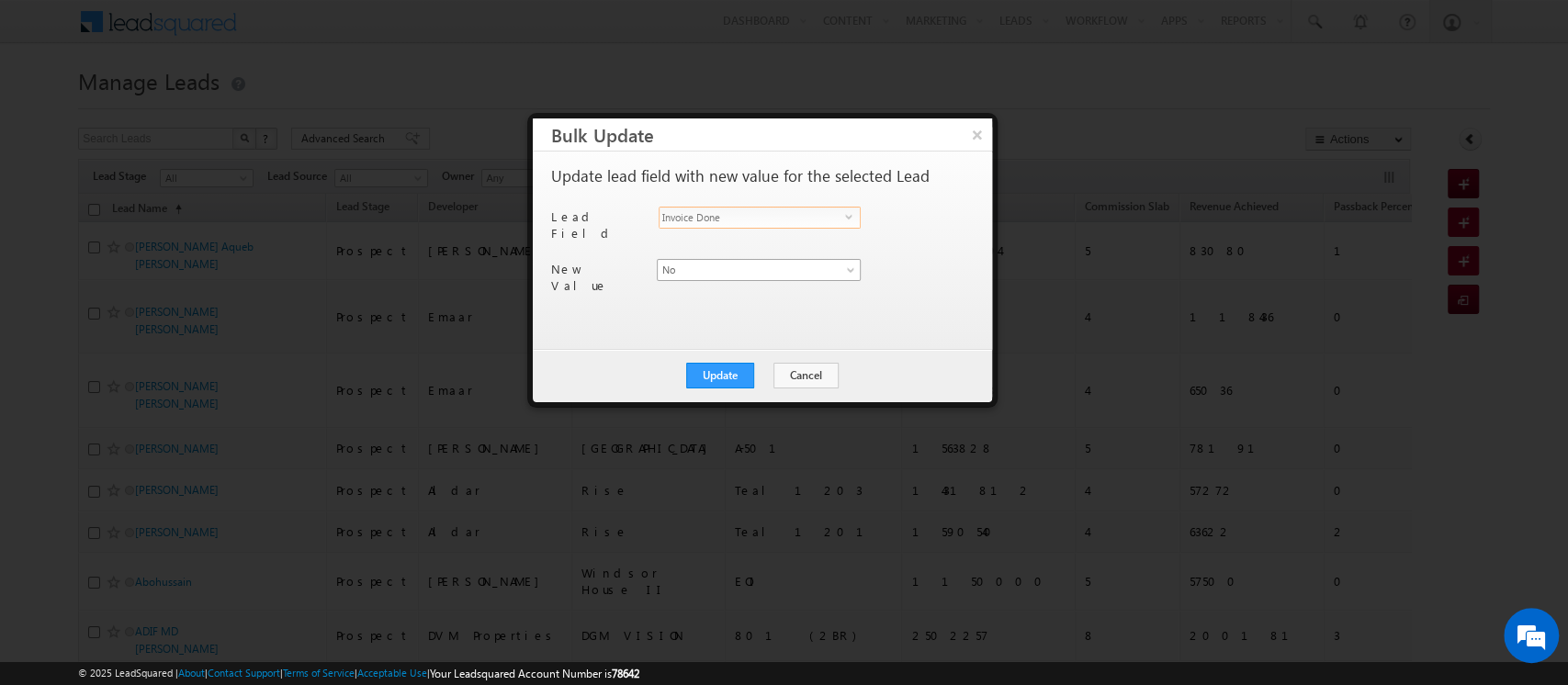
click at [696, 266] on span "No" at bounding box center [748, 270] width 181 height 16
click at [699, 301] on link "Yes" at bounding box center [758, 301] width 203 height 16
click at [729, 382] on button "Update" at bounding box center [720, 375] width 68 height 26
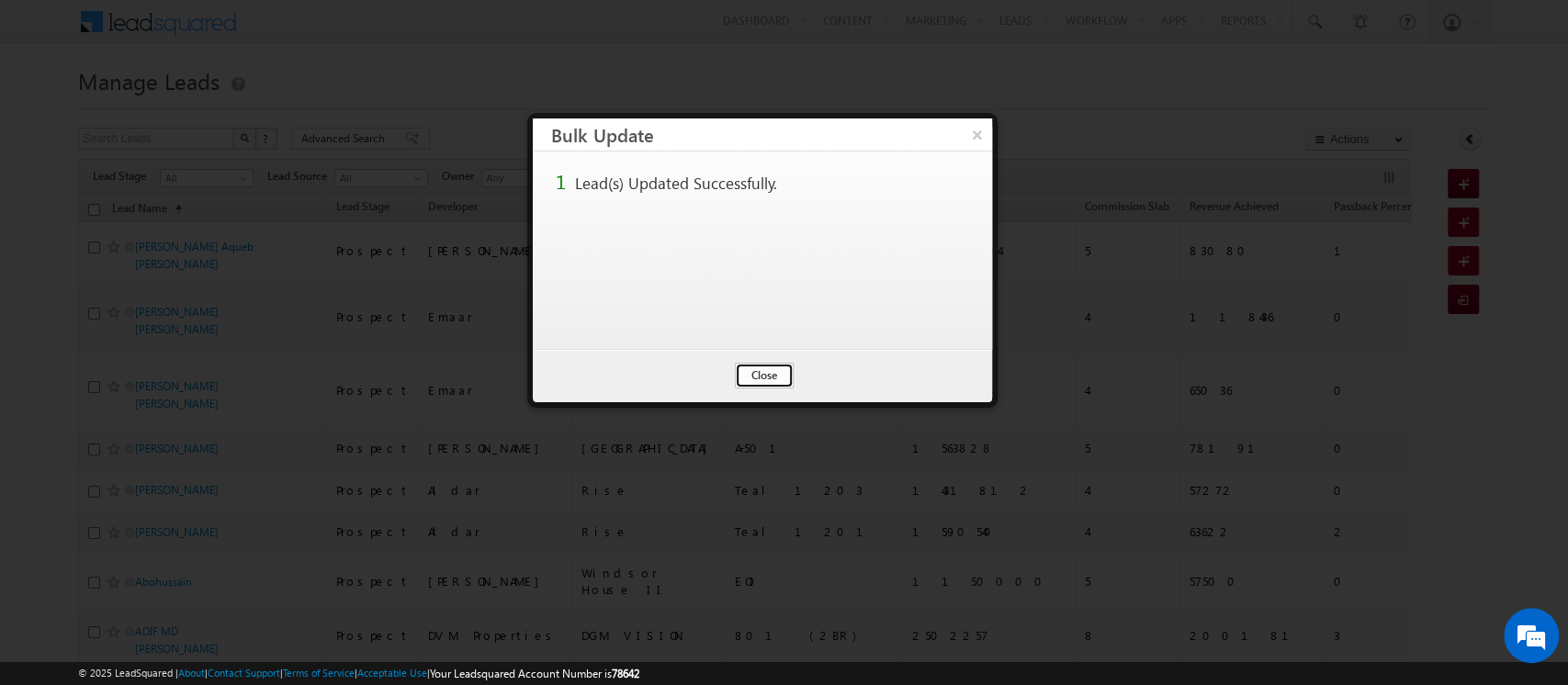
click at [764, 382] on button "Close" at bounding box center [764, 375] width 59 height 26
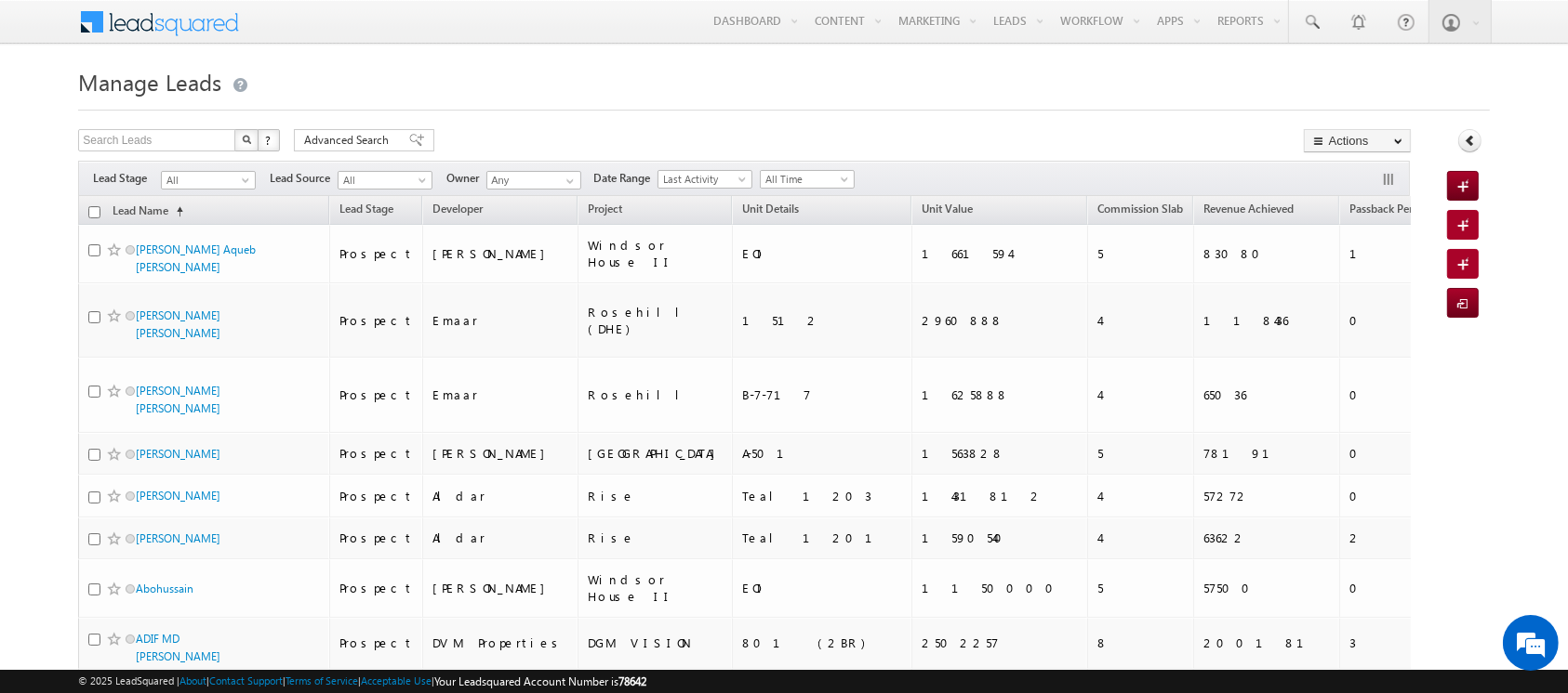
scroll to position [8648, 0]
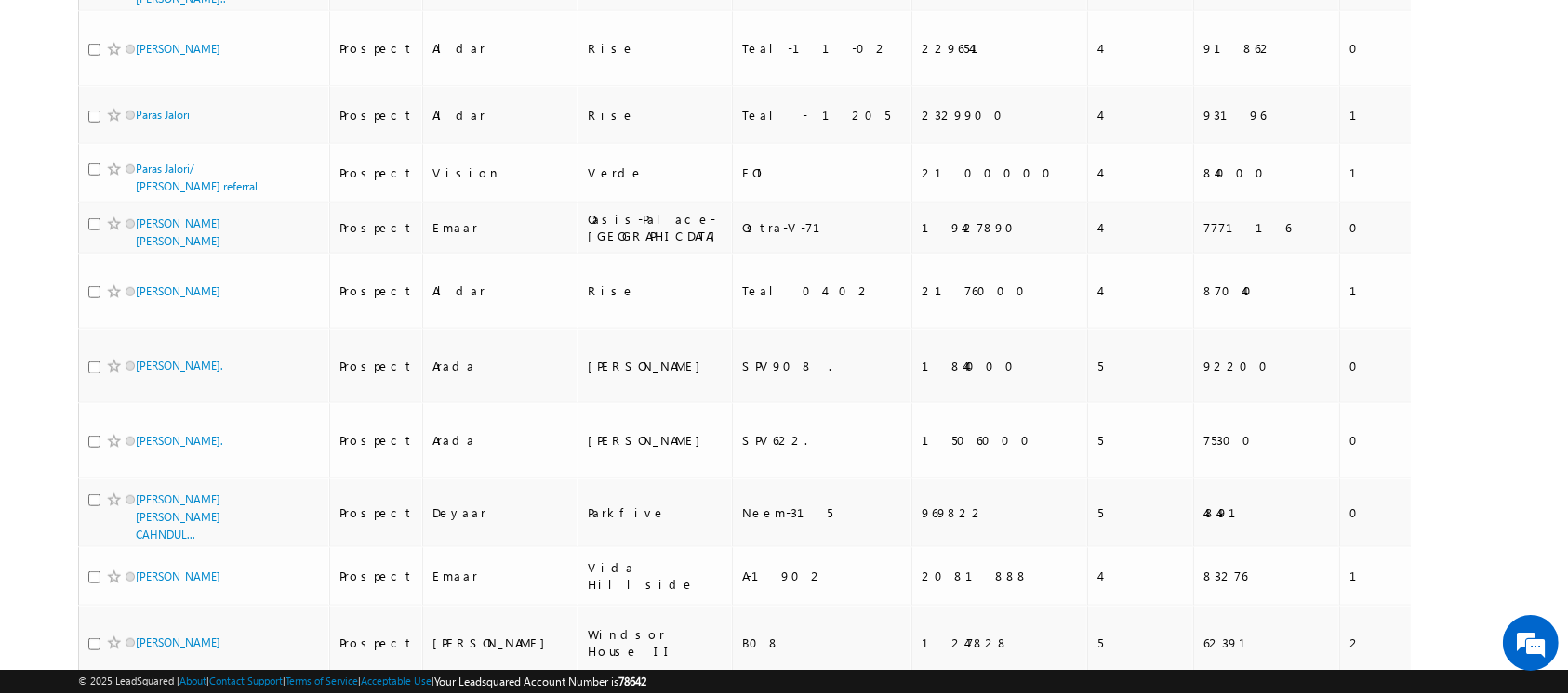
checkbox input "true"
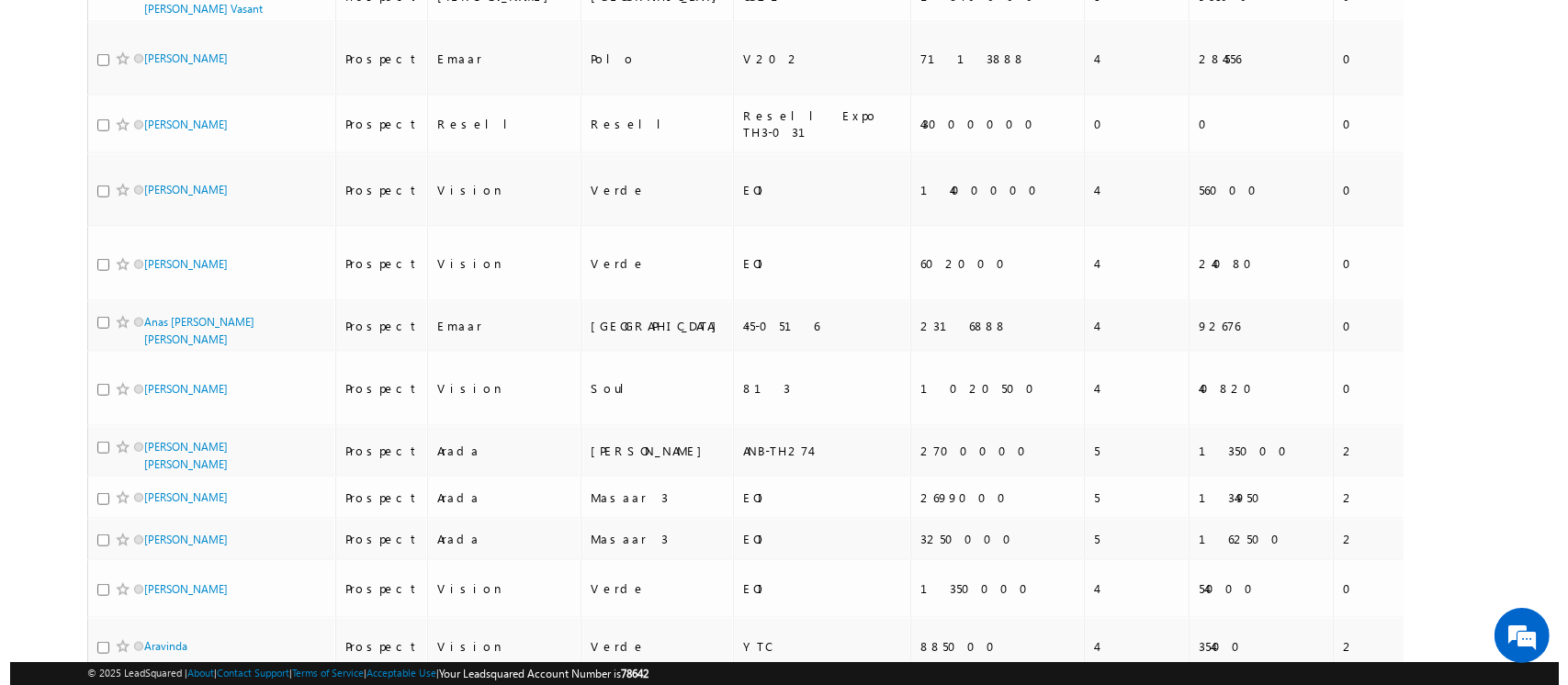
scroll to position [0, 0]
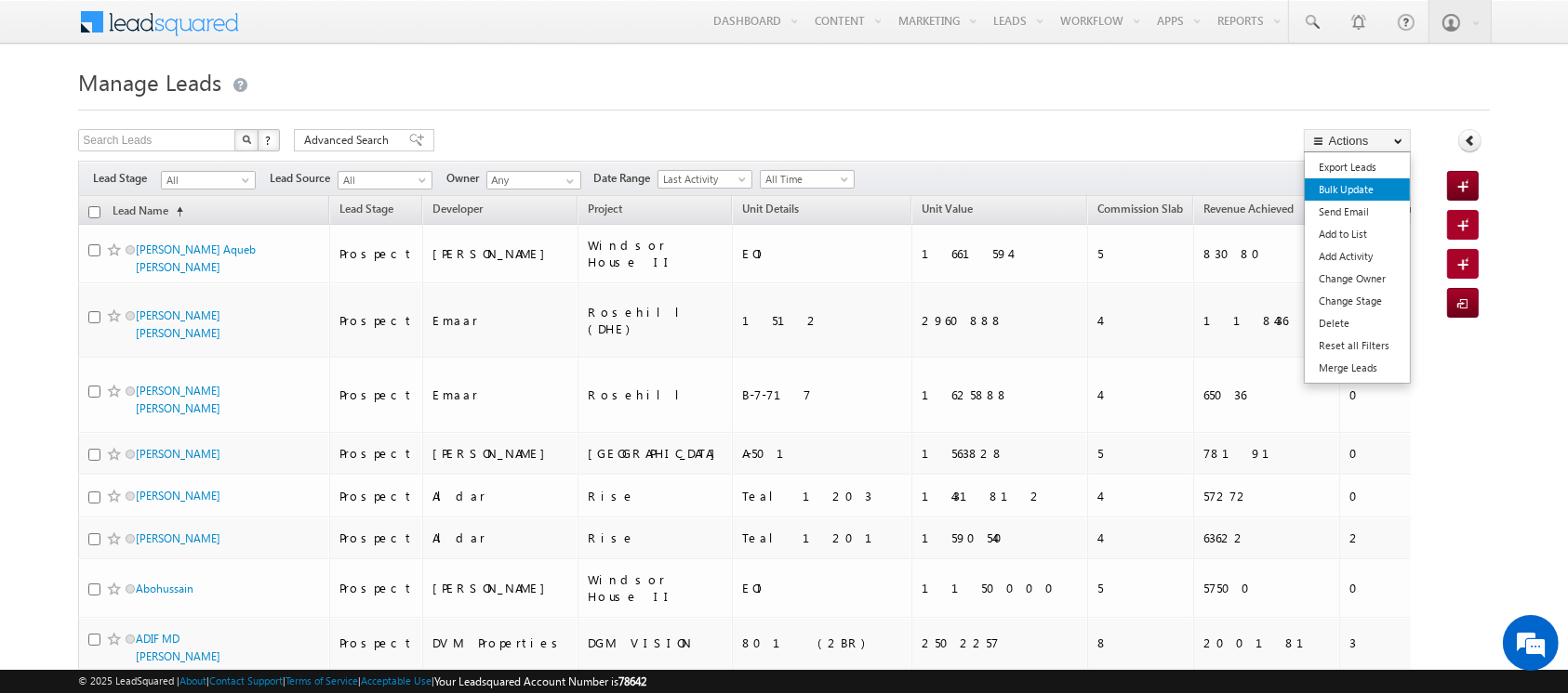
click at [1354, 189] on link "Bulk Update" at bounding box center [1356, 189] width 105 height 23
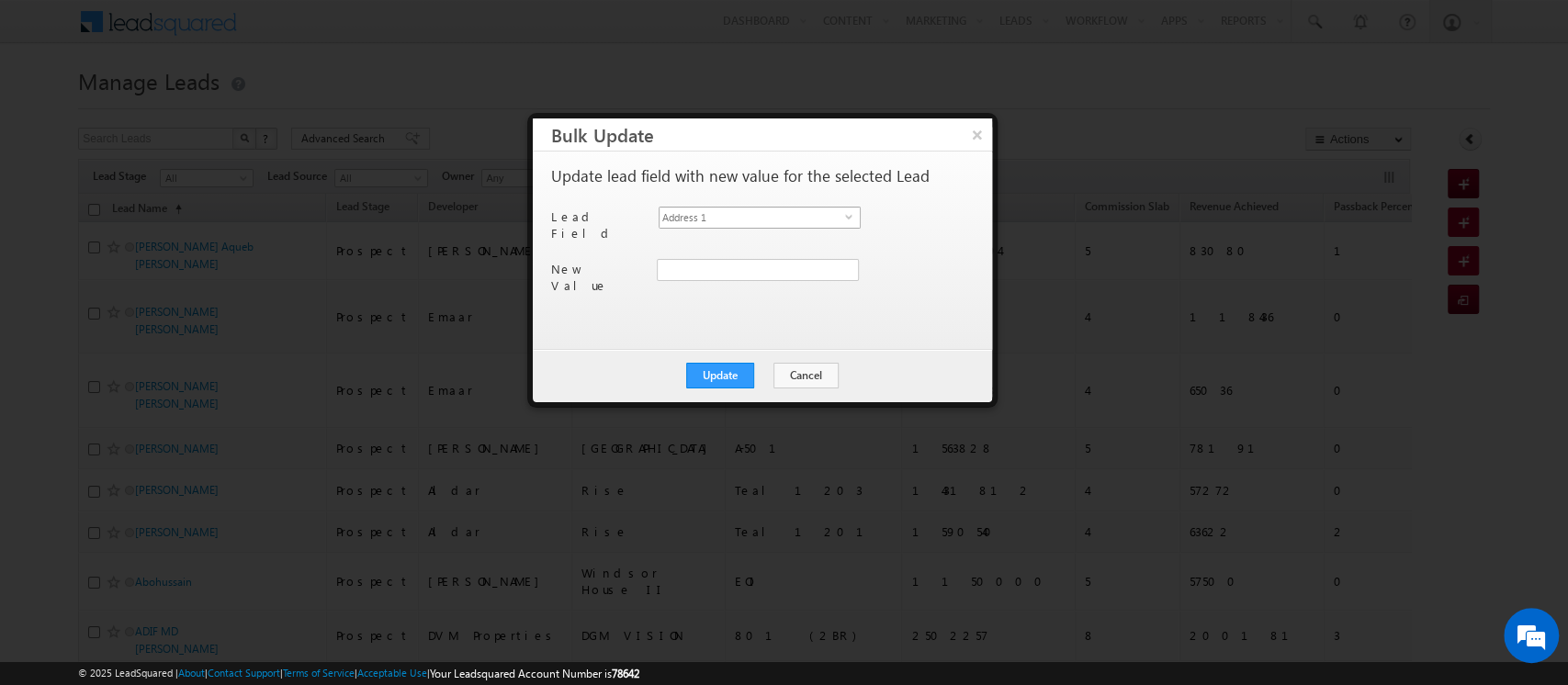
click at [681, 216] on span "Address 1" at bounding box center [753, 218] width 186 height 20
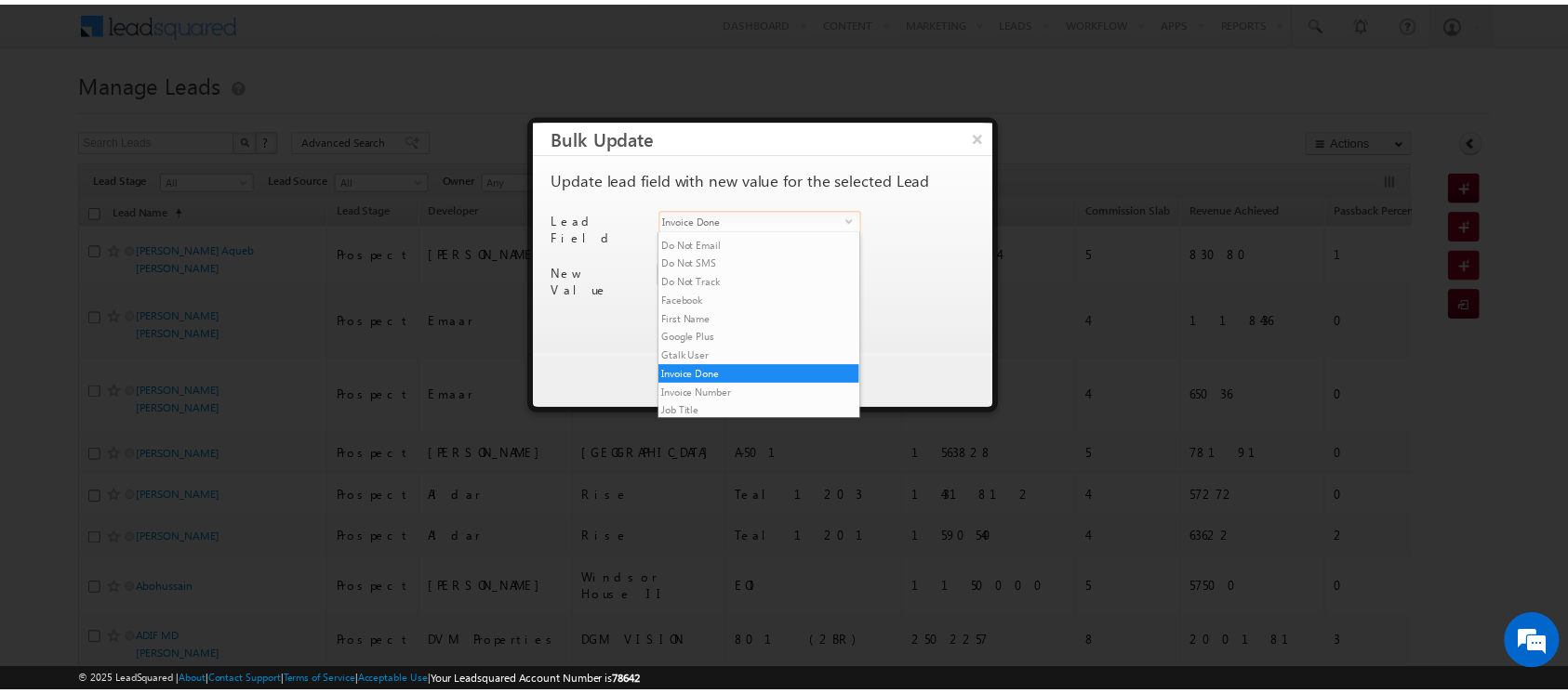
scroll to position [490, 0]
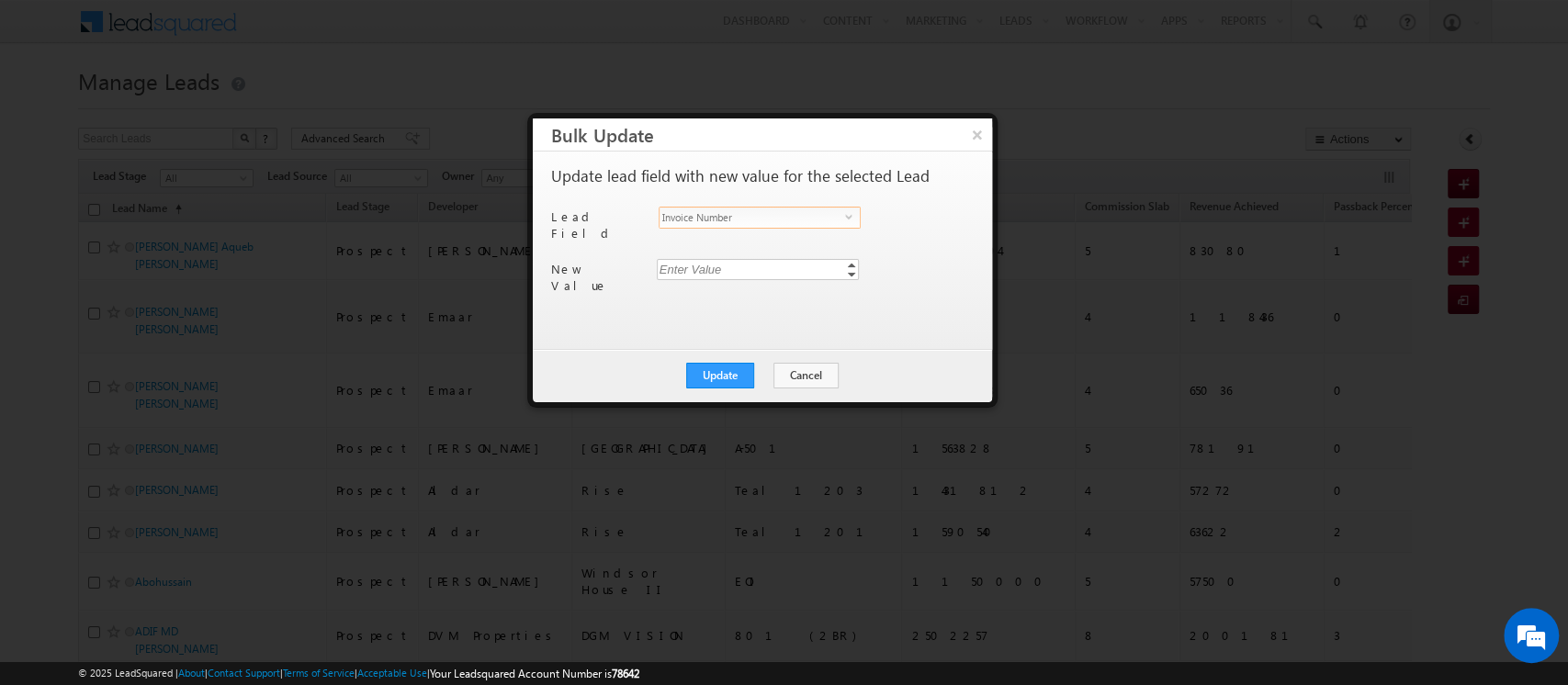
click at [696, 261] on div "Enter Value" at bounding box center [759, 270] width 205 height 21
type input "274"
click at [723, 381] on button "Update" at bounding box center [720, 375] width 68 height 26
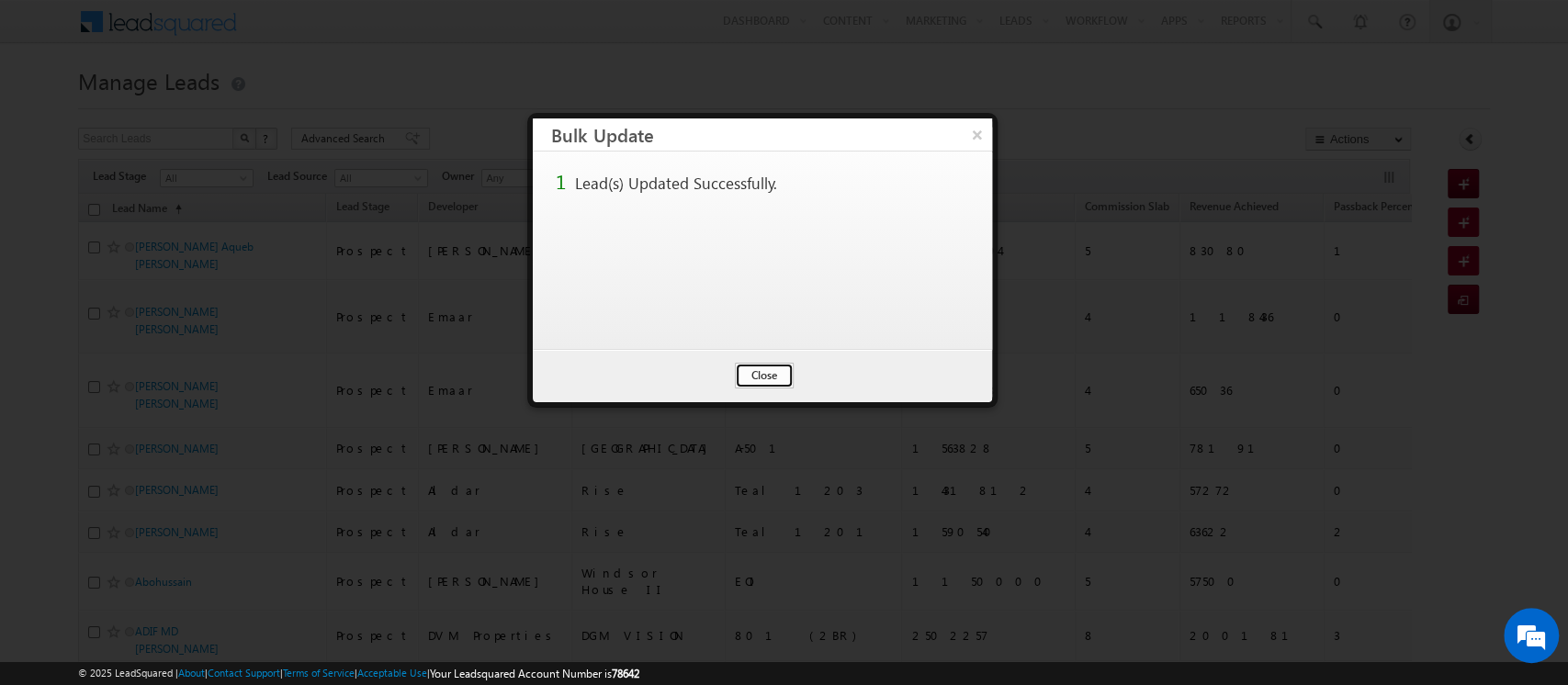
click at [750, 381] on button "Close" at bounding box center [764, 375] width 59 height 26
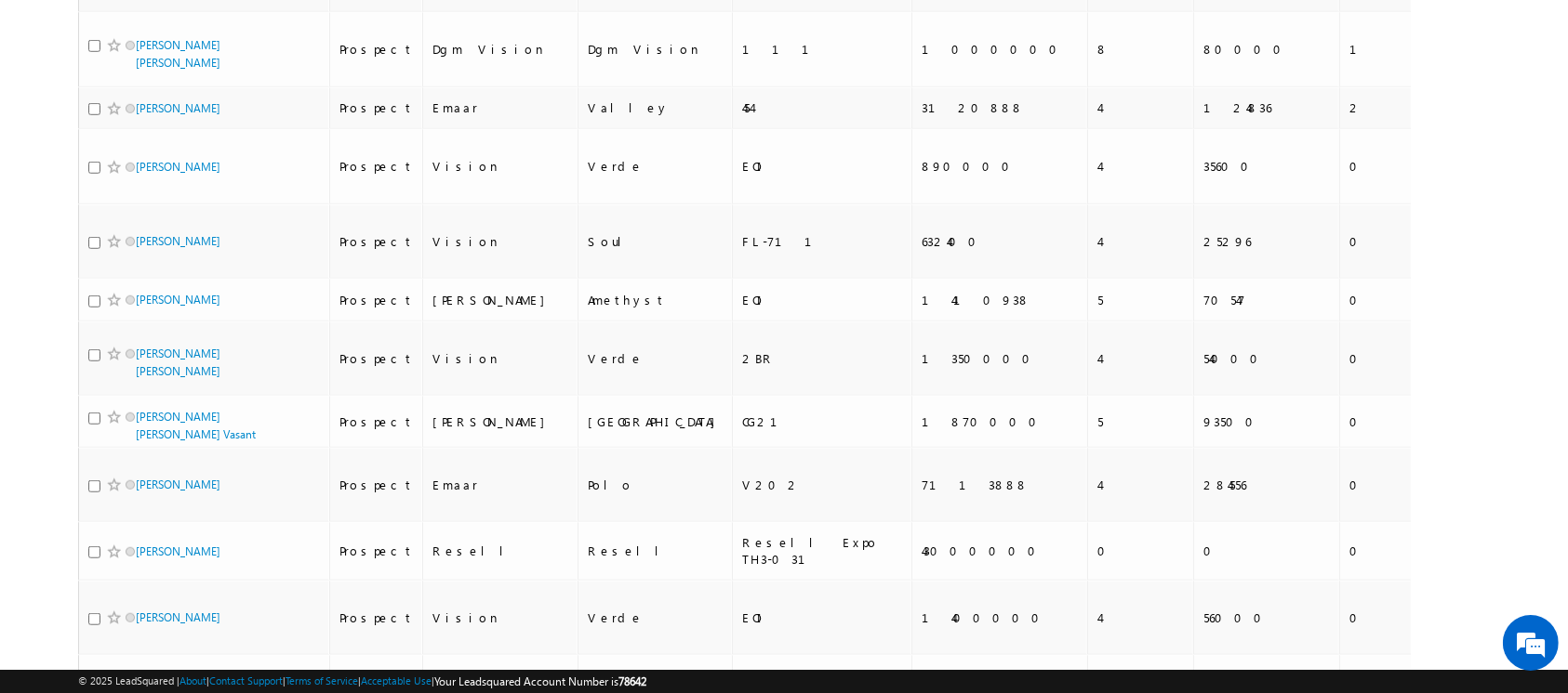
scroll to position [3649, 0]
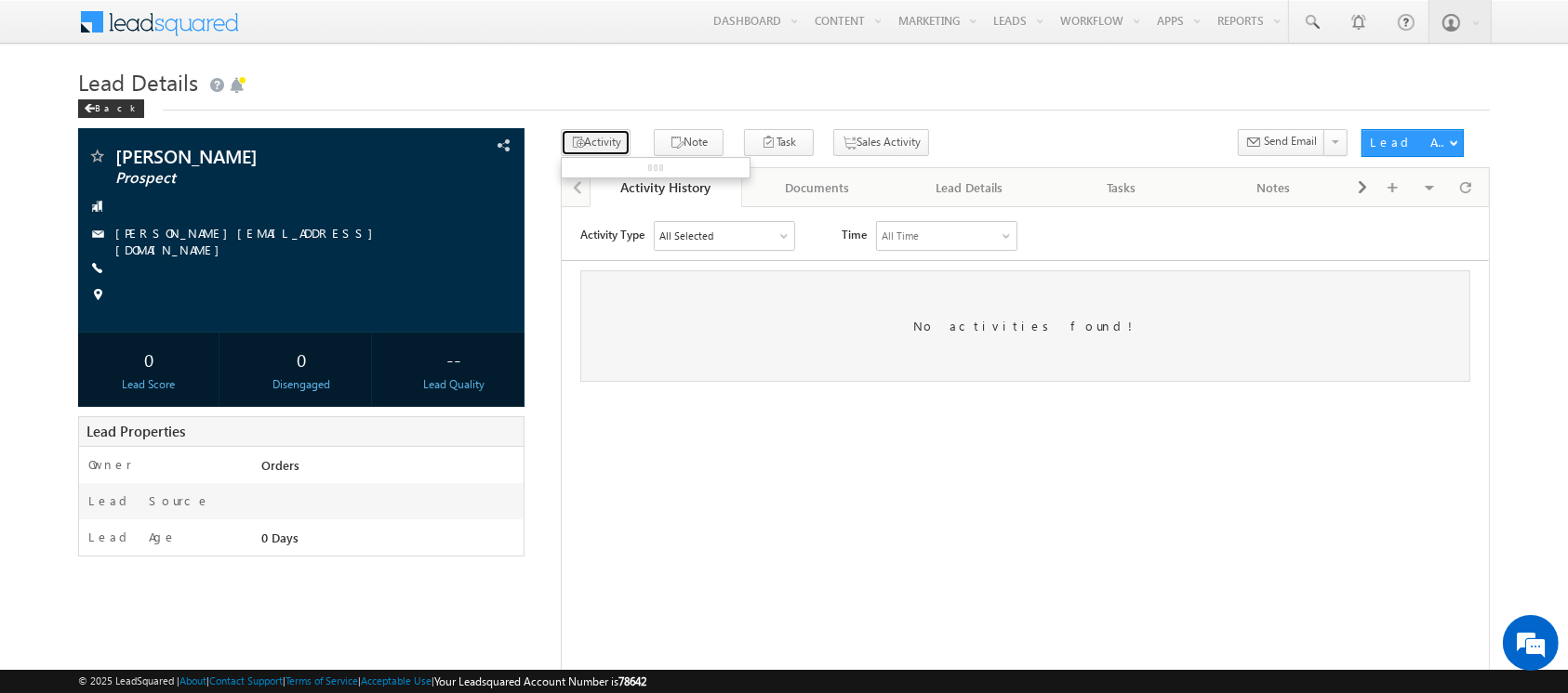
click at [594, 153] on button "Activity" at bounding box center [595, 143] width 70 height 27
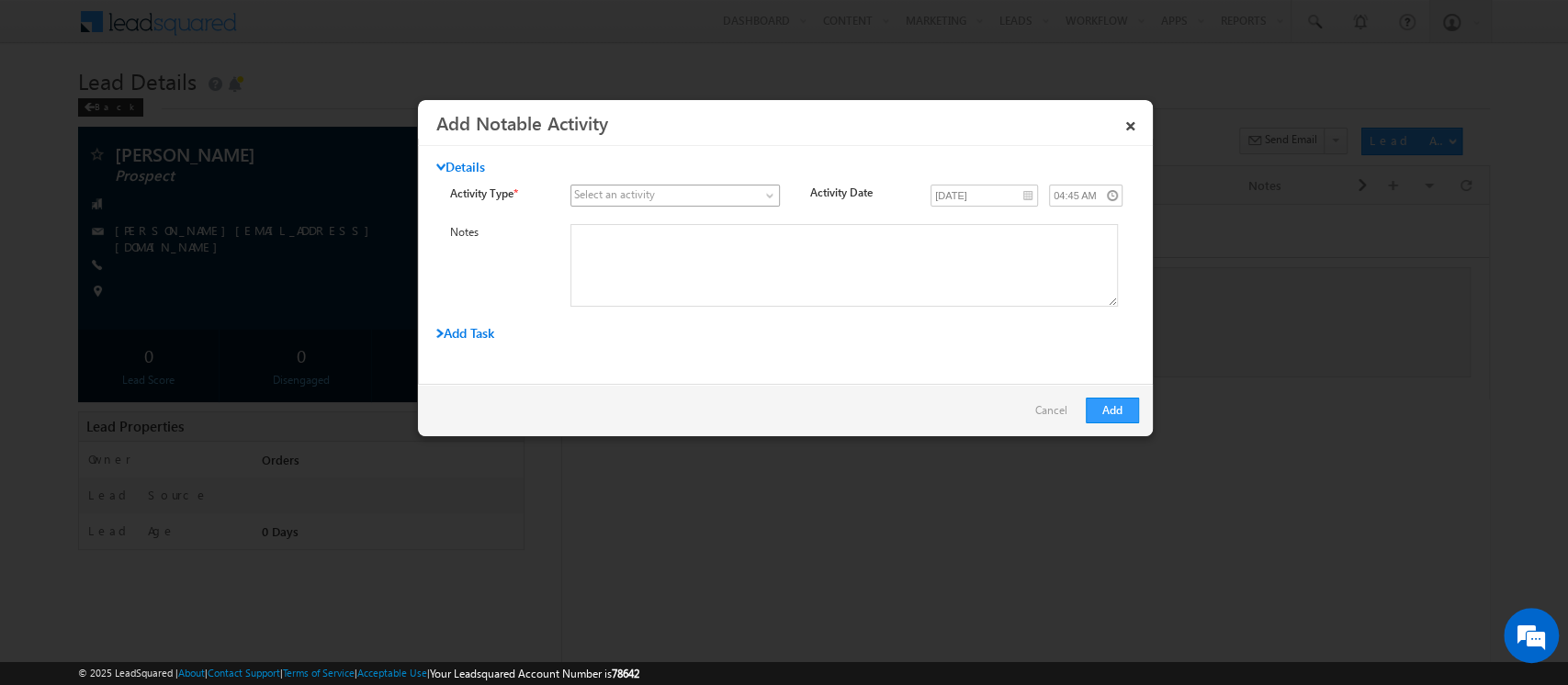
click at [613, 203] on link at bounding box center [675, 195] width 209 height 22
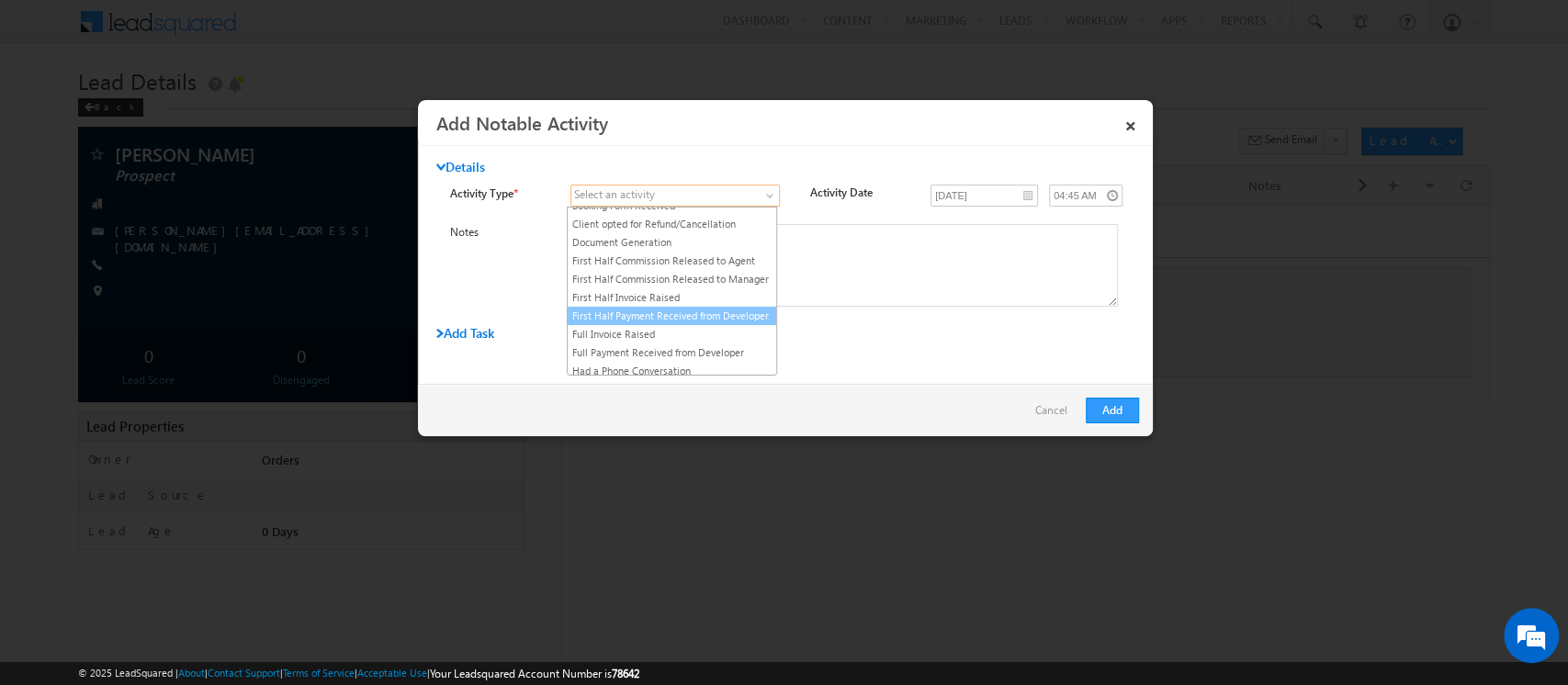
scroll to position [67, 0]
click at [651, 305] on link "First Half Invoice Raised" at bounding box center [672, 296] width 209 height 16
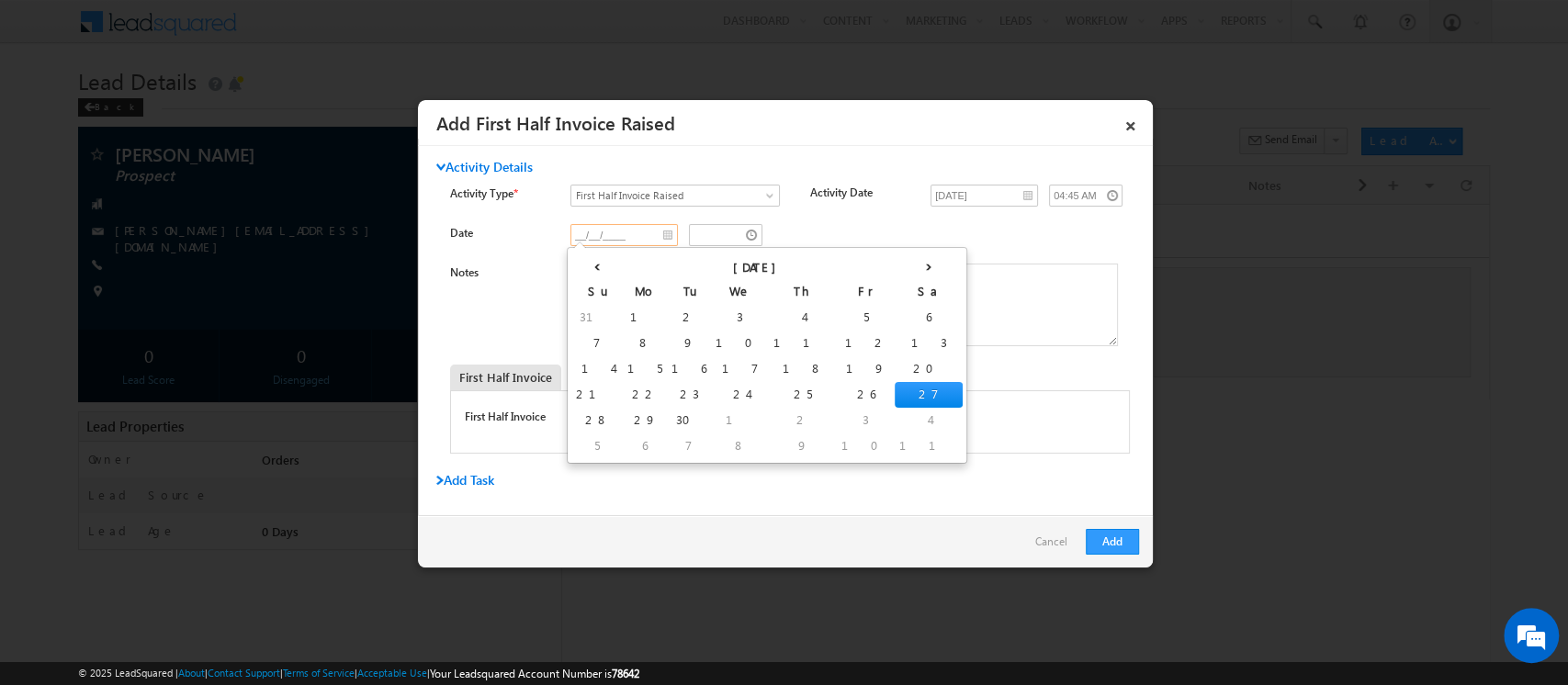
click at [660, 237] on input "__/__/____" at bounding box center [624, 235] width 107 height 22
click at [837, 363] on td "19" at bounding box center [866, 369] width 58 height 26
type input "[DATE]"
type input "03:45 AM"
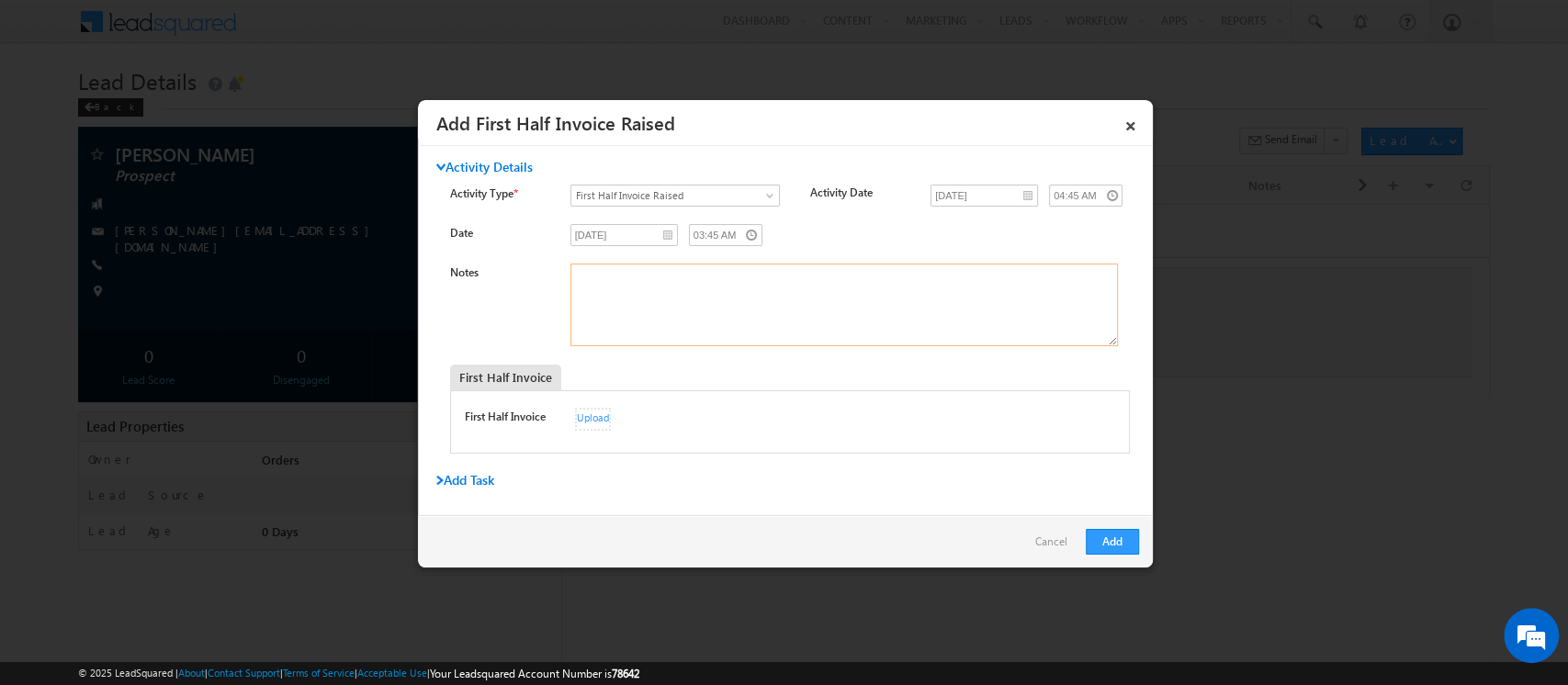
click at [637, 292] on textarea "Notes" at bounding box center [844, 305] width 547 height 82
paste textarea "339"
type textarea "Invoice No-339"
click at [592, 416] on div "Upload" at bounding box center [592, 420] width 36 height 23
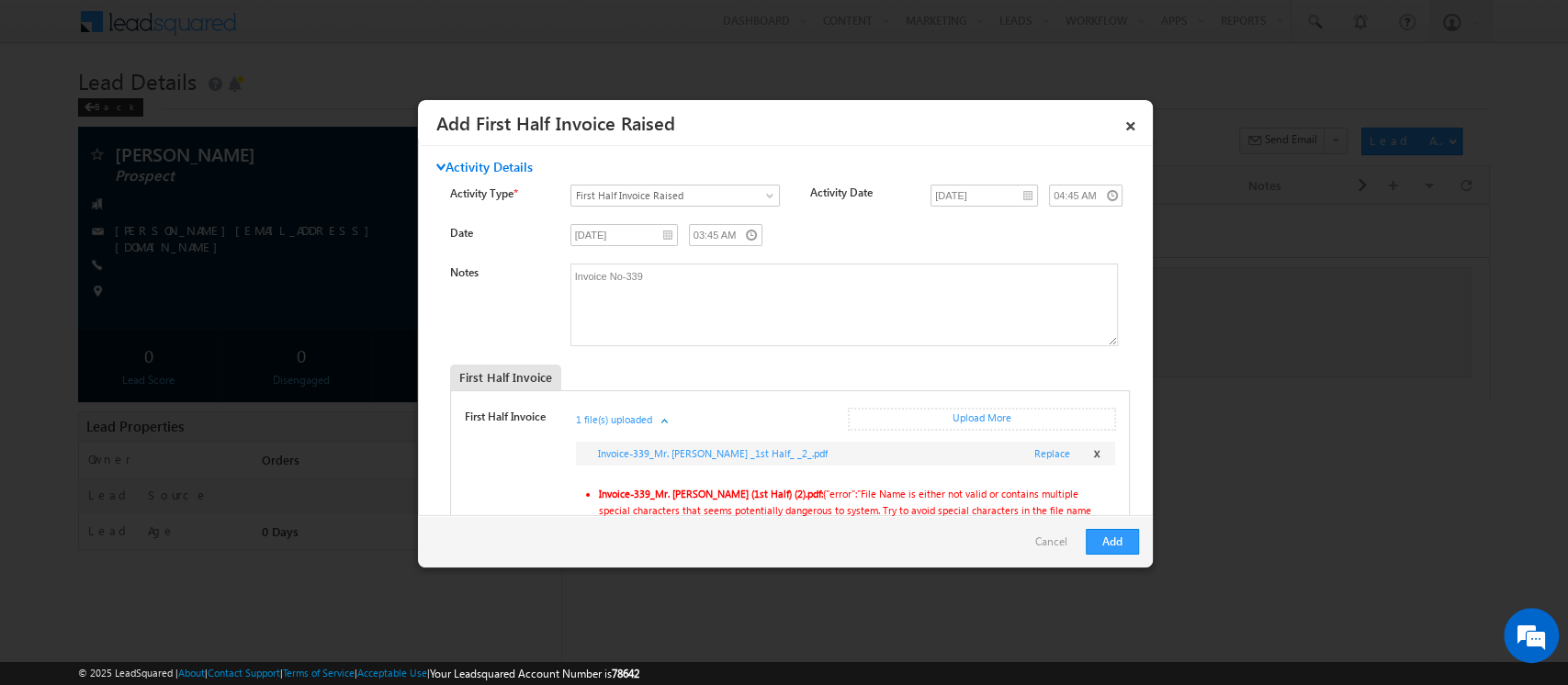
scroll to position [88, 0]
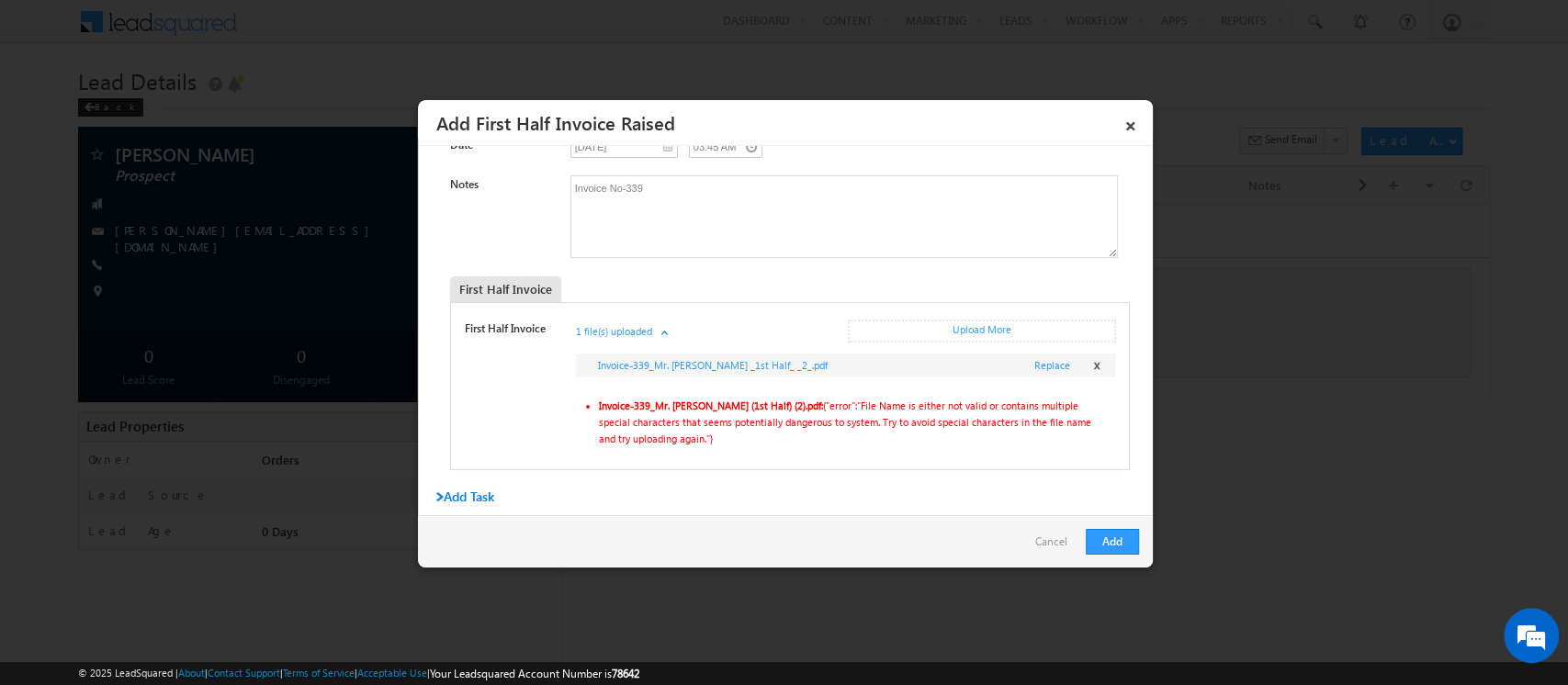
click at [1094, 364] on span "x" at bounding box center [1097, 364] width 6 height 17
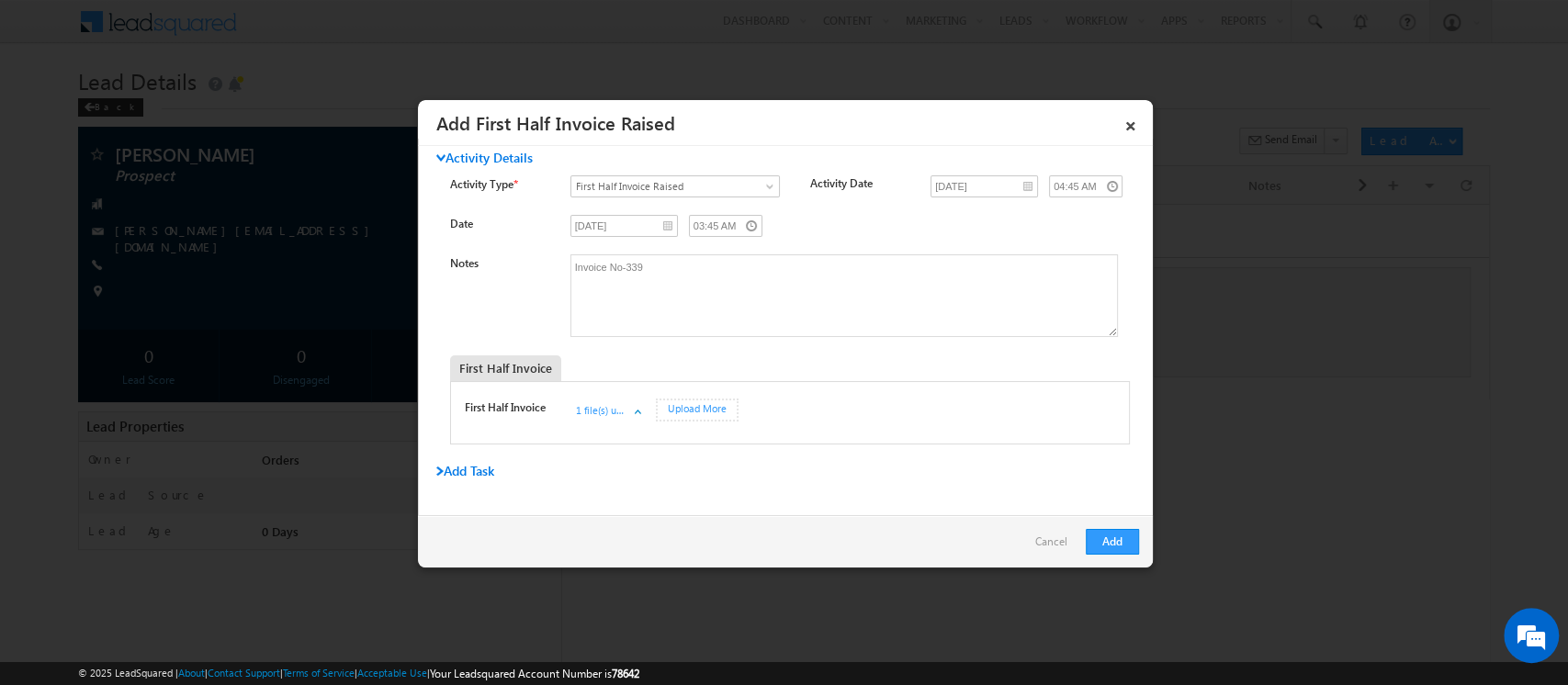
scroll to position [9, 0]
click at [1064, 243] on div "Date [DATE] 03:45 AM" at bounding box center [801, 230] width 702 height 30
click at [696, 409] on div "Upload More" at bounding box center [696, 411] width 82 height 23
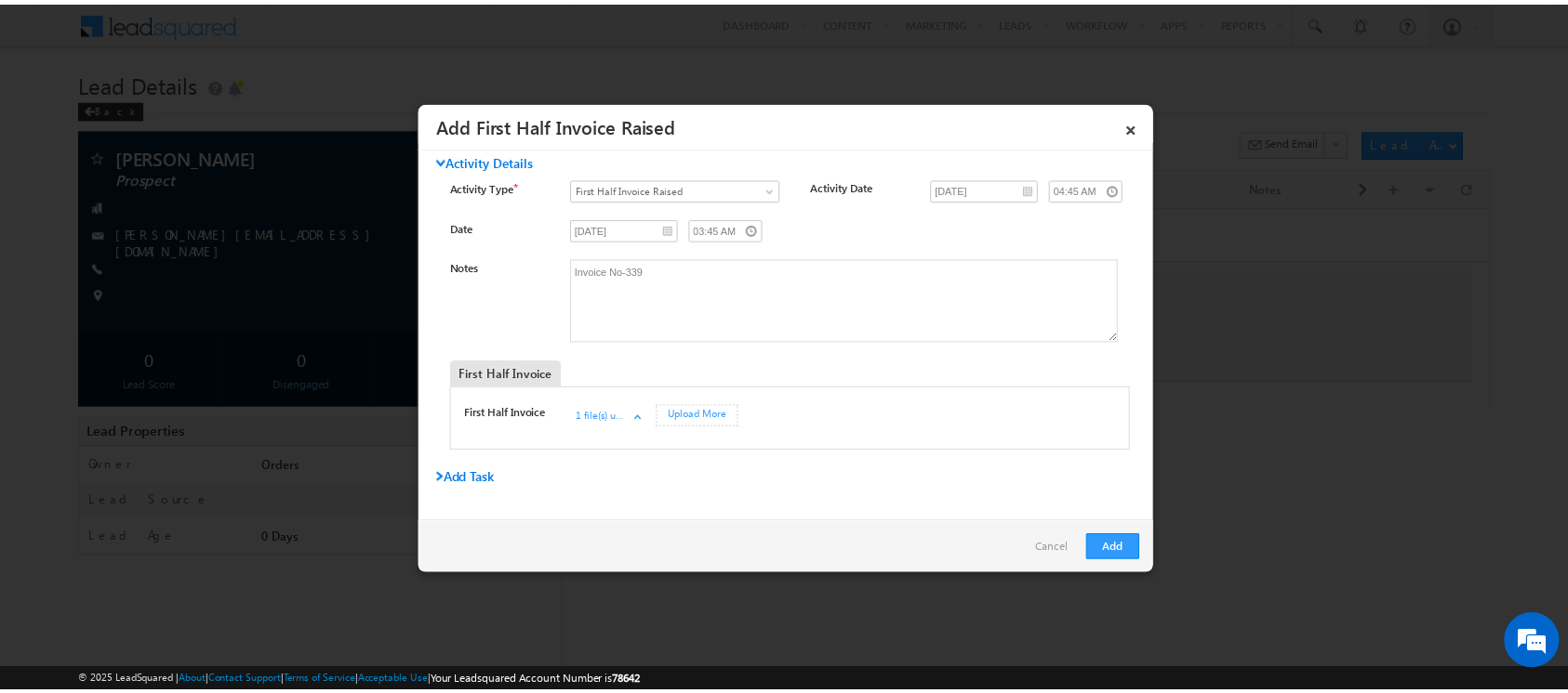
scroll to position [71, 0]
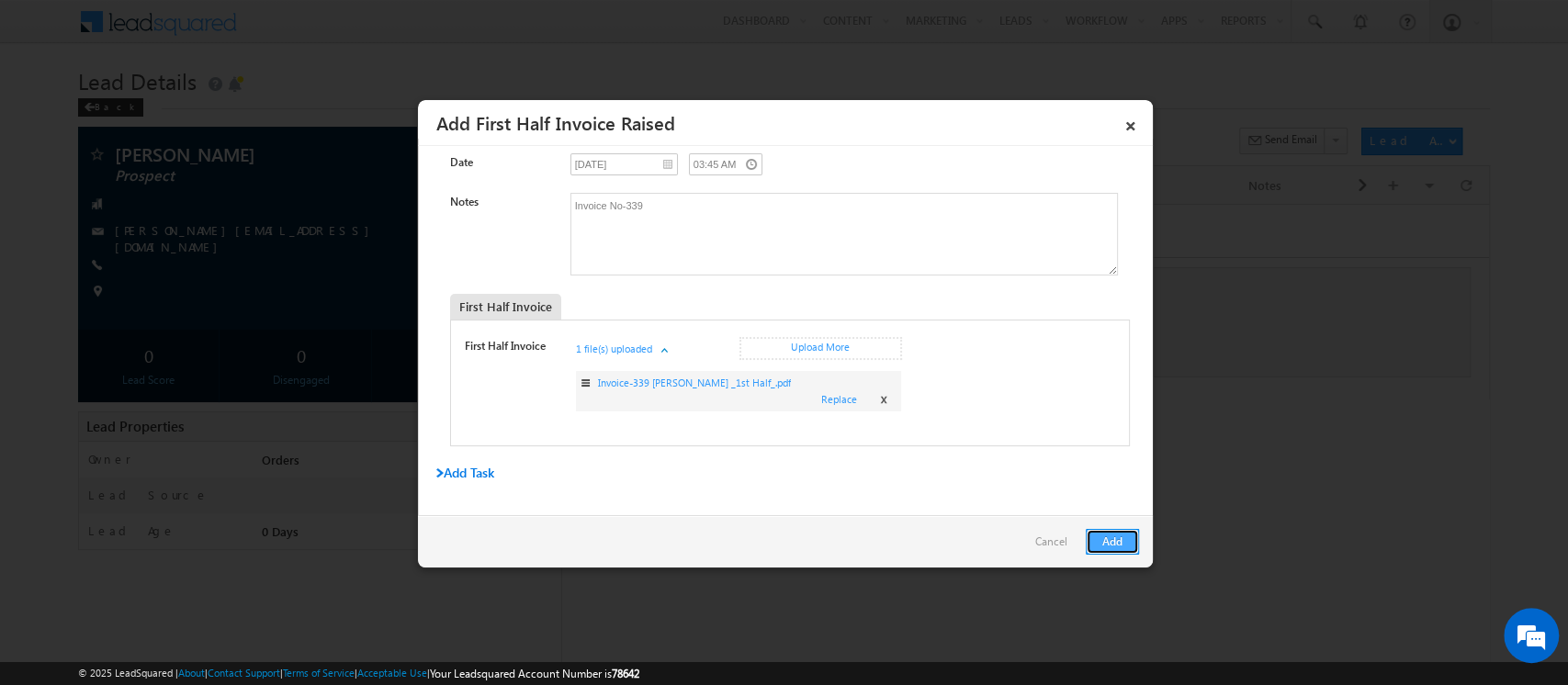
click at [1115, 546] on button "Add" at bounding box center [1111, 542] width 53 height 26
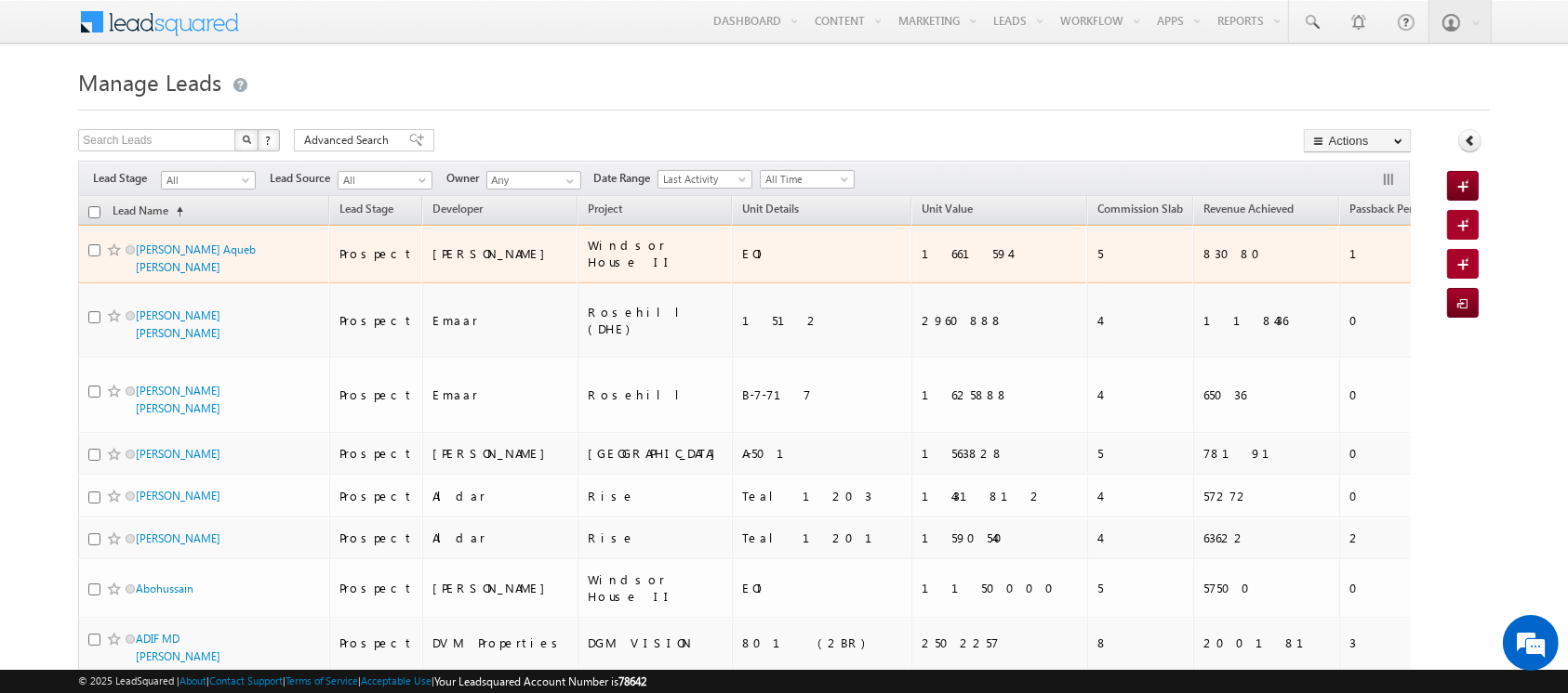
scroll to position [3649, 0]
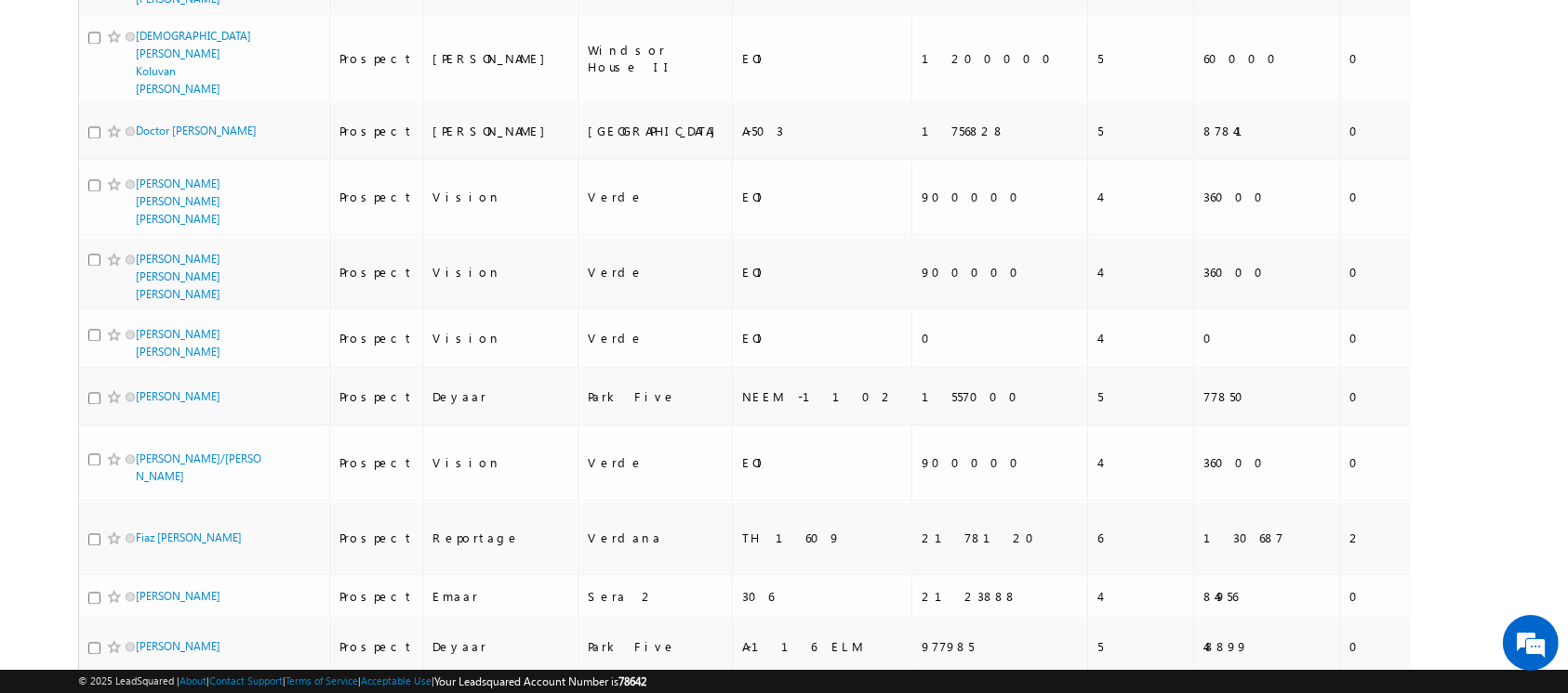
checkbox input "true"
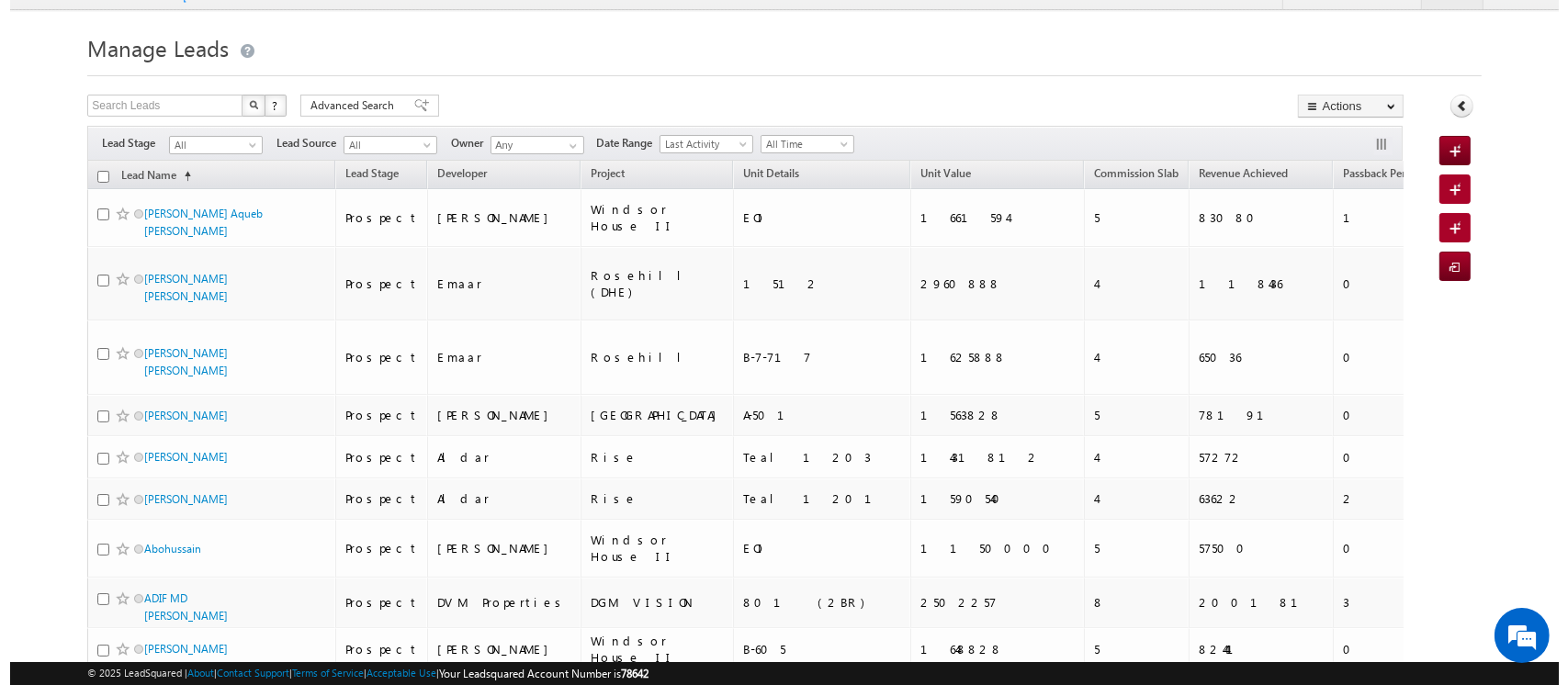
scroll to position [0, 0]
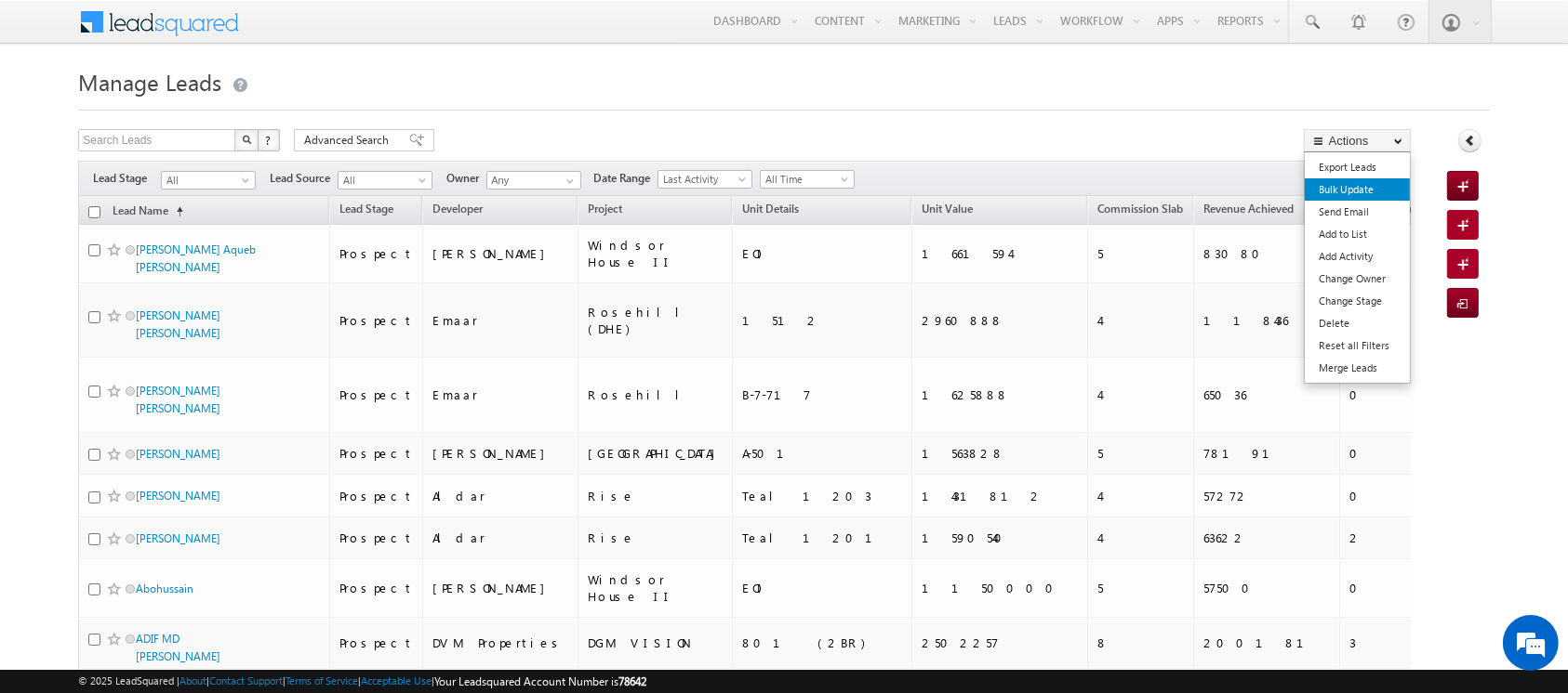
click at [1341, 187] on link "Bulk Update" at bounding box center [1356, 189] width 105 height 23
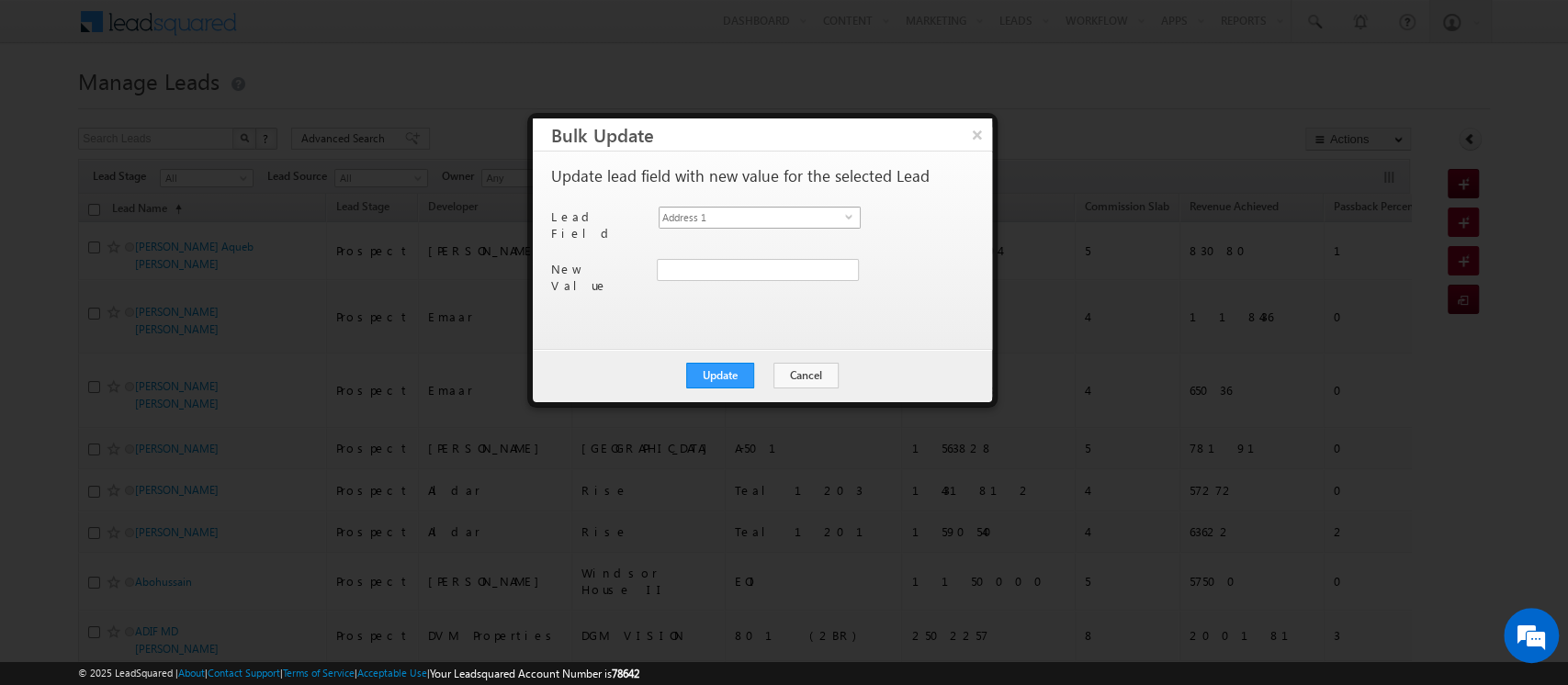
click at [734, 213] on span "Address 1" at bounding box center [753, 218] width 186 height 20
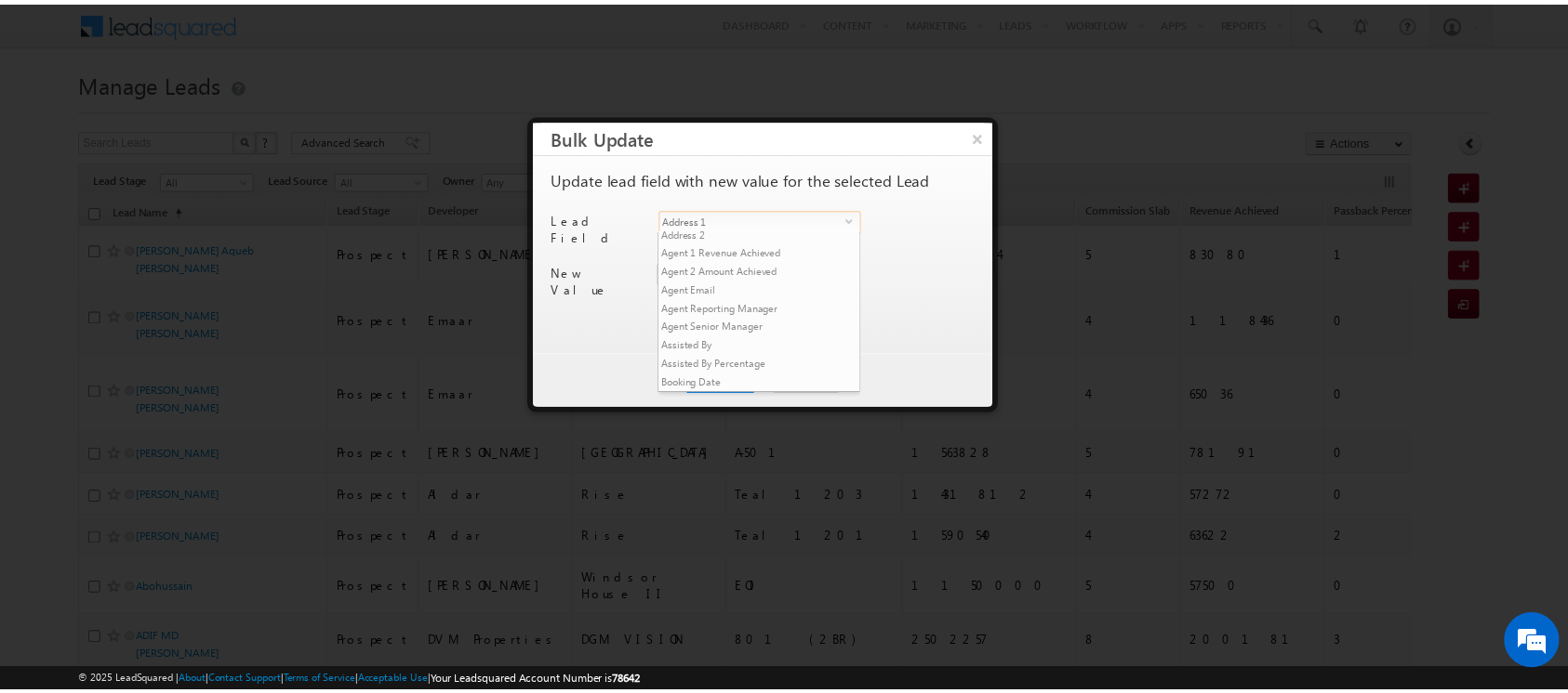
scroll to position [473, 0]
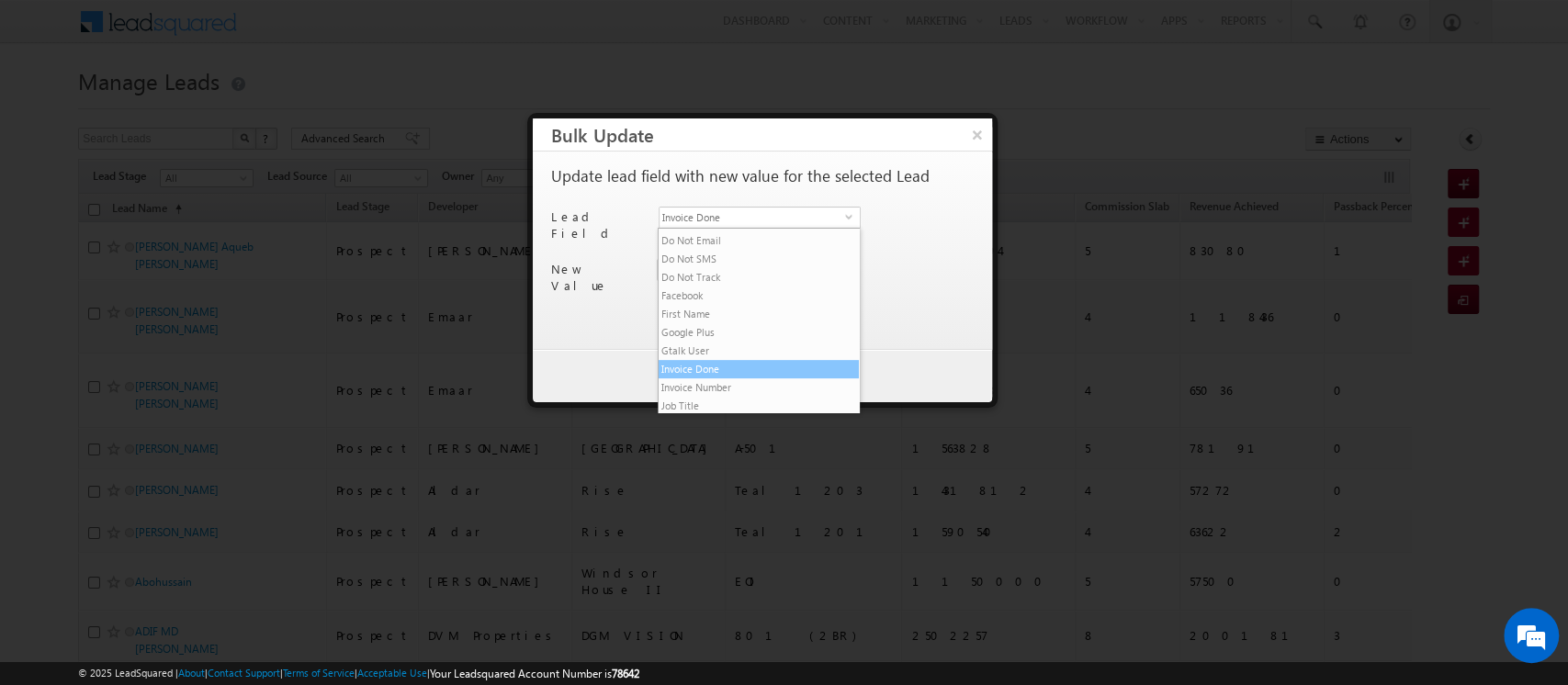
click at [726, 378] on li "Invoice Done" at bounding box center [758, 369] width 200 height 18
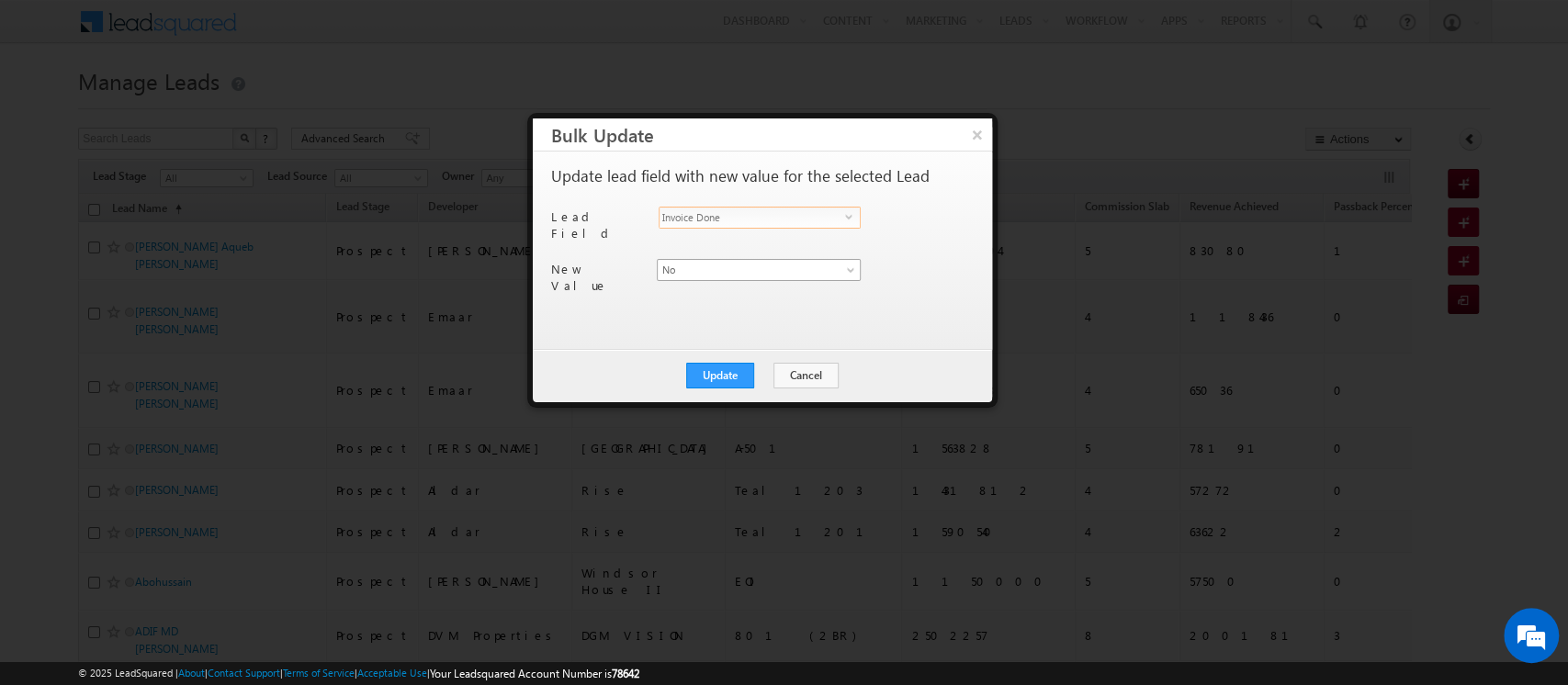
click at [696, 262] on span "No" at bounding box center [748, 270] width 181 height 16
click at [701, 311] on ul "No Yes" at bounding box center [758, 292] width 205 height 39
click at [705, 300] on link "Yes" at bounding box center [758, 301] width 203 height 16
click at [719, 379] on button "Update" at bounding box center [720, 375] width 68 height 26
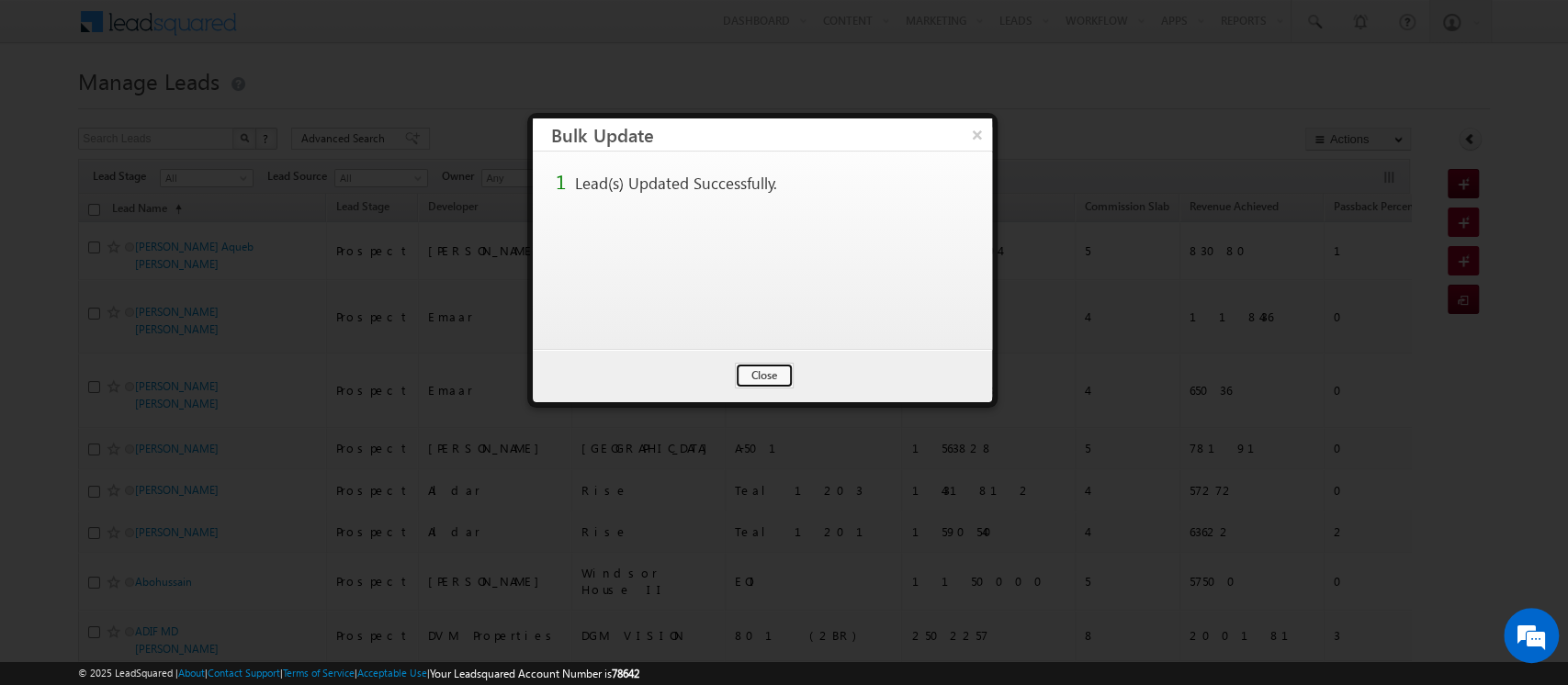
click at [757, 372] on button "Close" at bounding box center [764, 375] width 59 height 26
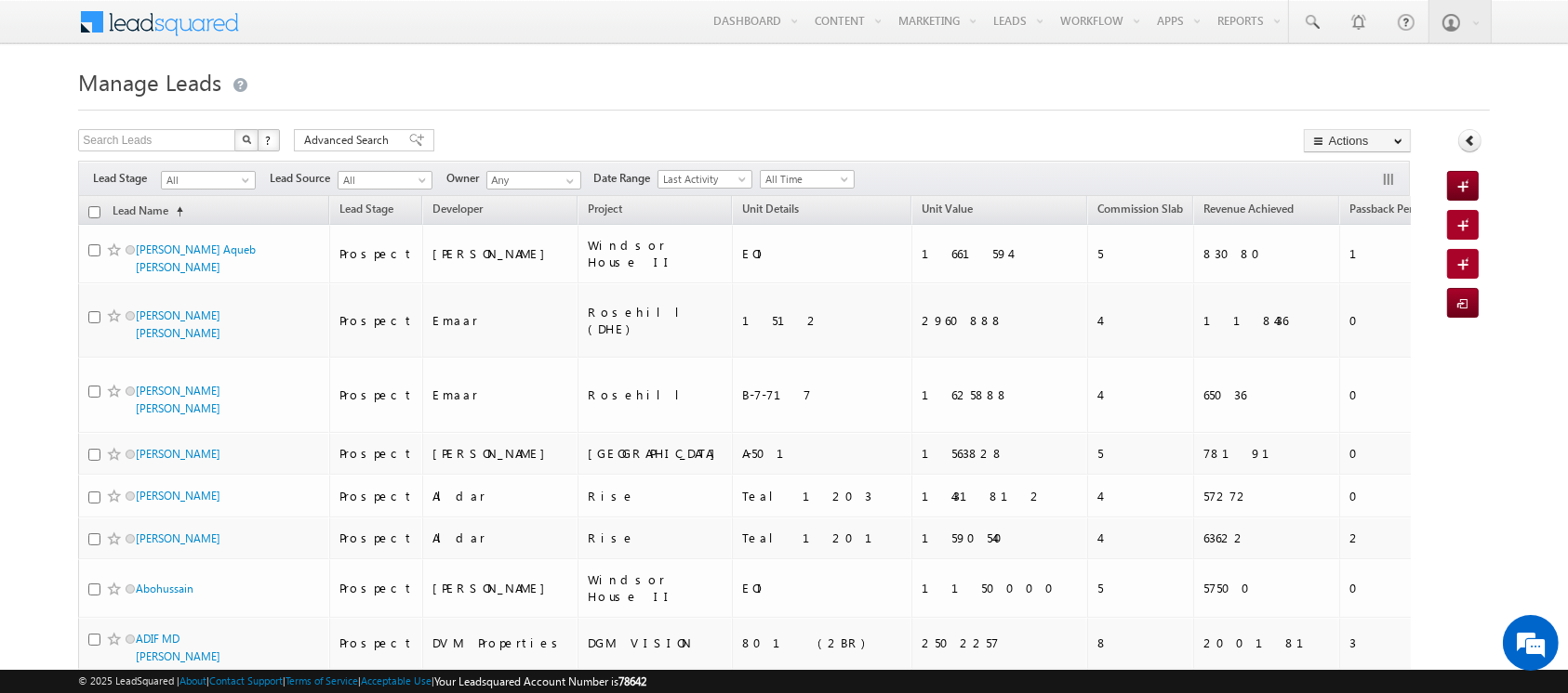
scroll to position [3649, 0]
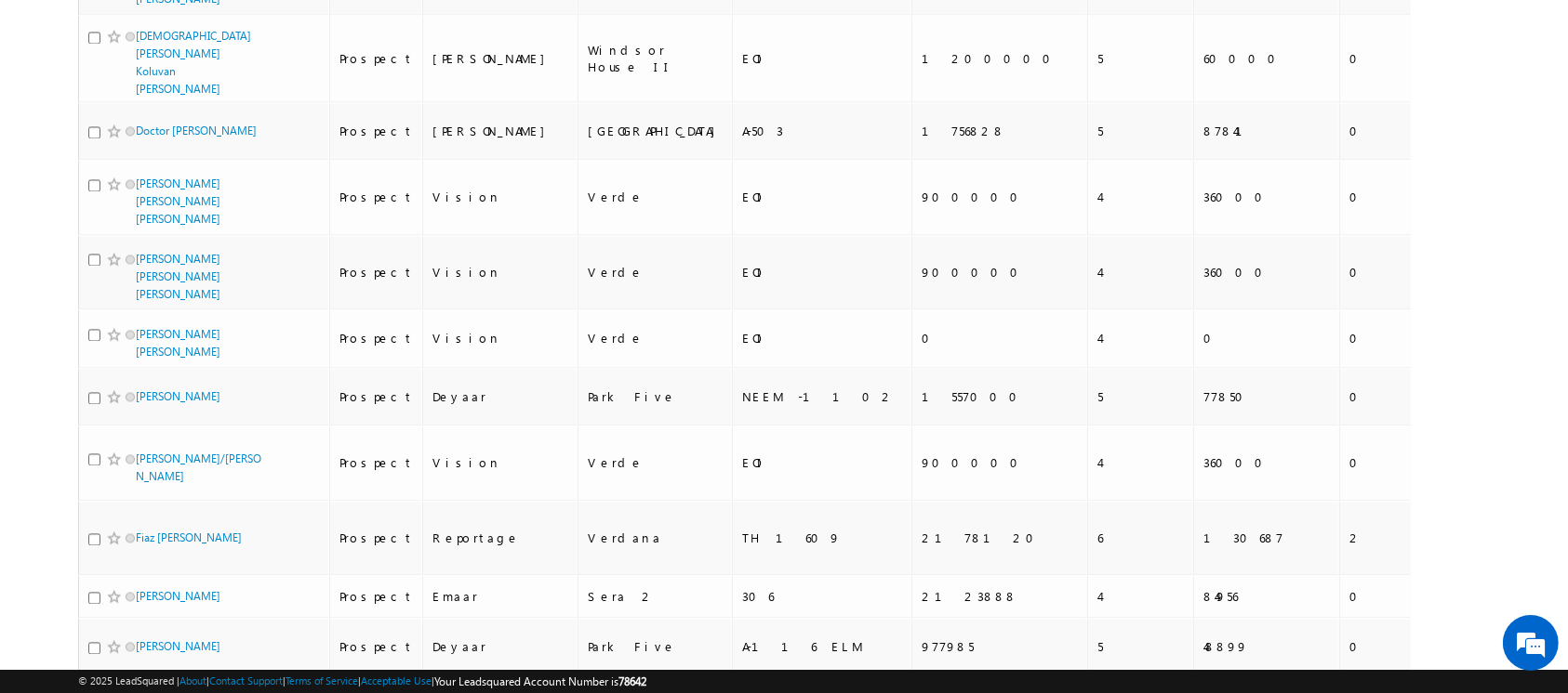
checkbox input "true"
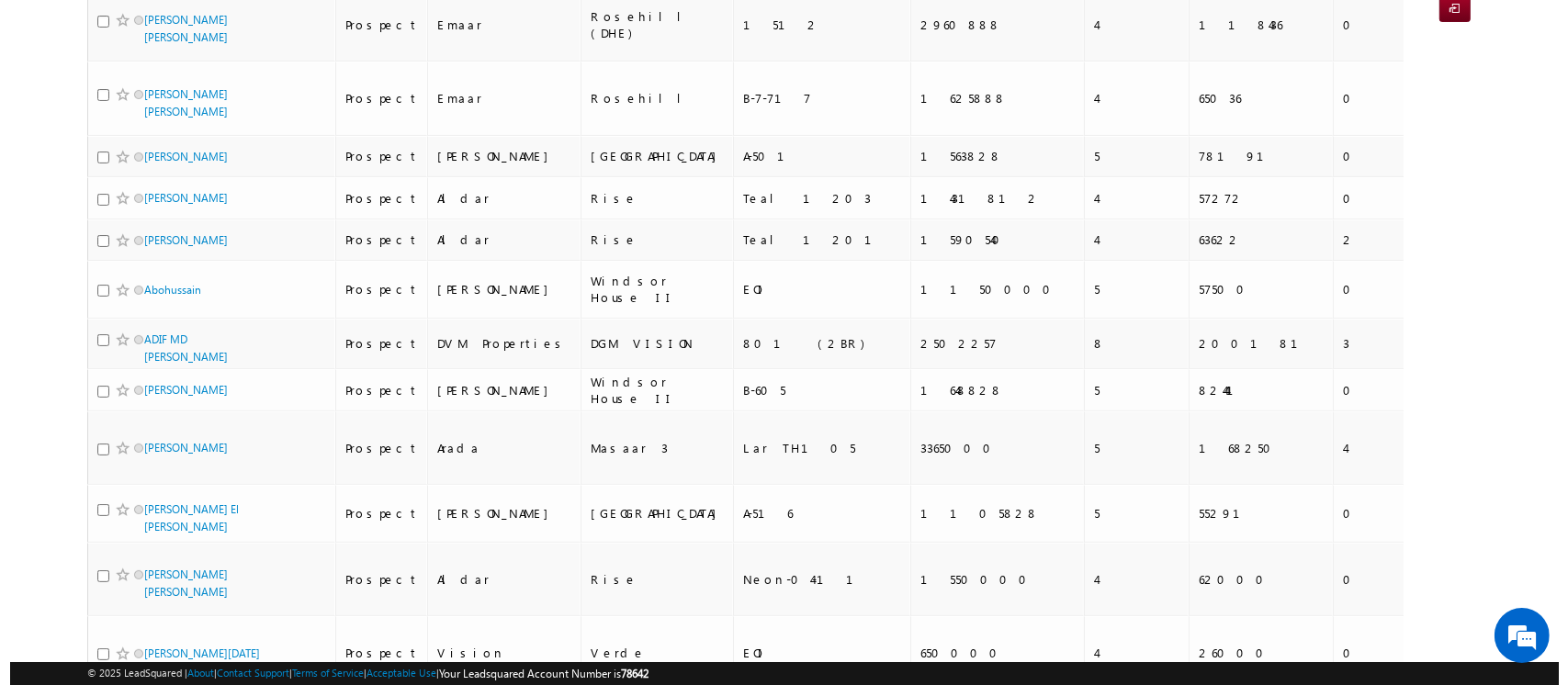
scroll to position [0, 0]
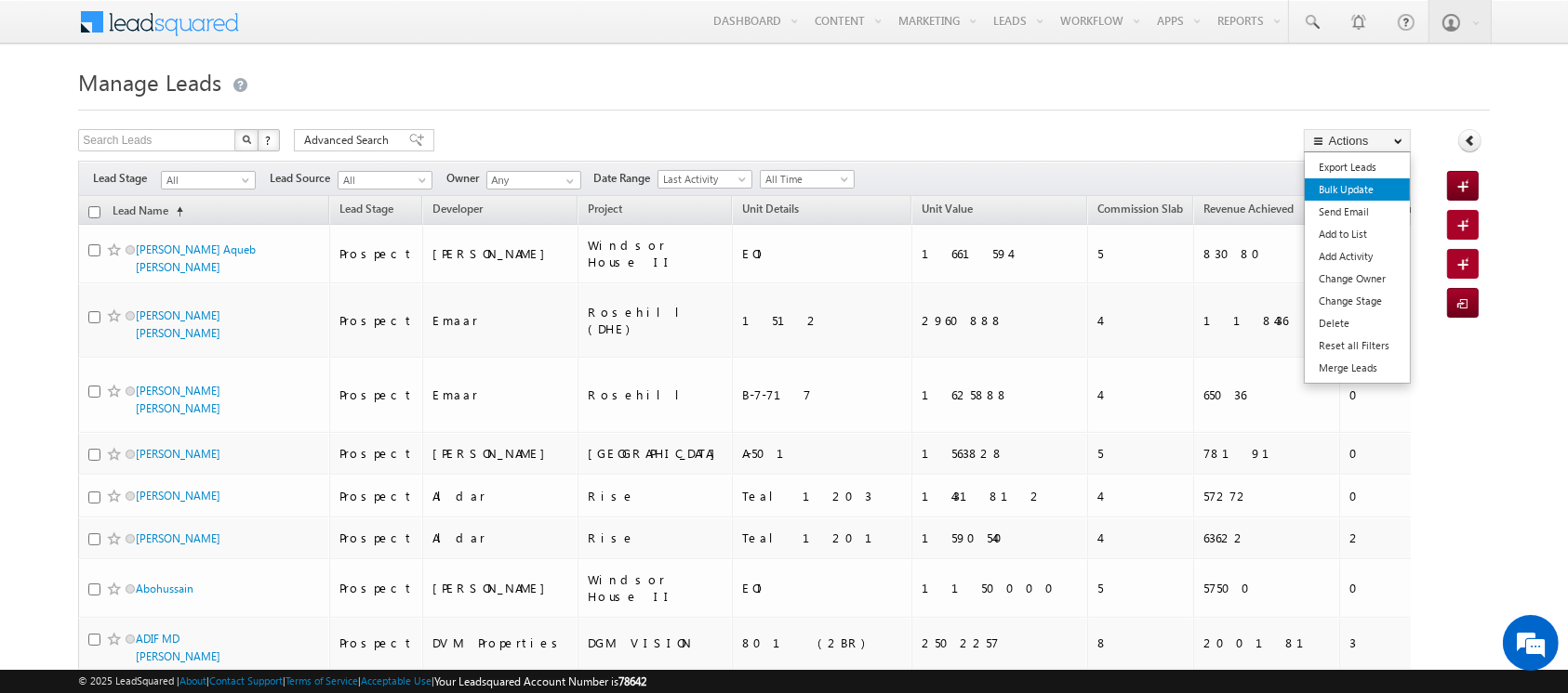
click at [1338, 185] on link "Bulk Update" at bounding box center [1356, 189] width 105 height 23
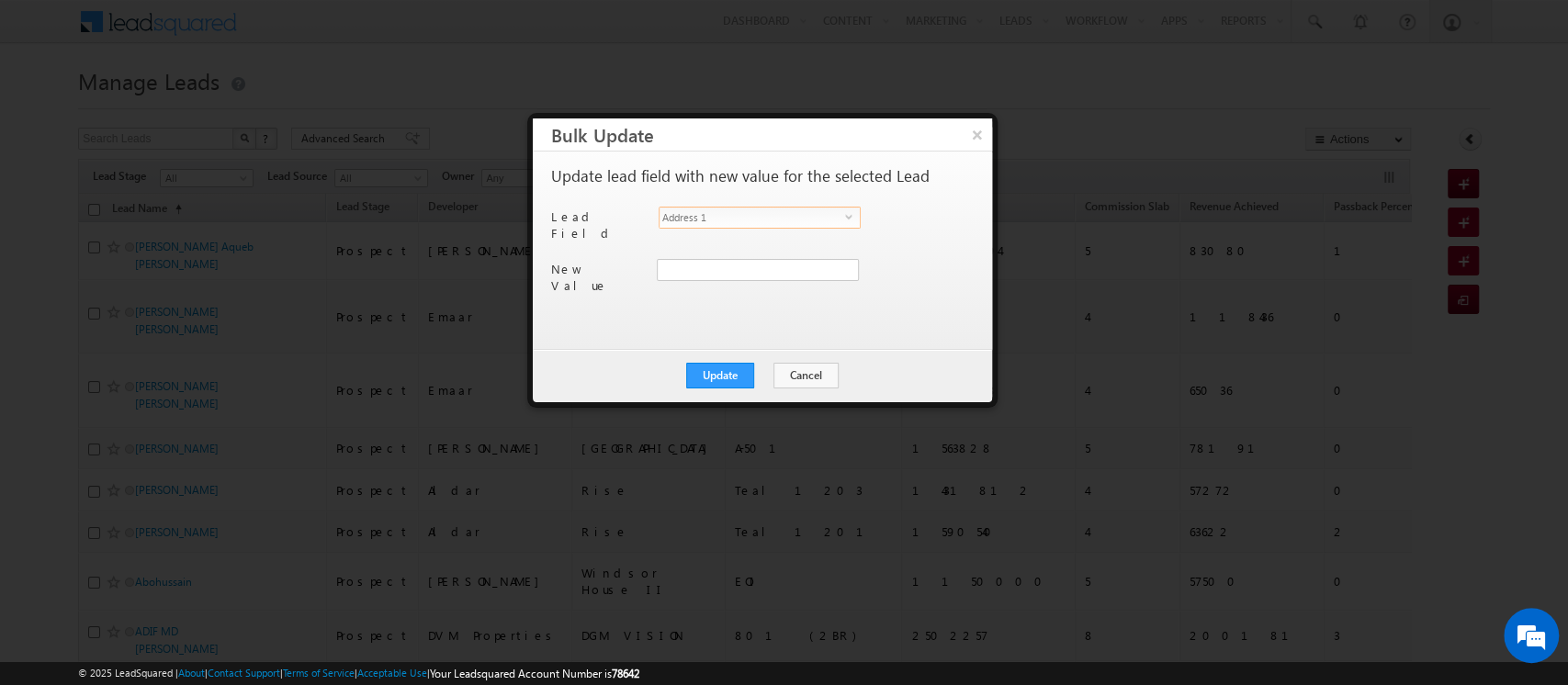
click at [751, 219] on span "Address 1" at bounding box center [753, 218] width 186 height 20
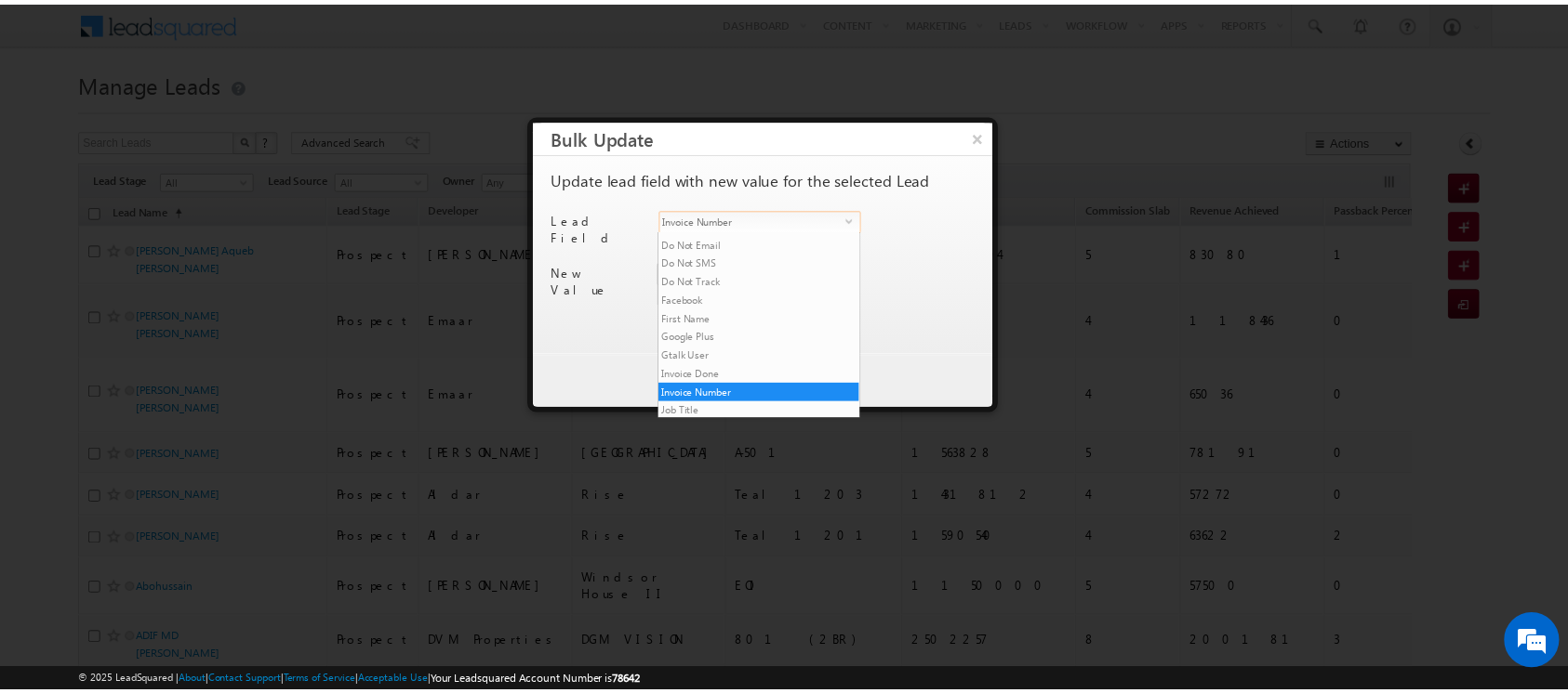
scroll to position [490, 0]
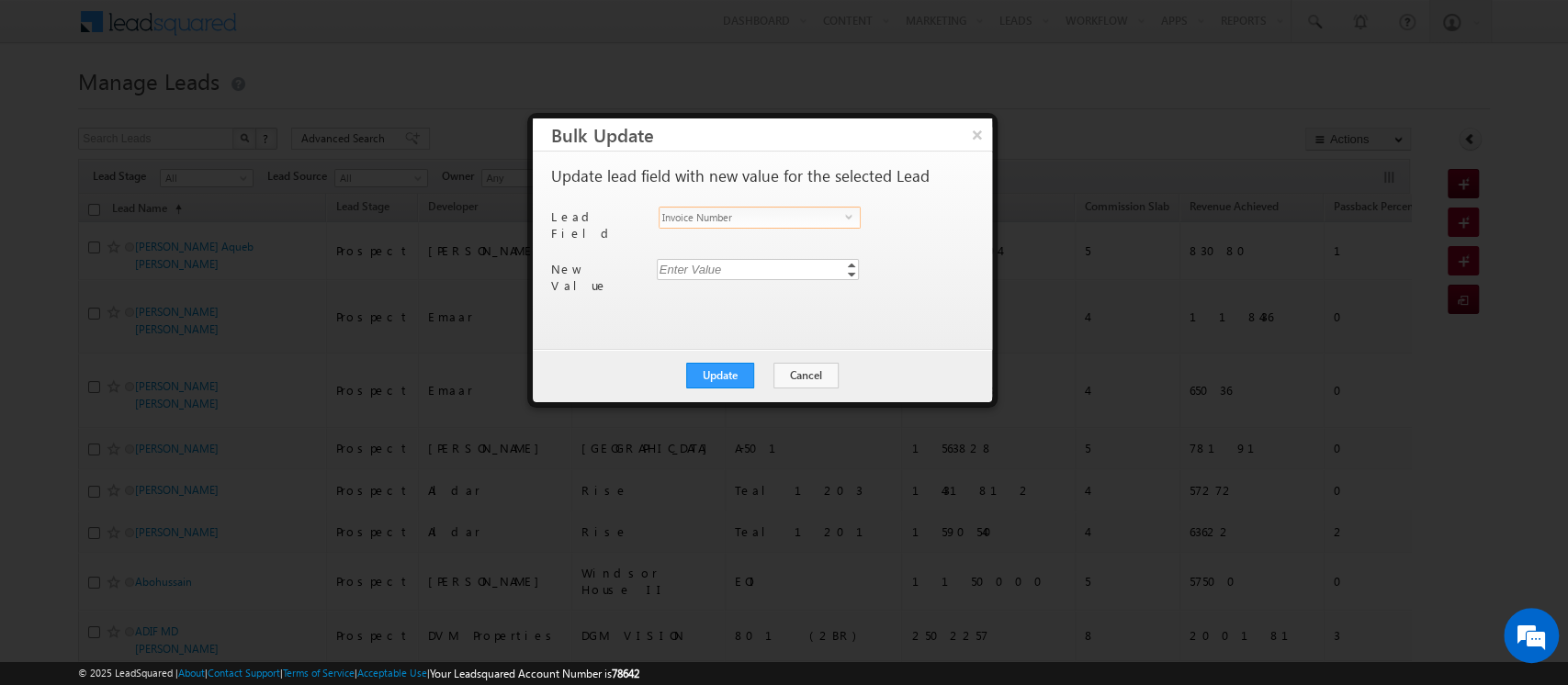
click at [697, 259] on div "Enter Value" at bounding box center [759, 270] width 205 height 21
type input "339"
click at [713, 372] on button "Update" at bounding box center [720, 375] width 68 height 26
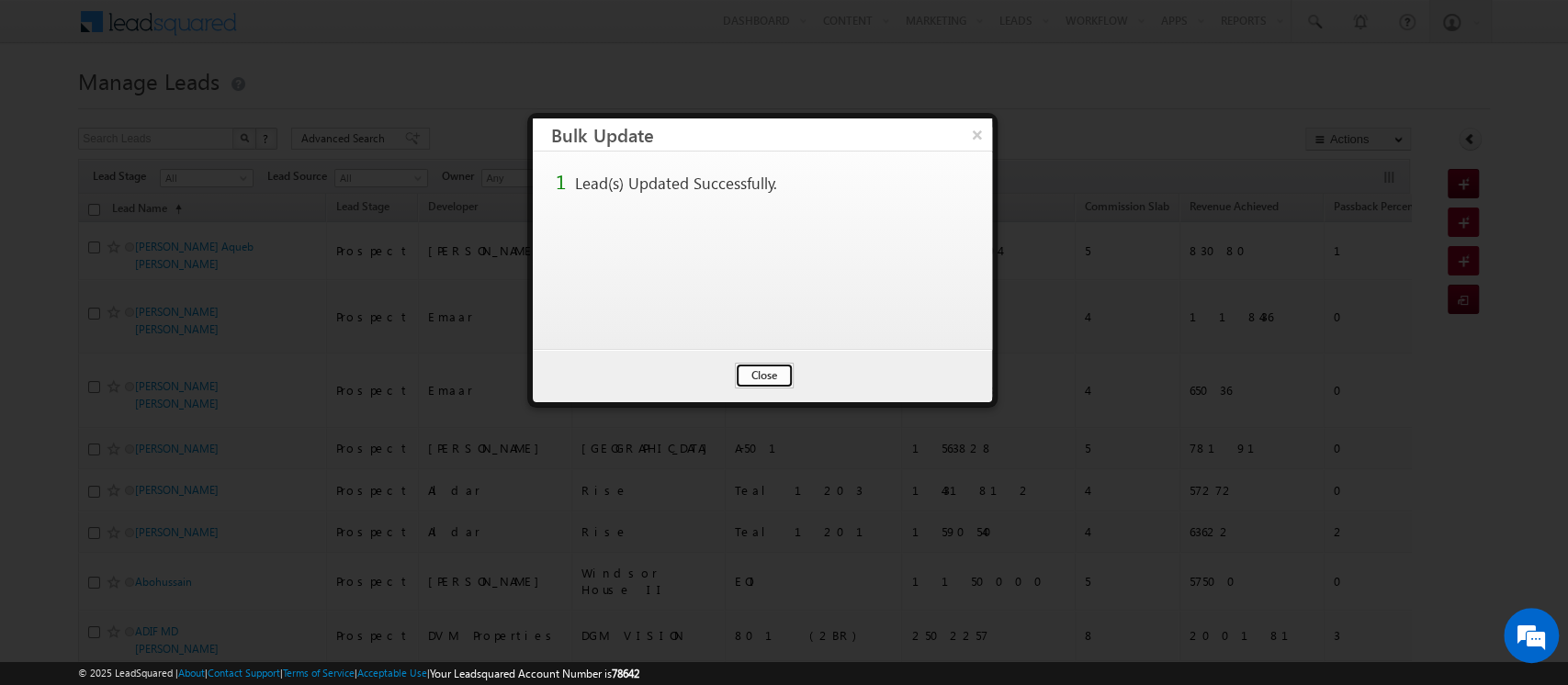
click at [764, 377] on button "Close" at bounding box center [764, 375] width 59 height 26
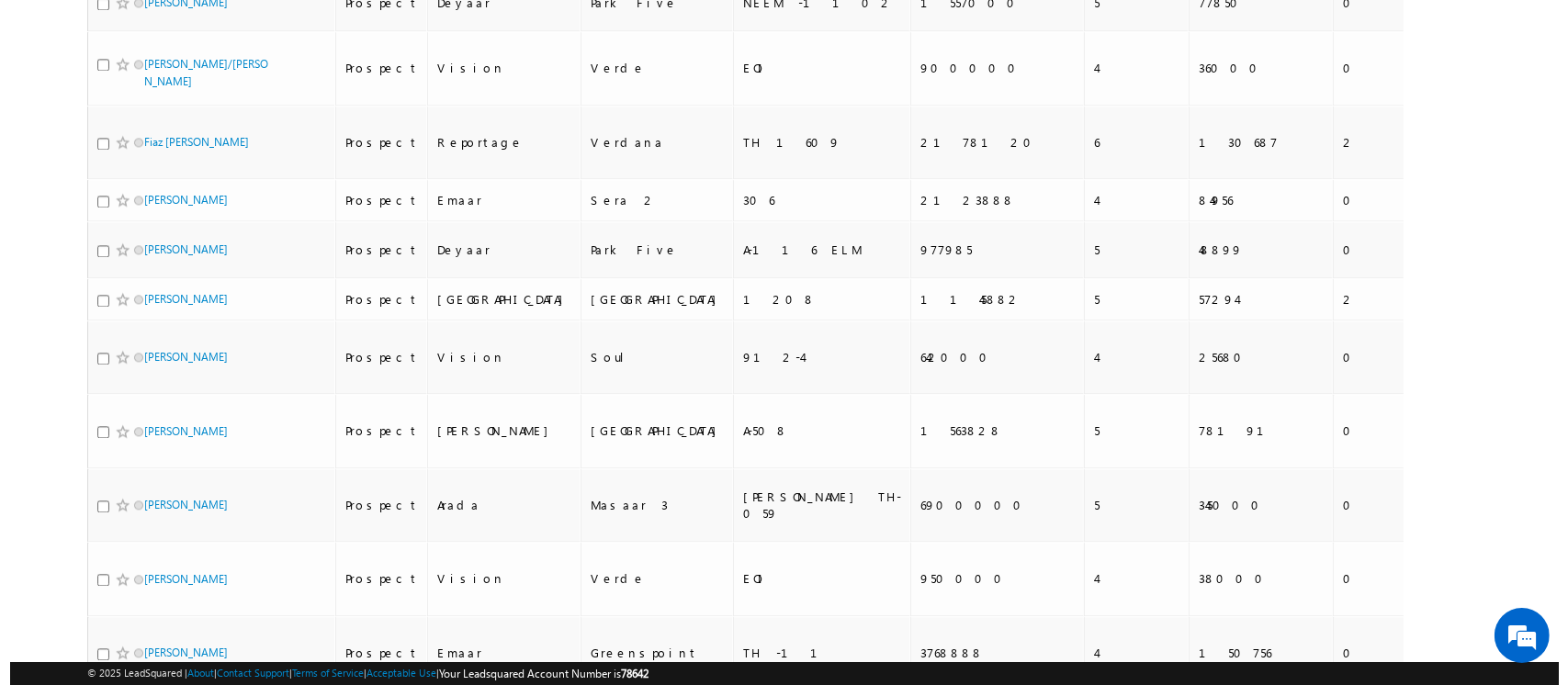
scroll to position [0, 0]
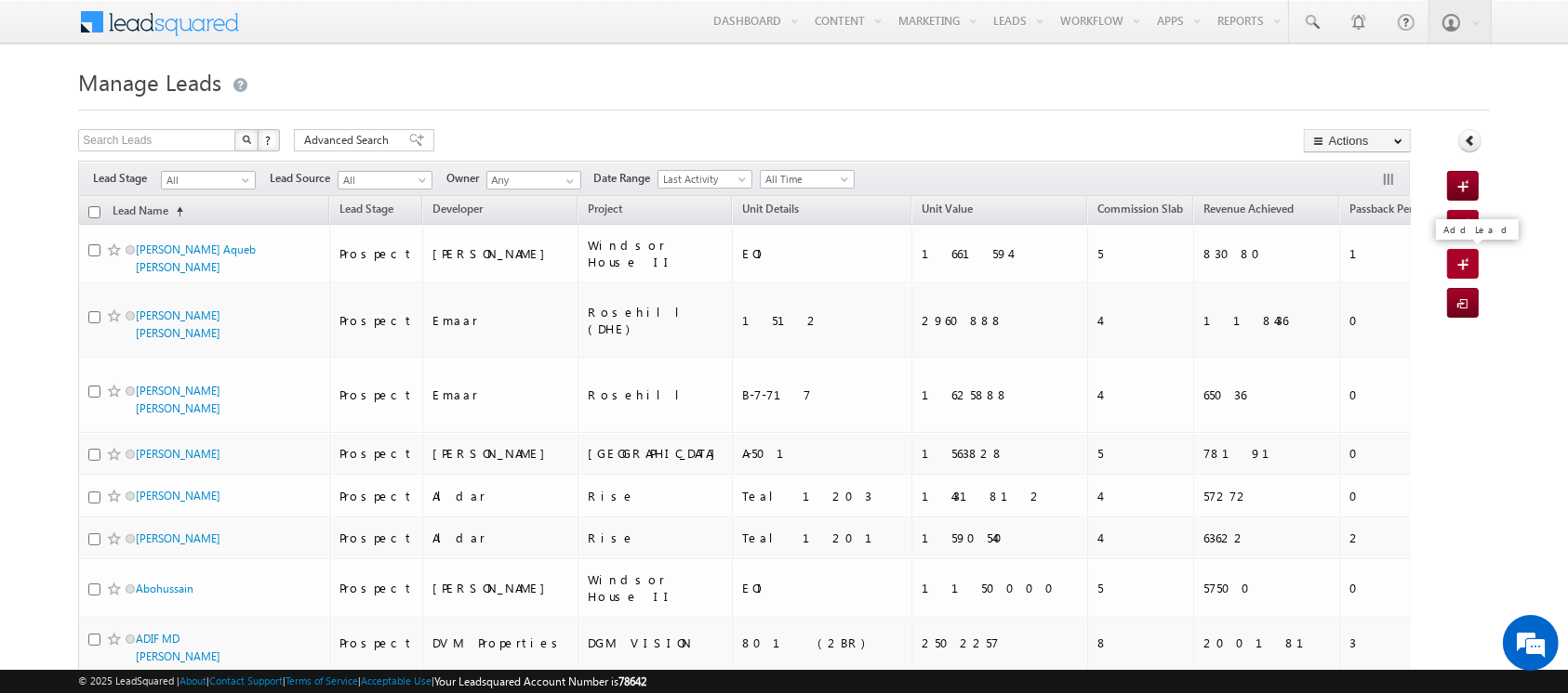
click at [1464, 271] on span at bounding box center [1466, 265] width 18 height 19
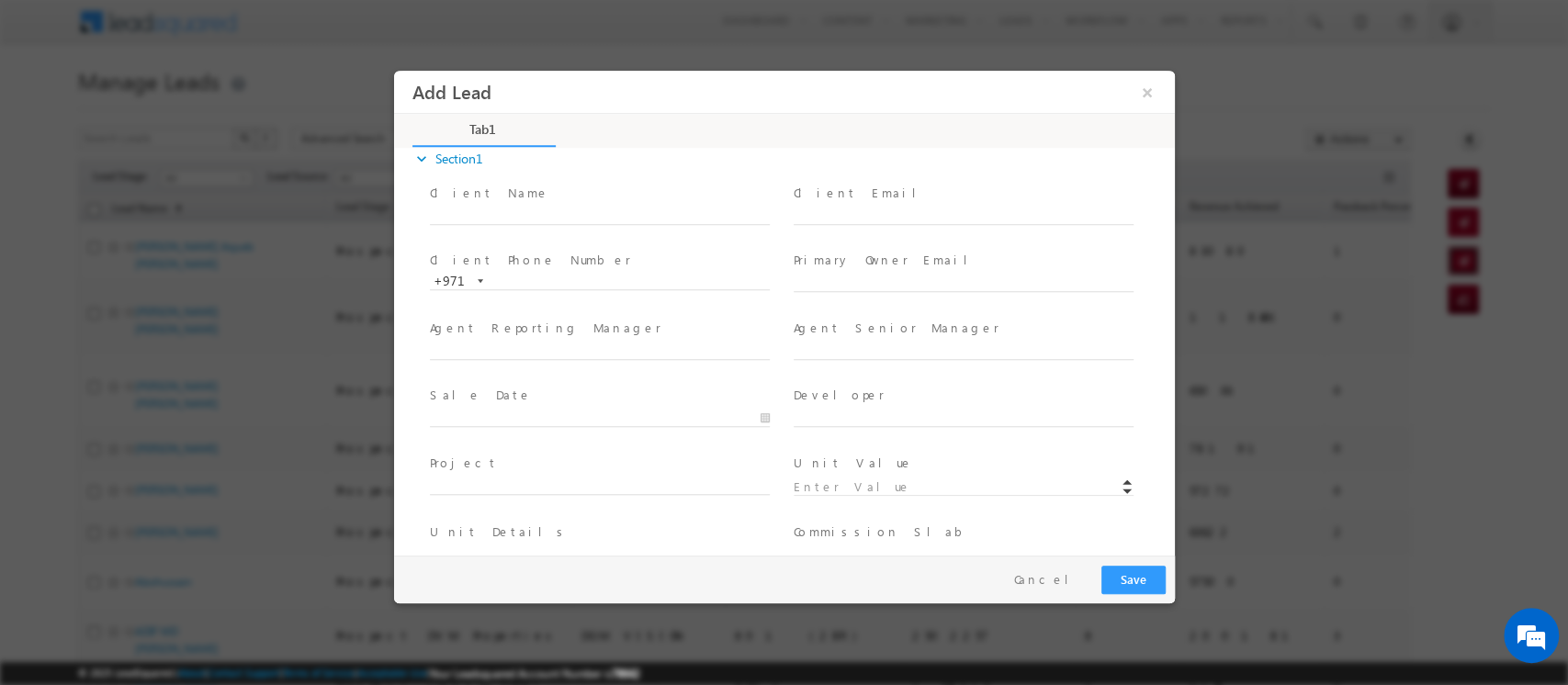
scroll to position [16, 0]
click at [863, 286] on input "text" at bounding box center [962, 288] width 340 height 18
click at [530, 220] on input "text" at bounding box center [598, 220] width 340 height 18
paste input "Mr. Alfeen Mehdimohamed Esmail"
drag, startPoint x: 452, startPoint y: 223, endPoint x: 400, endPoint y: 220, distance: 52.1
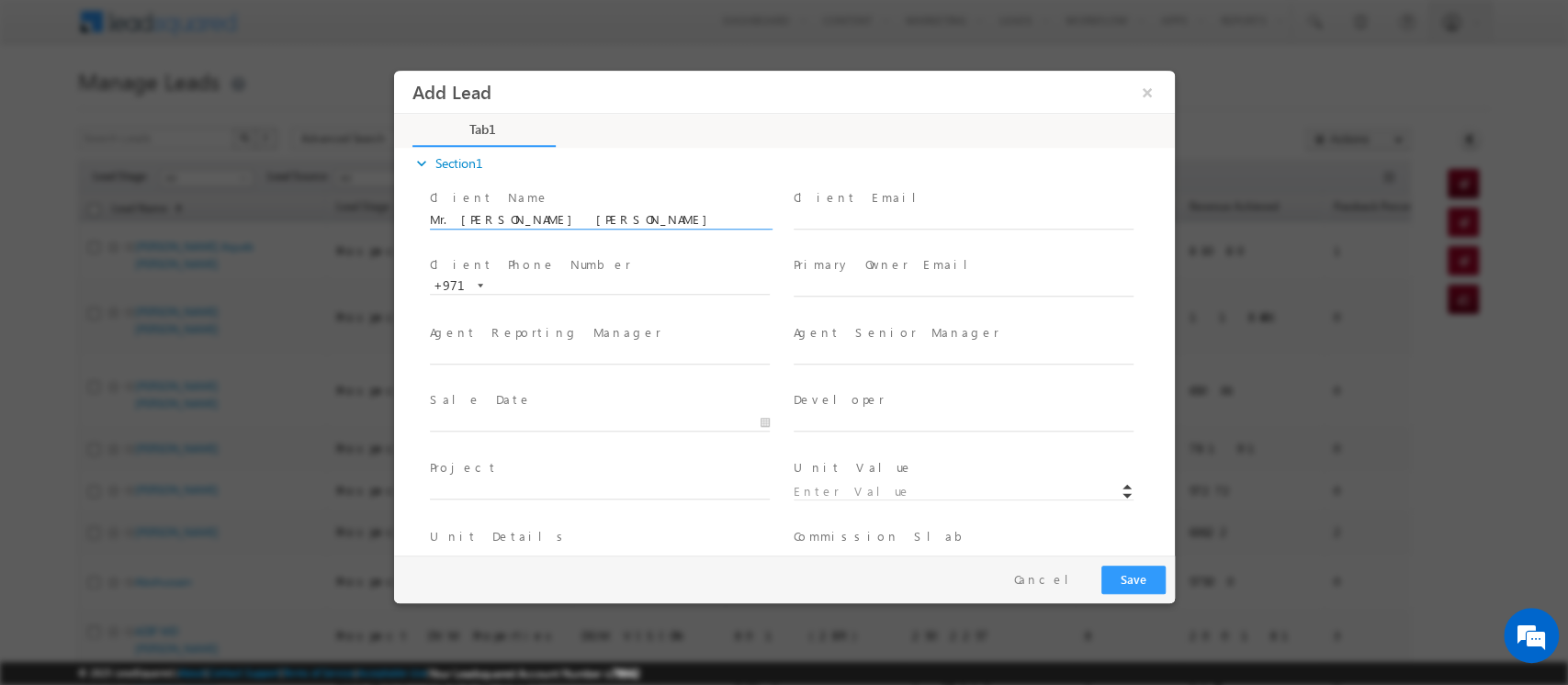
click at [400, 220] on div "expand_more Section1 Client Name * *" at bounding box center [783, 353] width 781 height 405
type input "[PERSON_NAME] [PERSON_NAME]"
click at [515, 219] on input "[PERSON_NAME] [PERSON_NAME]" at bounding box center [598, 220] width 340 height 18
click at [859, 215] on input "alfeenm" at bounding box center [962, 220] width 340 height 18
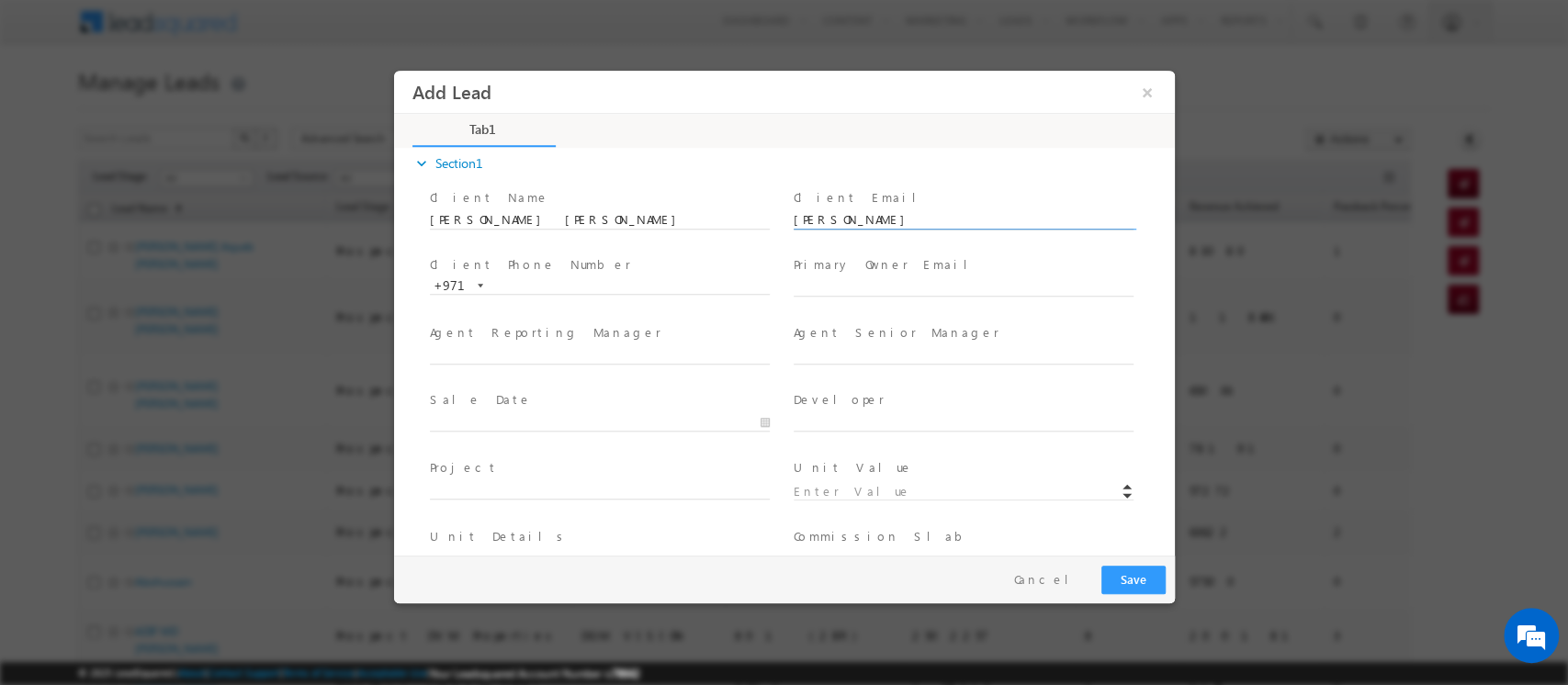
paste input "Mehdimohamed"
type input "[EMAIL_ADDRESS][DOMAIN_NAME]"
paste input "[EMAIL_ADDRESS][PERSON_NAME][DOMAIN_NAME]"
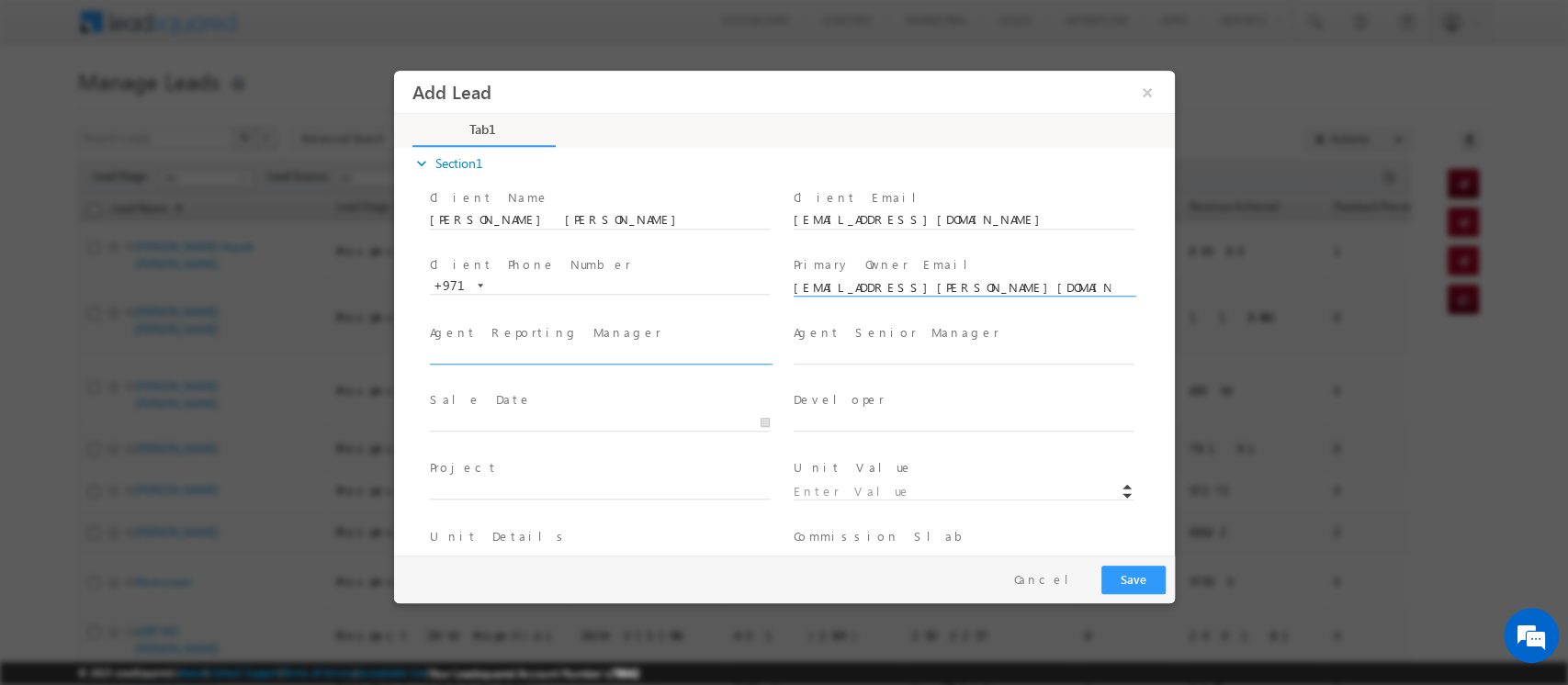
type input "[EMAIL_ADDRESS][PERSON_NAME][DOMAIN_NAME]"
click at [555, 356] on input "text" at bounding box center [598, 355] width 340 height 18
paste input "sanjay.rajpurohit@indglobal.ae"
type input "sanjay.rajpurohit@indglobal.ae"
type input "None"
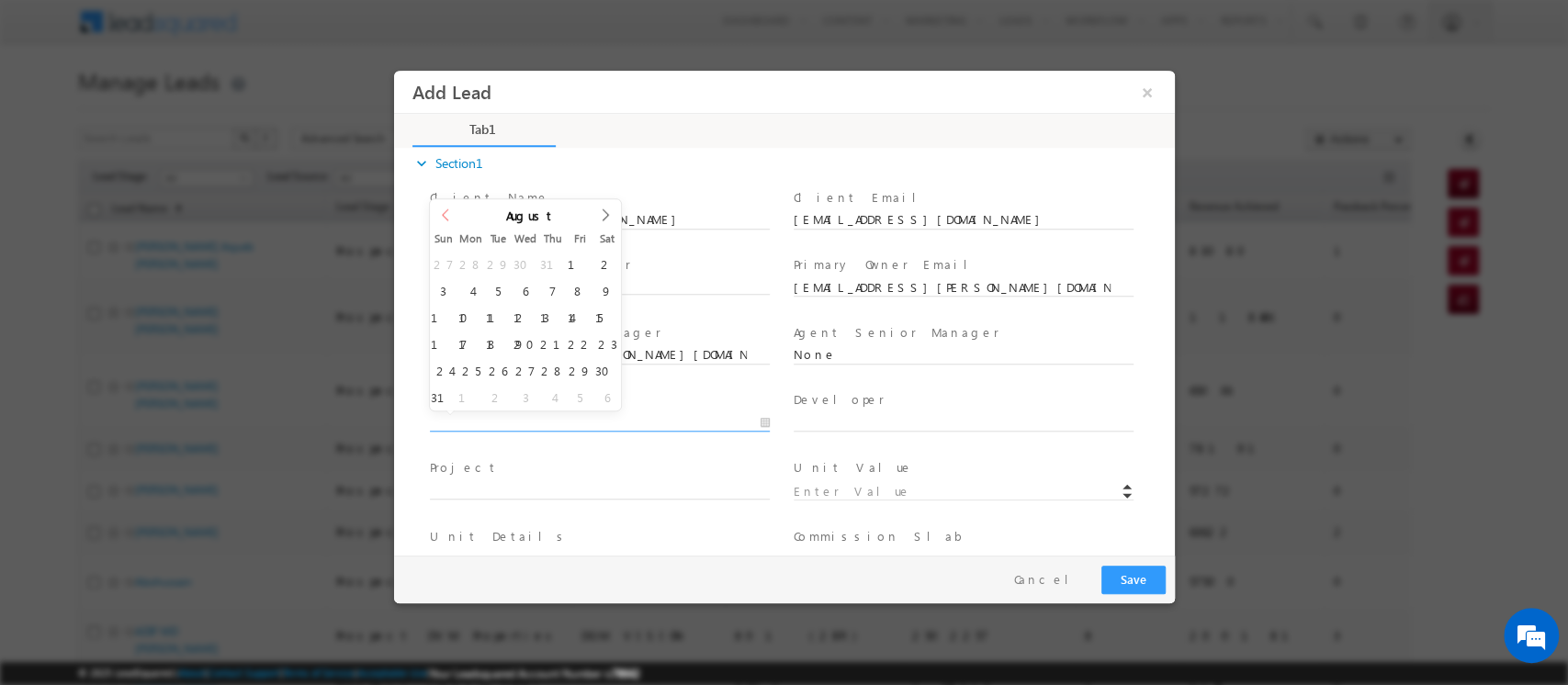
click at [442, 220] on icon at bounding box center [444, 215] width 13 height 13
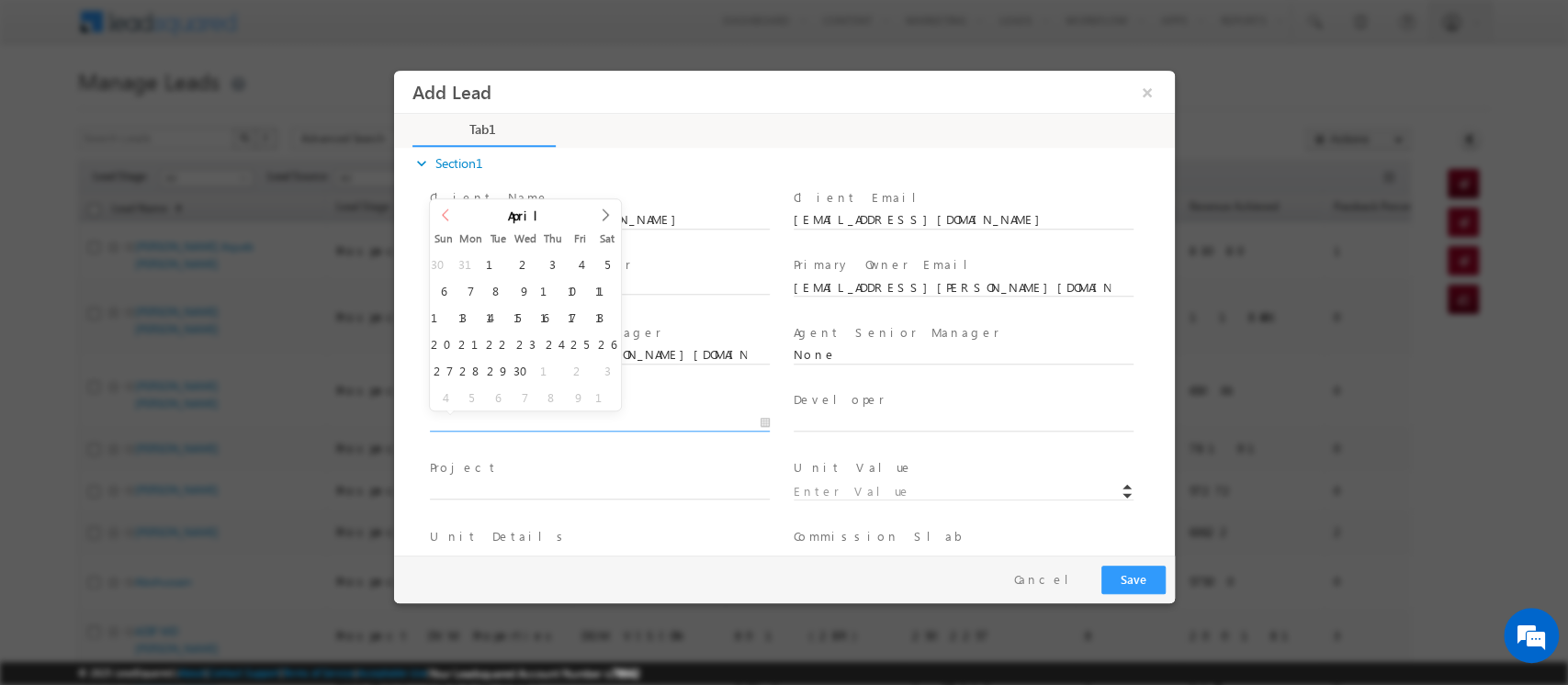
click at [442, 220] on icon at bounding box center [444, 215] width 13 height 13
type input "[DATE]"
click at [832, 426] on input "text" at bounding box center [962, 423] width 340 height 18
paste input "Arada"
type input "Arada"
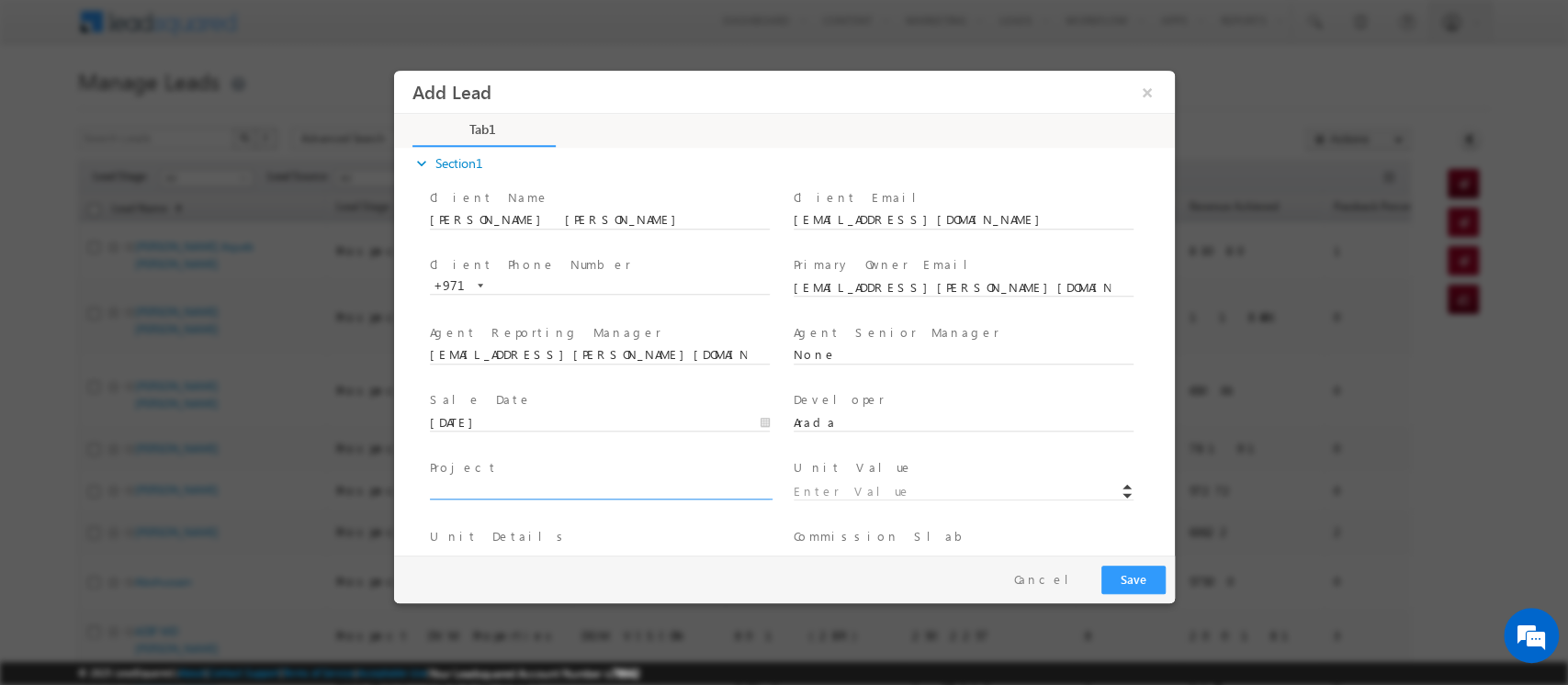
drag, startPoint x: 472, startPoint y: 493, endPoint x: 465, endPoint y: 282, distance: 211.1
click at [472, 493] on input "text" at bounding box center [598, 491] width 340 height 18
paste input "Masaar 2"
type input "Masaar 2"
click at [818, 490] on input at bounding box center [962, 491] width 340 height 18
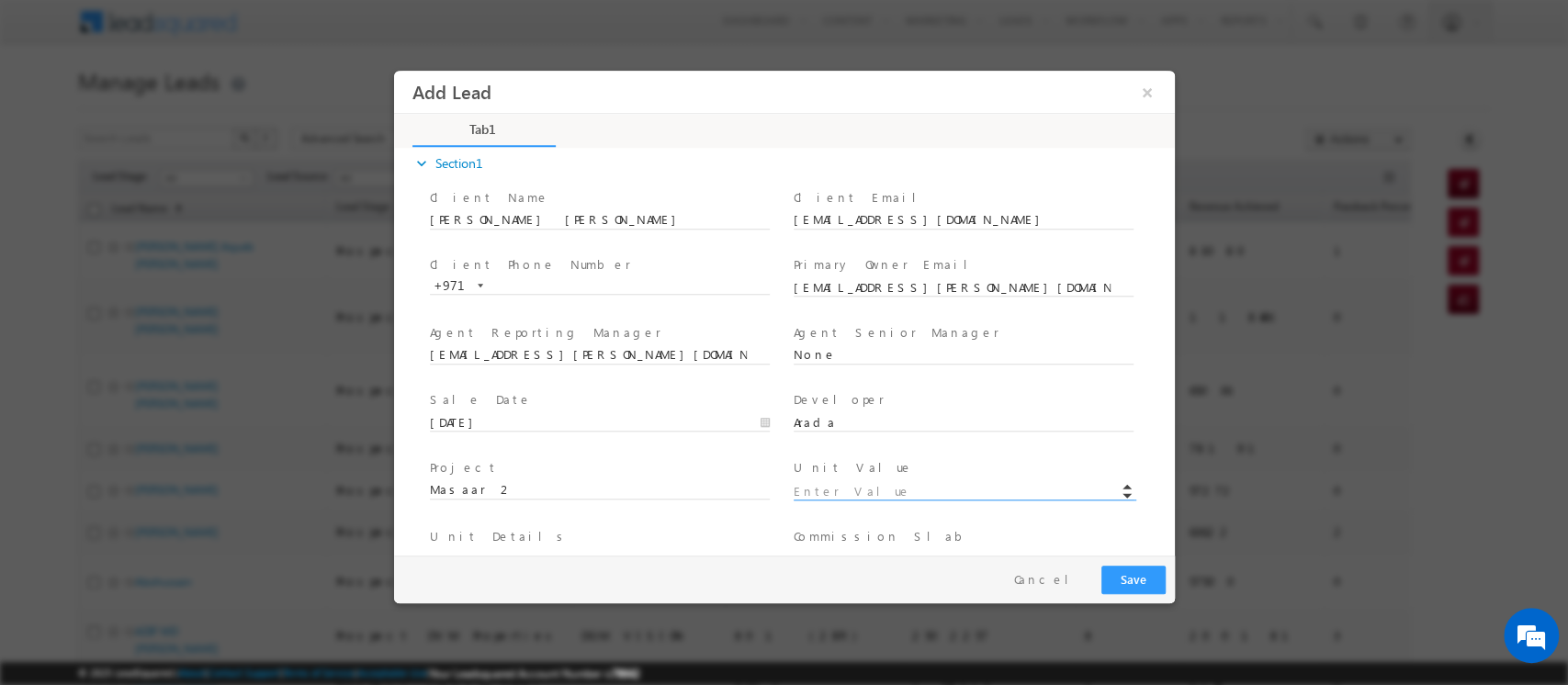
paste input "5279000"
type input "5279000"
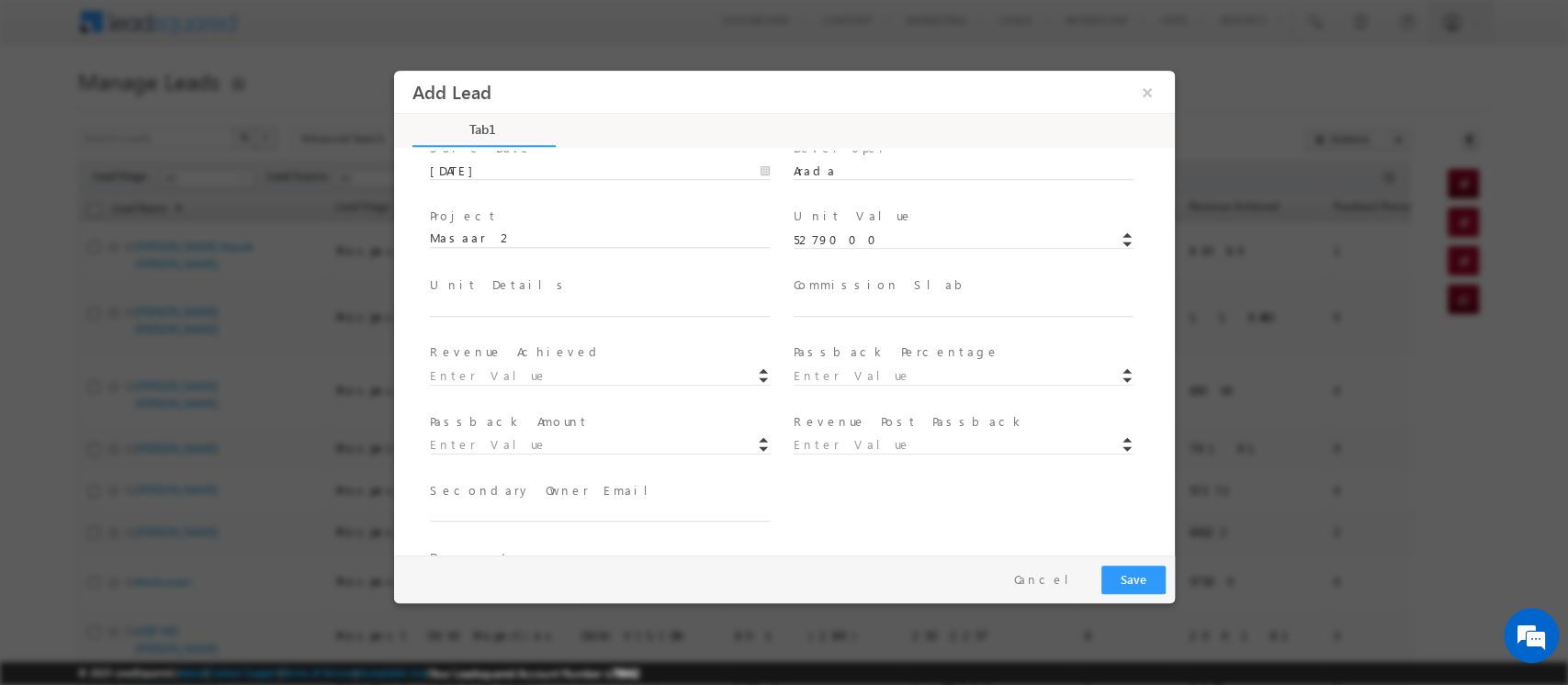
scroll to position [269, 0]
click at [547, 300] on input "text" at bounding box center [598, 307] width 340 height 18
paste input "COR-V079"
type input "COR-V079"
click at [813, 301] on input "text" at bounding box center [962, 307] width 340 height 18
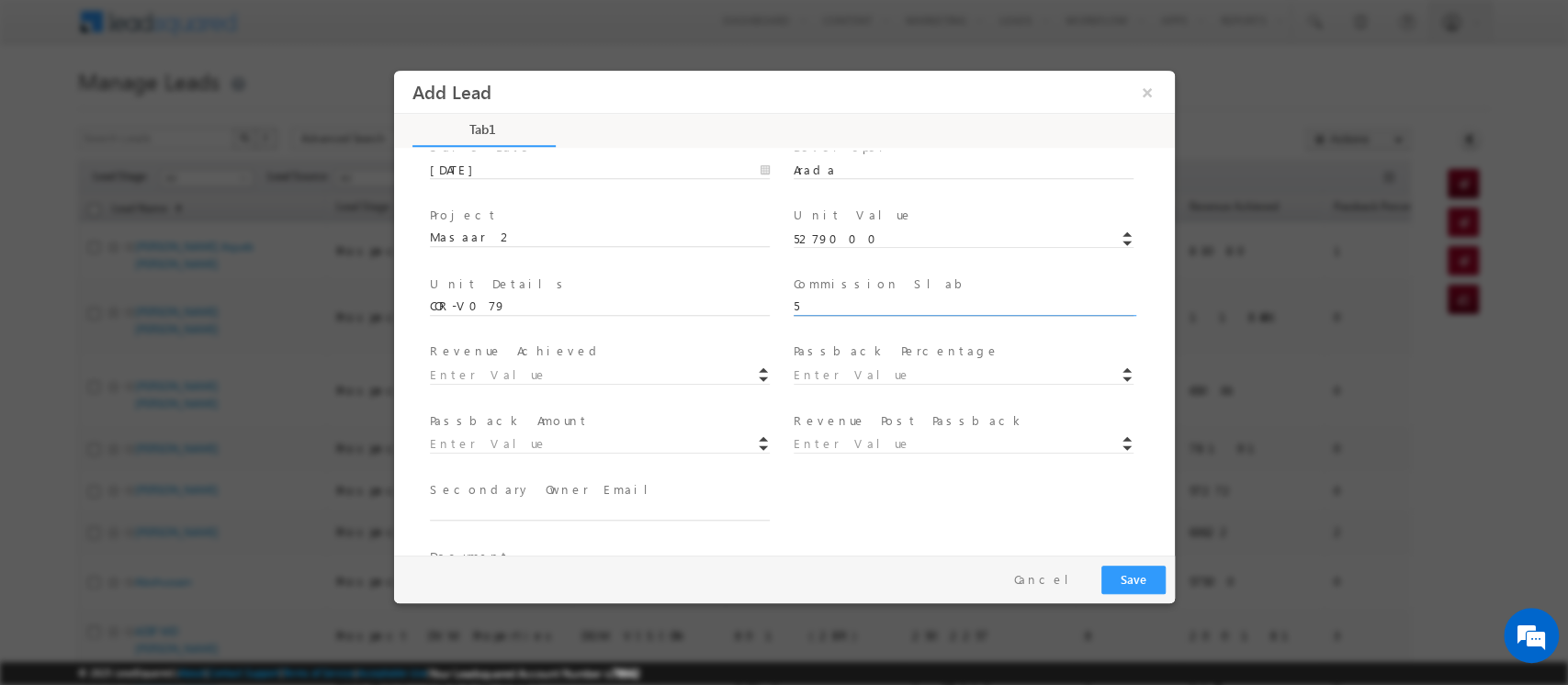
type input "5"
type input "263950"
click at [868, 375] on input at bounding box center [962, 375] width 340 height 18
type input "4"
type input "211160"
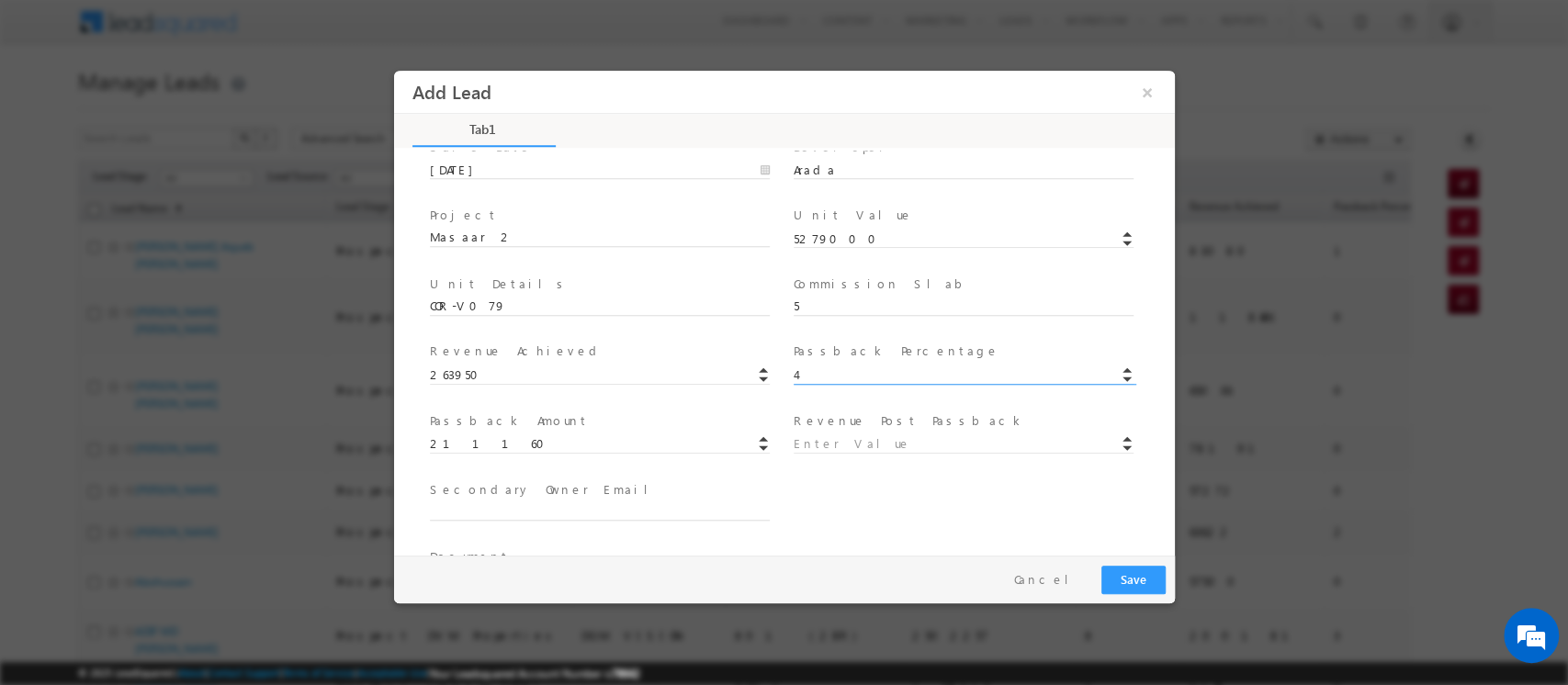
type input "52790"
click at [1117, 369] on button "button" at bounding box center [1126, 368] width 27 height 10
type input "3"
type input "158370"
type input "105580"
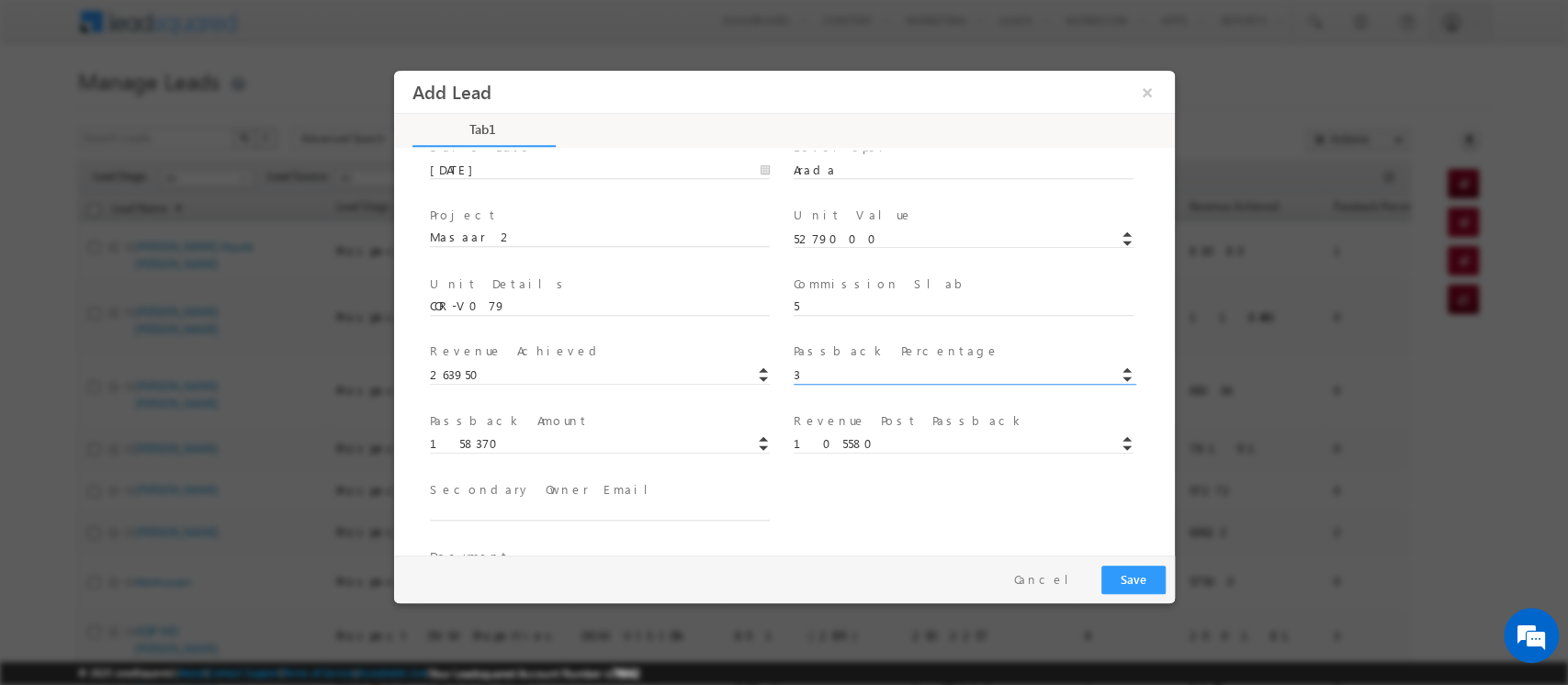
click at [1117, 380] on button "button" at bounding box center [1126, 377] width 27 height 10
type input "3"
click at [448, 446] on input "158370" at bounding box center [598, 444] width 340 height 18
type input "179486"
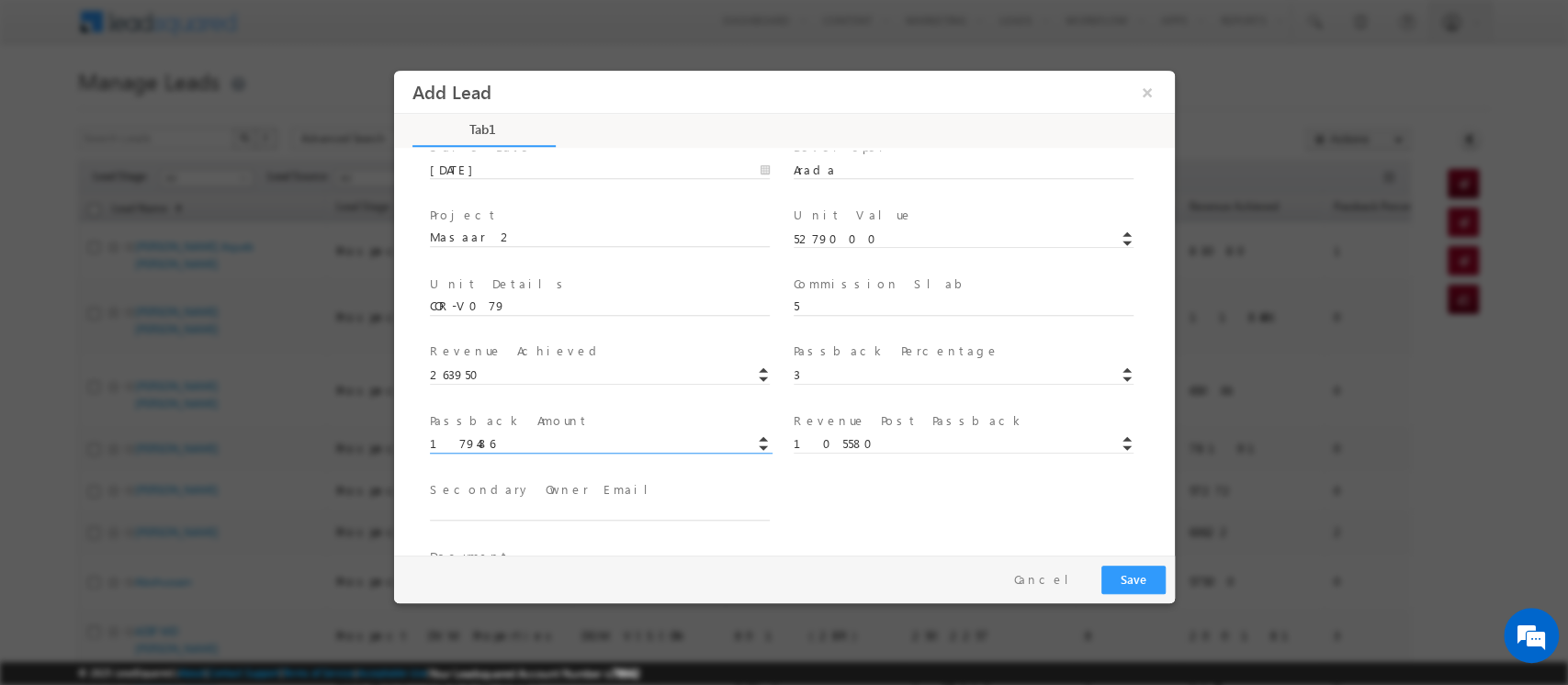
type input "84464"
click at [805, 369] on input "3" at bounding box center [962, 375] width 340 height 18
click at [614, 440] on input "179486" at bounding box center [598, 444] width 340 height 18
drag, startPoint x: 614, startPoint y: 439, endPoint x: 130, endPoint y: 432, distance: 484.1
click at [393, 432] on html "Add Lead × *" at bounding box center [783, 313] width 781 height 485
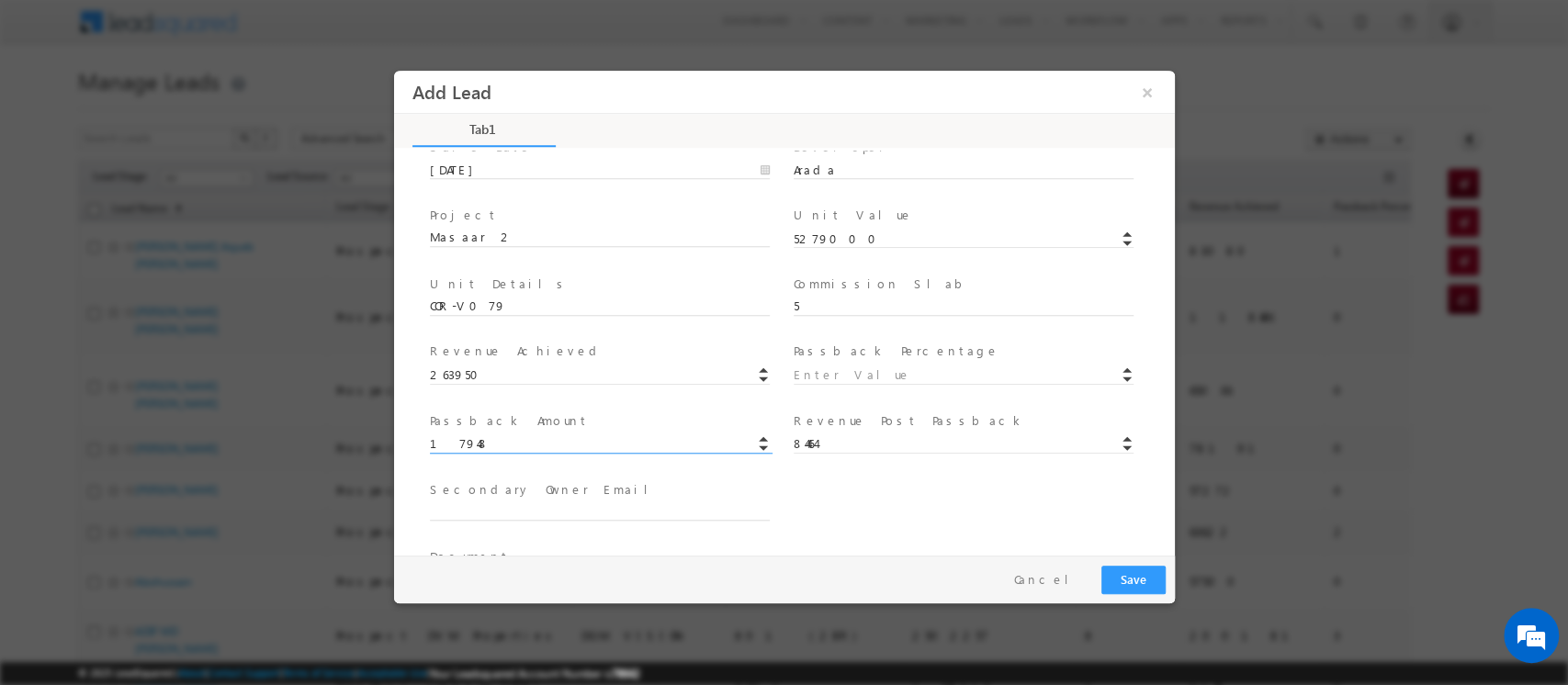
type input "179486"
click at [812, 369] on input at bounding box center [962, 375] width 340 height 18
click at [541, 513] on input "text" at bounding box center [598, 512] width 340 height 18
type input "None"
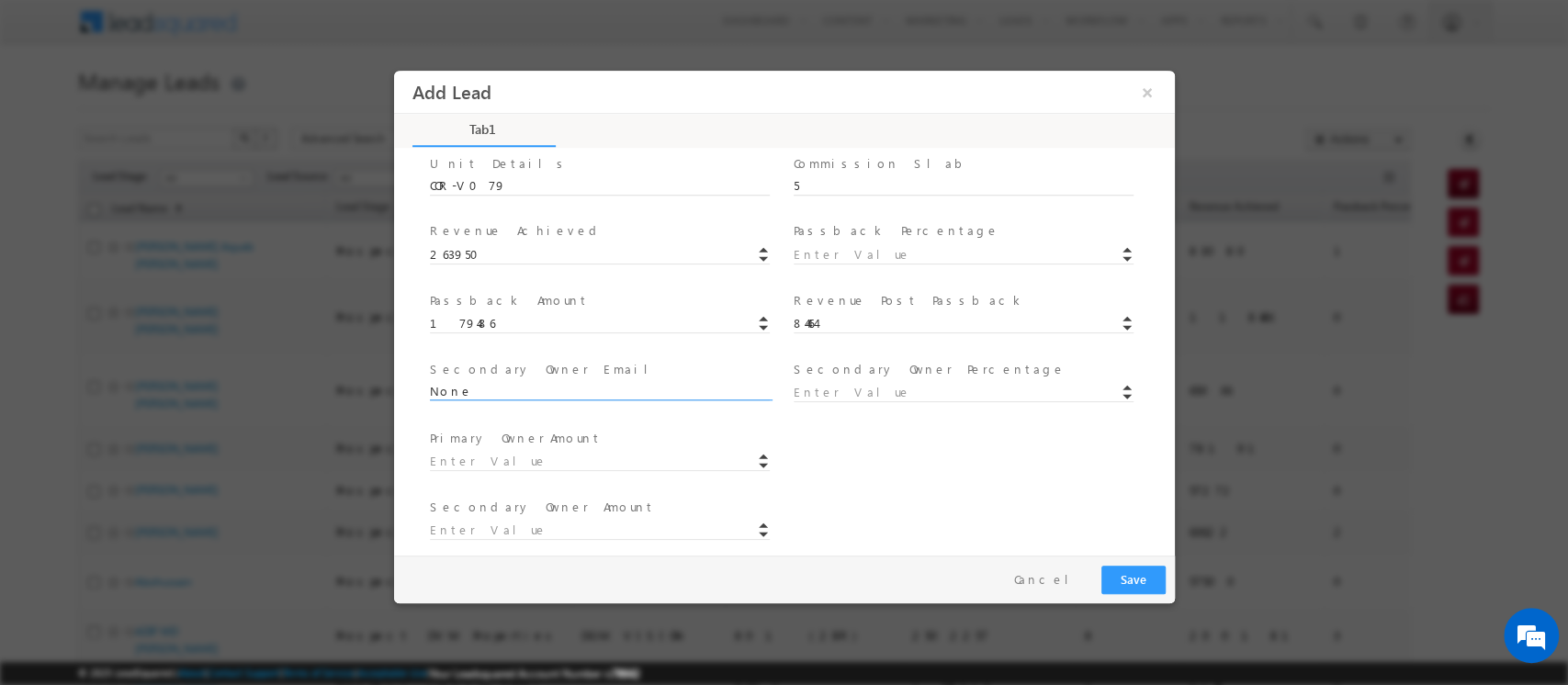
scroll to position [464, 0]
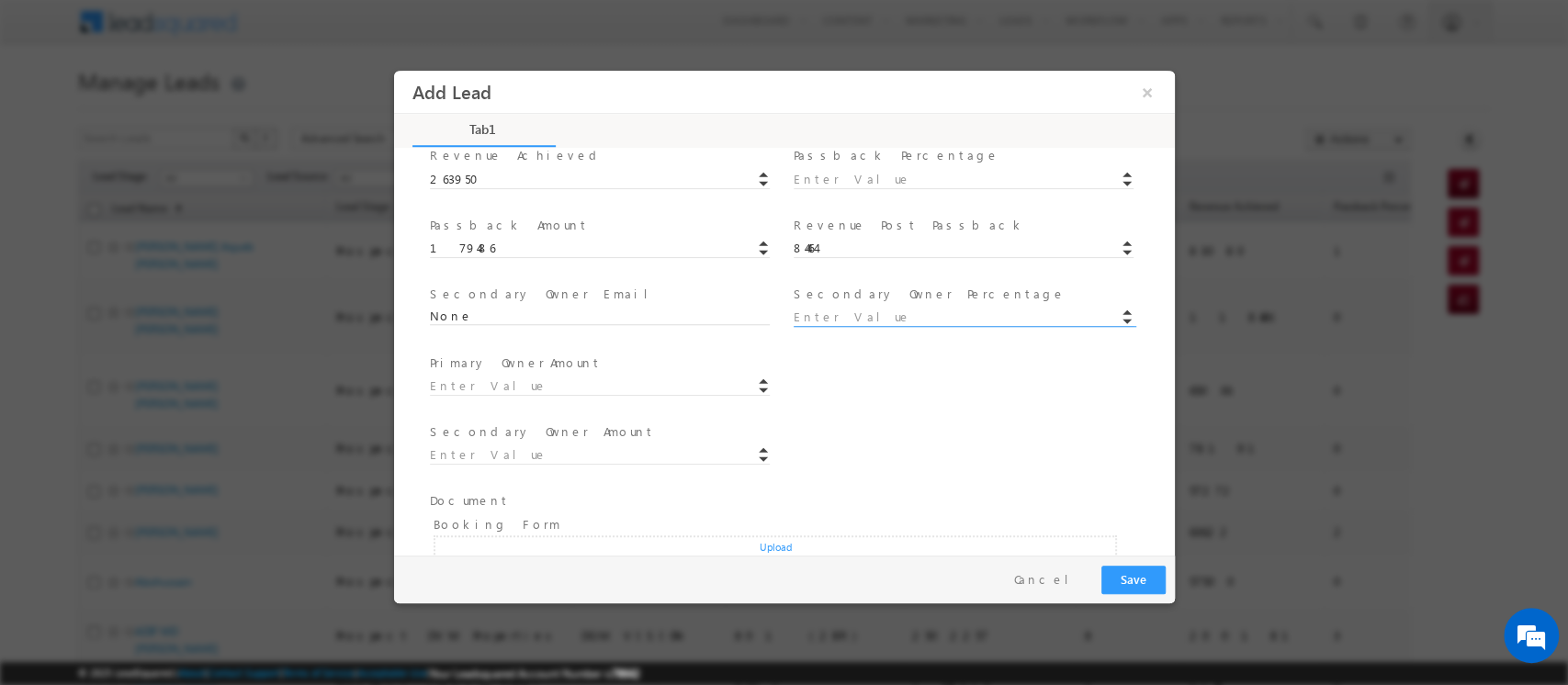
click at [832, 314] on input at bounding box center [962, 317] width 340 height 18
type input "0"
type input "100"
type input "0"
type input "84464"
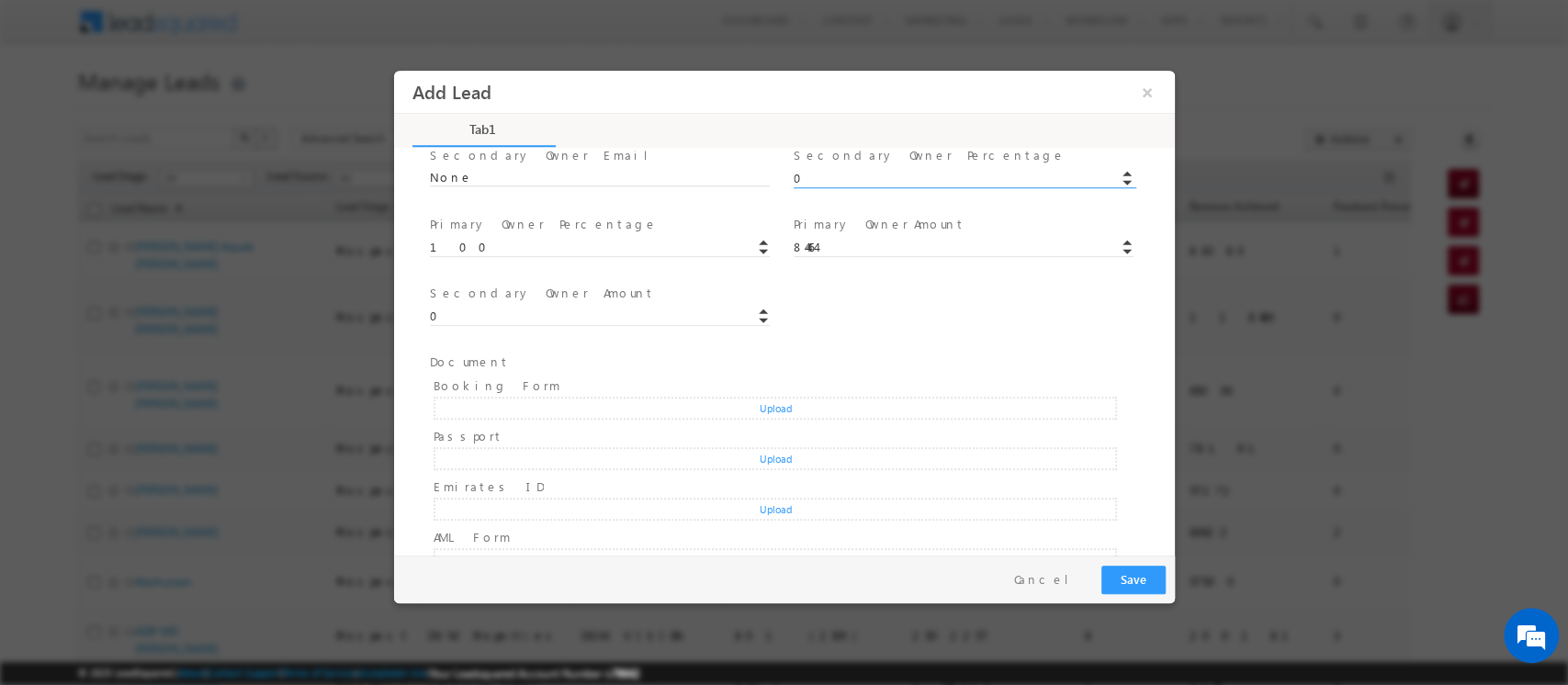
scroll to position [607, 0]
click at [1129, 584] on button "Save" at bounding box center [1133, 580] width 64 height 28
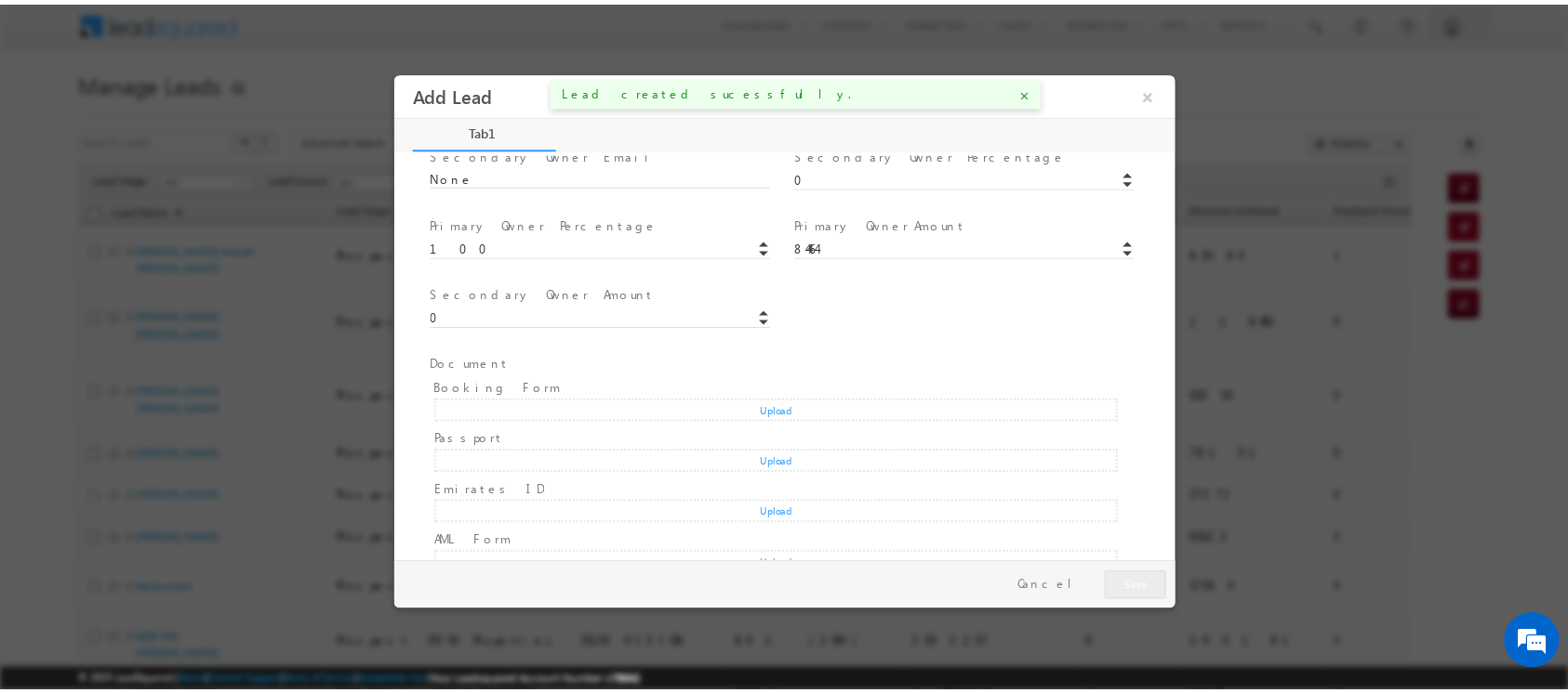
scroll to position [0, 0]
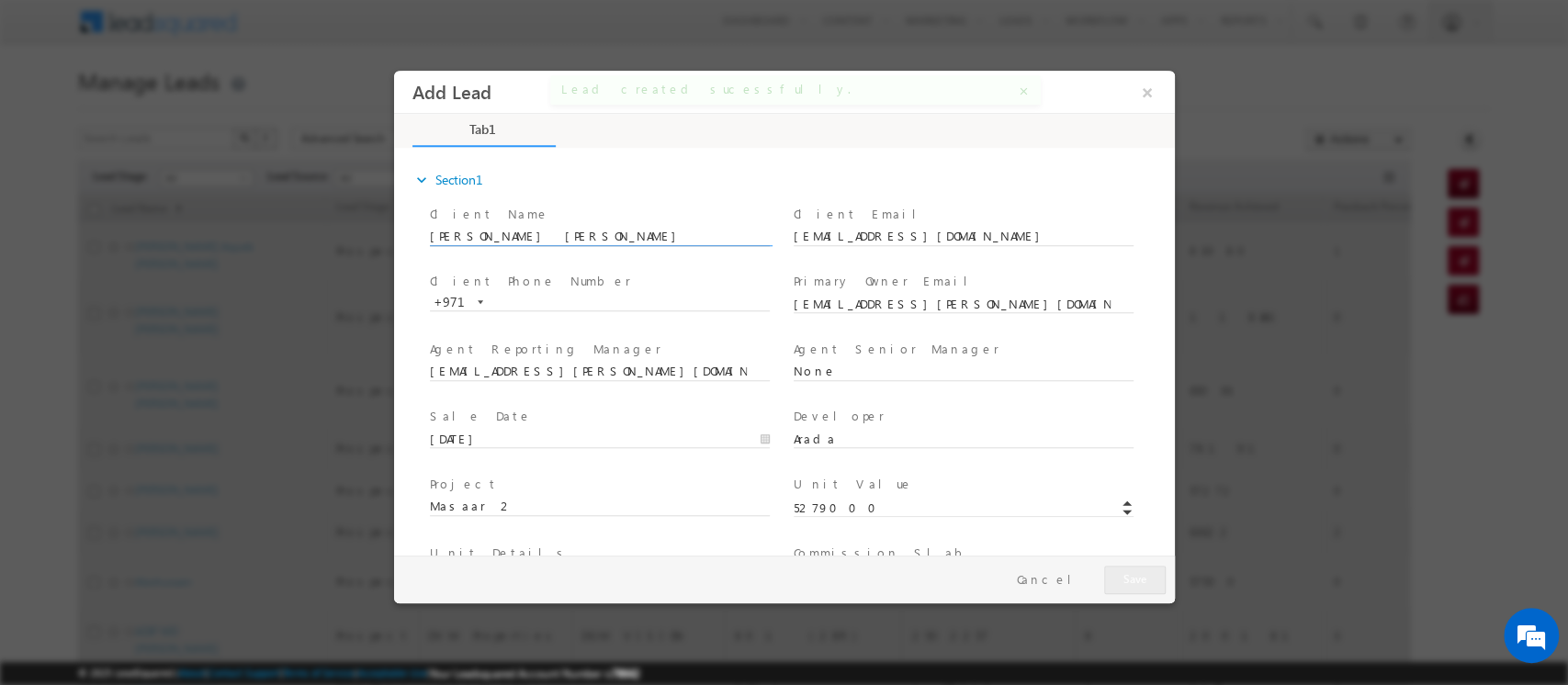
click at [437, 236] on input "[PERSON_NAME] [PERSON_NAME]" at bounding box center [598, 236] width 340 height 18
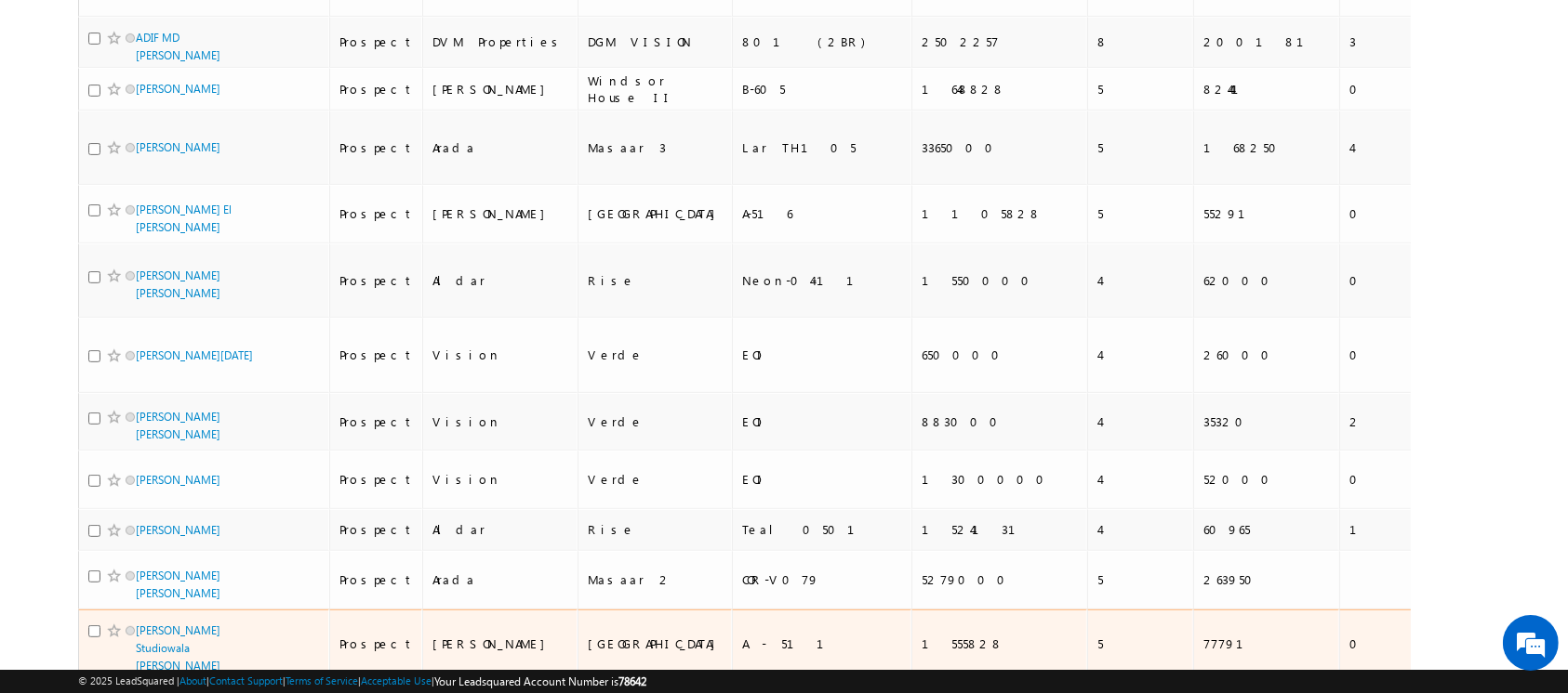
scroll to position [611, 0]
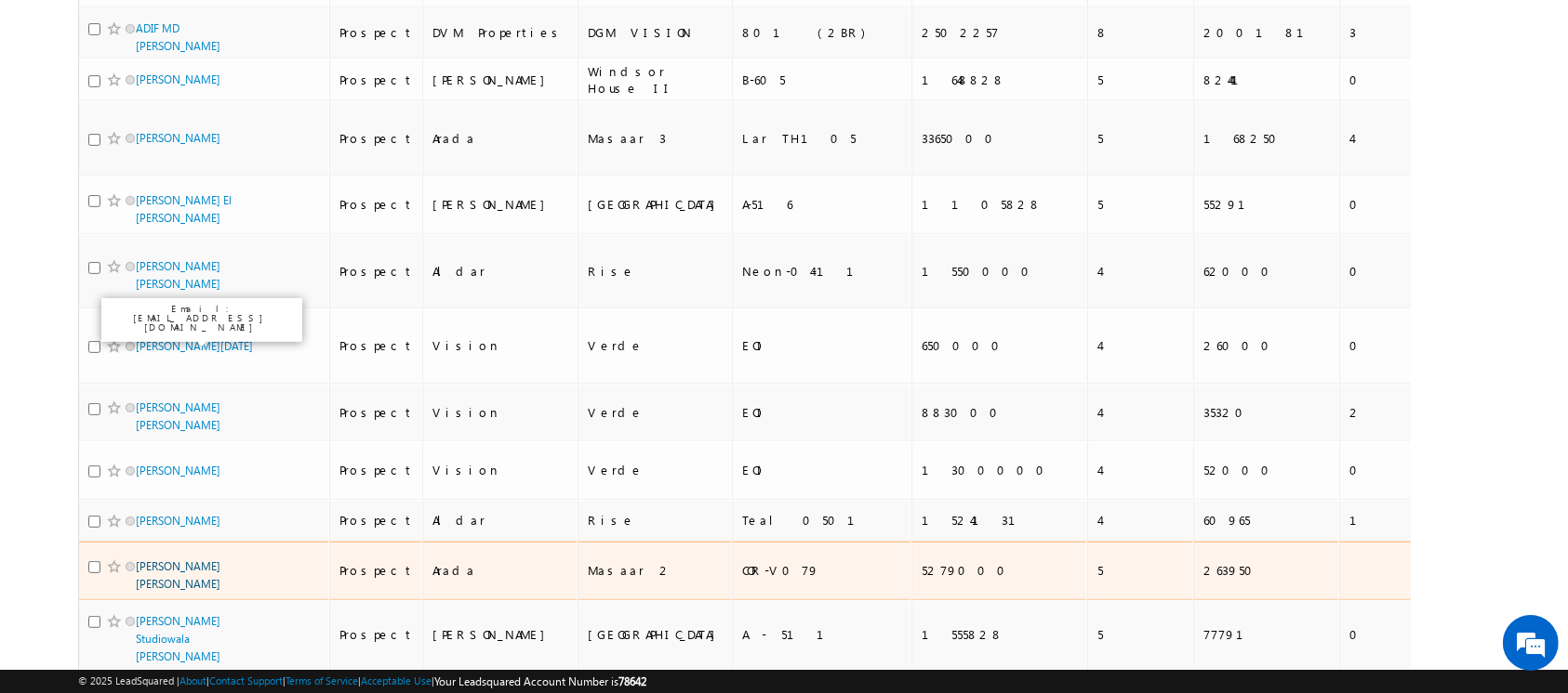
click at [191, 560] on link "[PERSON_NAME] [PERSON_NAME]" at bounding box center [178, 576] width 84 height 31
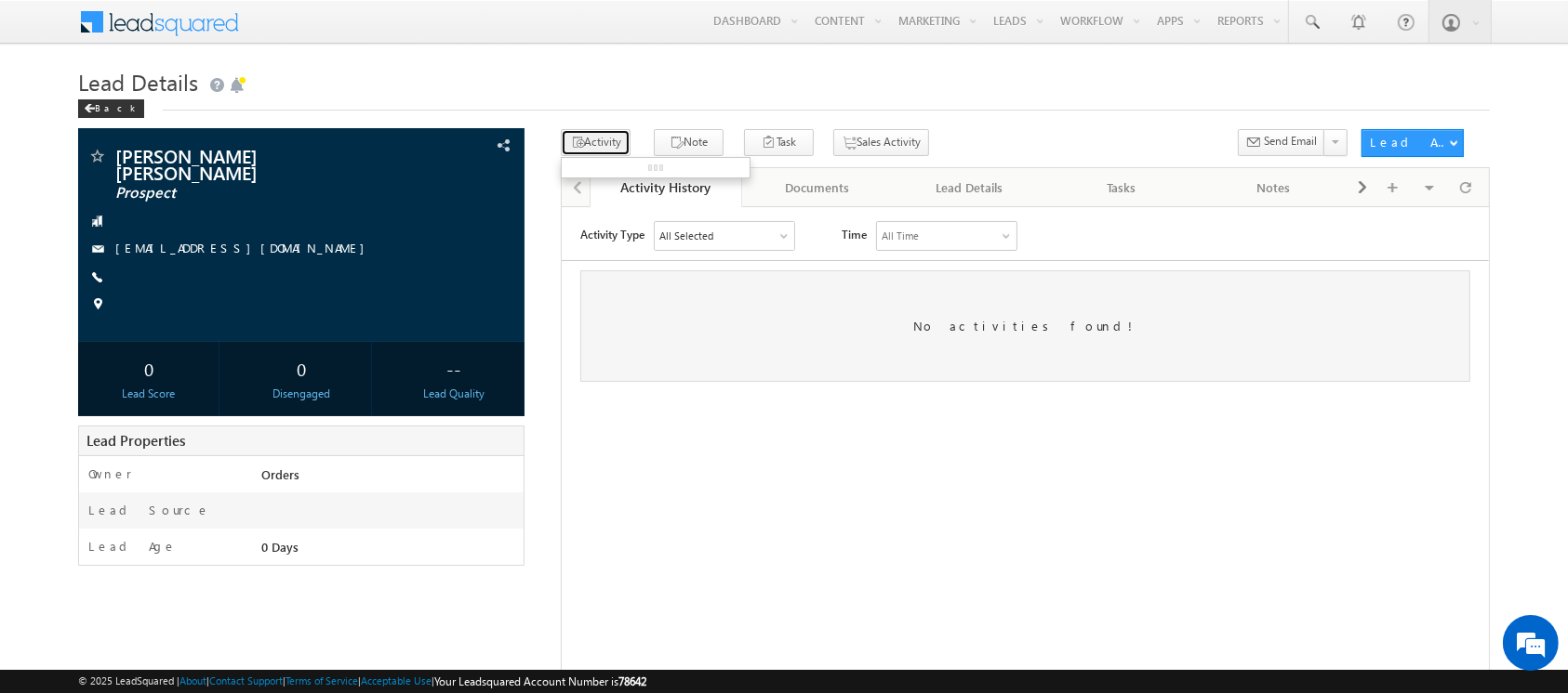
click at [595, 143] on button "Activity" at bounding box center [595, 143] width 70 height 27
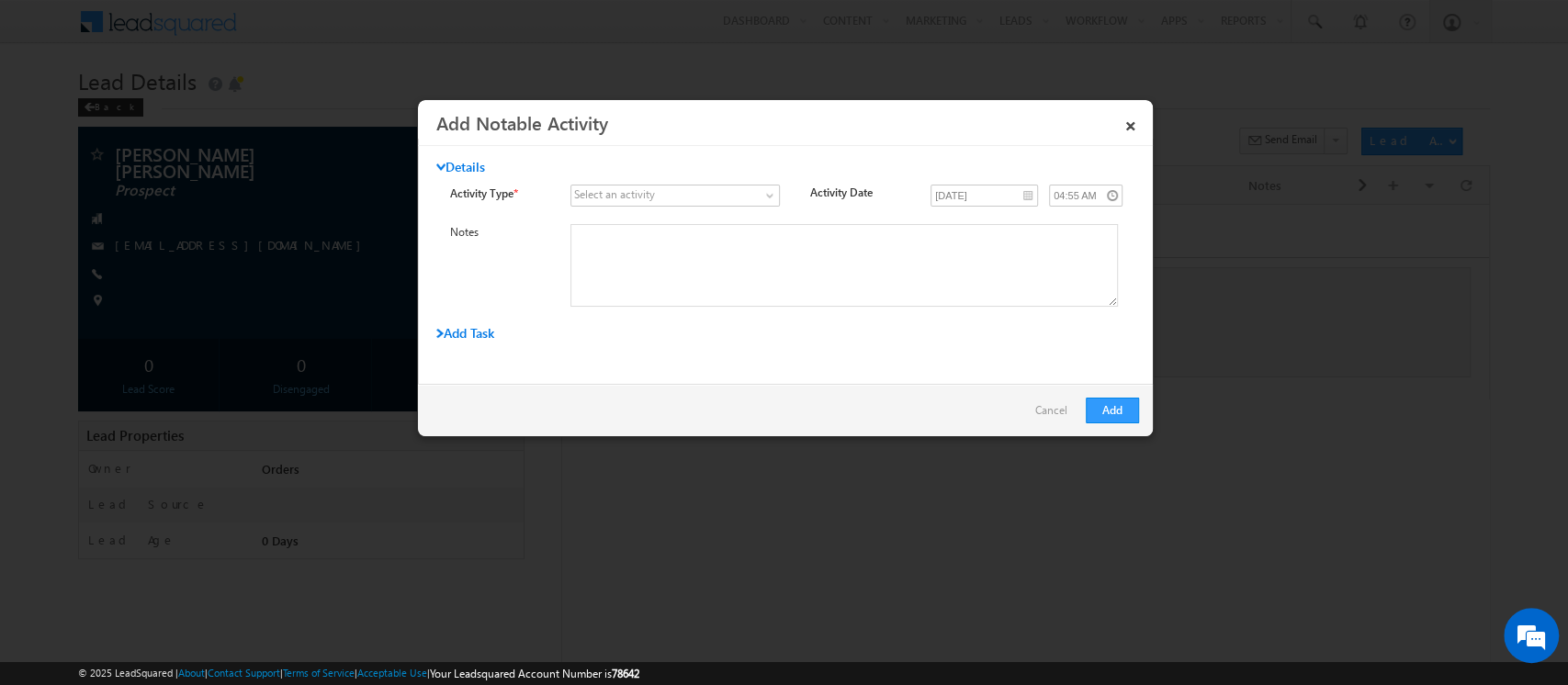
click at [616, 197] on div "Select an activity" at bounding box center [614, 194] width 81 height 16
click at [752, 194] on span at bounding box center [665, 195] width 186 height 16
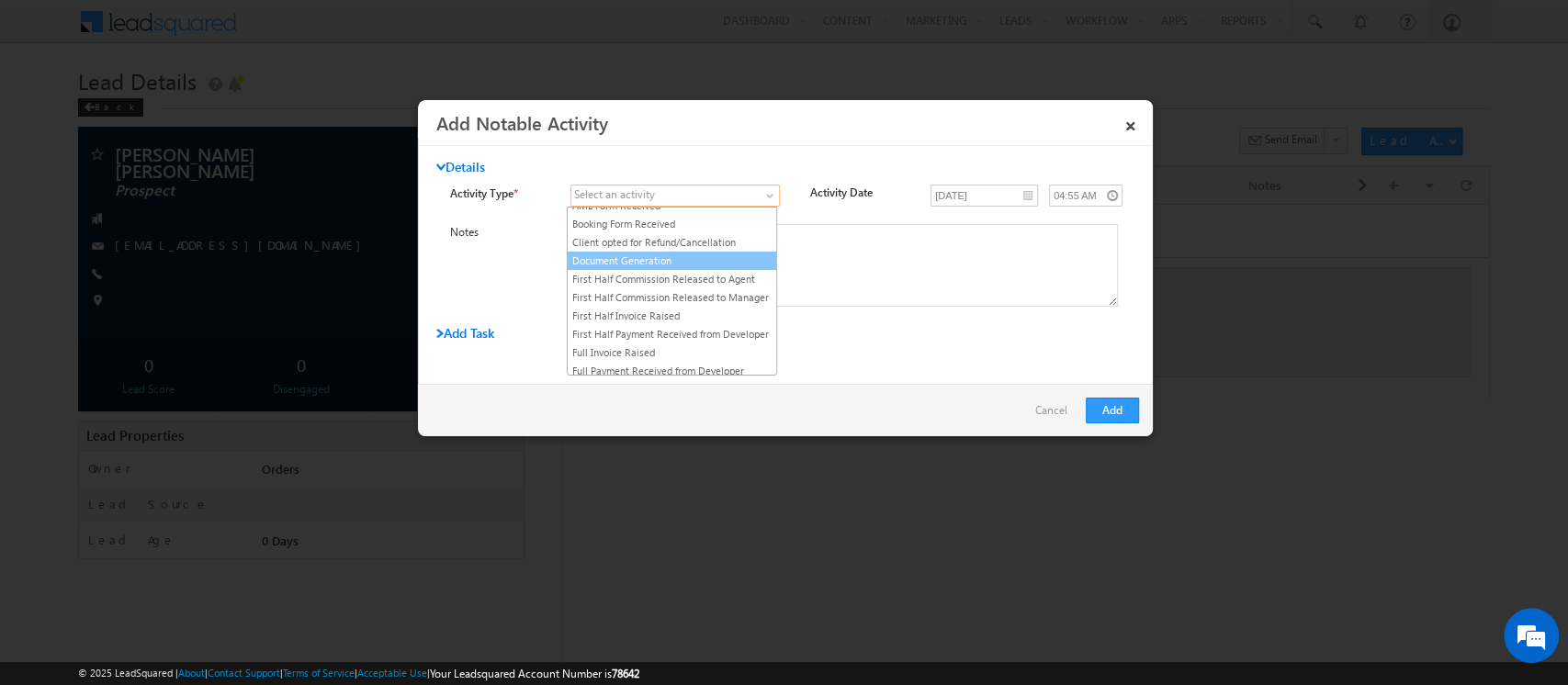
scroll to position [48, 0]
click at [710, 323] on link "First Half Invoice Raised" at bounding box center [672, 314] width 209 height 16
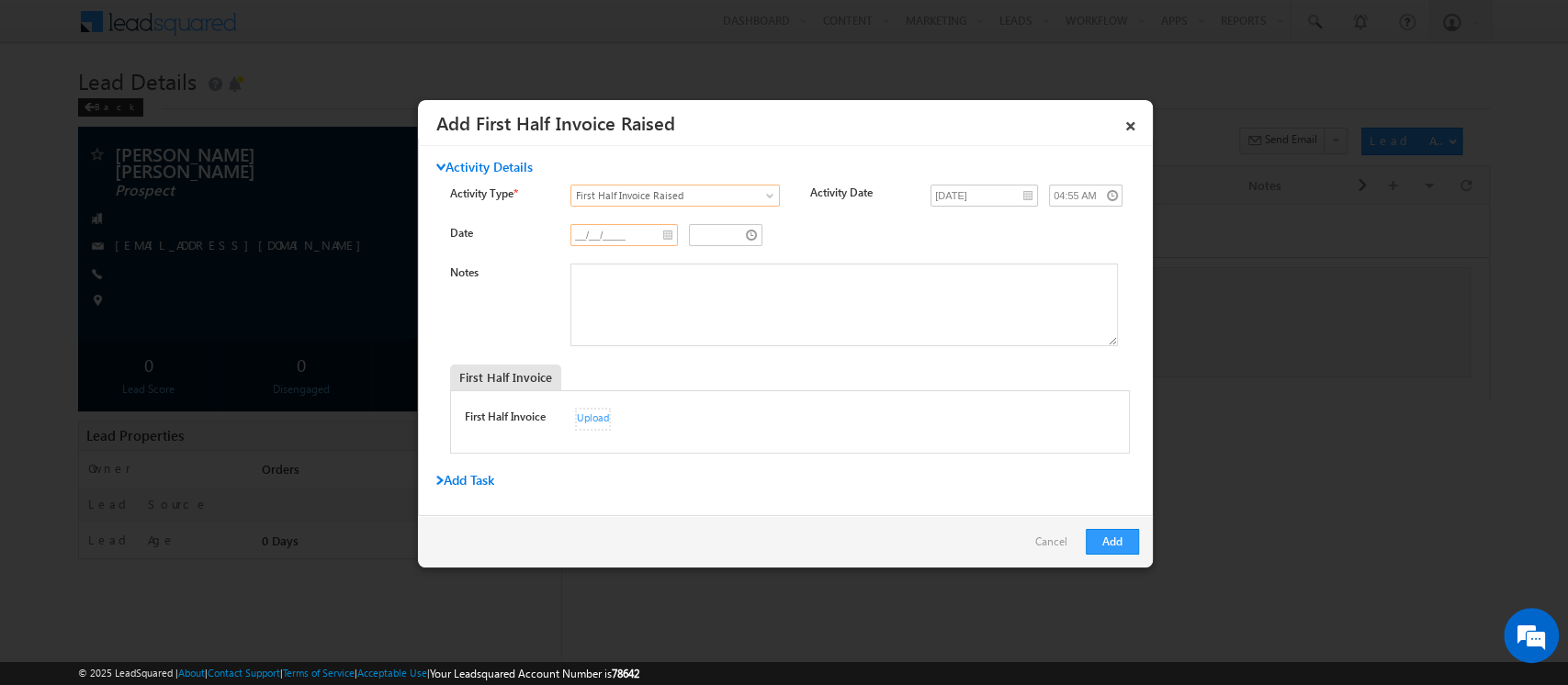
click at [664, 239] on input "__/__/____" at bounding box center [624, 235] width 107 height 22
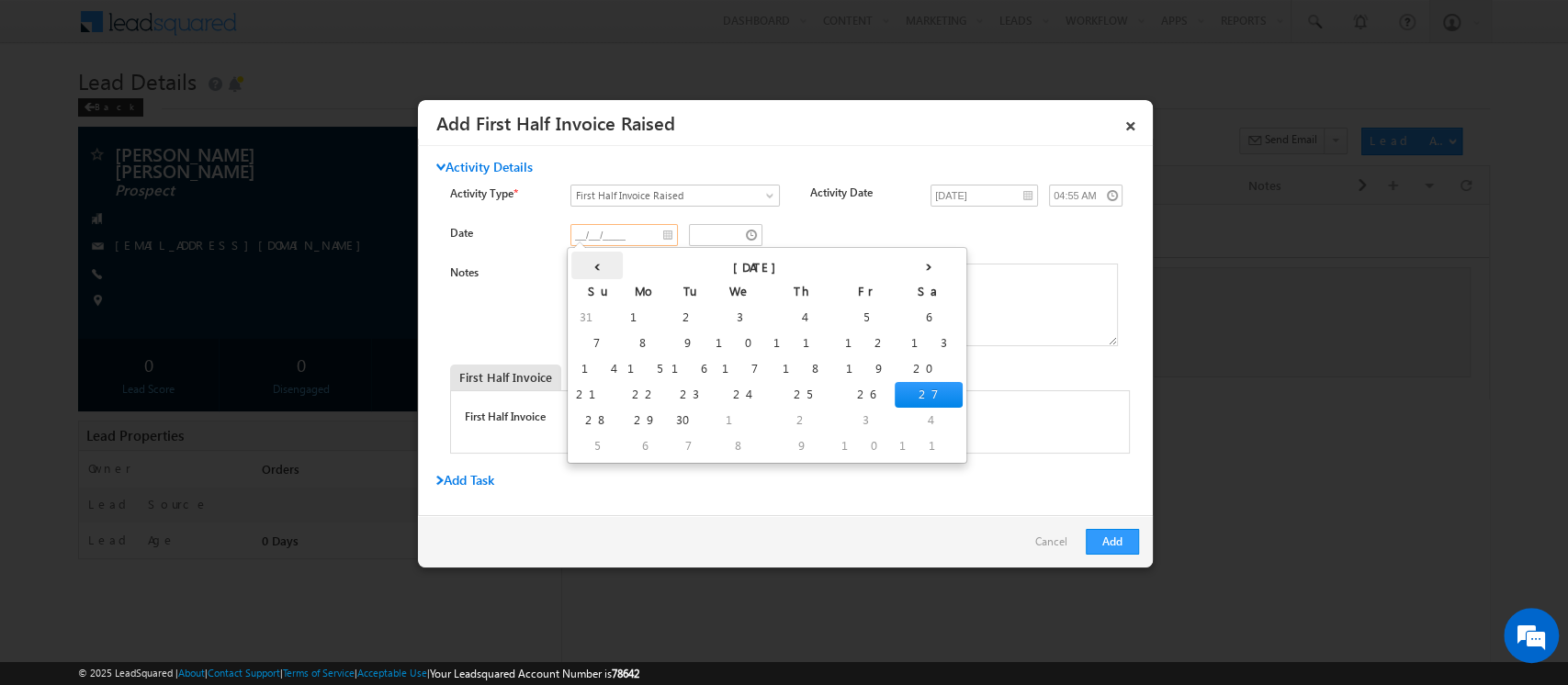
click at [585, 264] on th "‹" at bounding box center [597, 265] width 51 height 27
click at [585, 264] on th "‹" at bounding box center [601, 265] width 58 height 27
click at [585, 264] on th "‹" at bounding box center [594, 265] width 45 height 27
click at [660, 417] on td "24" at bounding box center [689, 421] width 58 height 26
type input "[DATE]"
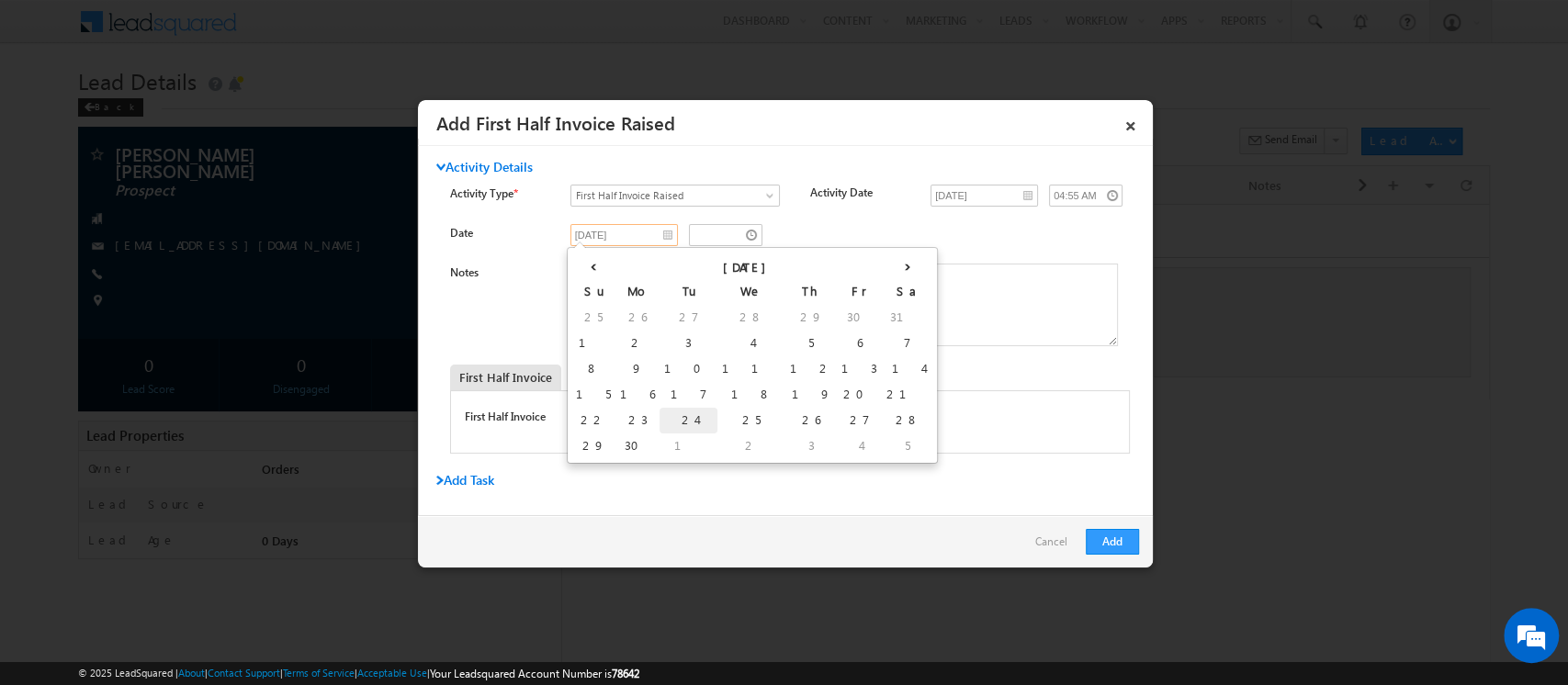
type input "03:56 AM"
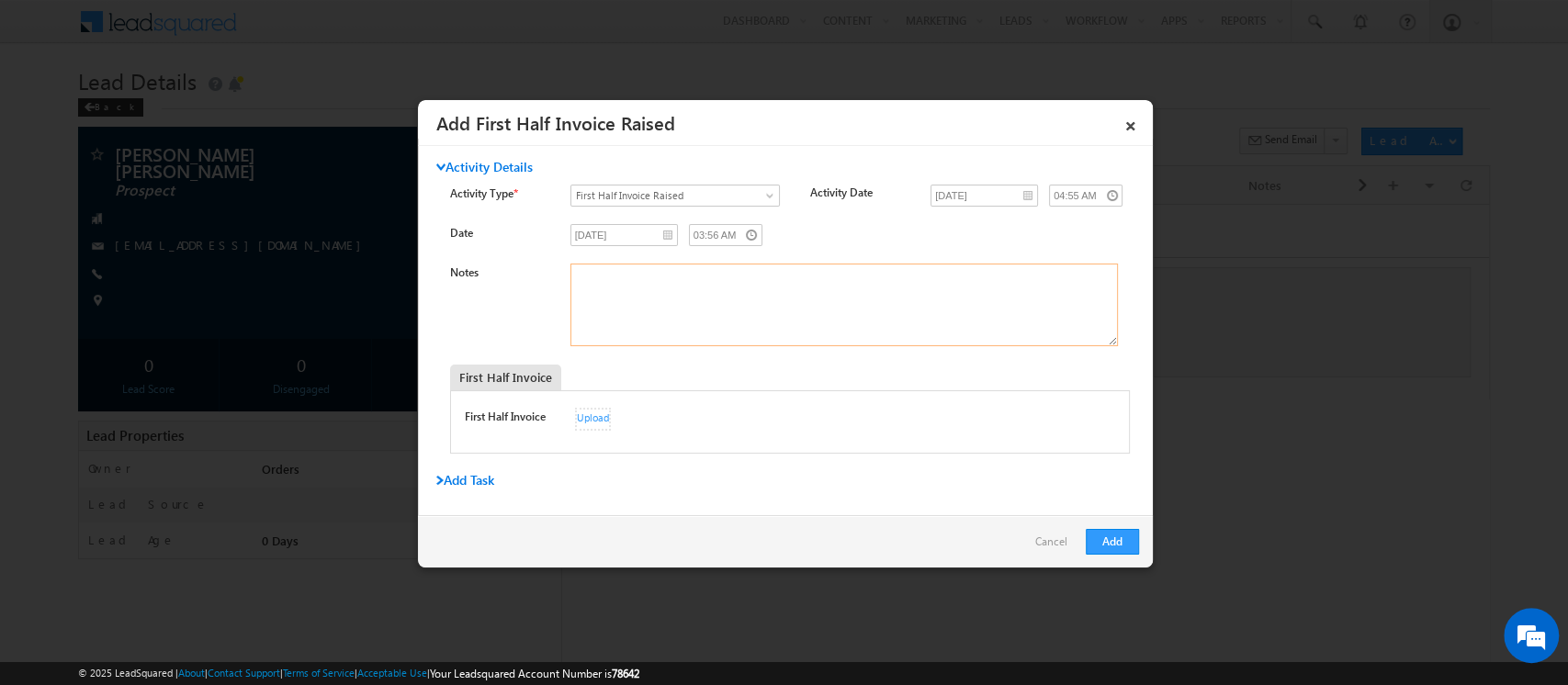
click at [628, 302] on textarea "Notes" at bounding box center [844, 305] width 547 height 82
type textarea "Invoice No 264"
click at [592, 418] on div "Upload" at bounding box center [592, 420] width 36 height 23
click at [1113, 549] on button "Add" at bounding box center [1111, 542] width 53 height 26
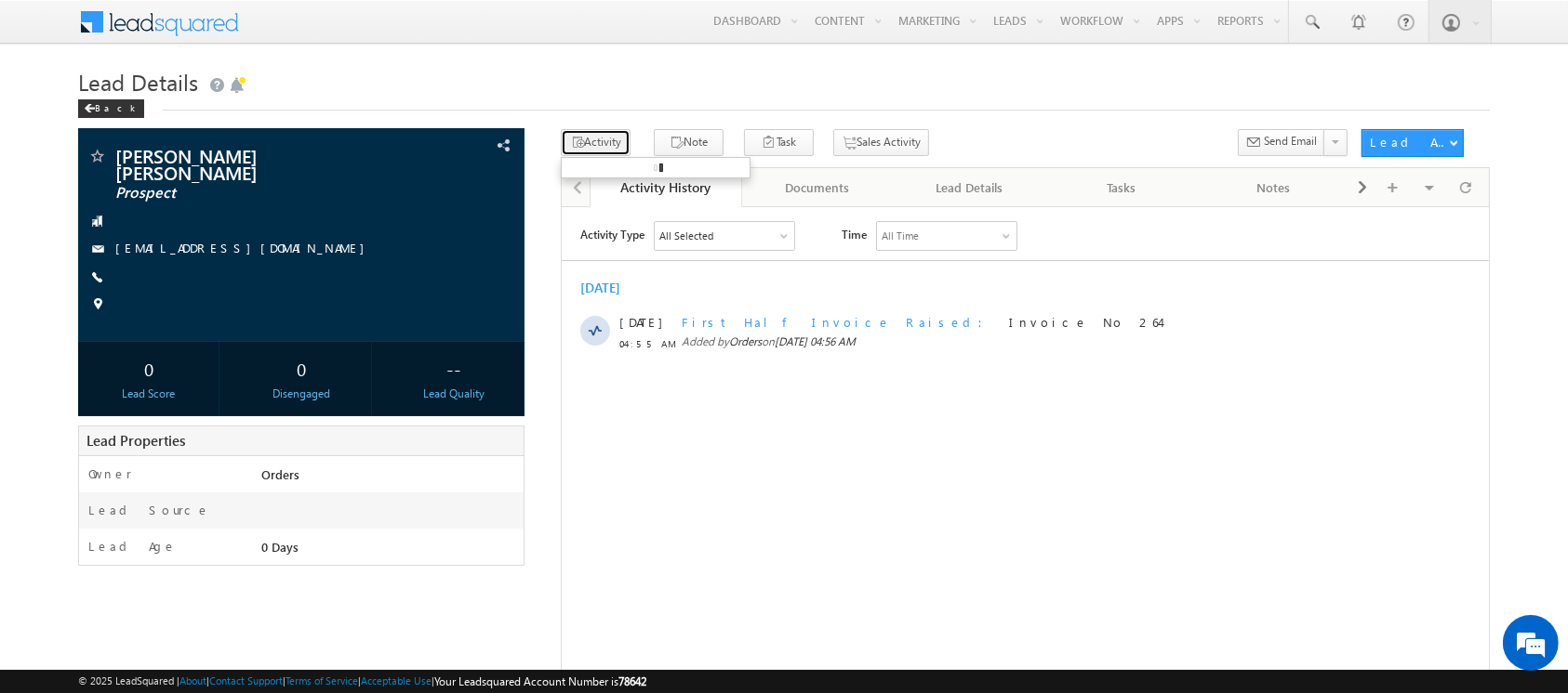
click at [591, 148] on button "Activity" at bounding box center [595, 143] width 70 height 27
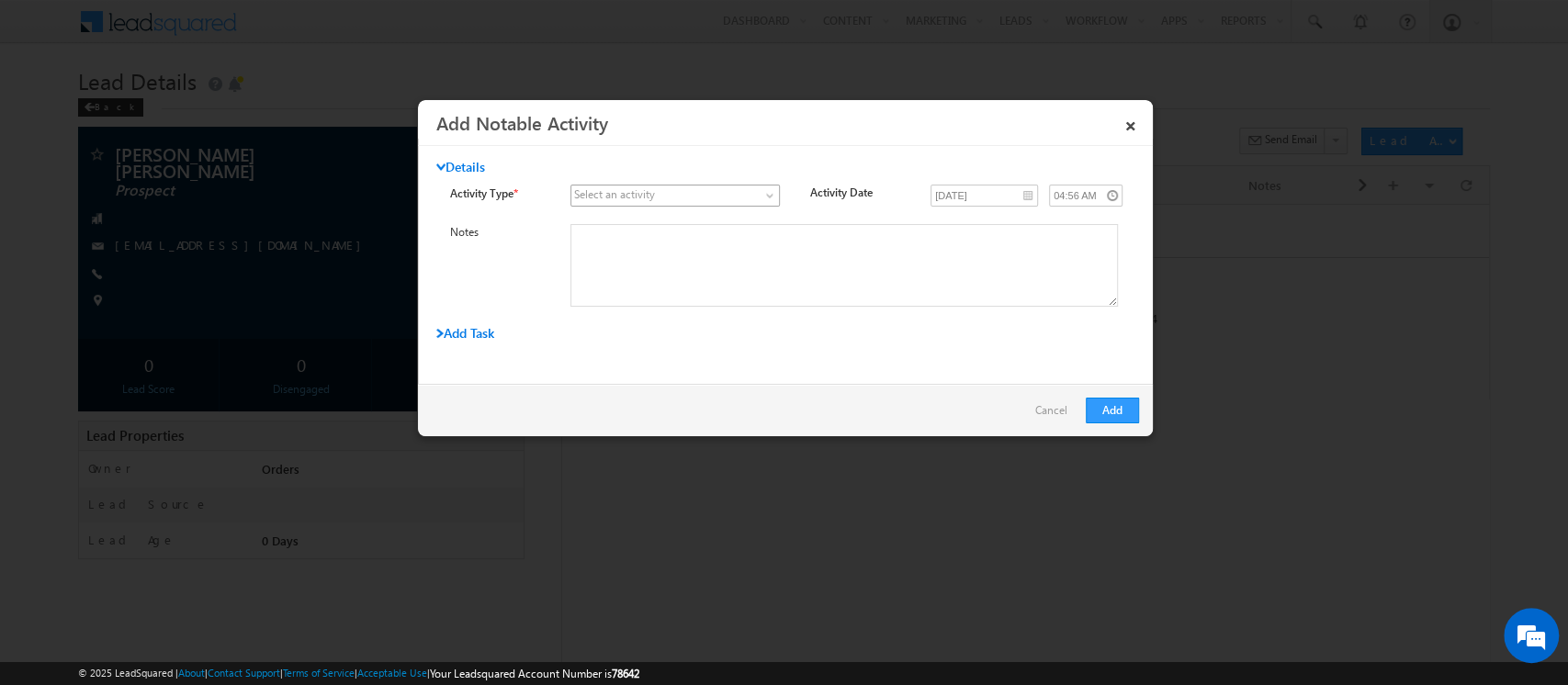
click at [679, 194] on span at bounding box center [665, 195] width 186 height 16
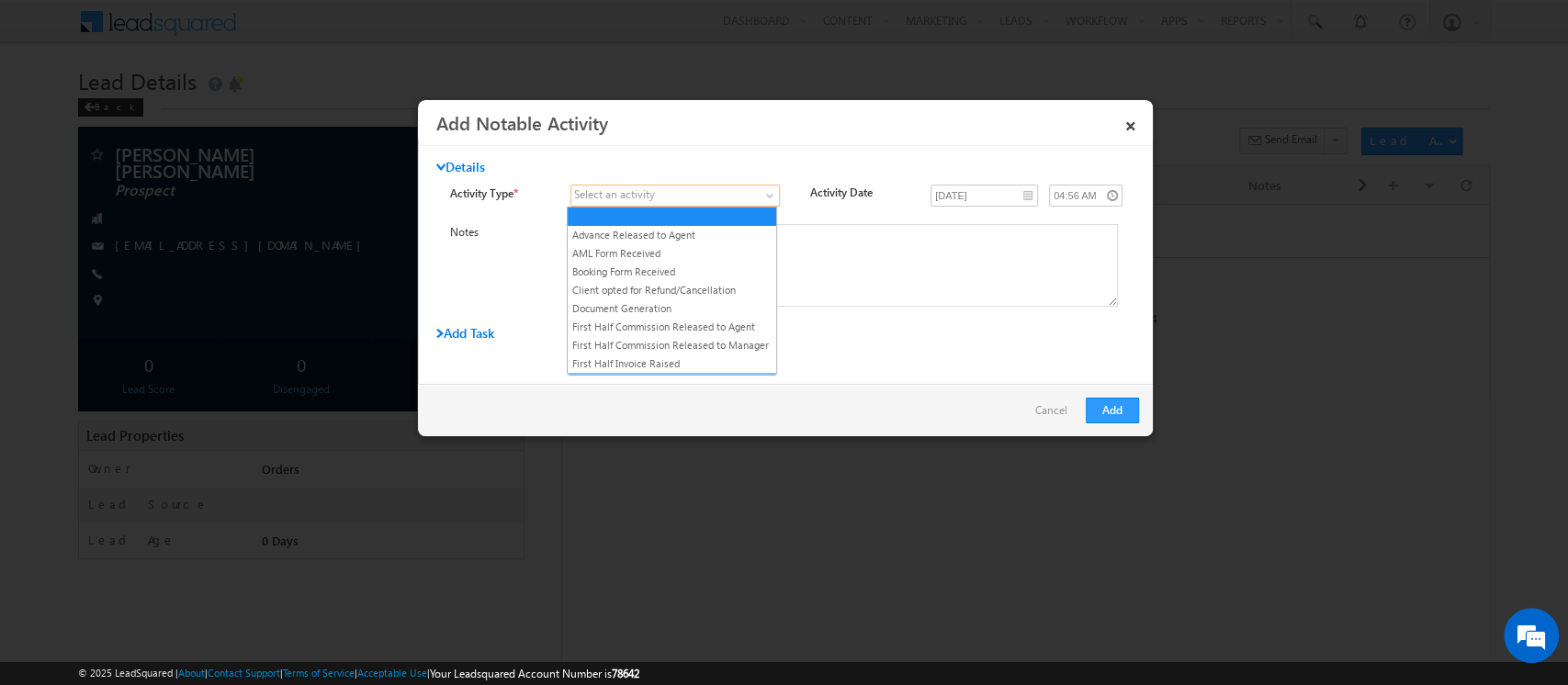
scroll to position [131, 0]
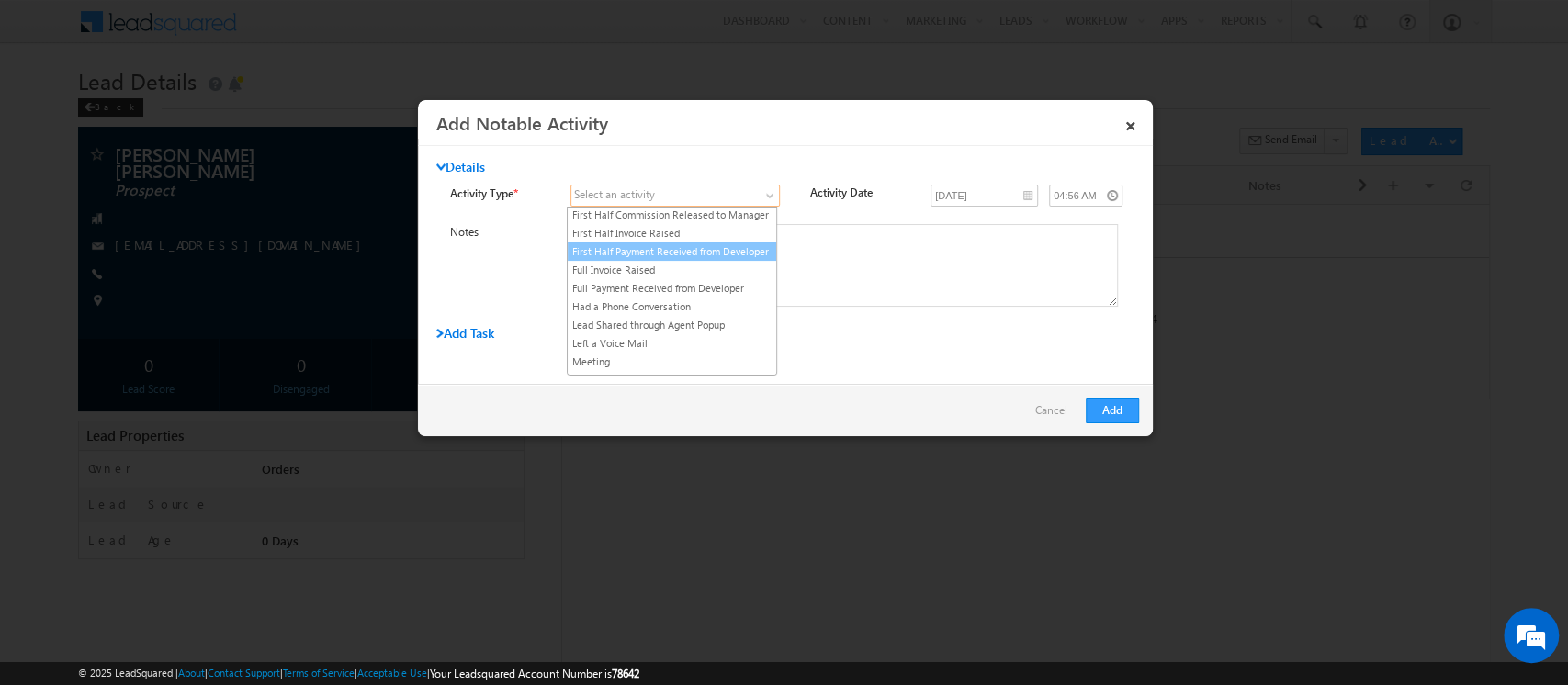
click at [697, 260] on link "First Half Payment Received from Developer" at bounding box center [672, 252] width 209 height 16
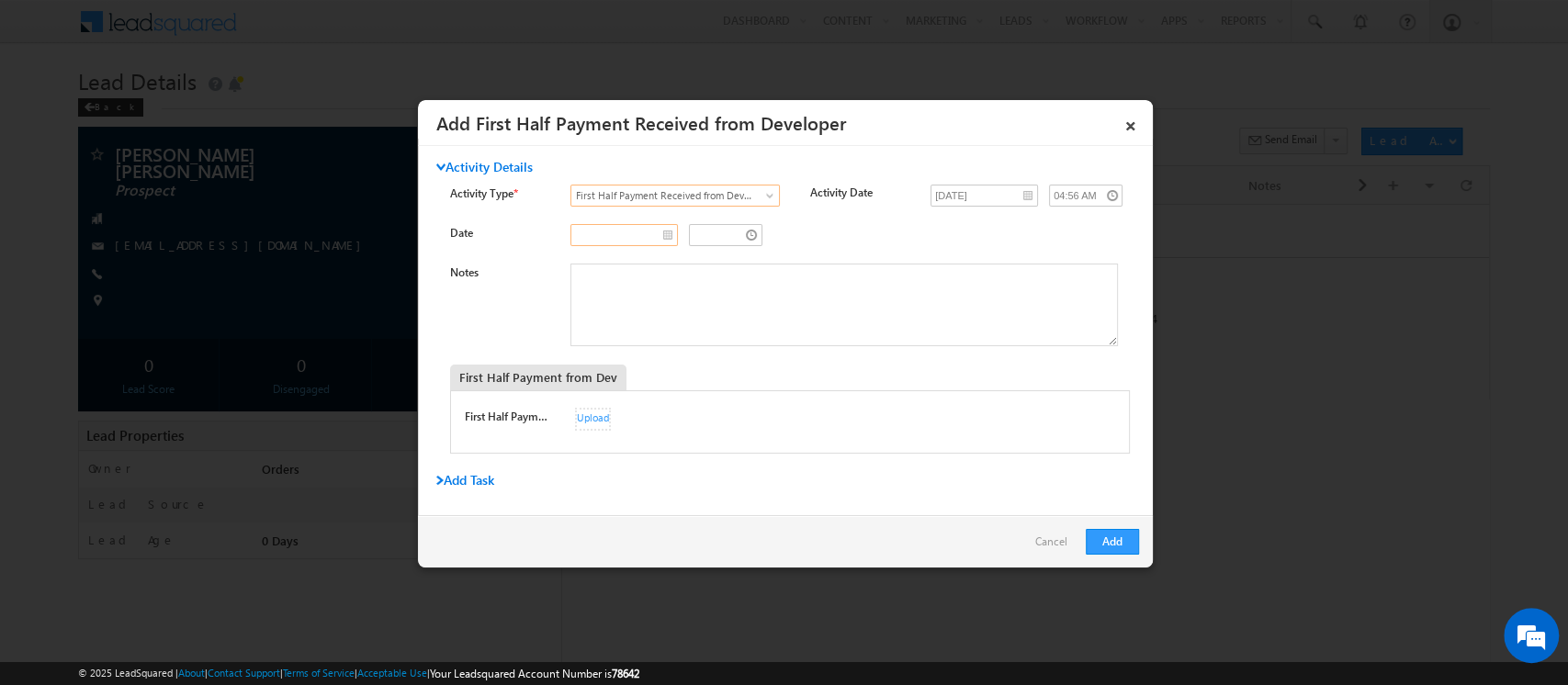
click at [662, 232] on input "text" at bounding box center [624, 235] width 107 height 22
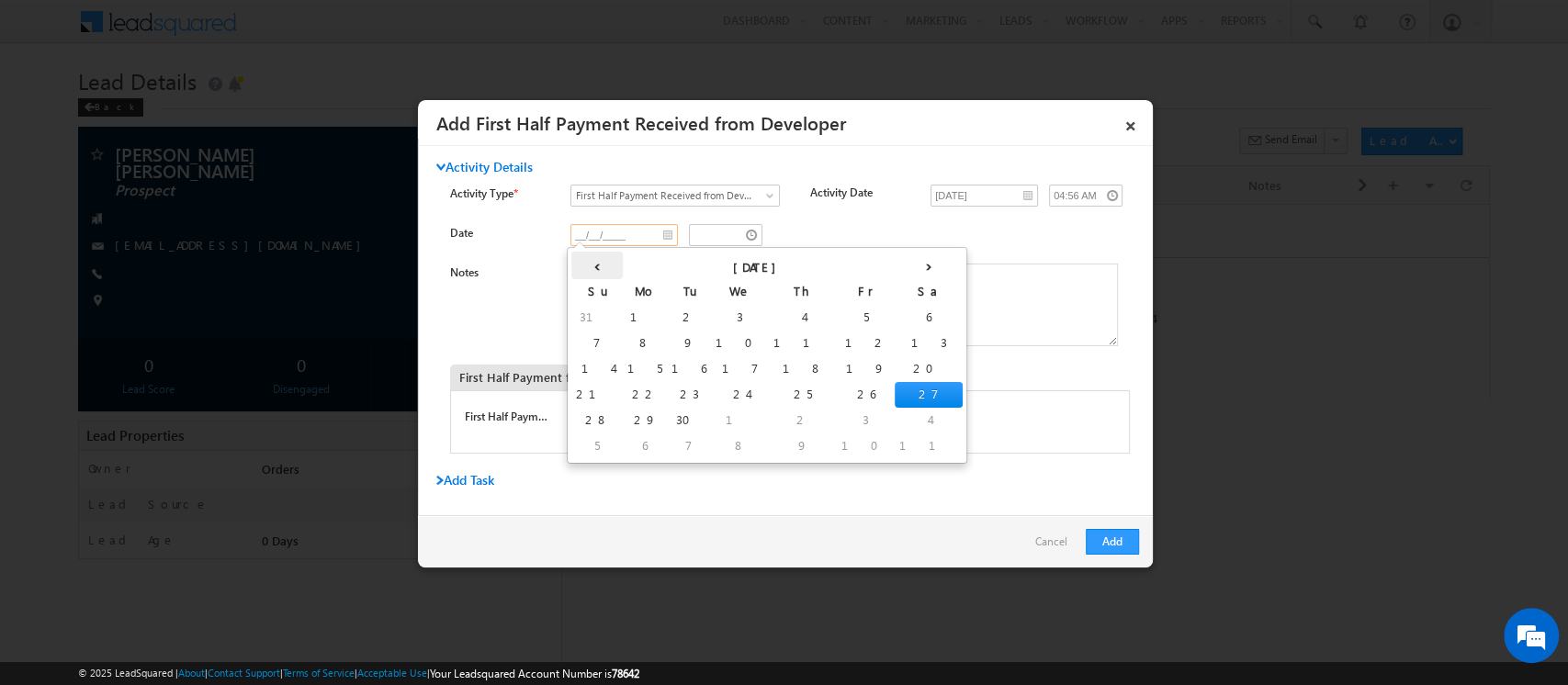
click at [588, 274] on th "‹" at bounding box center [597, 265] width 51 height 27
click at [712, 319] on td "2" at bounding box center [734, 317] width 44 height 26
type input "[DATE]"
type input "03:56 AM"
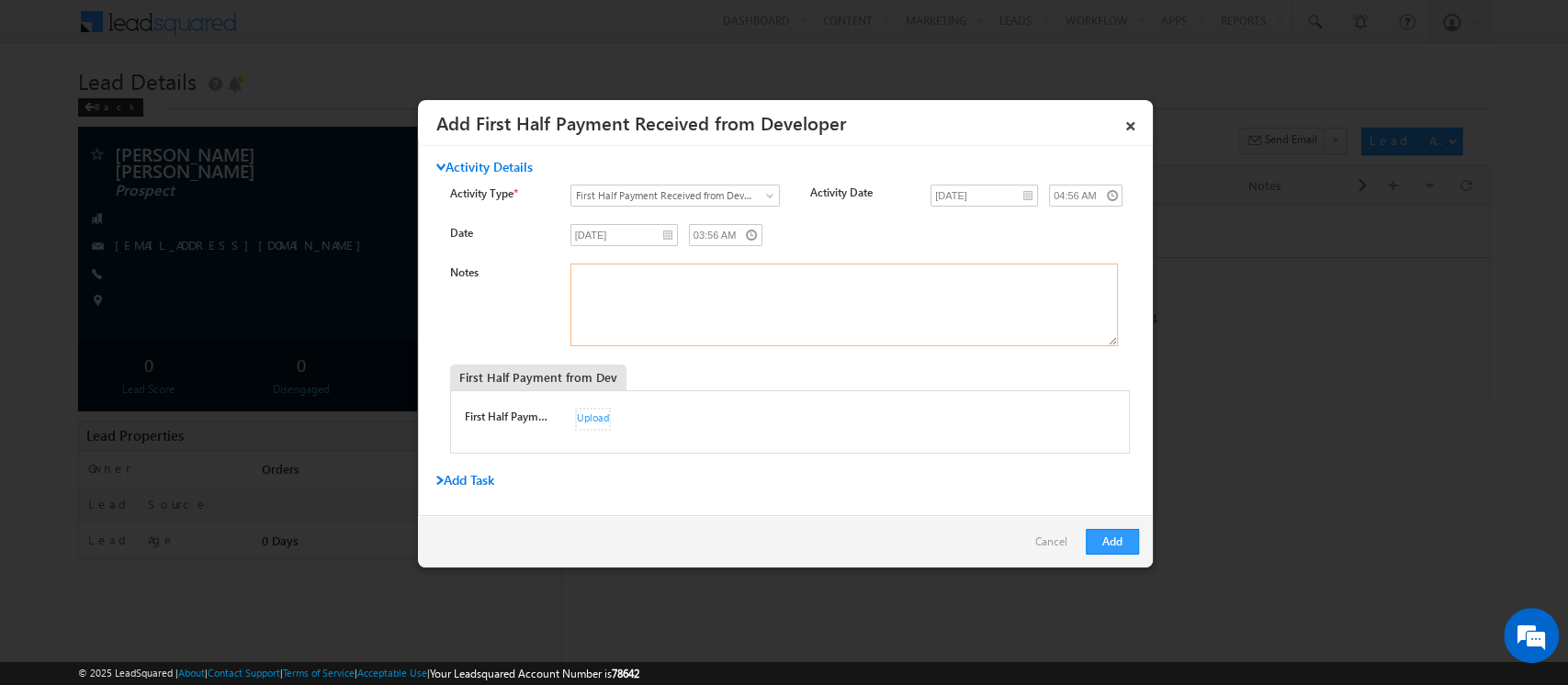
click at [610, 278] on textarea "Notes" at bounding box center [844, 305] width 547 height 82
paste textarea "033ICLB25183B0W1"
type textarea "033ICLB25183B0W1"
click at [1116, 546] on button "Add" at bounding box center [1111, 542] width 53 height 26
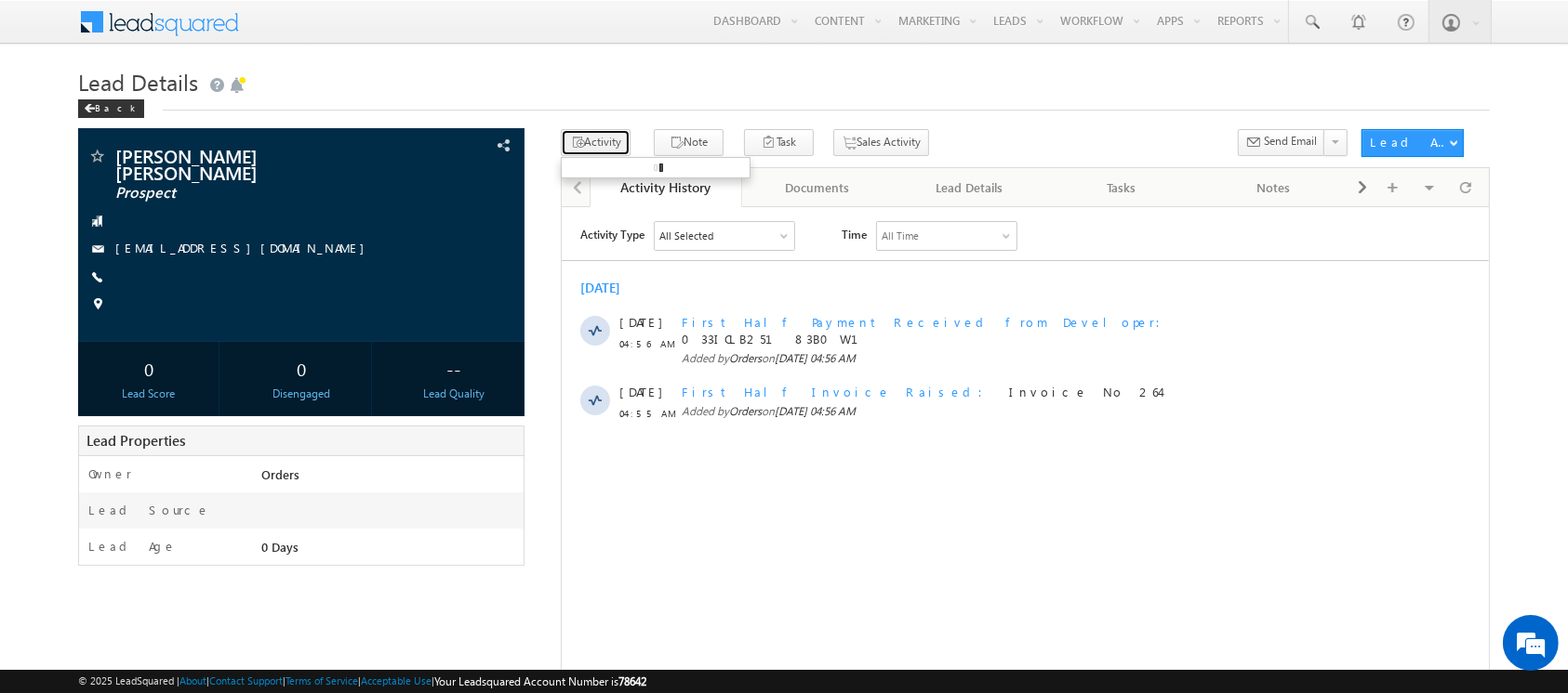
click at [605, 149] on button "Activity" at bounding box center [595, 143] width 70 height 27
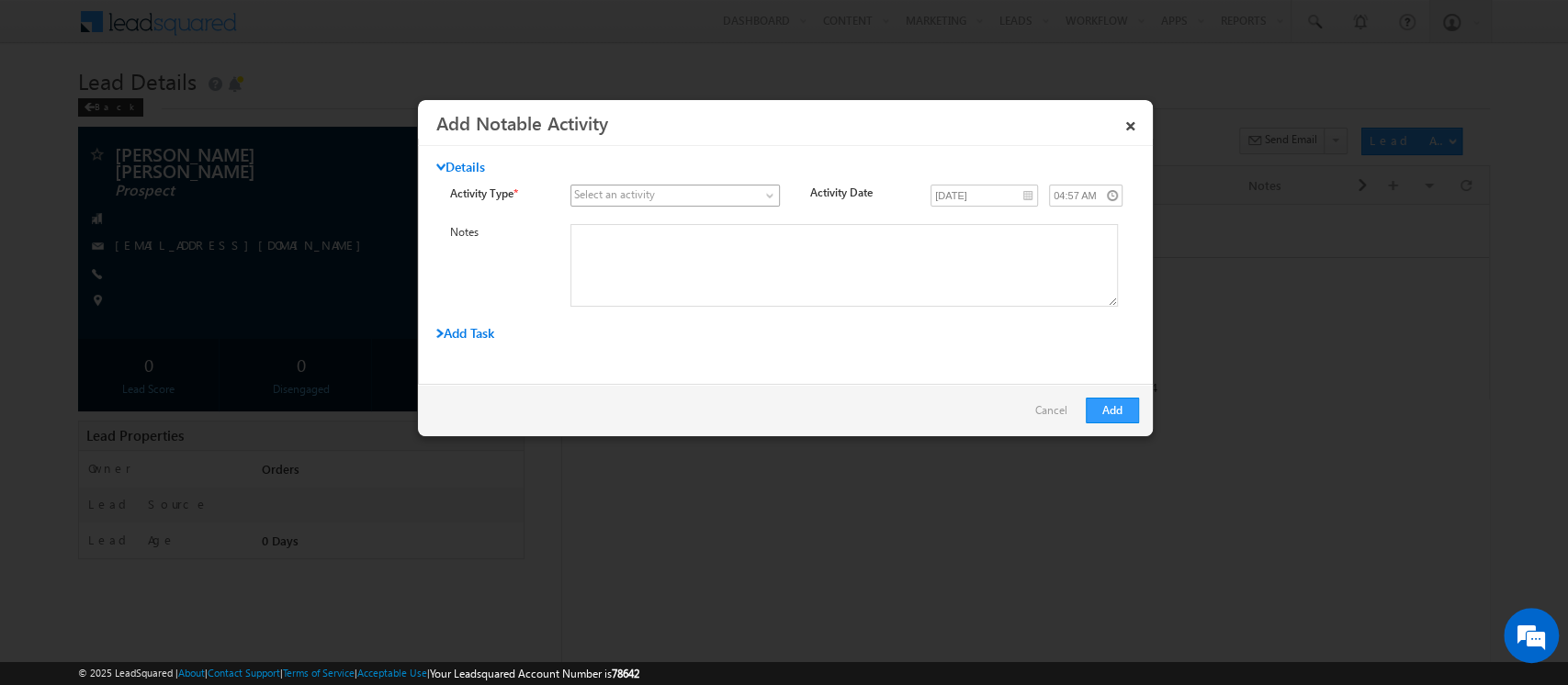
click at [754, 191] on link at bounding box center [675, 195] width 209 height 22
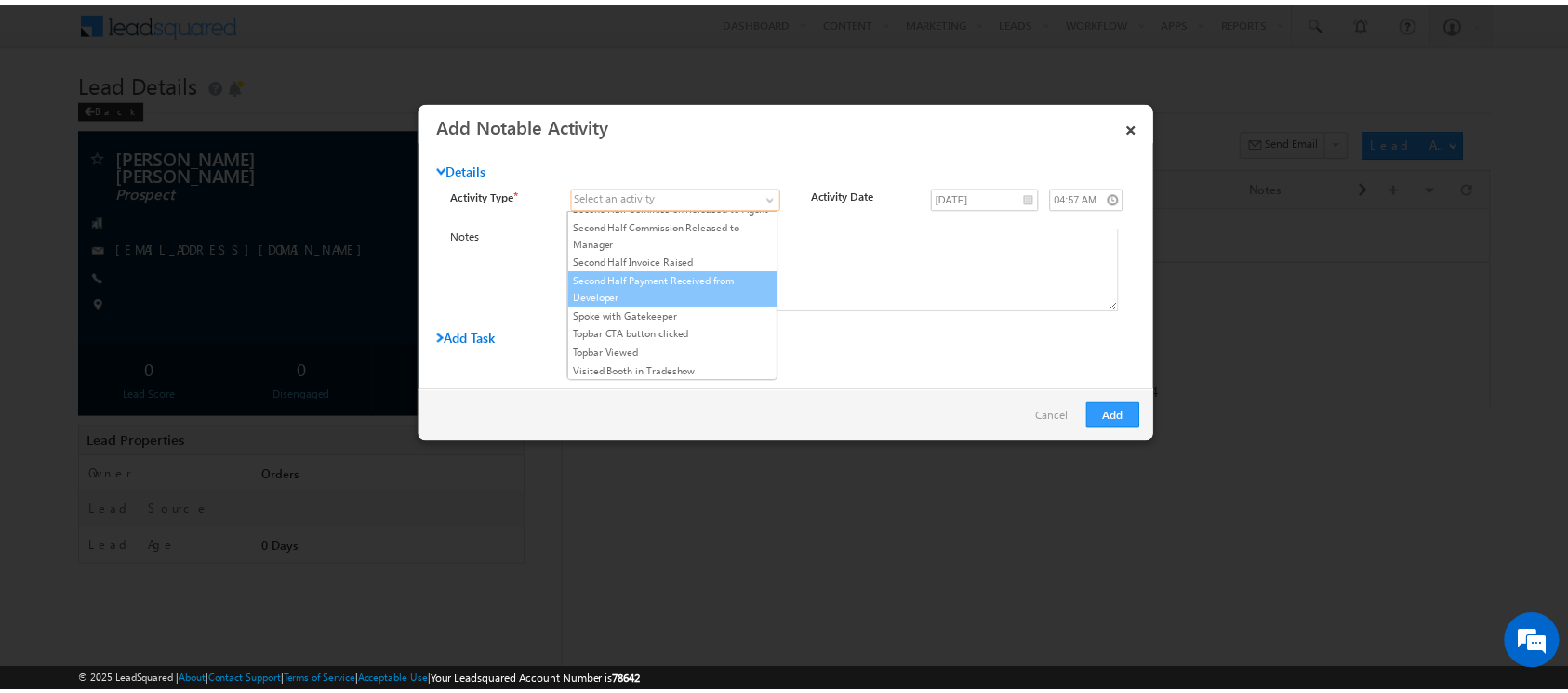
scroll to position [404, 0]
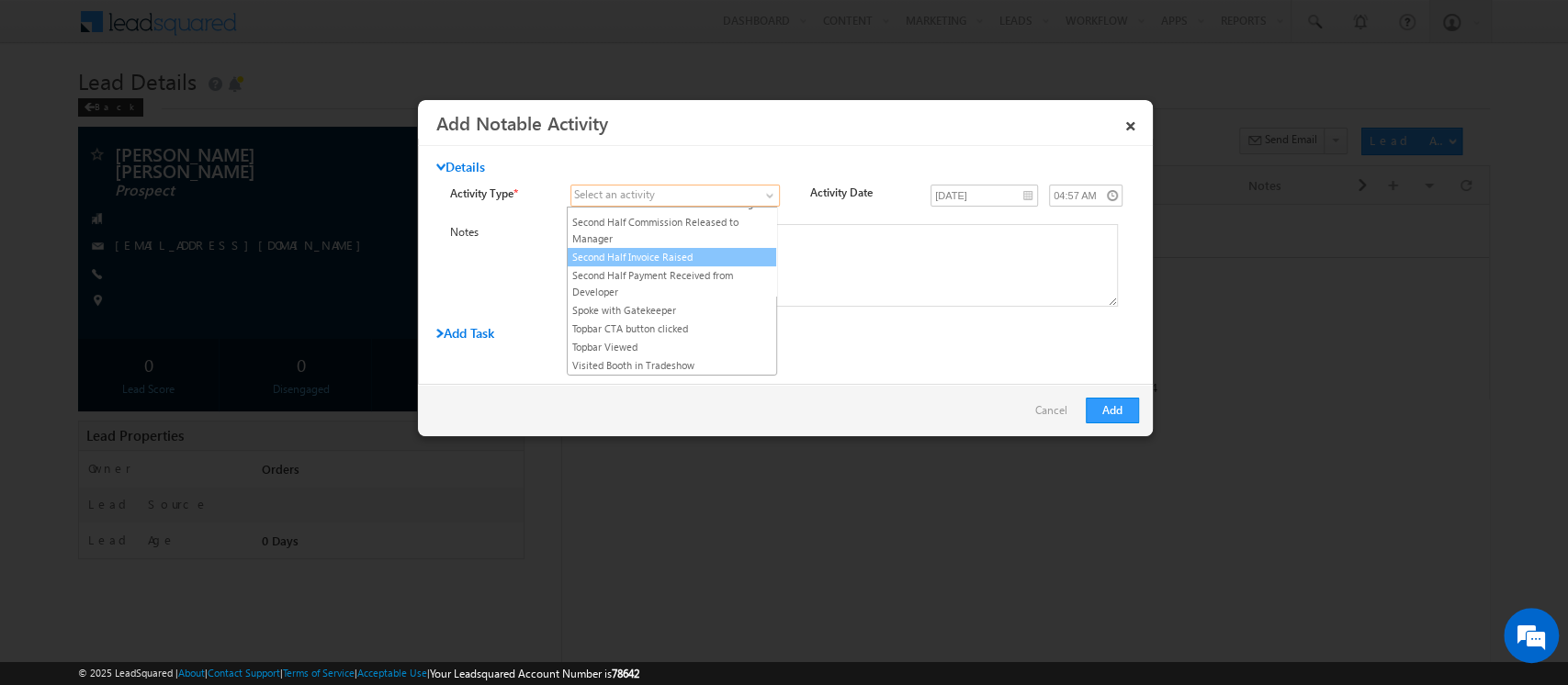
click at [694, 265] on link "Second Half Invoice Raised" at bounding box center [672, 256] width 209 height 16
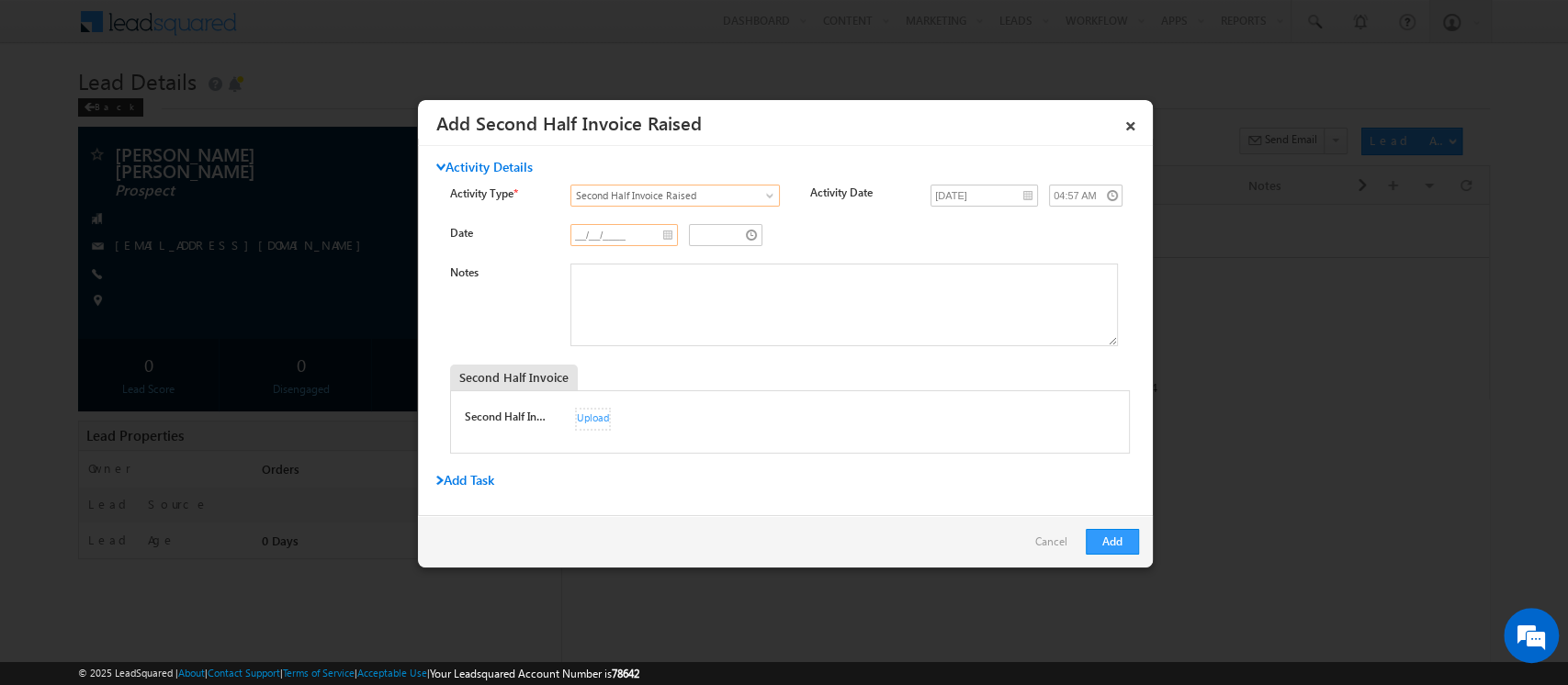
click at [664, 236] on input "__/__/____" at bounding box center [624, 235] width 107 height 22
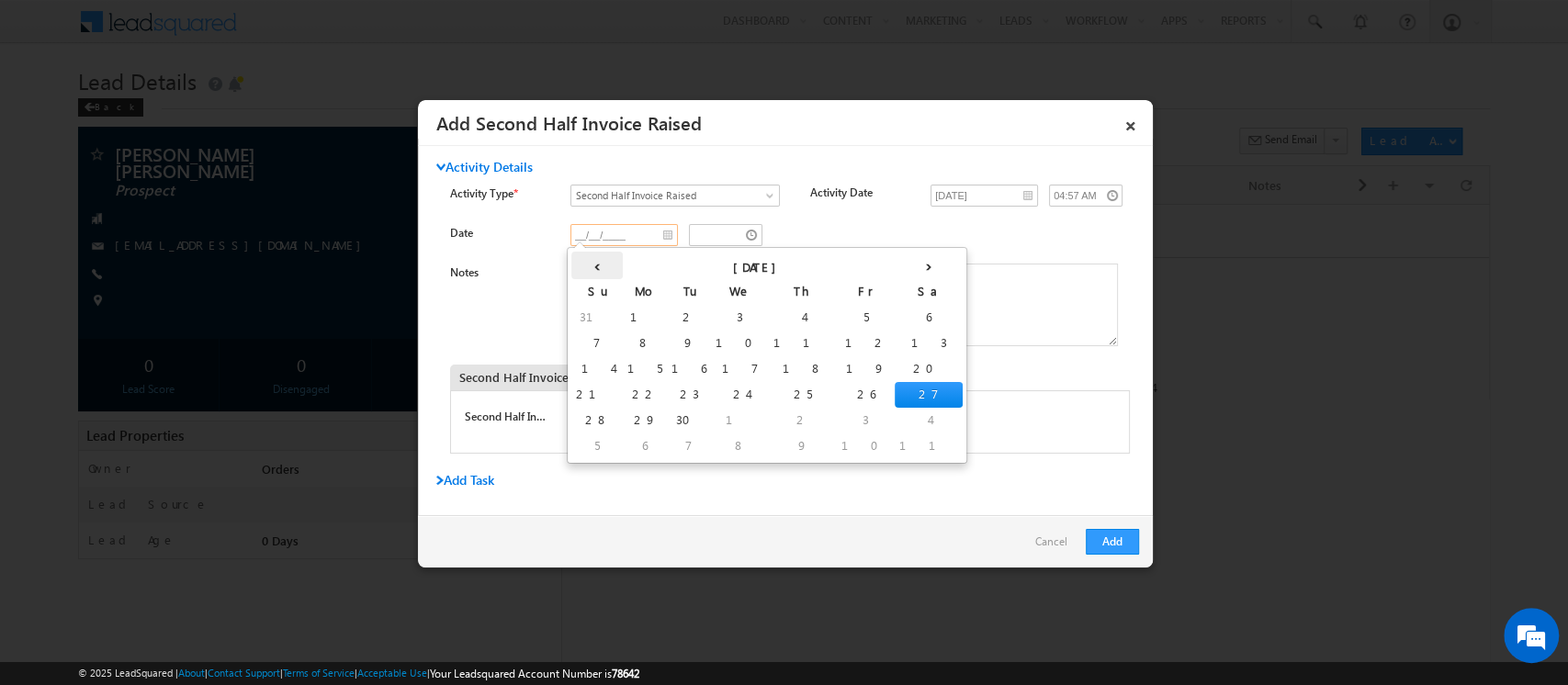
click at [578, 267] on th "‹" at bounding box center [597, 265] width 51 height 27
click at [580, 368] on td "10" at bounding box center [601, 369] width 58 height 26
type input "[DATE]"
type input "03:57 AM"
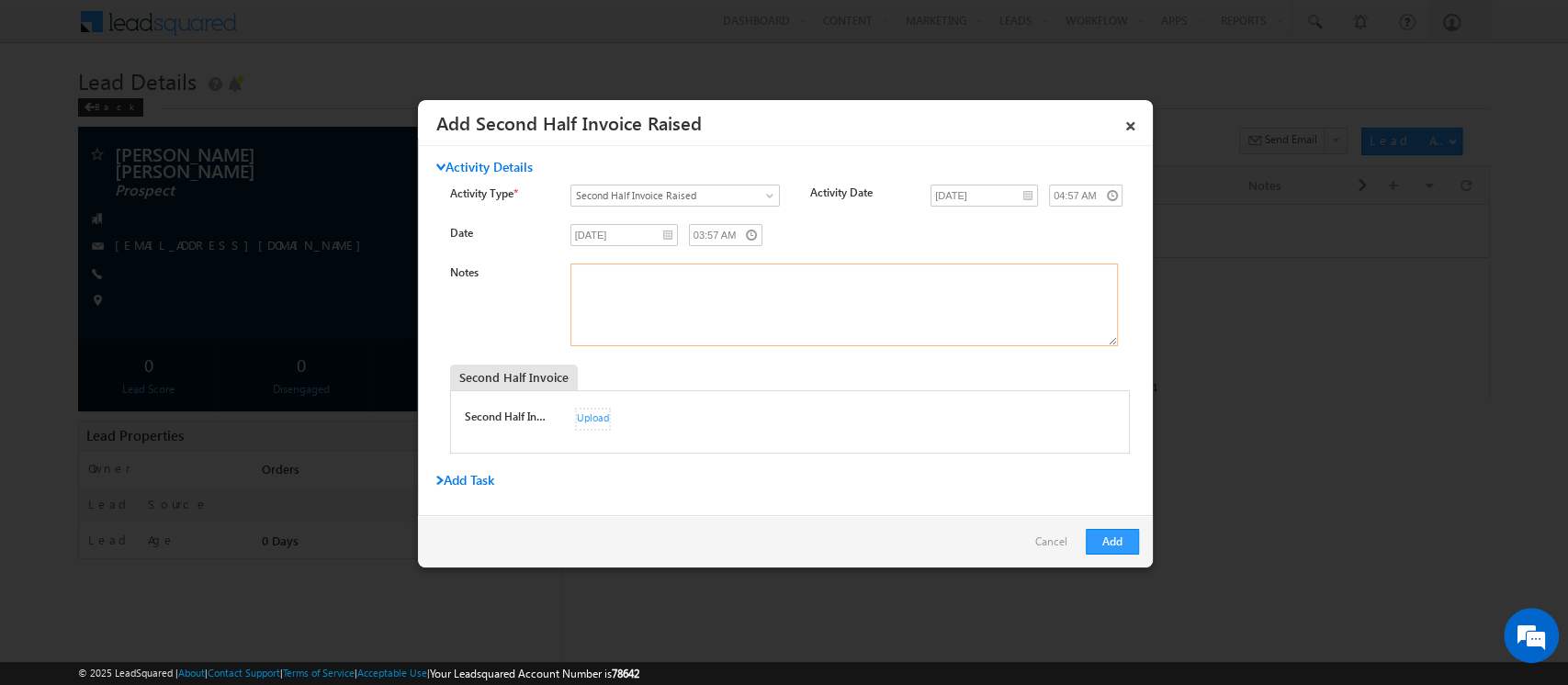
click at [635, 288] on textarea "Notes" at bounding box center [844, 305] width 547 height 82
type textarea "Invoice No 280"
click at [590, 415] on div "Upload" at bounding box center [592, 420] width 36 height 23
click at [1117, 537] on button "Add" at bounding box center [1111, 542] width 53 height 26
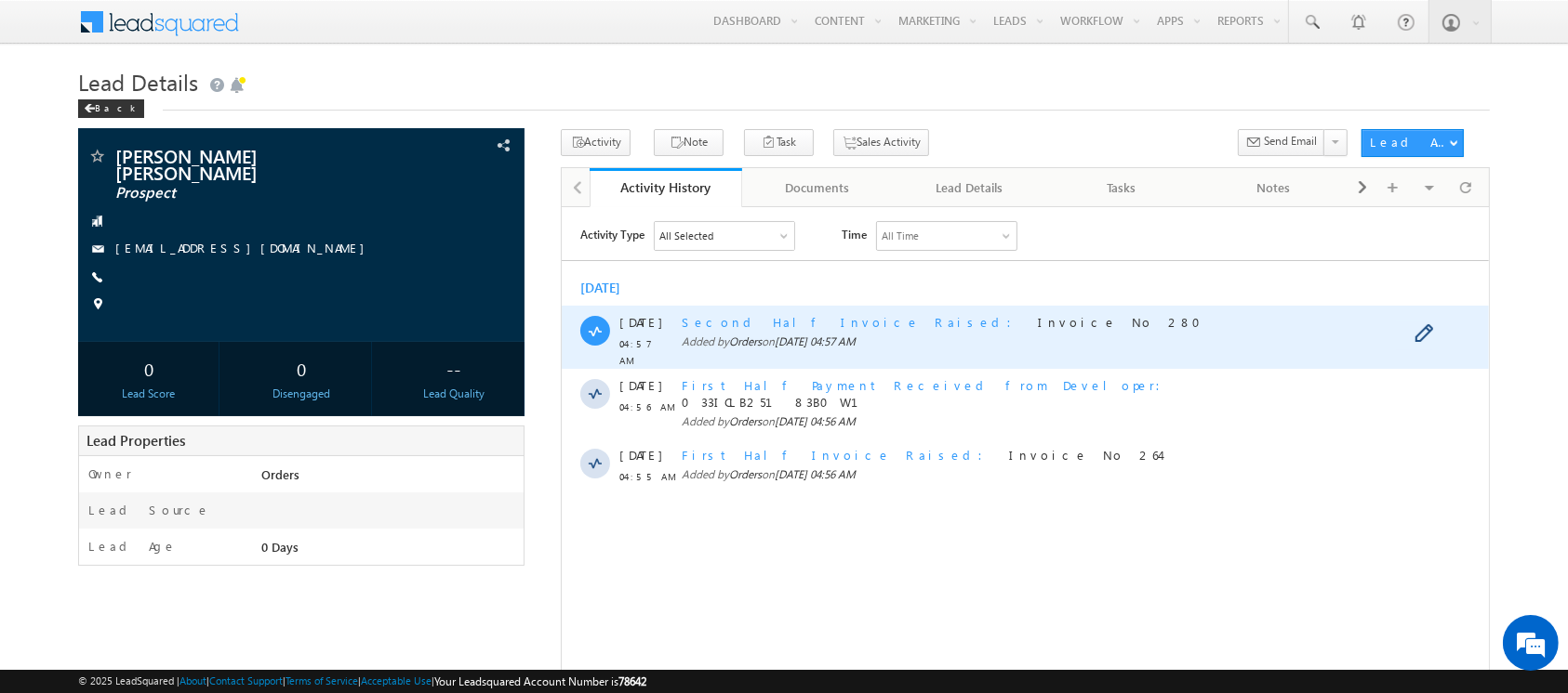
click at [757, 326] on span "Second Half Invoice Raised" at bounding box center [851, 321] width 341 height 16
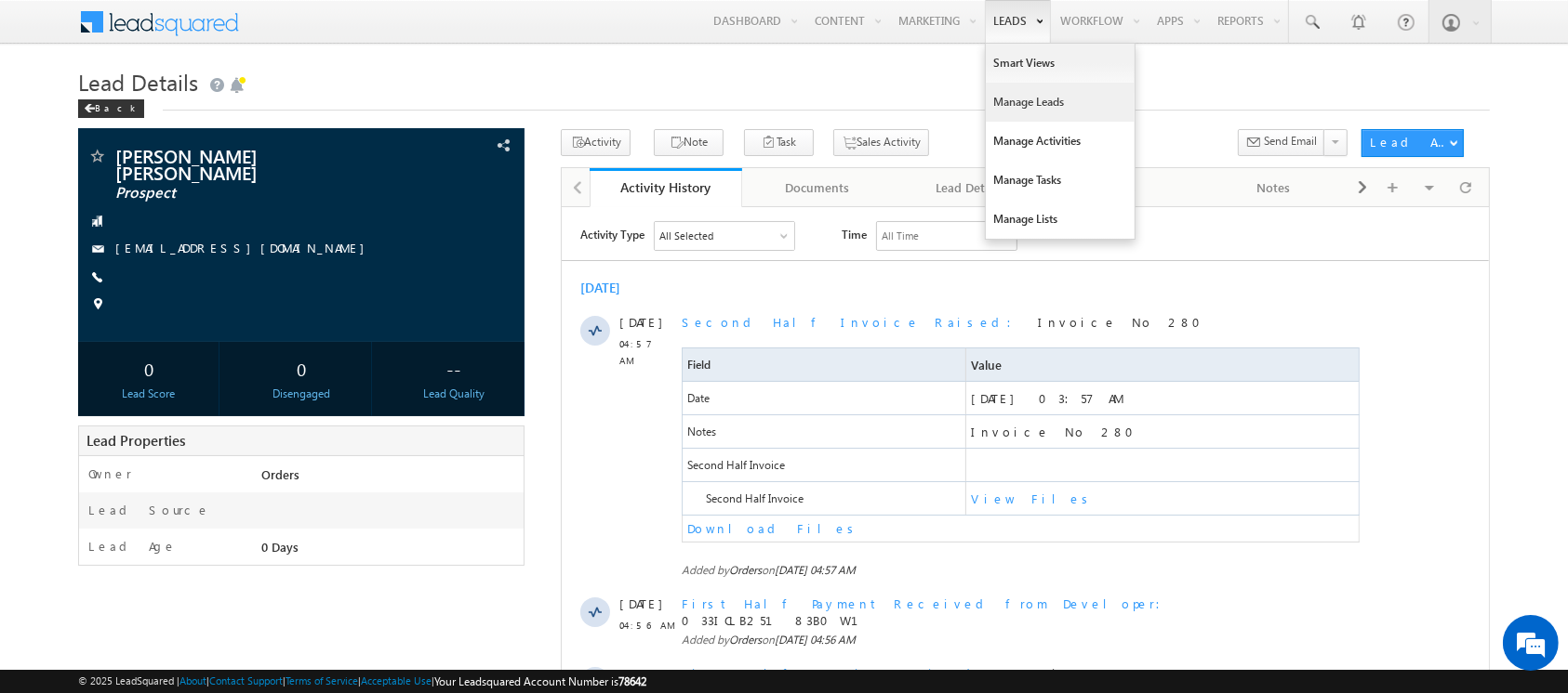
click at [1046, 101] on link "Manage Leads" at bounding box center [1060, 103] width 149 height 39
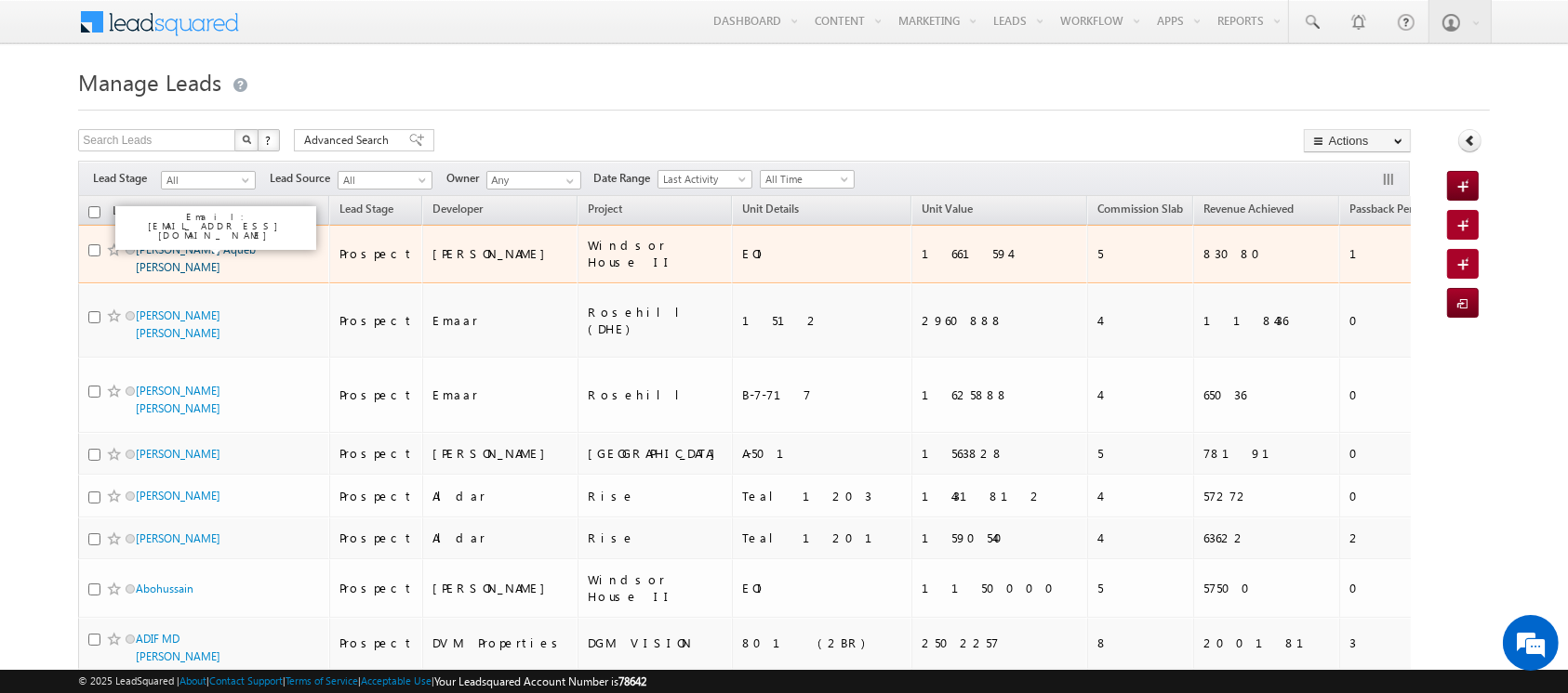
click at [209, 243] on link "[PERSON_NAME] Aqueb [PERSON_NAME]" at bounding box center [196, 258] width 119 height 31
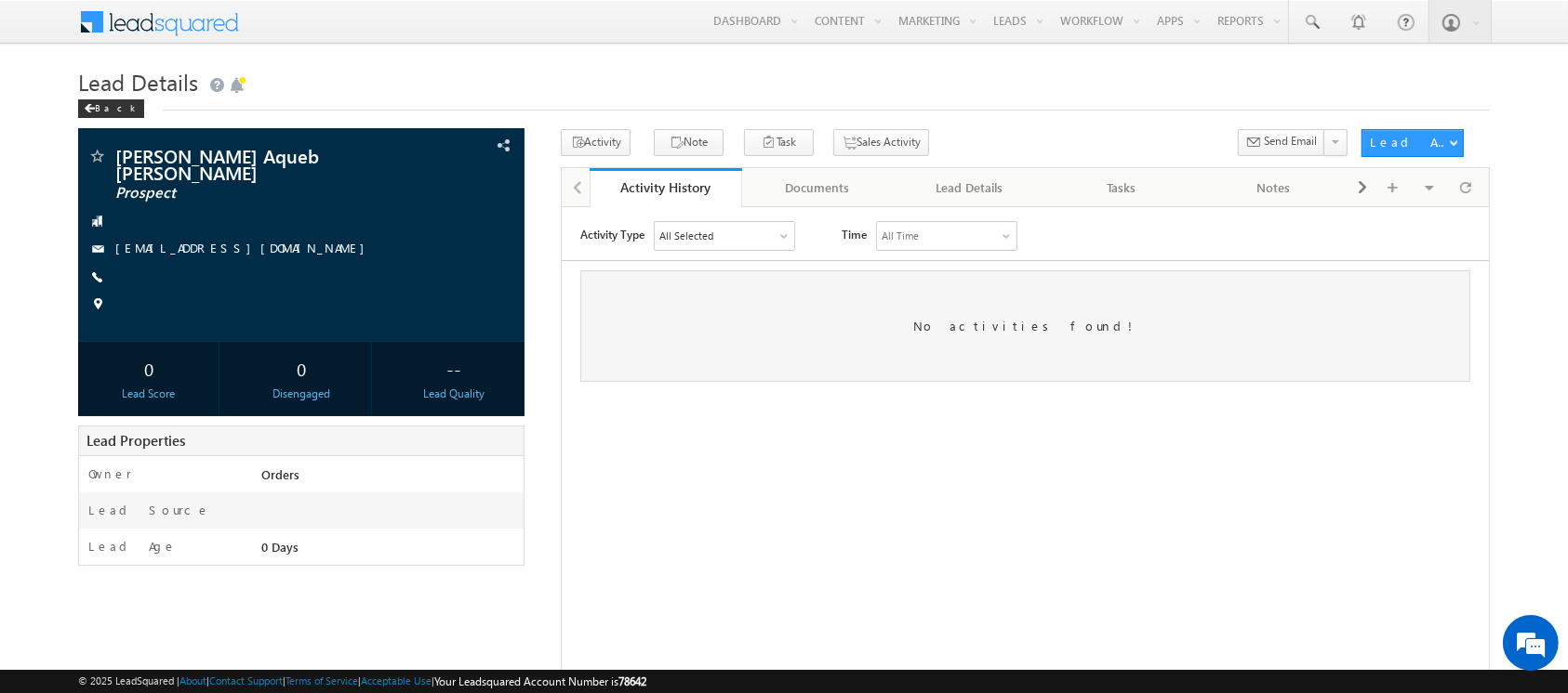
click at [762, 230] on div "All Selected" at bounding box center [724, 235] width 139 height 27
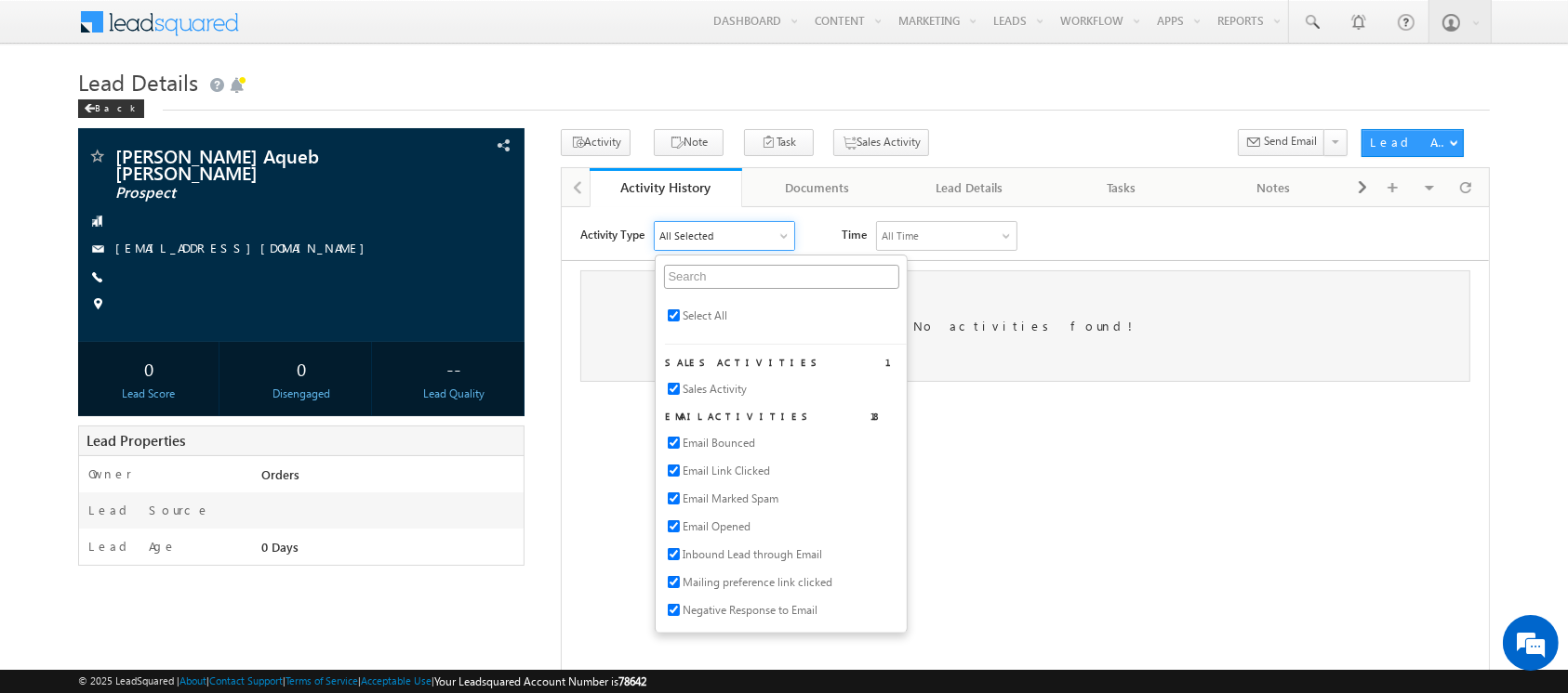
click at [1047, 400] on div "Activity Type All Selected Select All Sales Activities 1 Sales Activity Email A…" at bounding box center [1024, 452] width 927 height 465
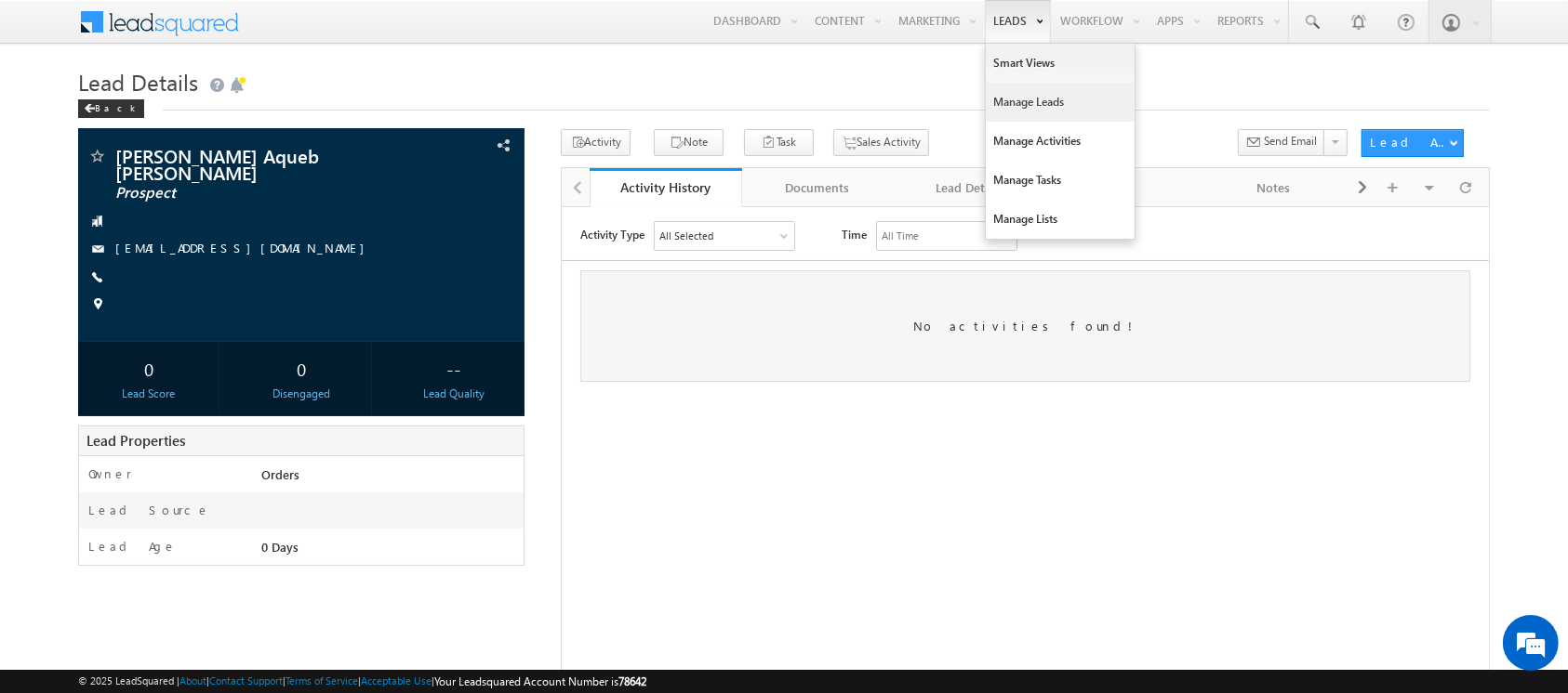
click at [1034, 101] on link "Manage Leads" at bounding box center [1060, 103] width 149 height 39
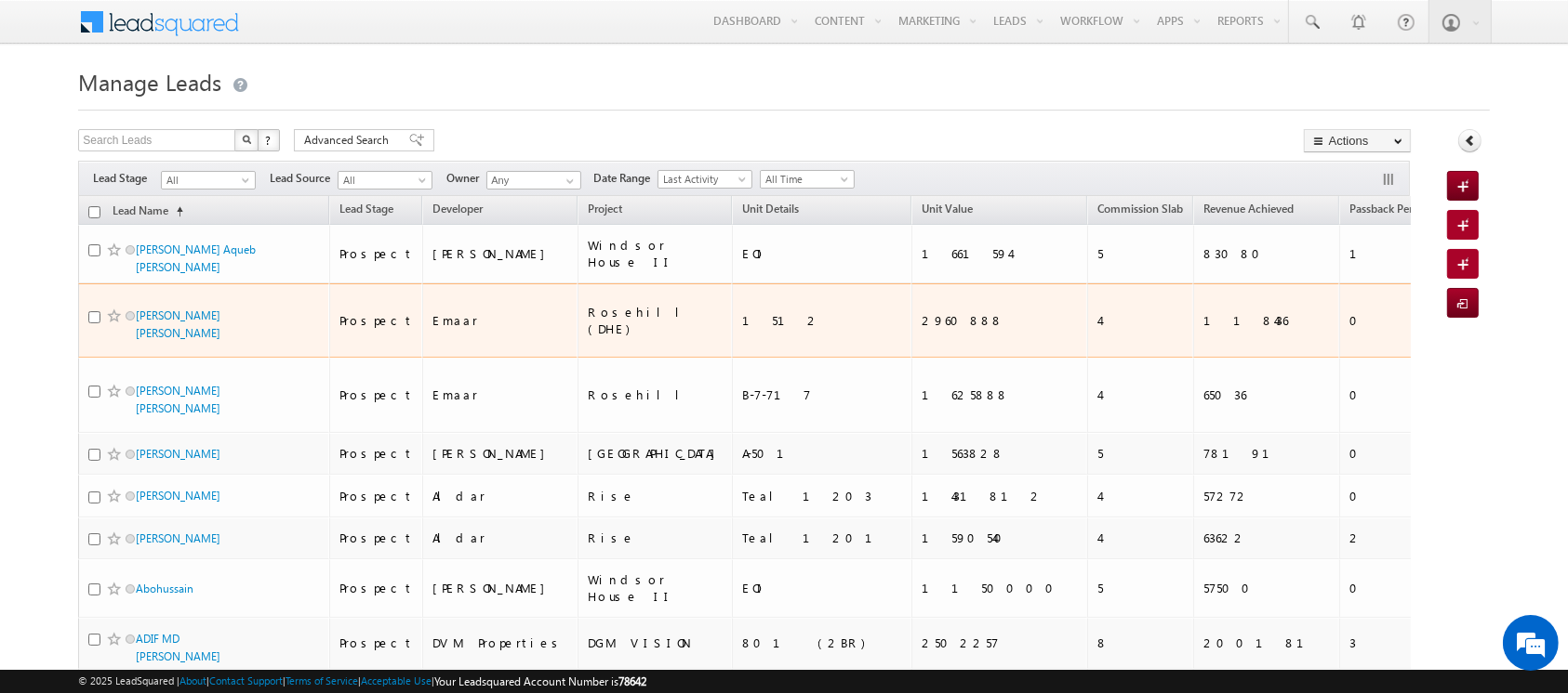
scroll to position [601, 0]
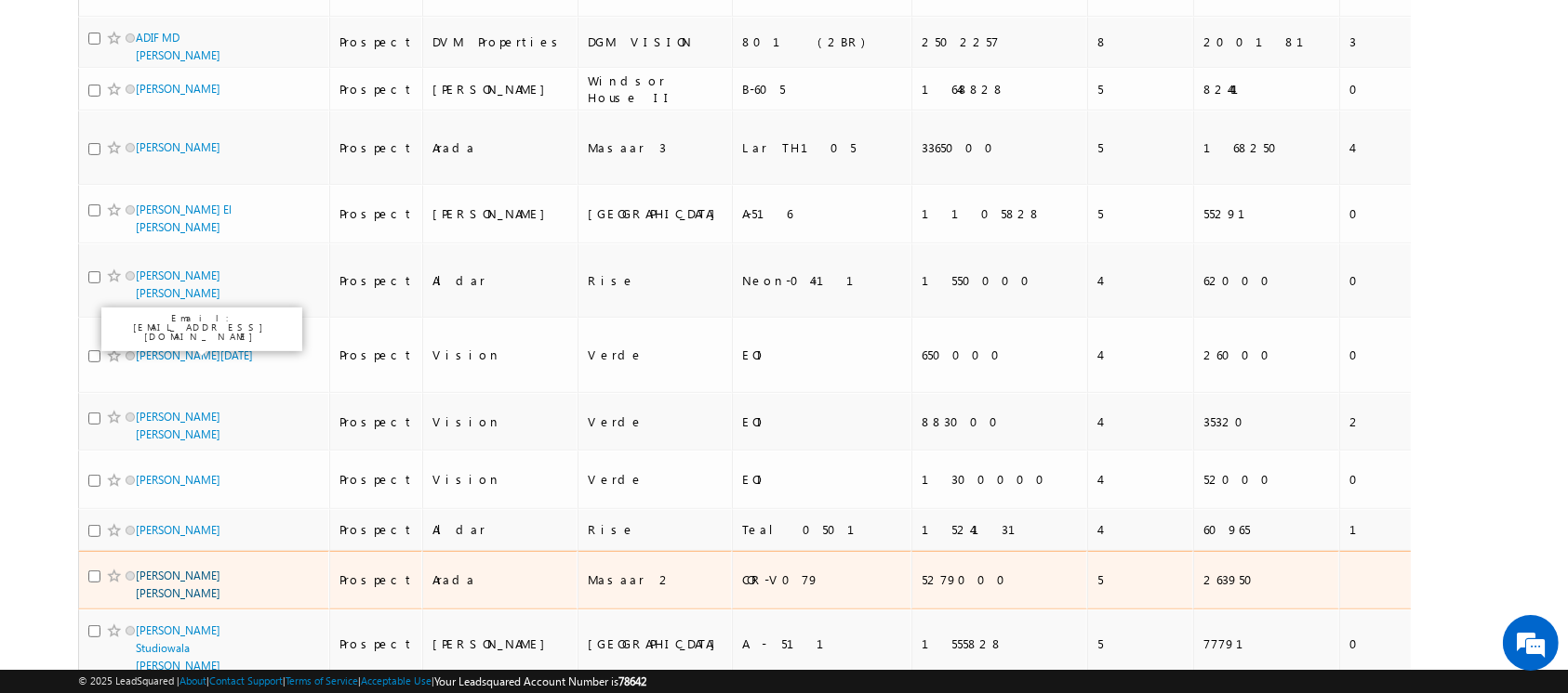
click at [192, 569] on link "[PERSON_NAME] [PERSON_NAME]" at bounding box center [178, 584] width 84 height 31
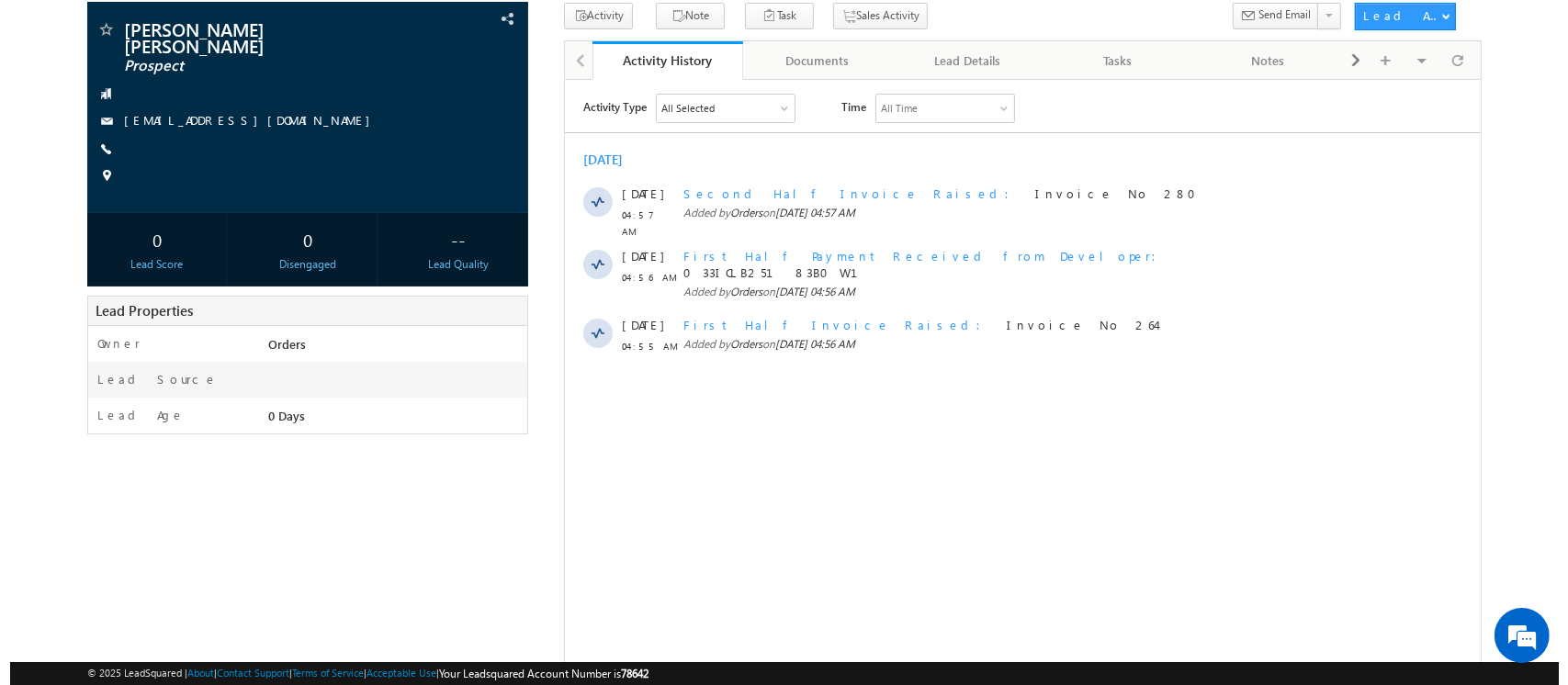
scroll to position [126, 0]
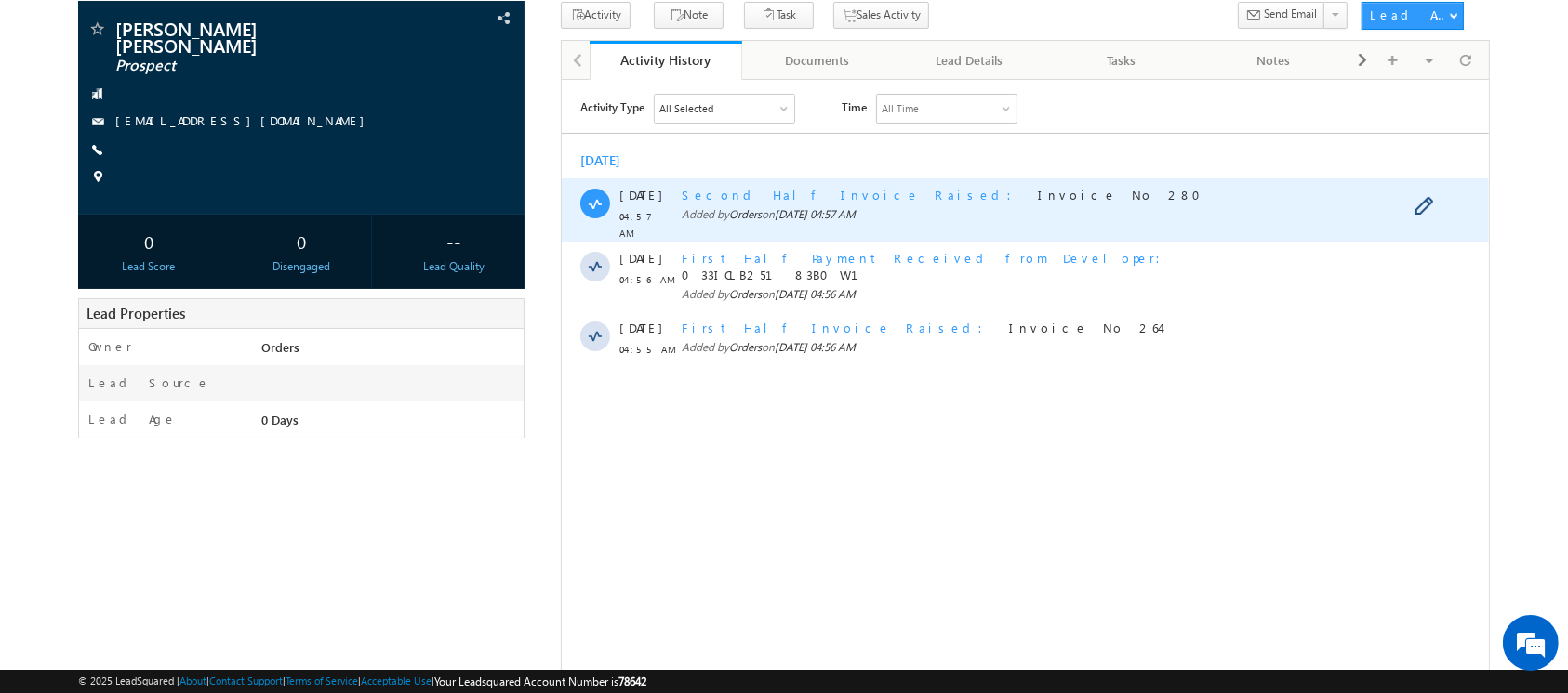
click at [801, 189] on span "Second Half Invoice Raised" at bounding box center [851, 194] width 341 height 16
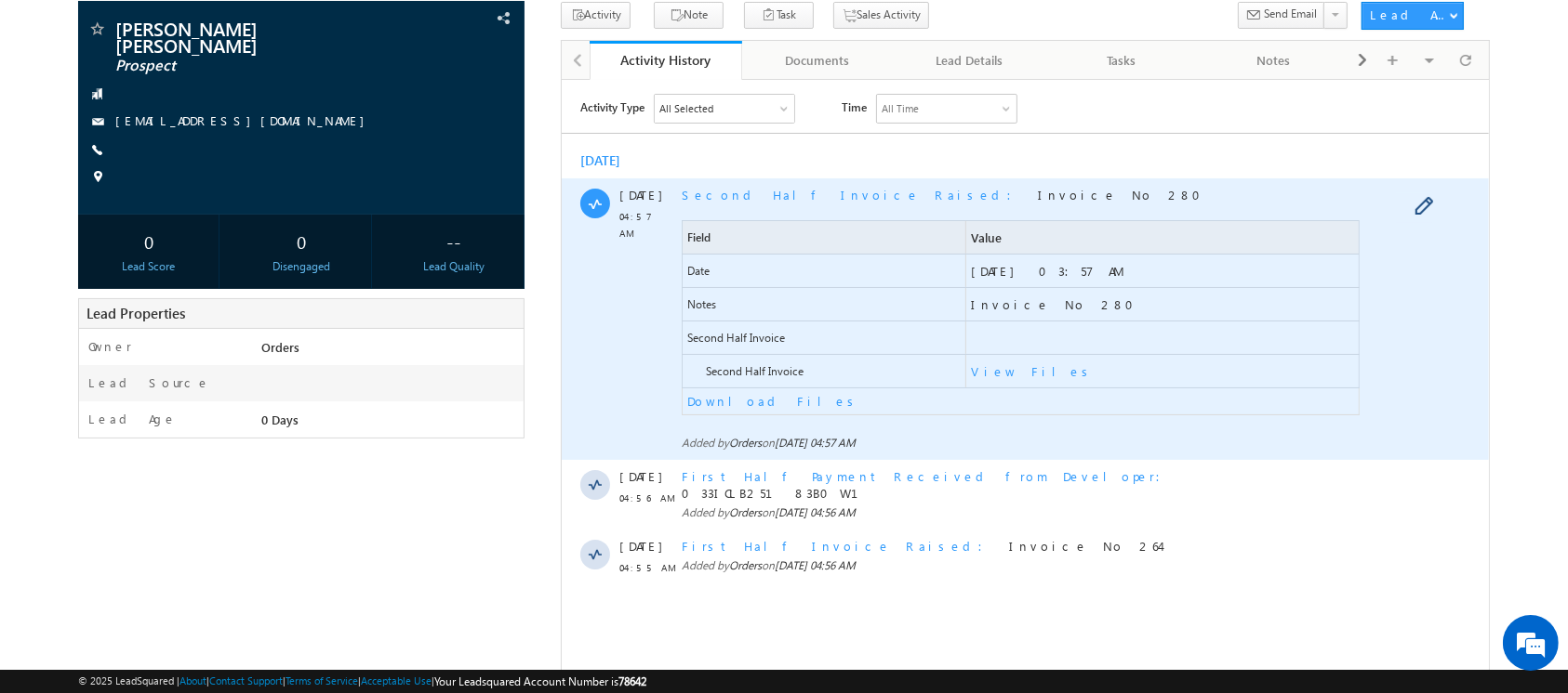
click at [1002, 362] on span "View Files" at bounding box center [1162, 370] width 393 height 32
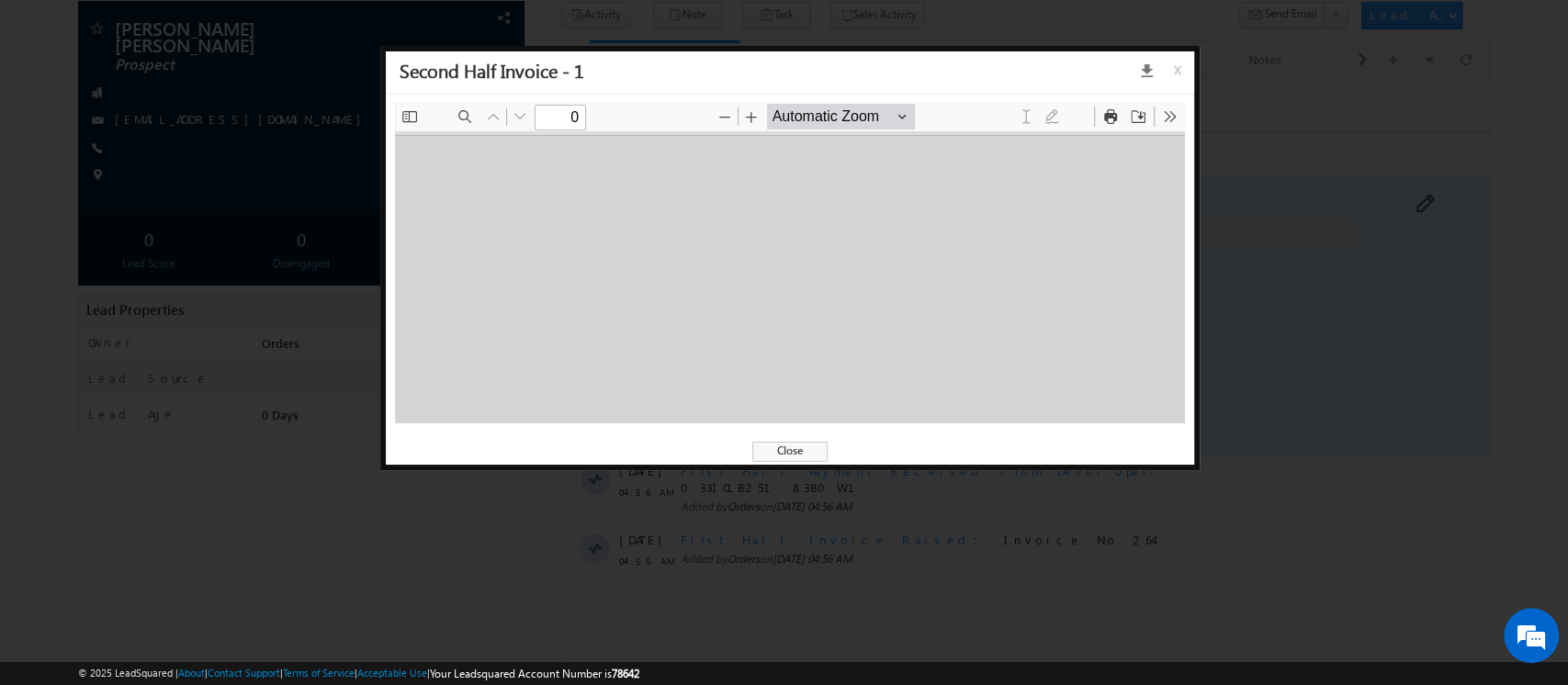
scroll to position [0, 0]
type input "1"
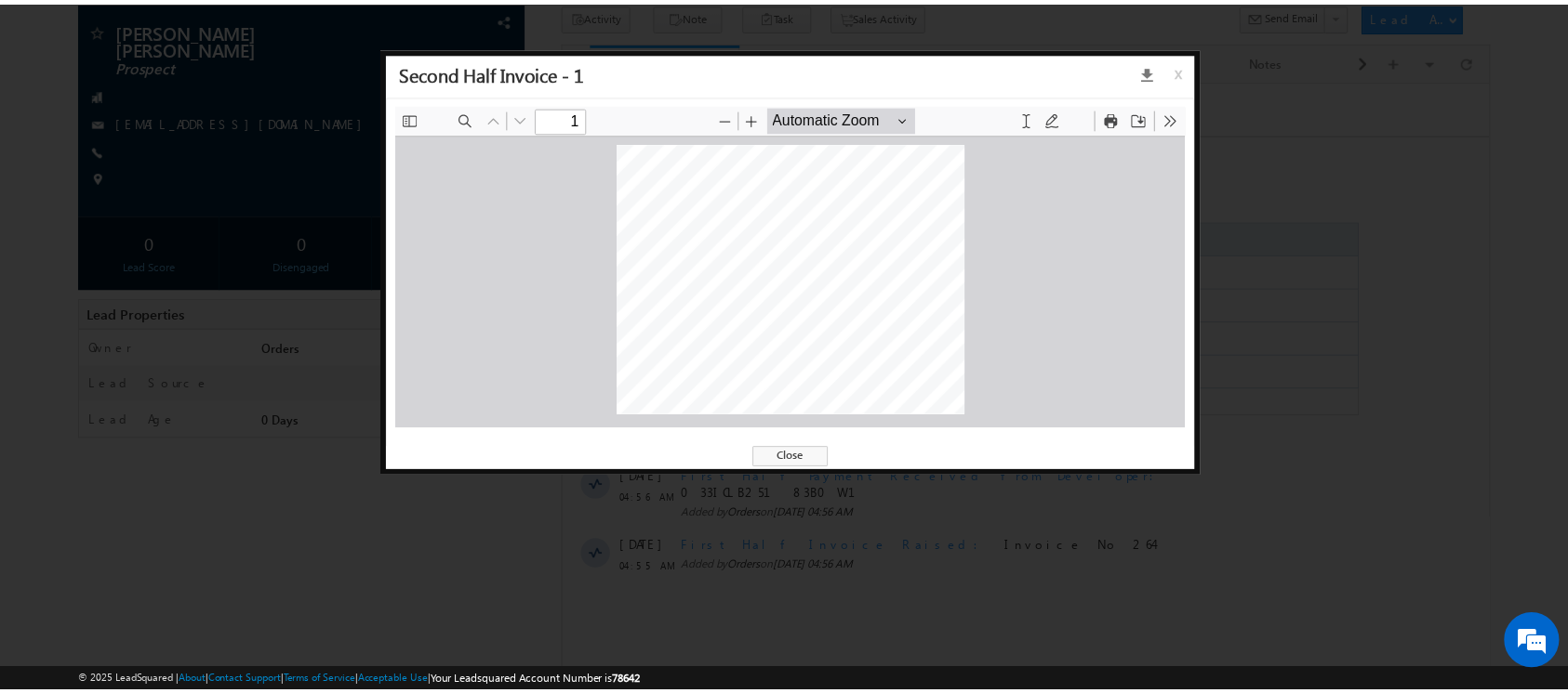
scroll to position [7, 0]
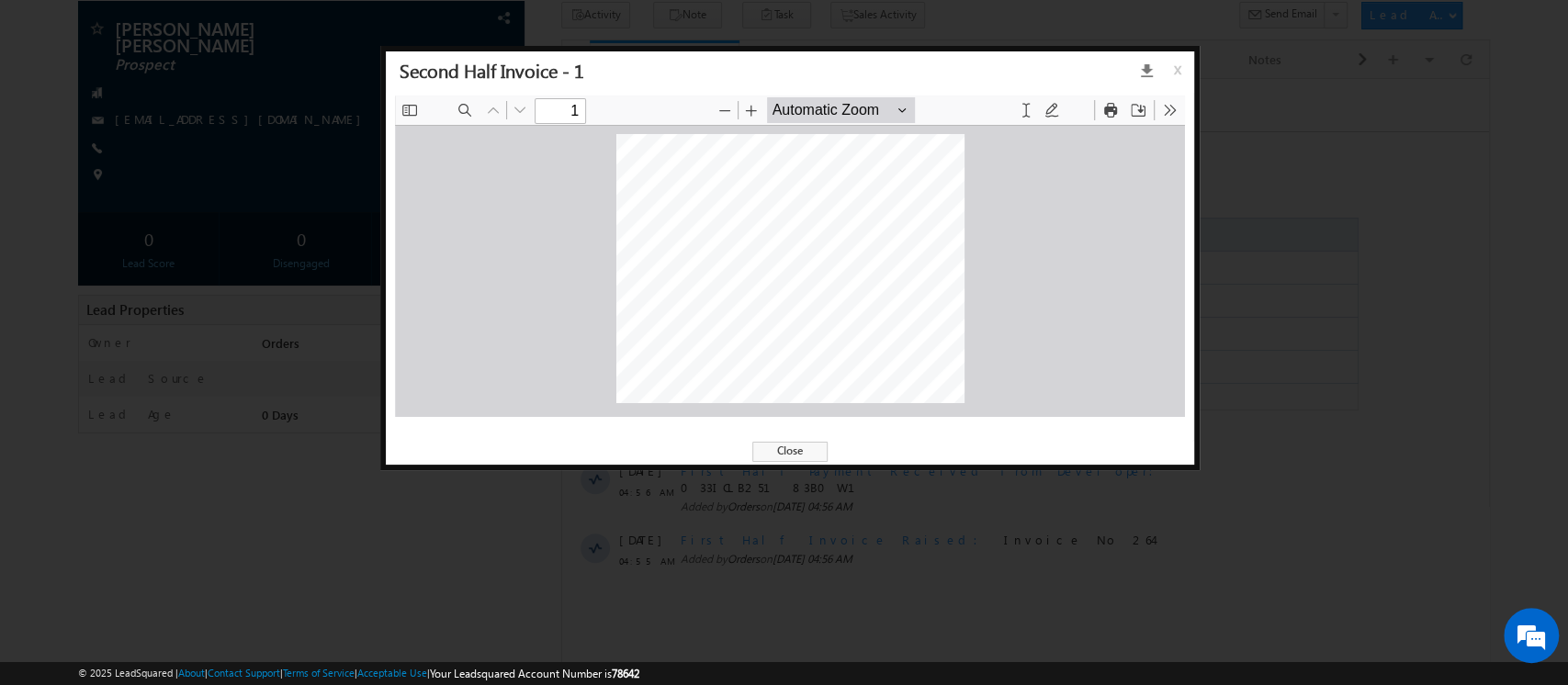
click at [1168, 77] on div "Second Half Invoice - 1 x" at bounding box center [790, 72] width 809 height 42
click at [1173, 66] on span "x" at bounding box center [1180, 76] width 15 height 33
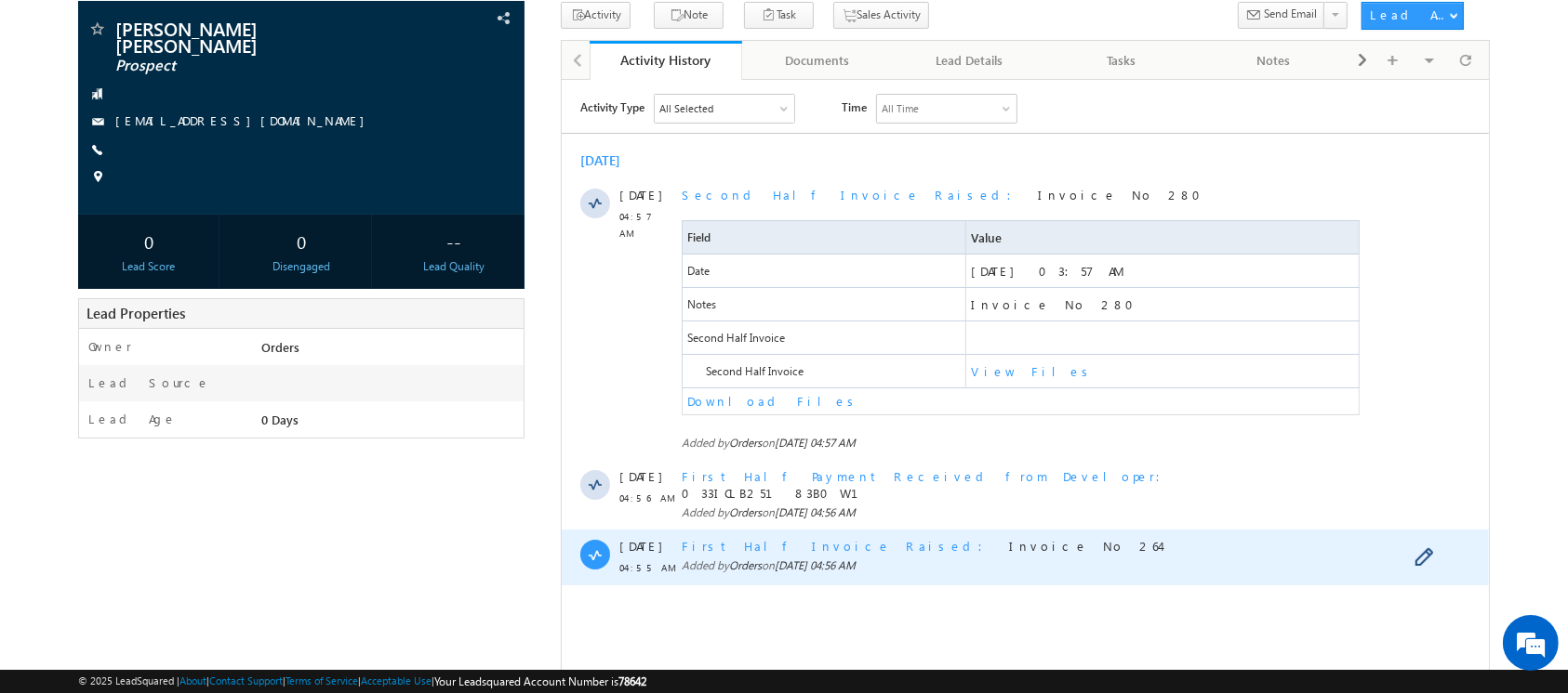
click at [784, 537] on span "First Half Invoice Raised" at bounding box center [836, 545] width 312 height 16
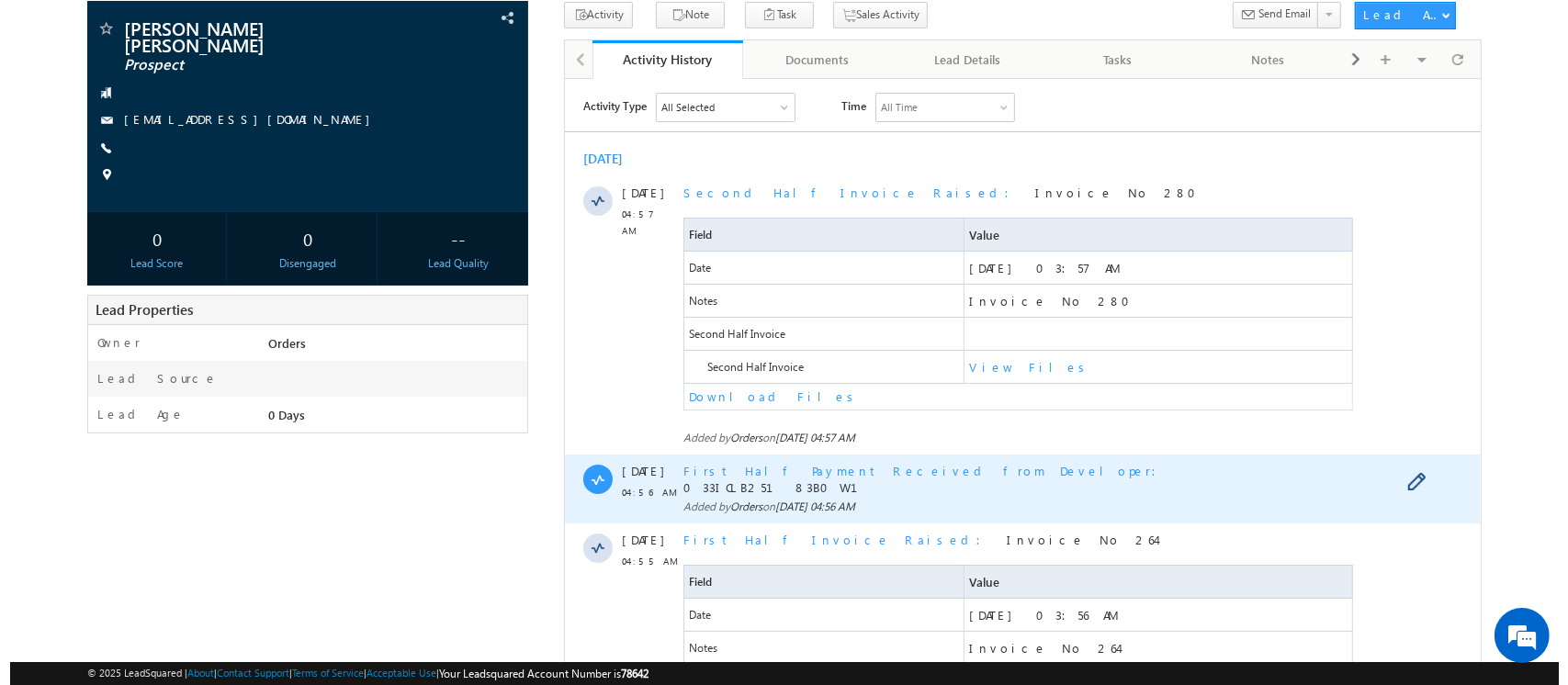
scroll to position [397, 0]
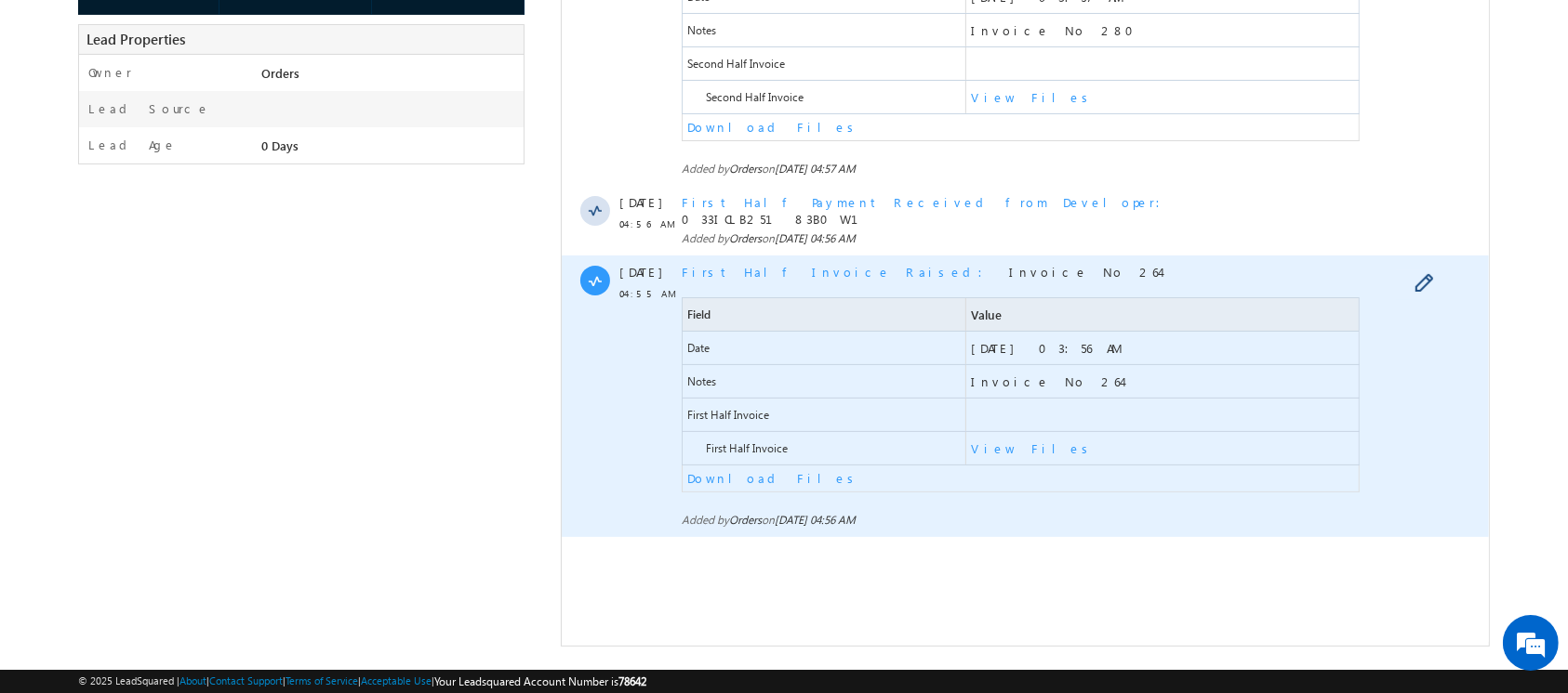
click at [1003, 433] on span "View Files" at bounding box center [1162, 448] width 393 height 32
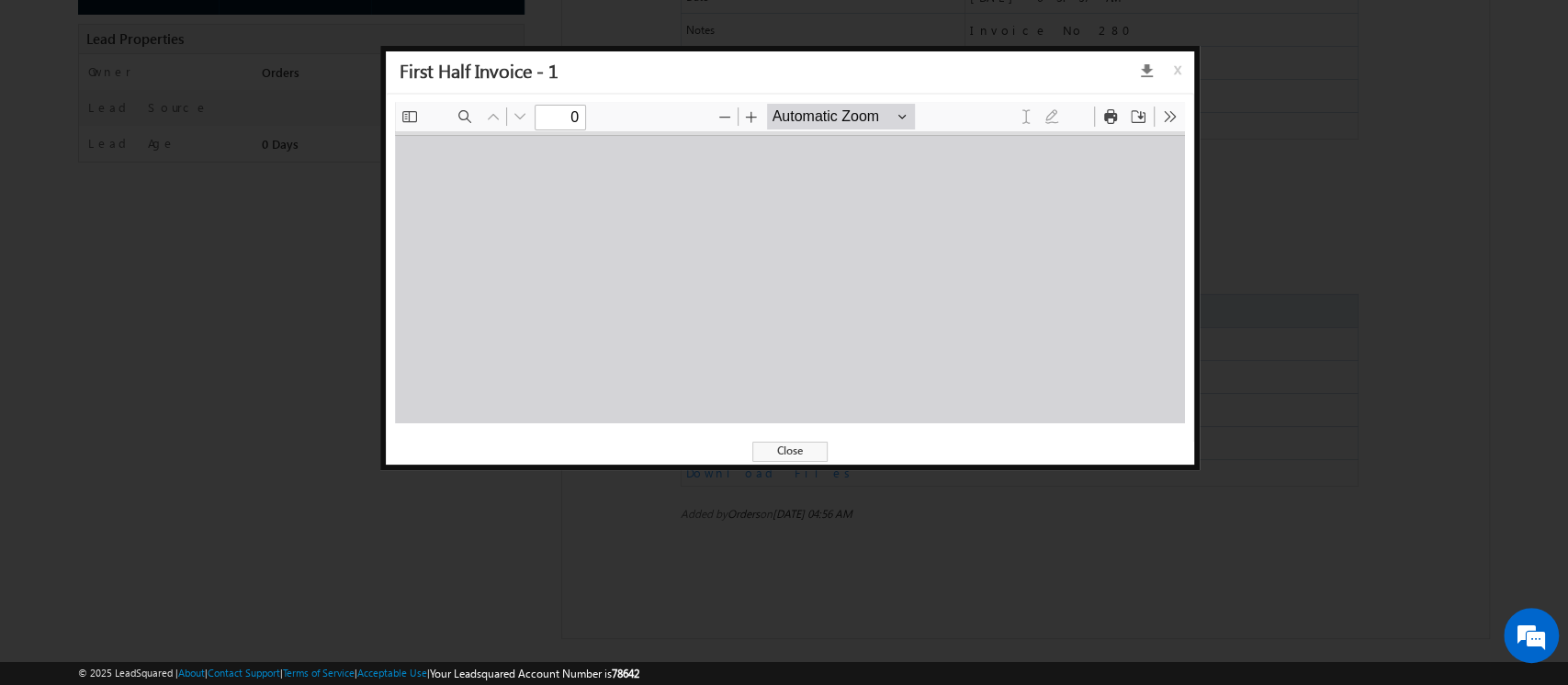
scroll to position [0, 0]
type input "1"
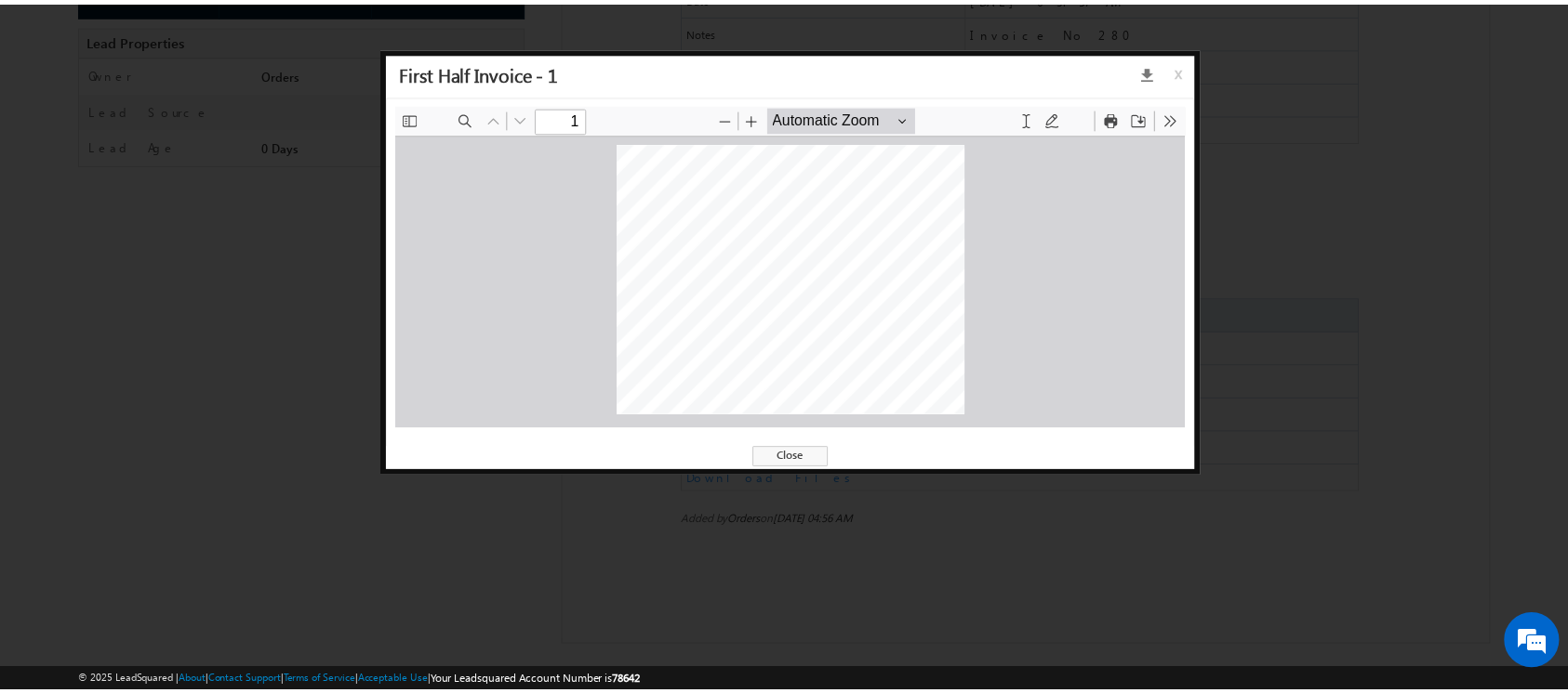
scroll to position [7, 0]
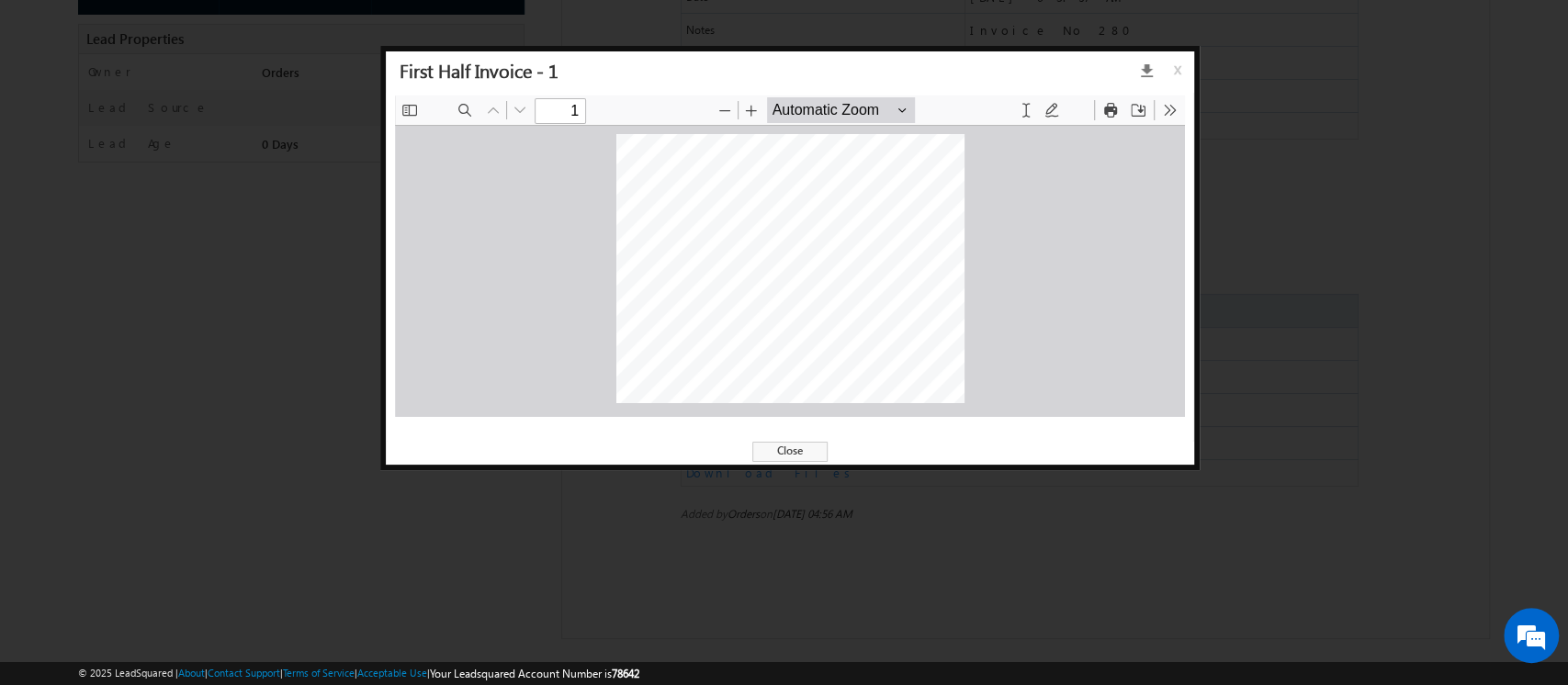
click at [1175, 63] on span "x" at bounding box center [1180, 76] width 15 height 33
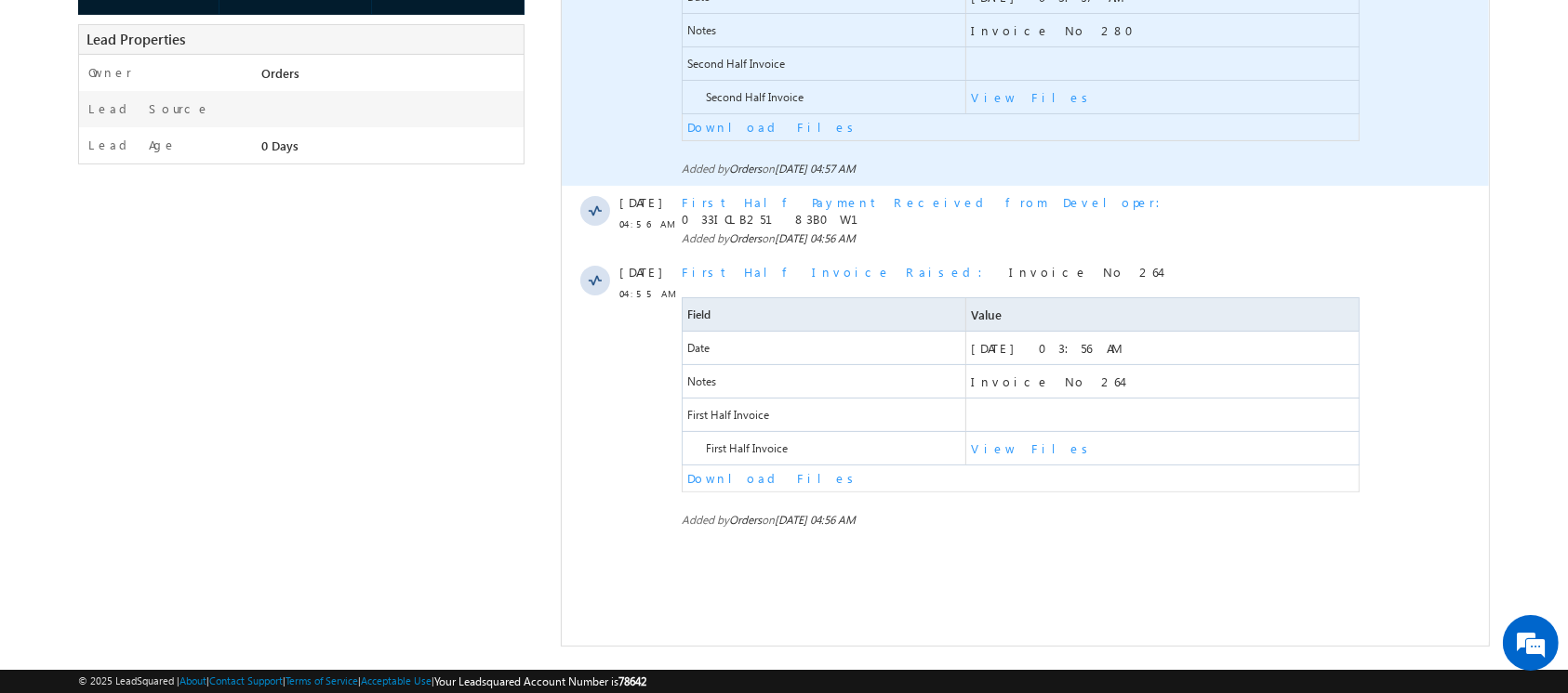
scroll to position [0, 0]
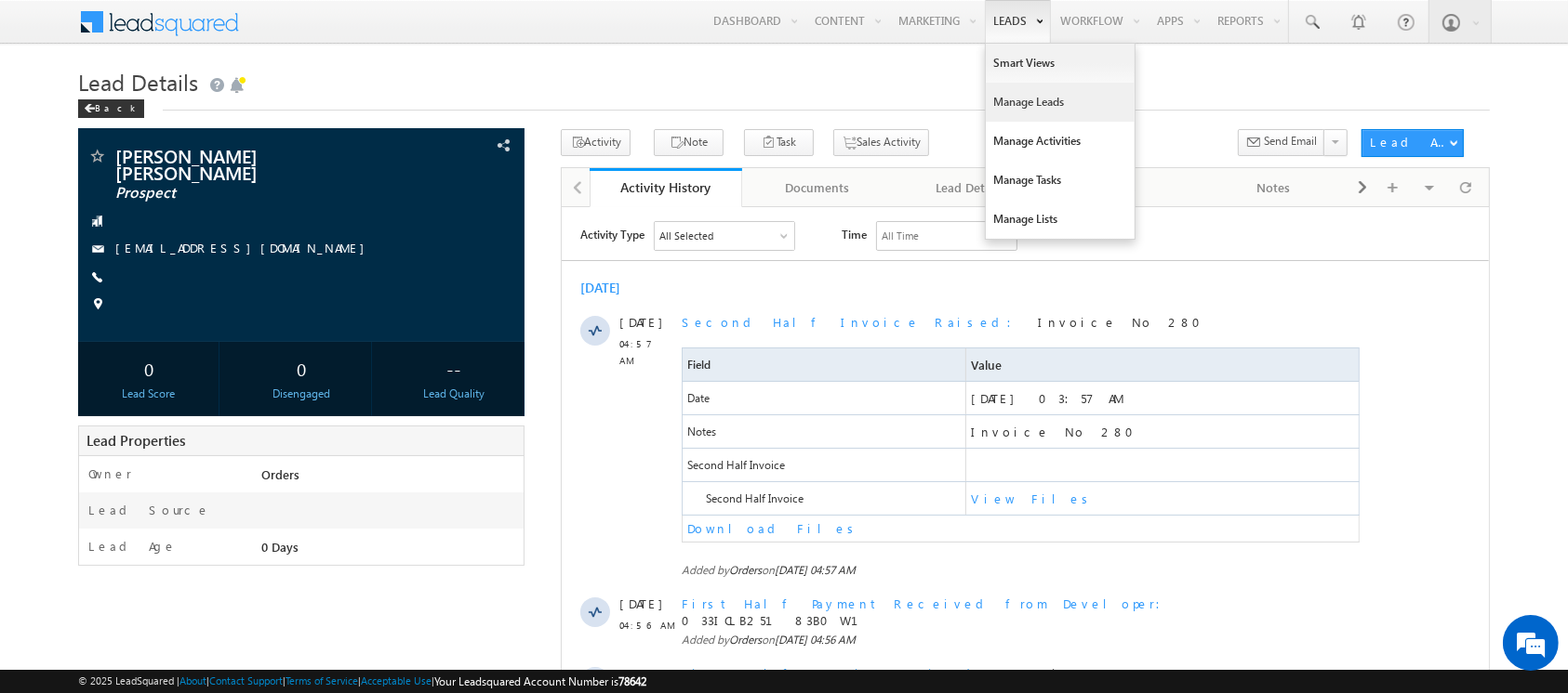
click at [1026, 116] on link "Manage Leads" at bounding box center [1060, 103] width 149 height 39
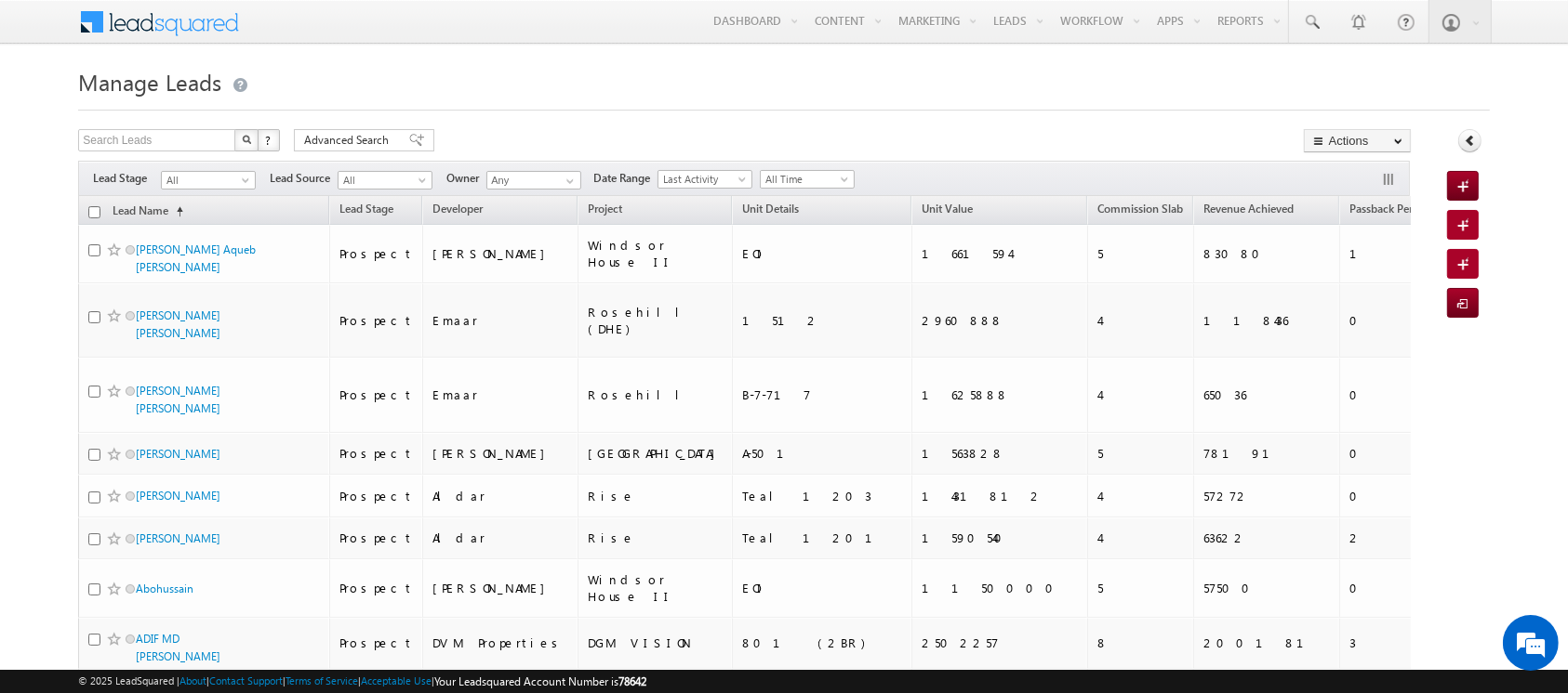
scroll to position [610, 0]
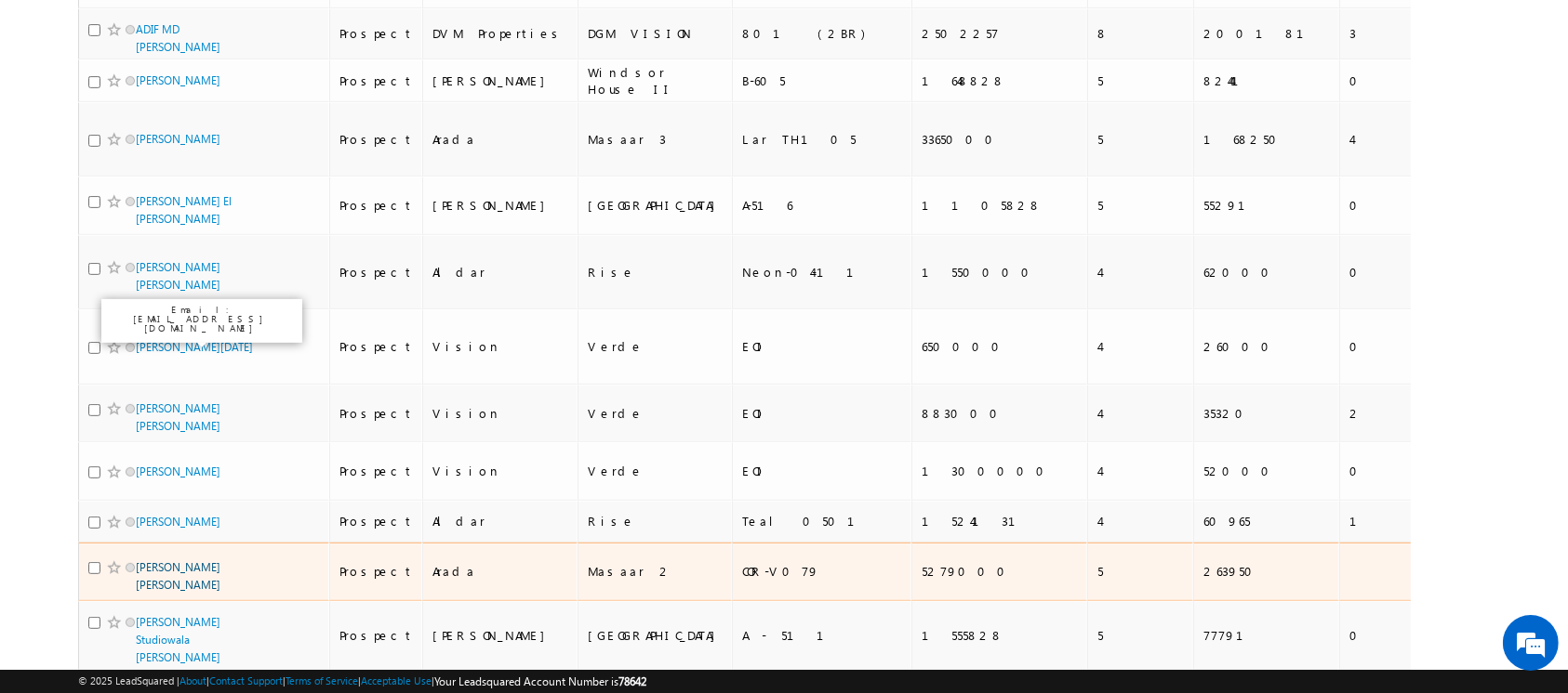
click at [150, 561] on link "[PERSON_NAME] [PERSON_NAME]" at bounding box center [178, 577] width 84 height 31
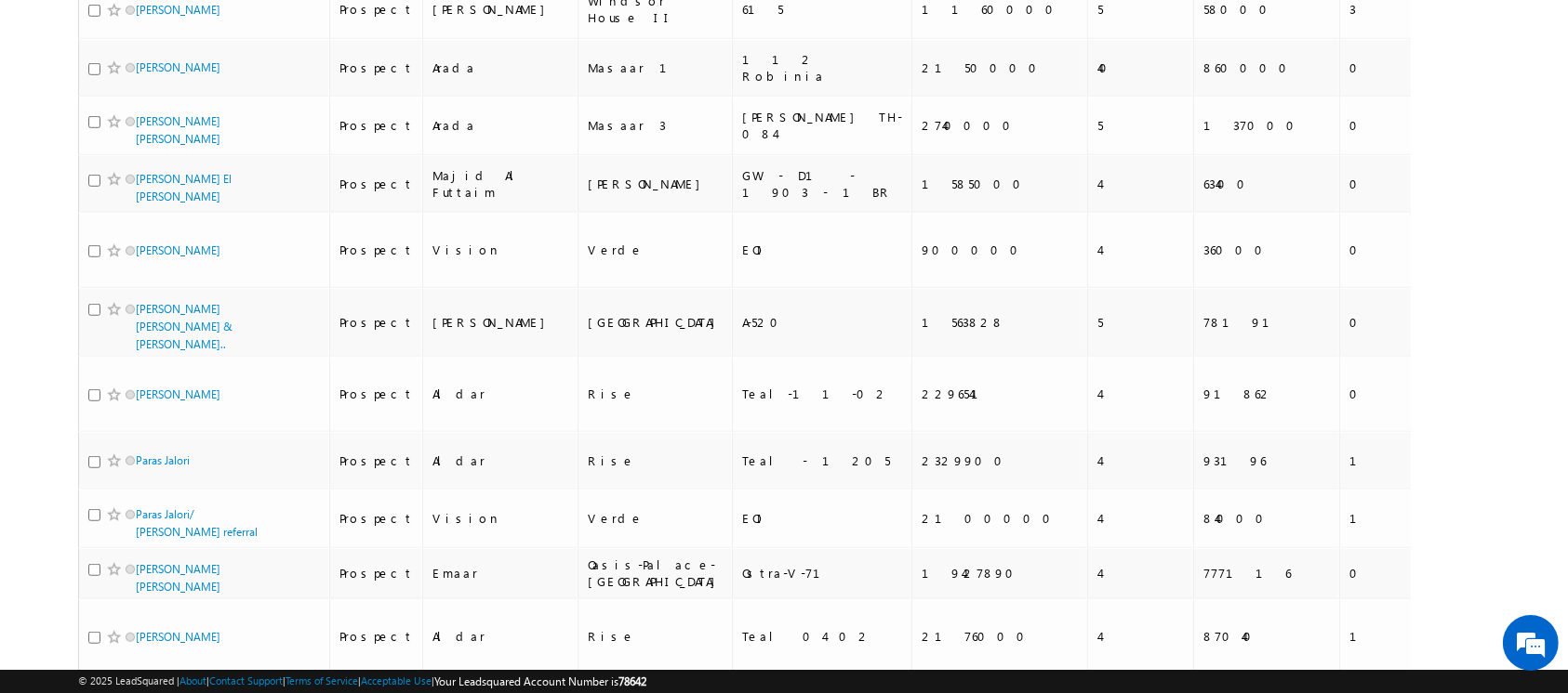
scroll to position [8661, 0]
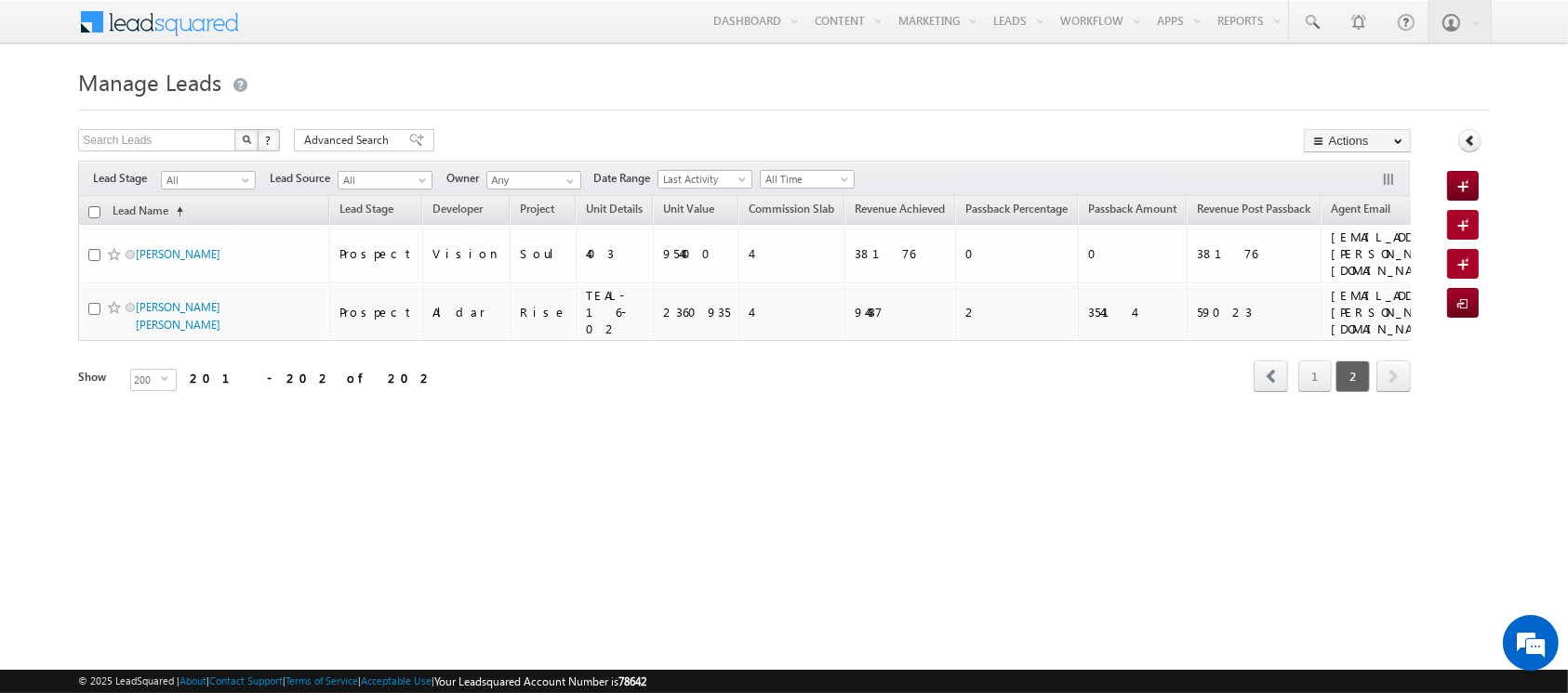
scroll to position [0, 0]
click at [1331, 360] on link "1" at bounding box center [1333, 376] width 33 height 31
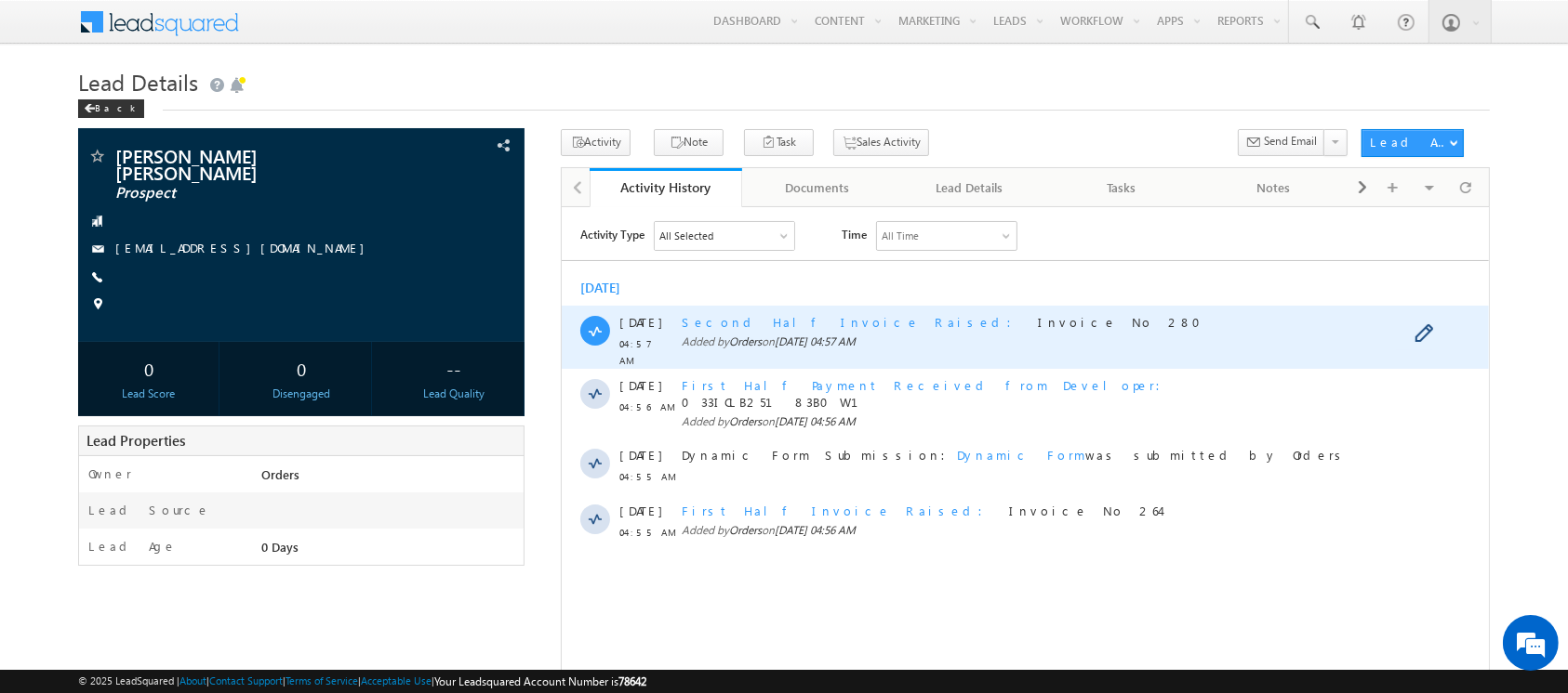
click at [744, 323] on span "Second Half Invoice Raised" at bounding box center [851, 321] width 341 height 16
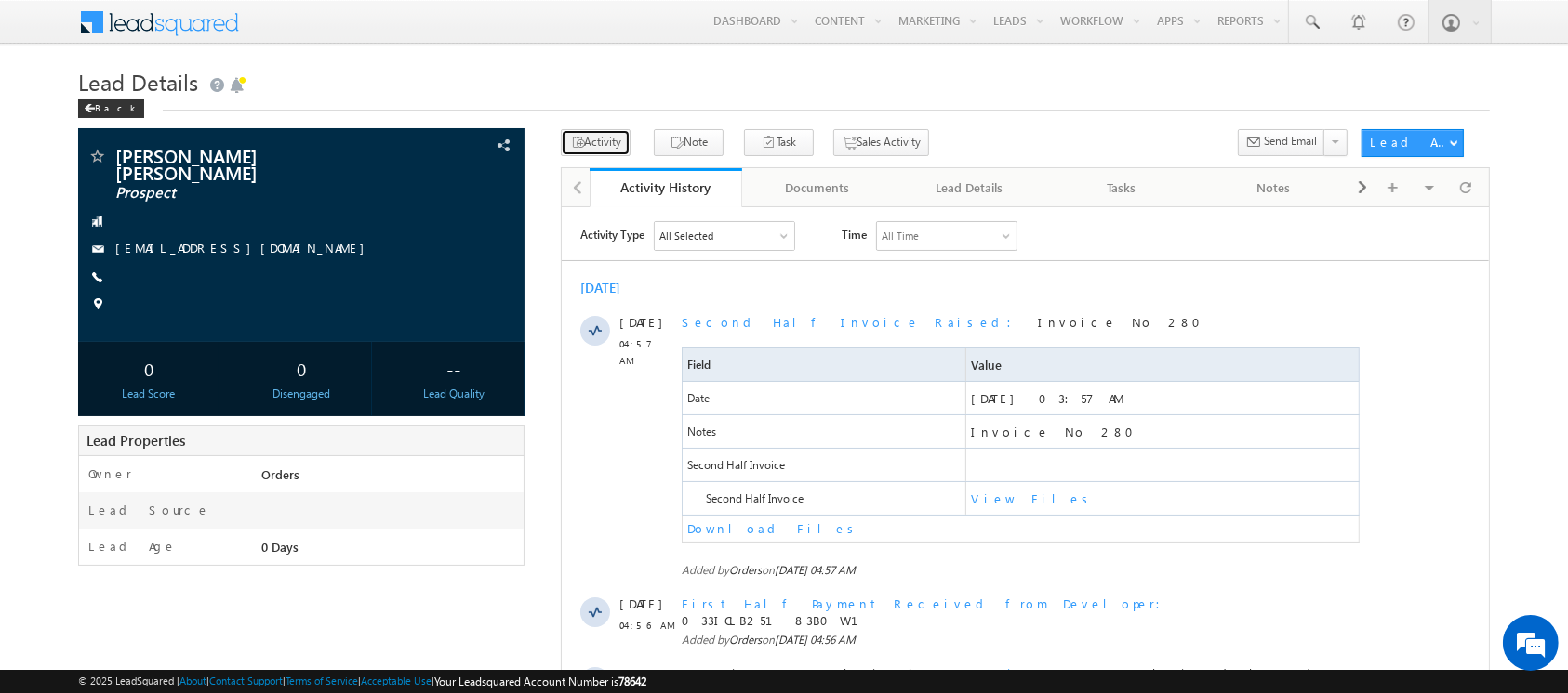
click at [587, 143] on button "Activity" at bounding box center [595, 143] width 70 height 27
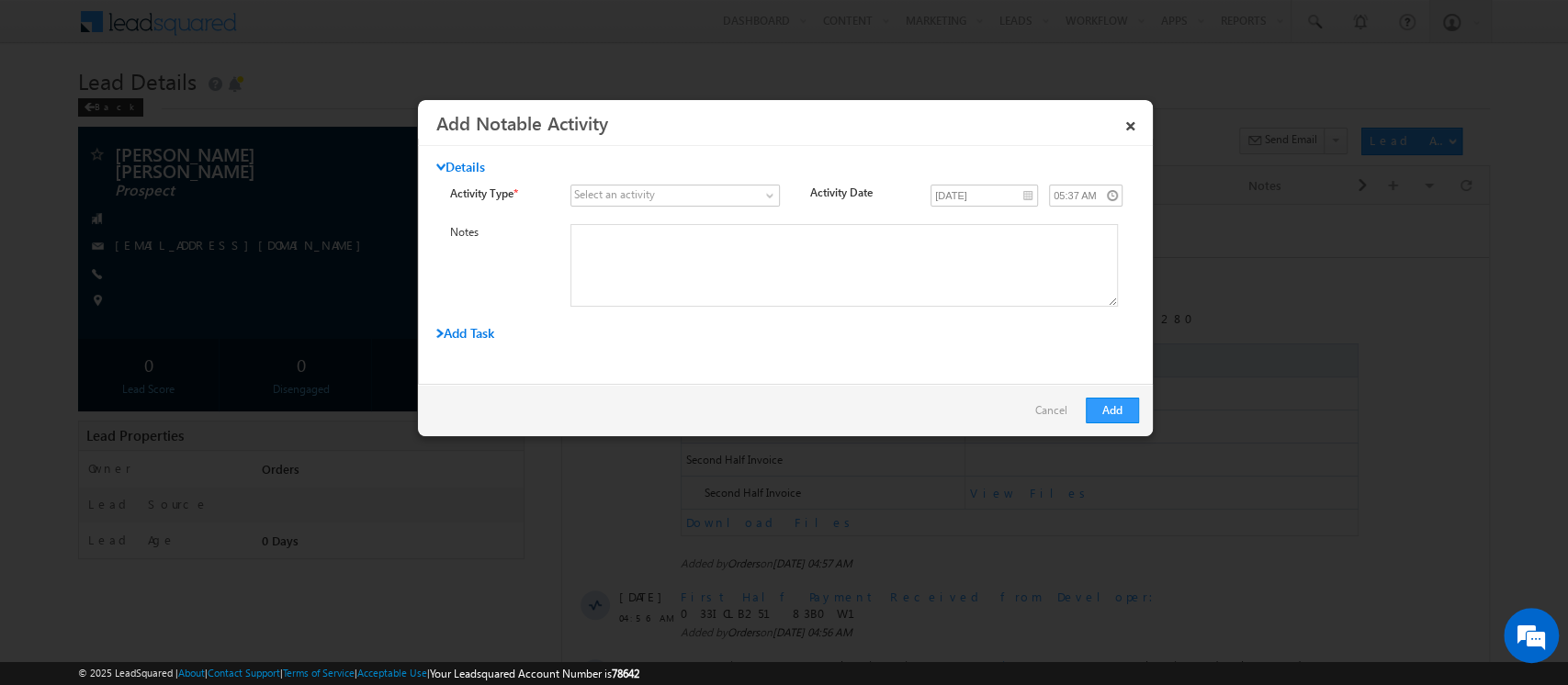
click at [613, 192] on div "Select an activity" at bounding box center [614, 194] width 81 height 16
click at [676, 189] on span at bounding box center [665, 195] width 186 height 16
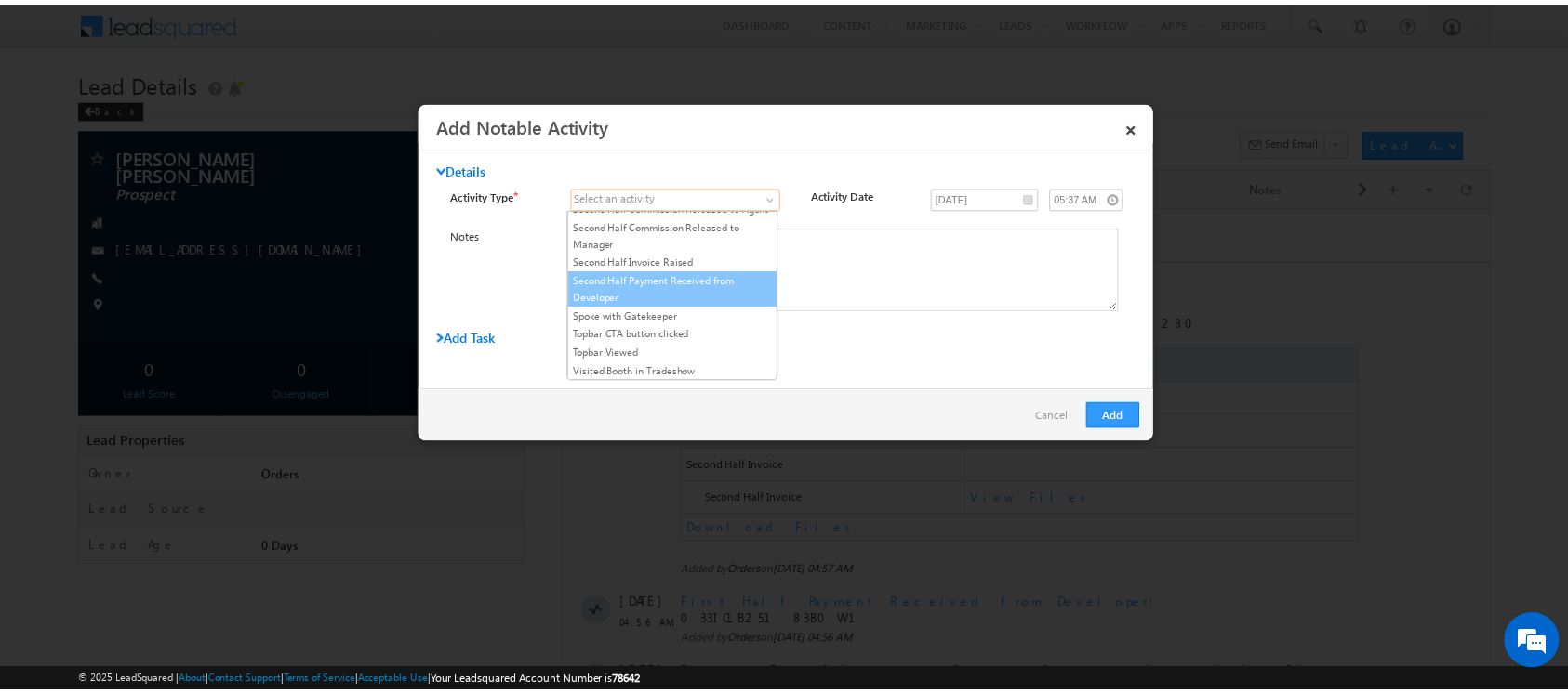
scroll to position [404, 0]
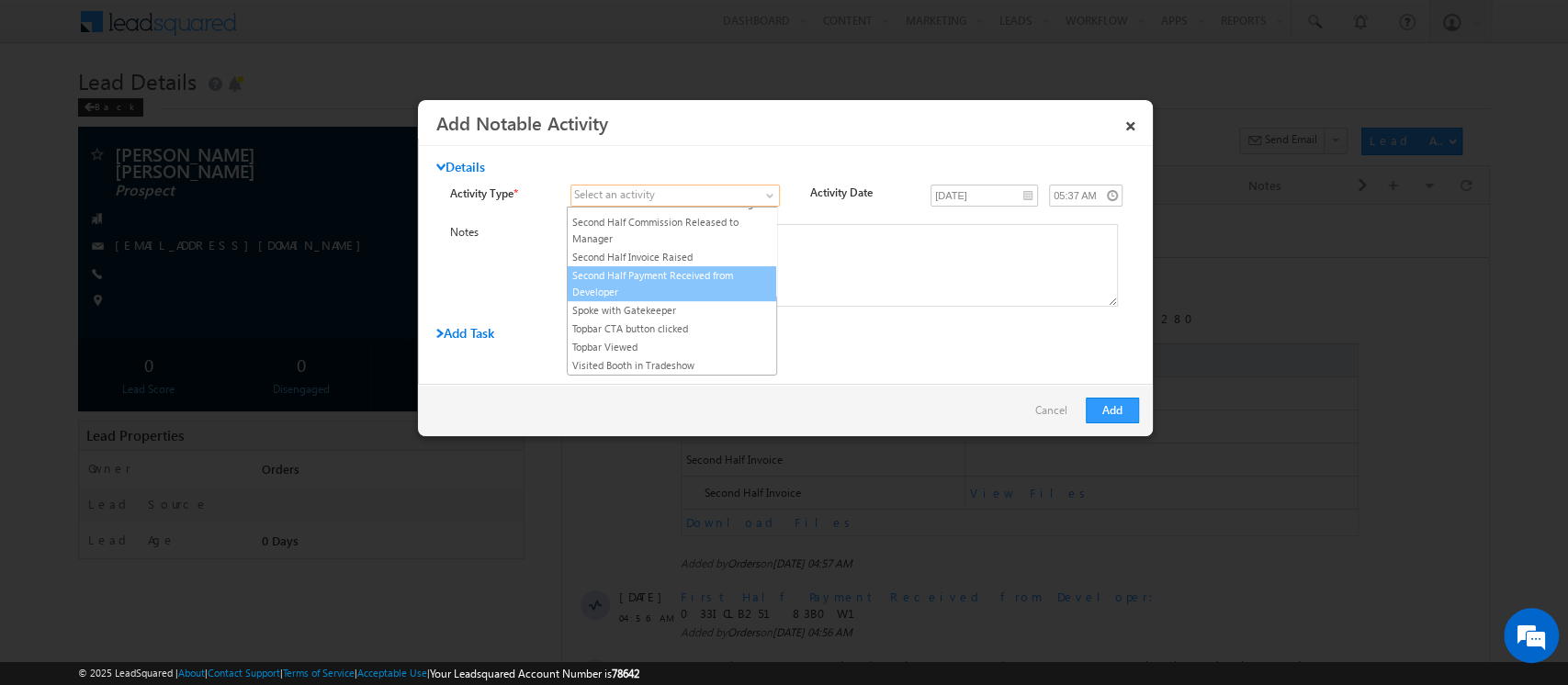
click at [683, 300] on link "Second Half Payment Received from Developer" at bounding box center [672, 283] width 209 height 33
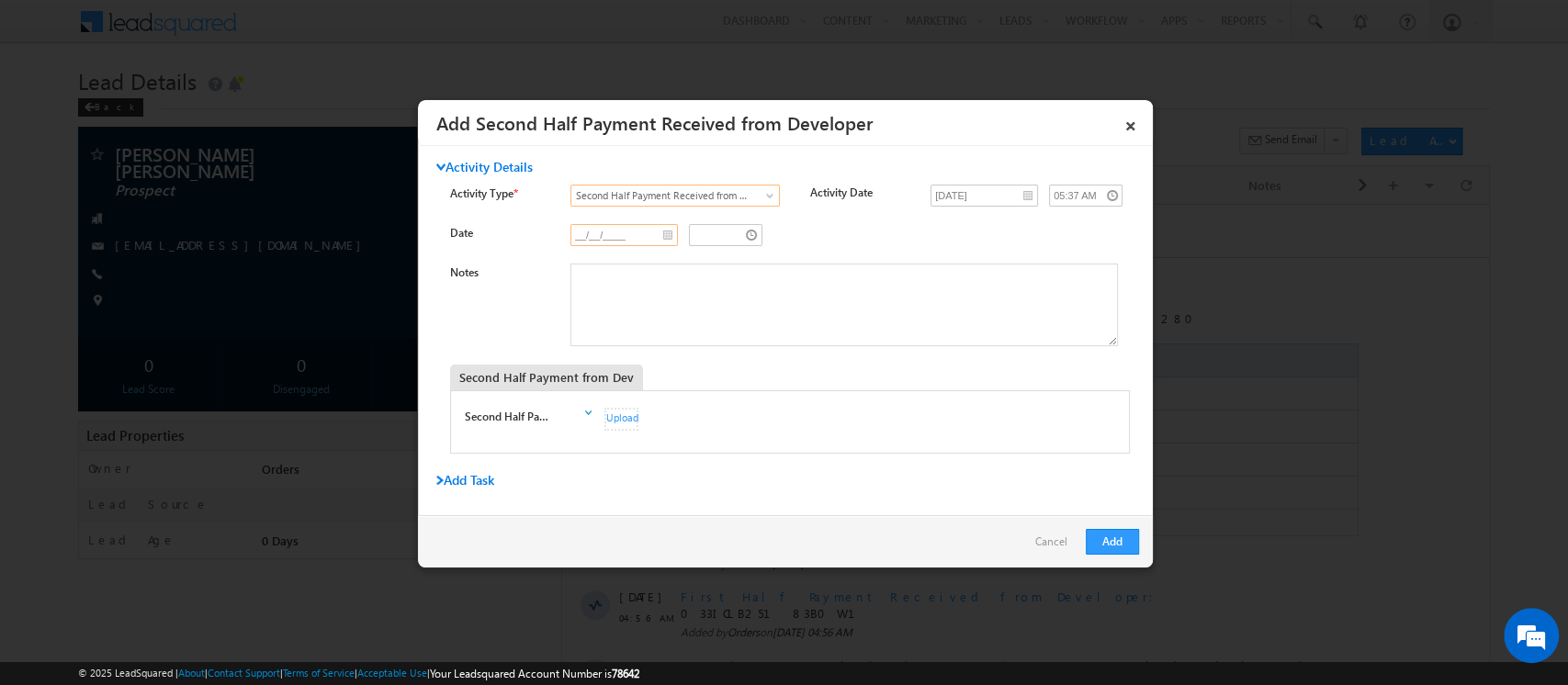
click at [665, 236] on input "__/__/____" at bounding box center [624, 235] width 107 height 22
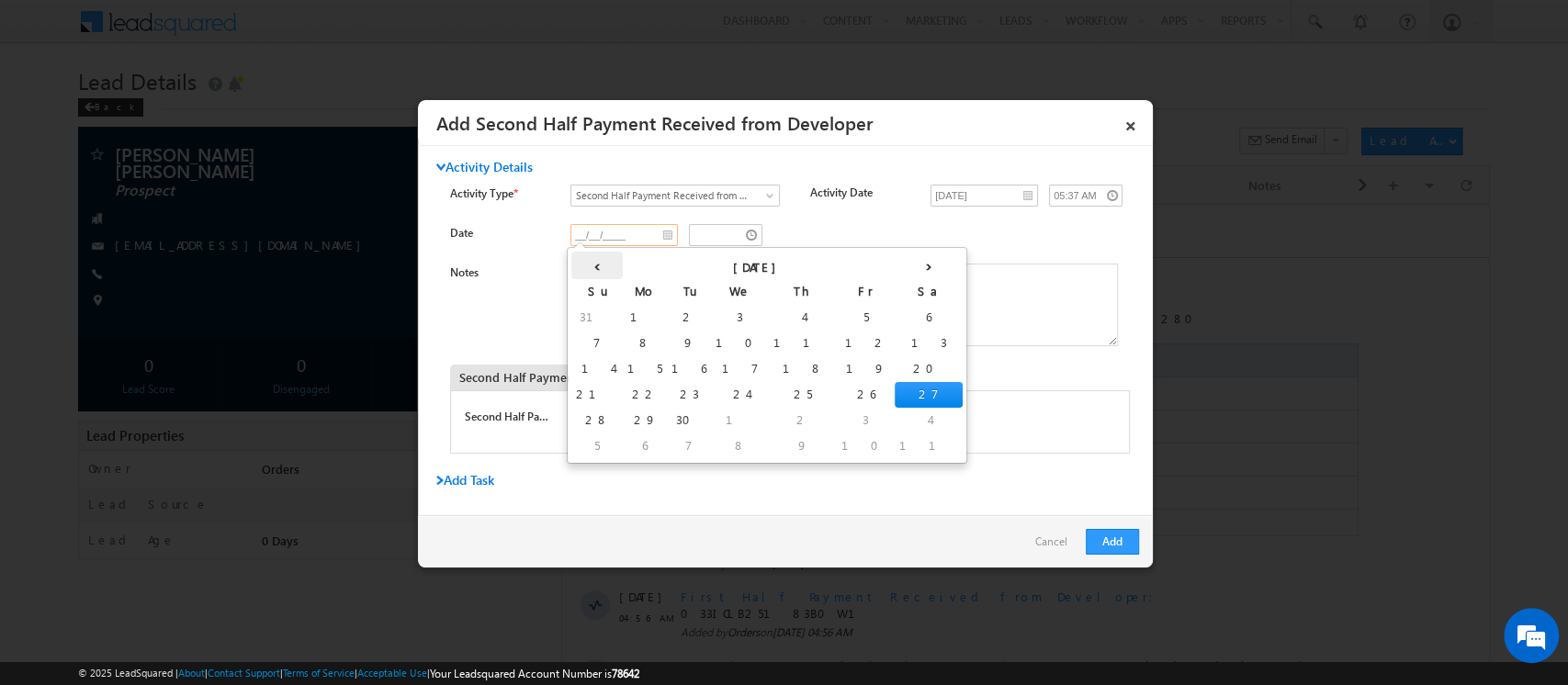
click at [590, 276] on th "‹" at bounding box center [597, 265] width 51 height 27
click at [749, 399] on td "20" at bounding box center [771, 395] width 45 height 26
type input "[DATE]"
type input "04:38 AM"
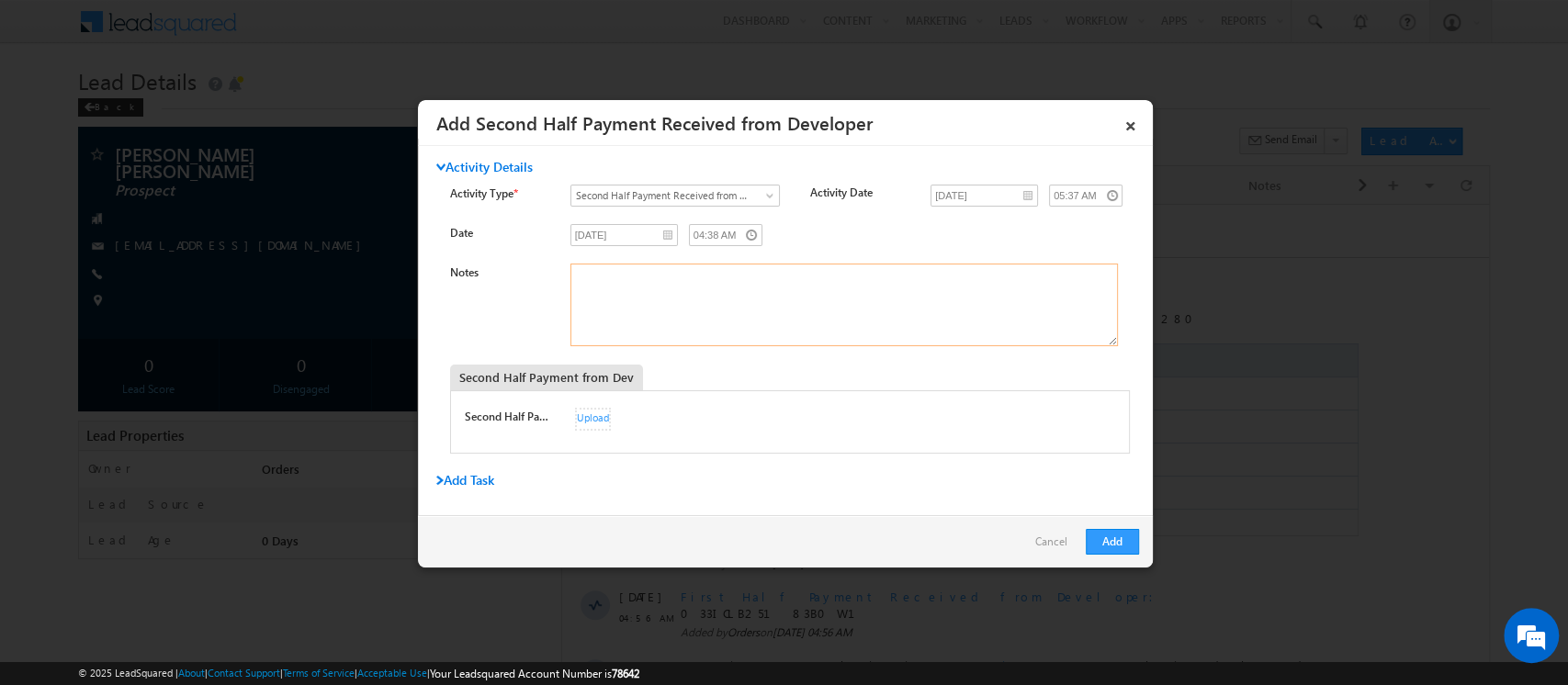
click at [627, 302] on textarea "Notes" at bounding box center [844, 305] width 547 height 82
paste textarea "033ICLB25232B34Z"
type textarea "033ICLB25232B34Z"
click at [1125, 554] on button "Add" at bounding box center [1111, 542] width 53 height 26
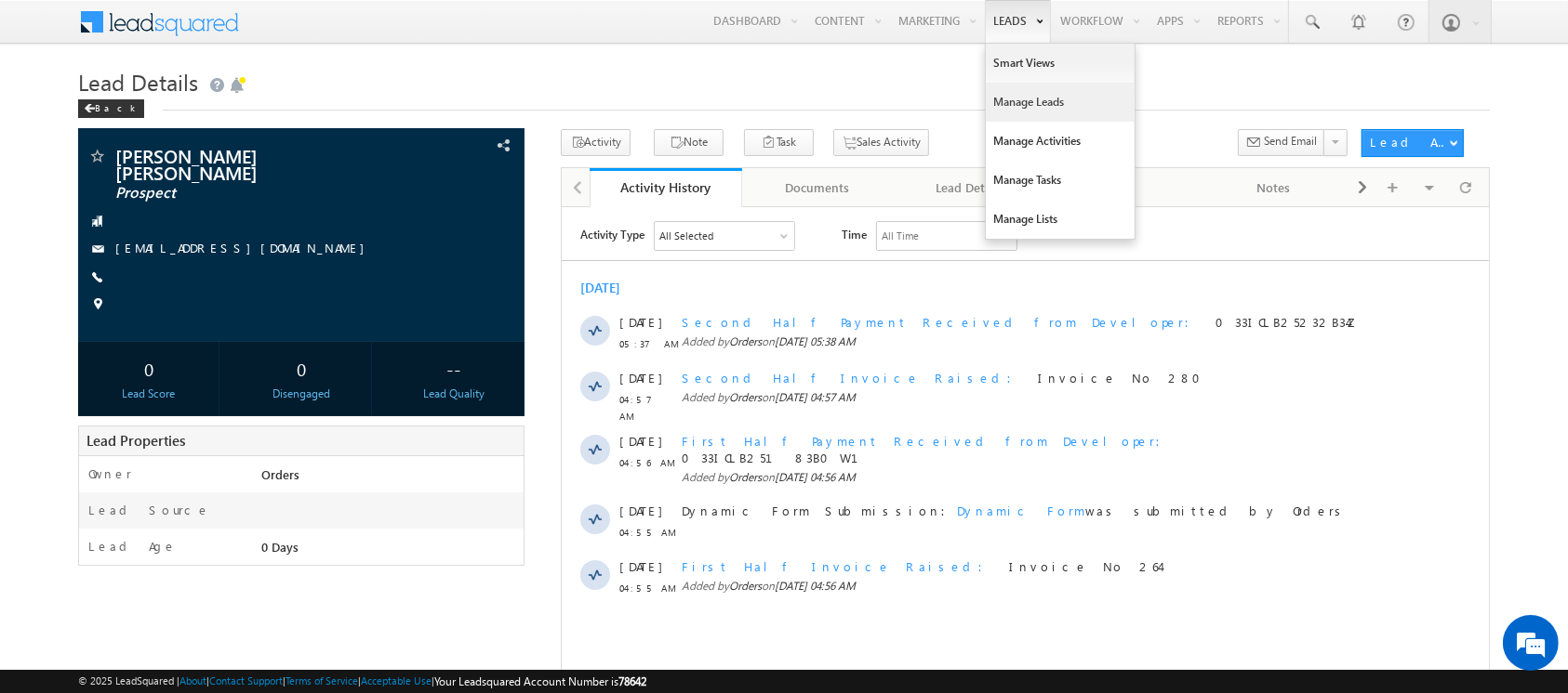
click at [1016, 101] on link "Manage Leads" at bounding box center [1060, 103] width 149 height 39
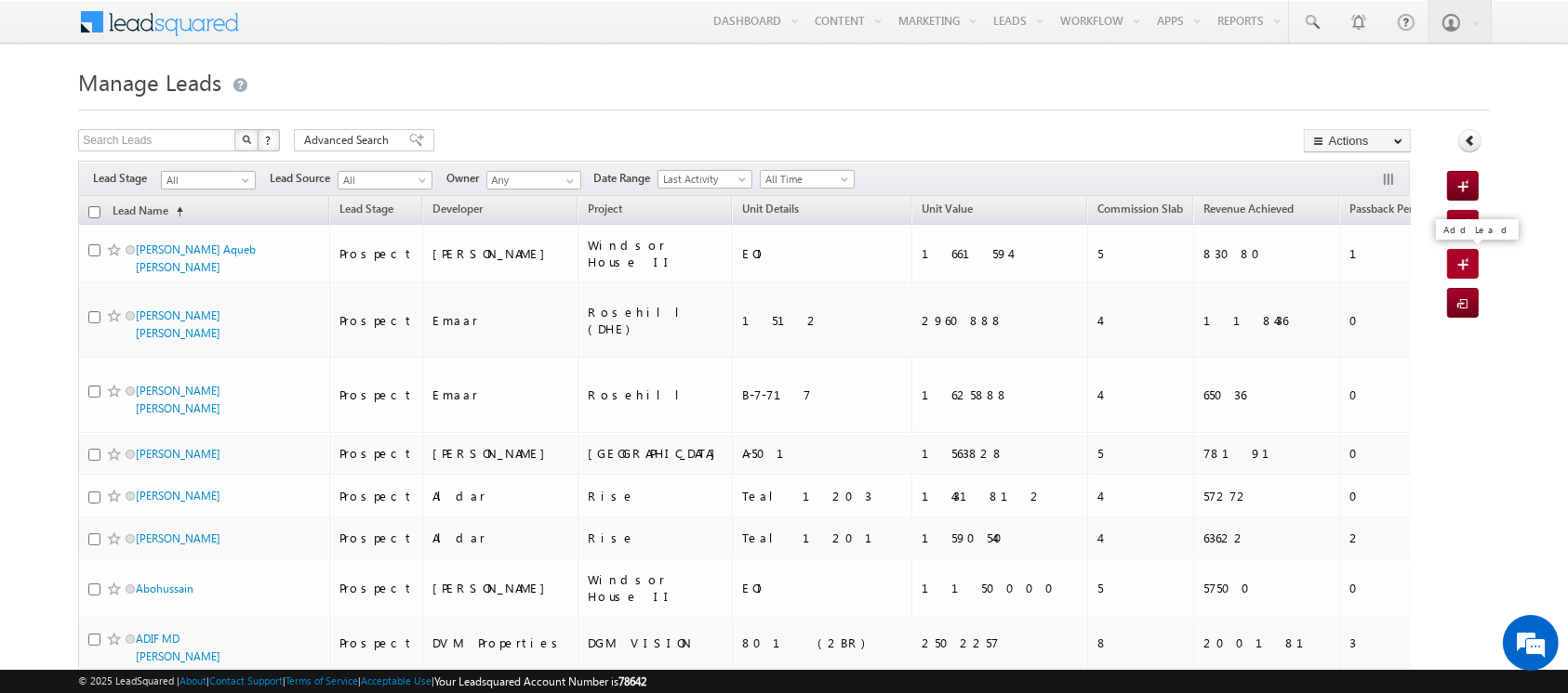
click at [1450, 266] on link "Add Lead" at bounding box center [1462, 263] width 31 height 29
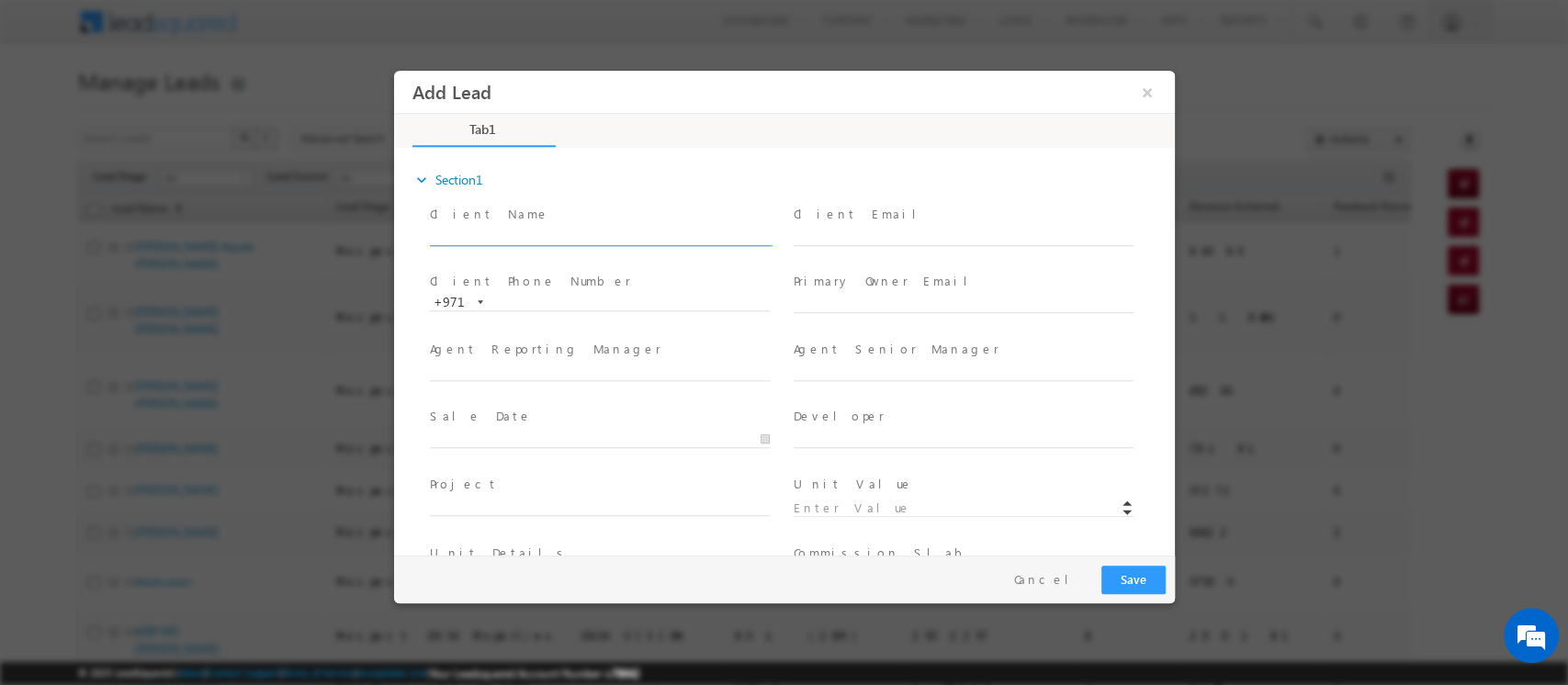
click at [560, 233] on input "text" at bounding box center [598, 236] width 340 height 18
paste input "Mr. [PERSON_NAME] Chirakakathu [PERSON_NAME]"
click at [448, 238] on input "Mr. [PERSON_NAME] Chirakakathu [PERSON_NAME]" at bounding box center [598, 236] width 340 height 18
type input "[PERSON_NAME] Chirakakathu [PERSON_NAME]"
click at [841, 234] on input "text" at bounding box center [962, 236] width 340 height 18
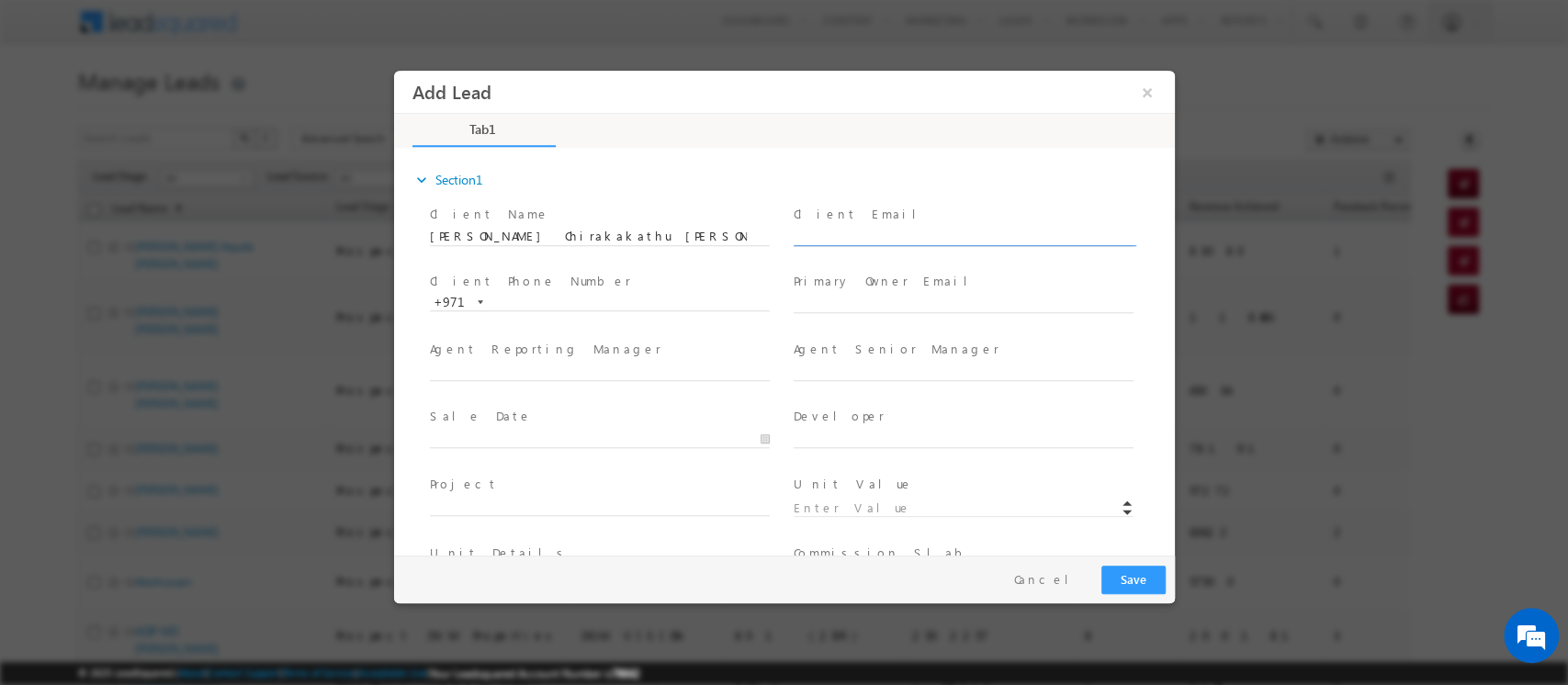
paste input "[PERSON_NAME] Chirakakathu [PERSON_NAME]"
type input "[EMAIL_ADDRESS][DOMAIN_NAME]"
paste input "[PERSON_NAME][EMAIL_ADDRESS][PERSON_NAME][DOMAIN_NAME]"
type input "[PERSON_NAME][EMAIL_ADDRESS][PERSON_NAME][DOMAIN_NAME]"
click at [587, 365] on input "text" at bounding box center [598, 372] width 340 height 18
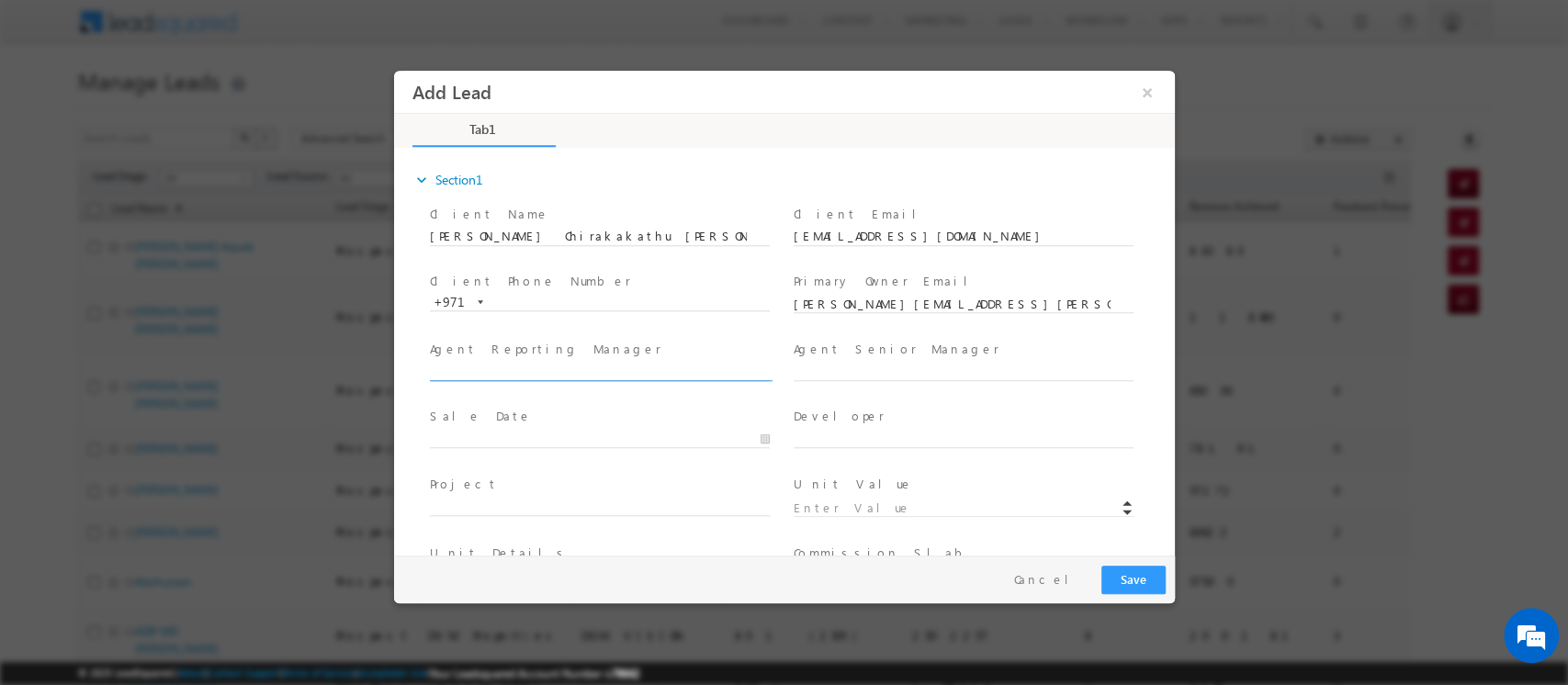
paste input "[PERSON_NAME][EMAIL_ADDRESS][PERSON_NAME][DOMAIN_NAME]"
type input "[PERSON_NAME][EMAIL_ADDRESS][PERSON_NAME][DOMAIN_NAME]"
click at [812, 373] on input "text" at bounding box center [962, 372] width 340 height 18
type input "None"
click at [478, 431] on input "text" at bounding box center [598, 439] width 340 height 18
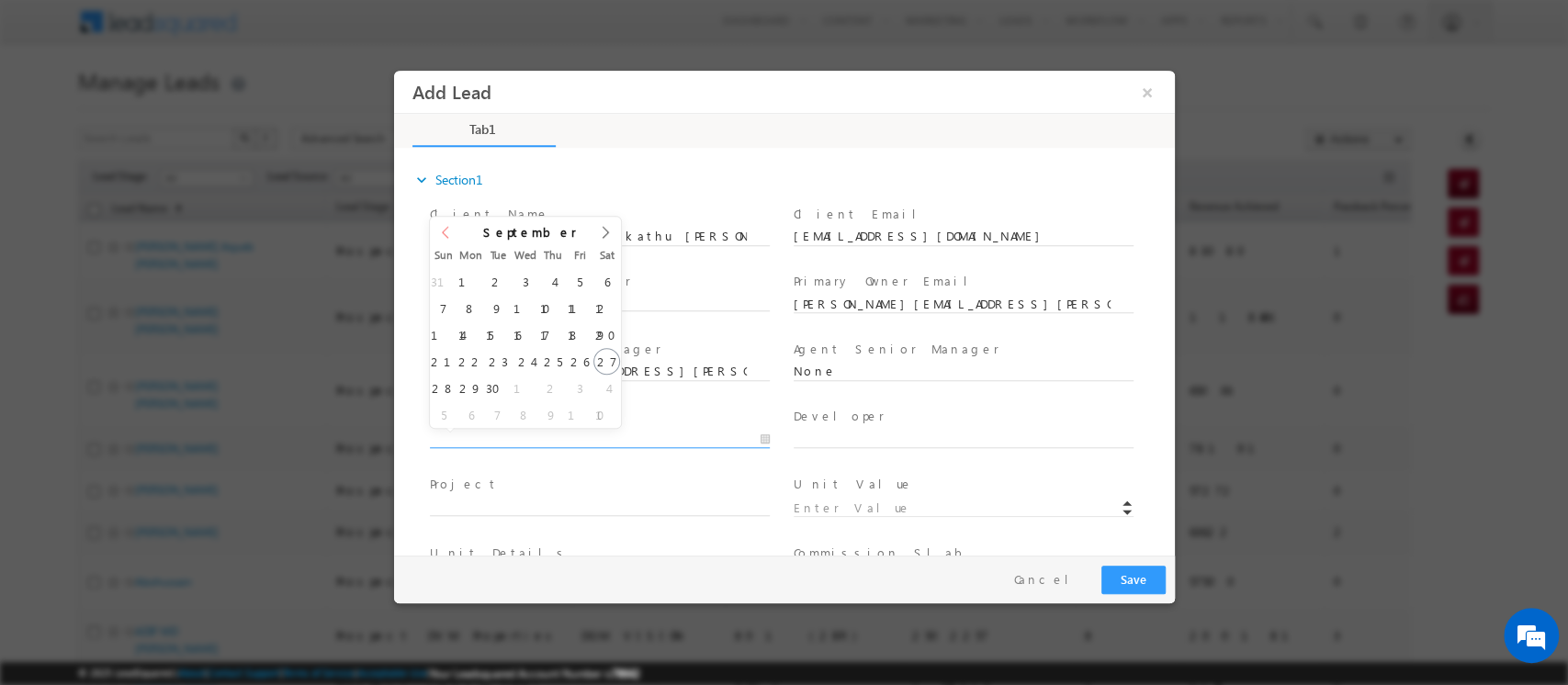
click at [446, 241] on span at bounding box center [444, 239] width 31 height 45
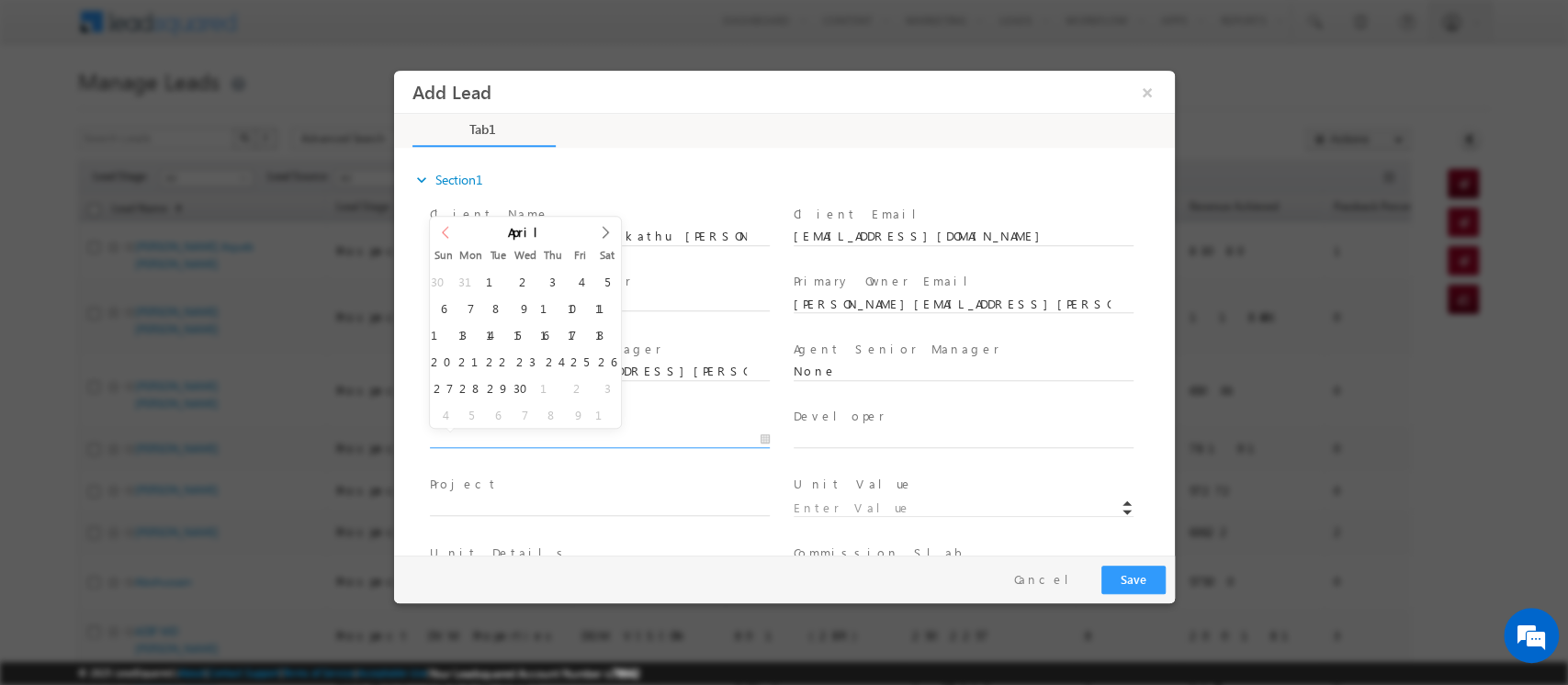
click at [446, 234] on icon at bounding box center [444, 232] width 13 height 13
type input "03/01/2025"
click at [819, 431] on input "text" at bounding box center [962, 439] width 340 height 18
paste input "Arada"
type input "Arada"
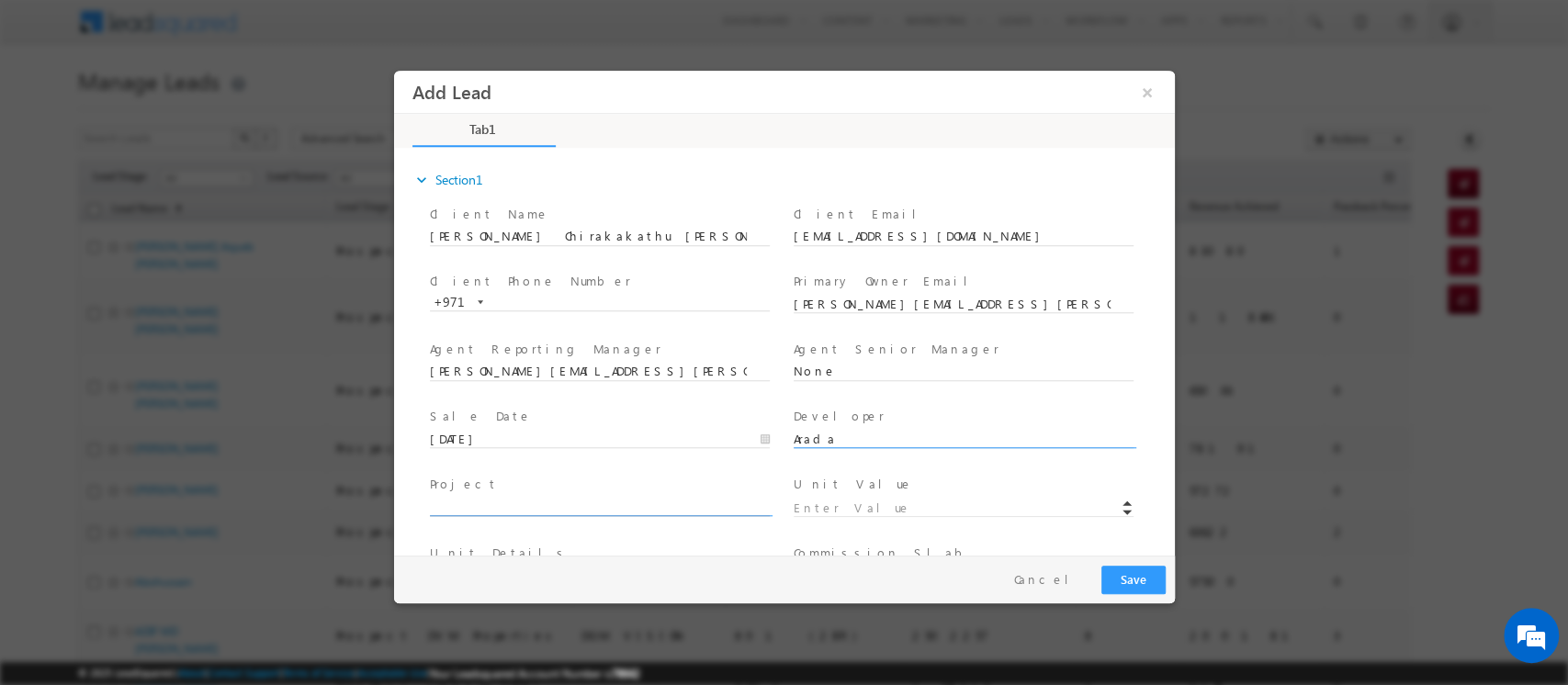
click at [504, 499] on input "text" at bounding box center [598, 507] width 340 height 18
paste input "Masaar 2"
type input "Masaar 2"
click at [818, 506] on input at bounding box center [962, 509] width 340 height 18
paste input "2352000"
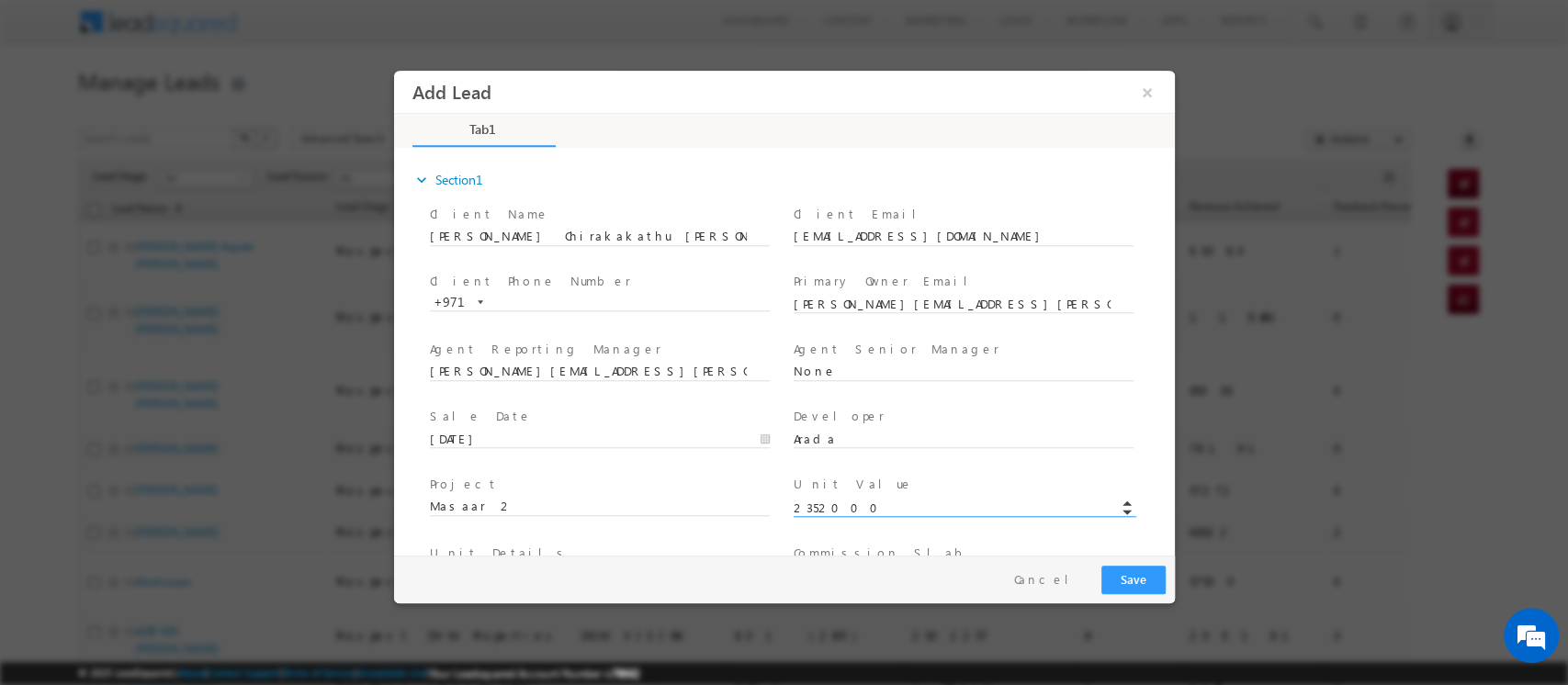
type input "2352000"
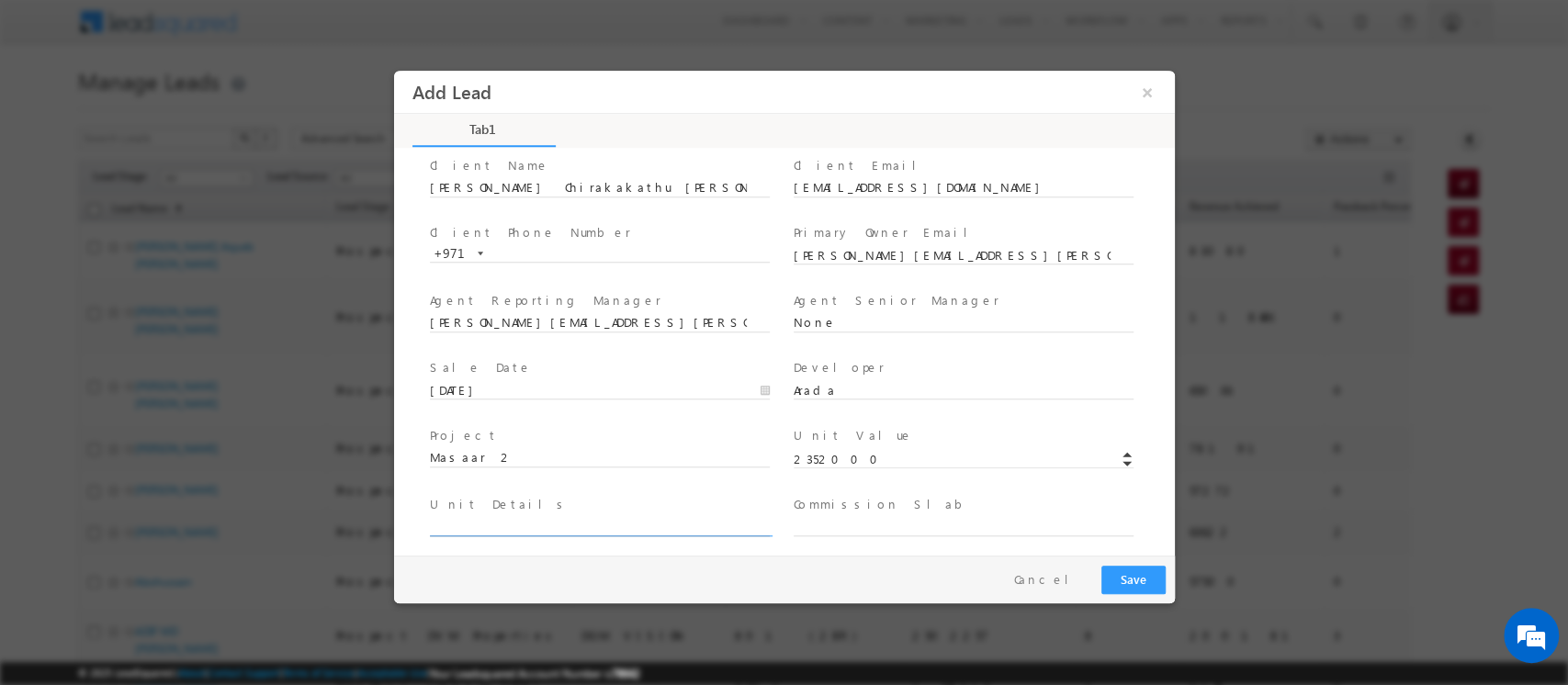
click at [498, 523] on input "text" at bounding box center [598, 527] width 340 height 18
paste input "MEL-TH046"
type input "MEL-TH046"
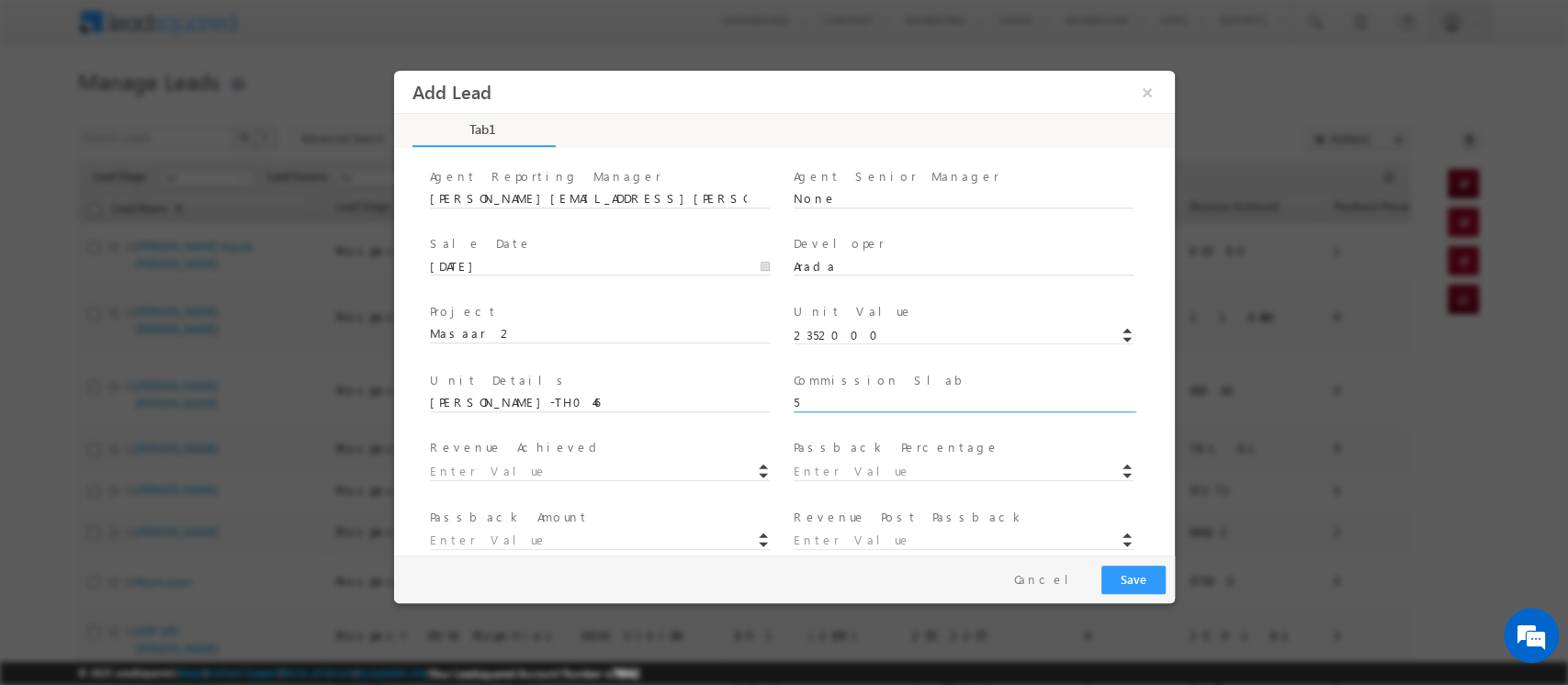
scroll to position [185, 0]
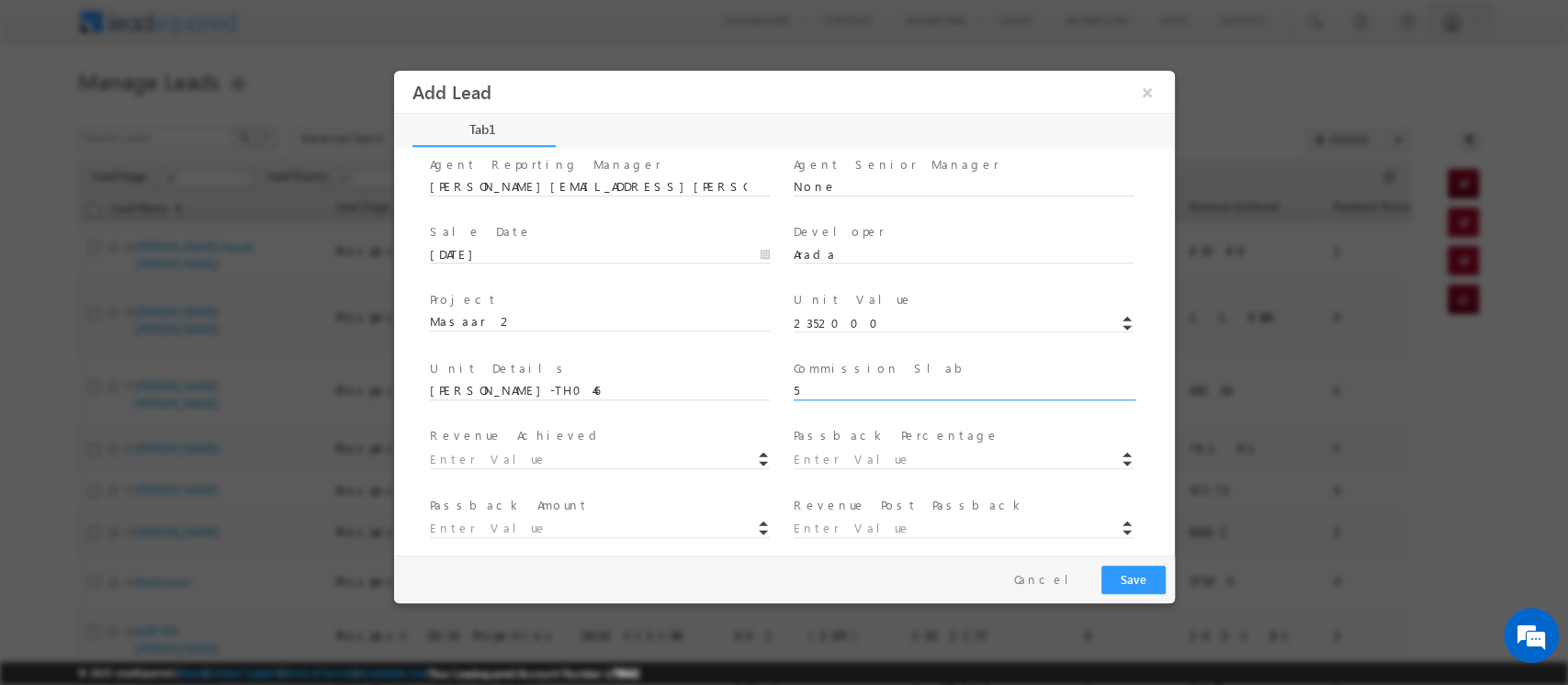
type input "5"
type input "117600"
click at [811, 459] on input at bounding box center [962, 460] width 340 height 18
click at [525, 529] on input at bounding box center [598, 528] width 340 height 18
type input "47040"
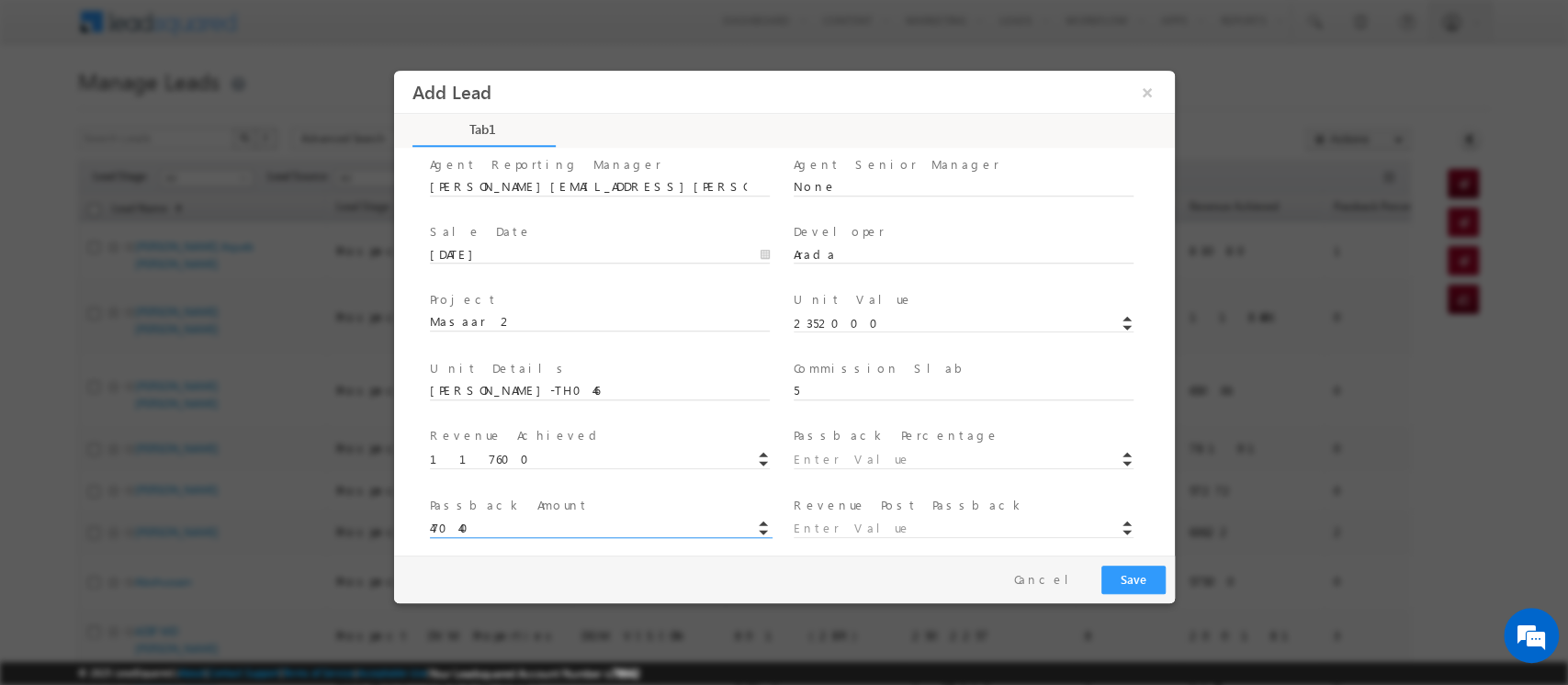
type input "70560"
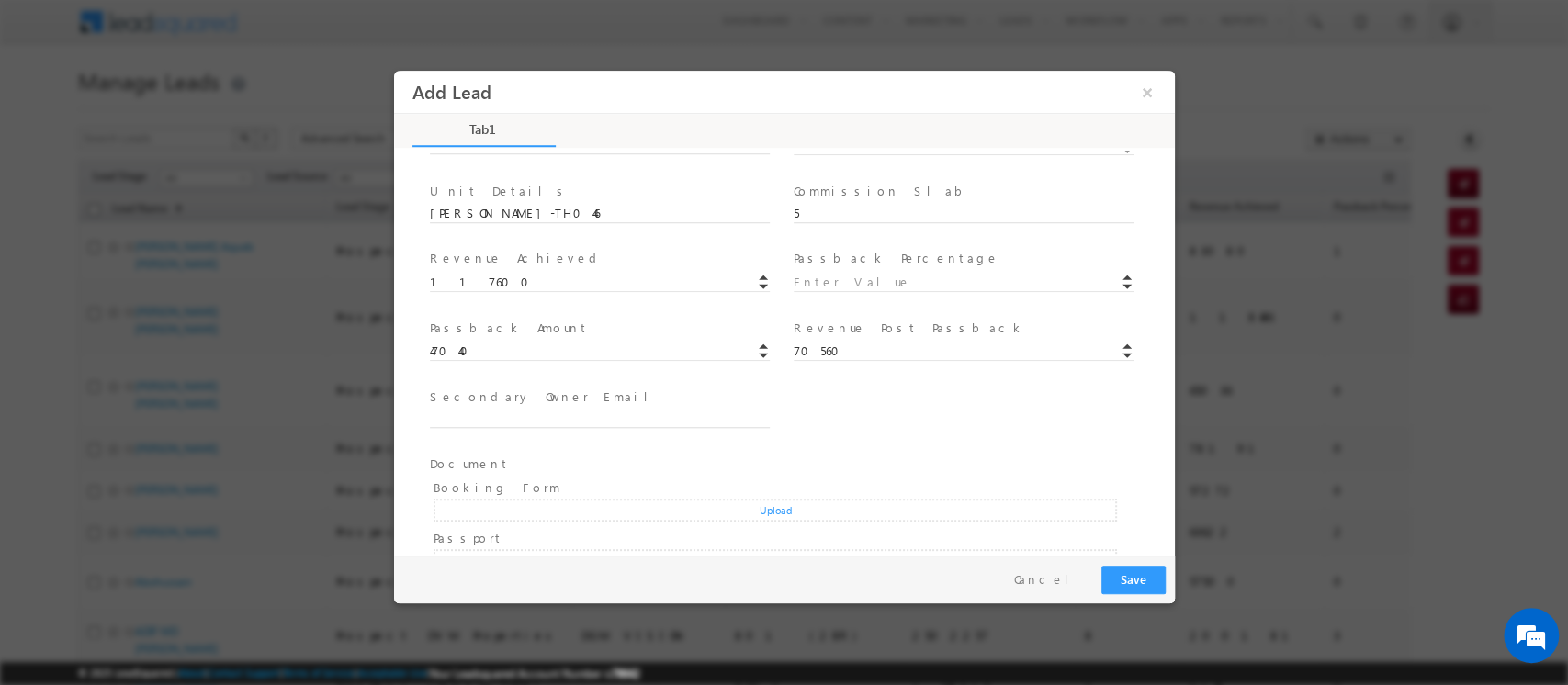
scroll to position [364, 0]
click at [551, 412] on input "text" at bounding box center [598, 418] width 340 height 18
type input "None"
click at [849, 416] on input at bounding box center [962, 418] width 340 height 18
type input "0"
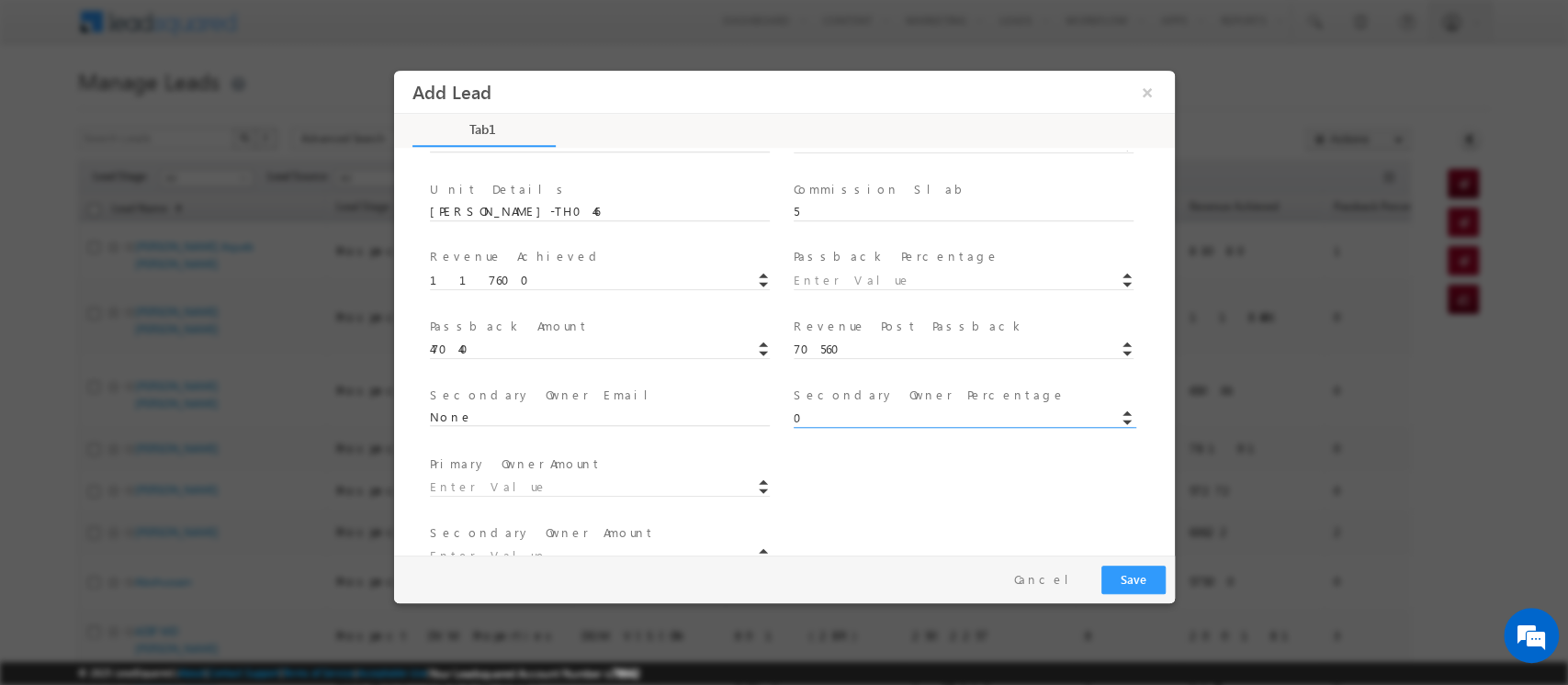
type input "100"
type input "0"
type input "70560"
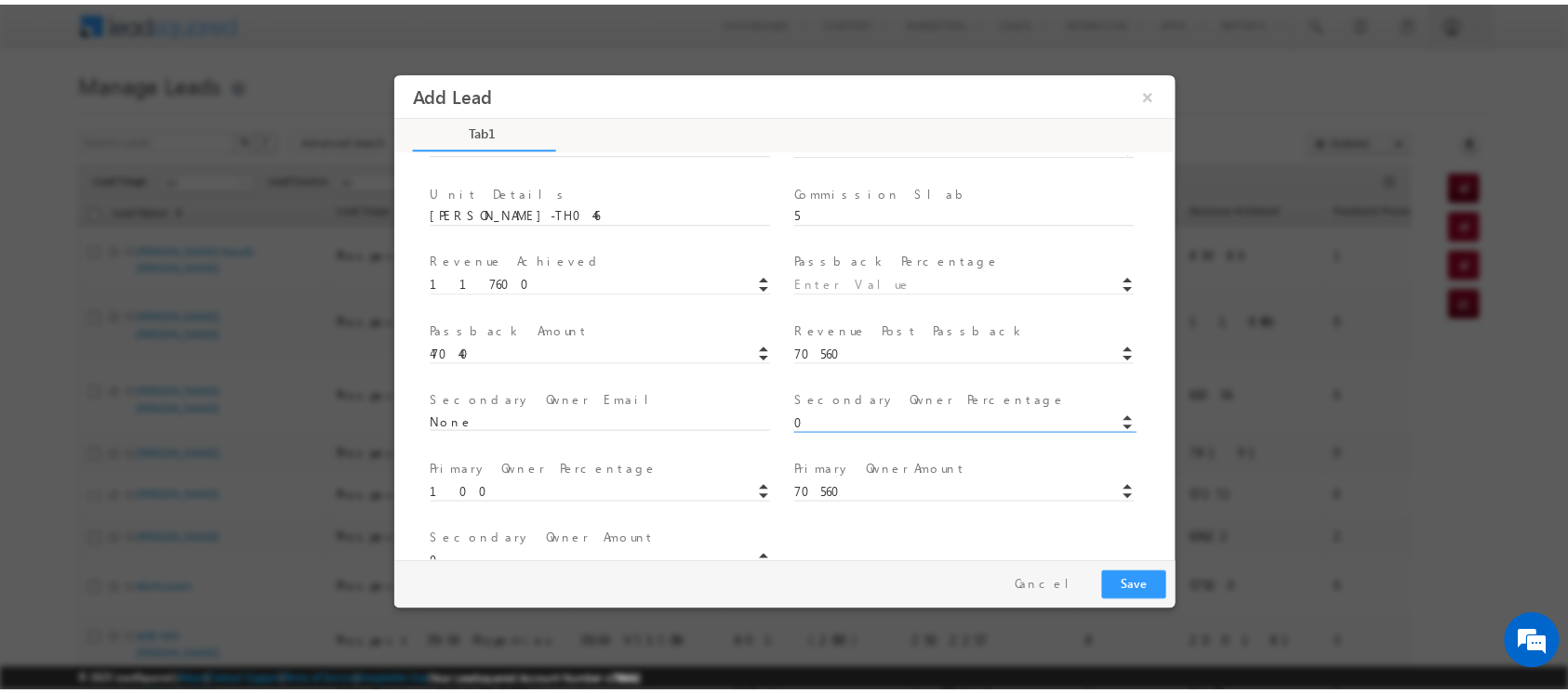
scroll to position [528, 0]
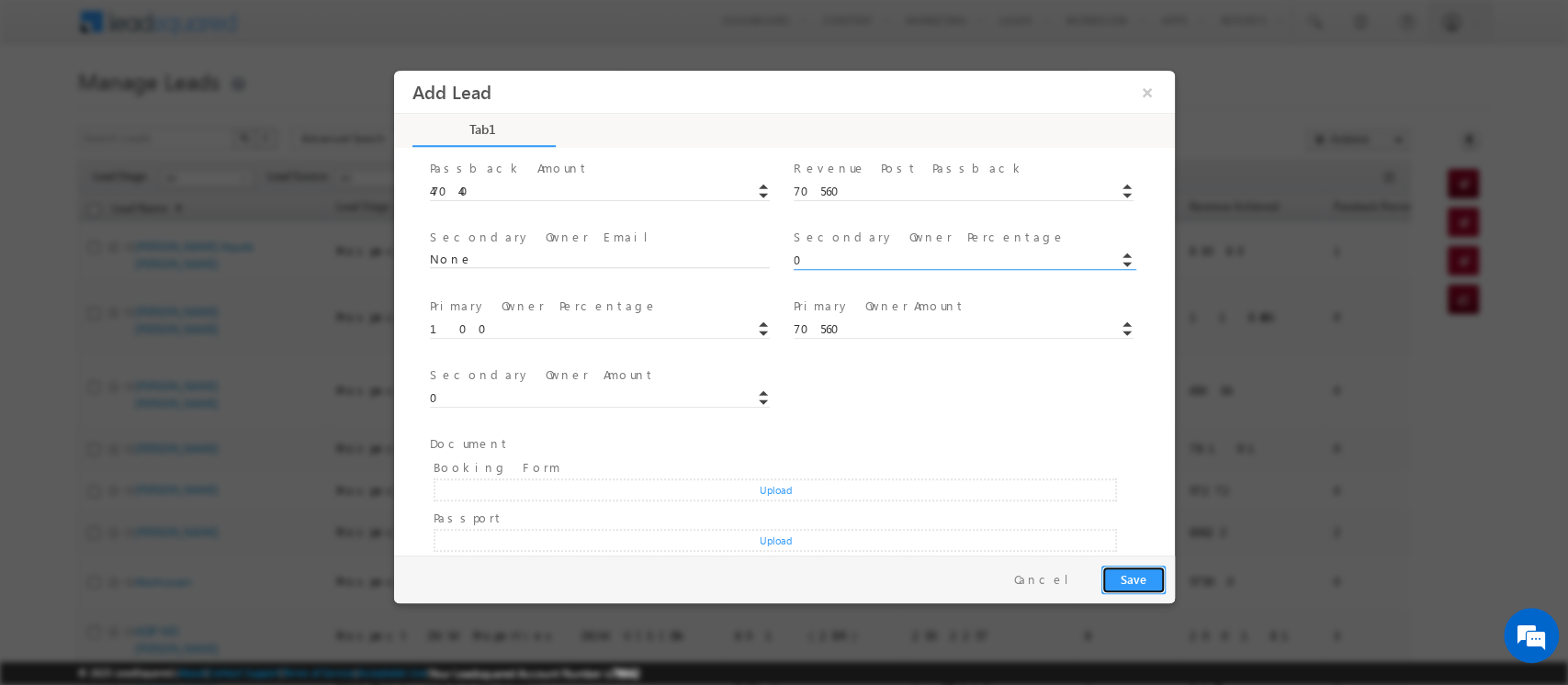
click at [1130, 582] on button "Save" at bounding box center [1133, 580] width 64 height 28
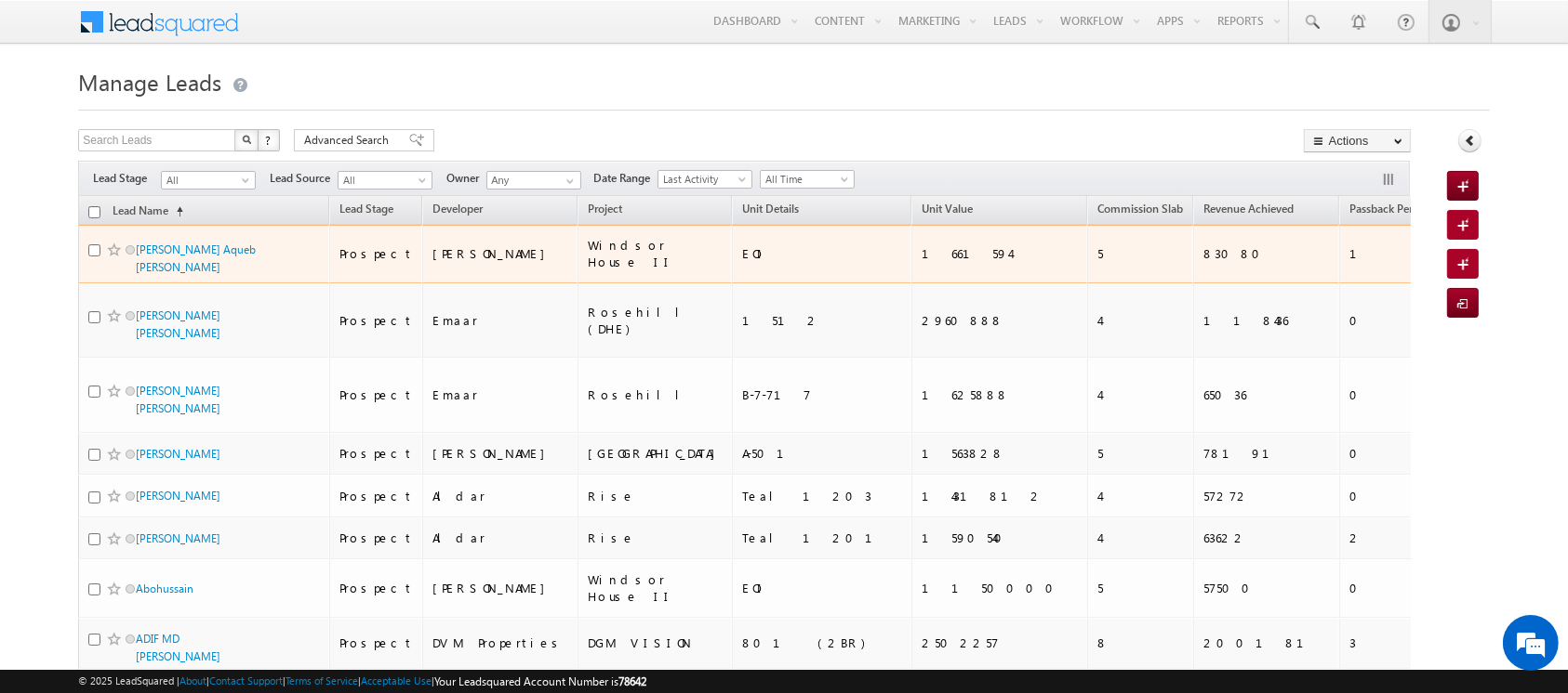
scroll to position [2181, 0]
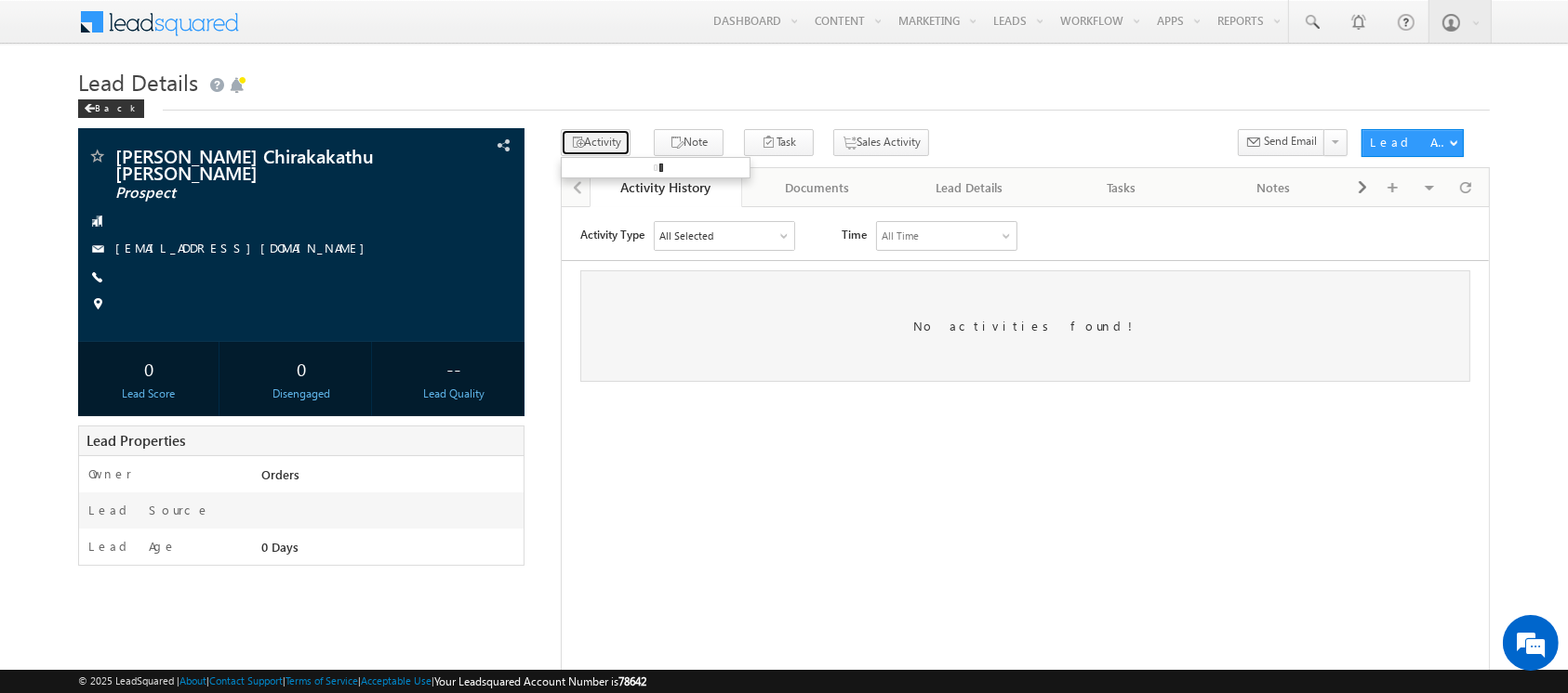
click at [599, 141] on button "Activity" at bounding box center [595, 143] width 70 height 27
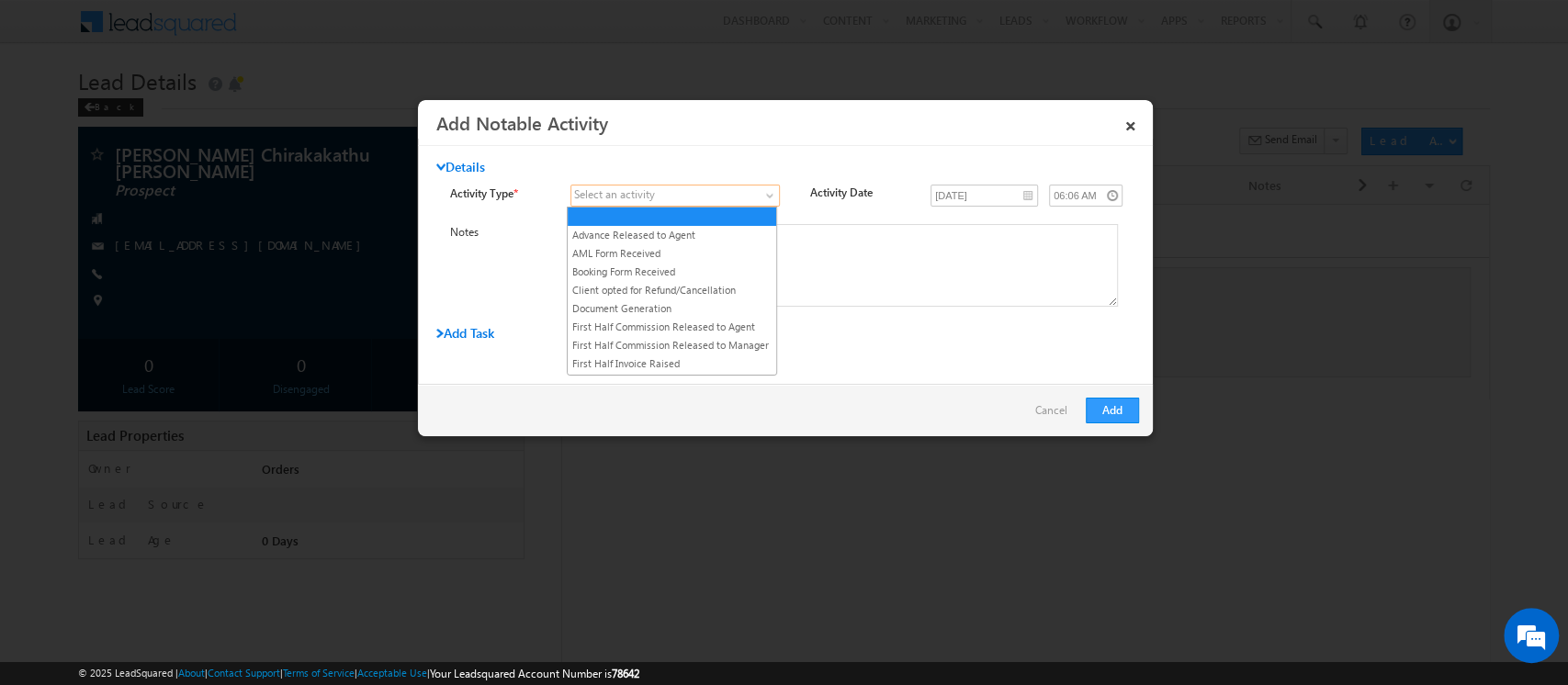
click at [664, 197] on span at bounding box center [665, 195] width 186 height 16
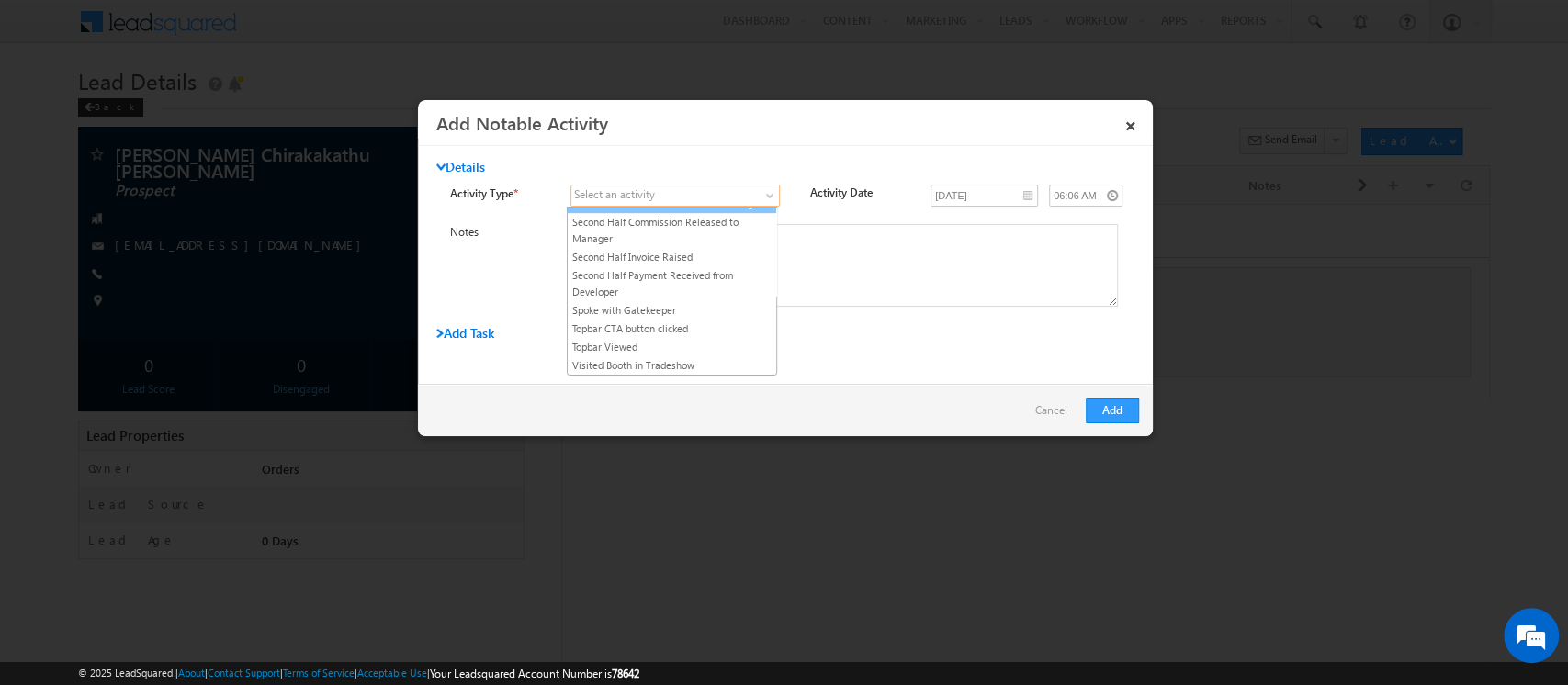
scroll to position [435, 0]
click at [693, 265] on link "Second Half Invoice Raised" at bounding box center [672, 256] width 209 height 16
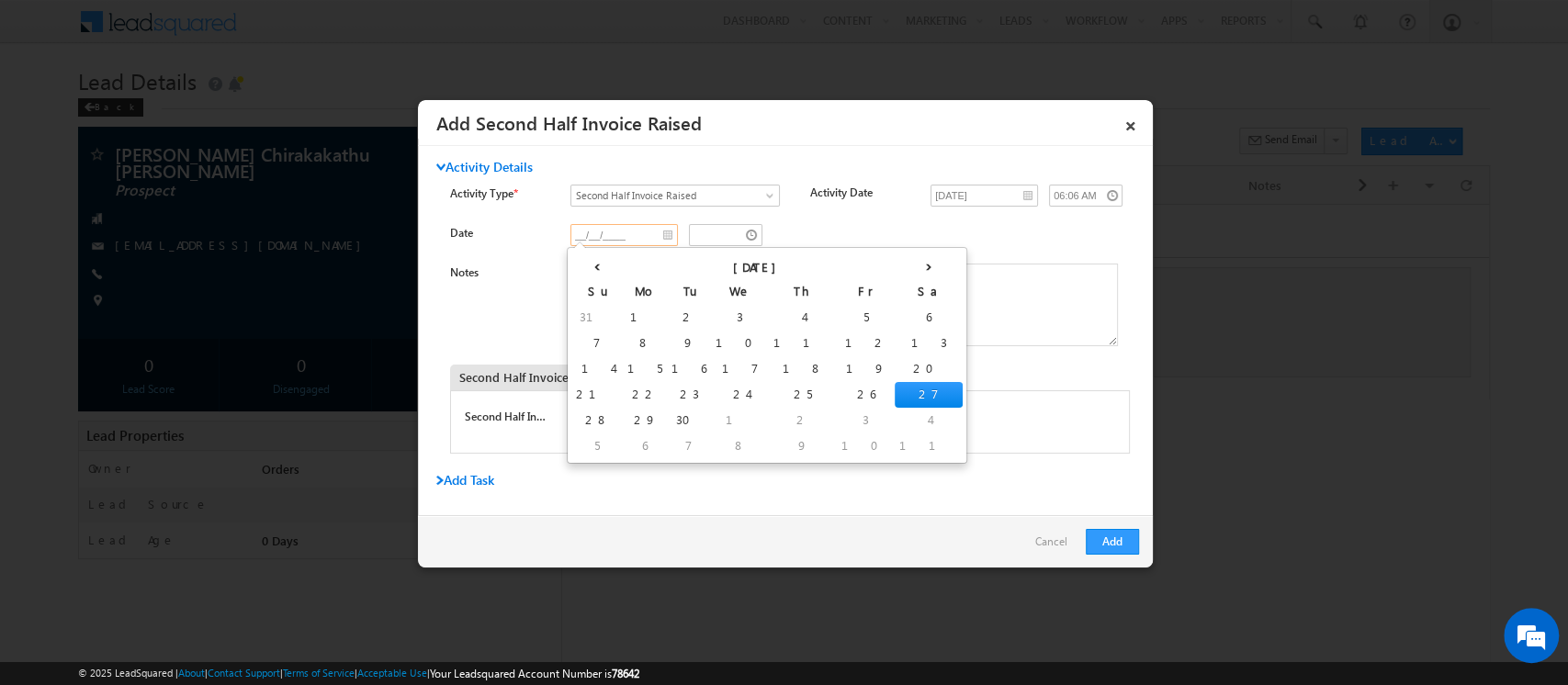
click at [658, 241] on input "__/__/____" at bounding box center [624, 235] width 107 height 22
click at [577, 264] on th "‹" at bounding box center [597, 265] width 51 height 27
click at [582, 356] on td "10" at bounding box center [601, 369] width 58 height 26
type input "[DATE]"
type input "05:07 AM"
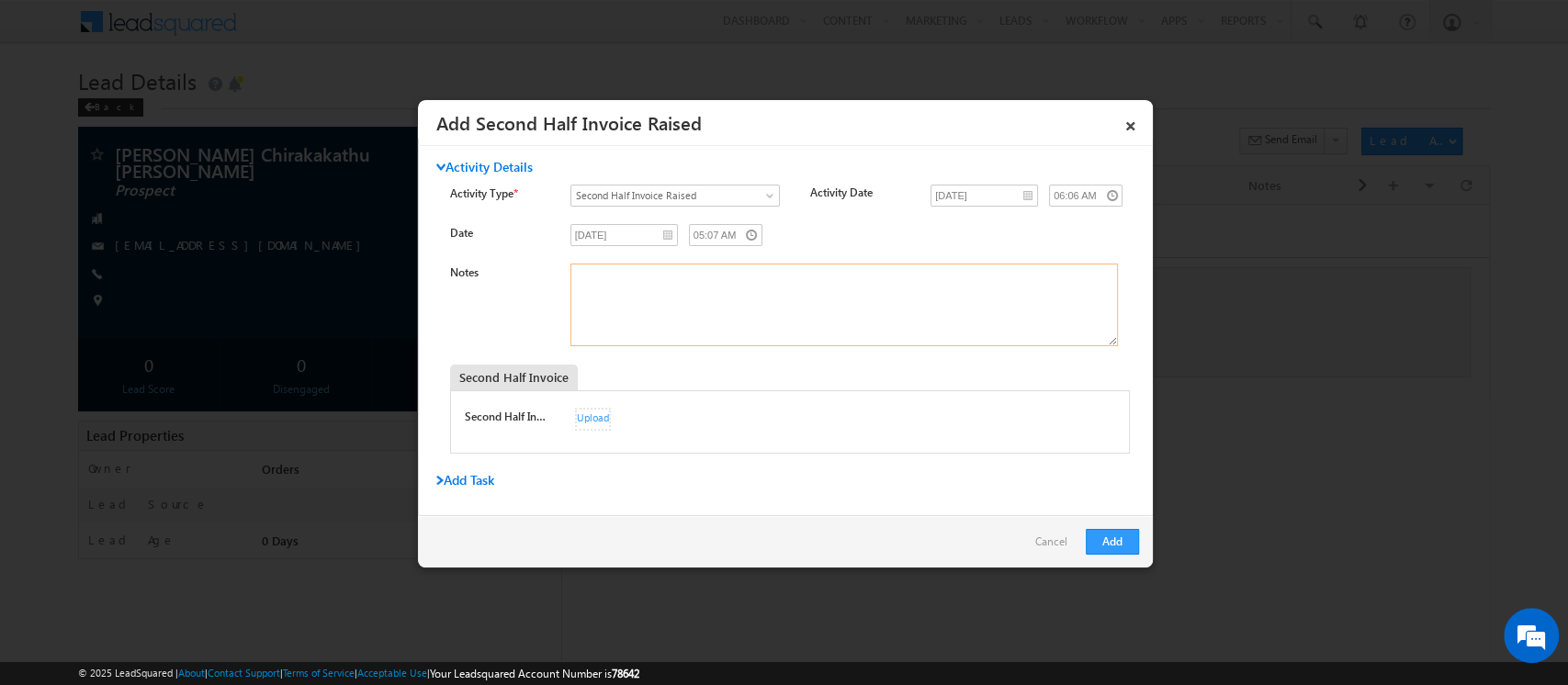
click at [636, 294] on textarea "Notes" at bounding box center [844, 305] width 547 height 82
type textarea "First"
click at [647, 199] on span "Second Half Invoice Raised" at bounding box center [665, 195] width 186 height 16
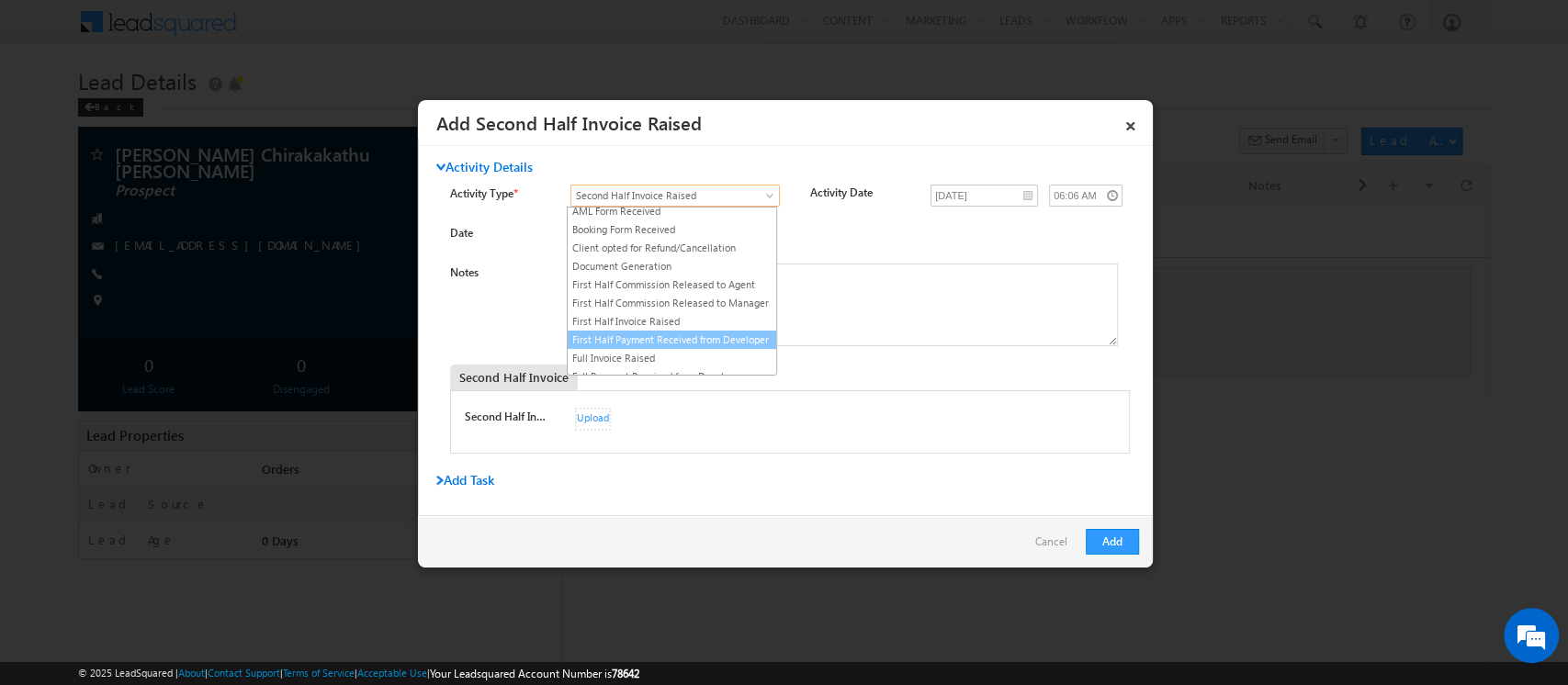
scroll to position [64, 0]
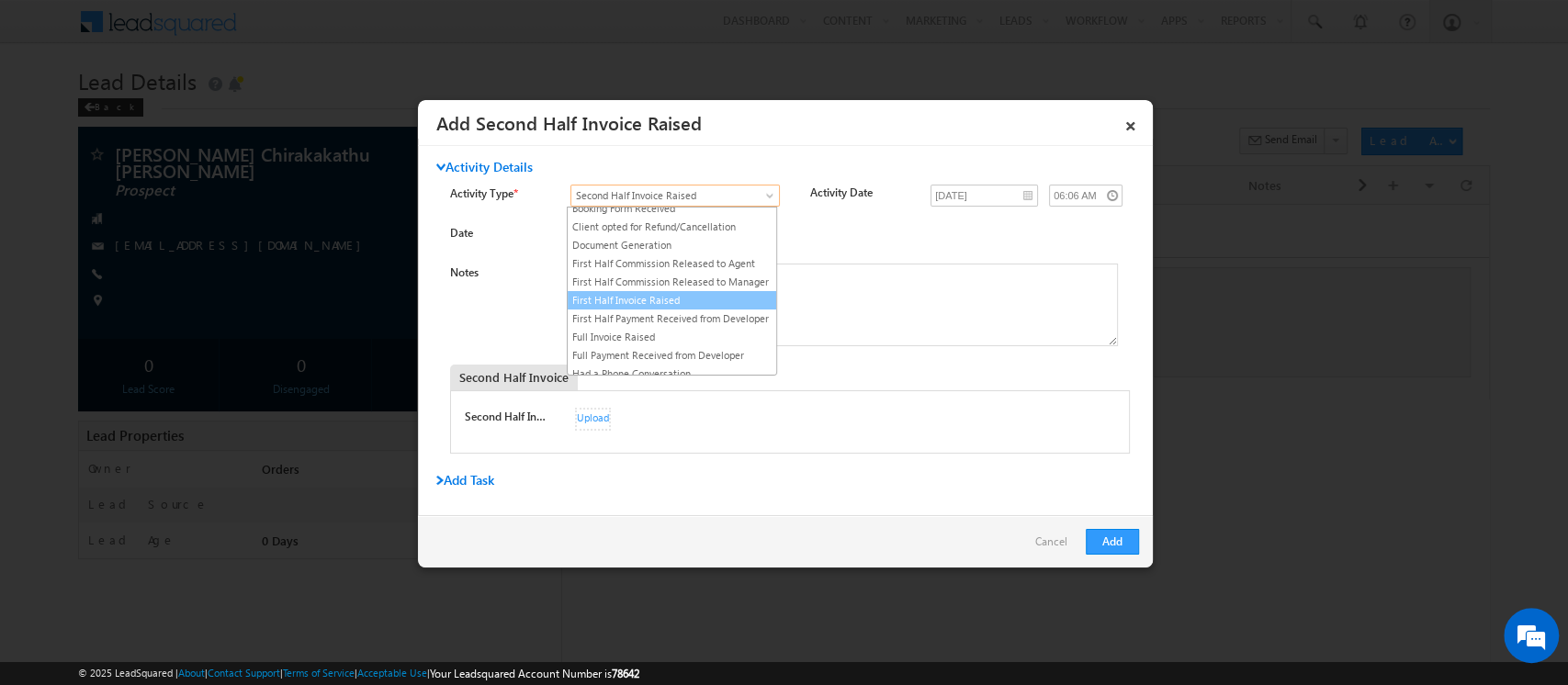
click at [654, 309] on link "First Half Invoice Raised" at bounding box center [672, 300] width 209 height 16
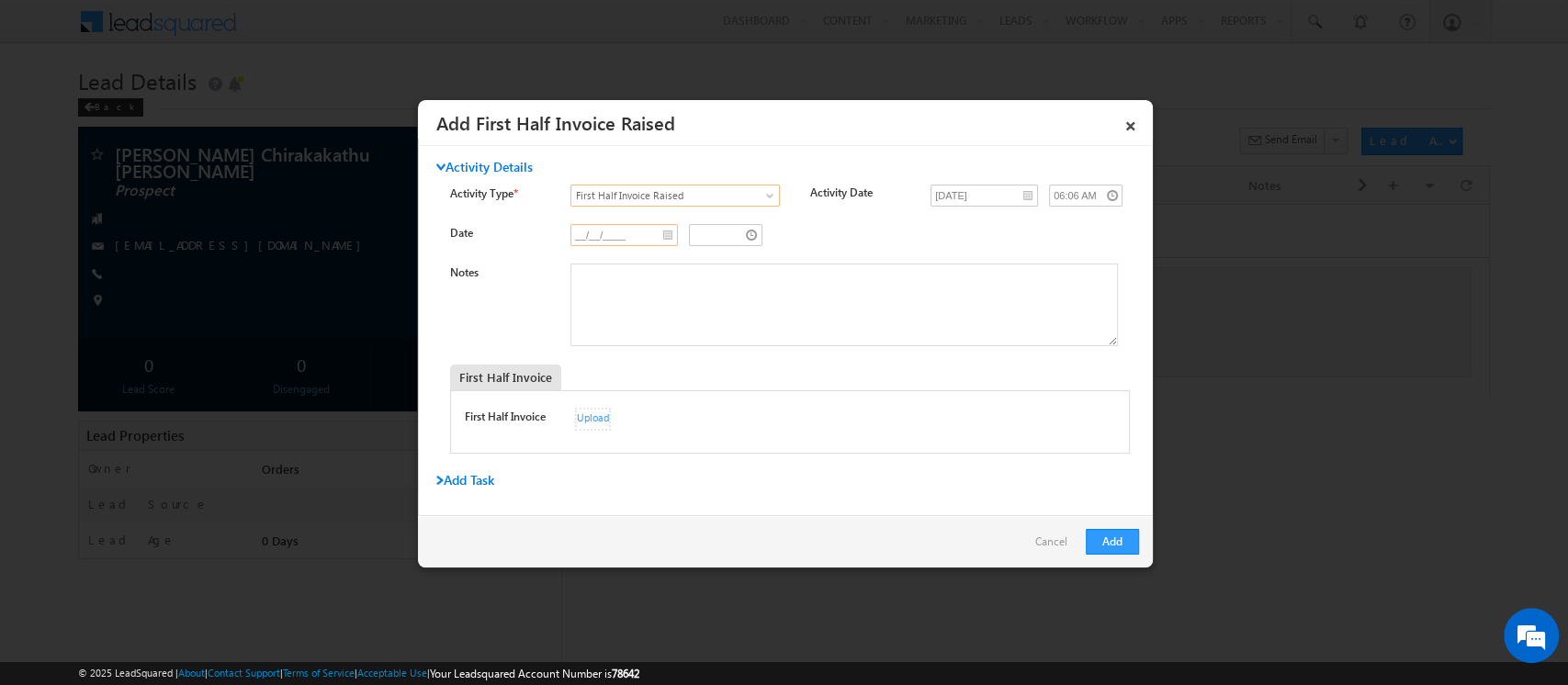
click at [606, 233] on input "__/__/____" at bounding box center [624, 235] width 107 height 22
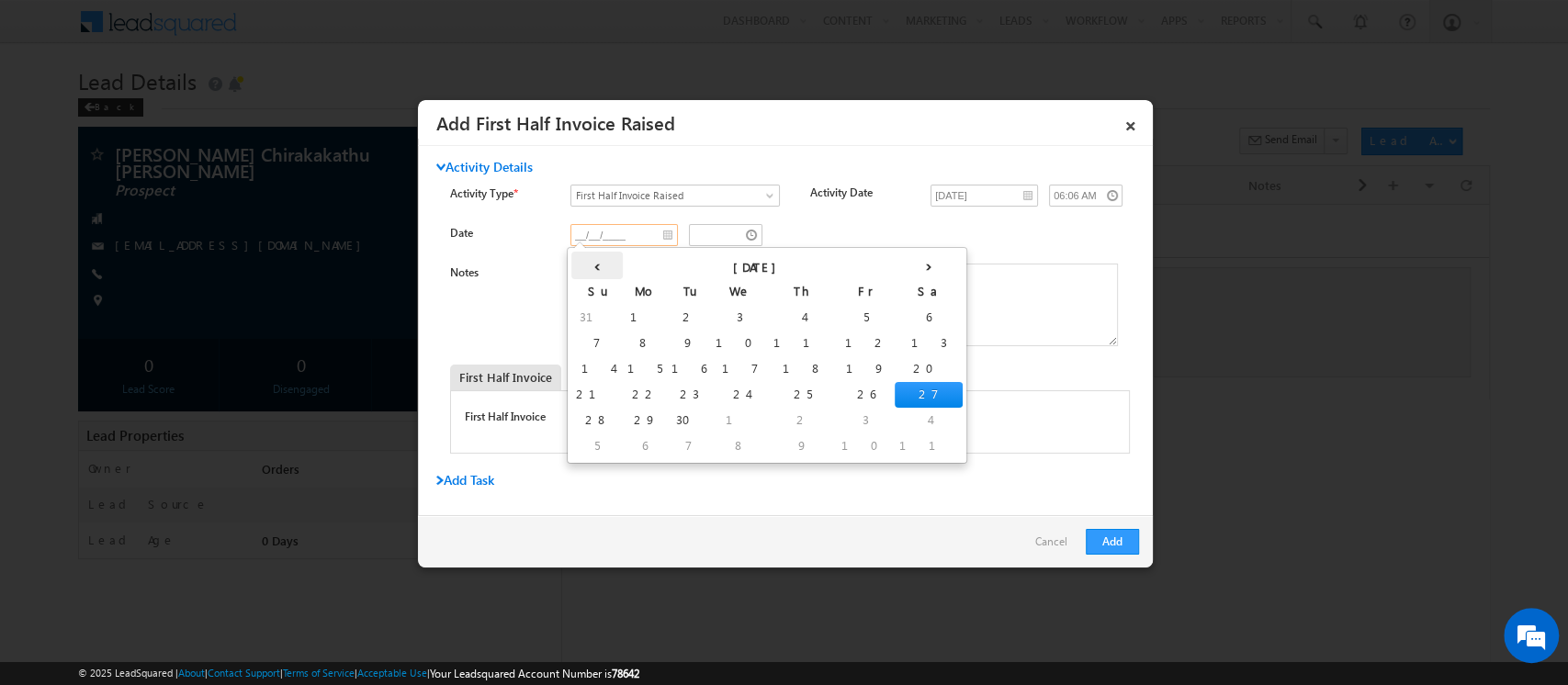
click at [586, 262] on th "‹" at bounding box center [597, 265] width 51 height 27
click at [586, 262] on th "‹" at bounding box center [601, 265] width 58 height 27
click at [586, 262] on th "‹" at bounding box center [594, 265] width 45 height 27
click at [586, 262] on th "‹" at bounding box center [594, 265] width 44 height 27
click at [831, 393] on td "23" at bounding box center [853, 395] width 44 height 26
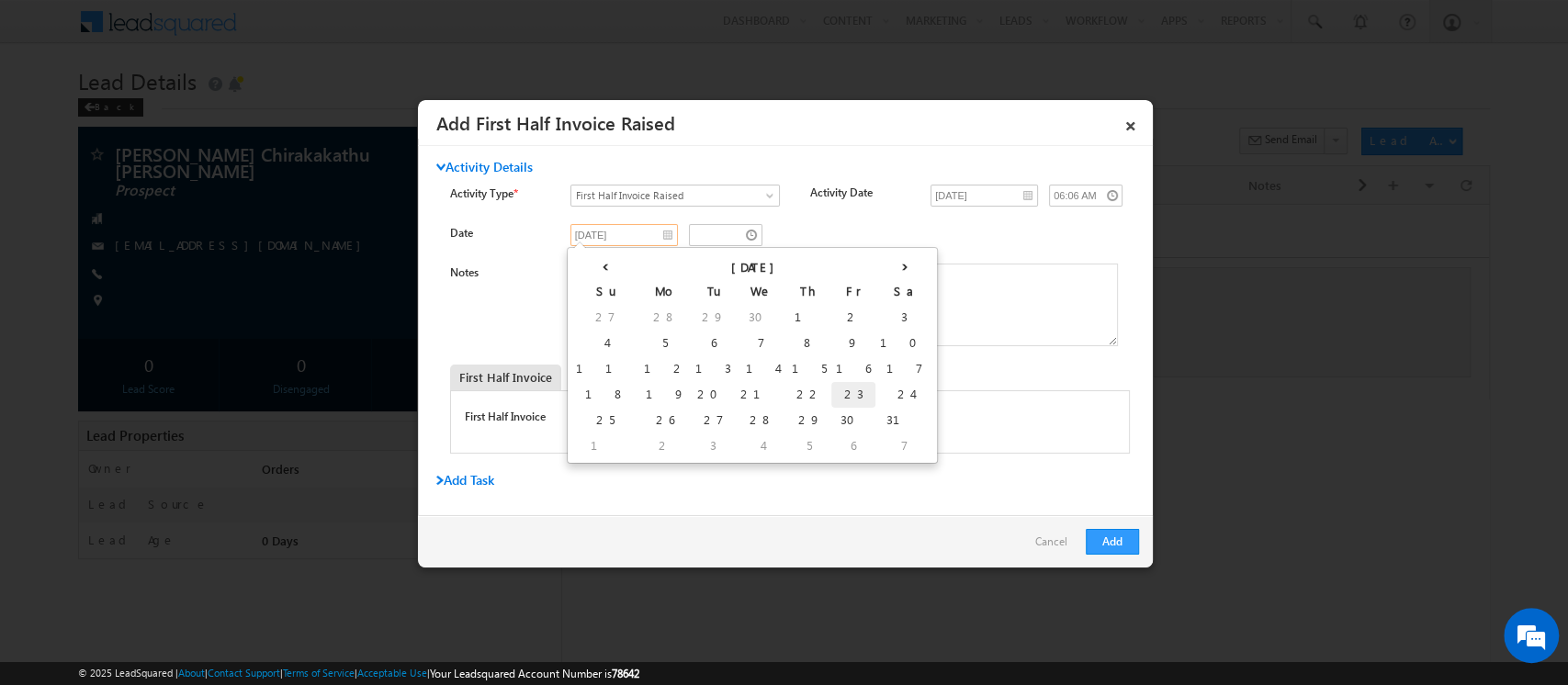
type input "[DATE]"
type input "05:08 AM"
click at [831, 399] on td "23" at bounding box center [853, 395] width 44 height 26
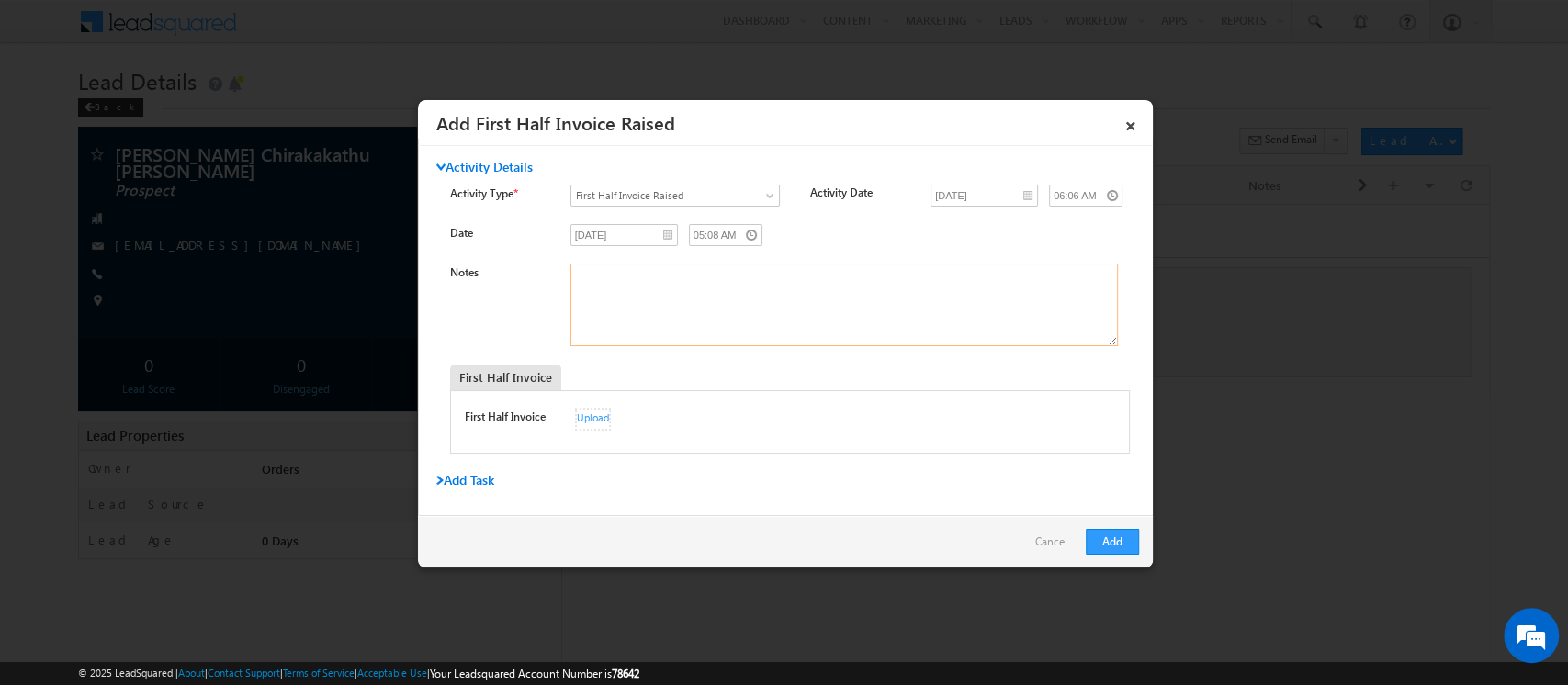
click at [659, 292] on textarea "Notes" at bounding box center [844, 305] width 547 height 82
type textarea "Invoice No 257"
click at [587, 411] on div "Upload" at bounding box center [592, 420] width 36 height 23
click at [1101, 540] on button "Add" at bounding box center [1111, 542] width 53 height 26
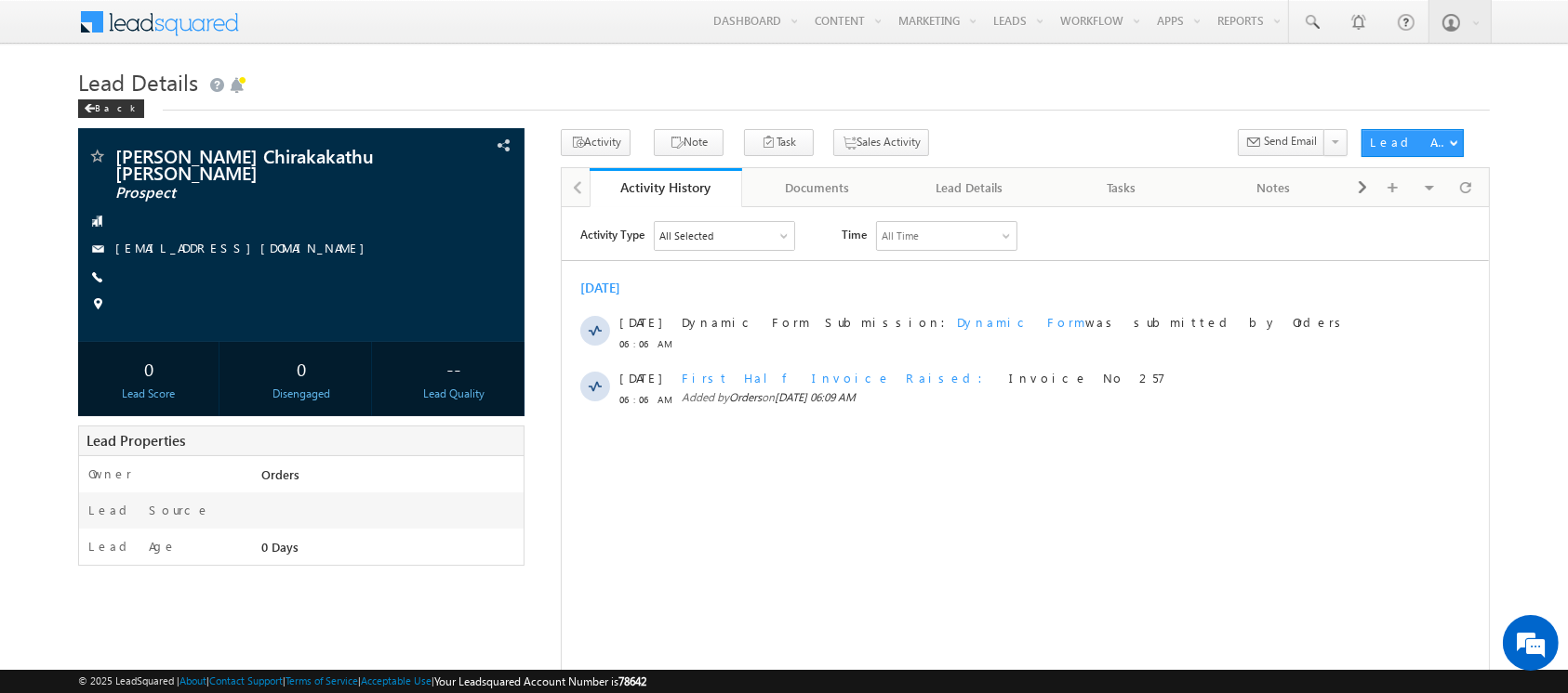
click at [689, 235] on div "All Selected" at bounding box center [685, 235] width 54 height 17
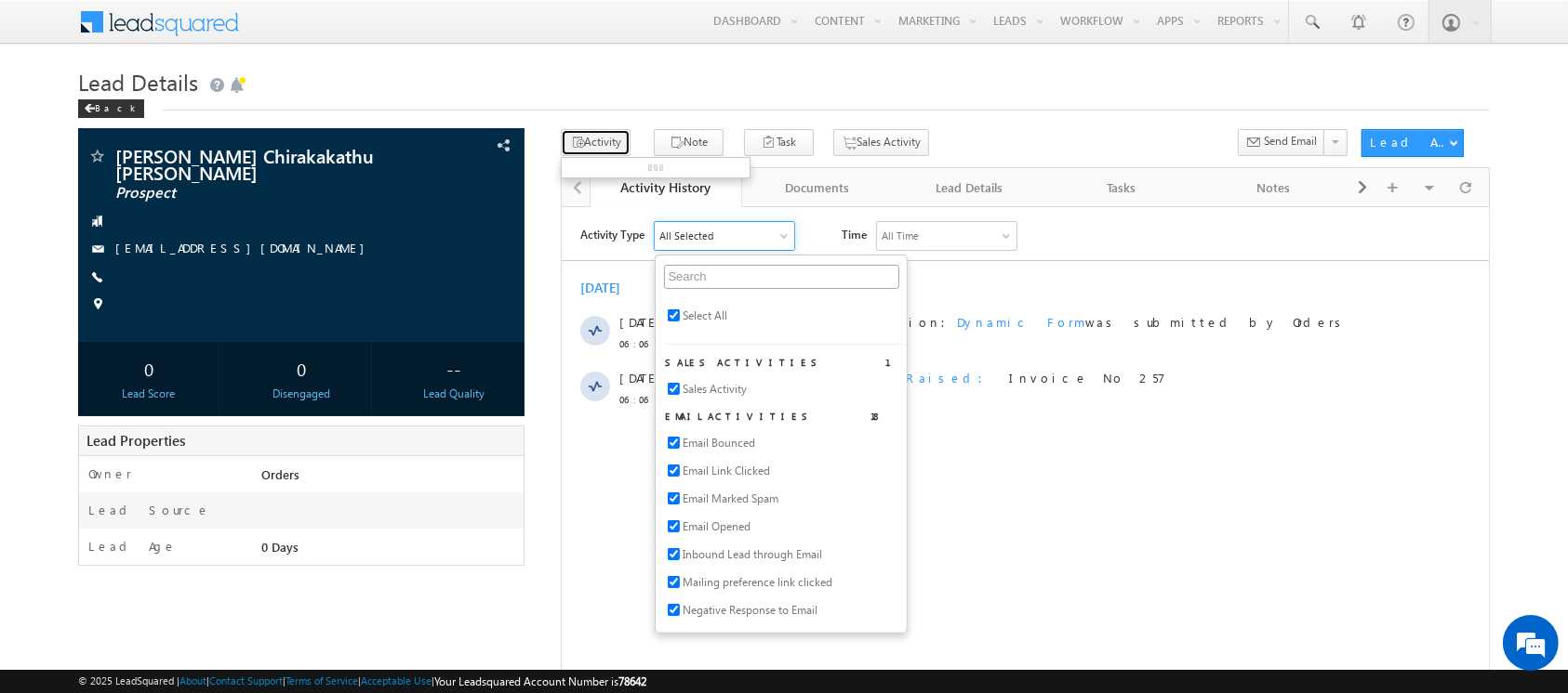
click at [609, 144] on button "Activity" at bounding box center [595, 143] width 70 height 27
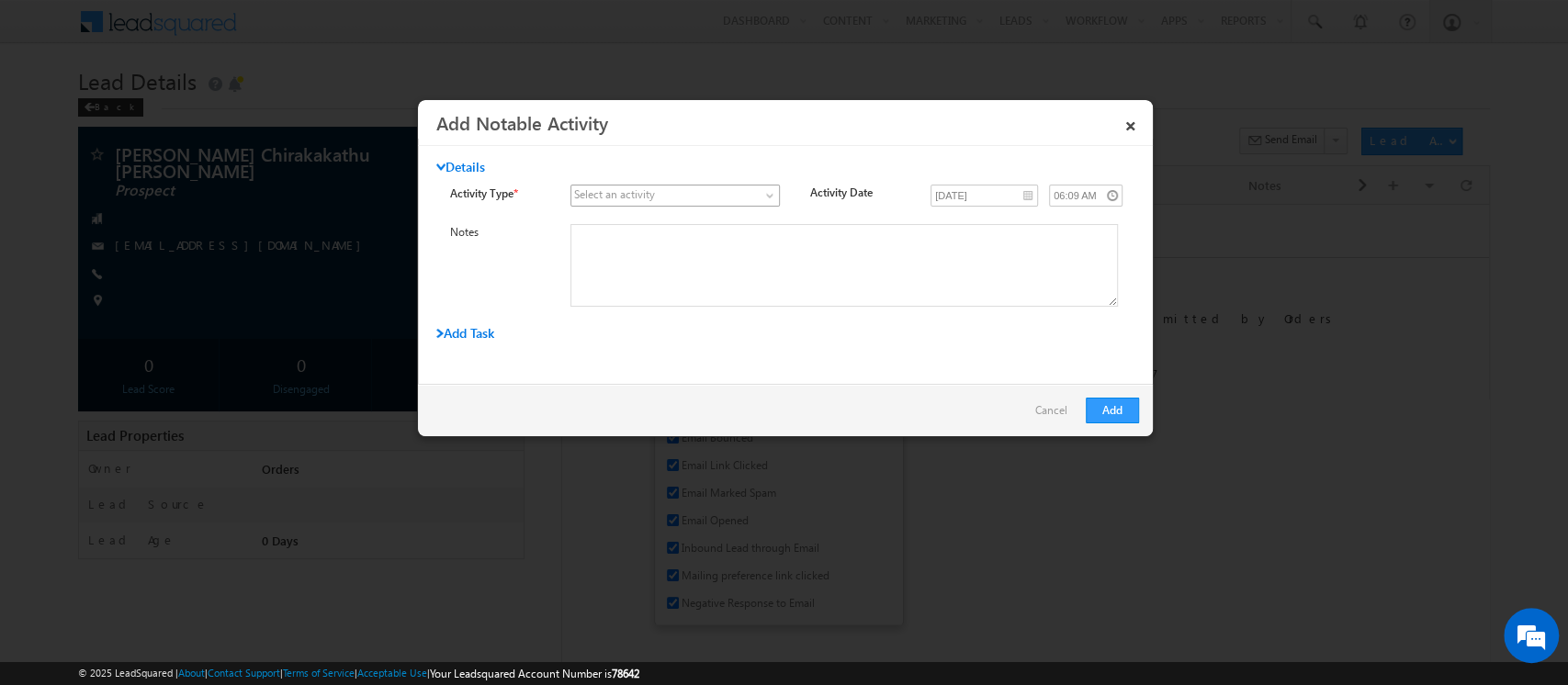
click at [666, 192] on span at bounding box center [665, 195] width 186 height 16
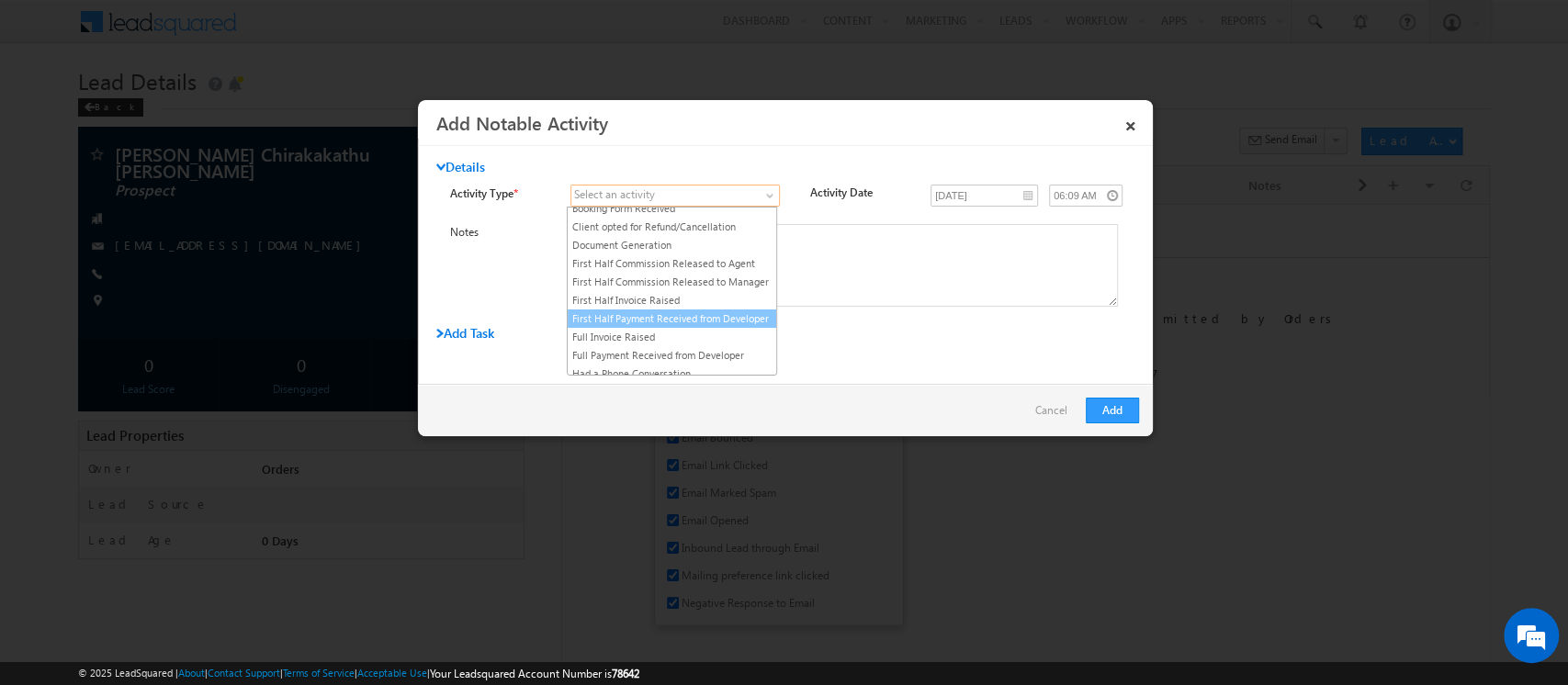
click at [679, 327] on link "First Half Payment Received from Developer" at bounding box center [672, 318] width 209 height 16
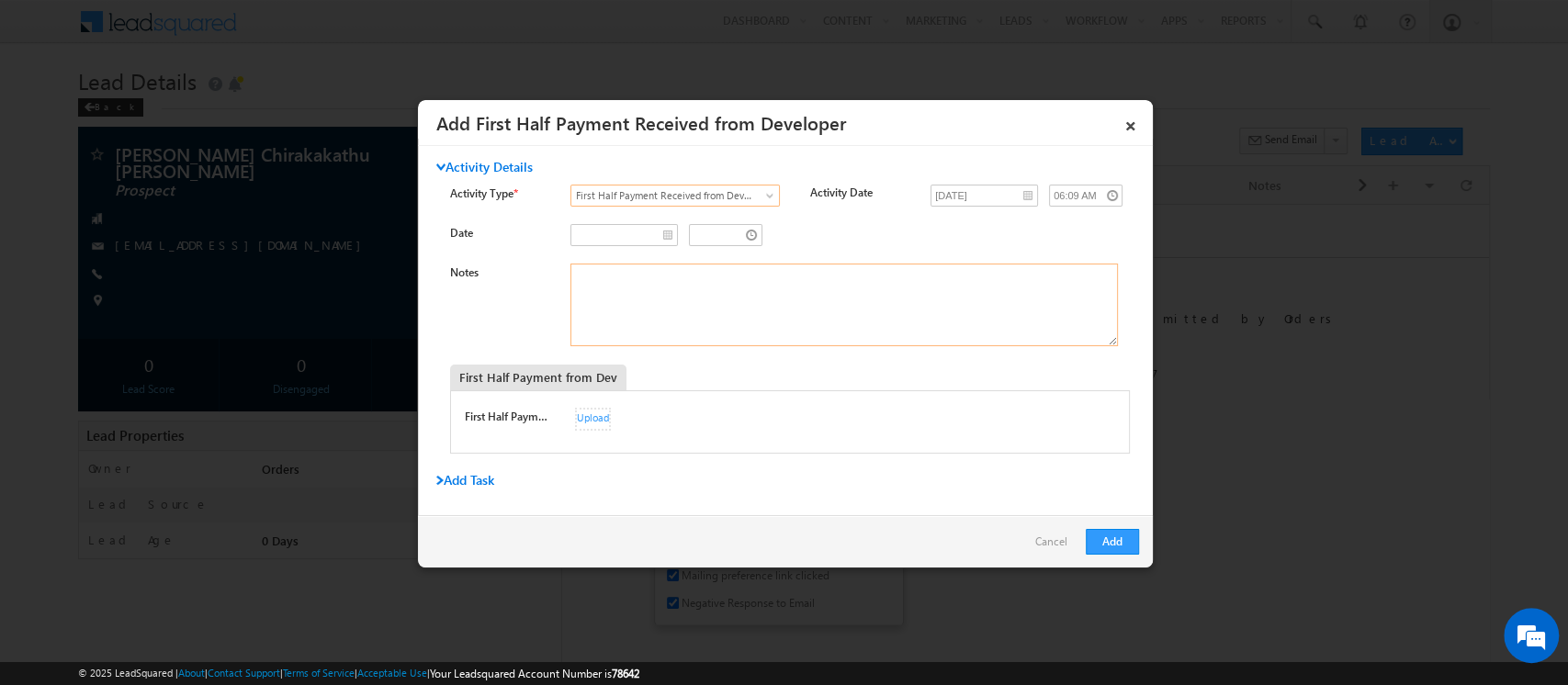
click at [628, 292] on textarea "Notes" at bounding box center [844, 305] width 547 height 82
drag, startPoint x: 645, startPoint y: 270, endPoint x: 557, endPoint y: 273, distance: 88.1
click at [557, 273] on div "Notes Date was not" at bounding box center [801, 310] width 702 height 92
type textarea "[PERSON_NAME] not updated the date"
click at [1126, 546] on button "Add" at bounding box center [1111, 542] width 53 height 26
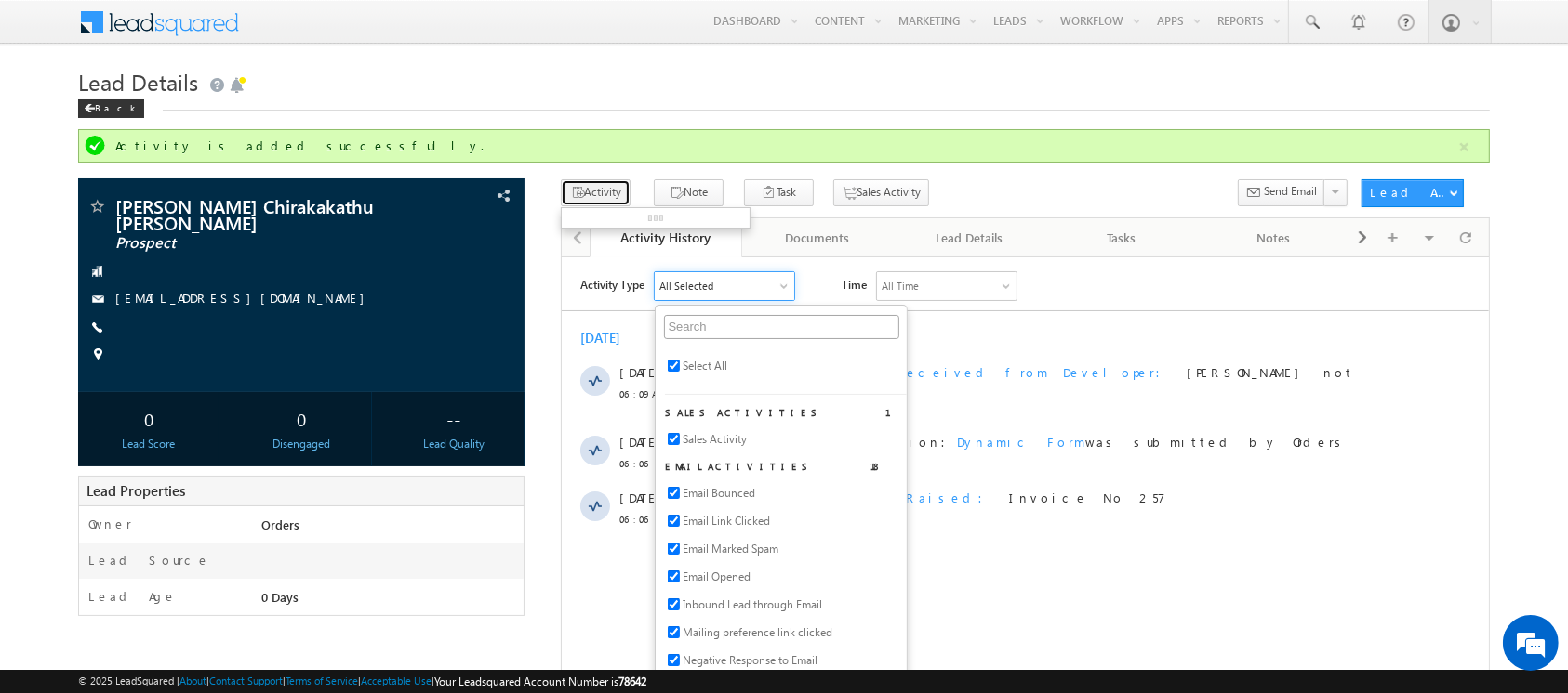
click at [593, 195] on button "Activity" at bounding box center [595, 193] width 70 height 27
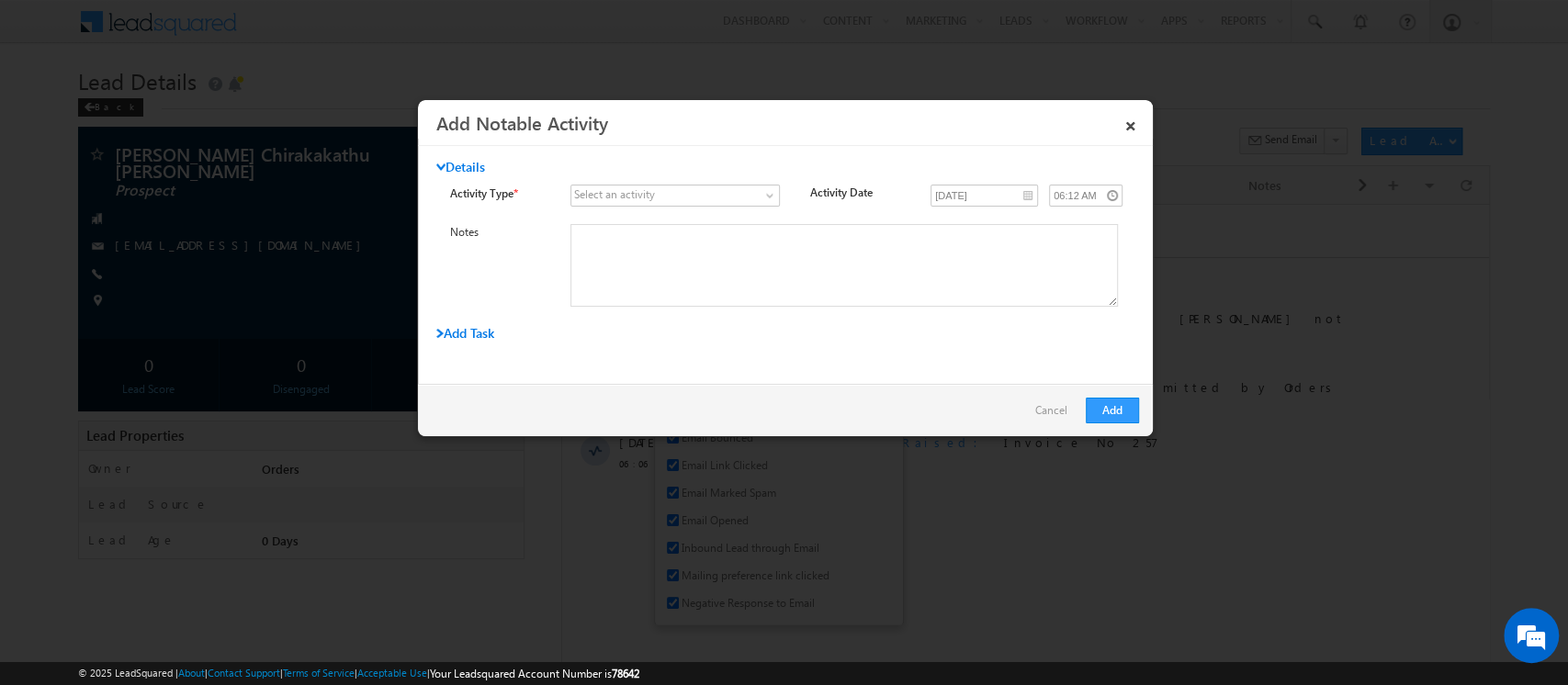
click at [595, 194] on div "Select an activity" at bounding box center [614, 194] width 81 height 16
click at [635, 196] on div "Select an activity" at bounding box center [614, 194] width 81 height 16
click at [764, 197] on span at bounding box center [771, 198] width 15 height 15
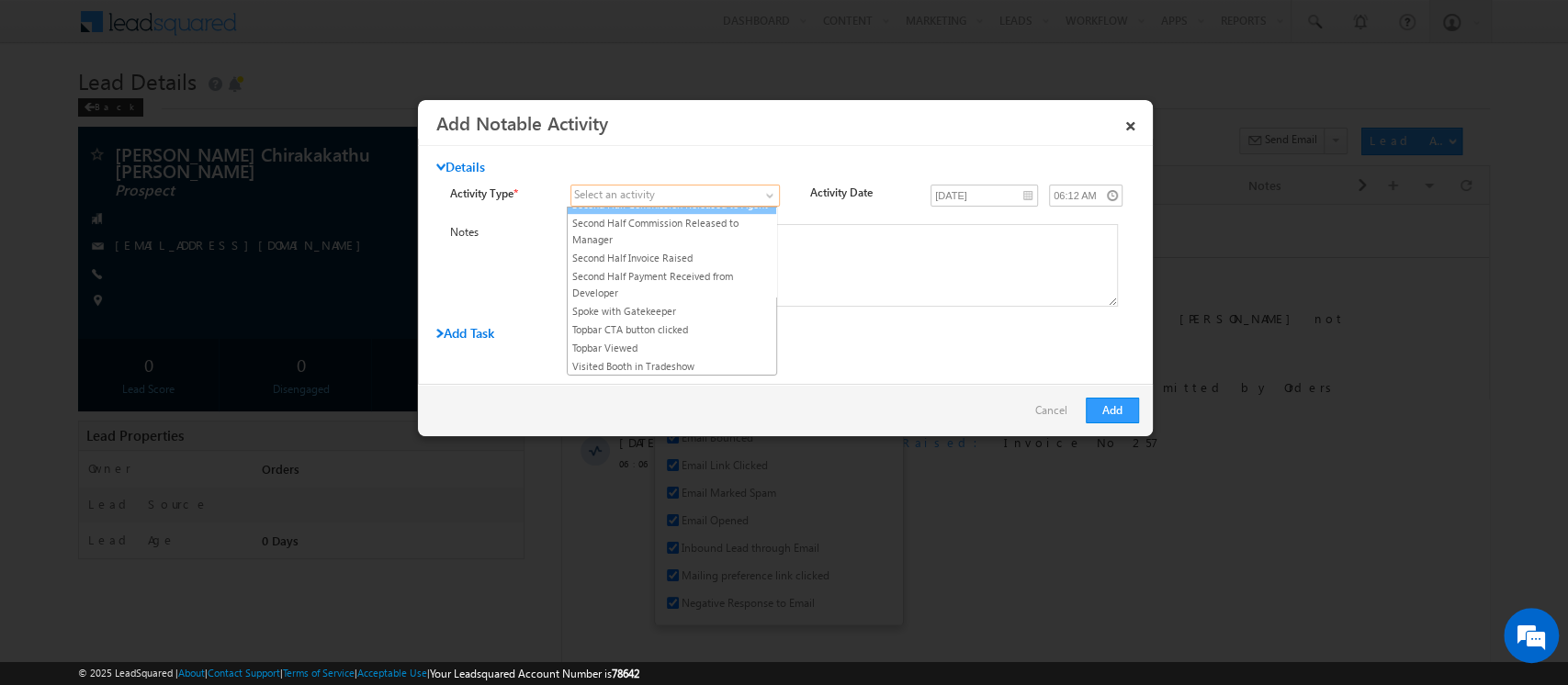
scroll to position [400, 0]
click at [676, 265] on link "Second Half Invoice Raised" at bounding box center [672, 256] width 209 height 16
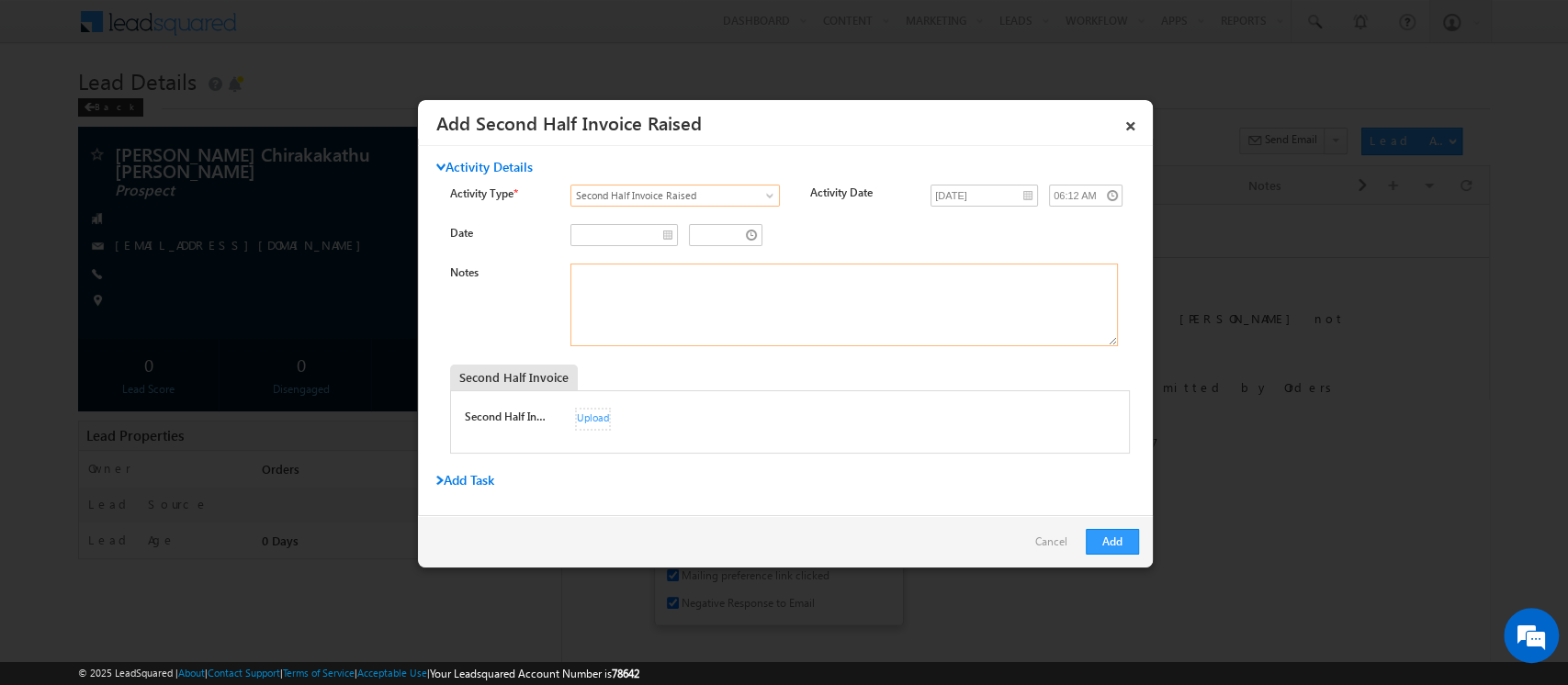
click at [649, 275] on textarea "Notes" at bounding box center [844, 305] width 547 height 82
click at [597, 423] on div "Upload" at bounding box center [592, 420] width 36 height 23
click at [663, 232] on input "__/__/____" at bounding box center [624, 235] width 107 height 22
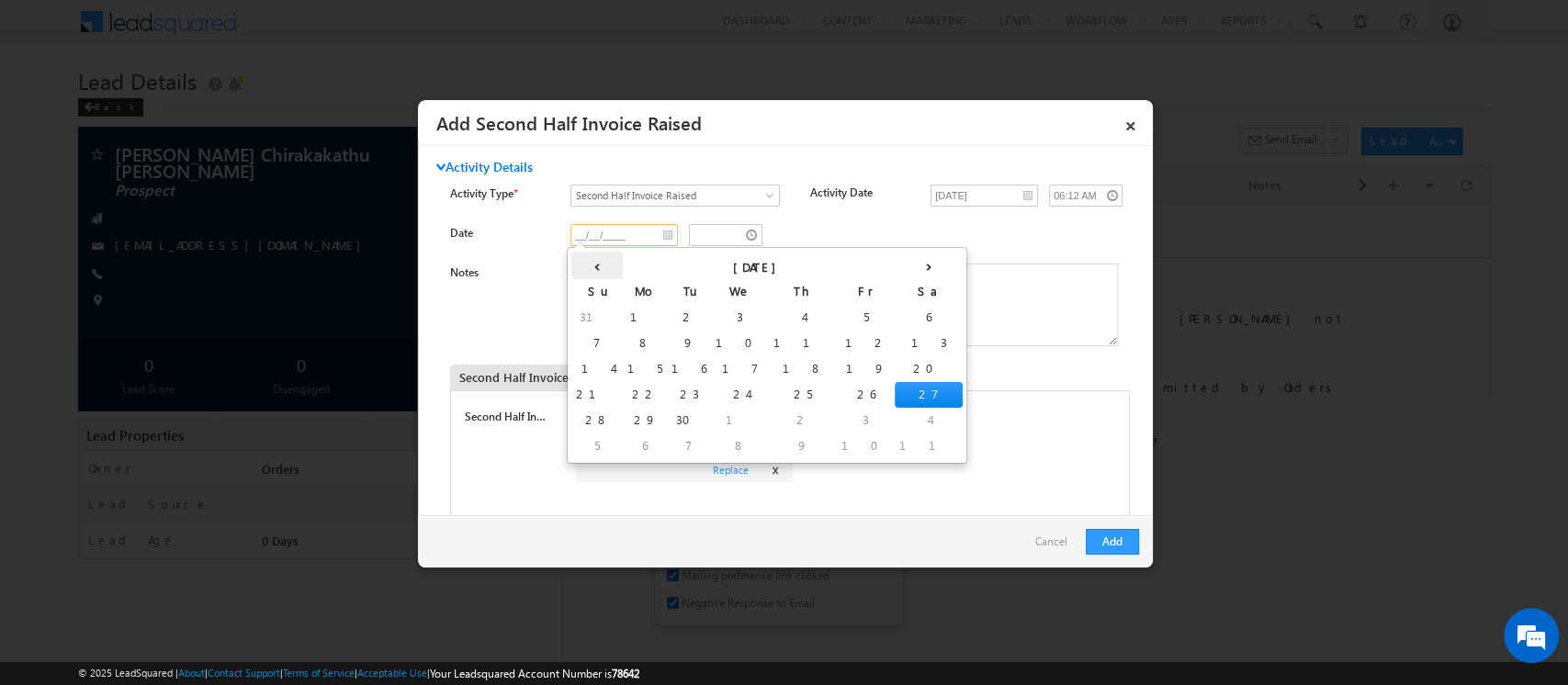
click at [588, 261] on th "‹" at bounding box center [597, 265] width 51 height 27
click at [584, 364] on td "10" at bounding box center [601, 369] width 58 height 26
type input "08/10/2025"
type input "05:12 AM"
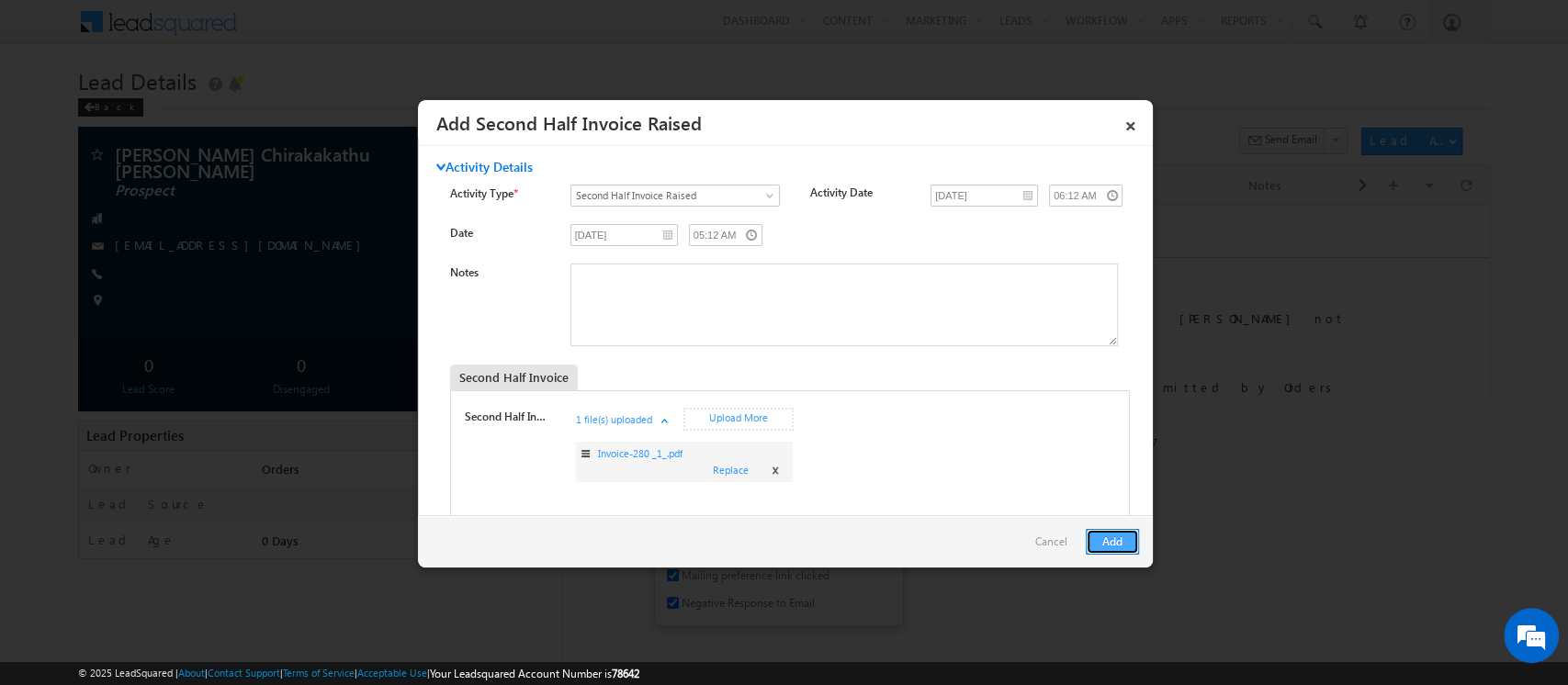
click at [1117, 544] on button "Add" at bounding box center [1111, 542] width 53 height 26
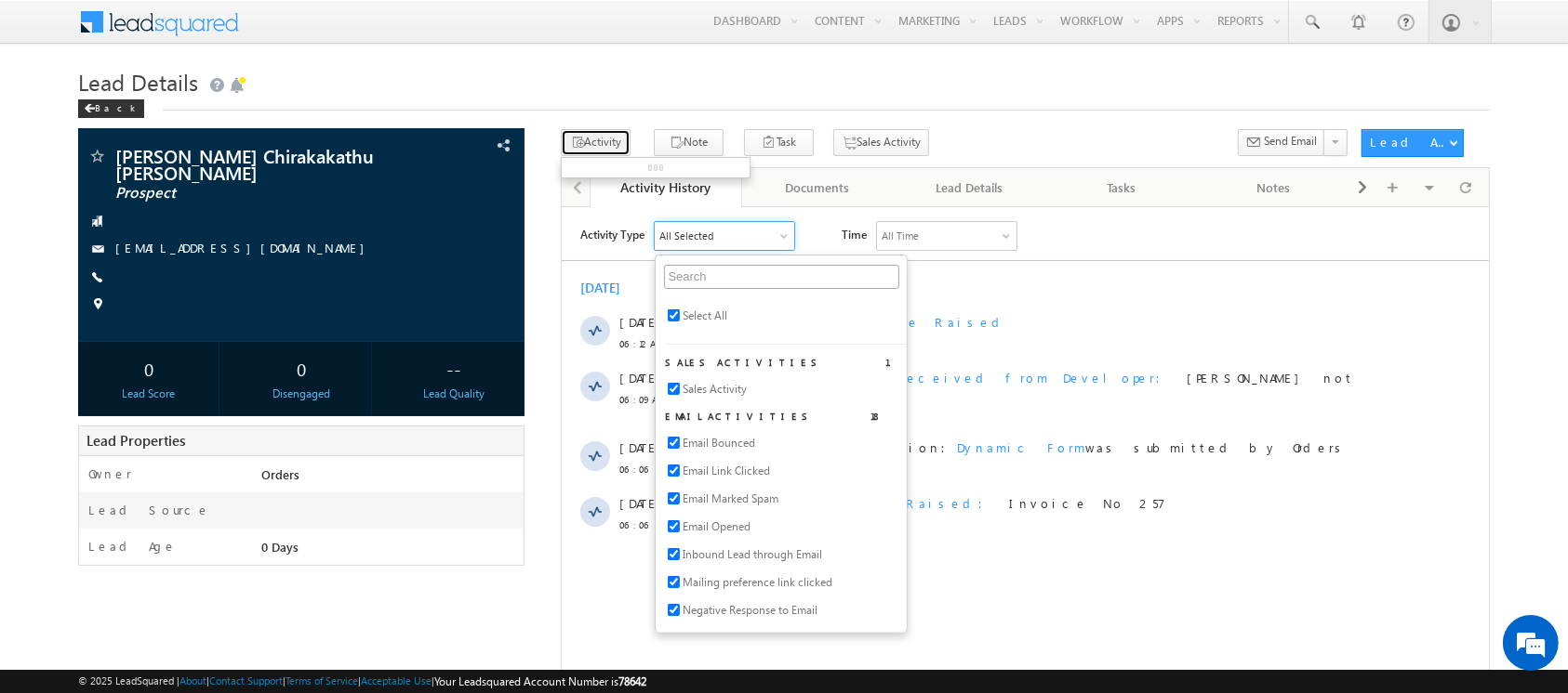
click at [588, 145] on button "Activity" at bounding box center [595, 143] width 70 height 27
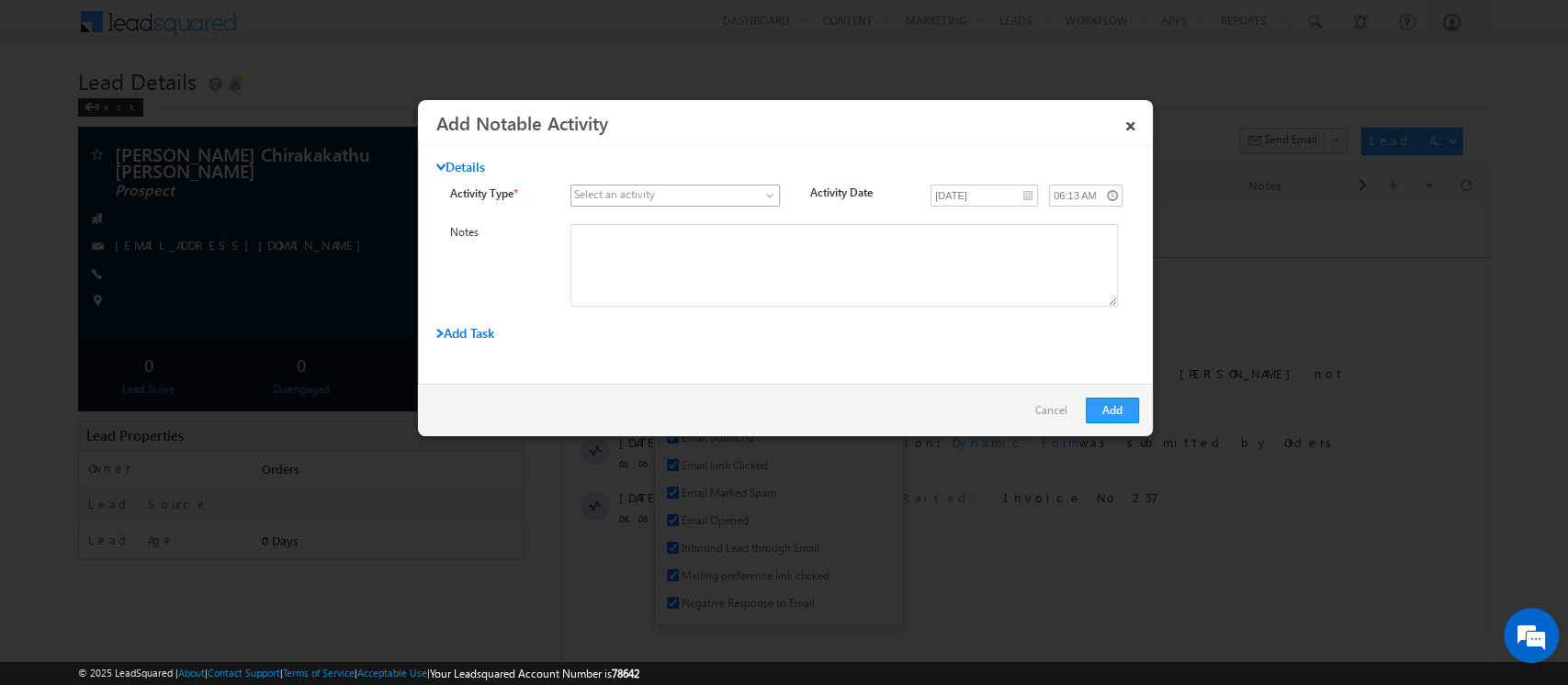
click at [764, 196] on span at bounding box center [771, 198] width 15 height 15
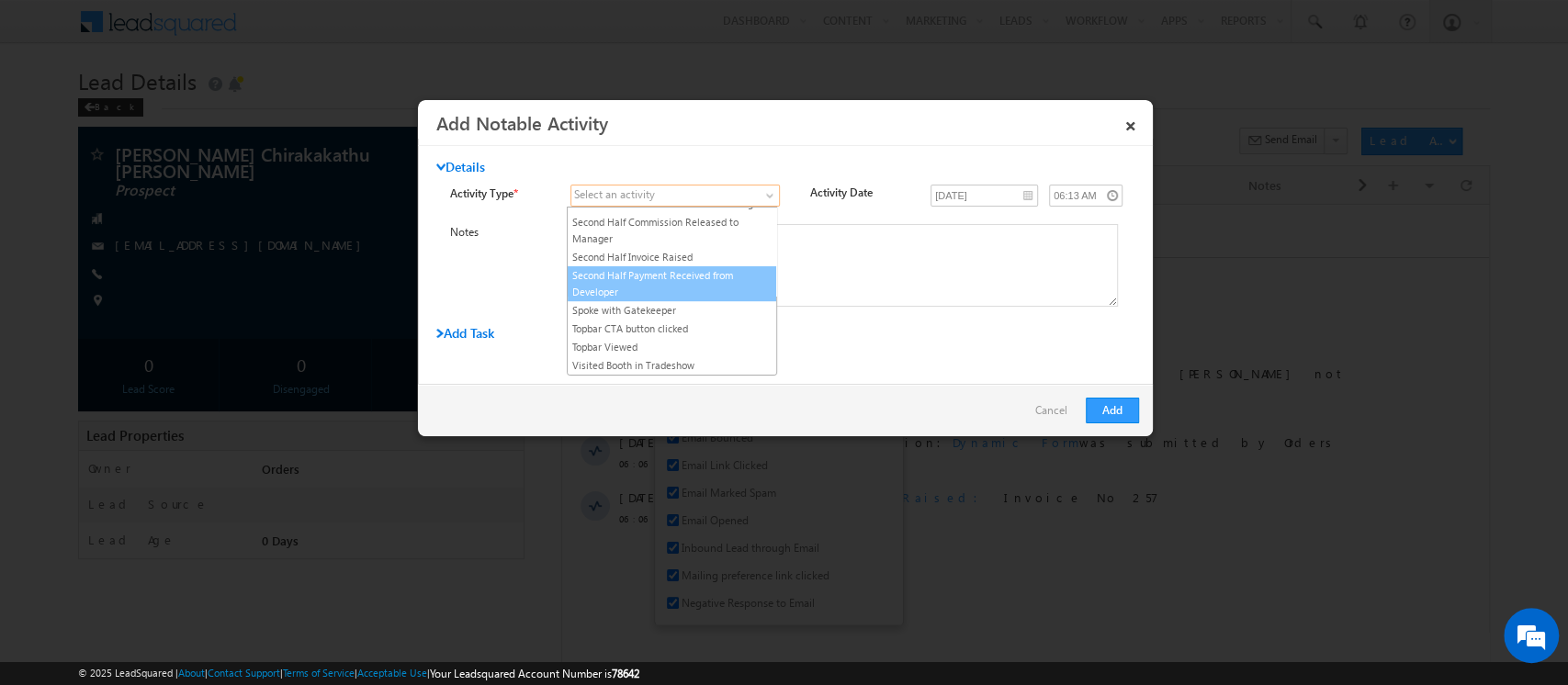
click at [674, 300] on link "Second Half Payment Received from Developer" at bounding box center [672, 283] width 209 height 33
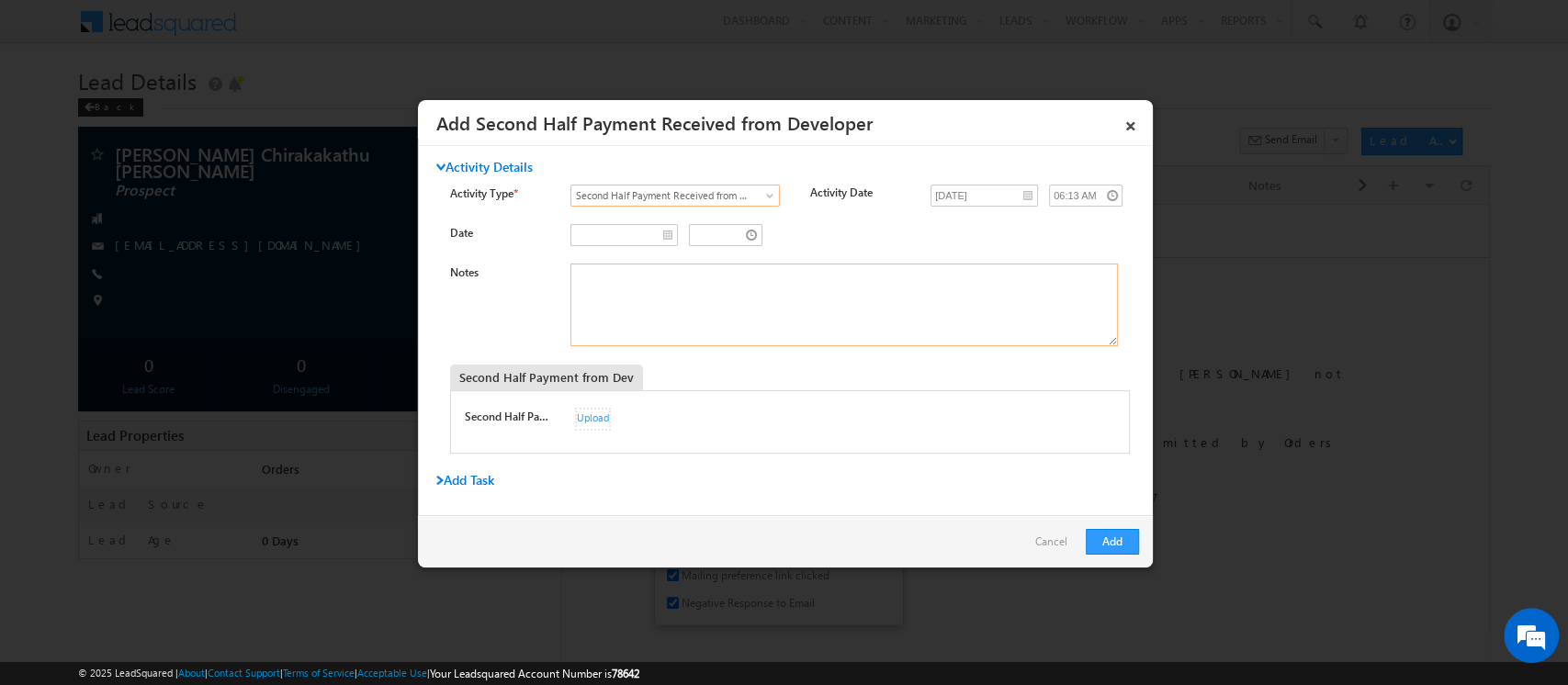
click at [674, 284] on textarea "Notes" at bounding box center [844, 305] width 547 height 82
paste textarea "033ICLB25232B34Z"
type textarea "033ICLB25232B34Z"
click at [665, 231] on input "__/__/____" at bounding box center [624, 235] width 107 height 22
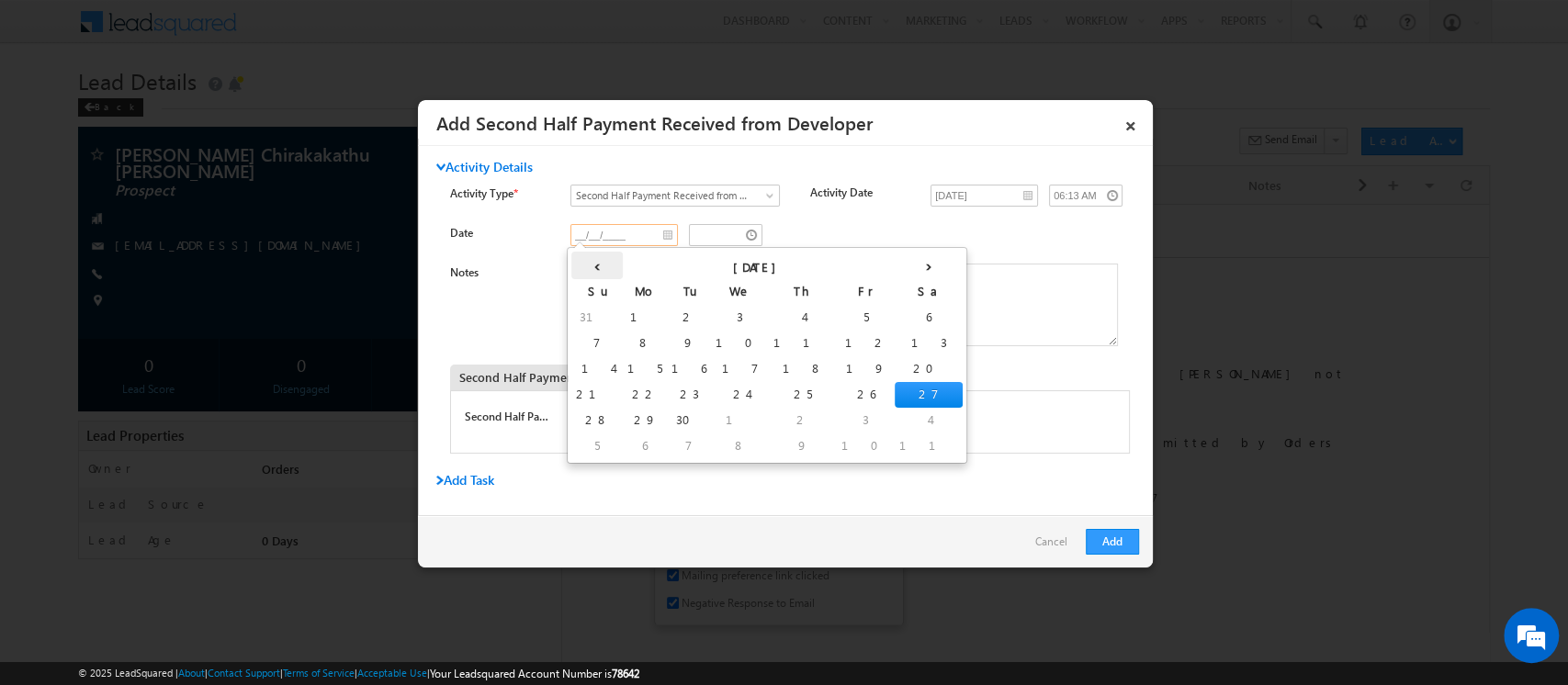
click at [586, 264] on th "‹" at bounding box center [597, 265] width 51 height 27
click at [749, 392] on td "20" at bounding box center [771, 395] width 45 height 26
type input "08/20/2025"
type input "05:13 AM"
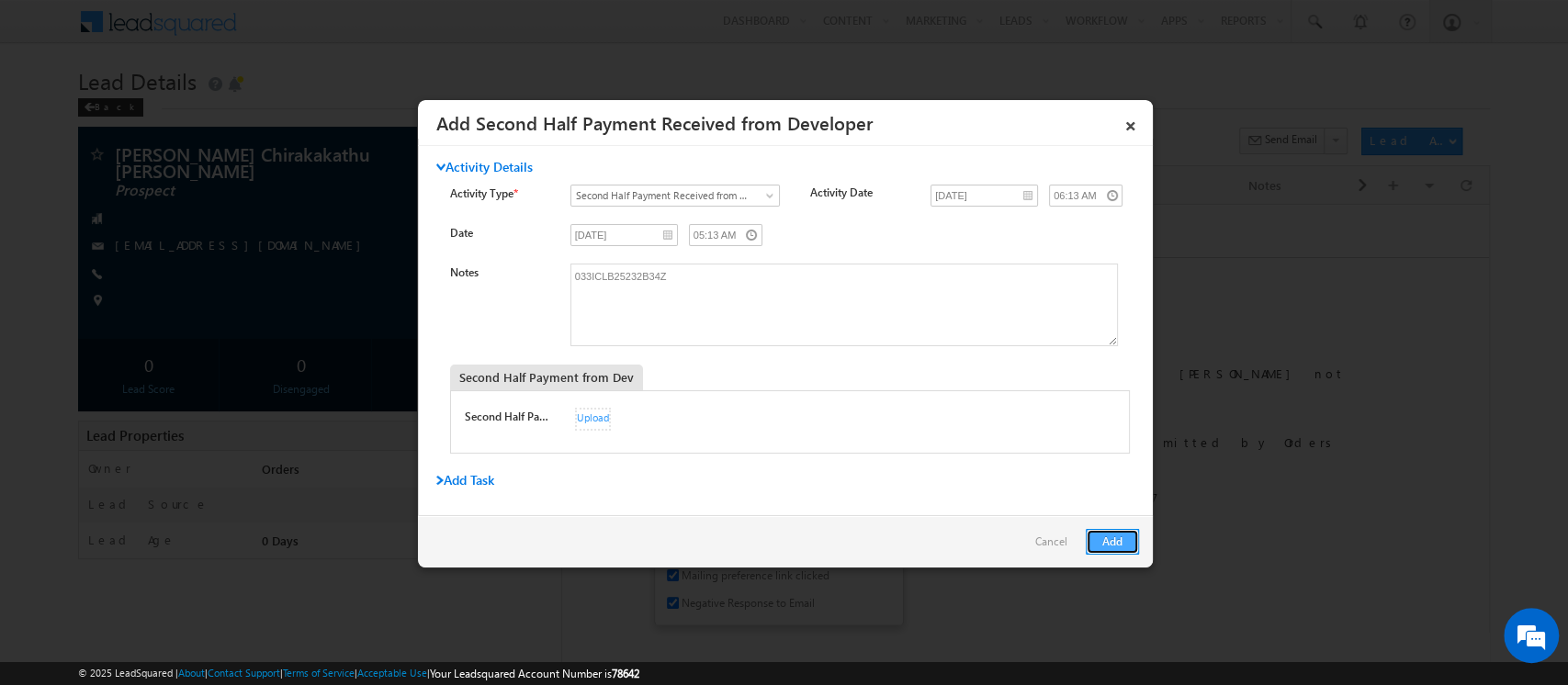
click at [1111, 544] on button "Add" at bounding box center [1111, 542] width 53 height 26
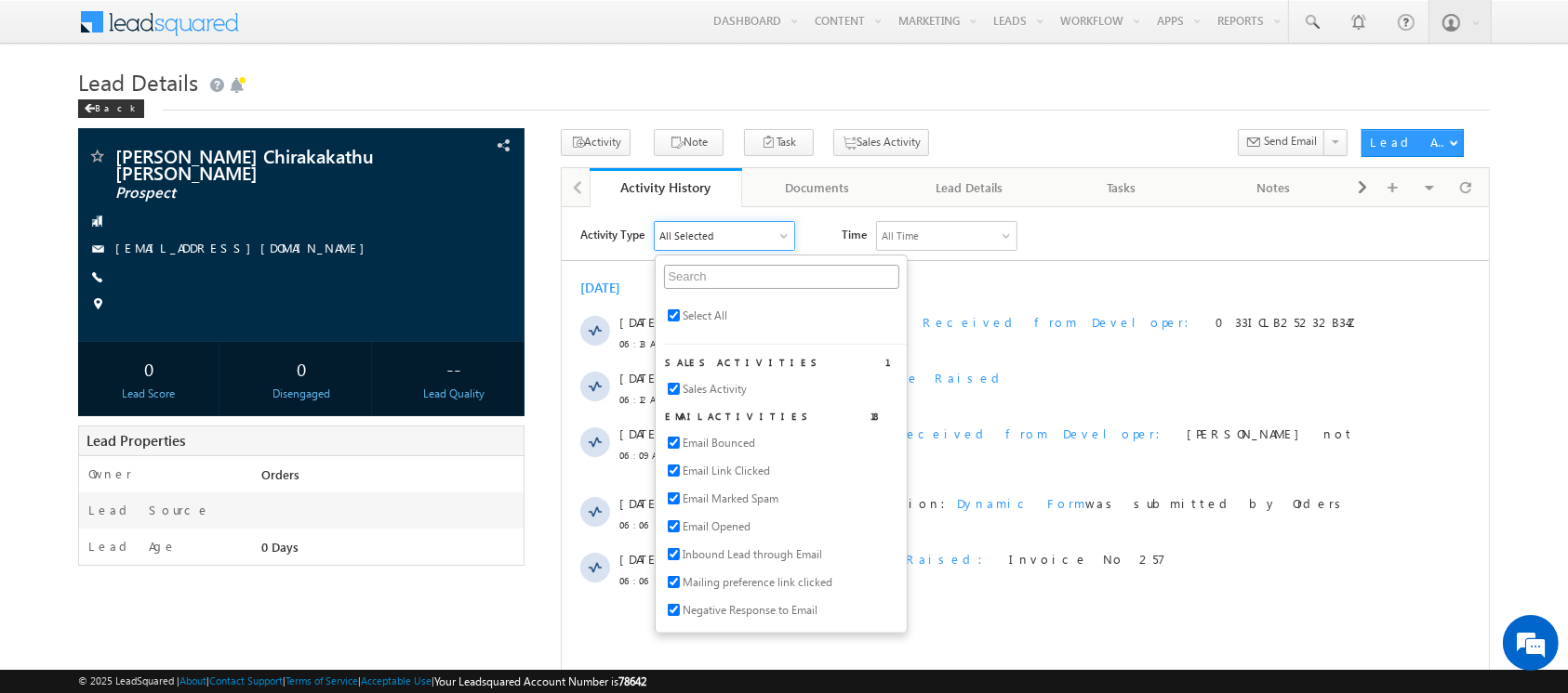
click at [1163, 225] on div "Activity Type All Selected Select All Sales Activities 1 Sales Activity Email A…" at bounding box center [1034, 235] width 909 height 29
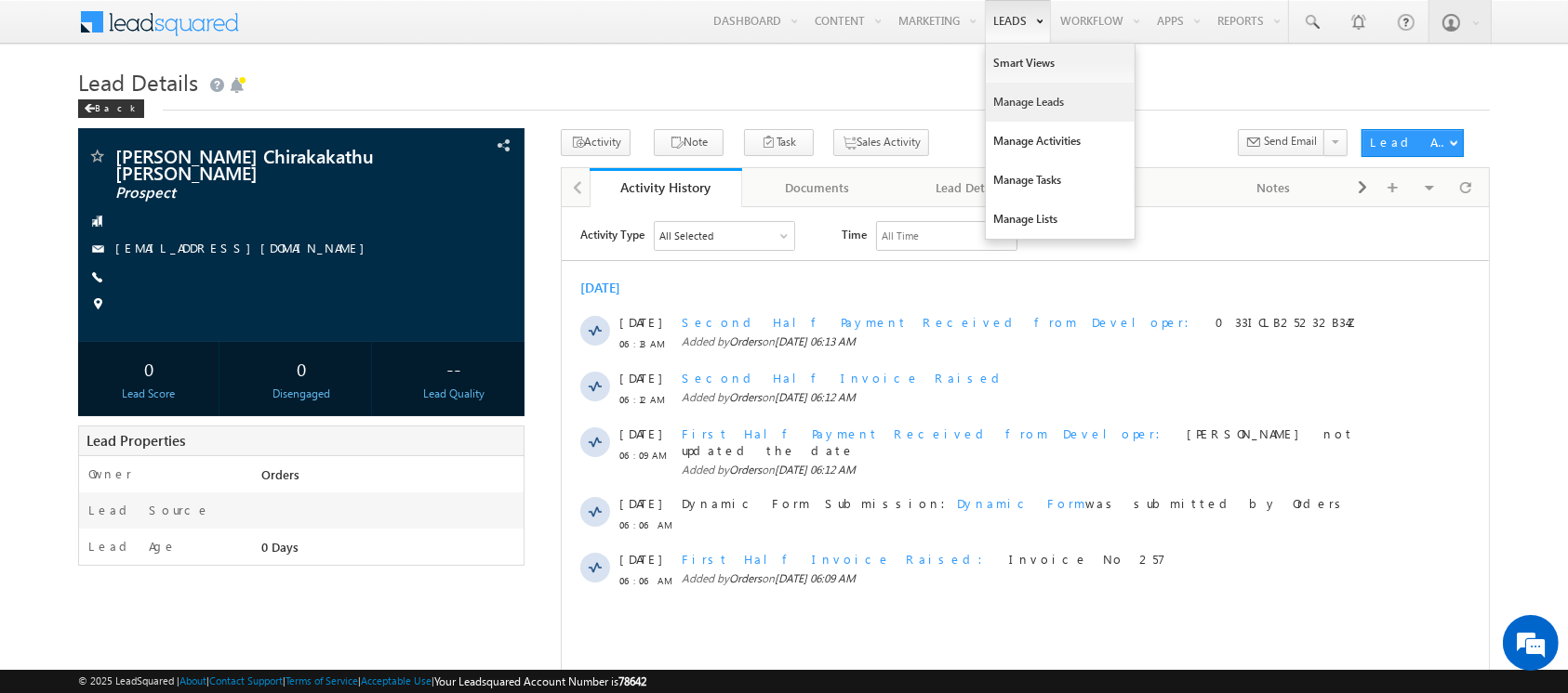
click at [1025, 105] on link "Manage Leads" at bounding box center [1060, 103] width 149 height 39
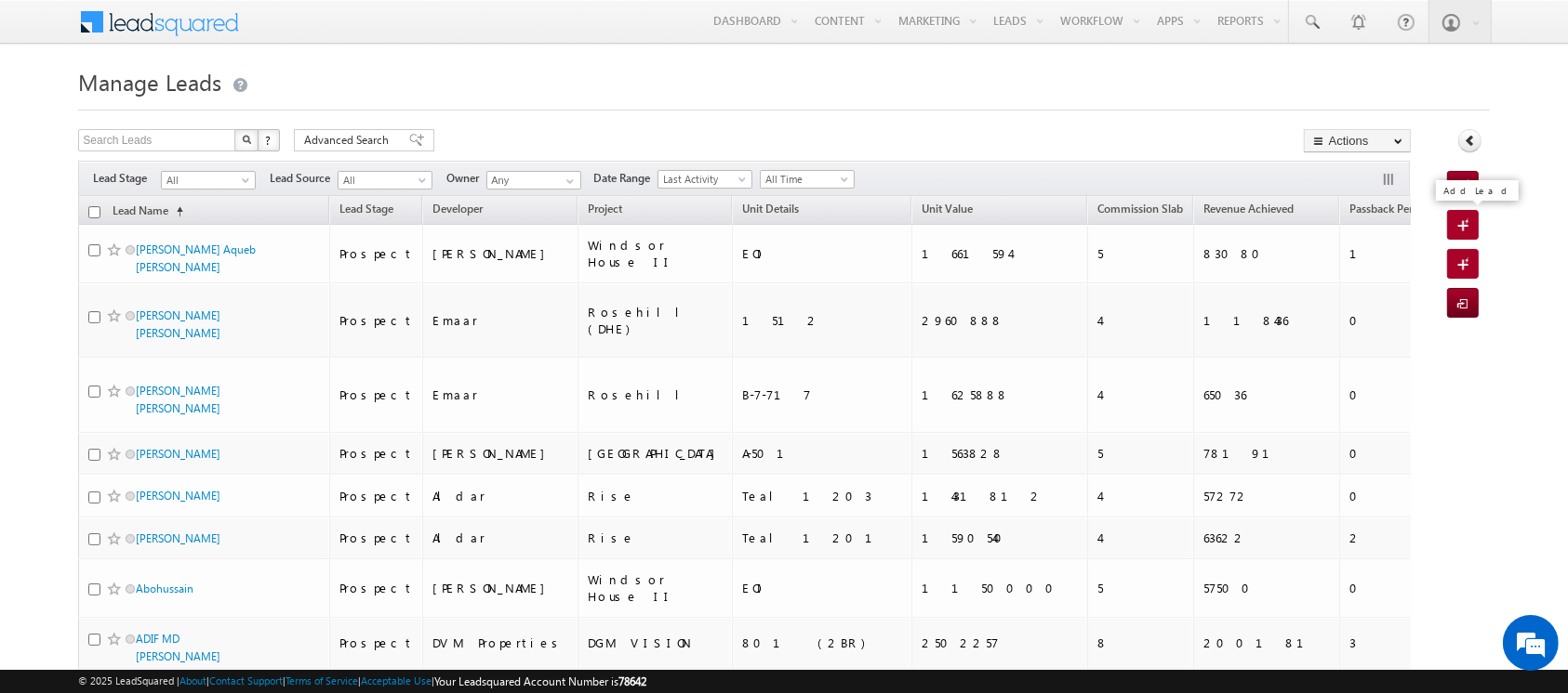
click at [1477, 221] on link "Add Lead" at bounding box center [1462, 225] width 31 height 29
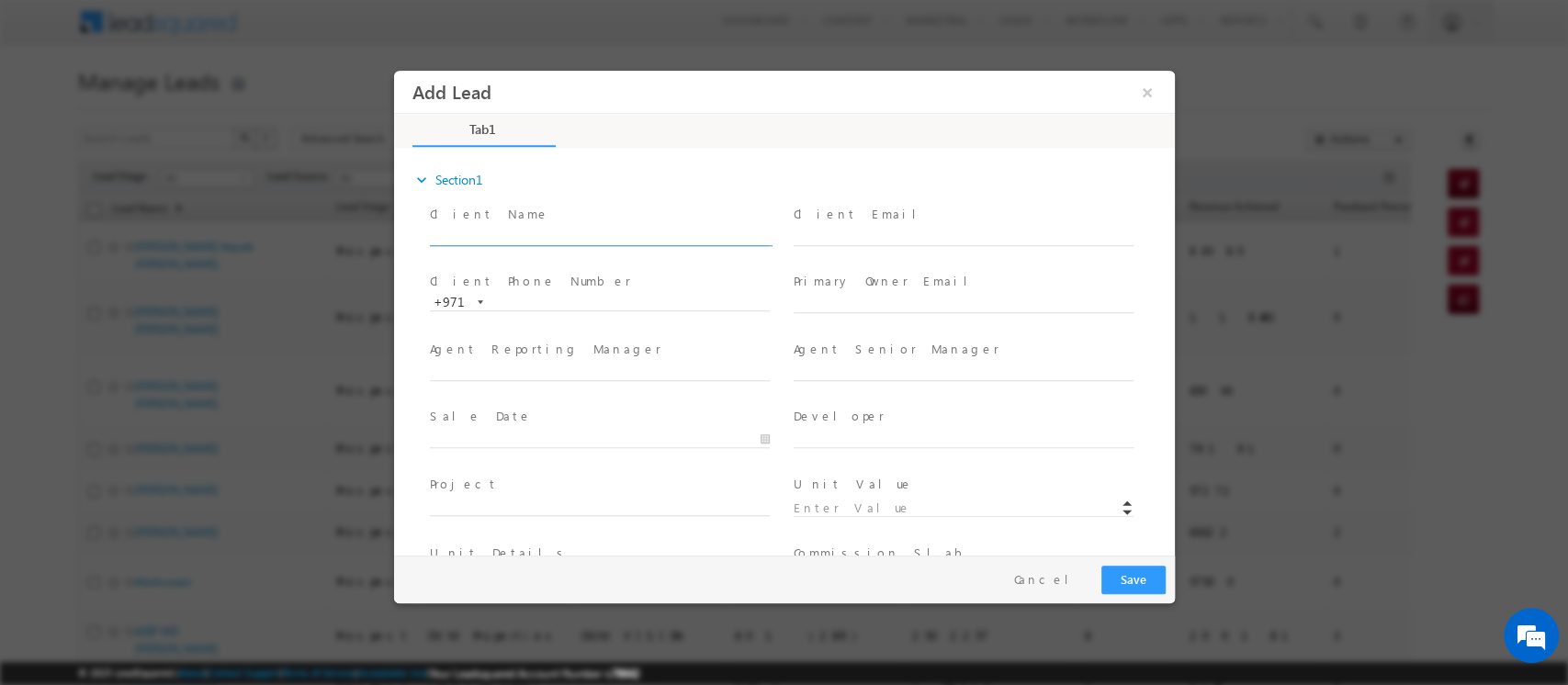
click at [541, 228] on input "text" at bounding box center [598, 236] width 340 height 18
paste input "Mr. Hanief Sallie"
drag, startPoint x: 447, startPoint y: 234, endPoint x: 387, endPoint y: 215, distance: 62.9
click at [393, 215] on html "Add Lead × *" at bounding box center [783, 313] width 781 height 485
type input "[PERSON_NAME]"
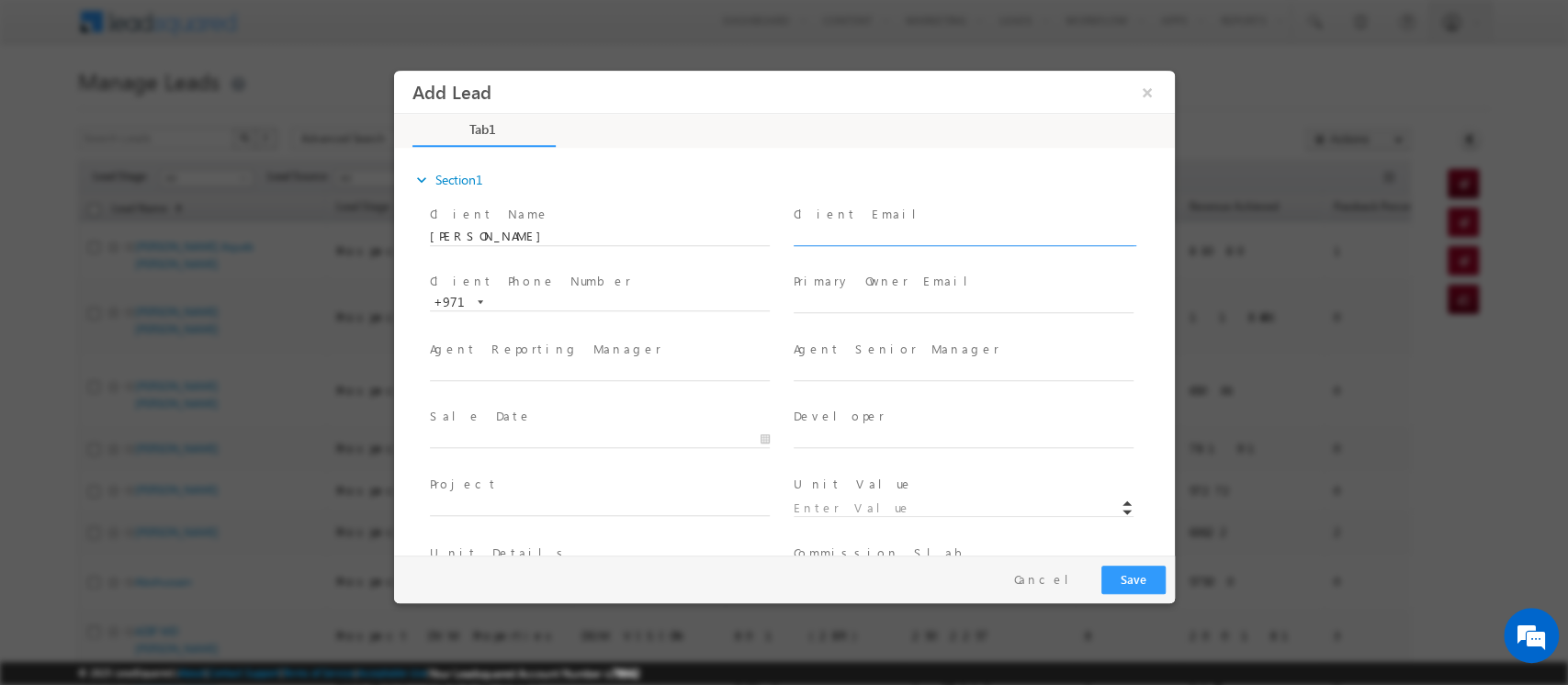
paste input "Mr. Hanief Sallie"
click at [809, 239] on input "Mr. Hanief Sallie" at bounding box center [962, 236] width 340 height 18
type input "HaniefSallie@gmail.com"
paste input "[PERSON_NAME][EMAIL_ADDRESS][PERSON_NAME][DOMAIN_NAME]"
type input "[PERSON_NAME][EMAIL_ADDRESS][PERSON_NAME][DOMAIN_NAME]"
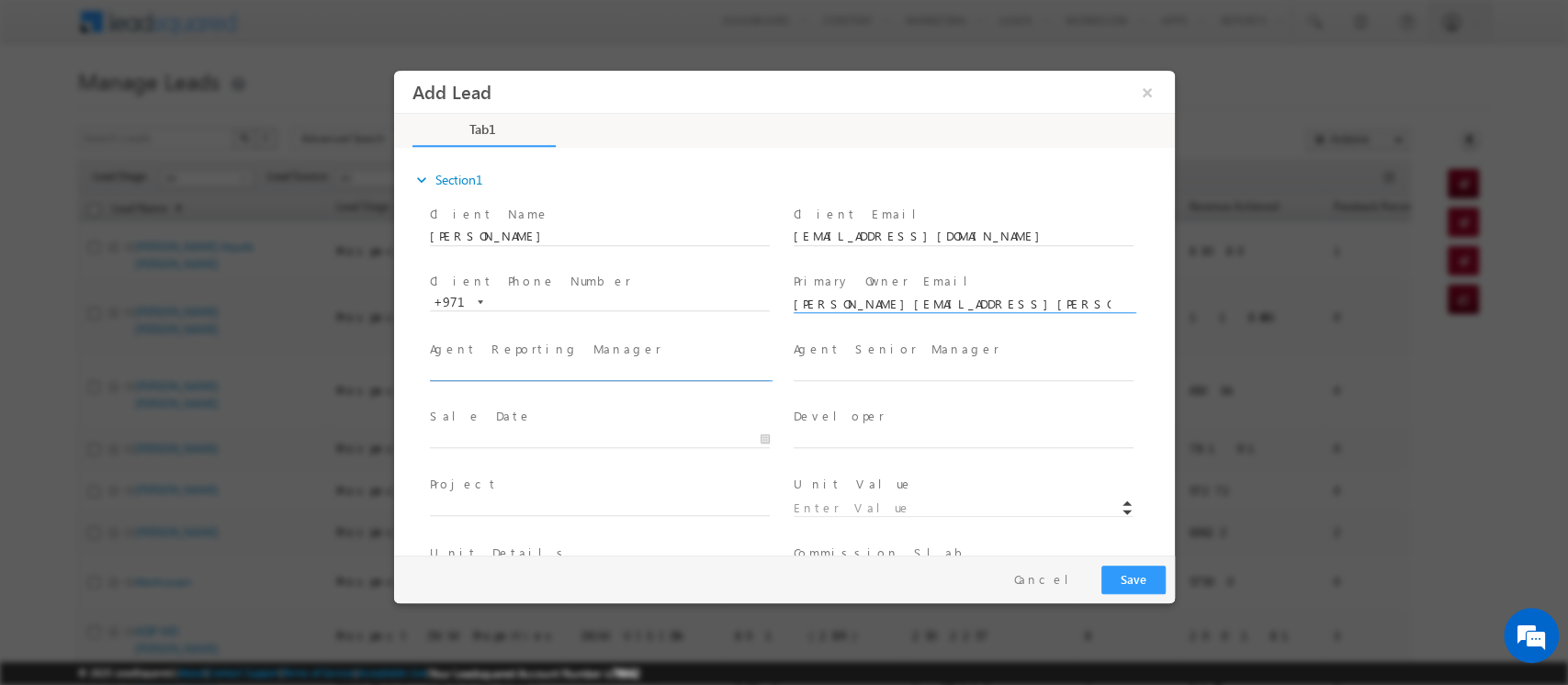
click at [518, 372] on input "text" at bounding box center [598, 372] width 340 height 18
click at [674, 371] on input "nirm" at bounding box center [598, 372] width 340 height 18
type input "n"
paste input "[EMAIL_ADDRESS][PERSON_NAME][DOMAIN_NAME]"
type input "[EMAIL_ADDRESS][PERSON_NAME][DOMAIN_NAME]"
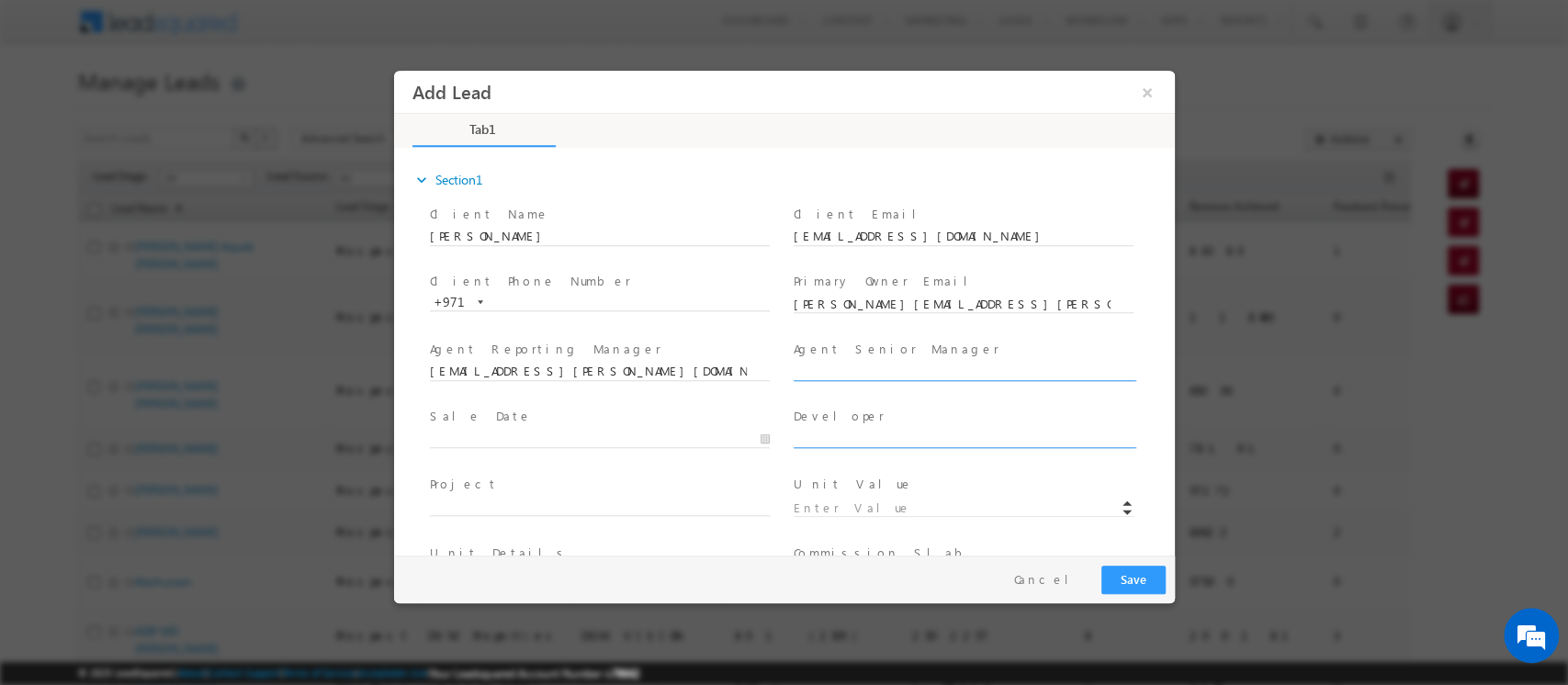
paste input "[PERSON_NAME][EMAIL_ADDRESS][PERSON_NAME][DOMAIN_NAME]"
type input "[PERSON_NAME][EMAIL_ADDRESS][PERSON_NAME][DOMAIN_NAME]"
click at [629, 423] on span "Sale Date *" at bounding box center [598, 418] width 339 height 20
click at [755, 439] on input "text" at bounding box center [598, 439] width 340 height 18
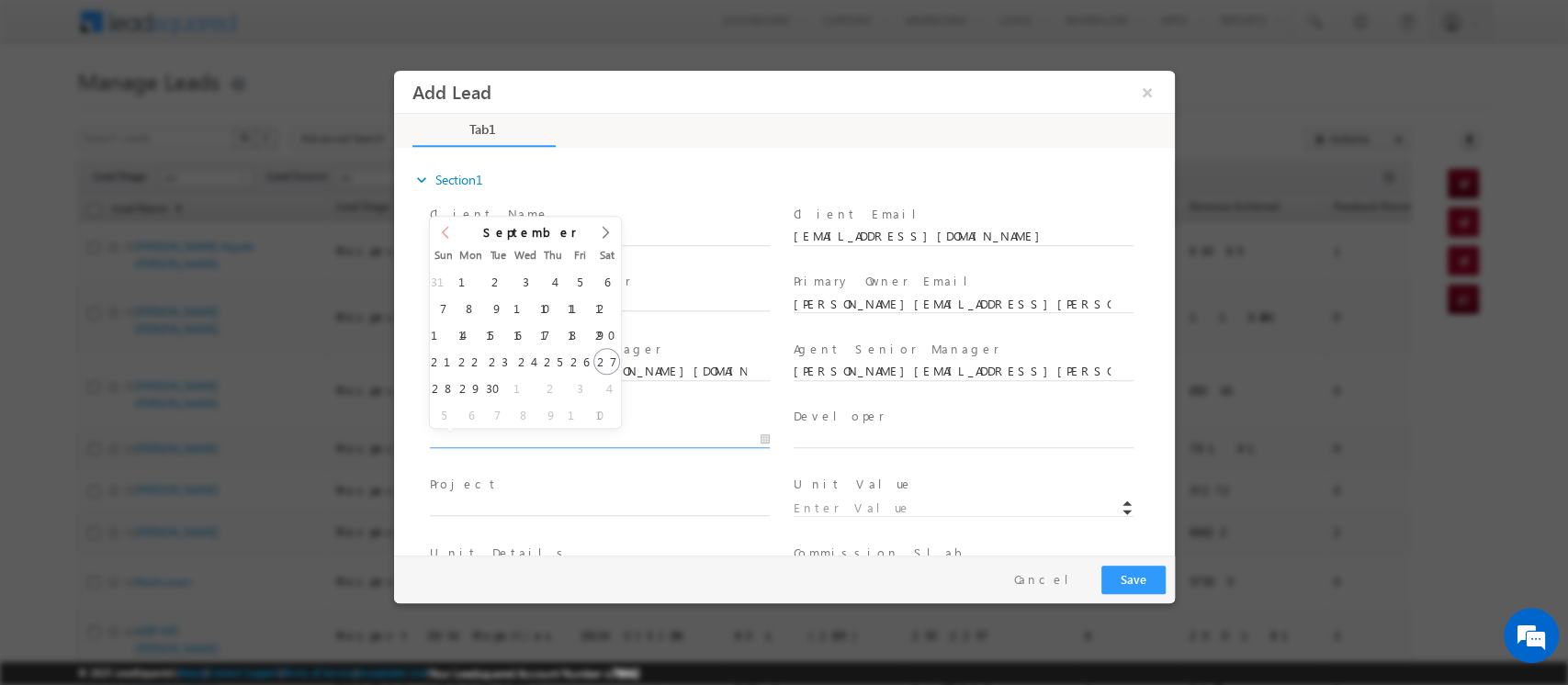
click at [446, 227] on icon at bounding box center [444, 232] width 13 height 13
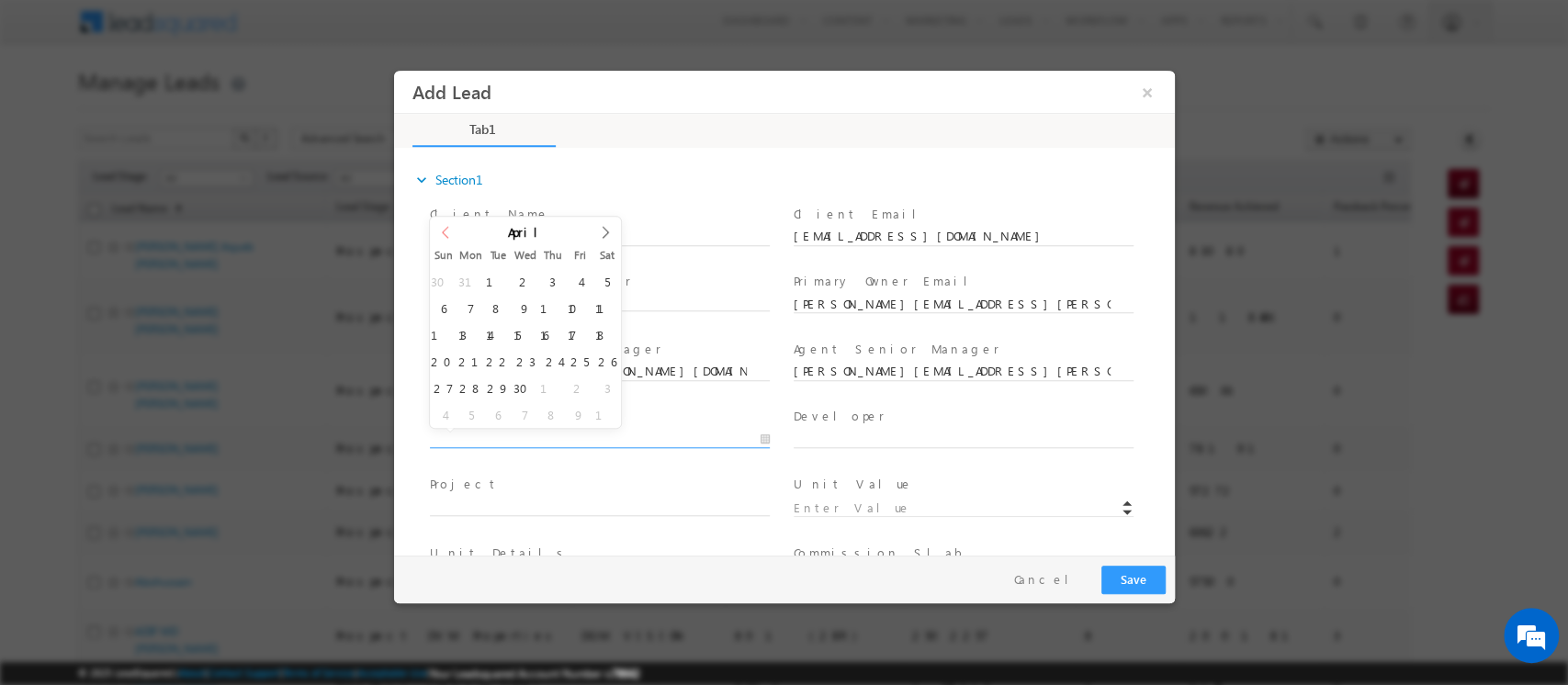
click at [446, 227] on icon at bounding box center [444, 232] width 13 height 13
type input "03/14/2025"
click at [872, 432] on input "text" at bounding box center [962, 439] width 340 height 18
paste input "Arada"
type input "Arada"
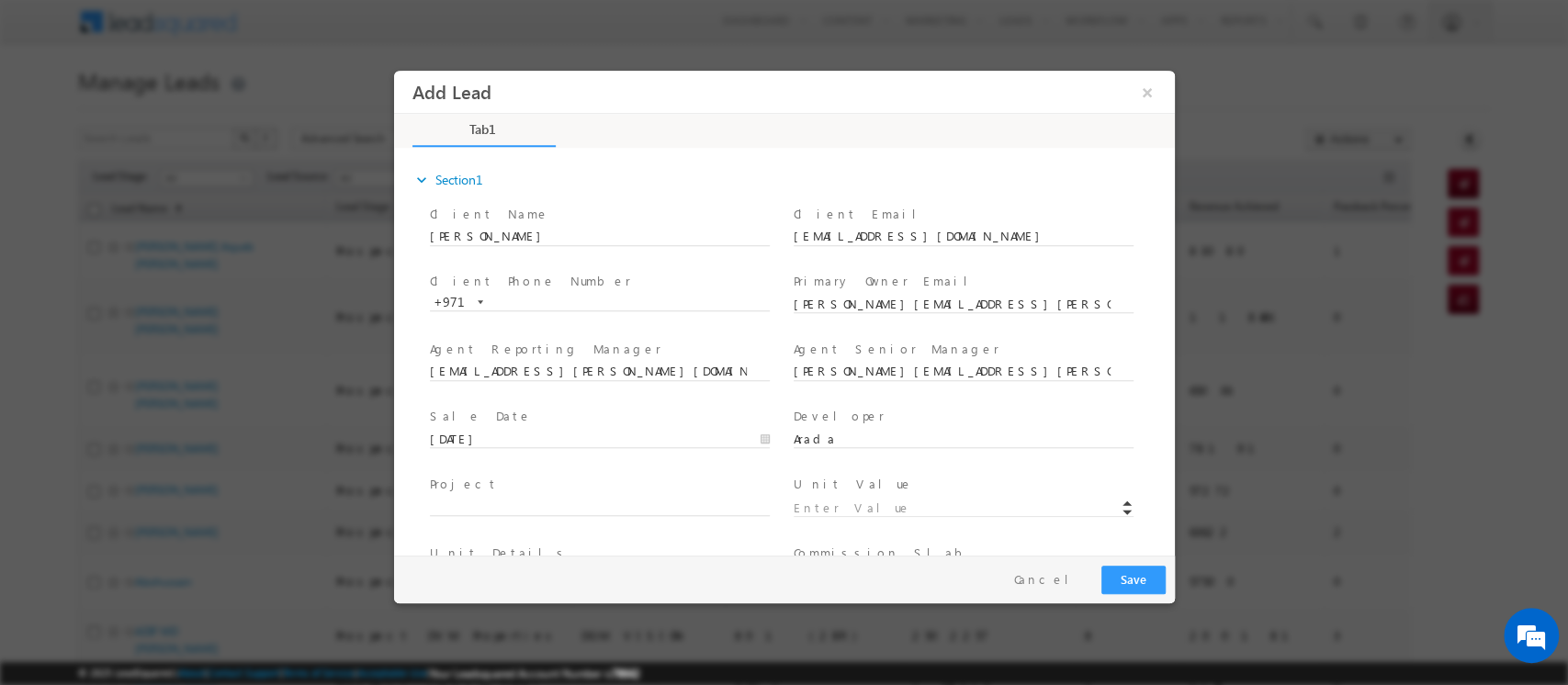
click at [530, 514] on span at bounding box center [606, 507] width 356 height 20
click at [494, 499] on input "text" at bounding box center [598, 507] width 340 height 18
paste input "Masaar 2"
type input "Masaar 2"
click at [828, 510] on input at bounding box center [962, 509] width 340 height 18
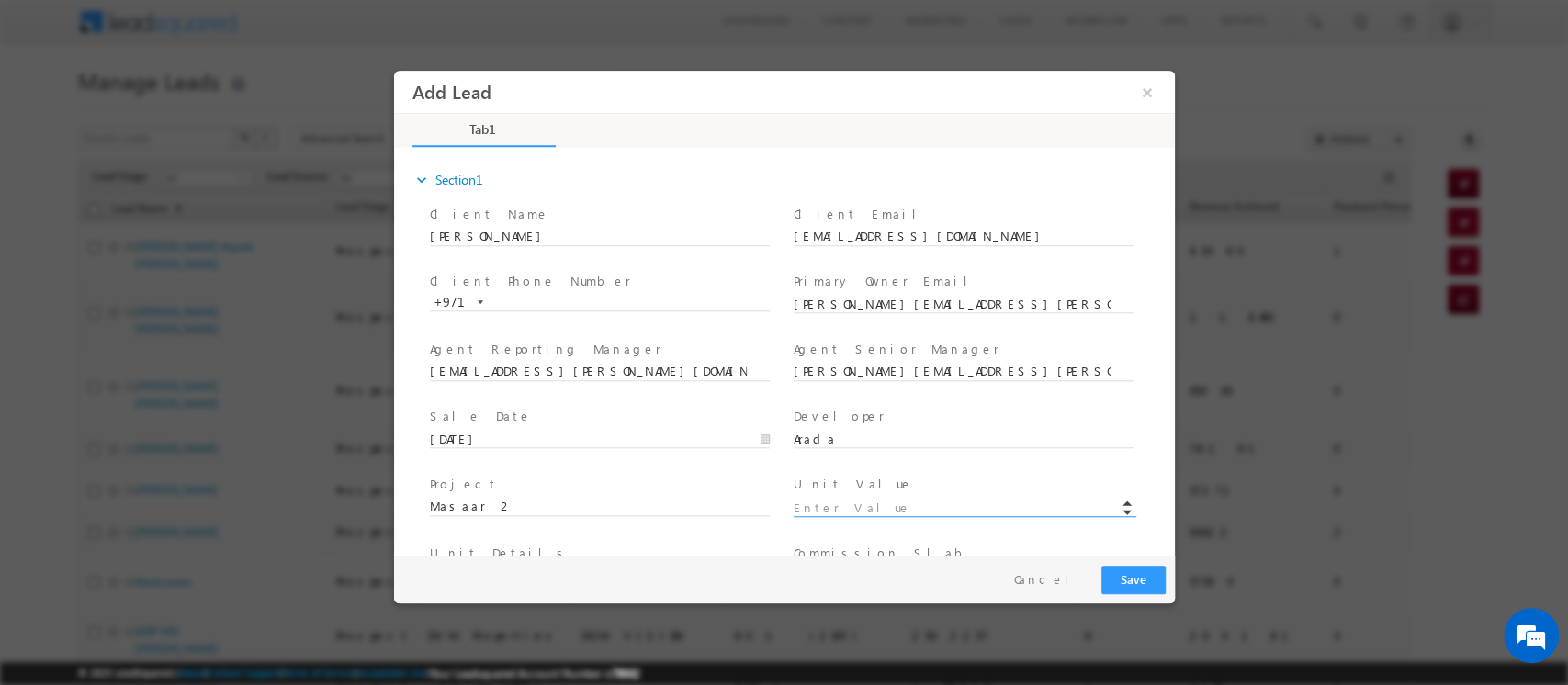
paste input "1742000"
type input "1742000"
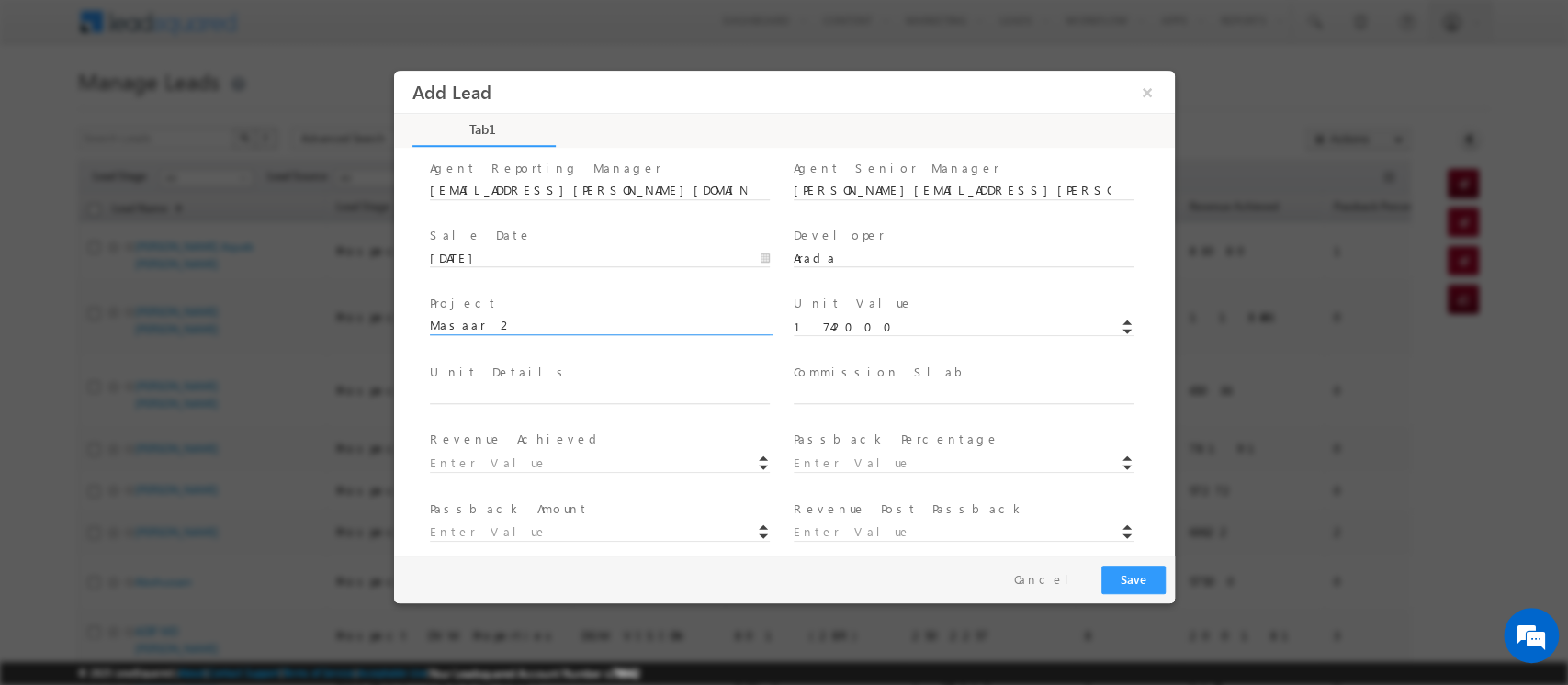
scroll to position [184, 0]
click at [446, 386] on input "text" at bounding box center [598, 392] width 340 height 18
paste input "ANB-TH178"
type input "ANB-TH178"
type input "5"
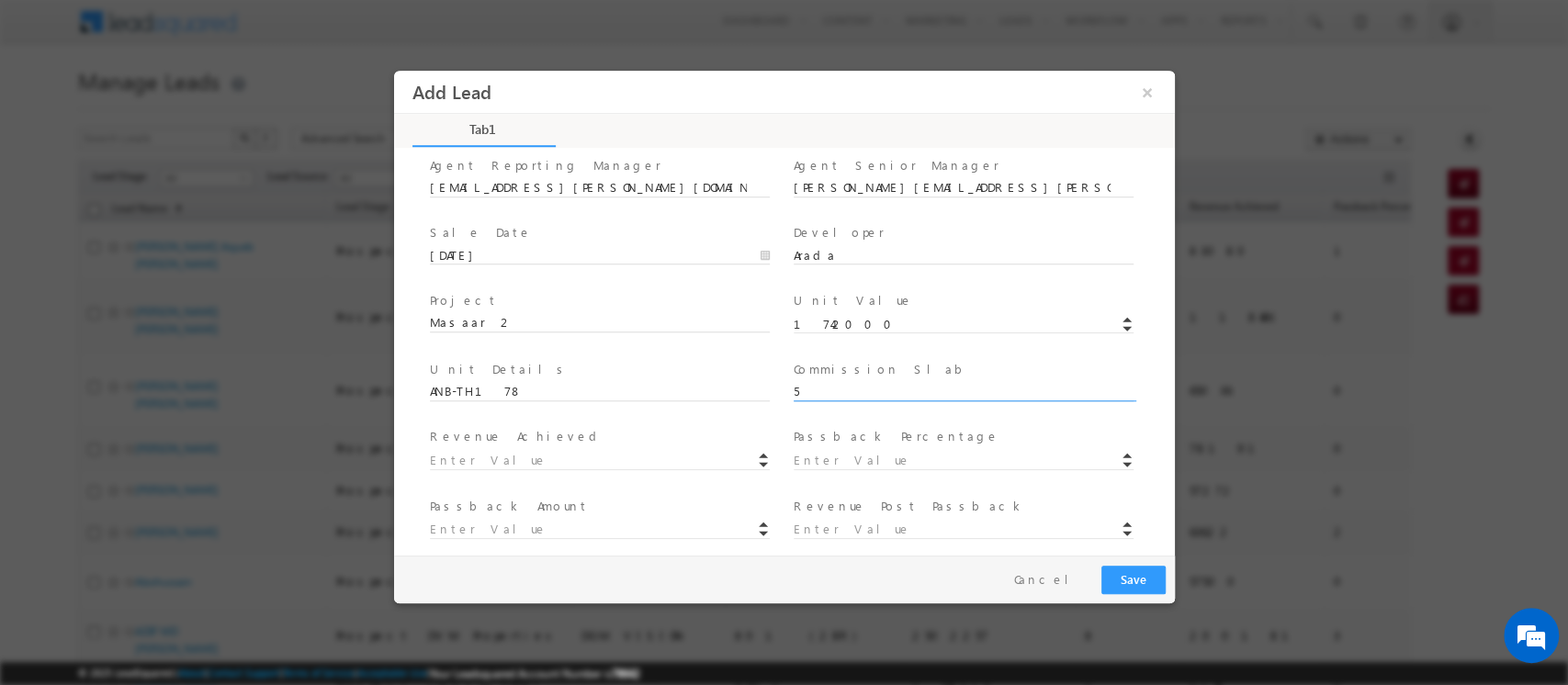
type input "87100"
click at [868, 462] on input at bounding box center [962, 461] width 340 height 18
type input "0"
type input "87100"
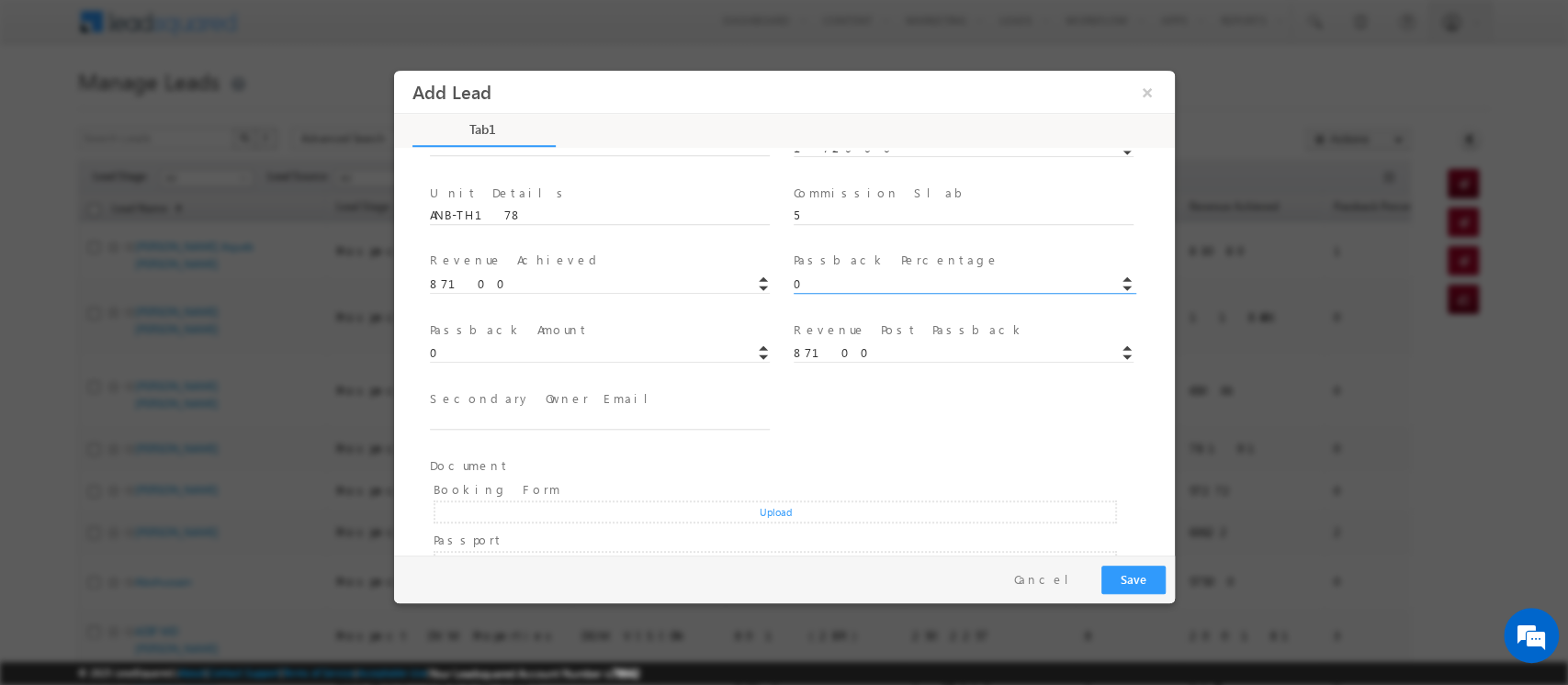
scroll to position [384, 0]
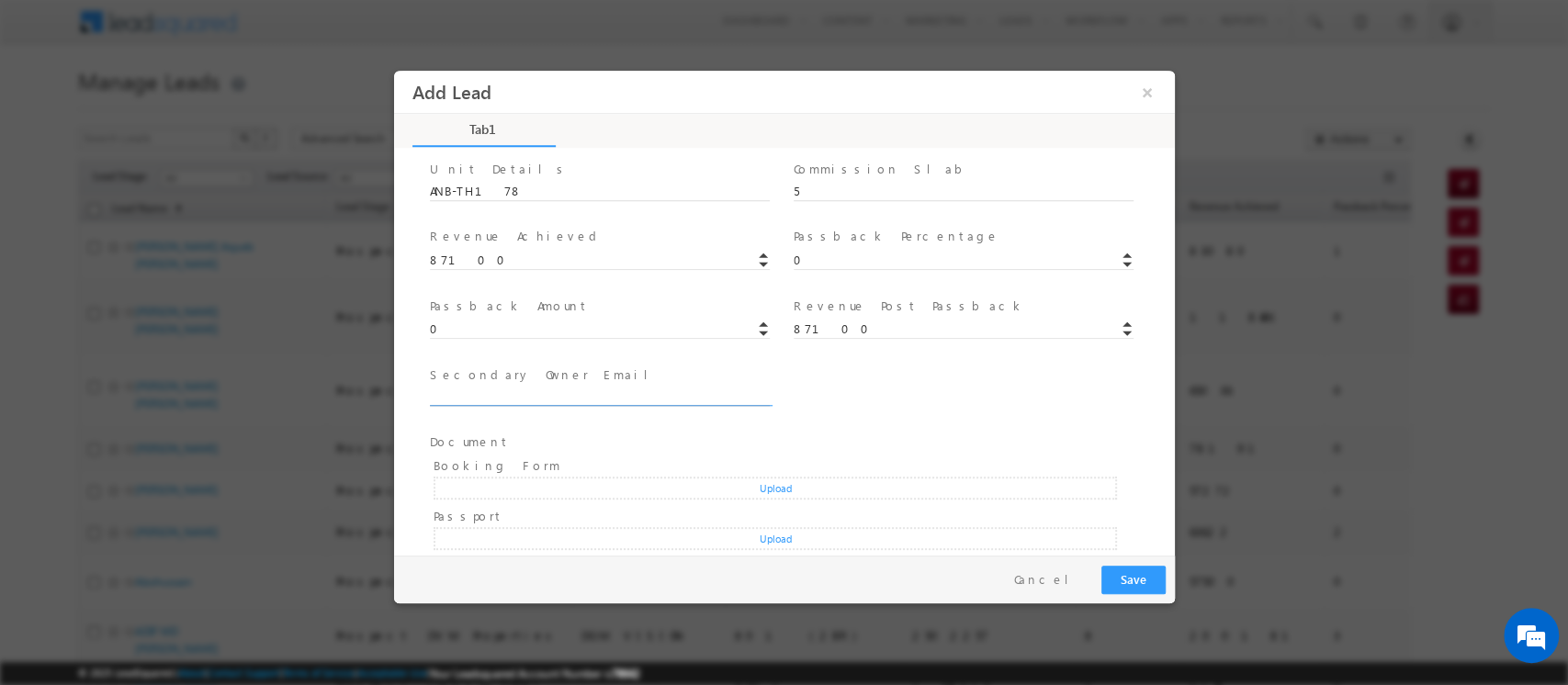
click at [541, 402] on input "text" at bounding box center [598, 398] width 340 height 18
type input "None"
click at [891, 395] on input at bounding box center [962, 399] width 340 height 18
type input "0"
type input "100"
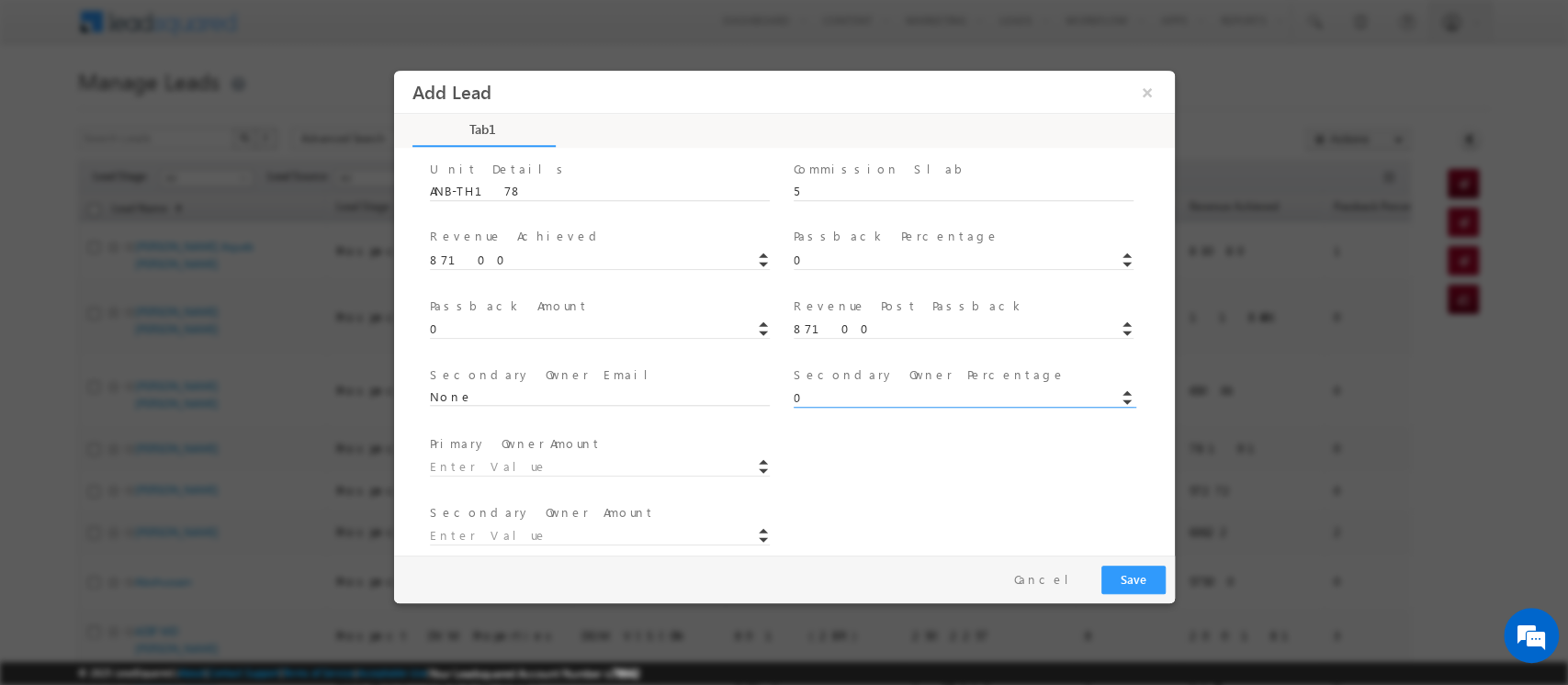
type input "0"
type input "87100"
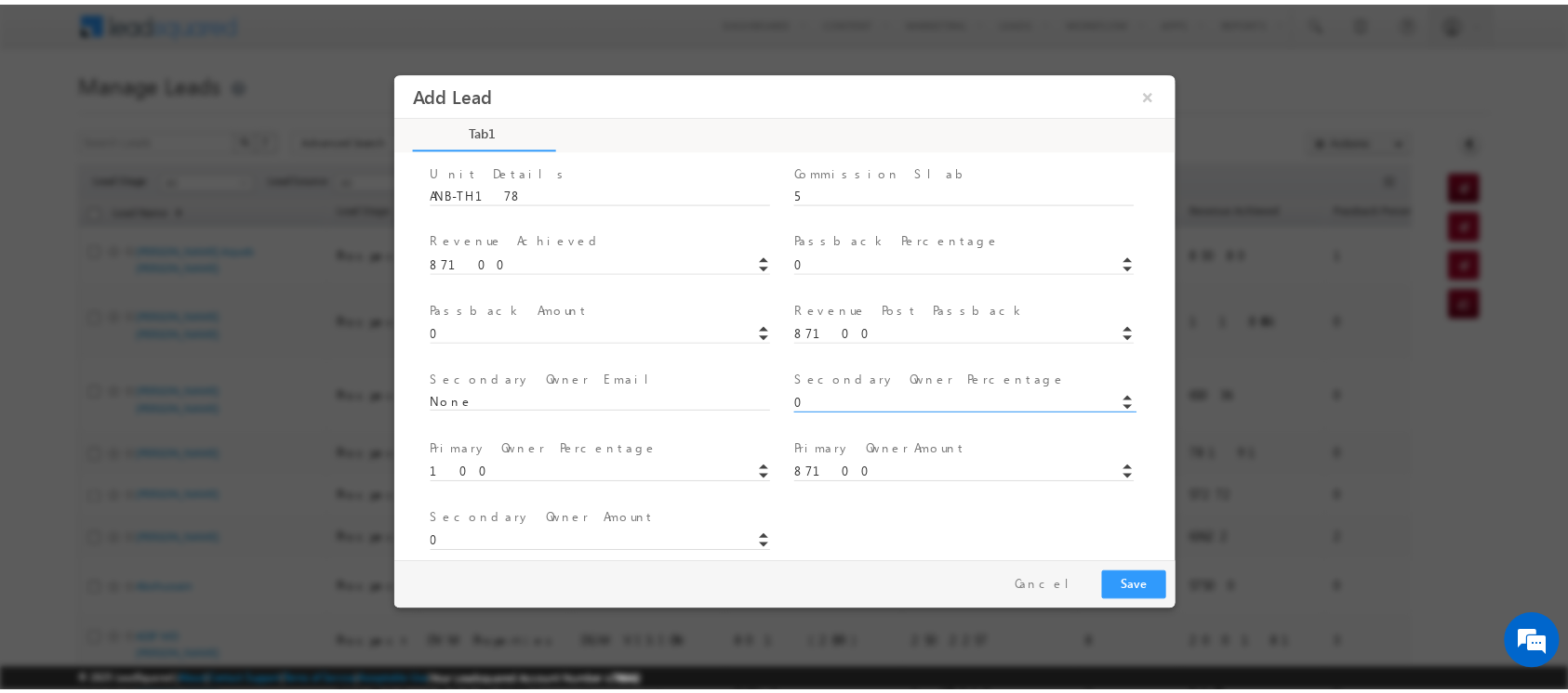
scroll to position [654, 0]
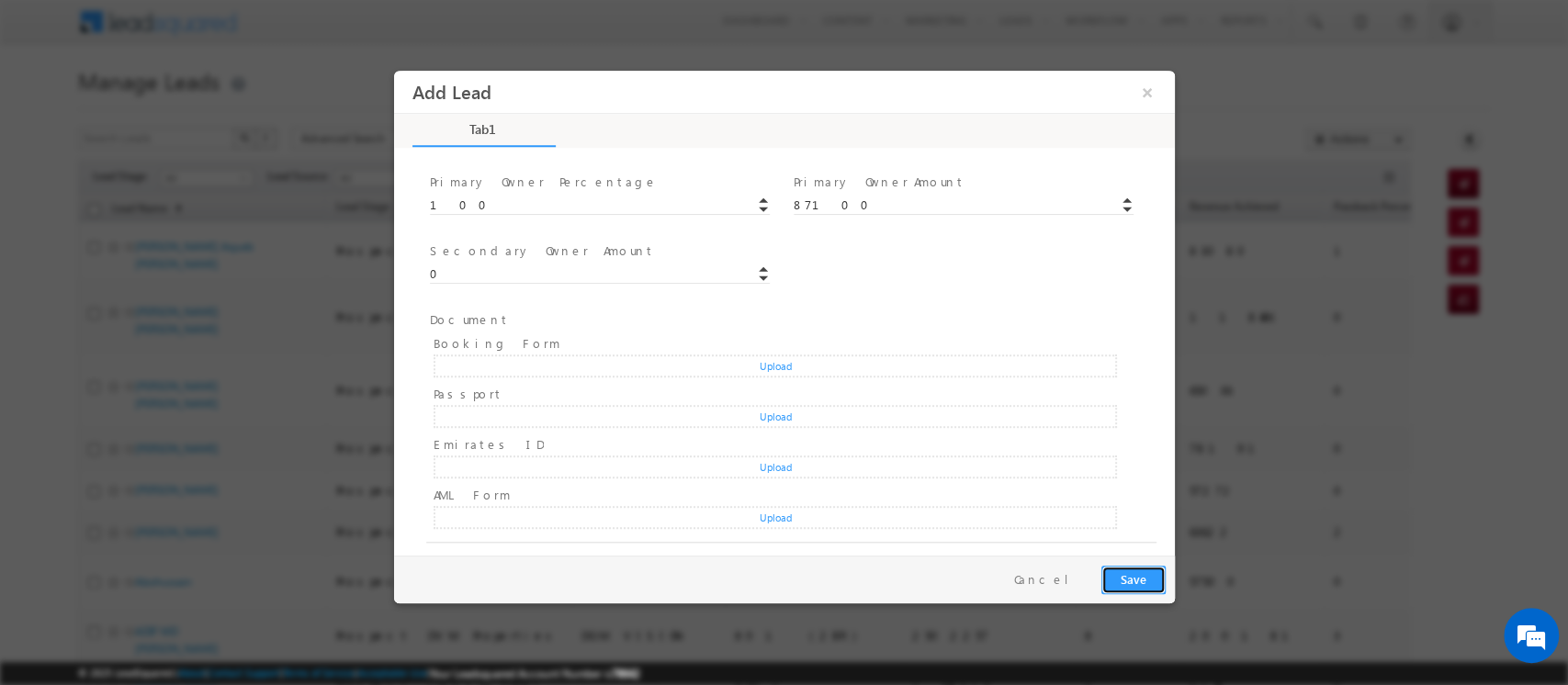
click at [1137, 587] on button "Save" at bounding box center [1133, 580] width 64 height 28
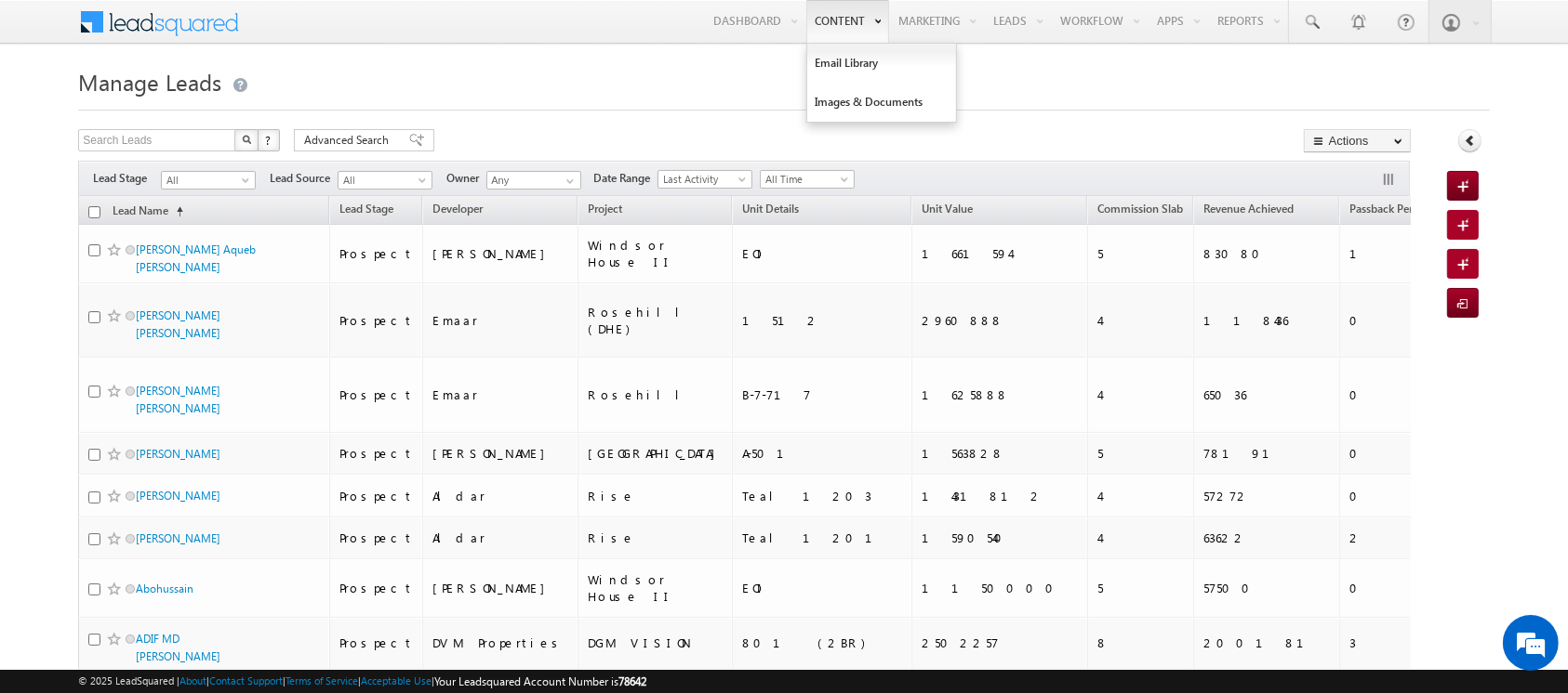
scroll to position [3042, 0]
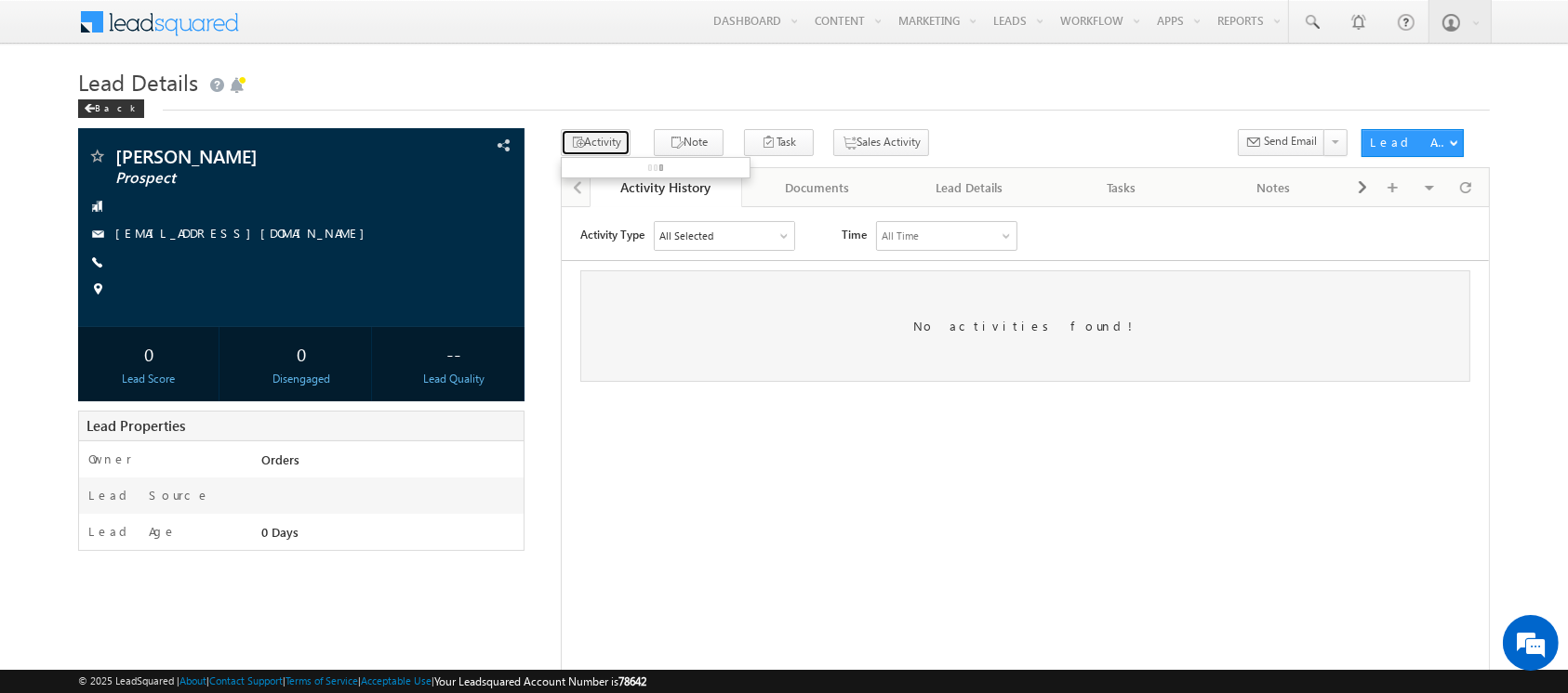
click at [591, 143] on button "Activity" at bounding box center [595, 143] width 70 height 27
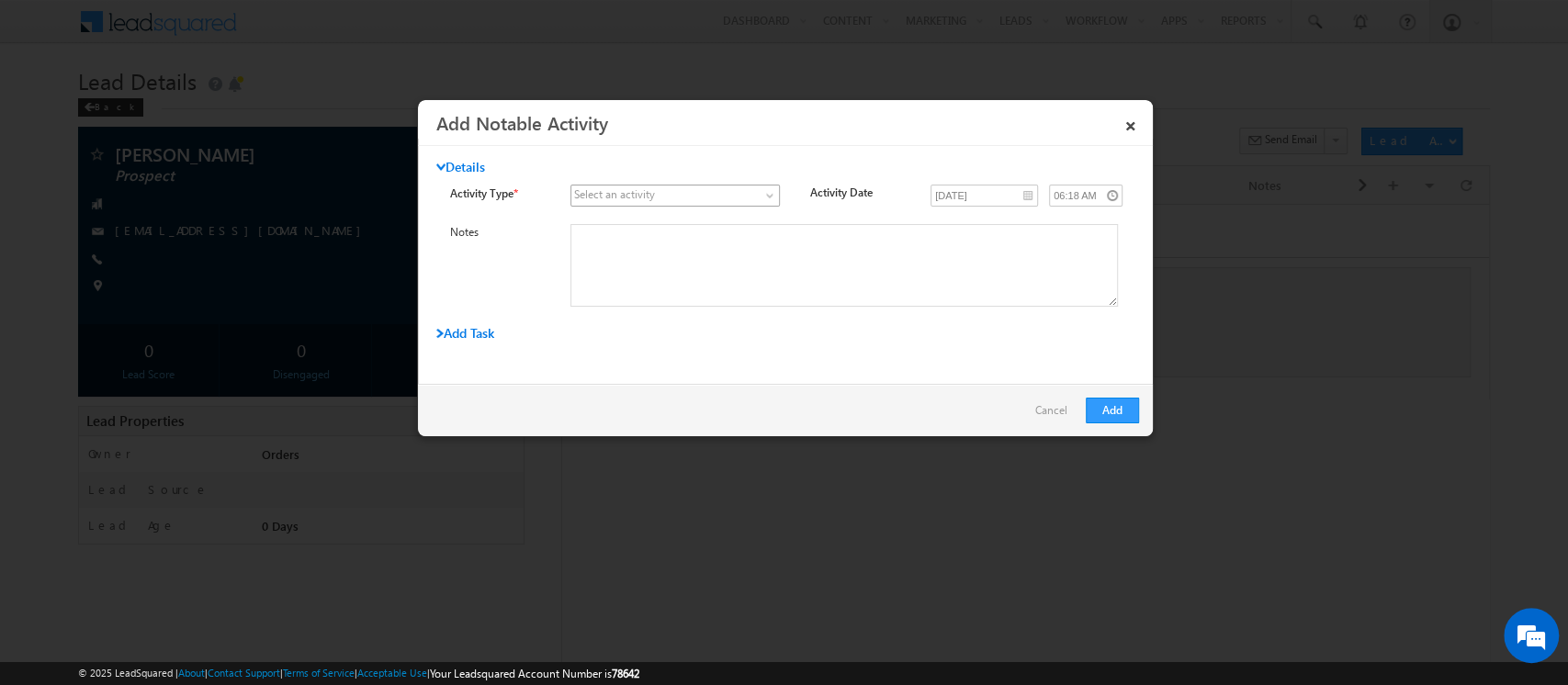
click at [668, 198] on span at bounding box center [665, 195] width 186 height 16
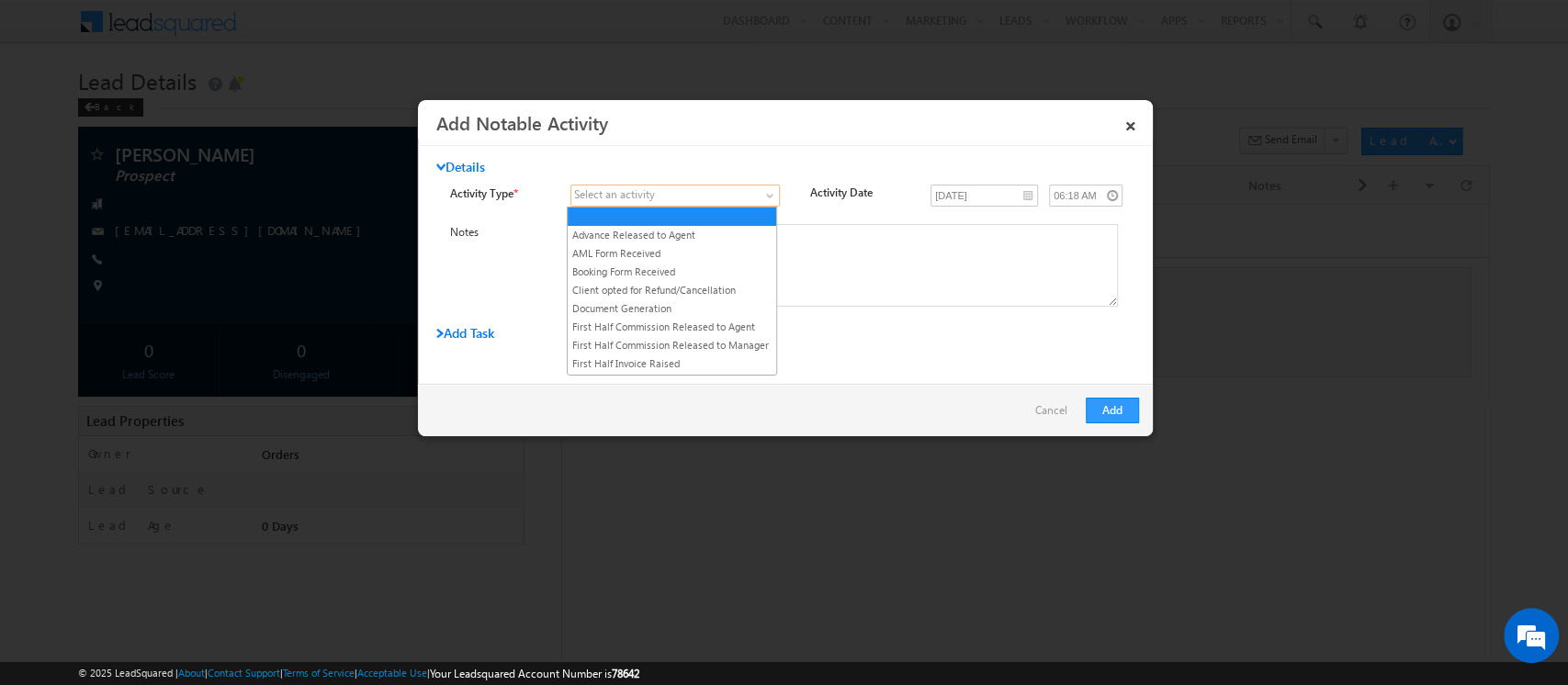
scroll to position [174, 0]
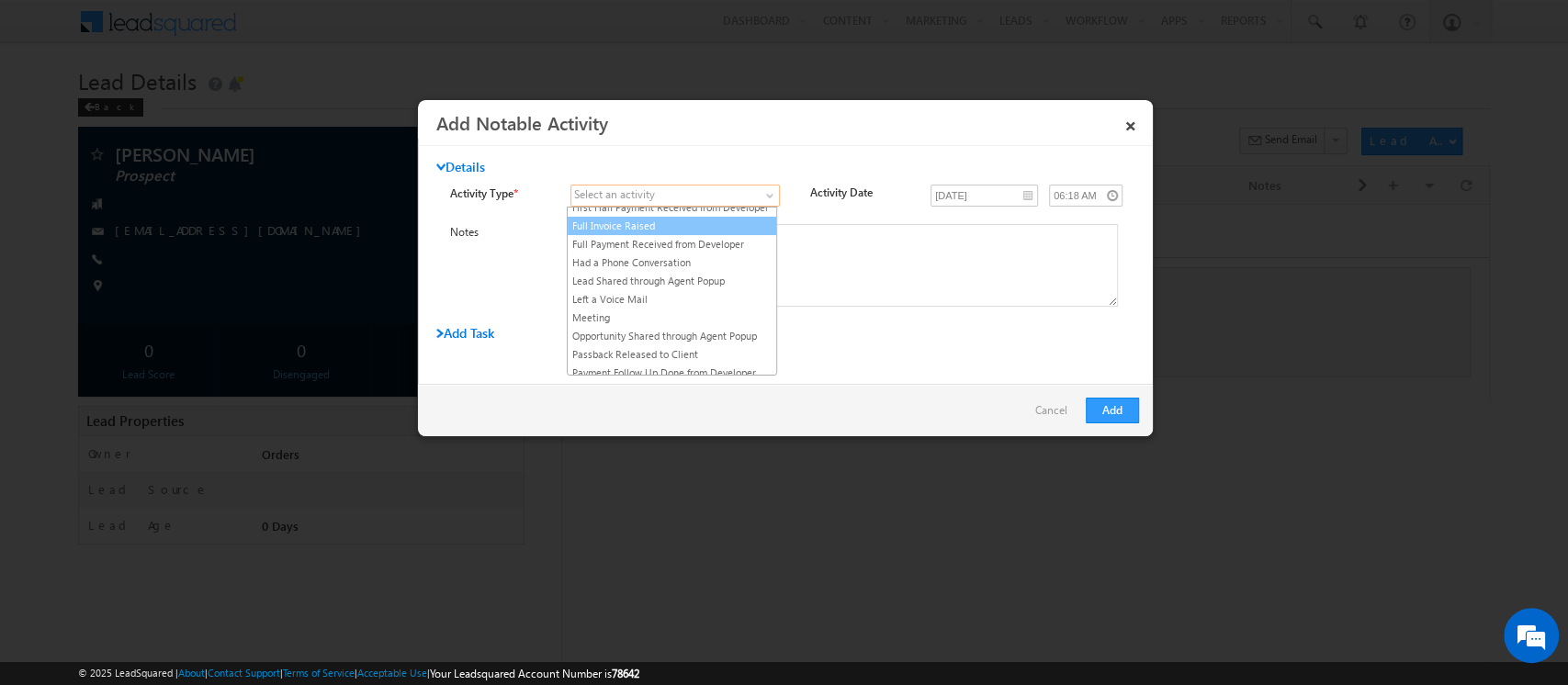
click at [664, 234] on link "Full Invoice Raised" at bounding box center [672, 225] width 209 height 16
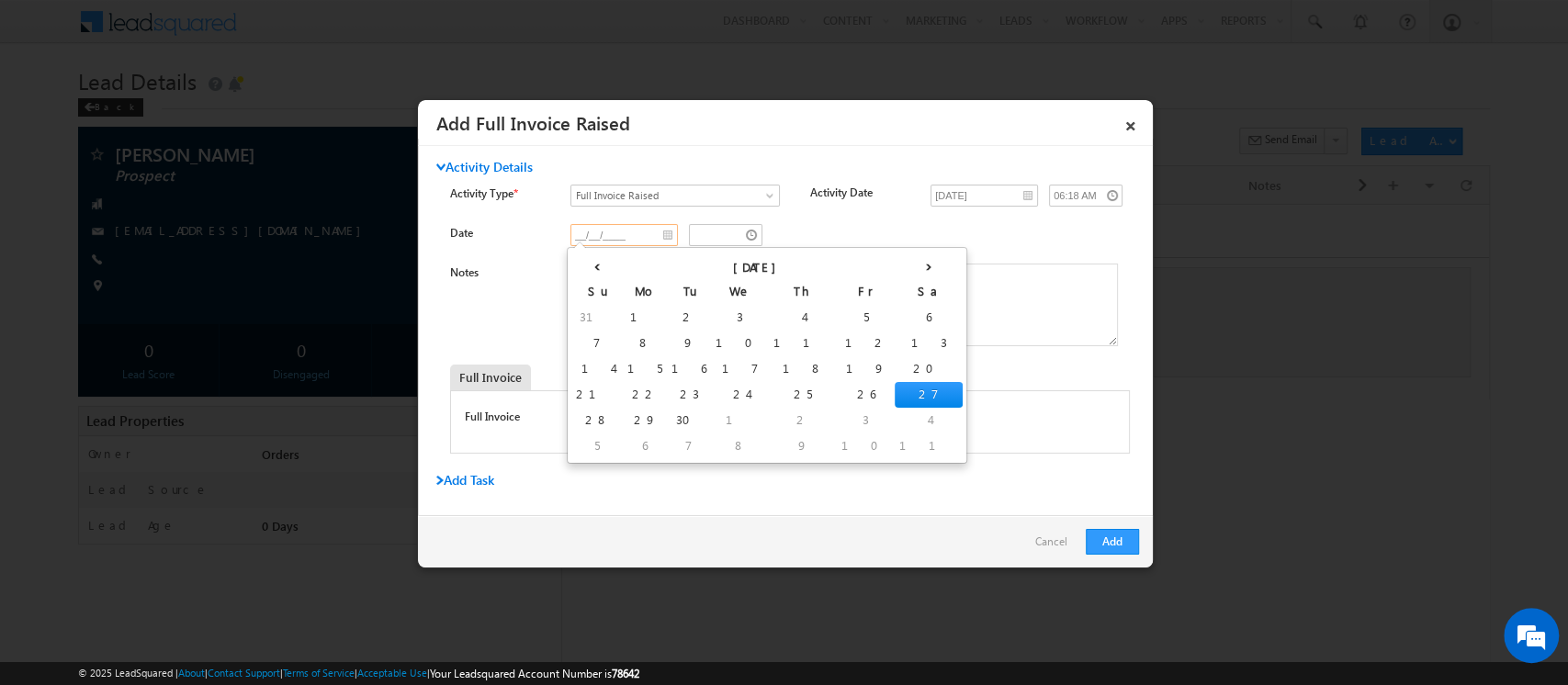
click at [662, 235] on input "__/__/____" at bounding box center [624, 235] width 107 height 22
click at [577, 266] on th "‹" at bounding box center [597, 265] width 51 height 27
click at [577, 266] on th "‹" at bounding box center [601, 265] width 58 height 27
click at [577, 266] on th "‹" at bounding box center [594, 265] width 45 height 27
click at [577, 266] on th "‹" at bounding box center [594, 265] width 44 height 27
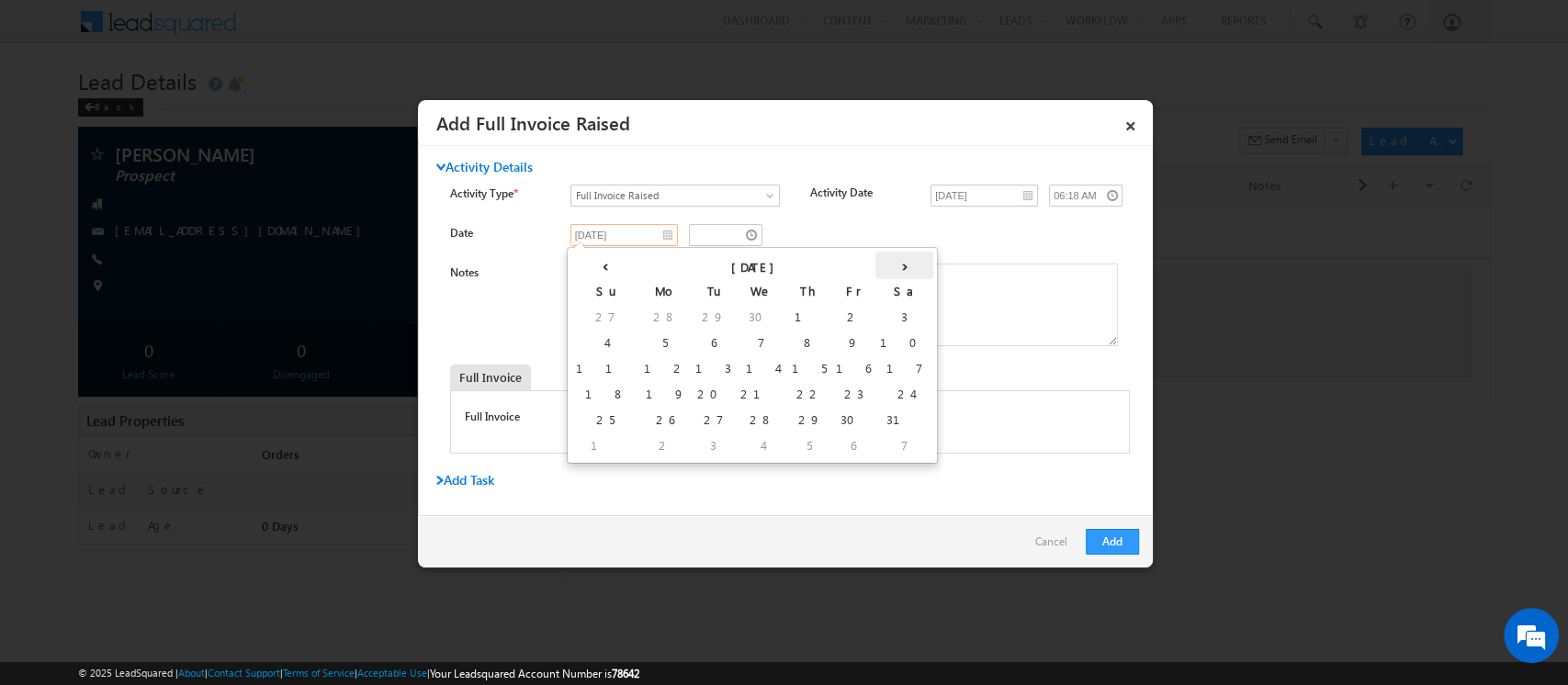
click at [875, 263] on th "›" at bounding box center [904, 265] width 58 height 27
click at [660, 426] on td "24" at bounding box center [689, 421] width 58 height 26
type input "[DATE]"
type input "05:19 AM"
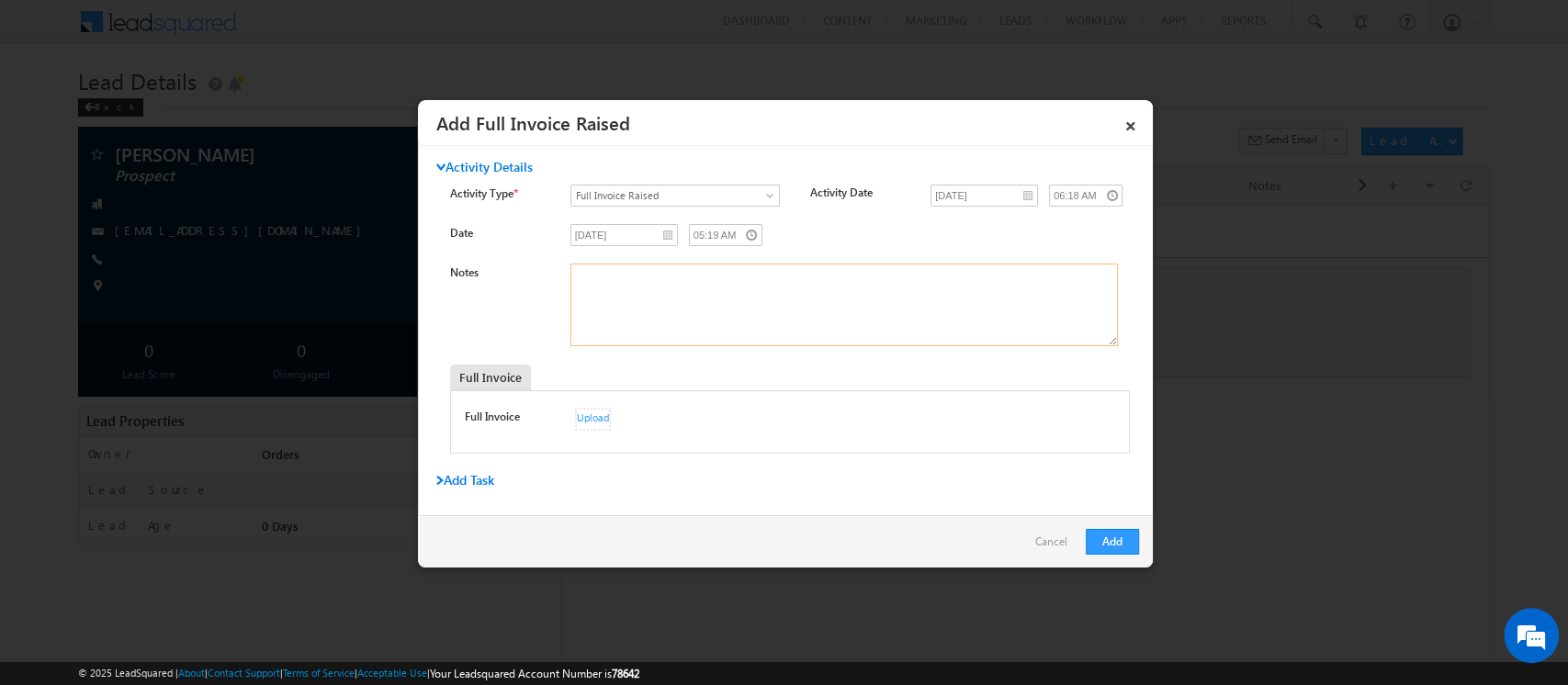
click at [607, 290] on textarea "Notes" at bounding box center [844, 305] width 547 height 82
type textarea "Invoice No 265"
click at [587, 416] on div "Upload" at bounding box center [592, 420] width 36 height 23
click at [1110, 542] on button "Add" at bounding box center [1111, 542] width 53 height 26
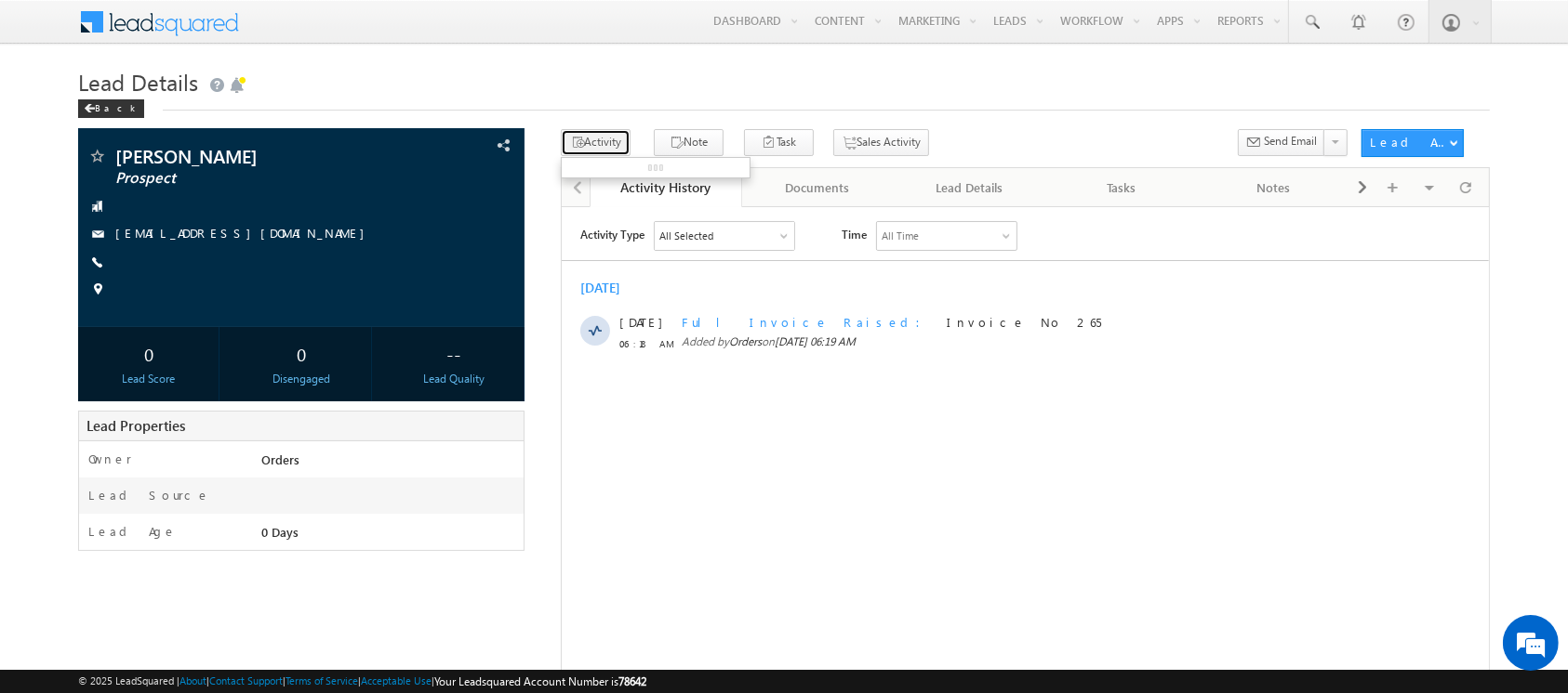
click at [598, 145] on button "Activity" at bounding box center [595, 143] width 70 height 27
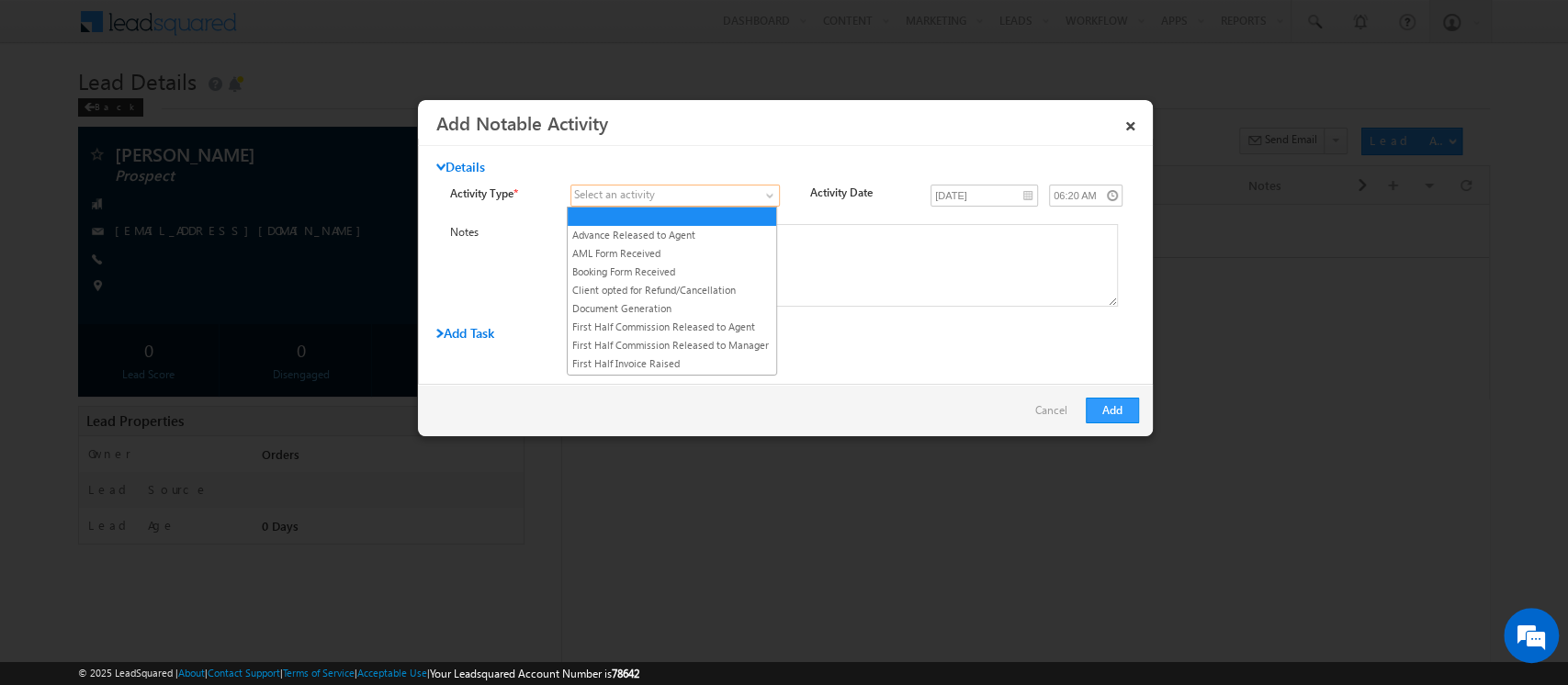
click at [694, 192] on span at bounding box center [665, 195] width 186 height 16
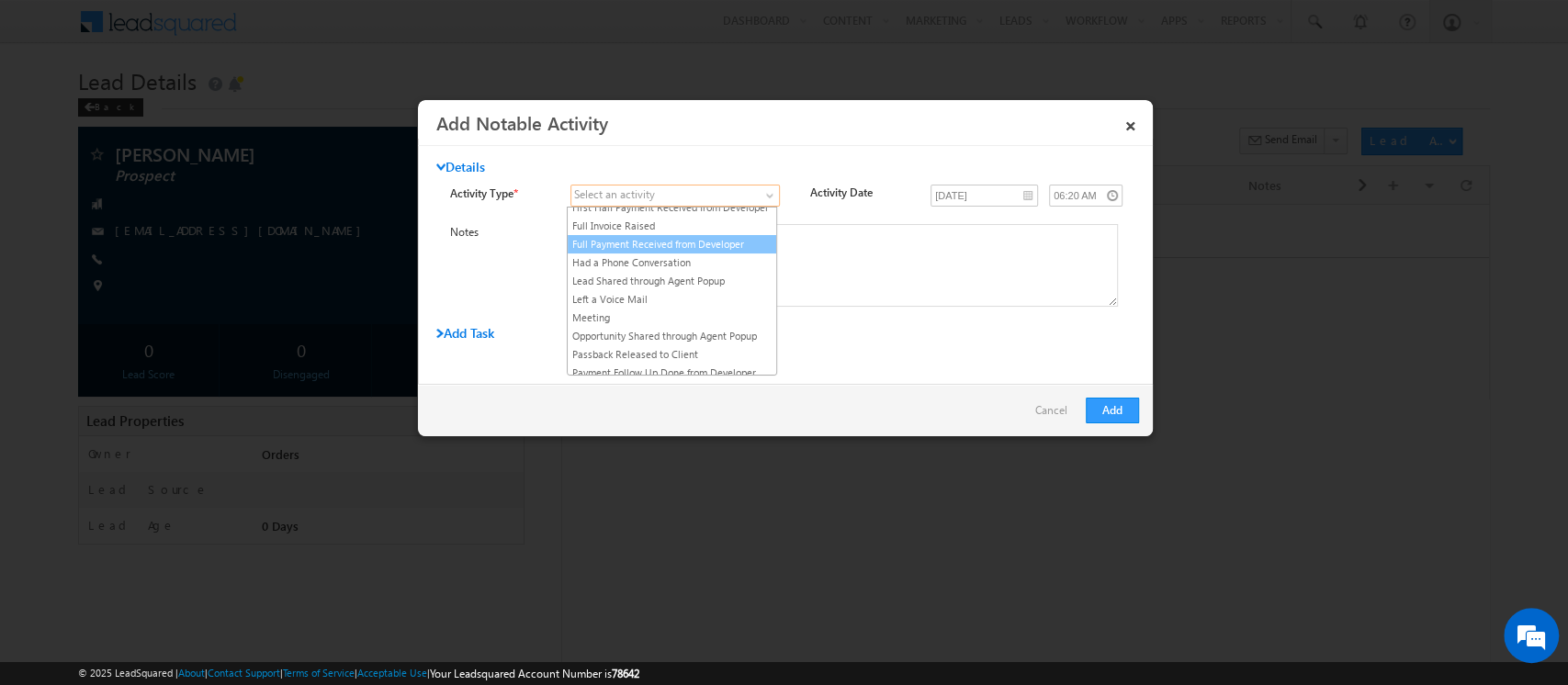
click at [684, 253] on link "Full Payment Received from Developer" at bounding box center [672, 244] width 209 height 16
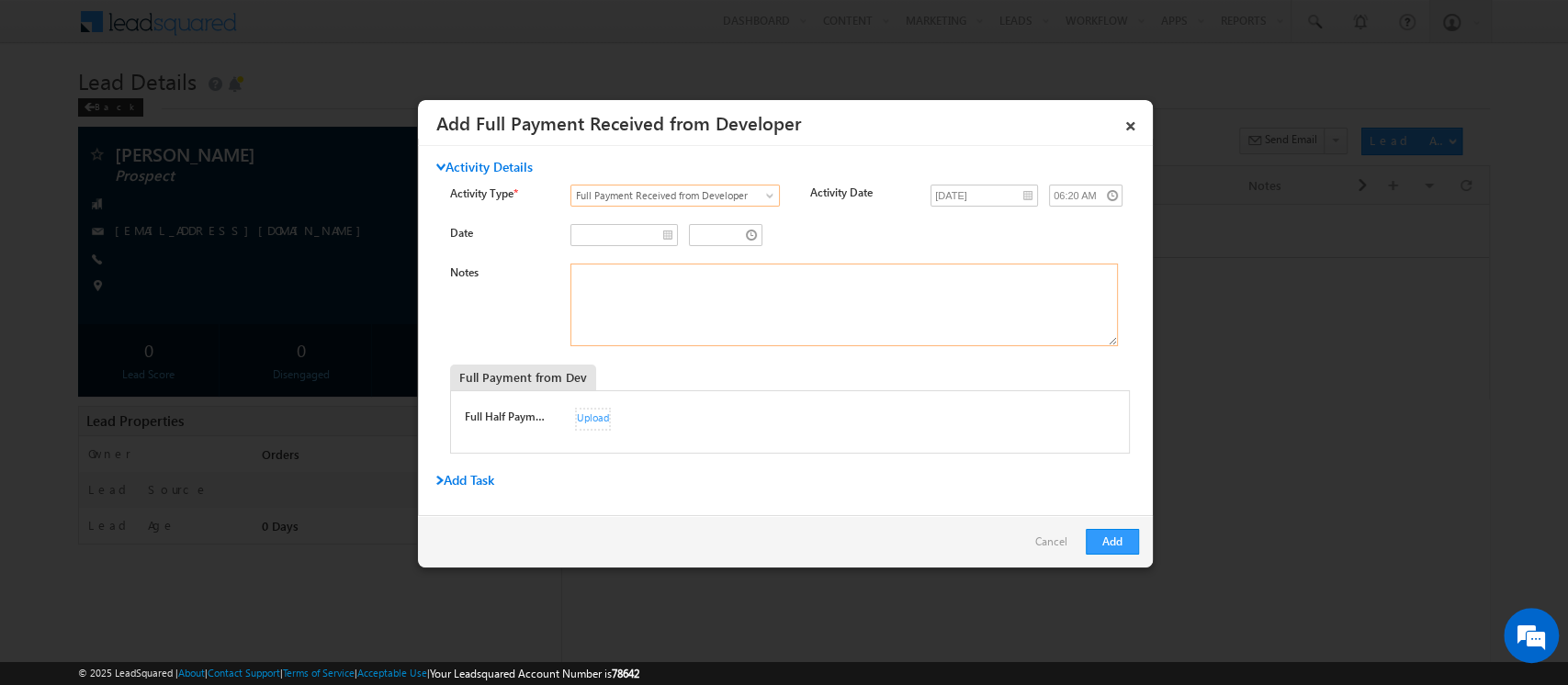
click at [658, 295] on textarea "Notes" at bounding box center [844, 305] width 547 height 82
paste textarea "033ICLB25183B0W1"
type textarea "033ICLB25183B0W1"
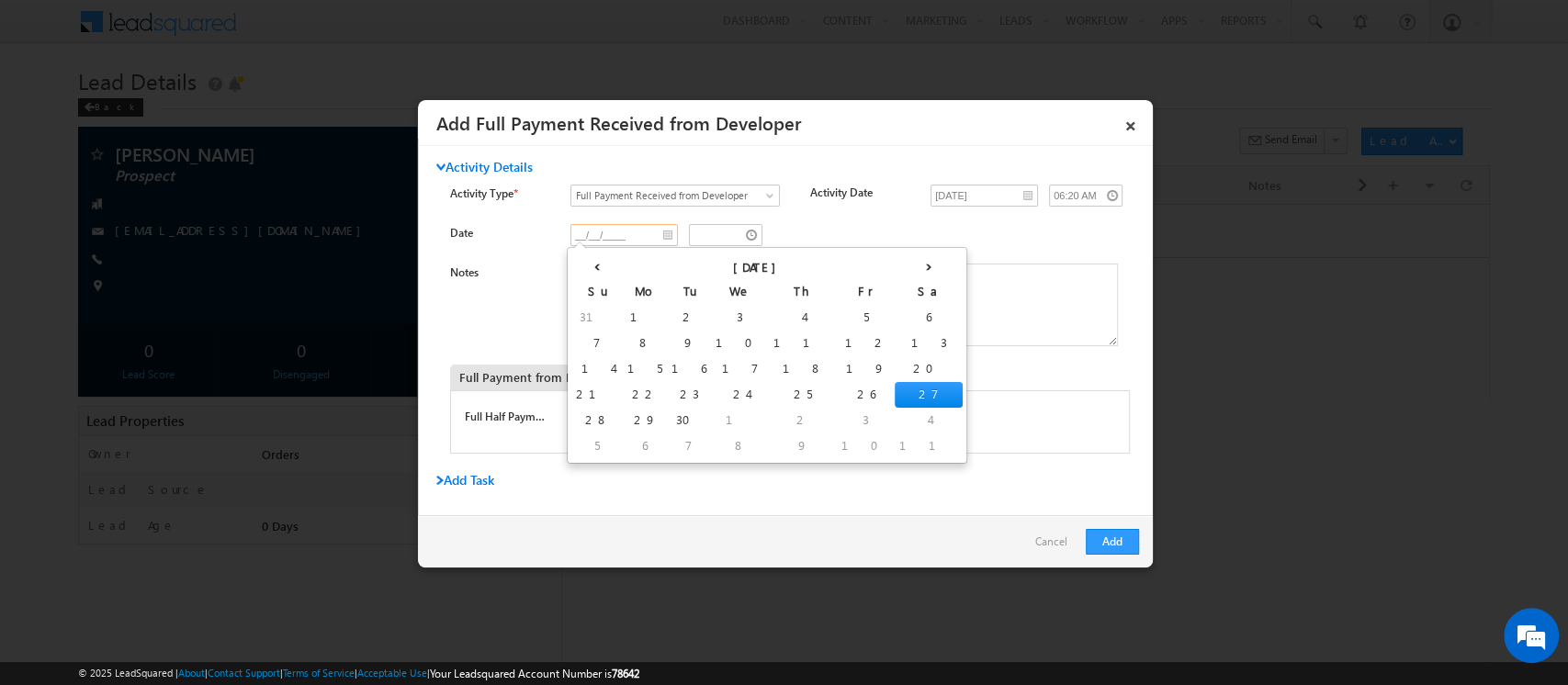
click at [665, 231] on input "__/__/____" at bounding box center [624, 235] width 107 height 22
click at [587, 267] on th "‹" at bounding box center [597, 265] width 51 height 27
click at [582, 270] on th "‹" at bounding box center [601, 265] width 58 height 27
click at [712, 315] on td "2" at bounding box center [734, 317] width 44 height 26
type input "[DATE]"
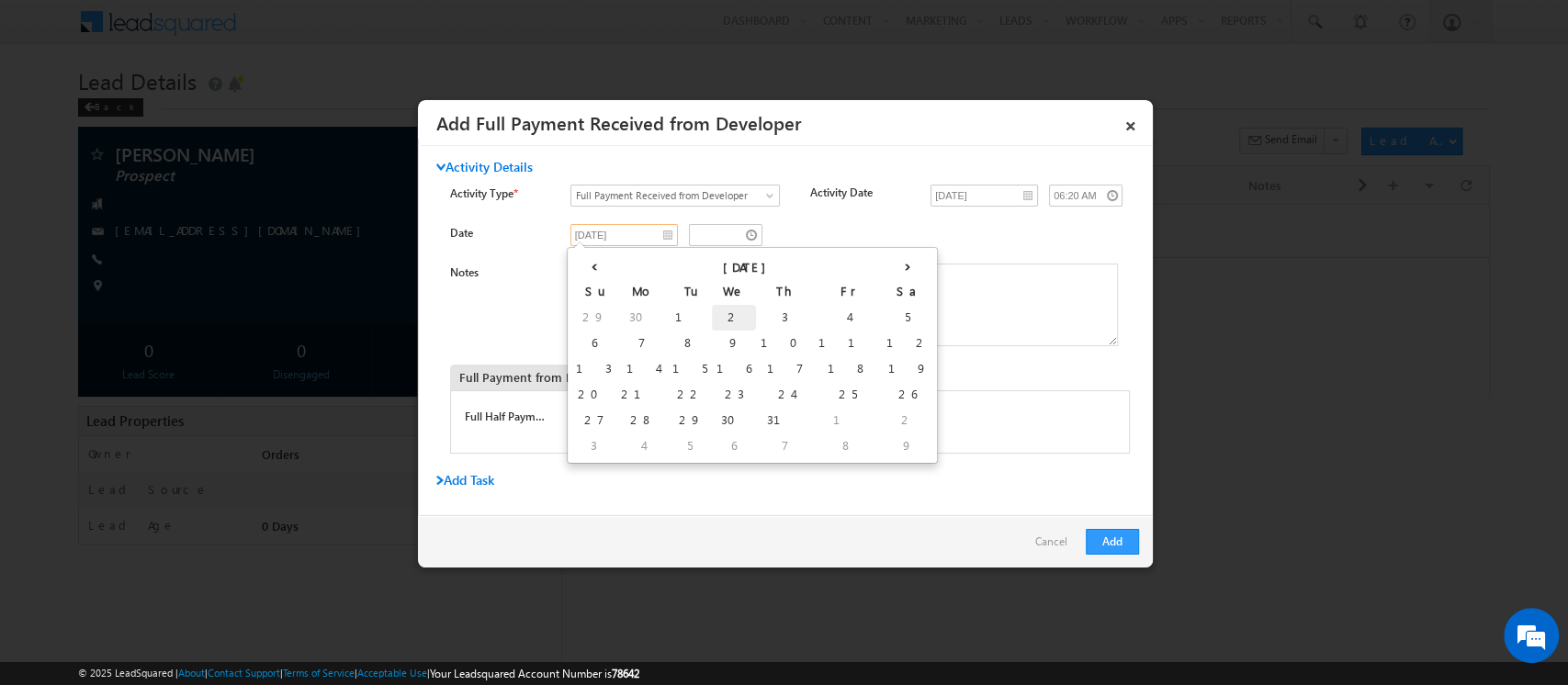
type input "05:20 AM"
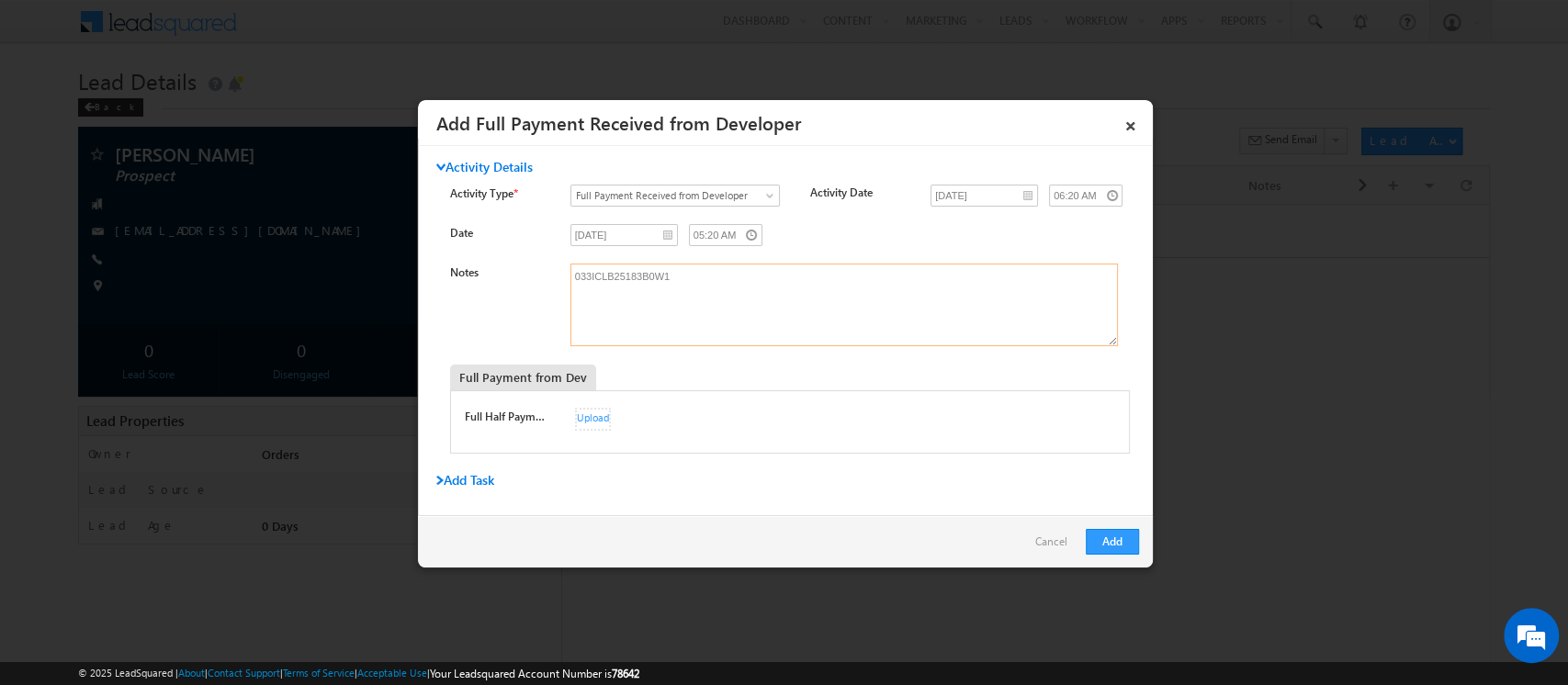
click at [823, 313] on textarea "033ICLB25183B0W1" at bounding box center [844, 305] width 547 height 82
click at [1117, 549] on button "Add" at bounding box center [1111, 542] width 53 height 26
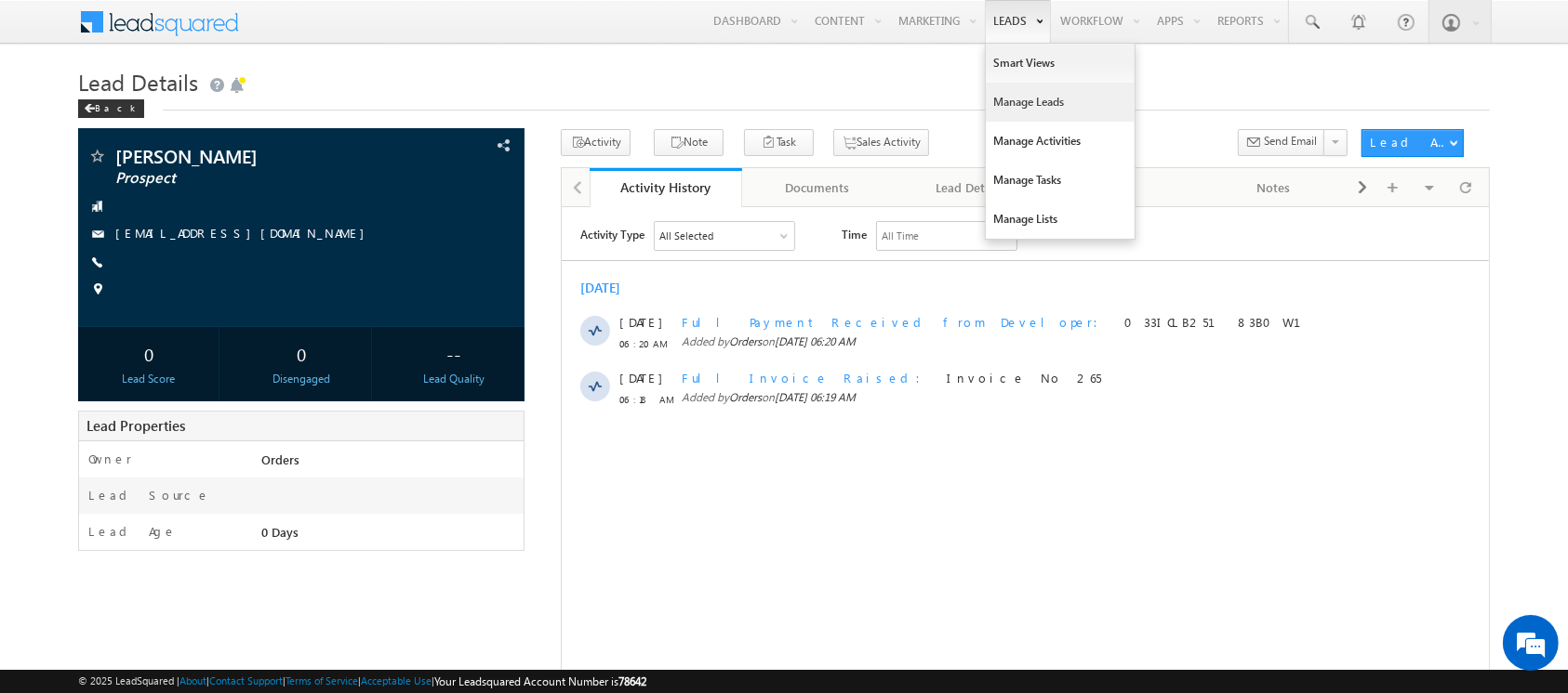
click at [995, 102] on link "Manage Leads" at bounding box center [1060, 103] width 149 height 39
